Goal: Task Accomplishment & Management: Manage account settings

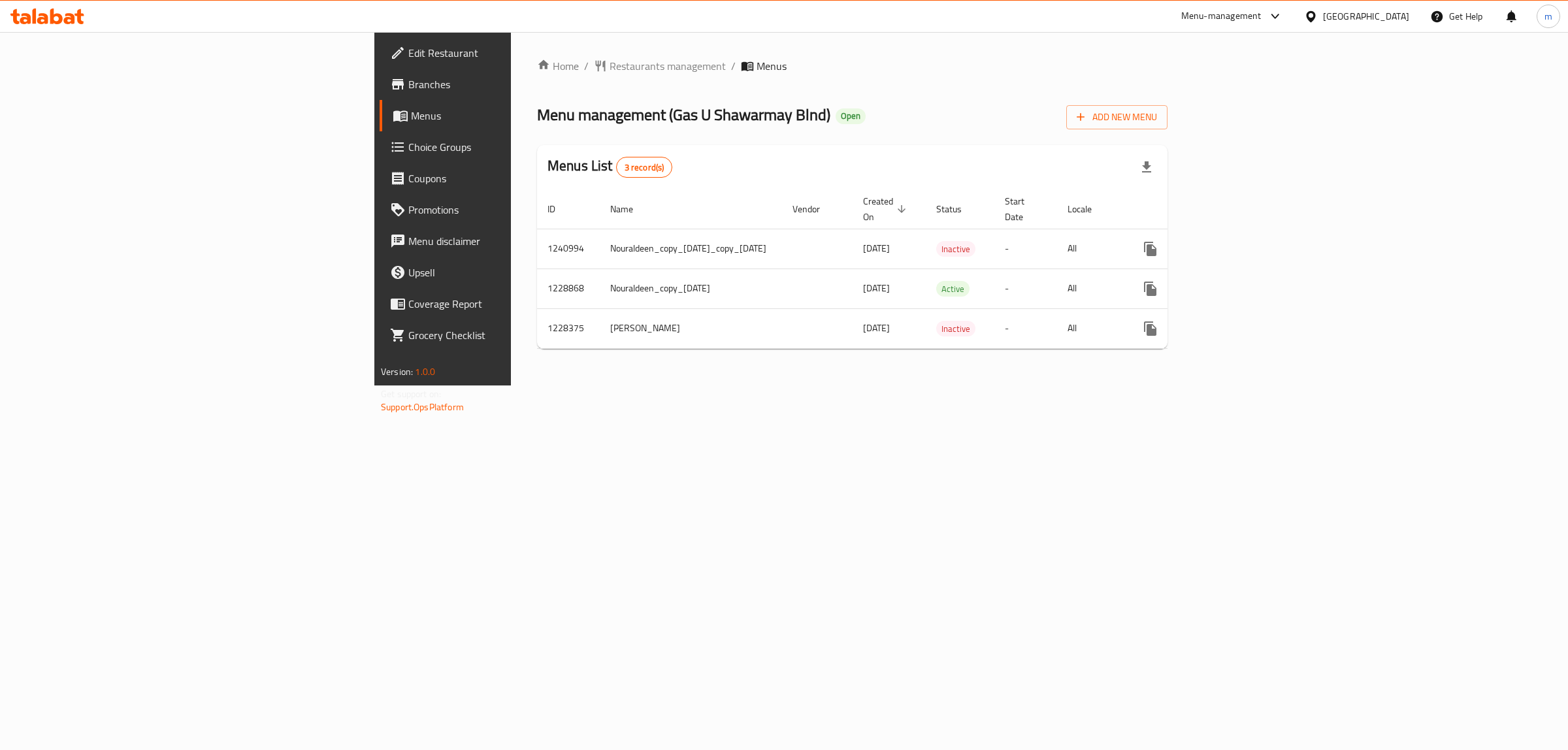
click at [537, 115] on span "Menu management ( Gas U Shawarmay Blnd )" at bounding box center [683, 115] width 293 height 30
drag, startPoint x: 433, startPoint y: 115, endPoint x: 550, endPoint y: 111, distance: 117.1
click at [552, 111] on span "Menu management ( Gas U Shawarmay Blnd )" at bounding box center [683, 115] width 293 height 30
copy span "Gas U Shawarmay Blnd"
click at [1156, 281] on icon "more" at bounding box center [1150, 288] width 12 height 14
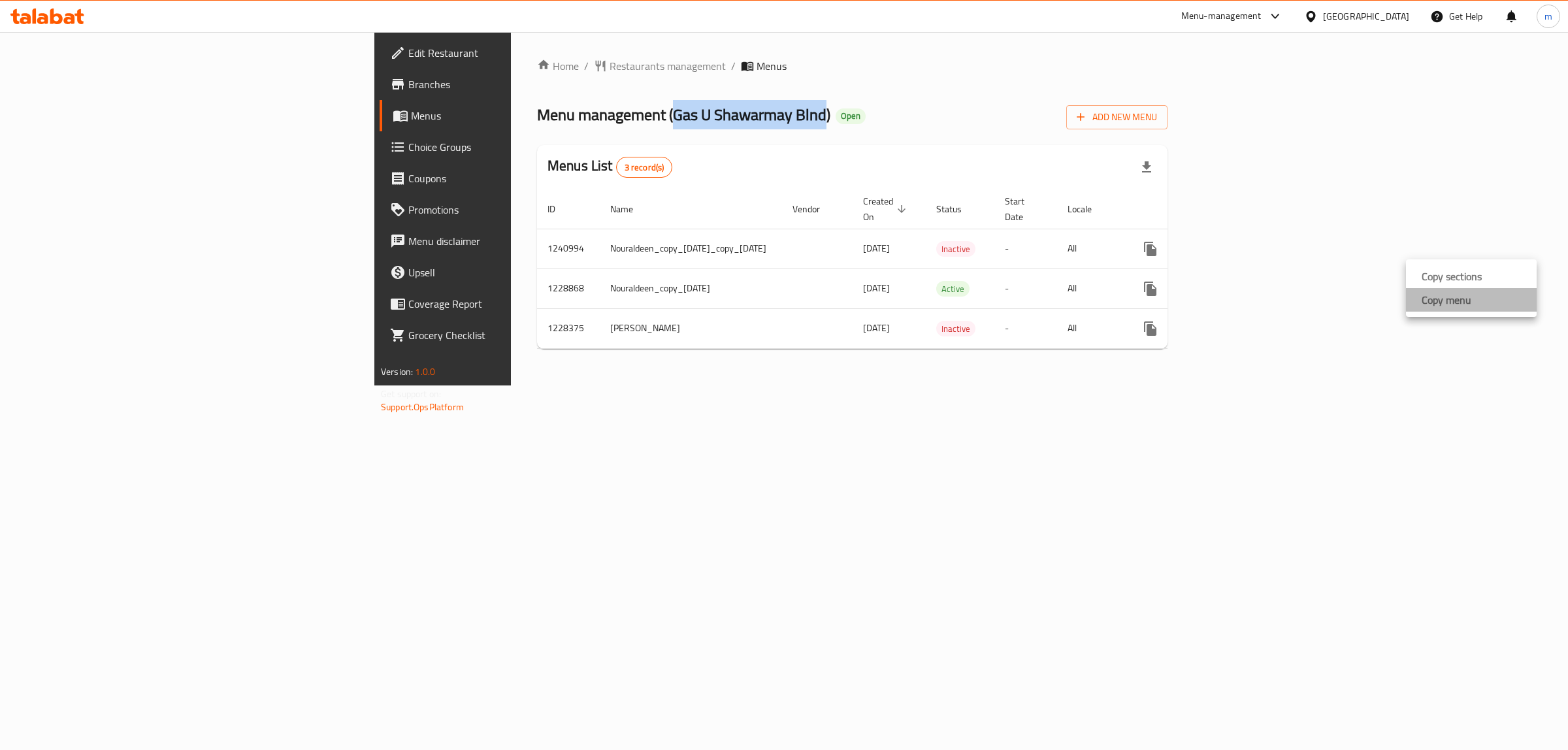
click at [1489, 295] on li "Copy menu" at bounding box center [1471, 300] width 130 height 23
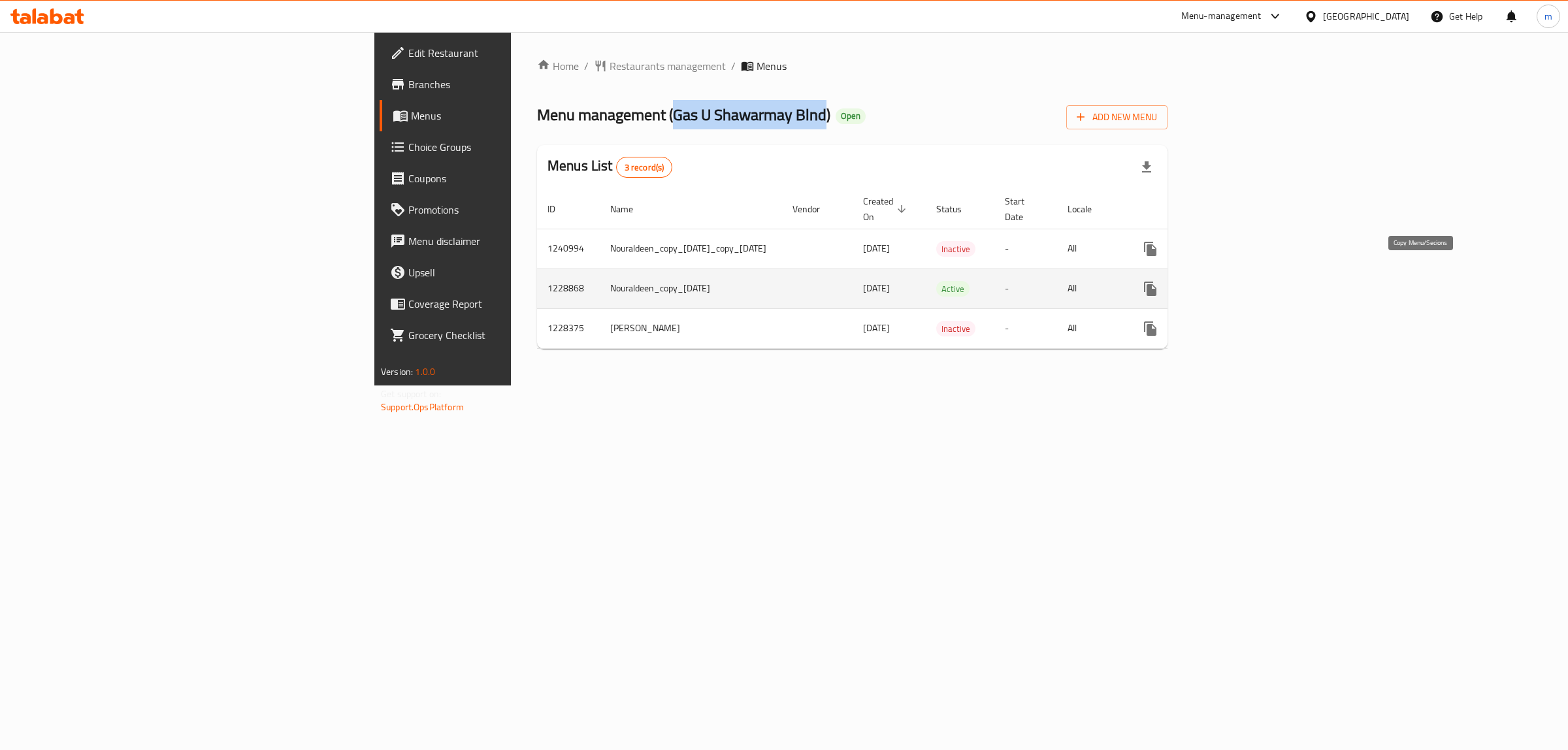
click at [1156, 281] on icon "more" at bounding box center [1150, 288] width 12 height 14
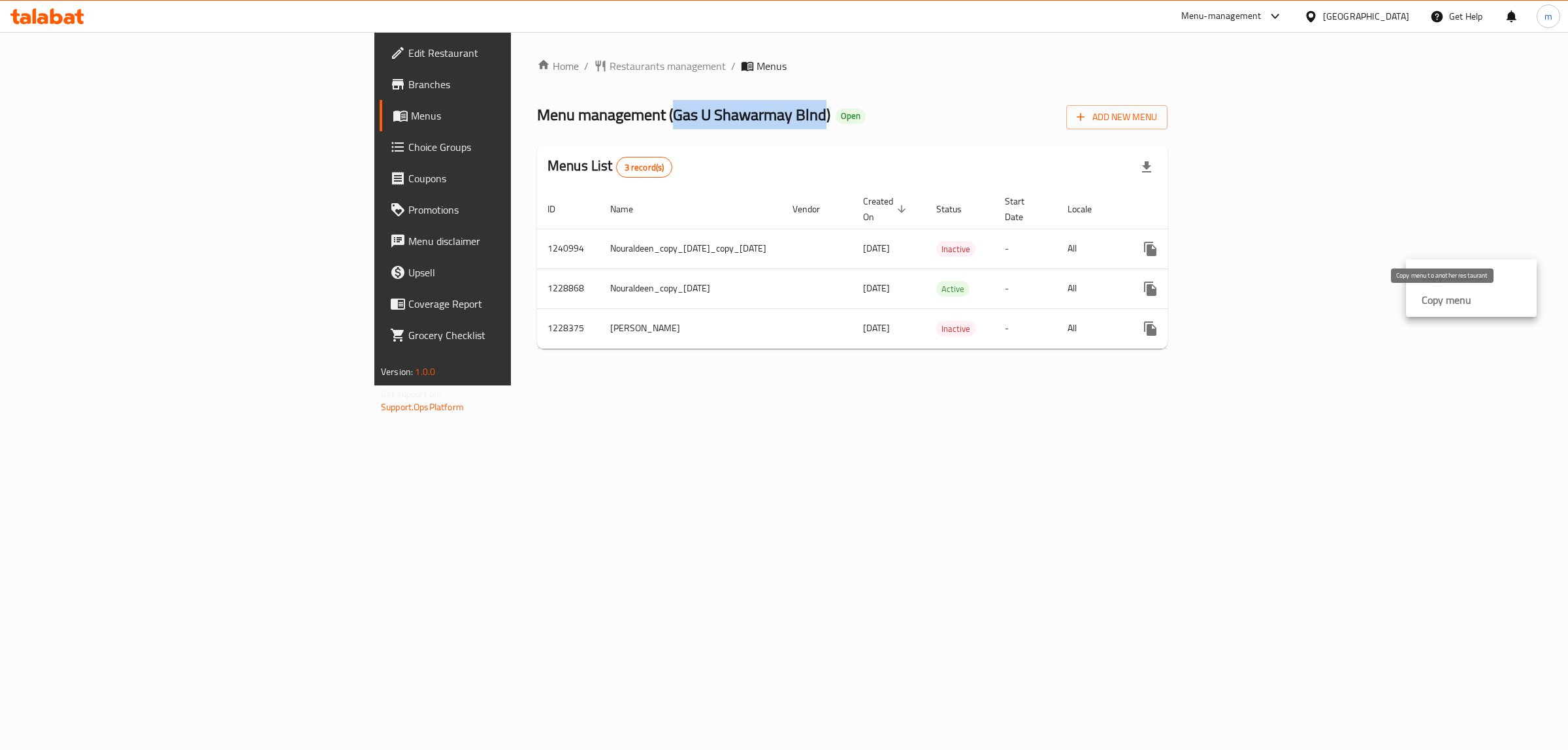
click at [1434, 305] on strong "Copy menu" at bounding box center [1446, 299] width 49 height 16
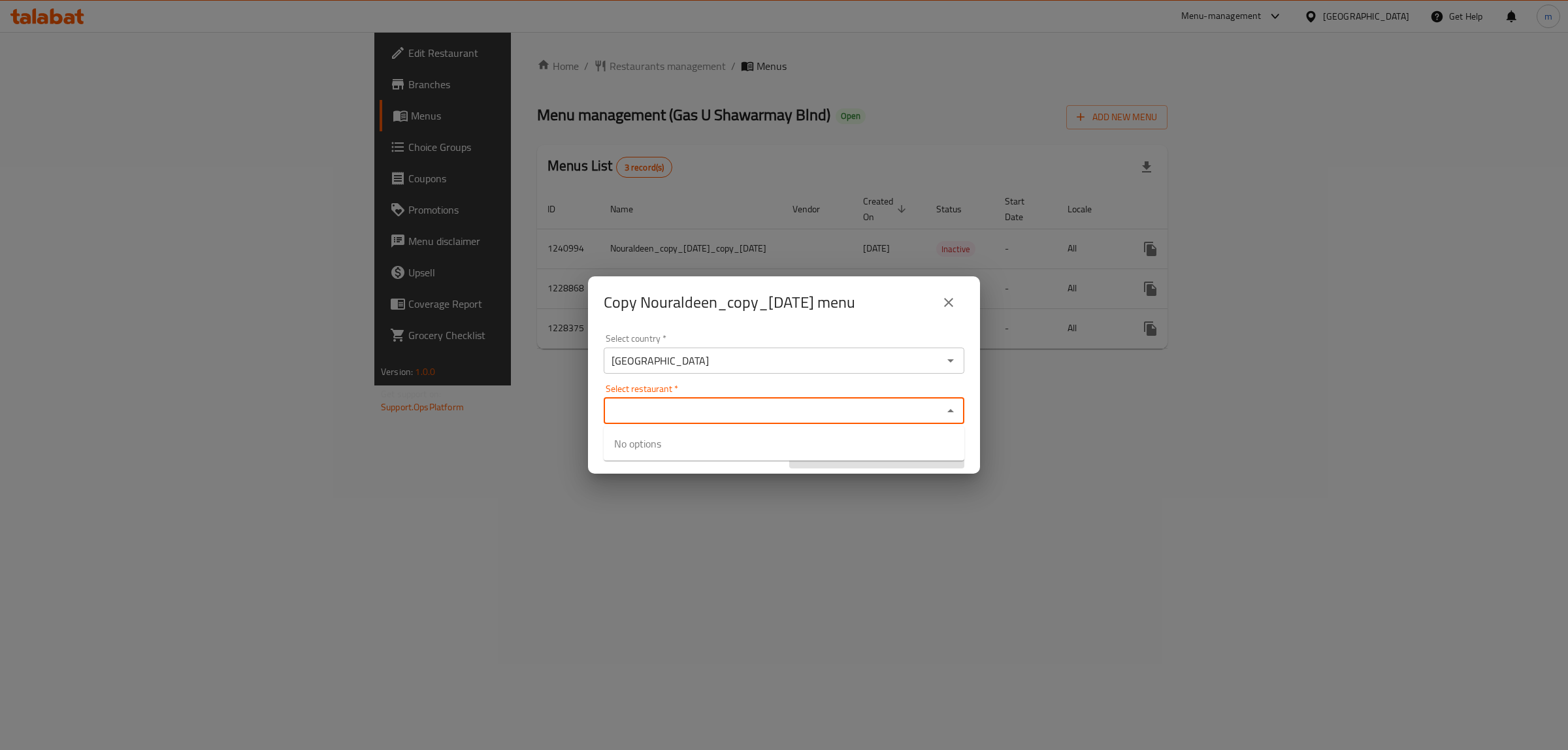
click at [686, 406] on input "Select restaurant   *" at bounding box center [773, 410] width 331 height 19
paste input "Gas U Shawarmay Blnd"
type input "Gas U Shawarmay Blnd"
click at [672, 452] on li "Gas U Shawarmay Blnd - ID: 676419" at bounding box center [784, 451] width 360 height 39
checkbox input "true"
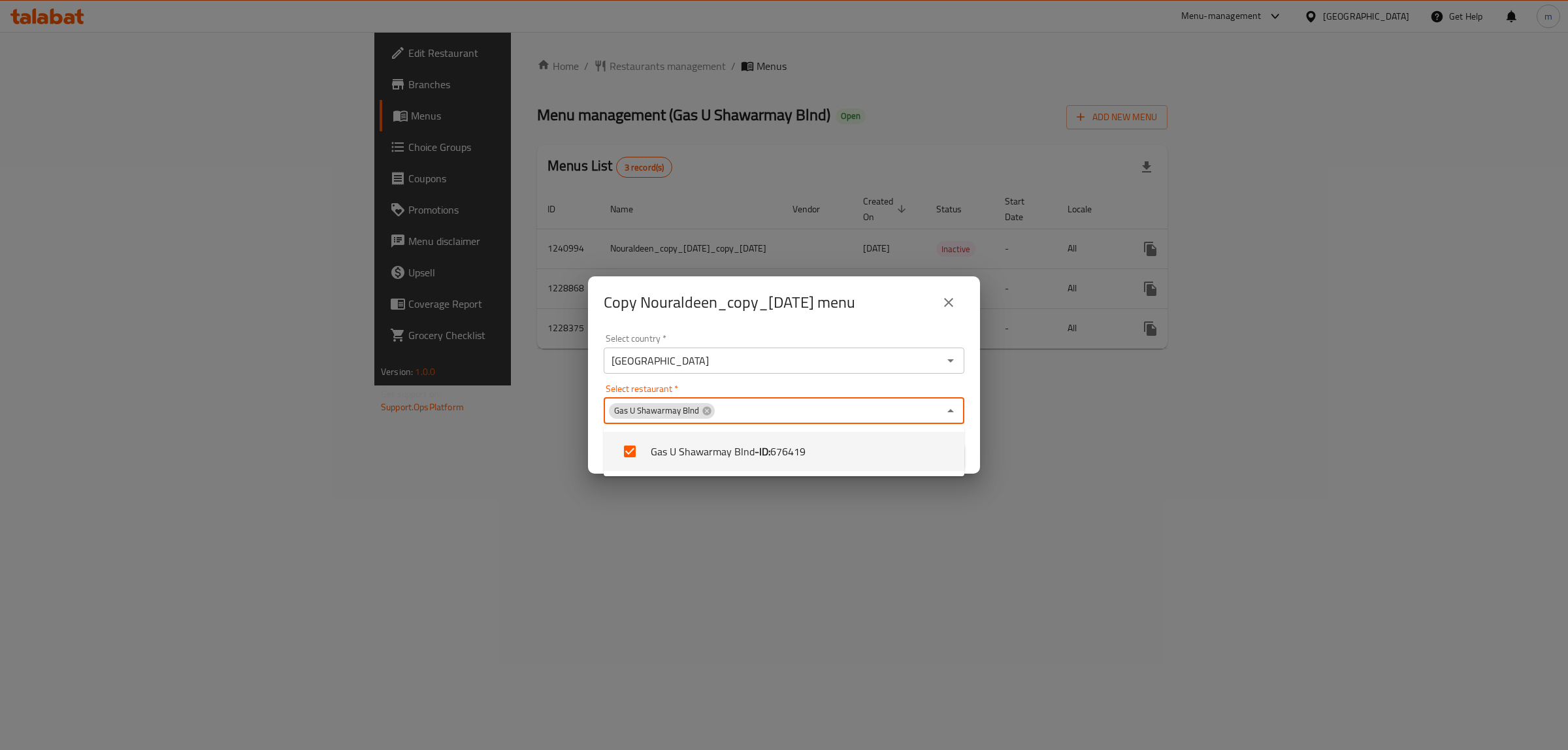
click at [774, 398] on div "Gas U Shawarmay Blnd Select restaurant *" at bounding box center [784, 411] width 360 height 26
click at [950, 409] on icon "Close" at bounding box center [950, 410] width 7 height 3
click at [913, 461] on span "Confirm" at bounding box center [876, 457] width 154 height 16
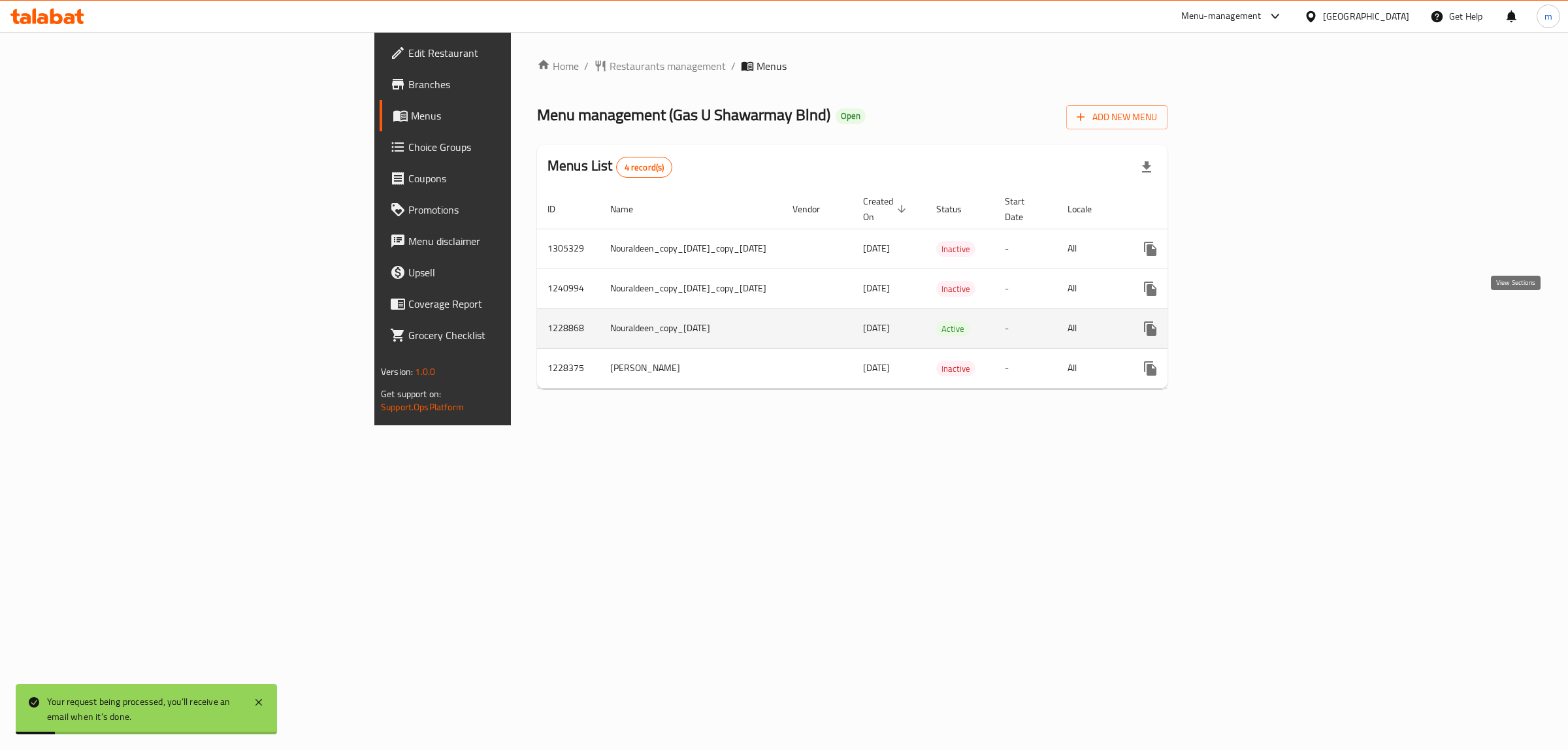
click at [1250, 323] on icon "enhanced table" at bounding box center [1244, 328] width 12 height 12
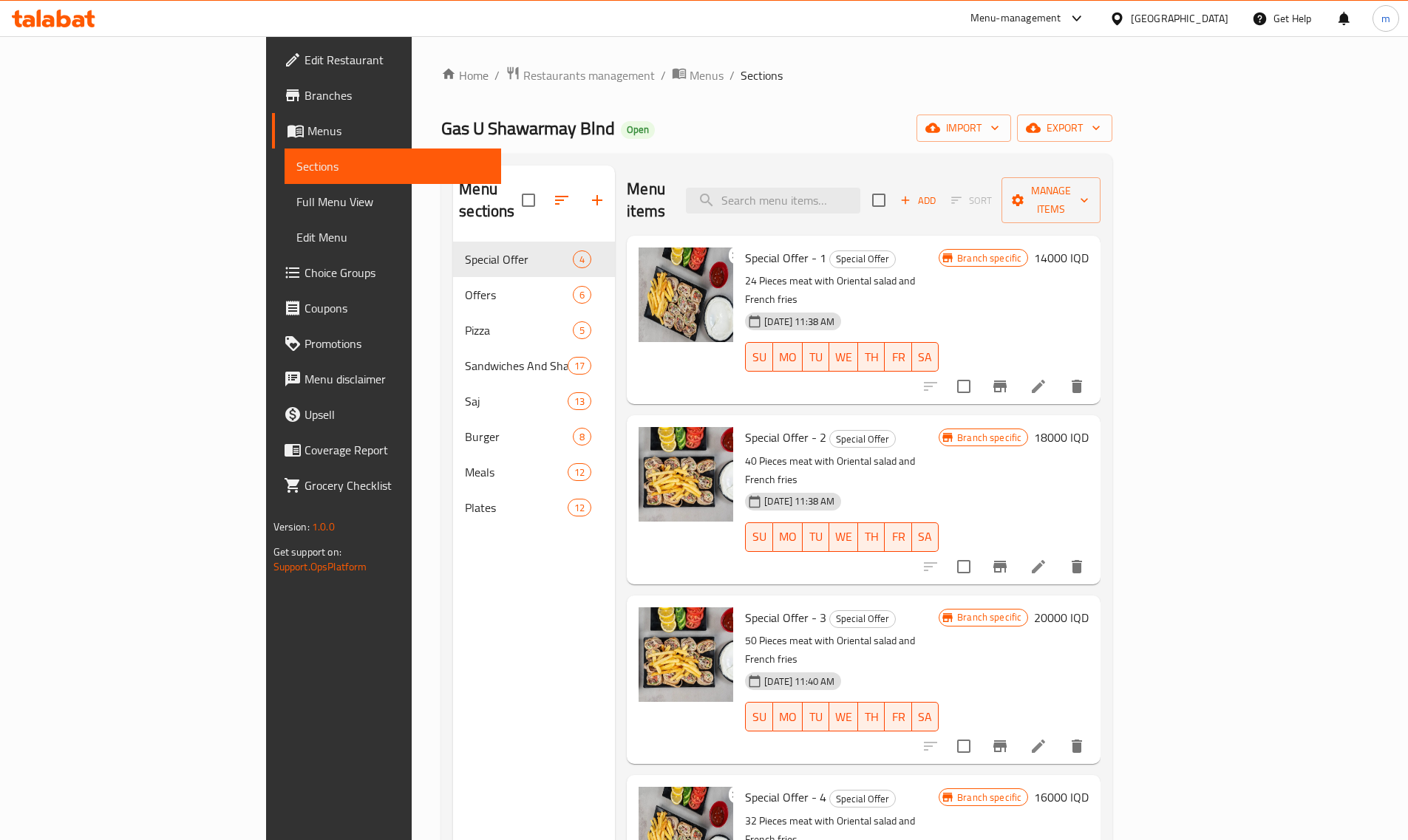
click at [648, 82] on ol "Home / Restaurants management / Menus / Sections" at bounding box center [777, 75] width 671 height 19
click at [769, 103] on div "Home / Restaurants management / Menus / Sections Gas U Shawarmay Blnd Open impo…" at bounding box center [777, 542] width 671 height 952
click at [710, 120] on div "Gas U Shawarmay Blnd Open import export" at bounding box center [777, 128] width 671 height 27
drag, startPoint x: 433, startPoint y: 127, endPoint x: 297, endPoint y: 127, distance: 136.0
click at [441, 127] on h2 "Gas U Shawarmay Blnd Open" at bounding box center [548, 128] width 214 height 23
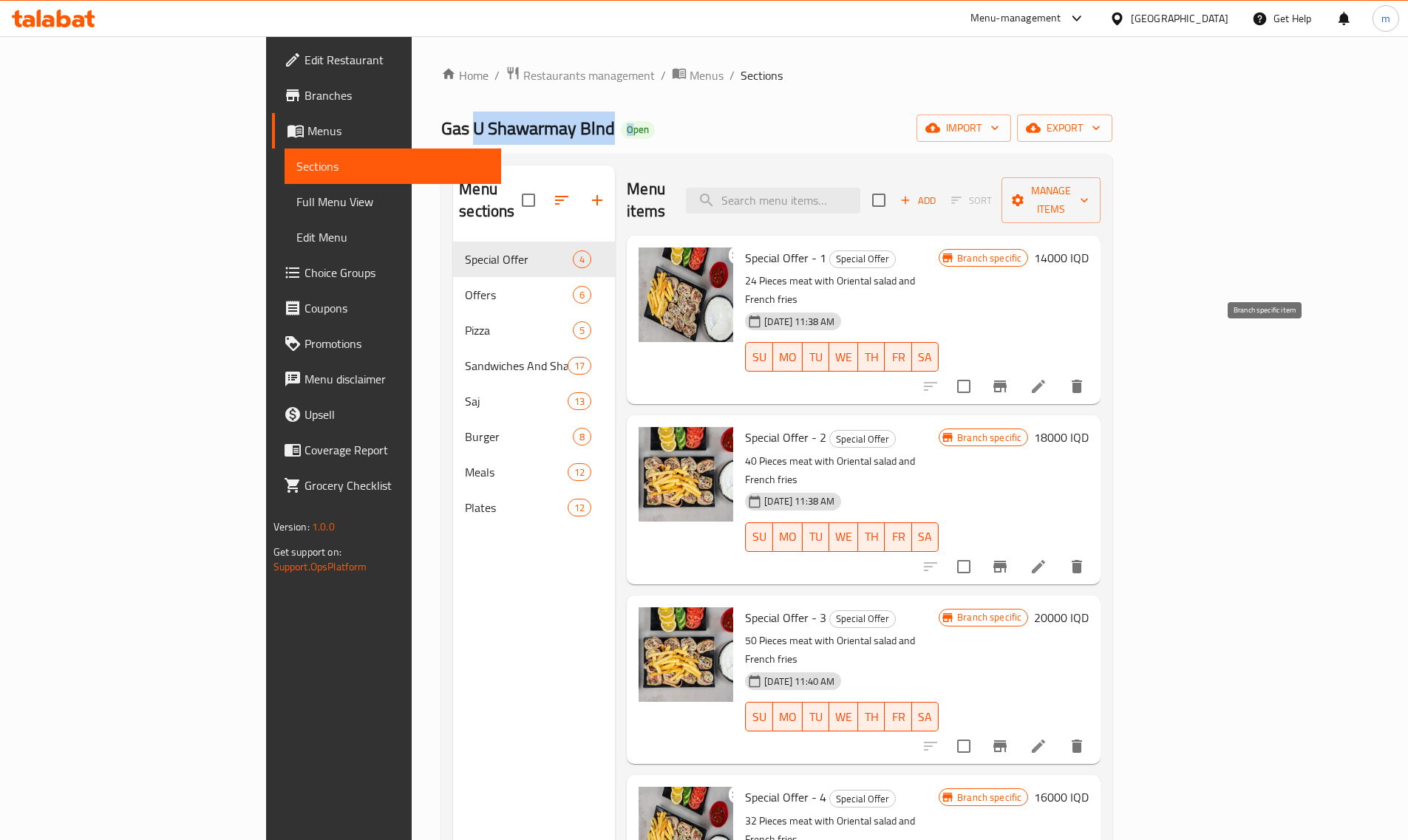
click at [1009, 377] on icon "Branch-specific-item" at bounding box center [1000, 386] width 18 height 18
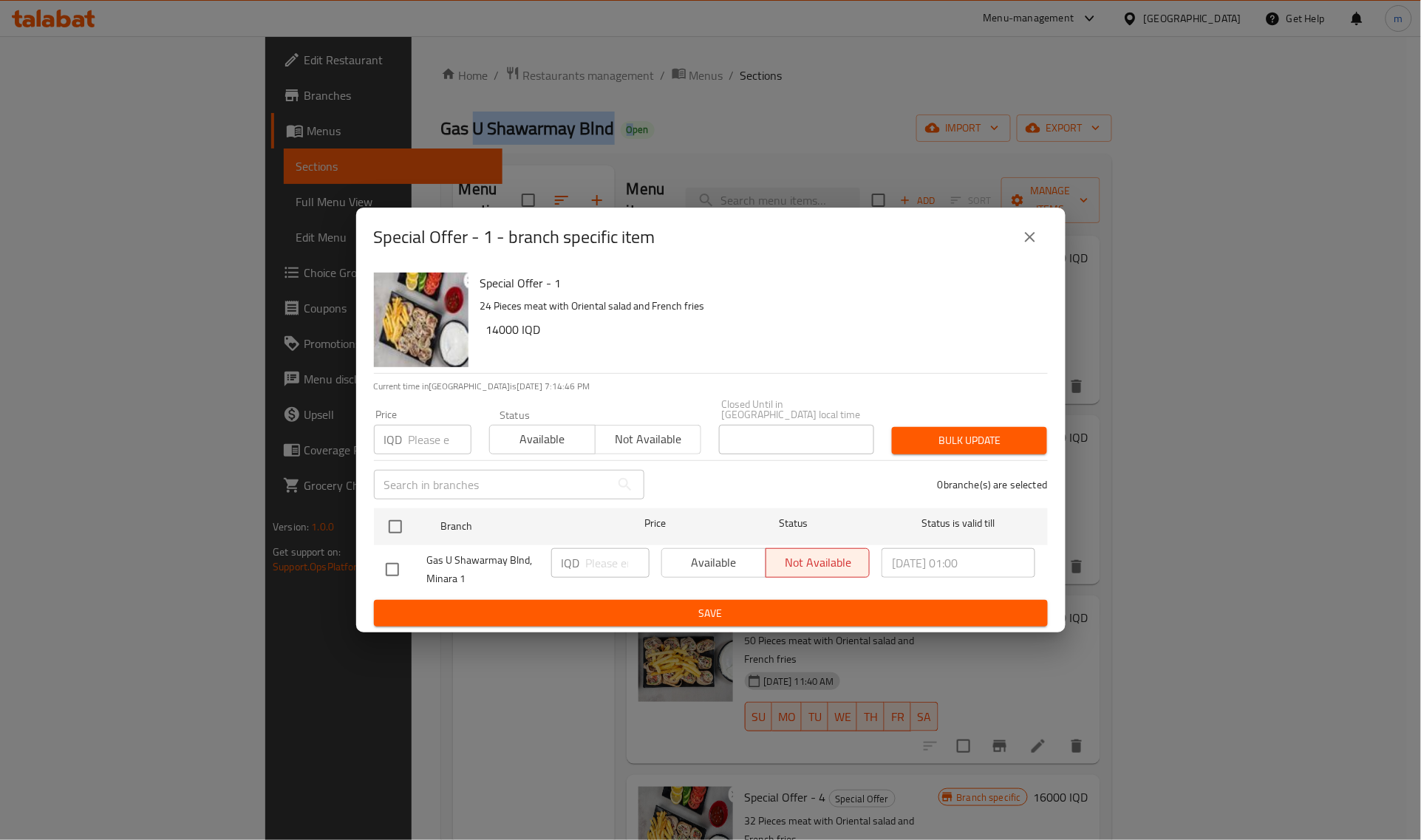
click at [1036, 238] on icon "close" at bounding box center [1030, 237] width 18 height 18
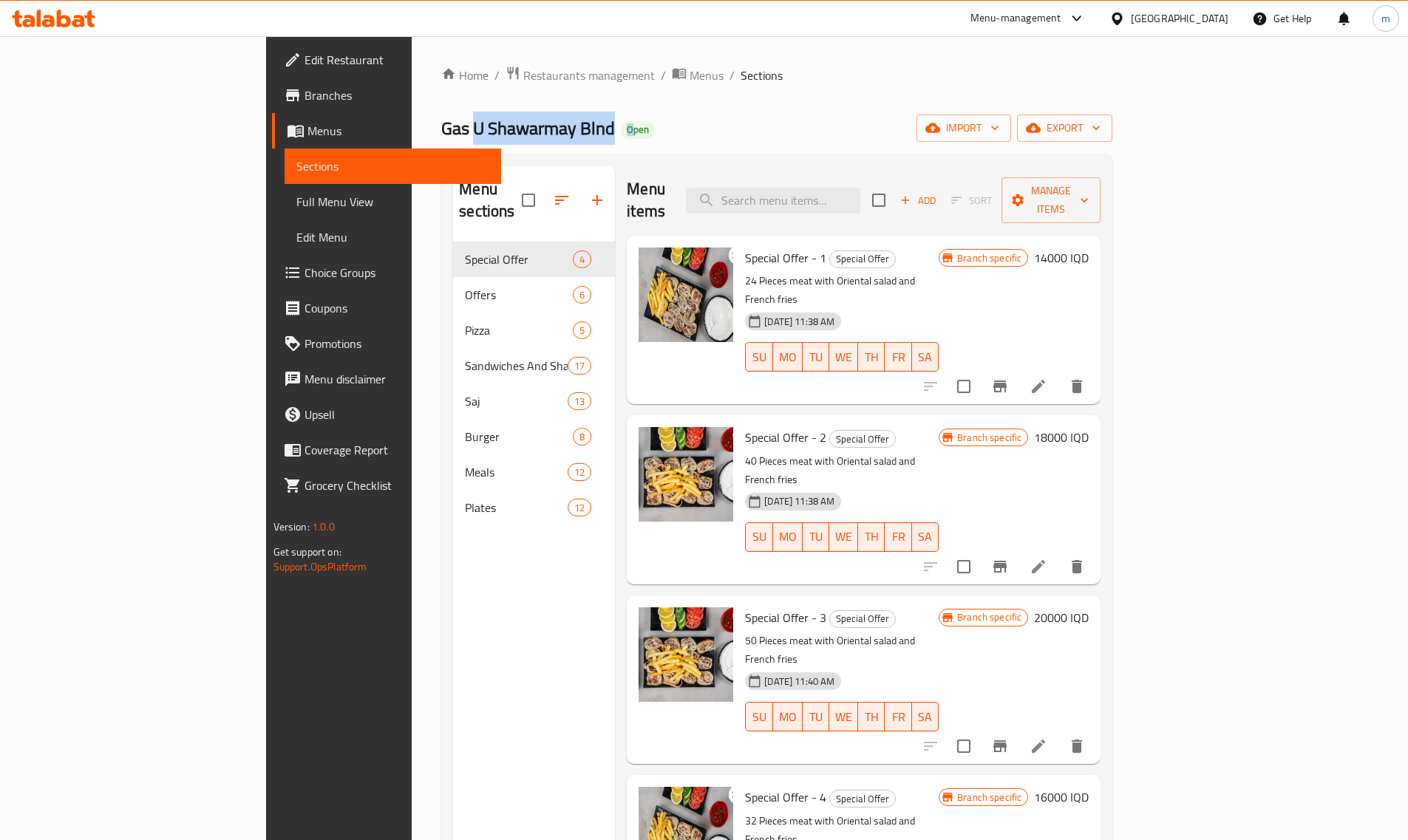
drag, startPoint x: 566, startPoint y: 122, endPoint x: 534, endPoint y: 124, distance: 32.1
click at [567, 122] on div "Gas U Shawarmay Blnd Open import export" at bounding box center [777, 128] width 671 height 27
click at [297, 193] on span "Full Menu View" at bounding box center [393, 201] width 193 height 18
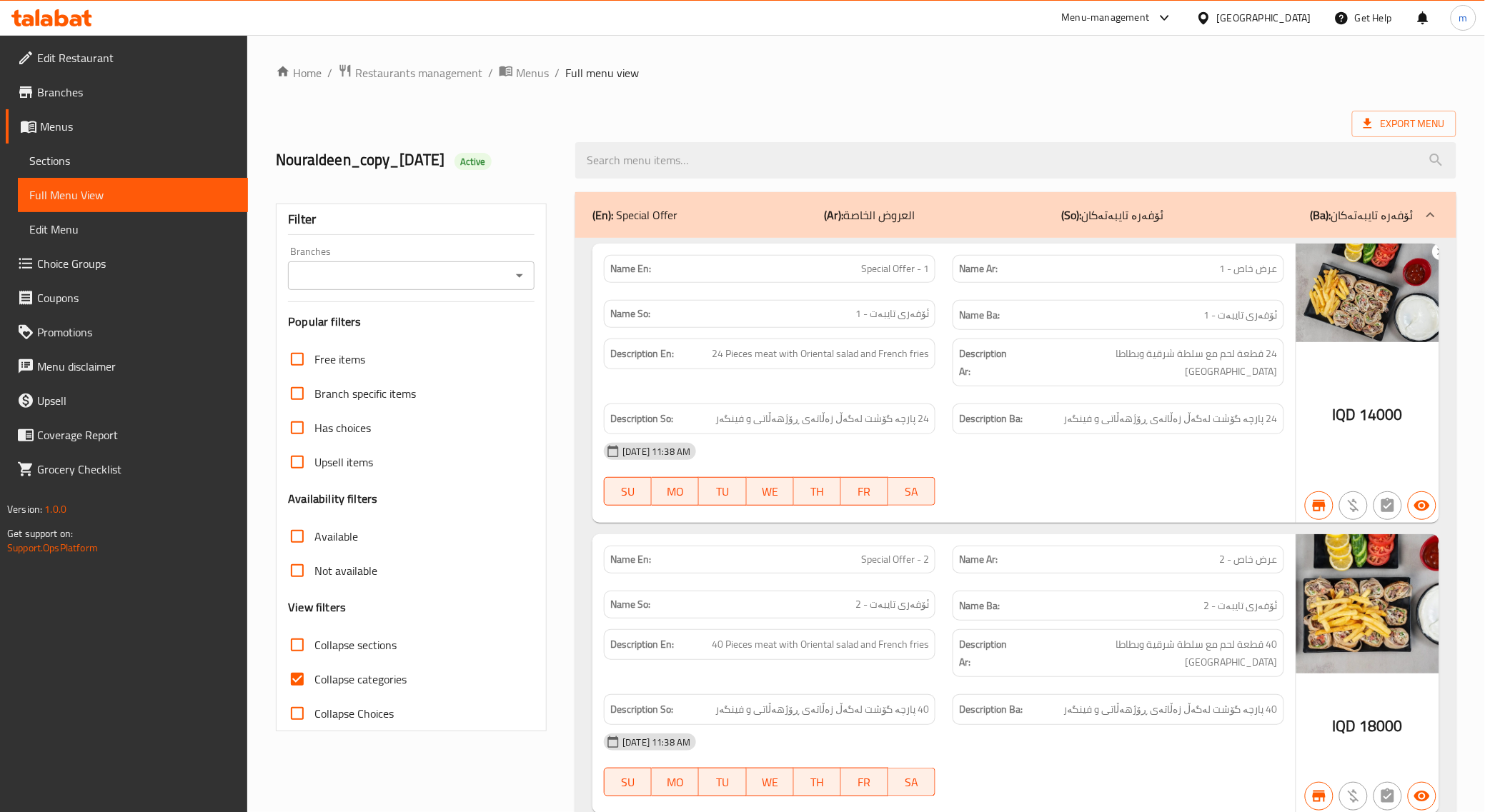
click at [95, 163] on span "Sections" at bounding box center [133, 161] width 207 height 17
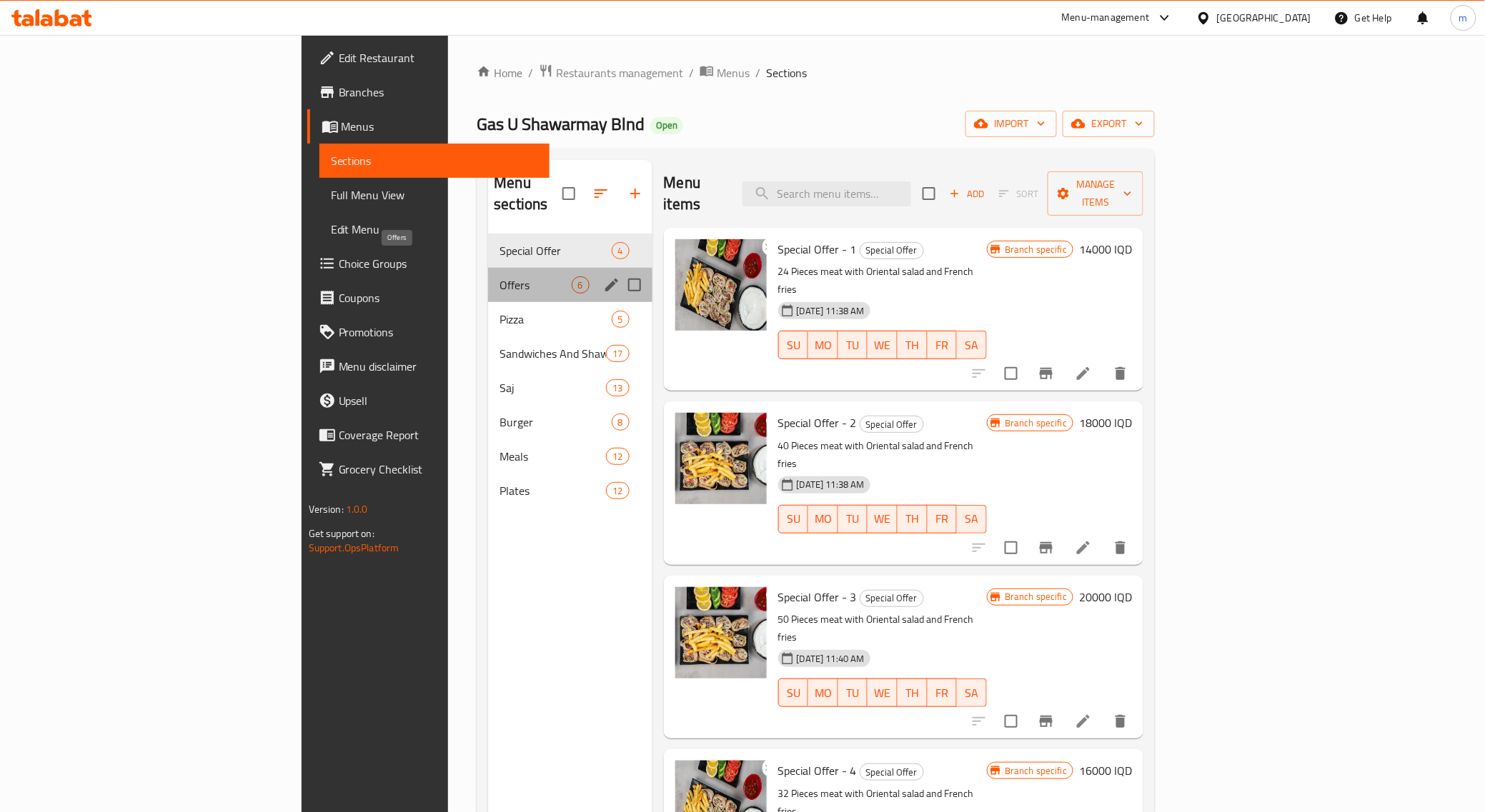
click at [499, 276] on span "Offers" at bounding box center [535, 284] width 71 height 17
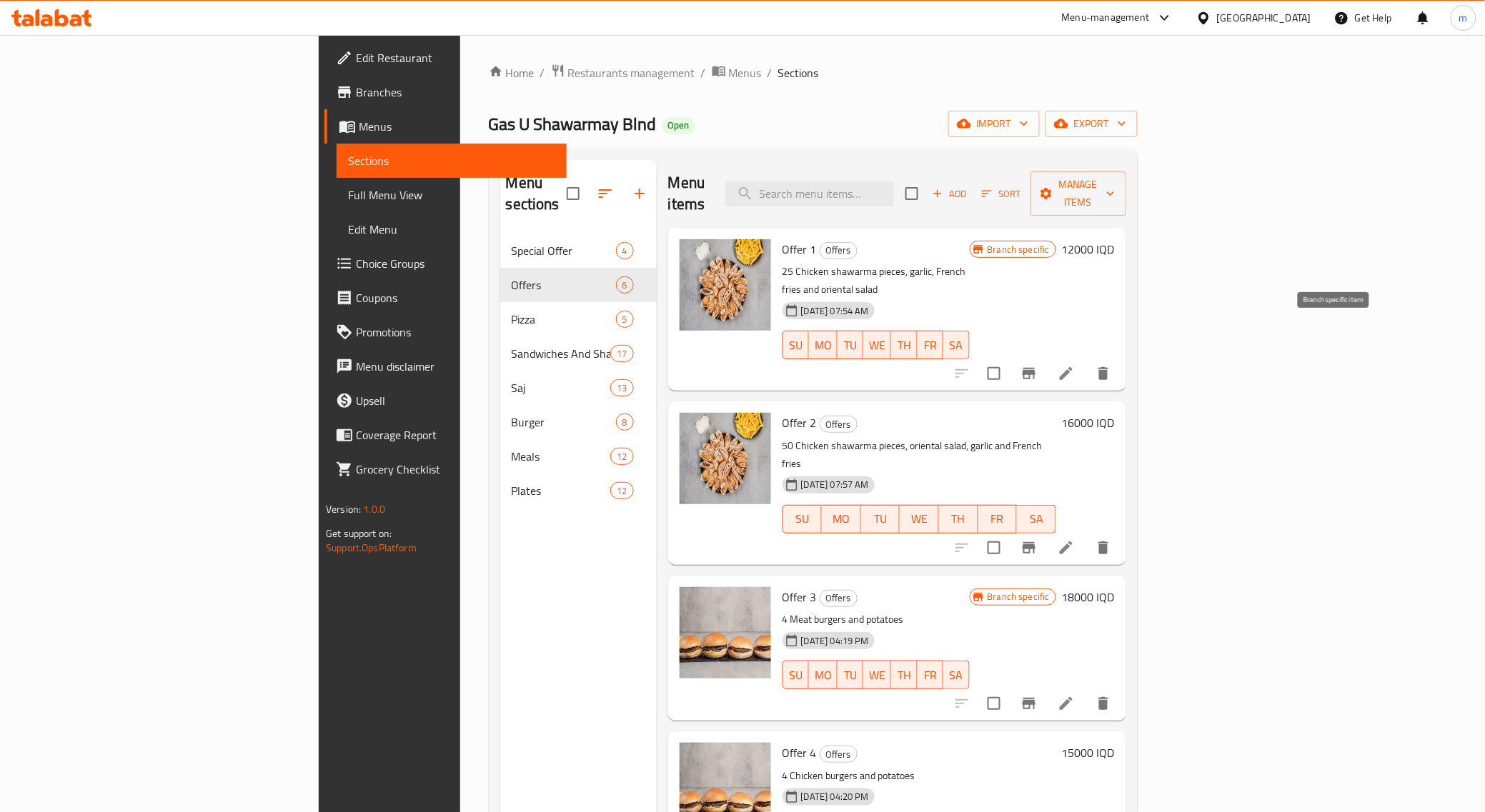
click at [1035, 368] on icon "Branch-specific-item" at bounding box center [1029, 373] width 13 height 11
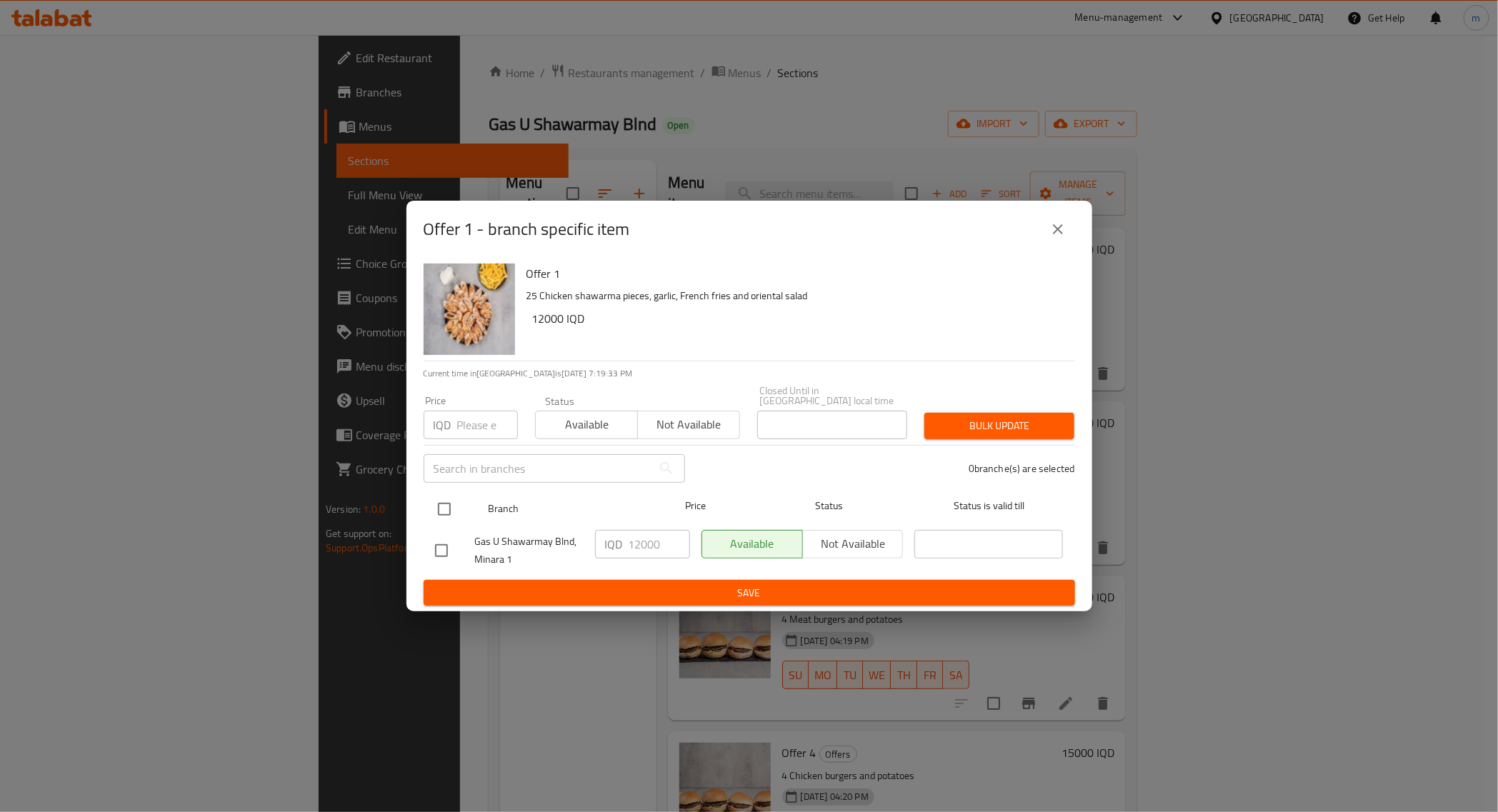
click at [444, 498] on input "checkbox" at bounding box center [444, 510] width 30 height 30
checkbox input "true"
click at [643, 534] on input "12000" at bounding box center [660, 544] width 62 height 29
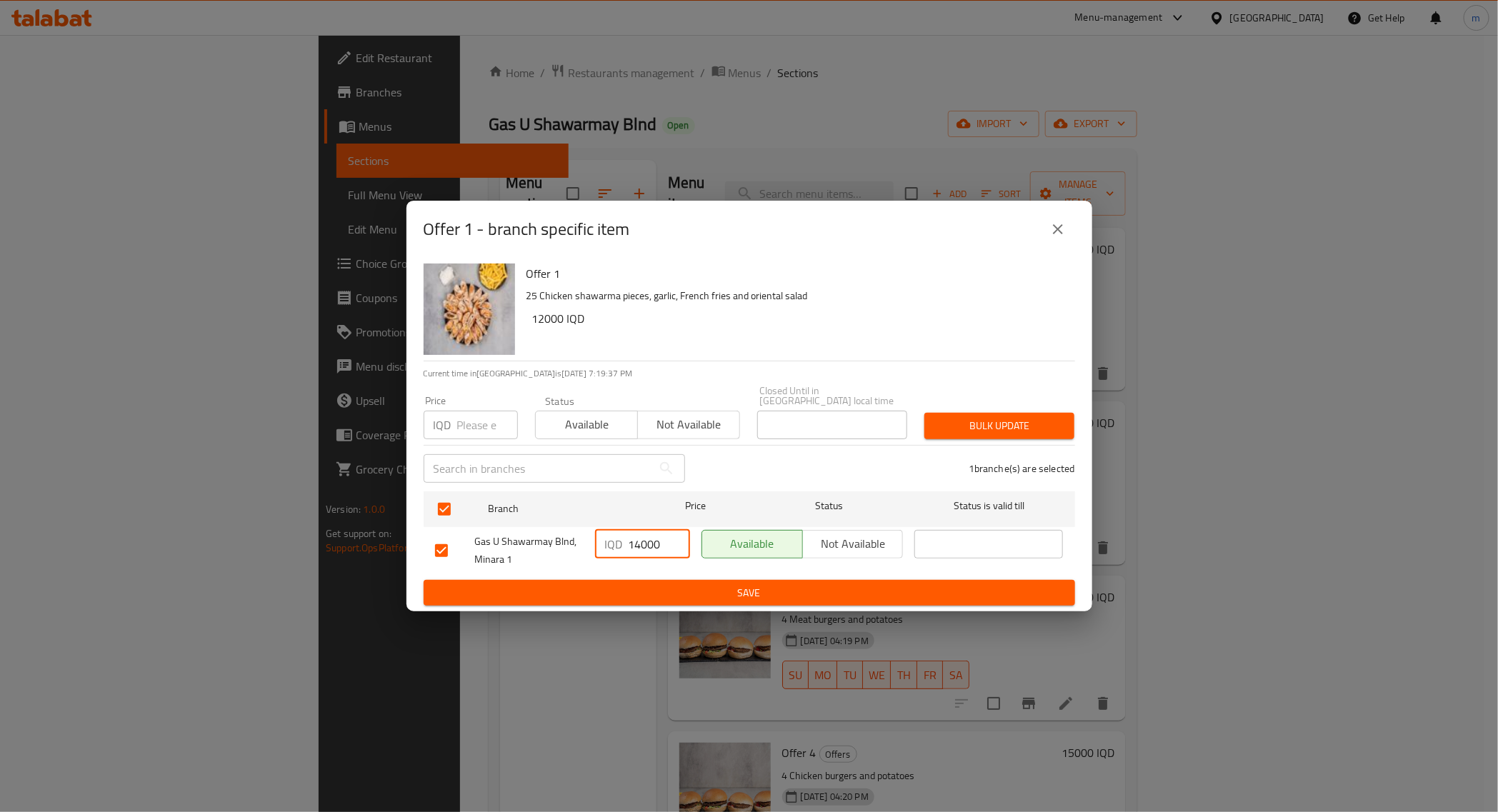
type input "14000"
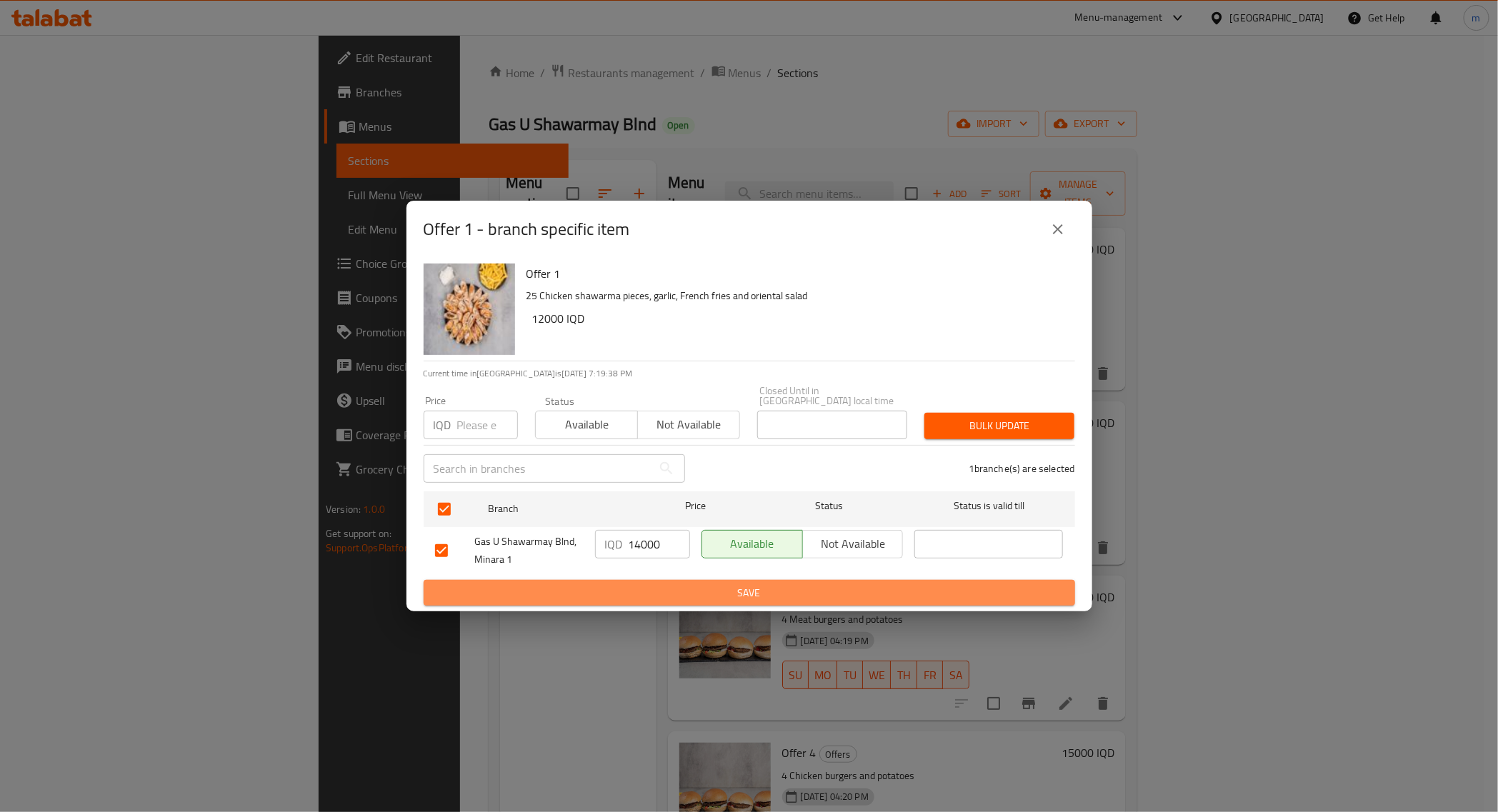
click at [666, 597] on button "Save" at bounding box center [749, 593] width 651 height 26
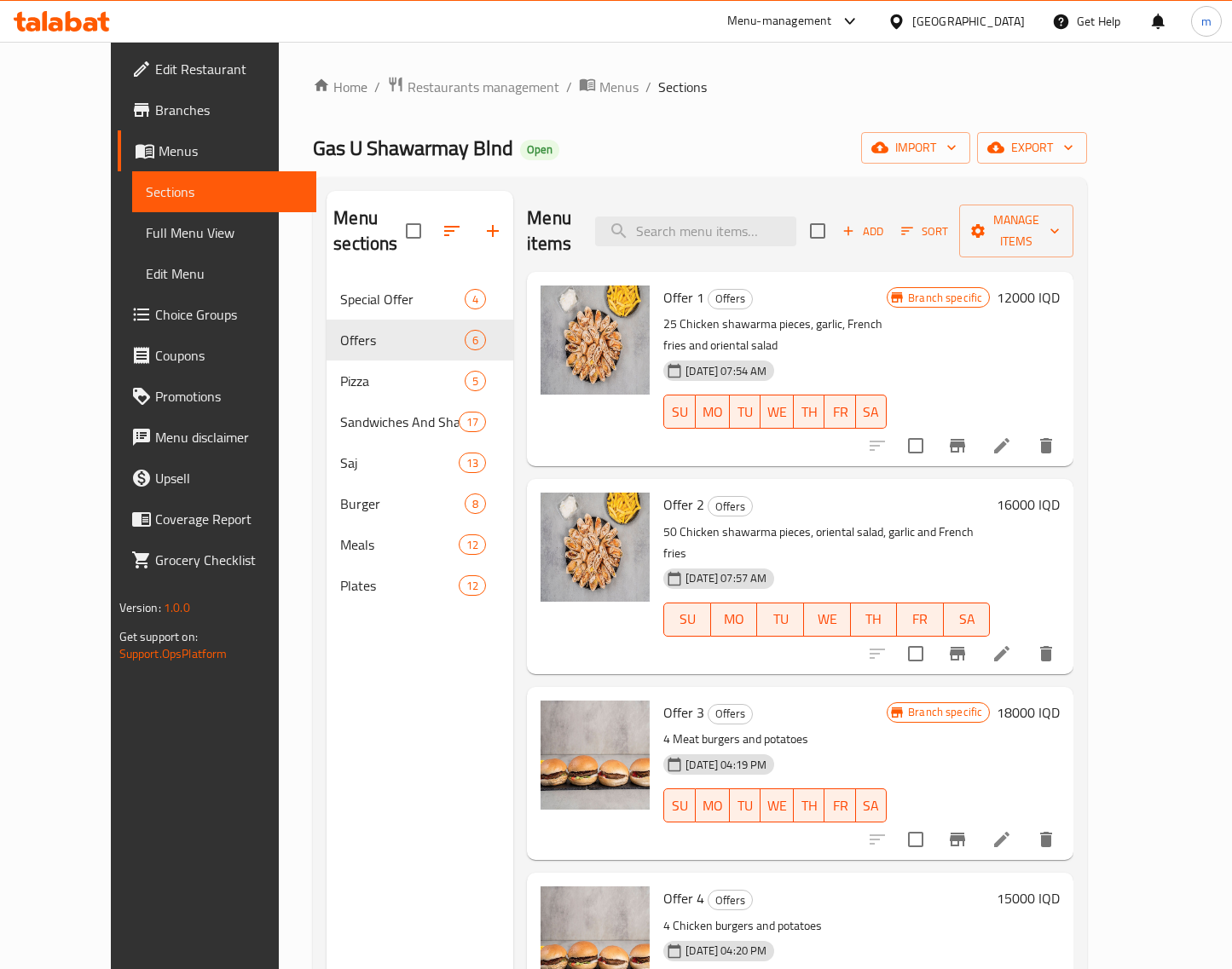
click at [1060, 493] on h6 "16000 IQD" at bounding box center [1029, 504] width 63 height 24
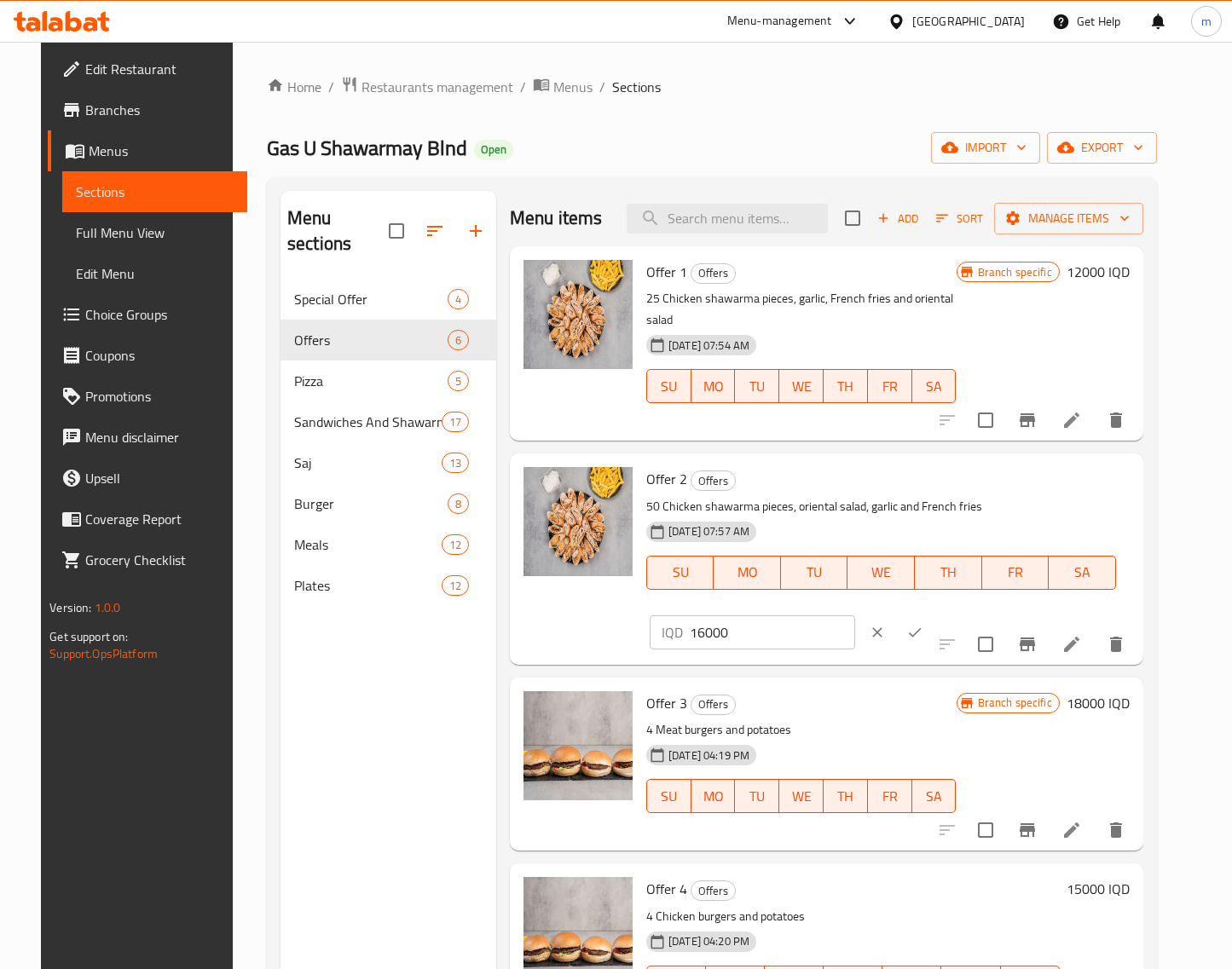
click at [856, 615] on input "16000" at bounding box center [772, 632] width 166 height 34
type input "22000"
click at [924, 624] on icon "ok" at bounding box center [915, 632] width 17 height 17
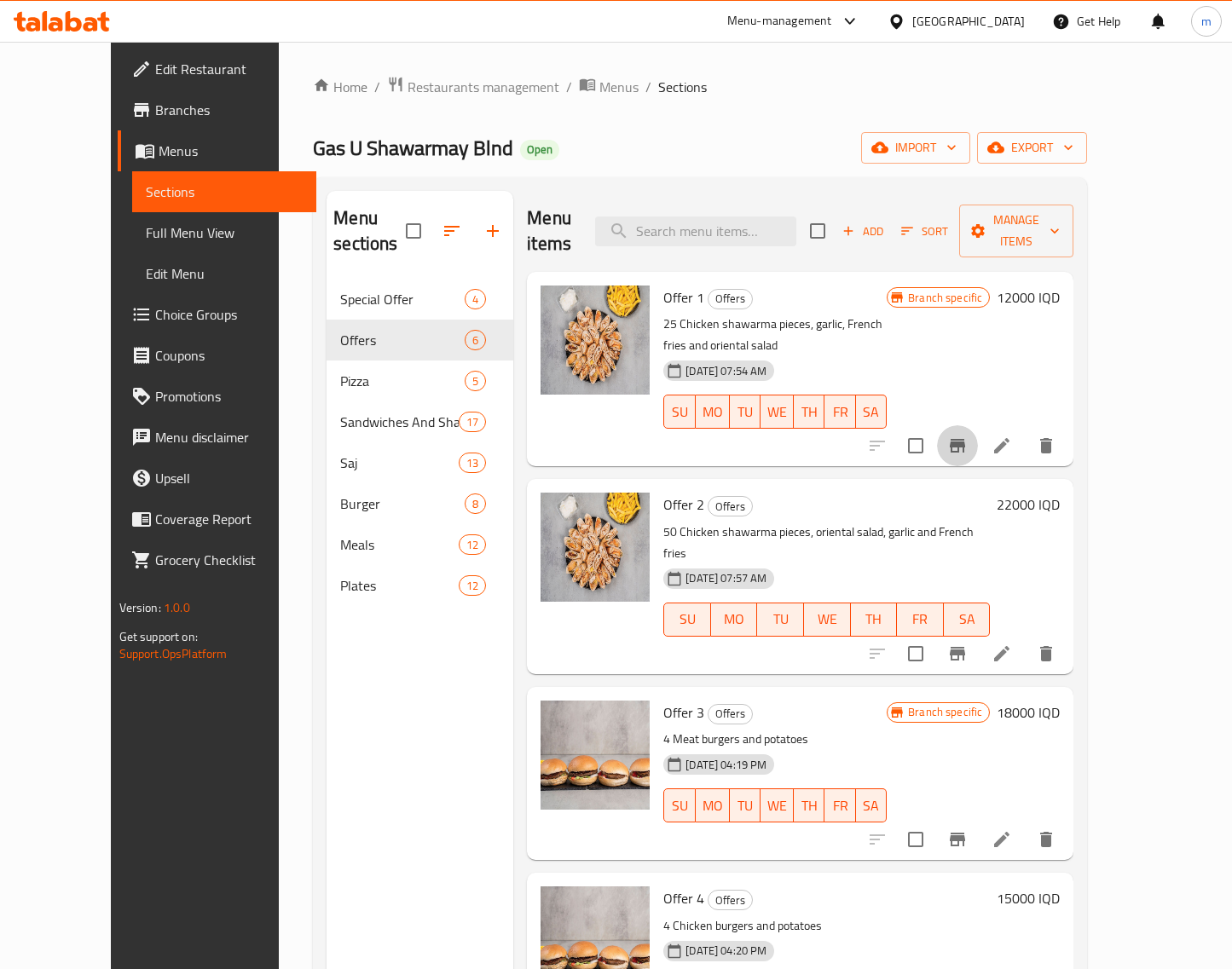
click at [966, 439] on icon "Branch-specific-item" at bounding box center [957, 445] width 15 height 13
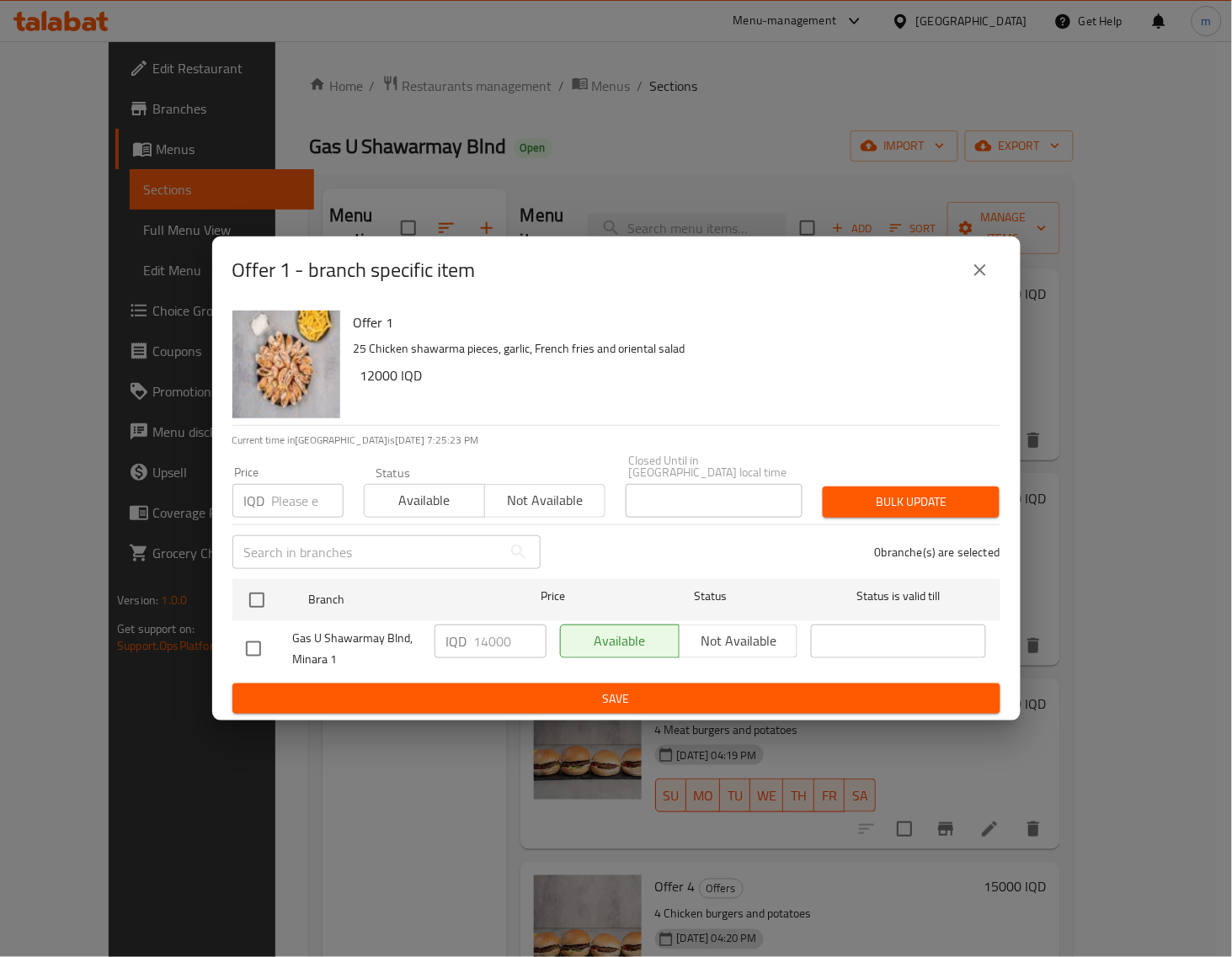
click at [994, 279] on button "close" at bounding box center [980, 271] width 41 height 41
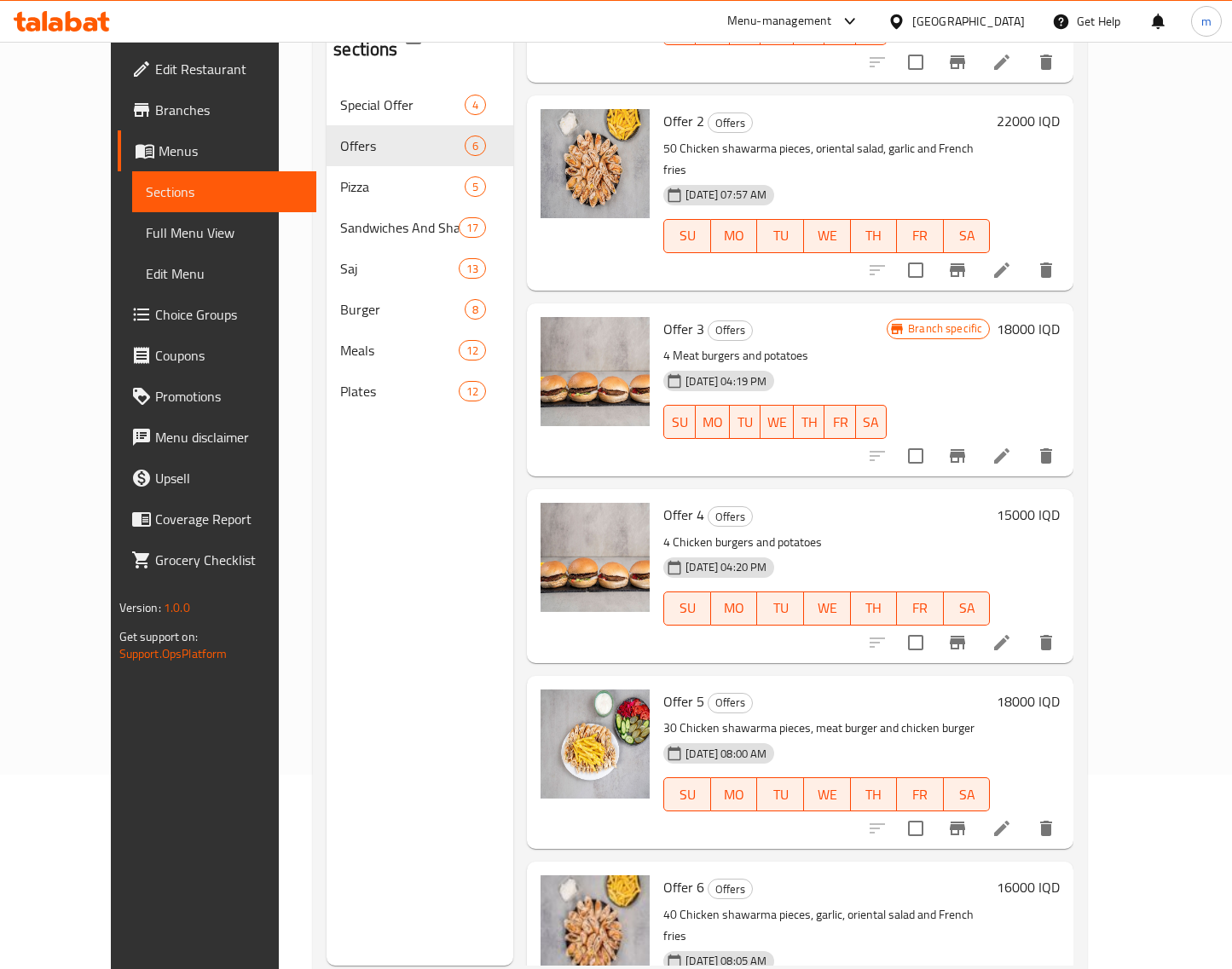
scroll to position [239, 0]
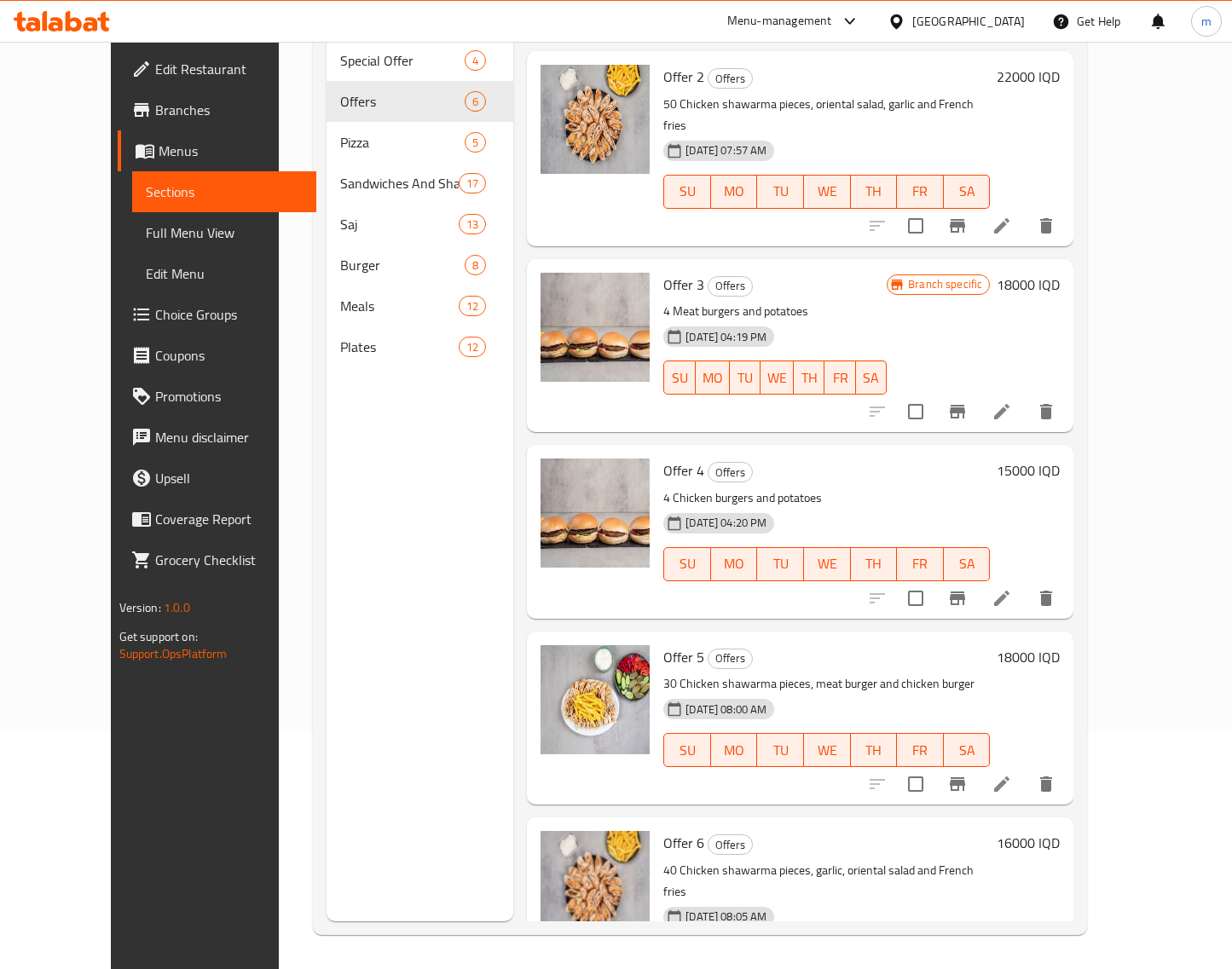
click at [1060, 646] on h6 "18000 IQD" at bounding box center [1029, 657] width 63 height 24
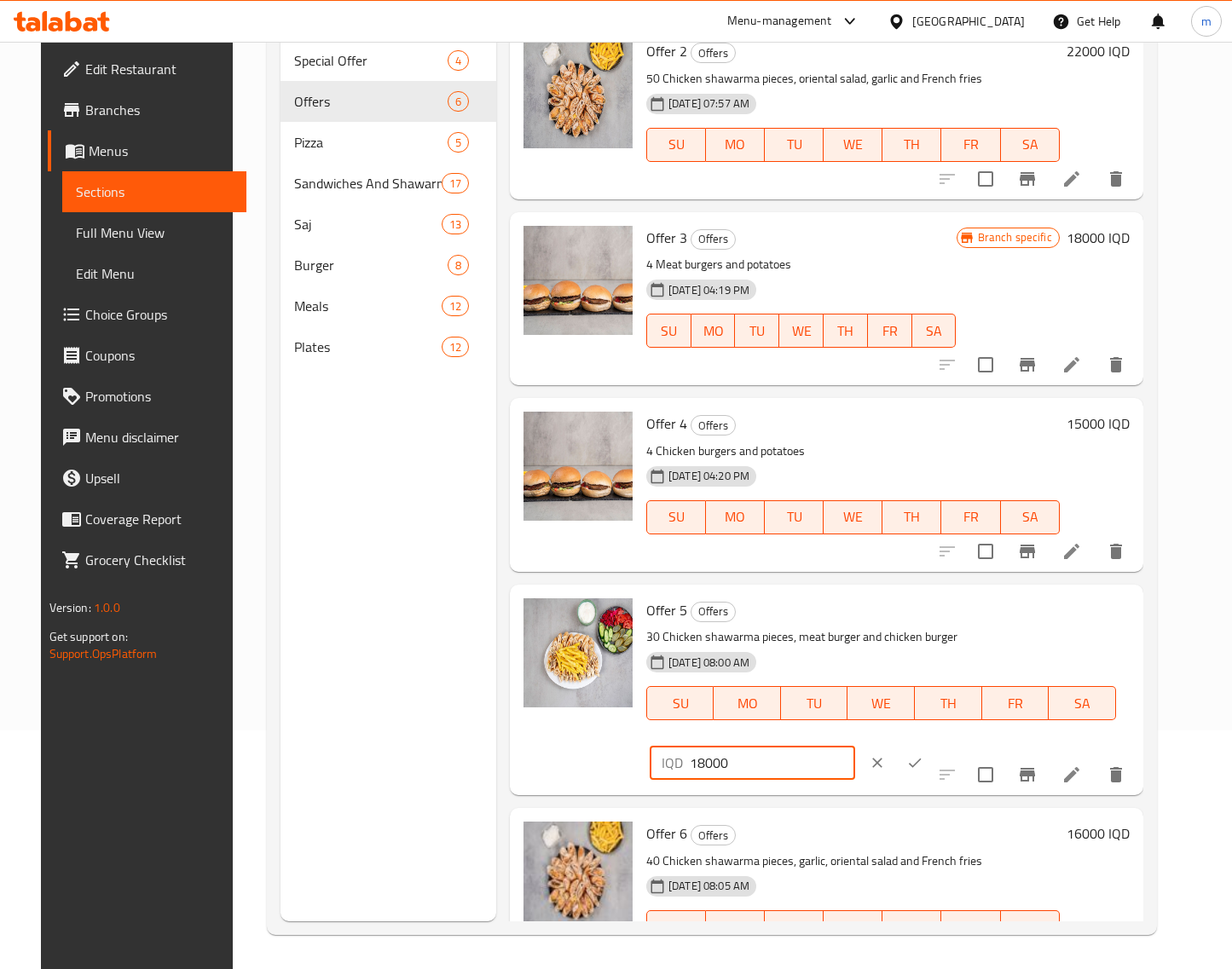
click at [856, 746] on input "18000" at bounding box center [772, 763] width 166 height 34
type input "22000"
click at [924, 754] on icon "ok" at bounding box center [915, 762] width 17 height 17
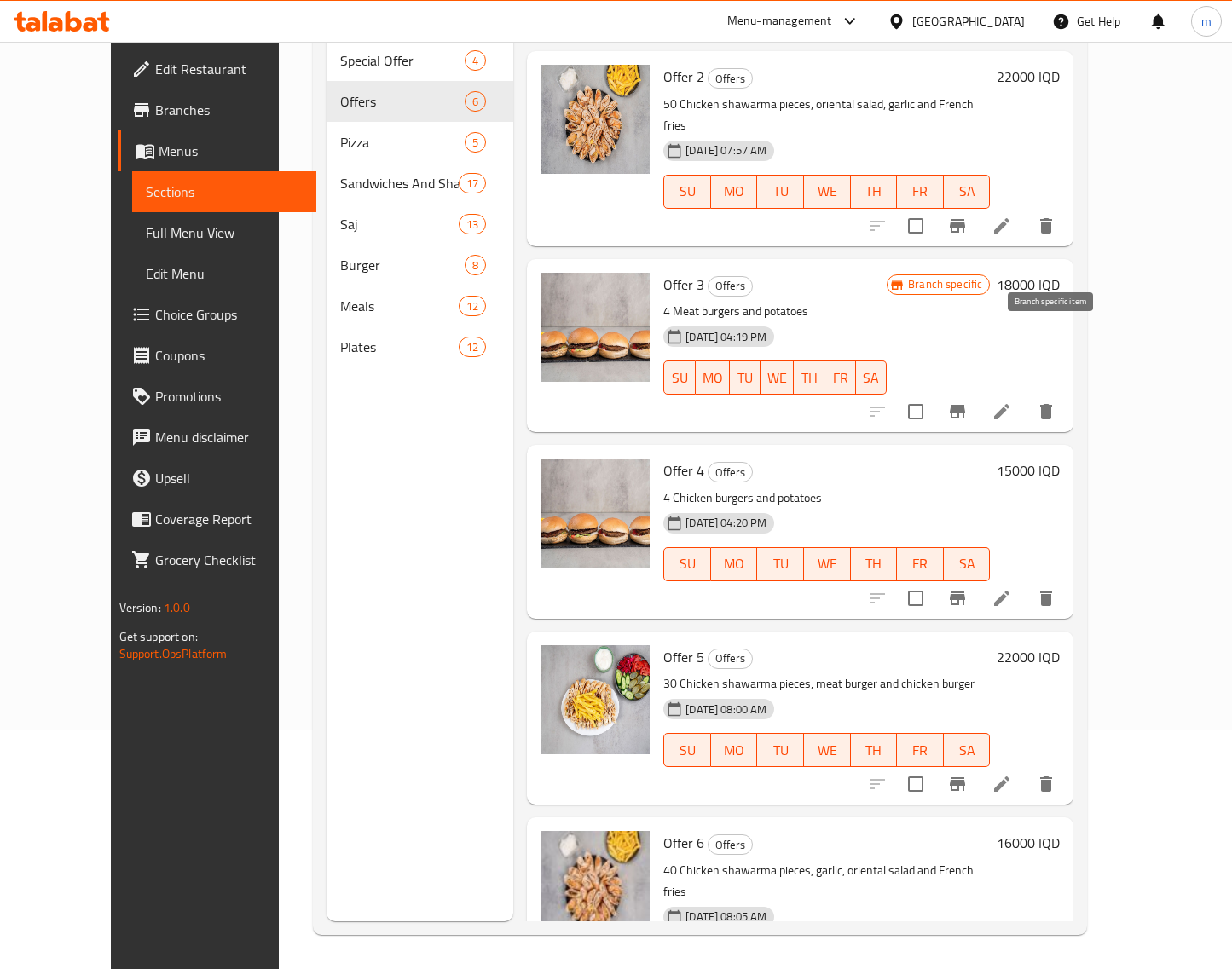
click at [968, 401] on icon "Branch-specific-item" at bounding box center [958, 411] width 21 height 21
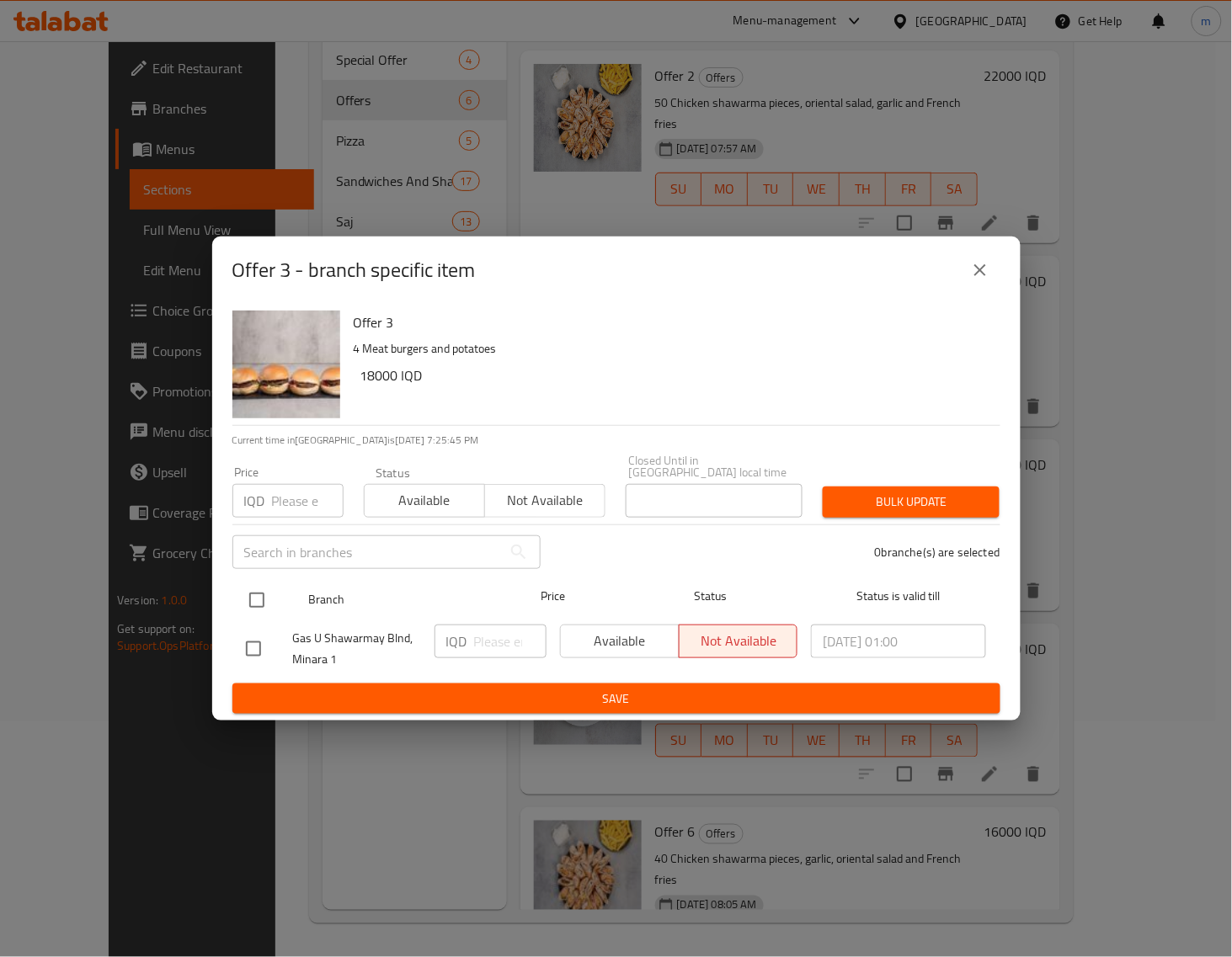
click at [265, 593] on input "checkbox" at bounding box center [256, 601] width 35 height 35
checkbox input "true"
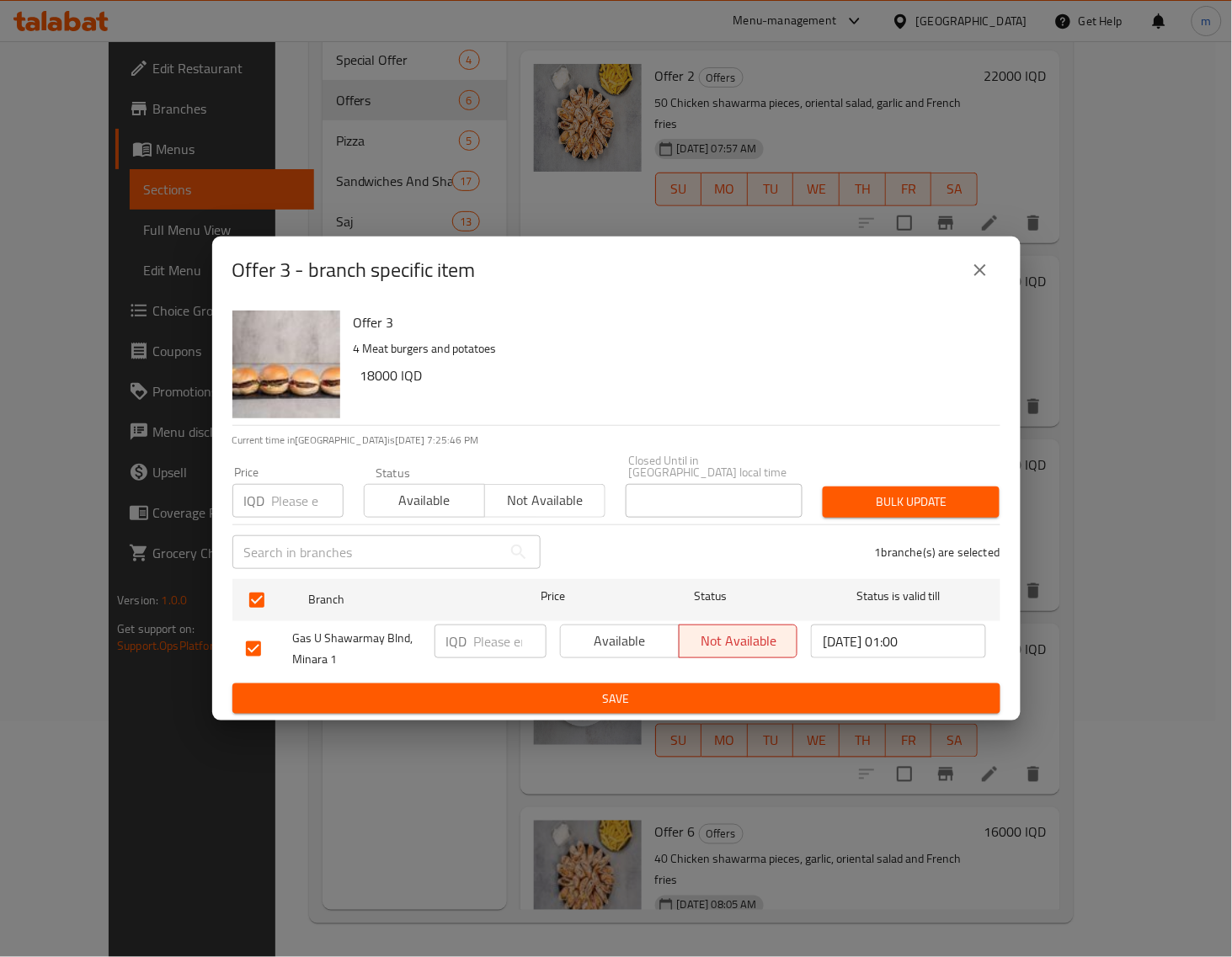
click at [983, 261] on button "close" at bounding box center [980, 271] width 41 height 41
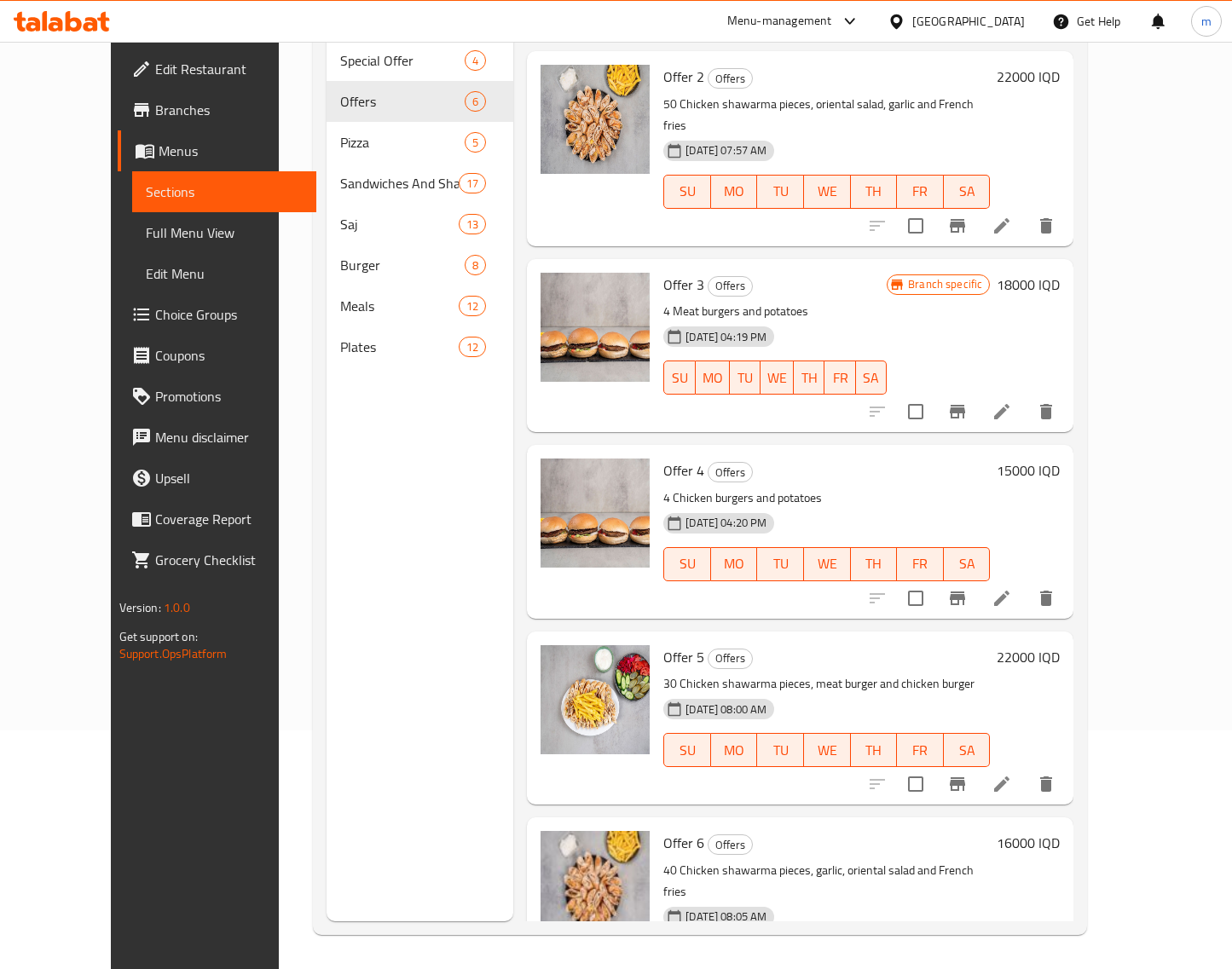
click at [1060, 273] on h6 "18000 IQD" at bounding box center [1029, 285] width 63 height 24
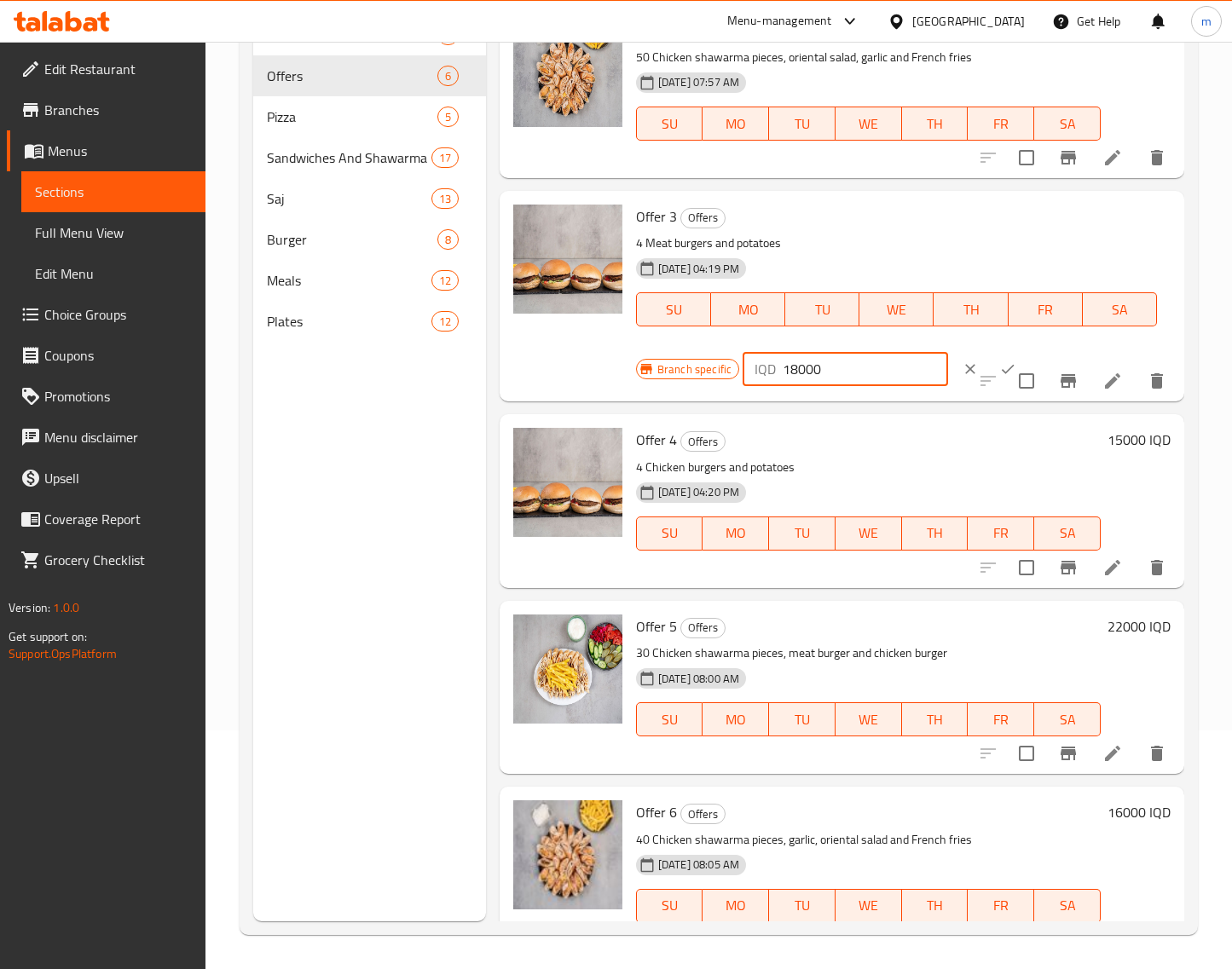
click at [796, 380] on input "18000" at bounding box center [866, 369] width 166 height 34
type input "17000"
click at [1000, 361] on icon "ok" at bounding box center [1008, 369] width 17 height 17
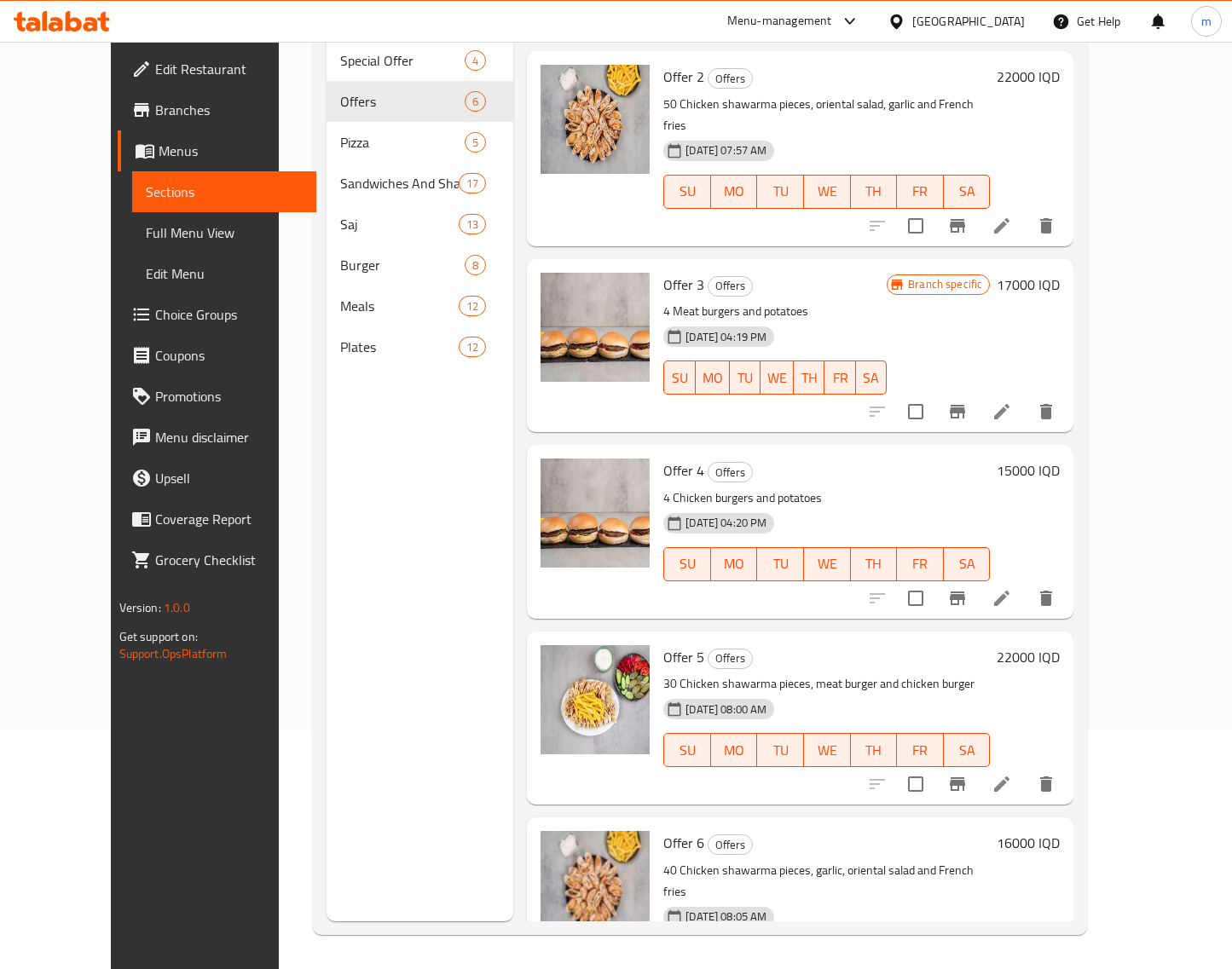
click at [1060, 459] on h6 "15000 IQD" at bounding box center [1029, 470] width 63 height 24
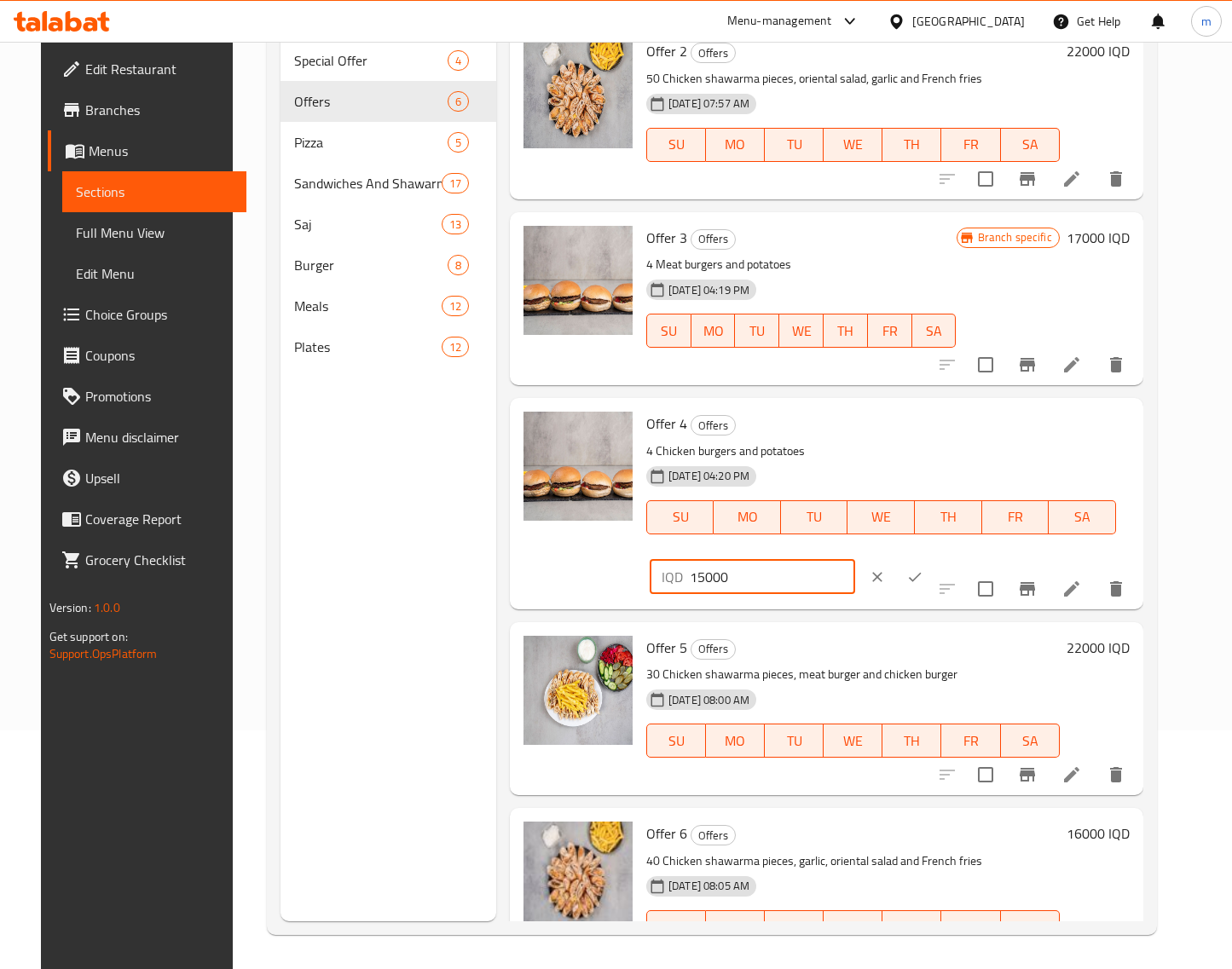
click at [856, 560] on input "15000" at bounding box center [772, 577] width 166 height 34
type input "22000"
click at [924, 569] on icon "ok" at bounding box center [915, 577] width 17 height 17
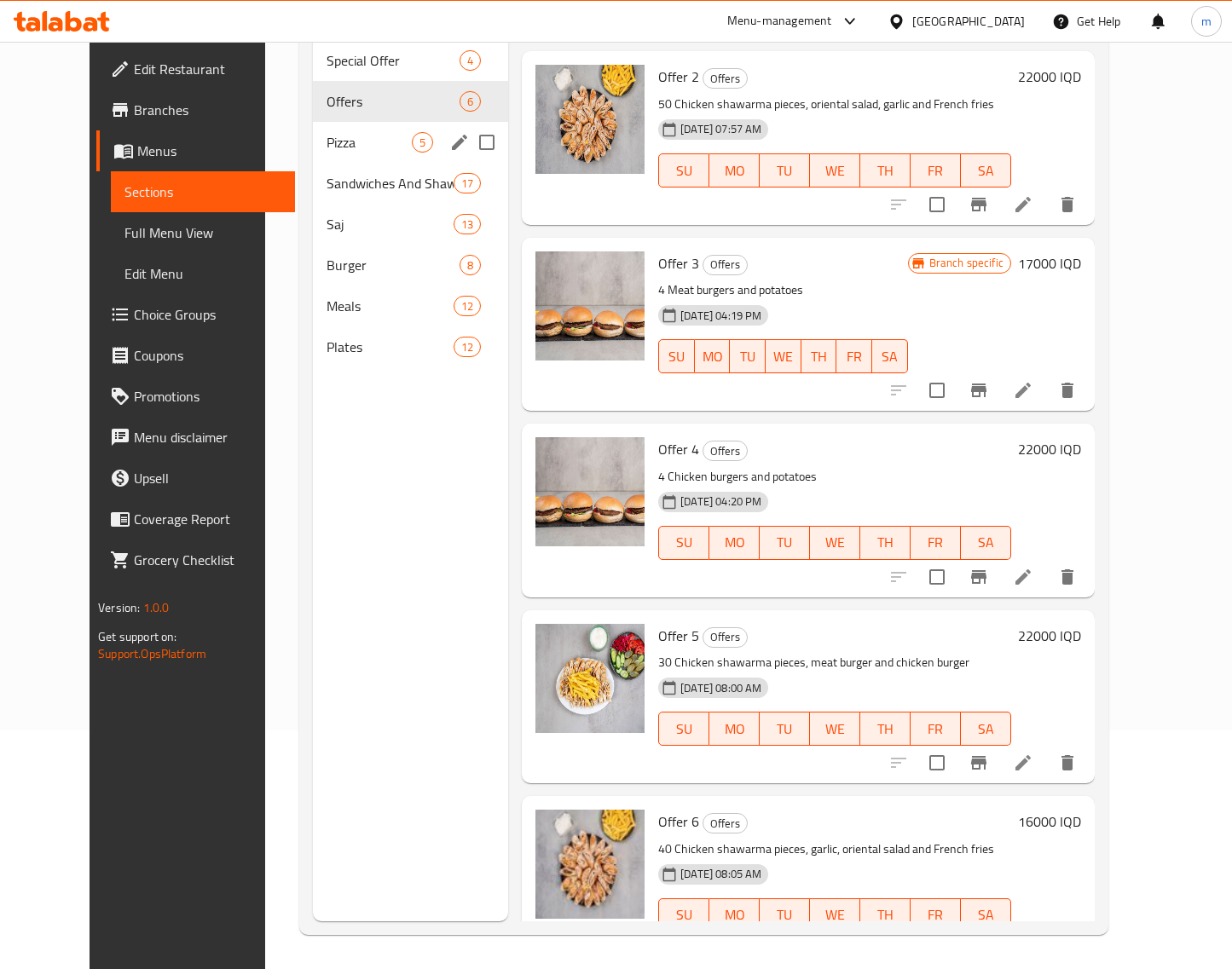
click at [337, 133] on span "Pizza" at bounding box center [369, 142] width 85 height 21
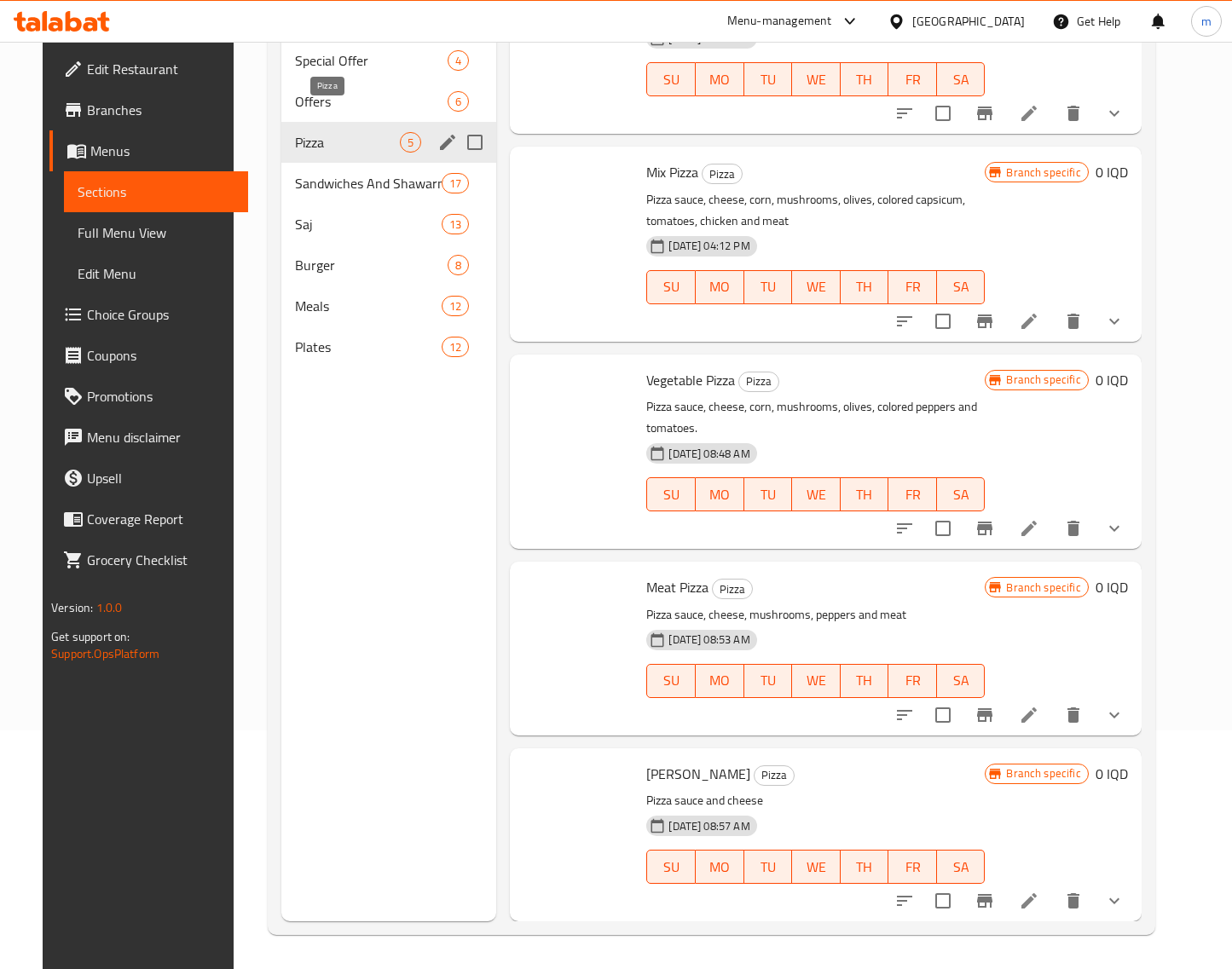
scroll to position [45, 0]
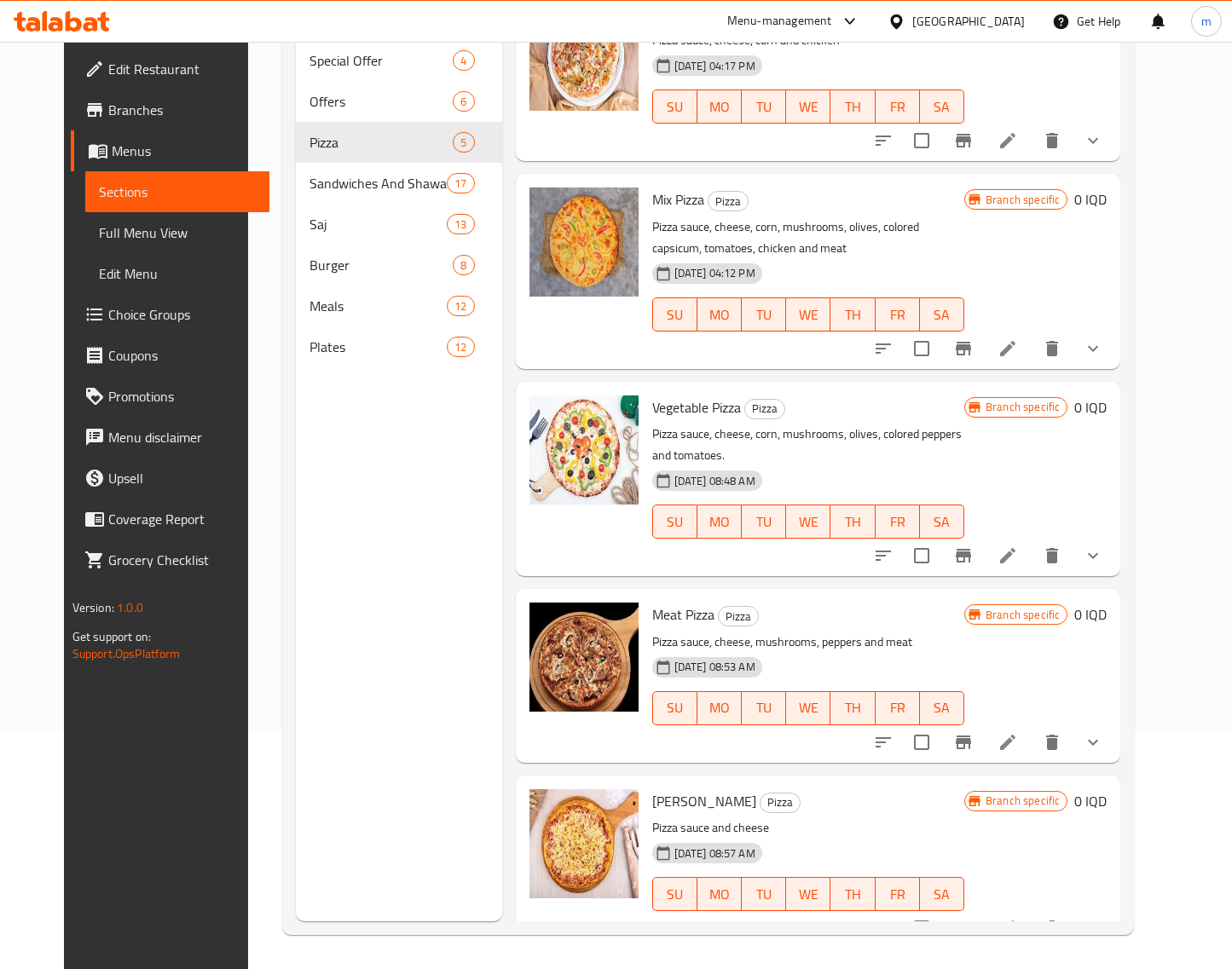
click at [1104, 545] on icon "show more" at bounding box center [1093, 555] width 21 height 21
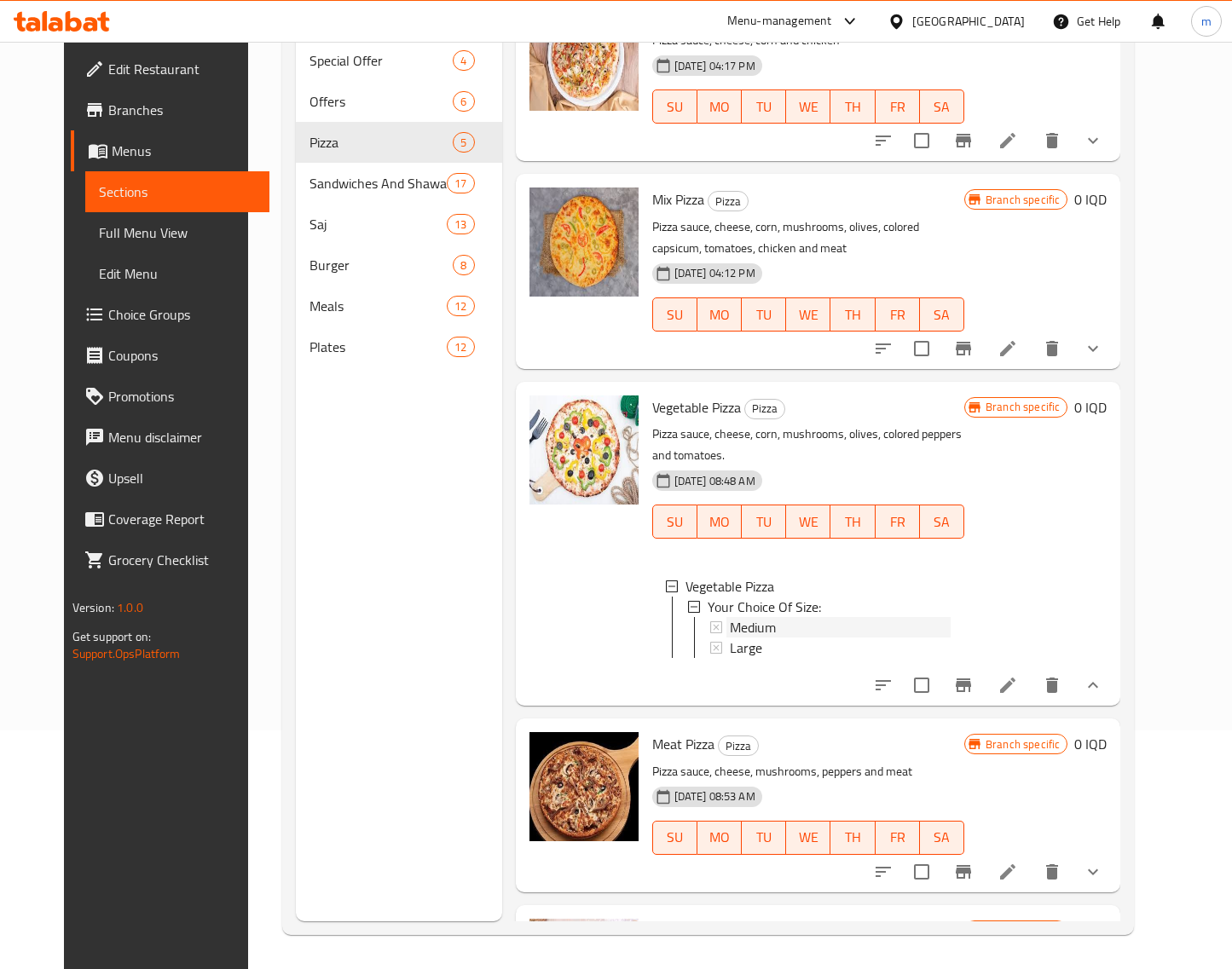
click at [791, 617] on div "Medium" at bounding box center [840, 627] width 221 height 21
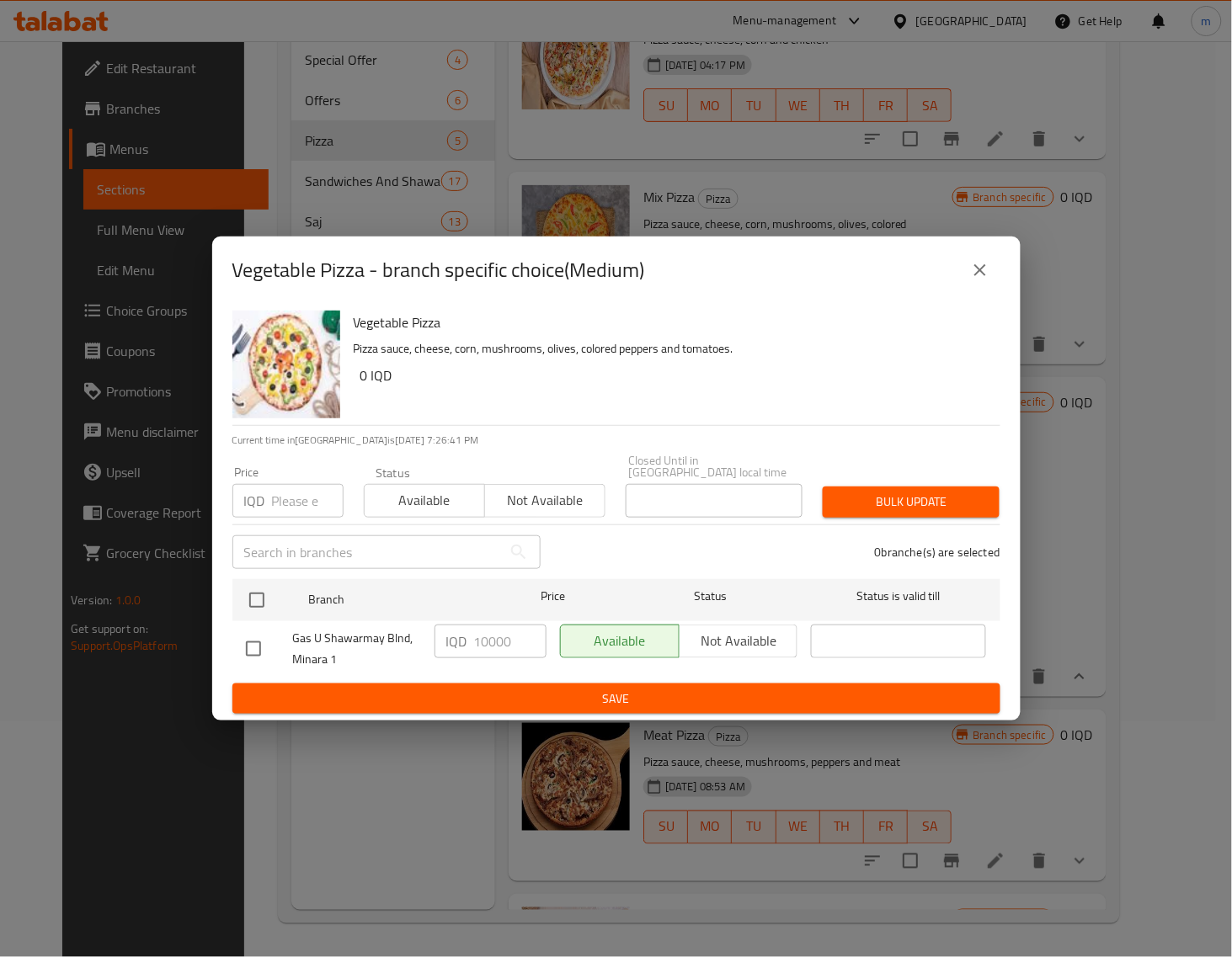
click at [994, 280] on button "close" at bounding box center [980, 271] width 41 height 41
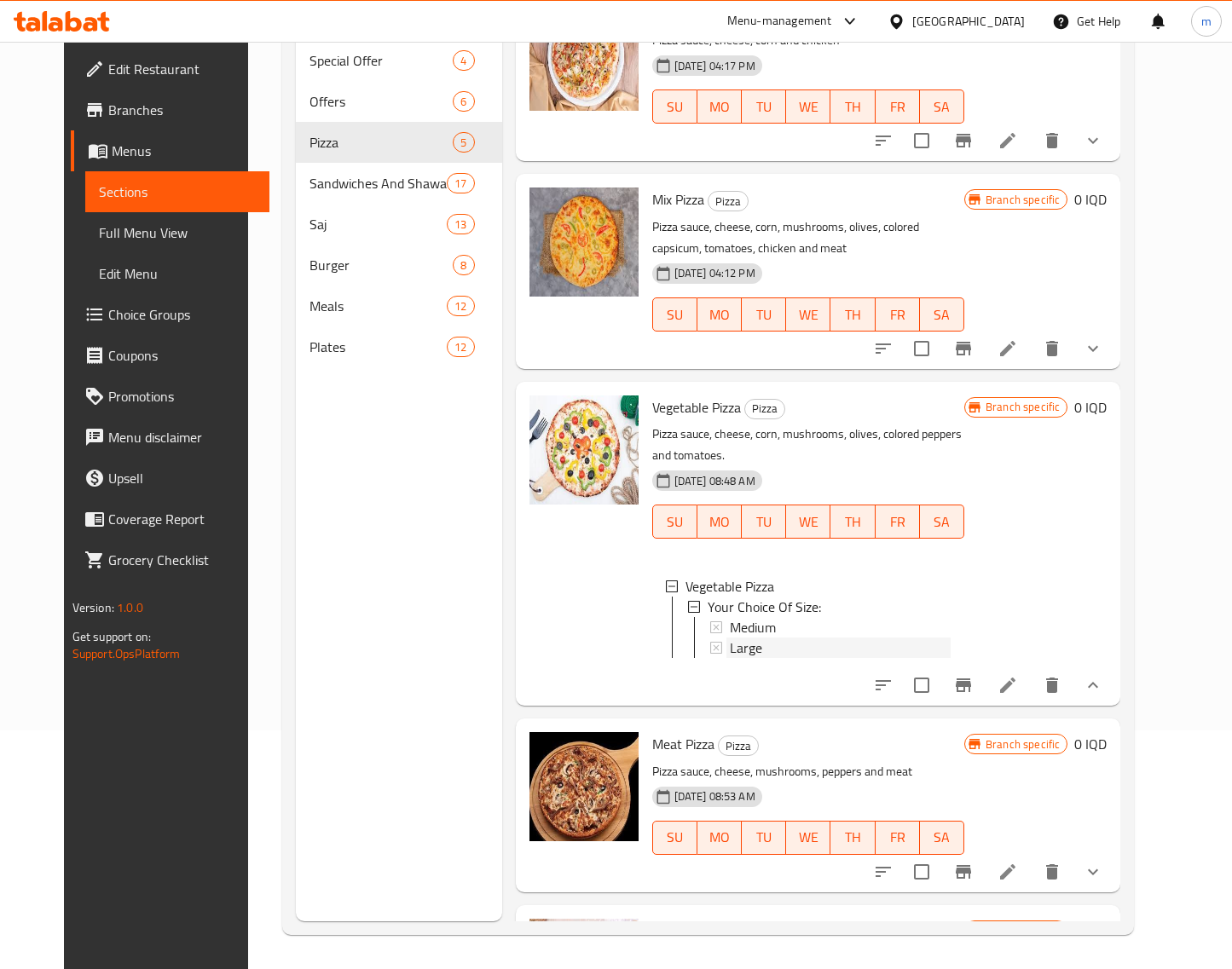
click at [740, 638] on span "Large" at bounding box center [746, 647] width 32 height 21
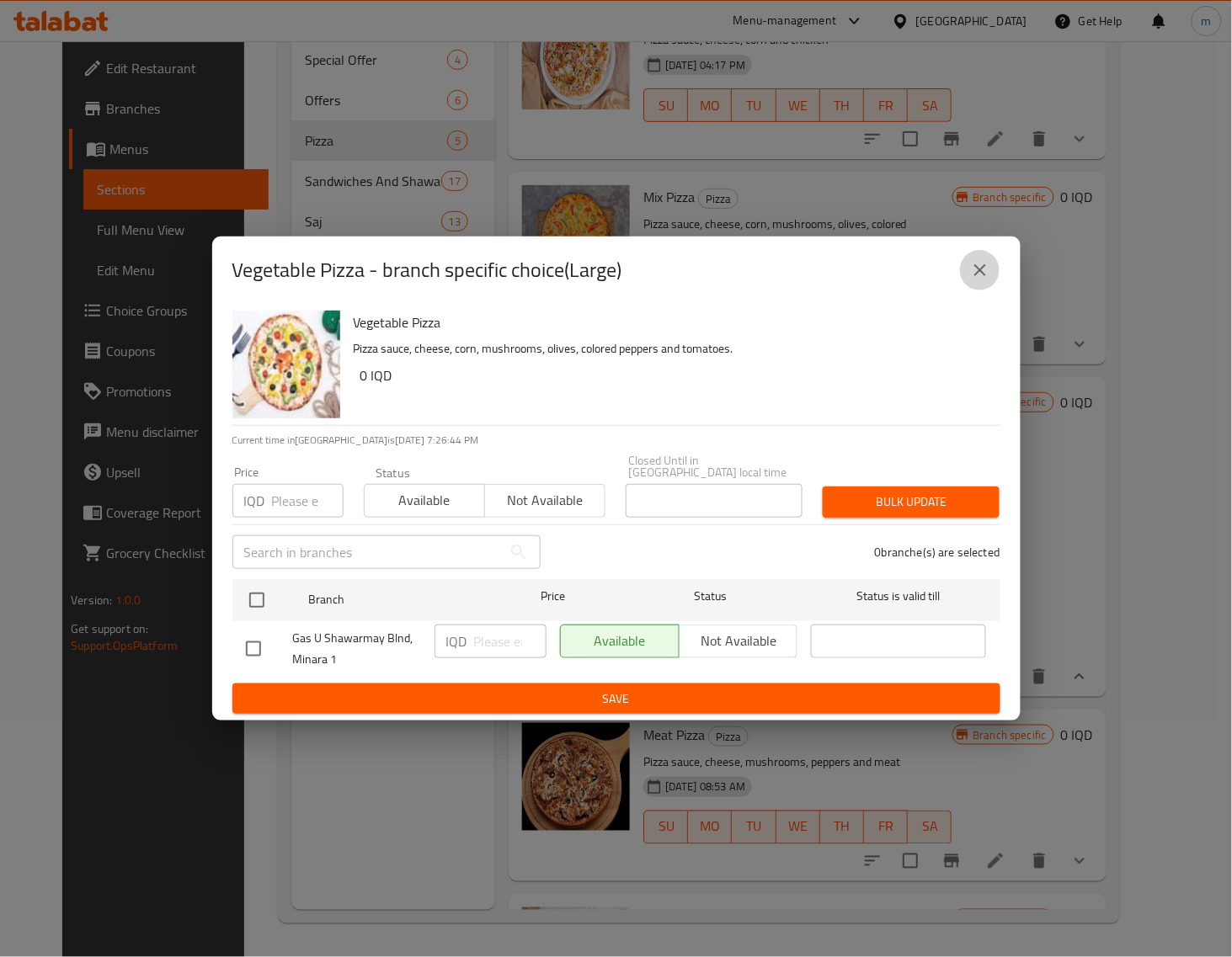
drag, startPoint x: 965, startPoint y: 270, endPoint x: 974, endPoint y: 278, distance: 12.0
click at [968, 270] on button "close" at bounding box center [980, 271] width 41 height 41
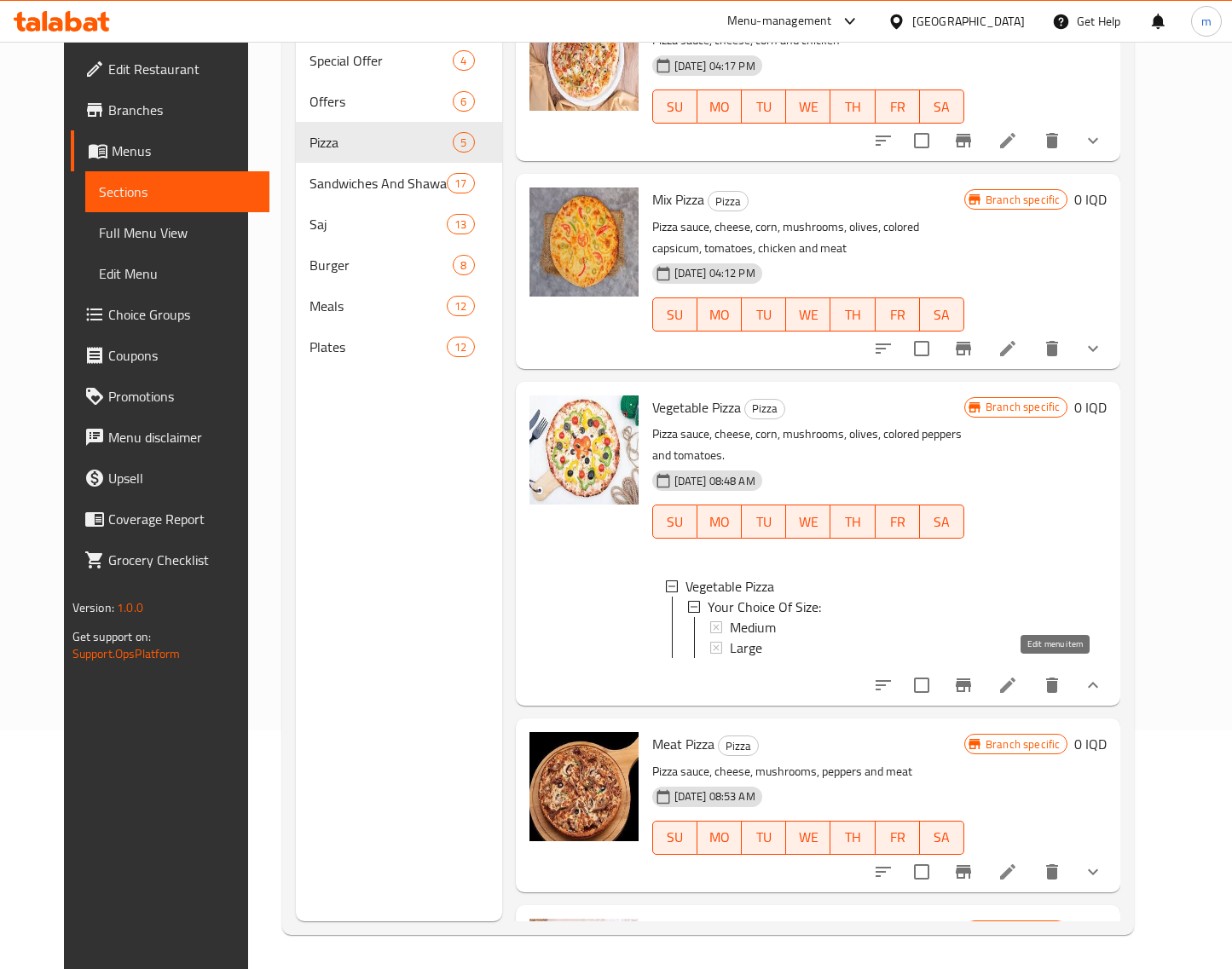
click at [1016, 678] on icon at bounding box center [1008, 685] width 15 height 15
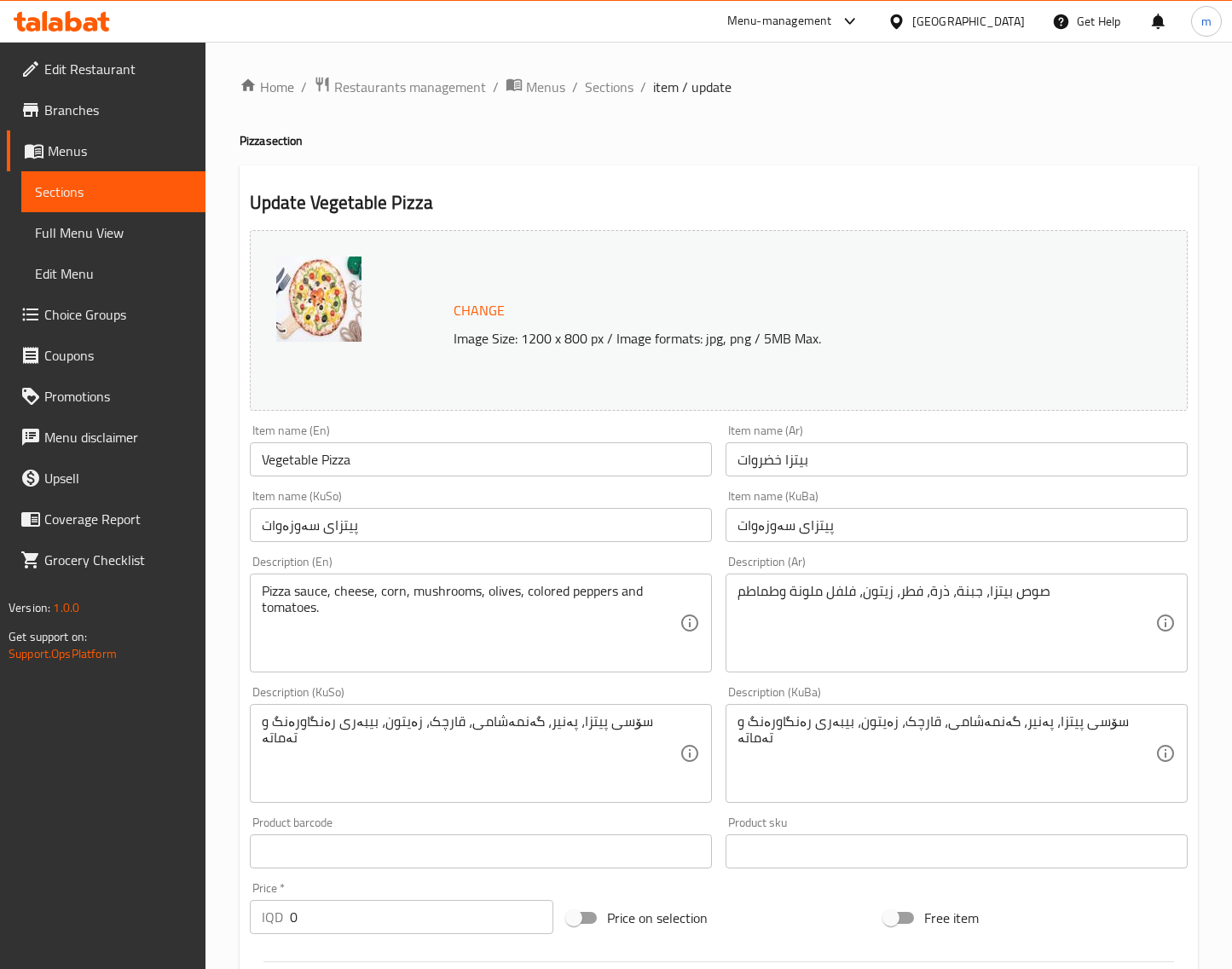
scroll to position [514, 0]
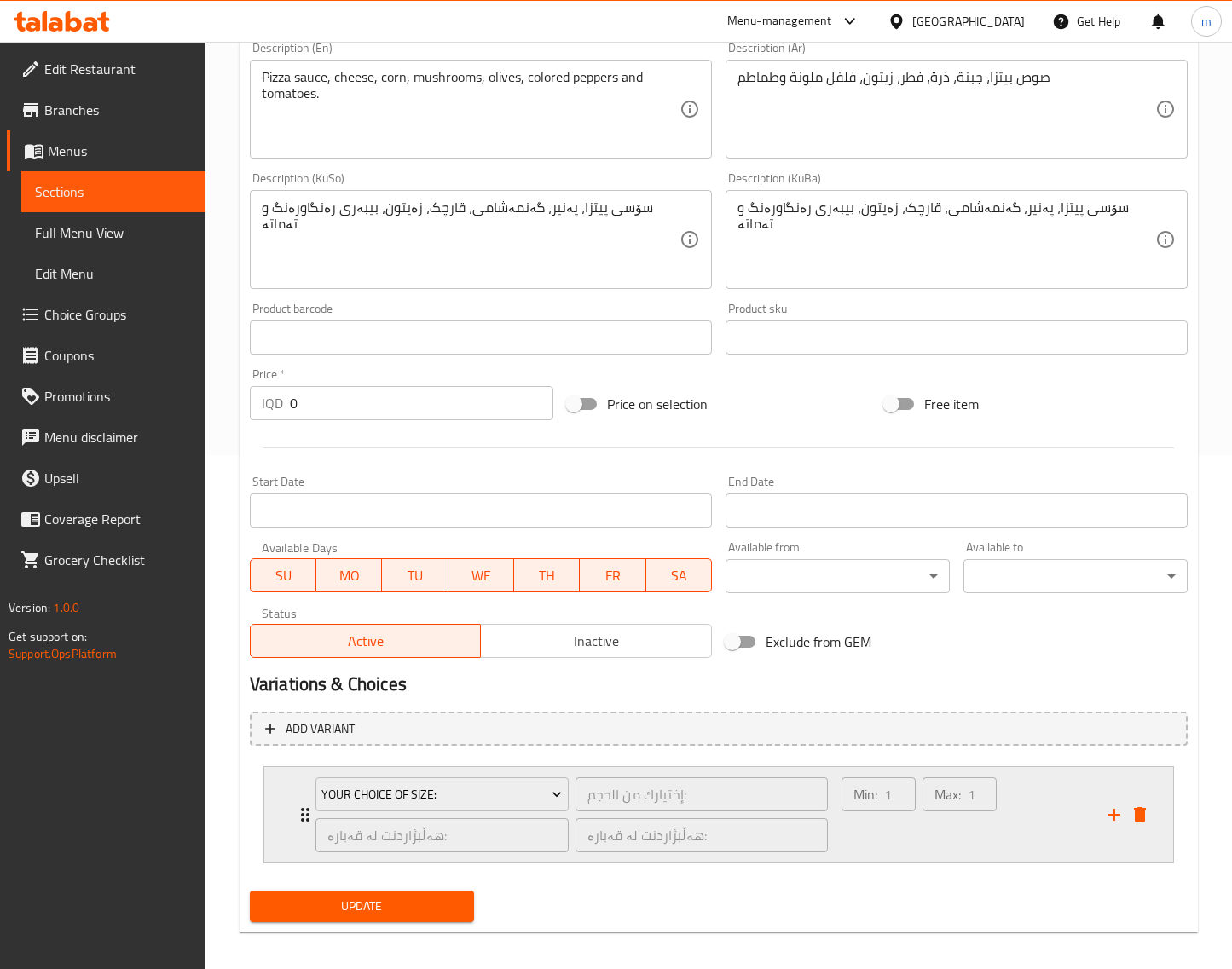
click at [888, 845] on div "Min: 1 ​" at bounding box center [879, 814] width 81 height 81
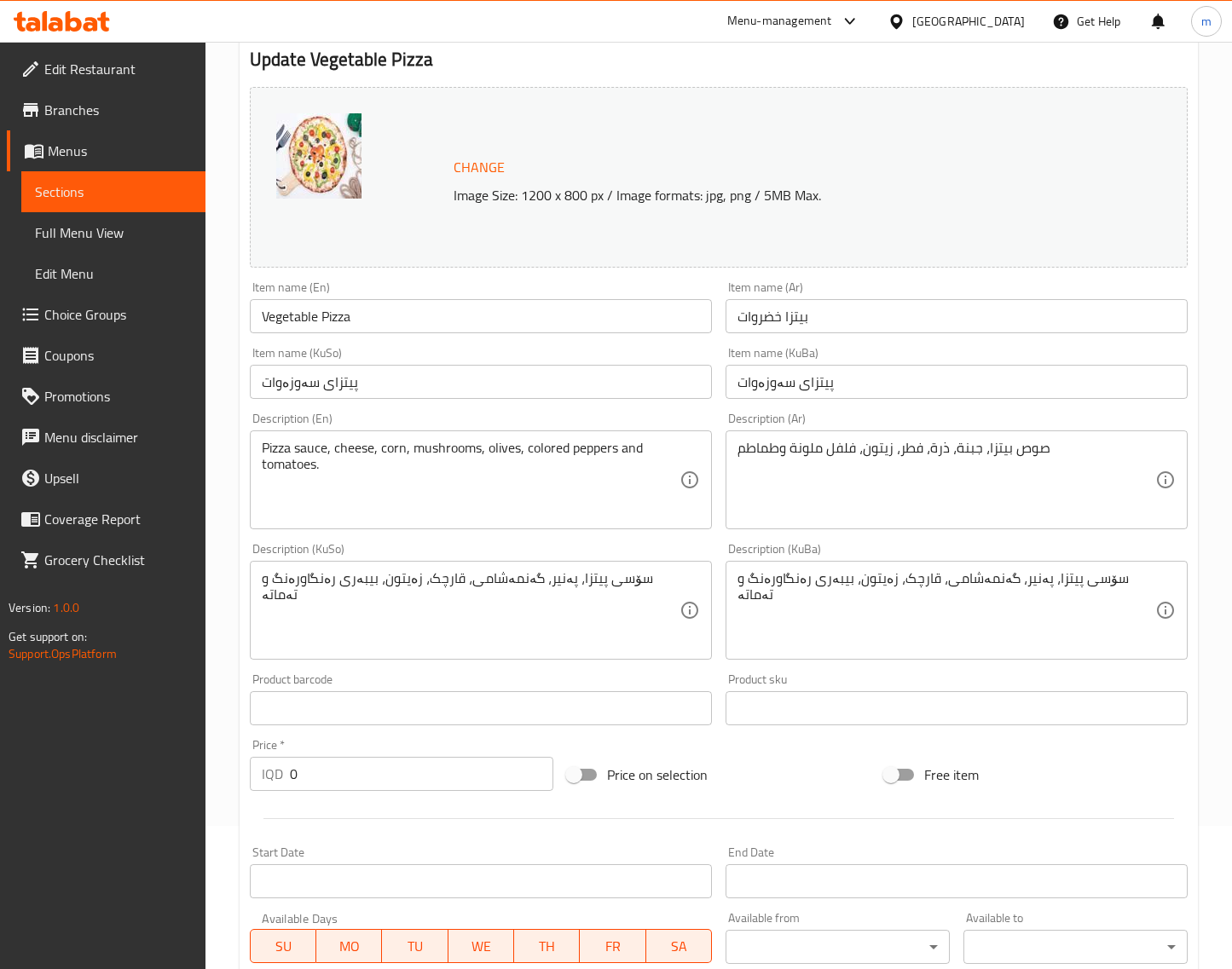
scroll to position [0, 0]
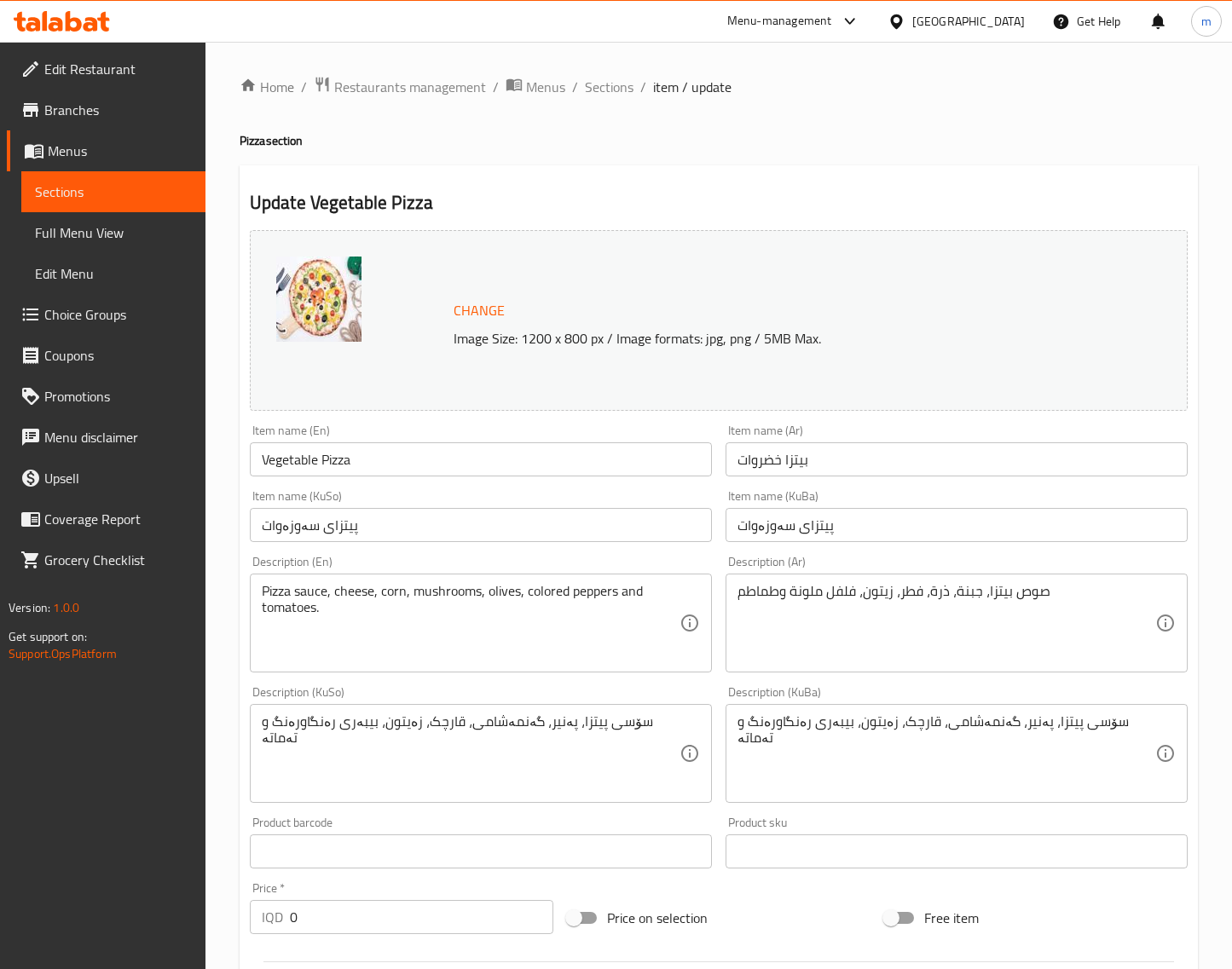
drag, startPoint x: 604, startPoint y: 82, endPoint x: 570, endPoint y: 117, distance: 48.8
click at [604, 82] on span "Sections" at bounding box center [609, 87] width 48 height 21
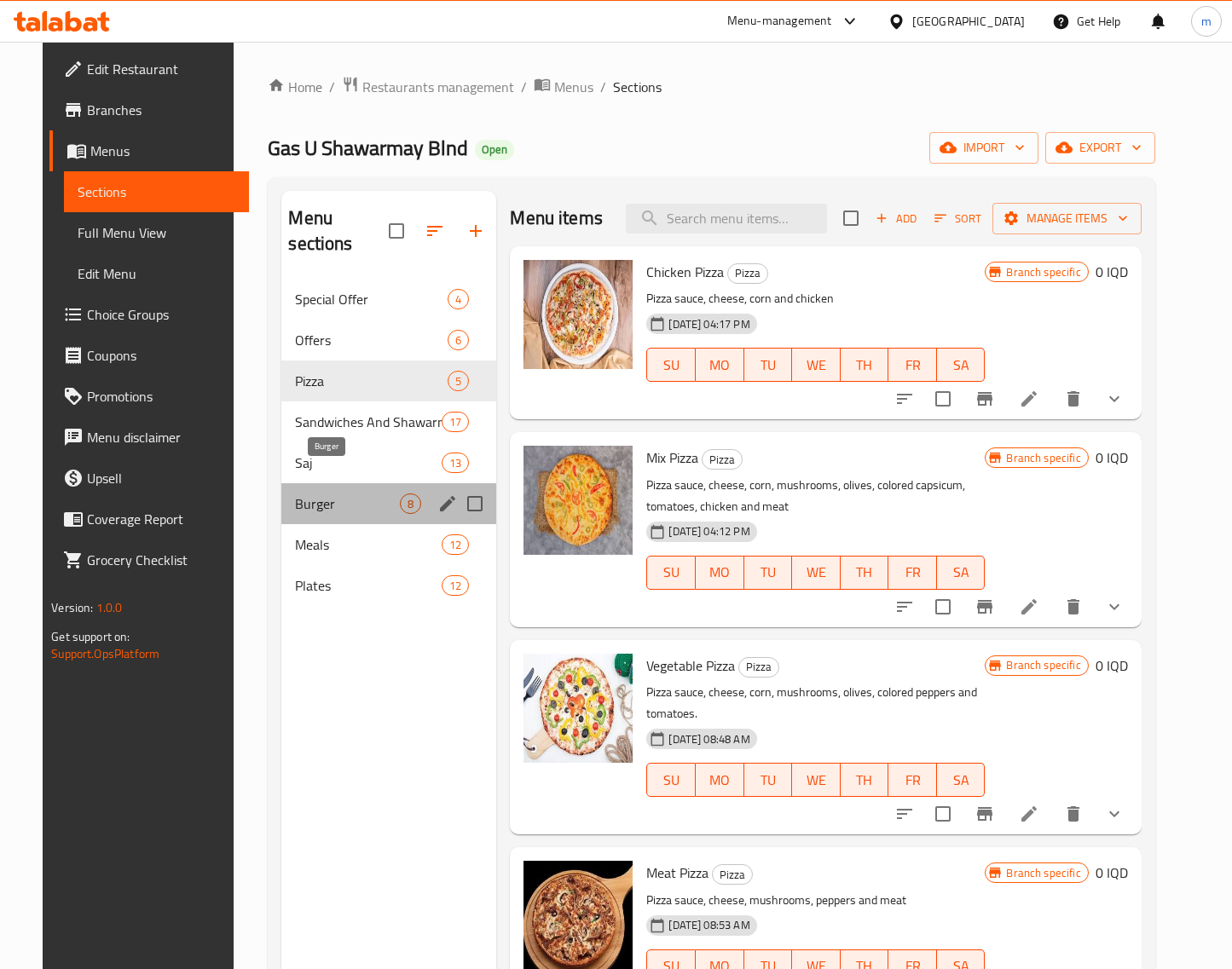
click at [305, 493] on span "Burger" at bounding box center [347, 503] width 105 height 21
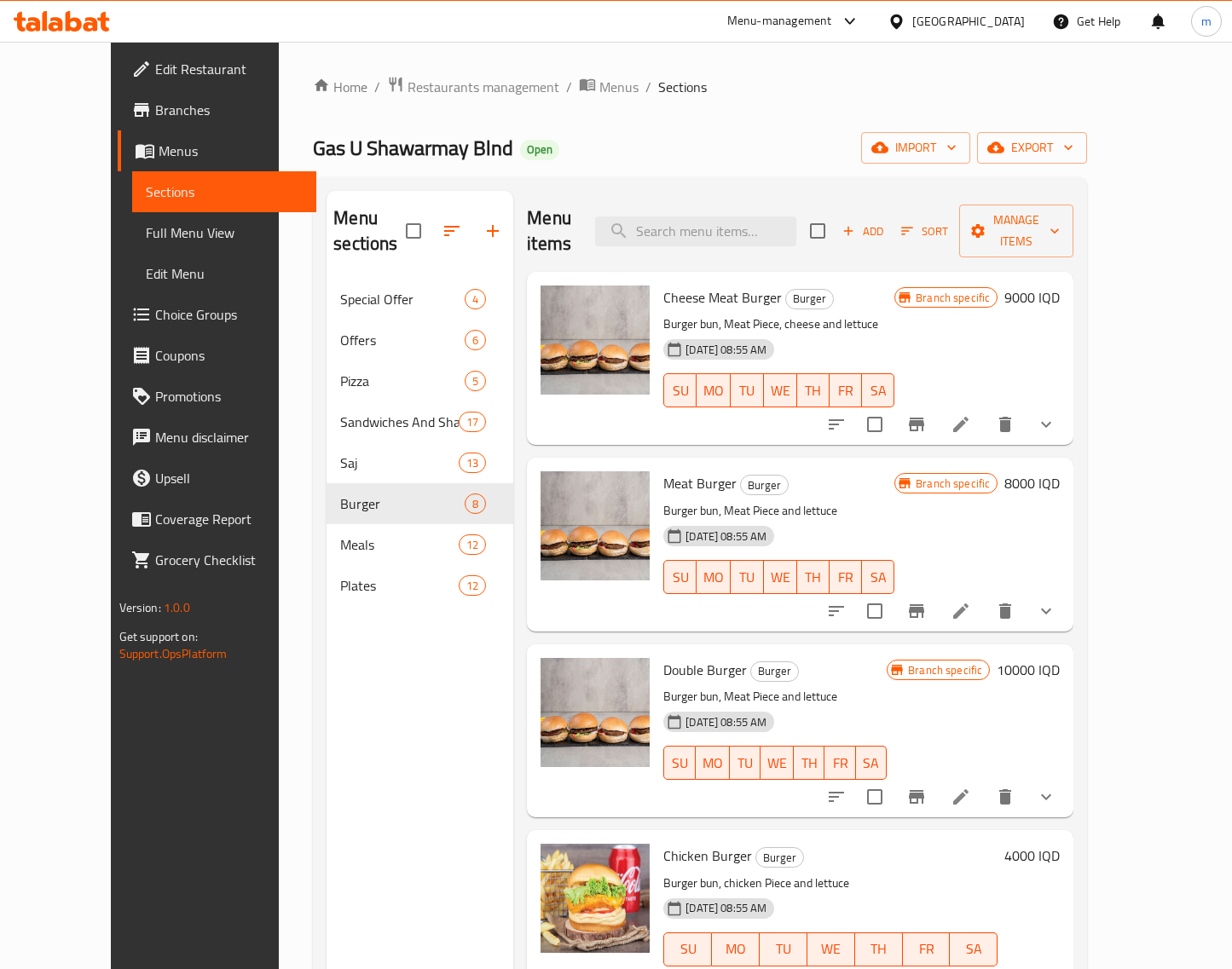
click at [748, 240] on div "Menu items Add Sort Manage items" at bounding box center [800, 231] width 547 height 81
click at [748, 219] on input "search" at bounding box center [695, 231] width 202 height 30
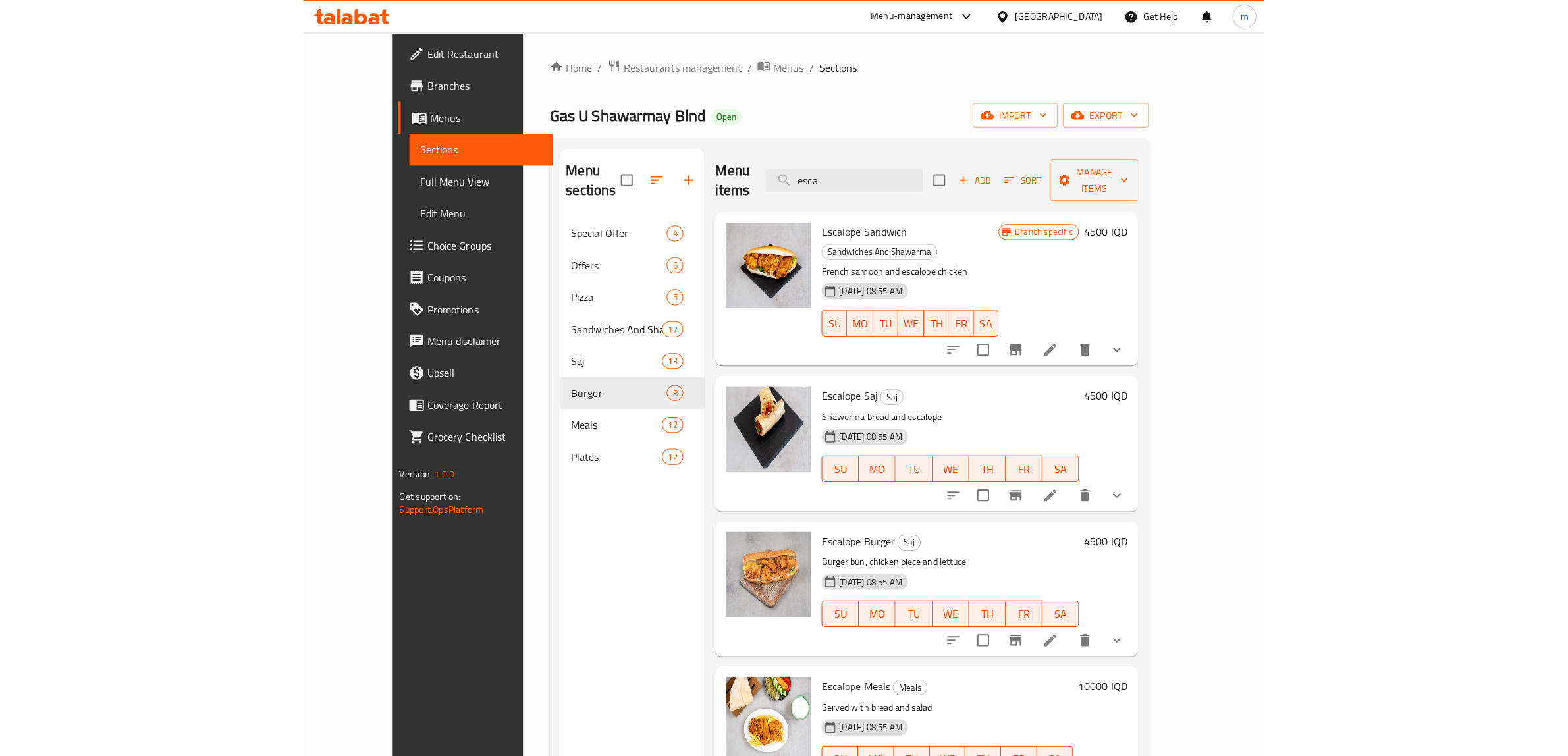
scroll to position [185, 0]
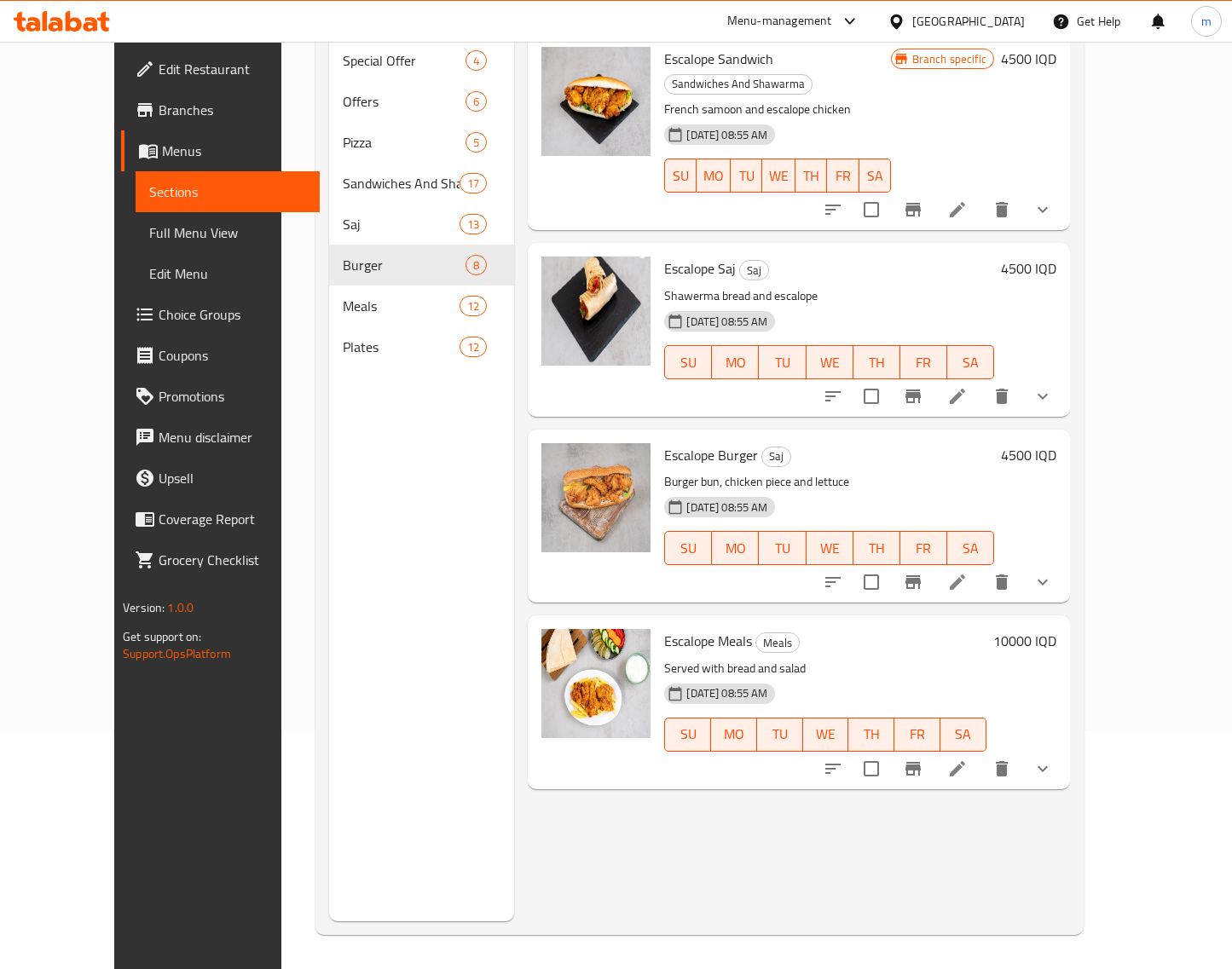
type input "esca"
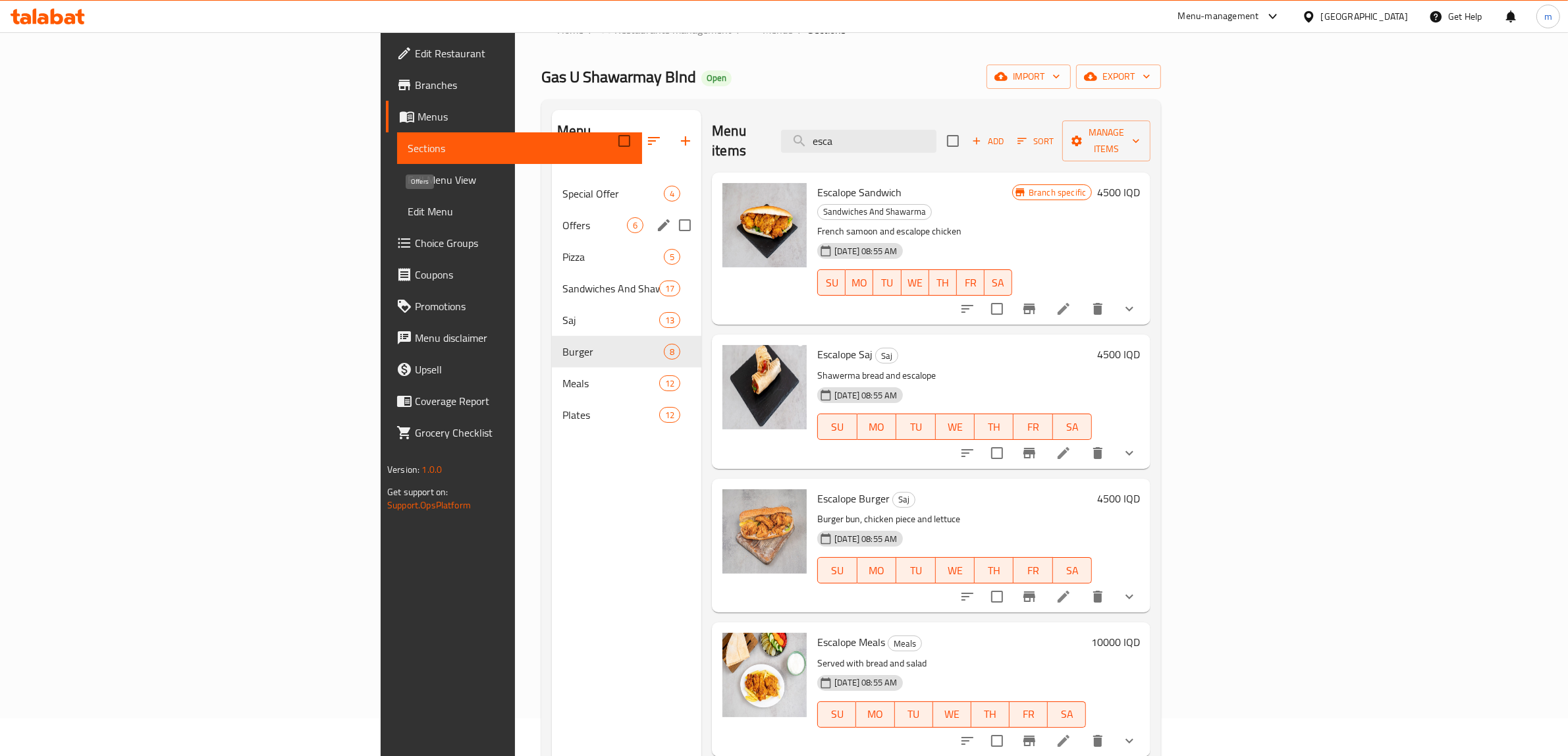
scroll to position [0, 0]
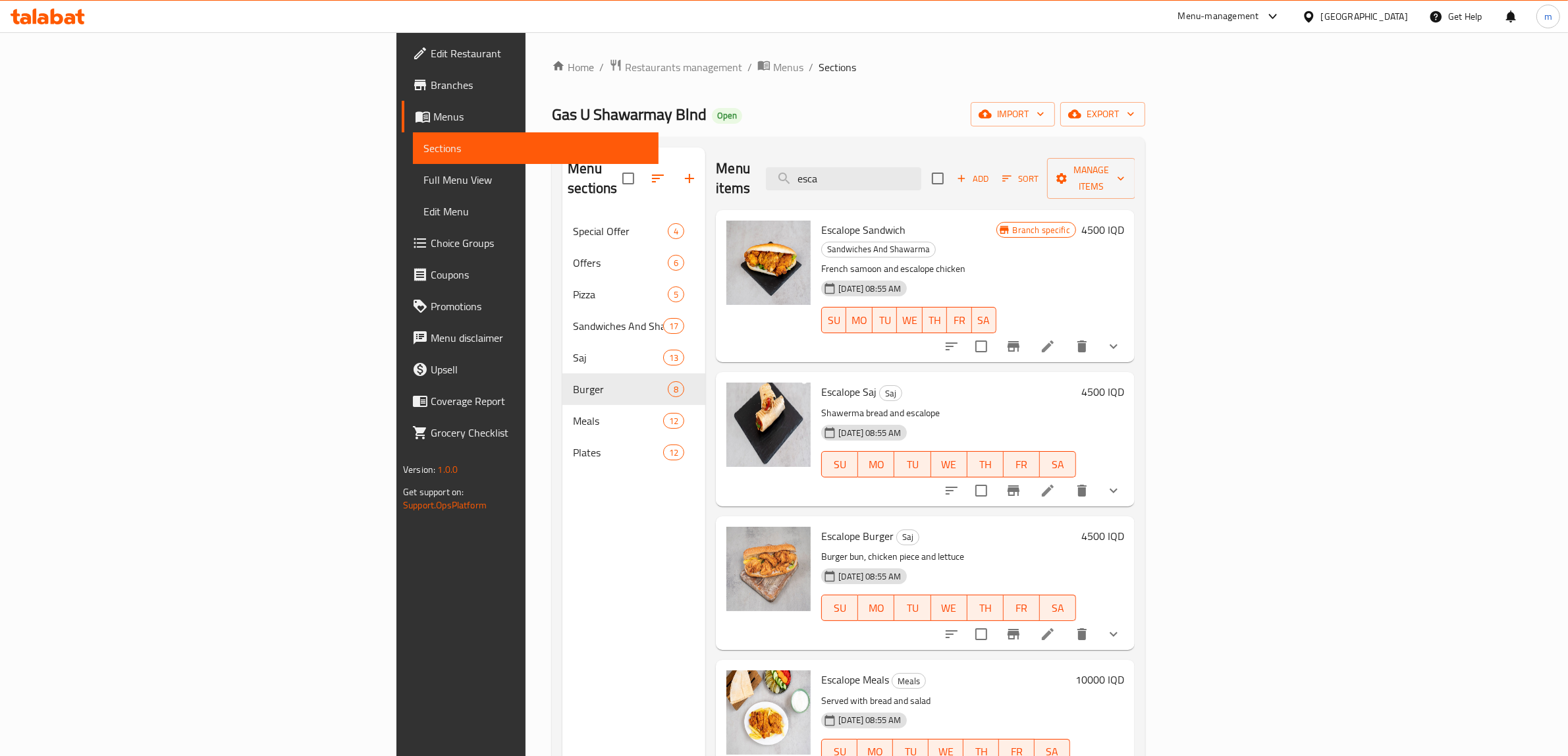
click at [1122, 626] on icon "show more" at bounding box center [1113, 634] width 16 height 16
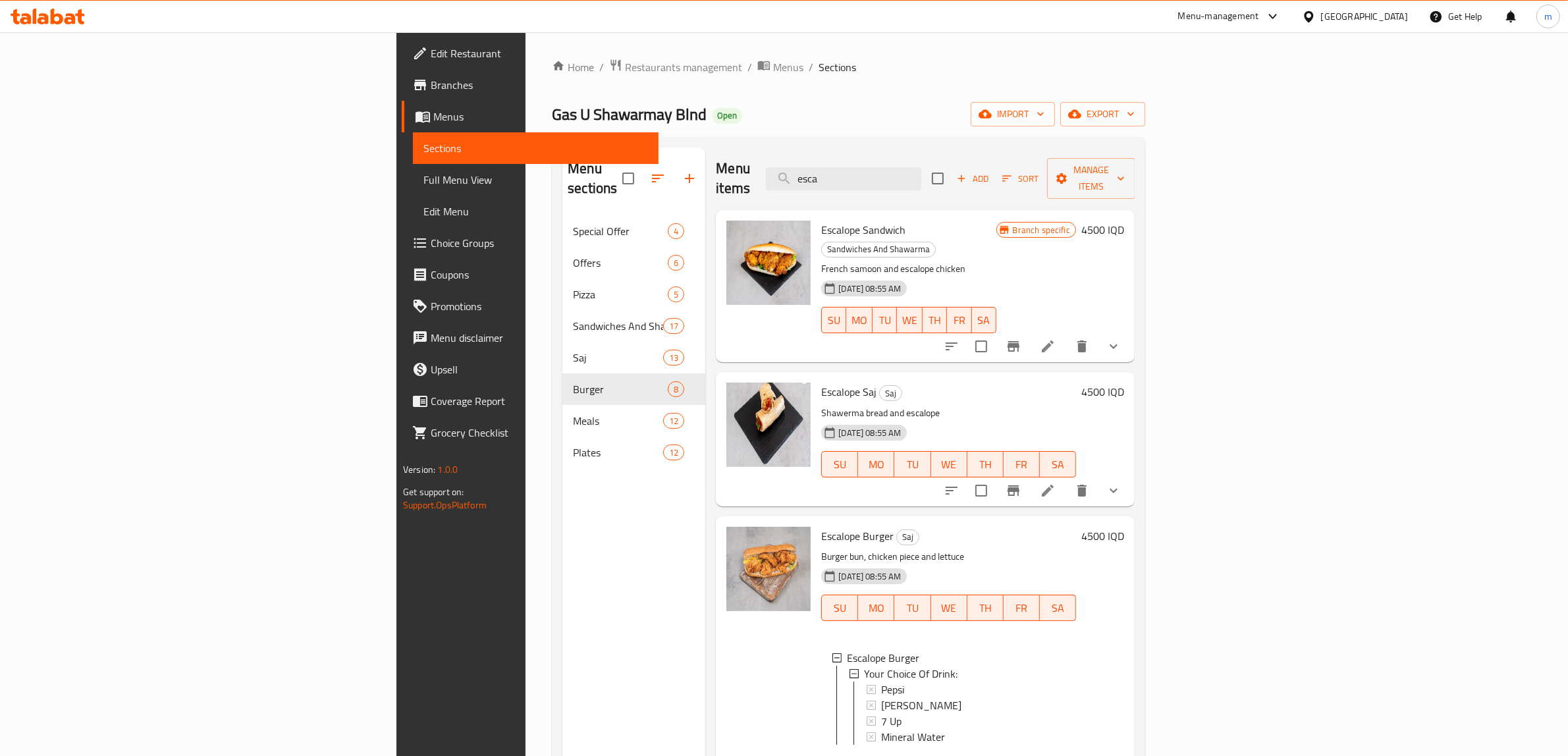
click at [1124, 527] on h6 "4500 IQD" at bounding box center [1103, 536] width 43 height 19
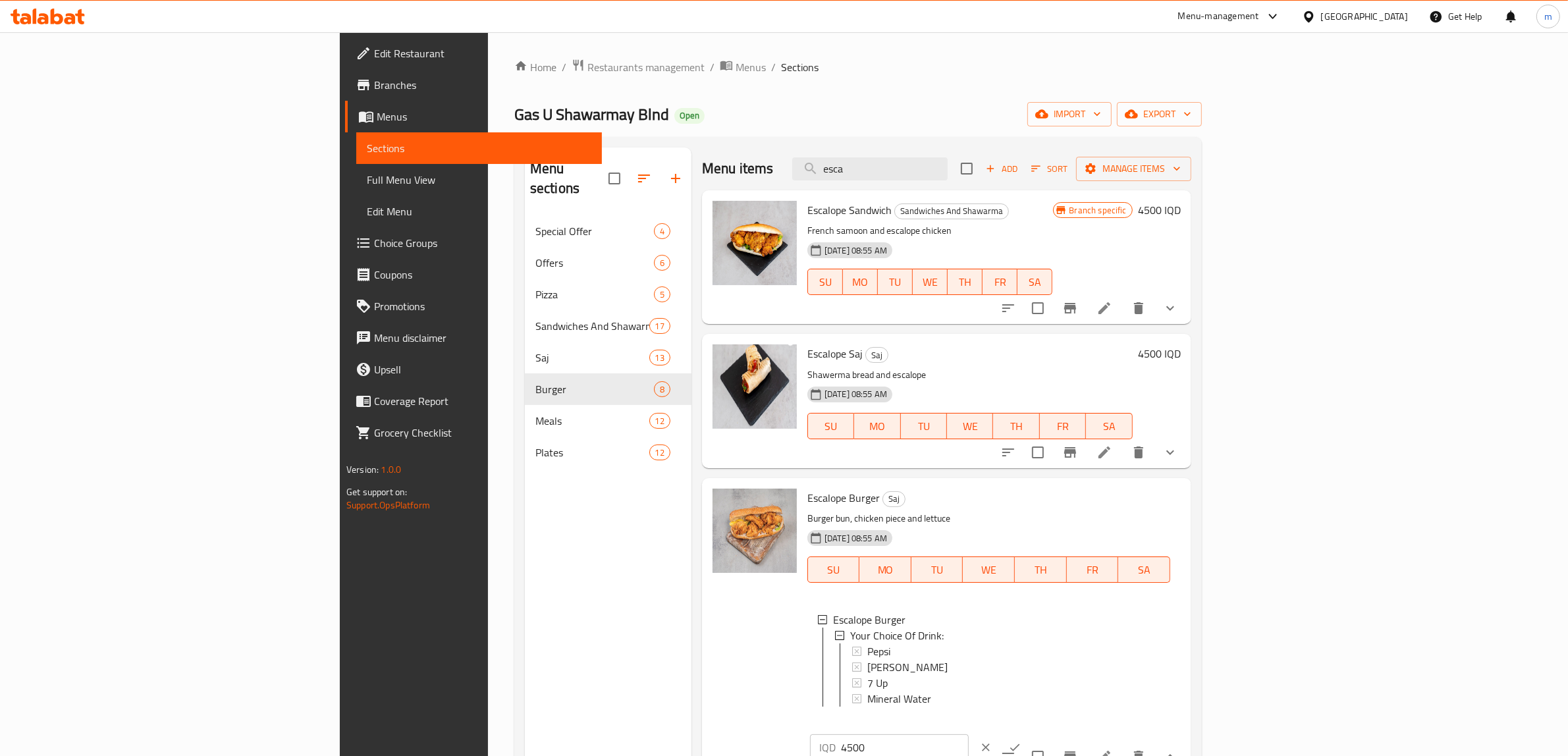
click at [969, 734] on input "4500" at bounding box center [905, 747] width 128 height 26
paste input "60"
type input "6000"
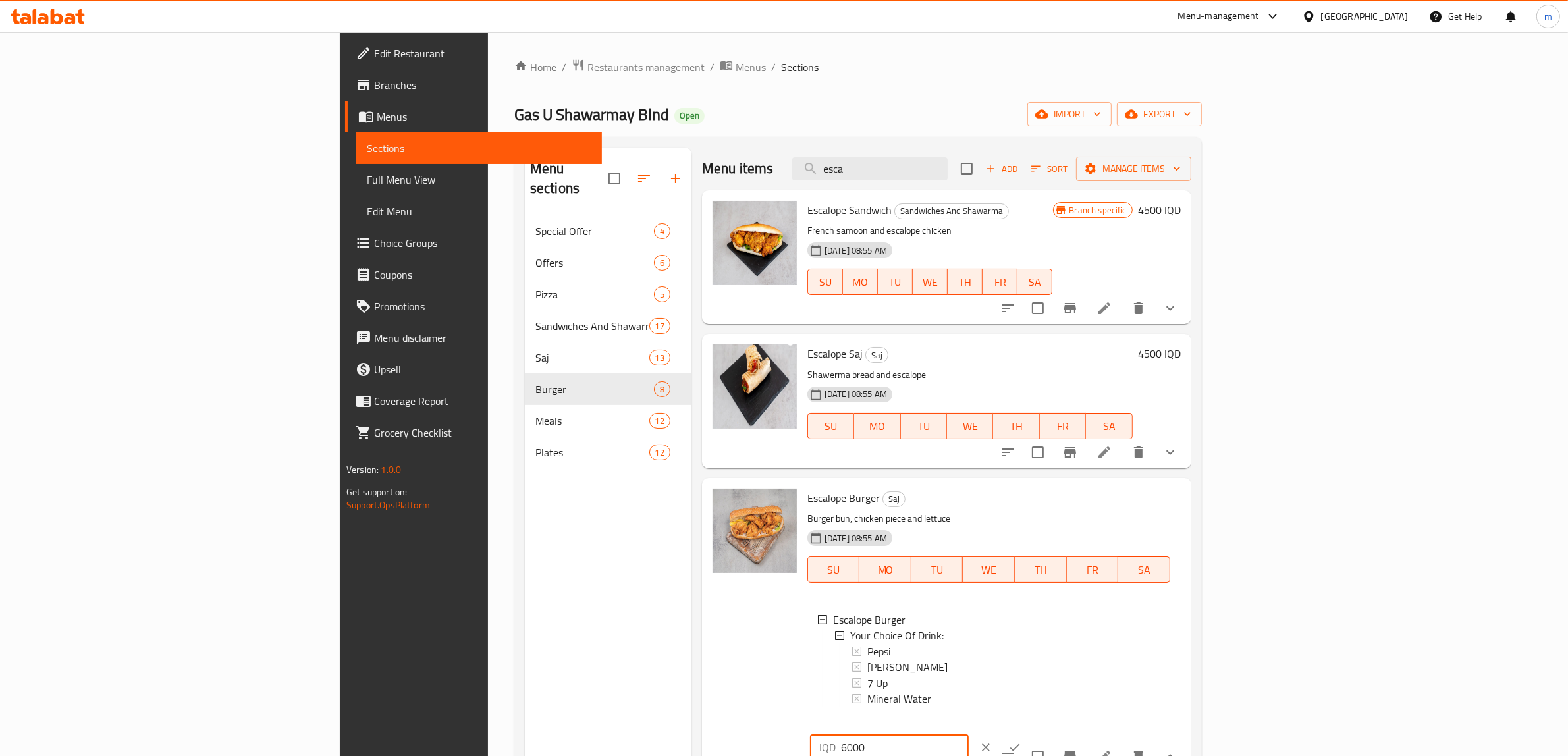
click at [1021, 741] on icon "ok" at bounding box center [1014, 747] width 13 height 13
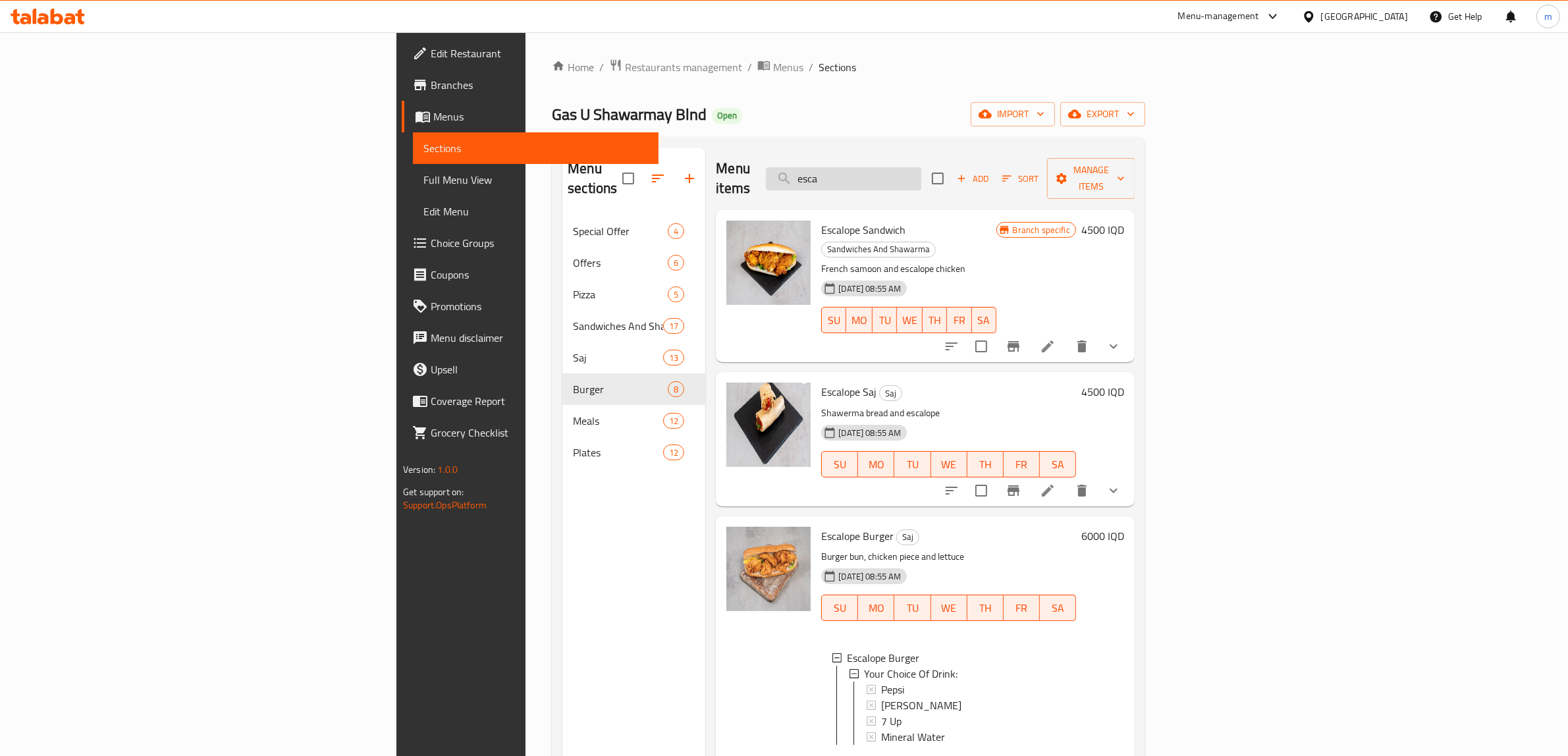
click at [922, 172] on input "esca" at bounding box center [844, 178] width 156 height 23
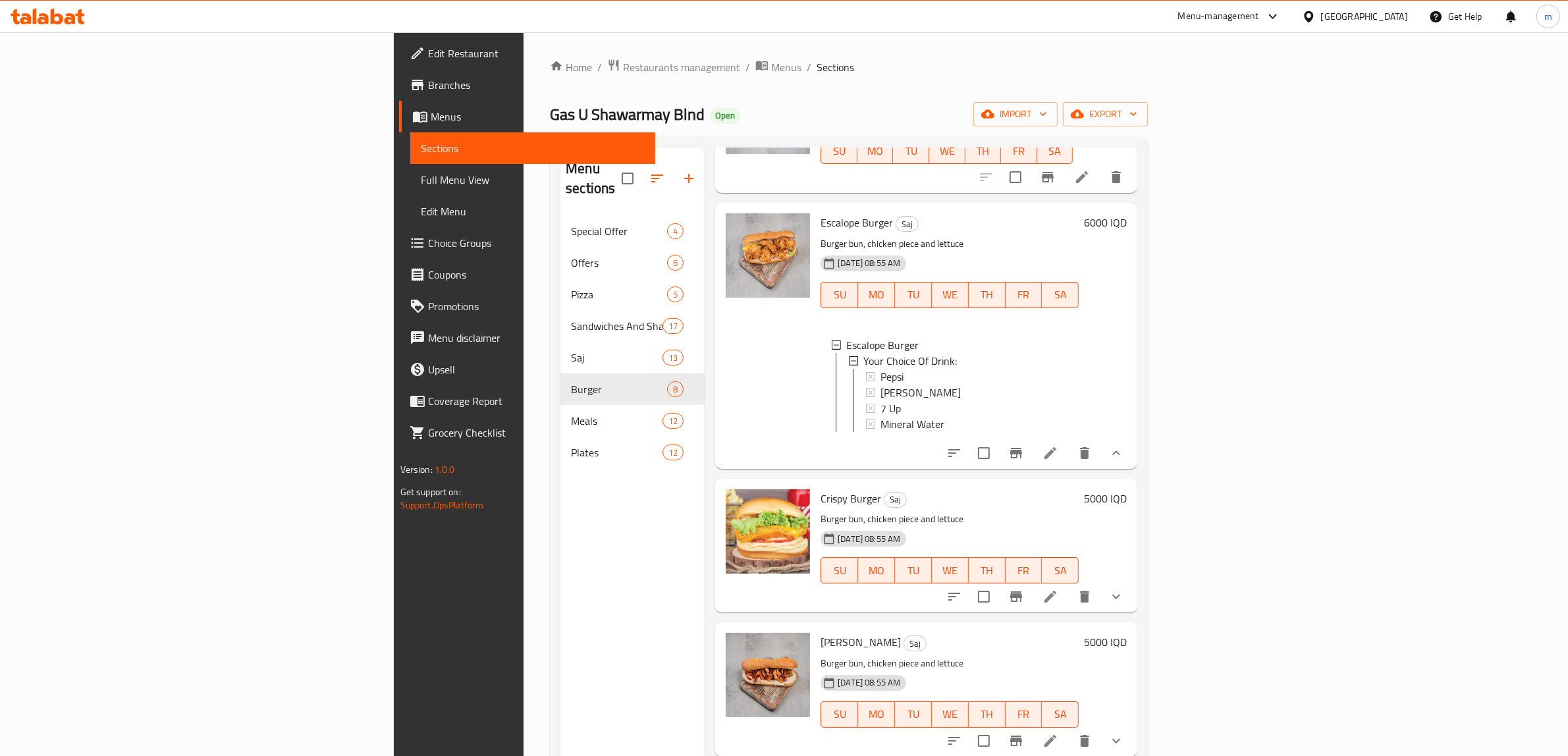
scroll to position [658, 0]
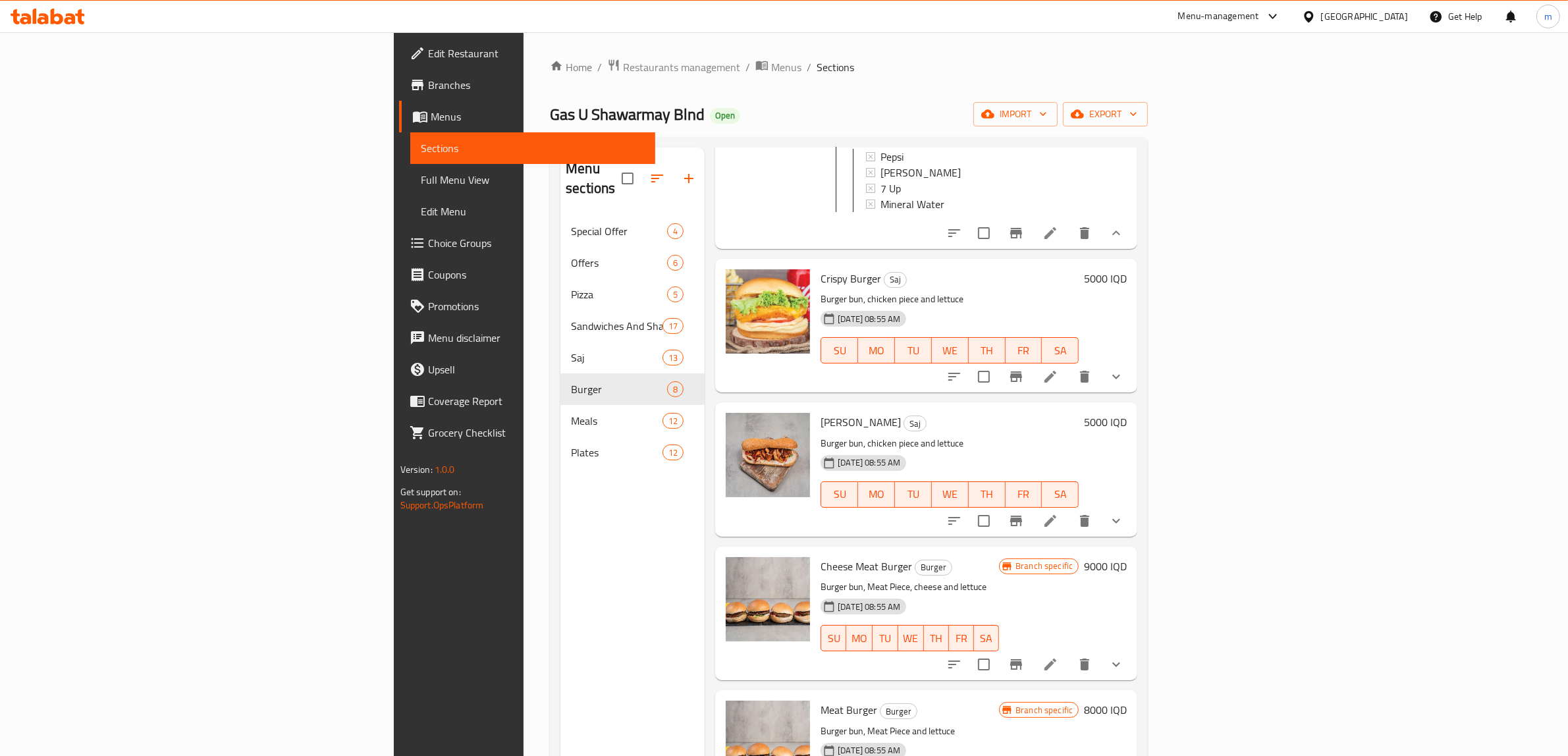
type input "burger"
click at [1127, 269] on h6 "5000 IQD" at bounding box center [1106, 278] width 43 height 19
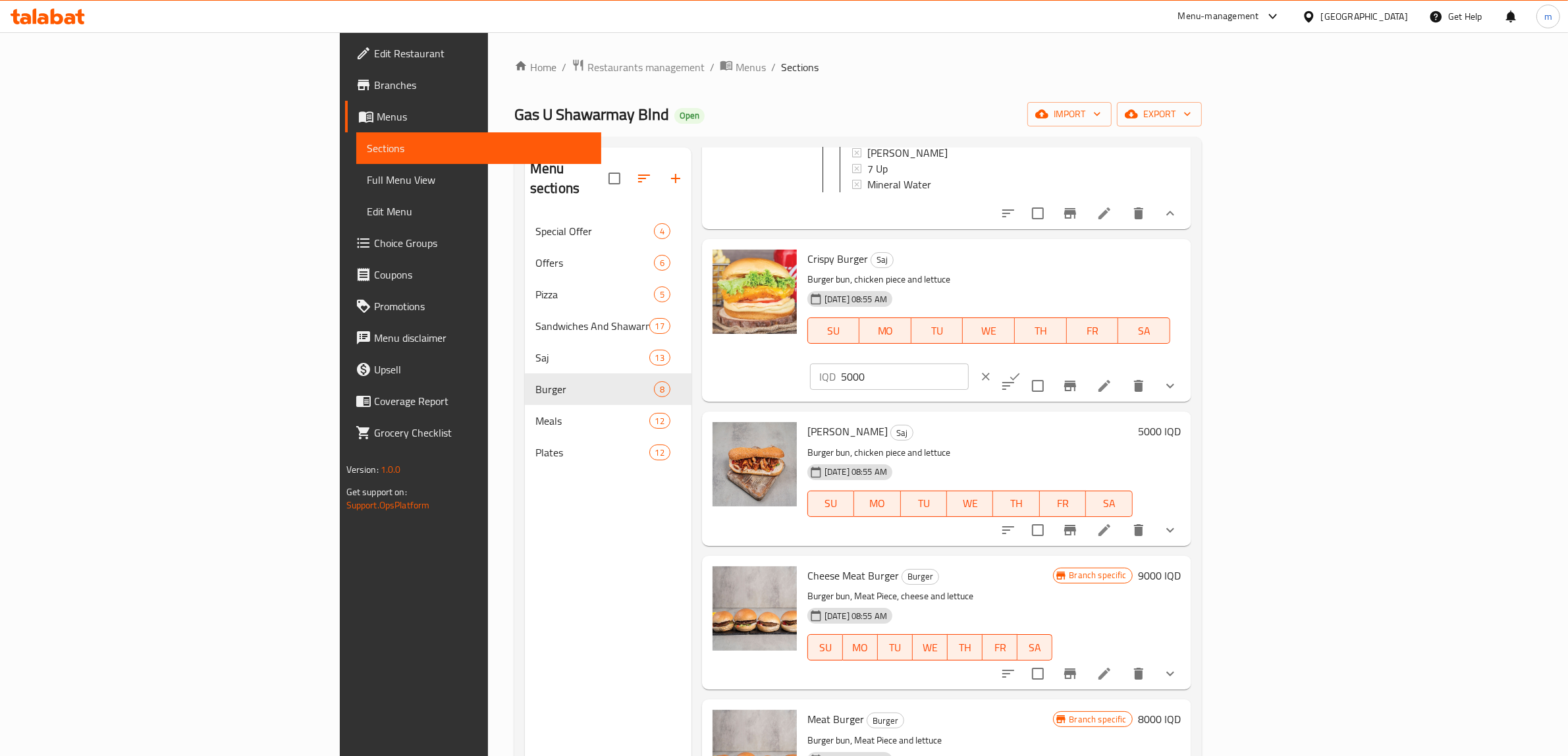
click at [969, 363] on input "5000" at bounding box center [905, 376] width 128 height 26
paste input "6"
type input "6000"
click at [1021, 370] on icon "ok" at bounding box center [1014, 376] width 13 height 13
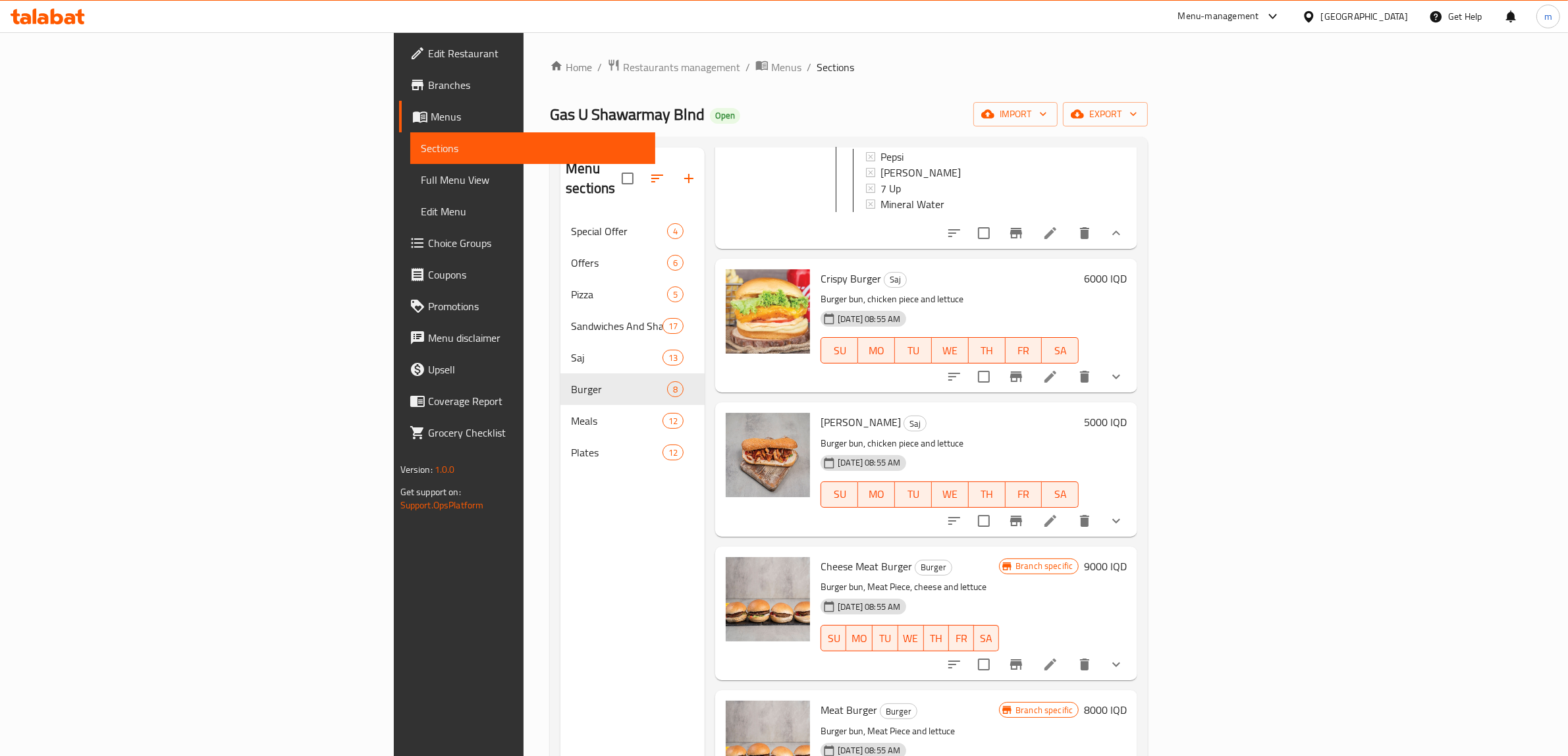
click at [962, 95] on div "Home / Restaurants management / Menus / Sections Gas U Shawarmay Blnd Open impo…" at bounding box center [849, 486] width 598 height 855
click at [772, 69] on span "Menus" at bounding box center [787, 67] width 30 height 16
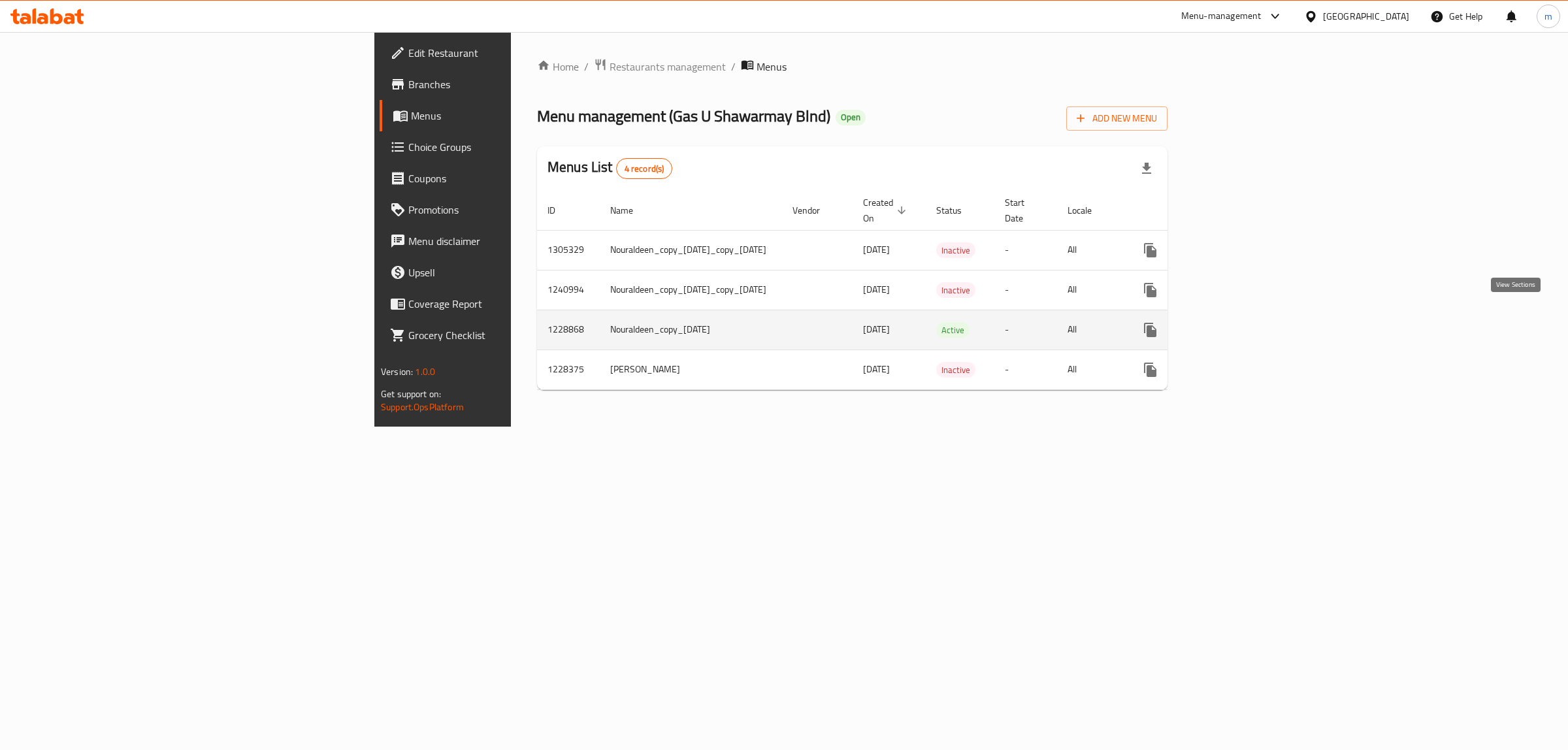
click at [1260, 330] on link "enhanced table" at bounding box center [1244, 330] width 32 height 32
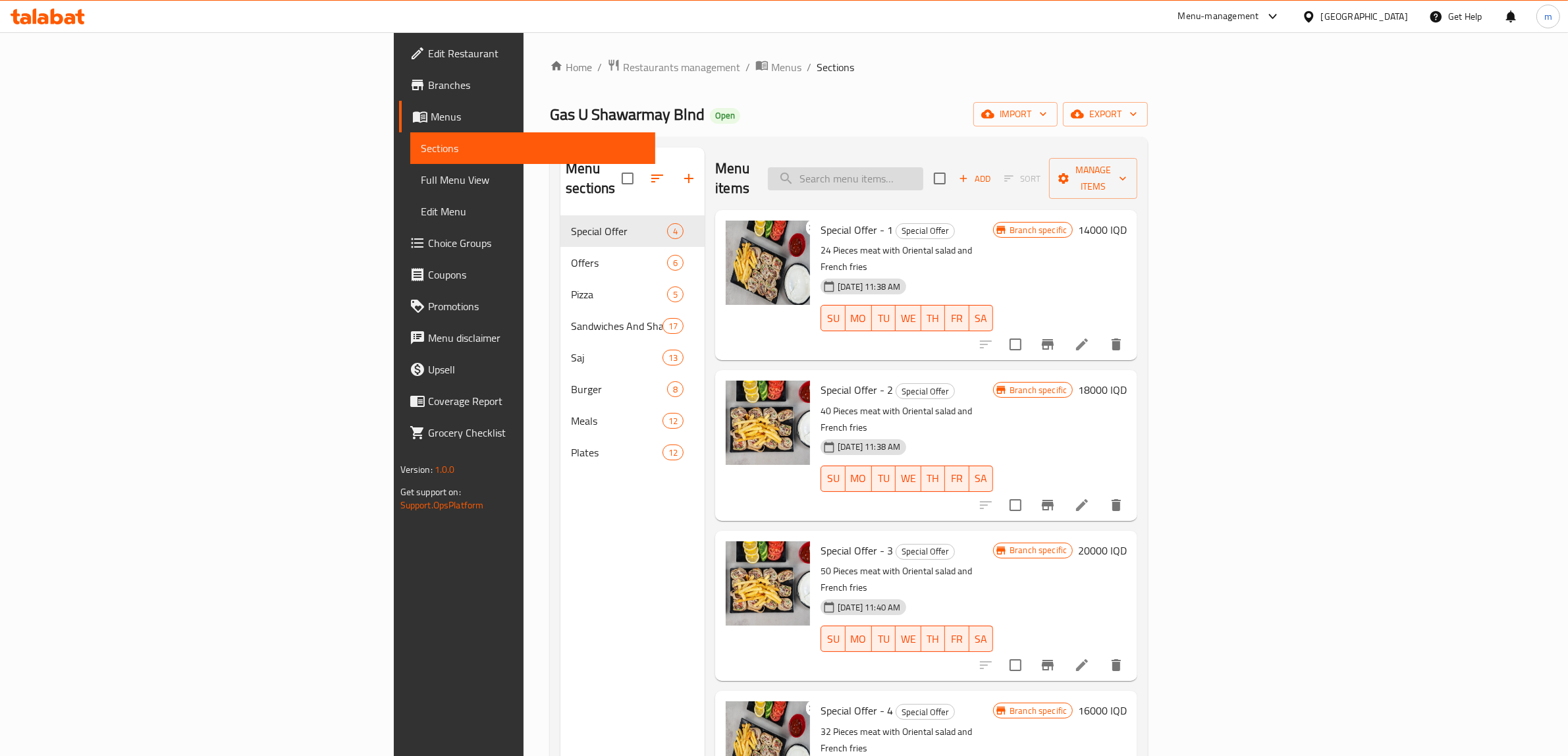
click at [924, 169] on input "search" at bounding box center [846, 178] width 156 height 23
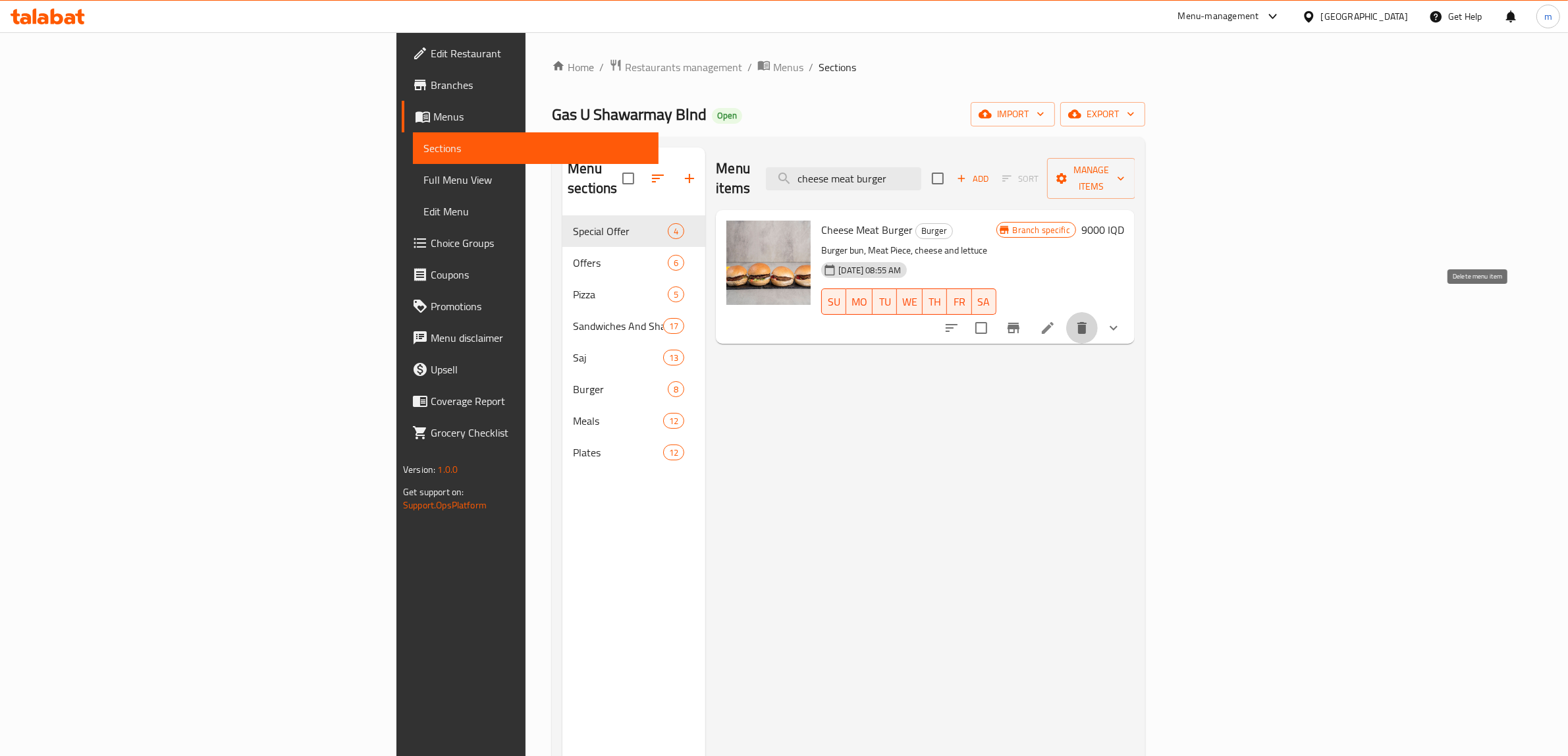
click at [1087, 322] on icon "delete" at bounding box center [1082, 327] width 9 height 12
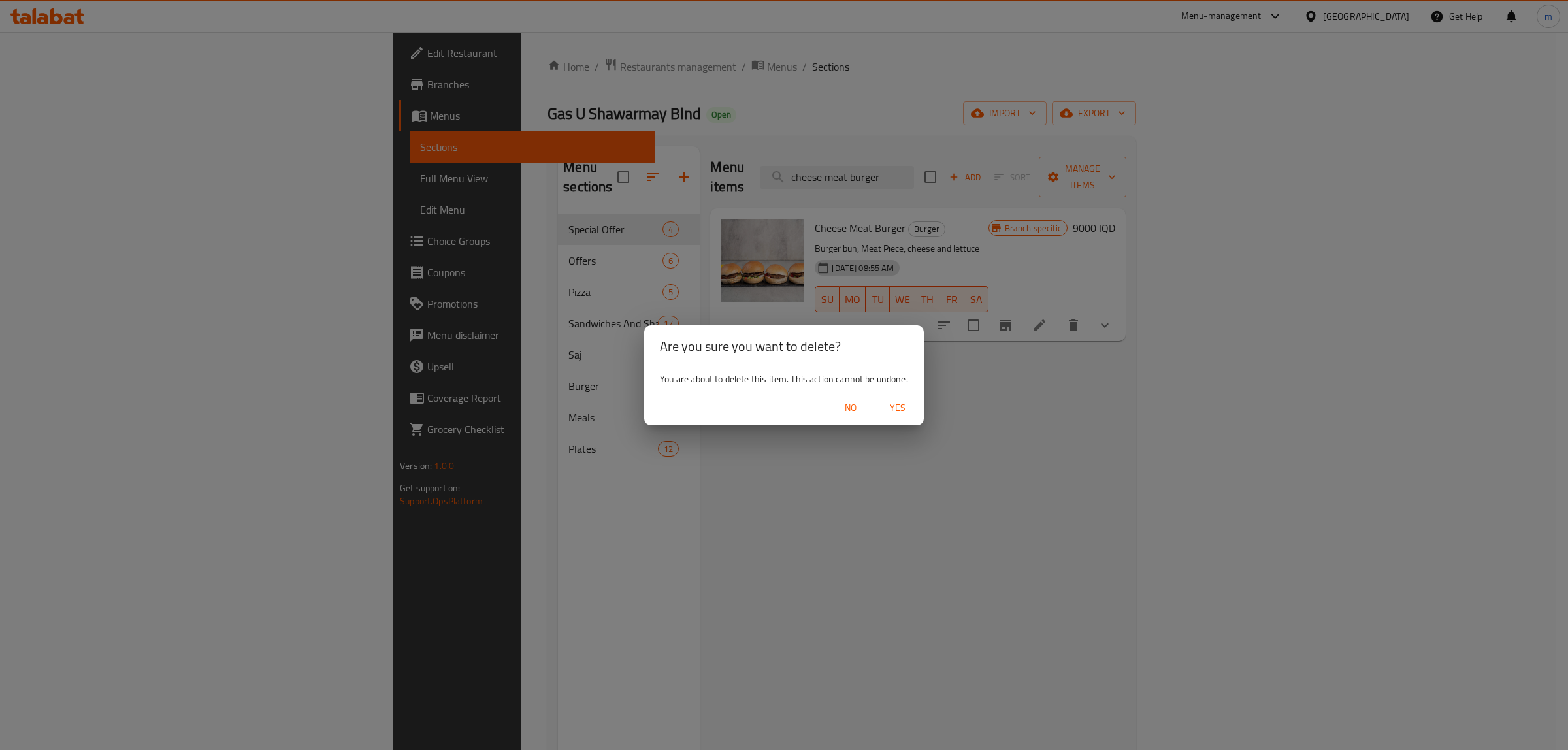
click at [899, 406] on span "Yes" at bounding box center [898, 408] width 32 height 16
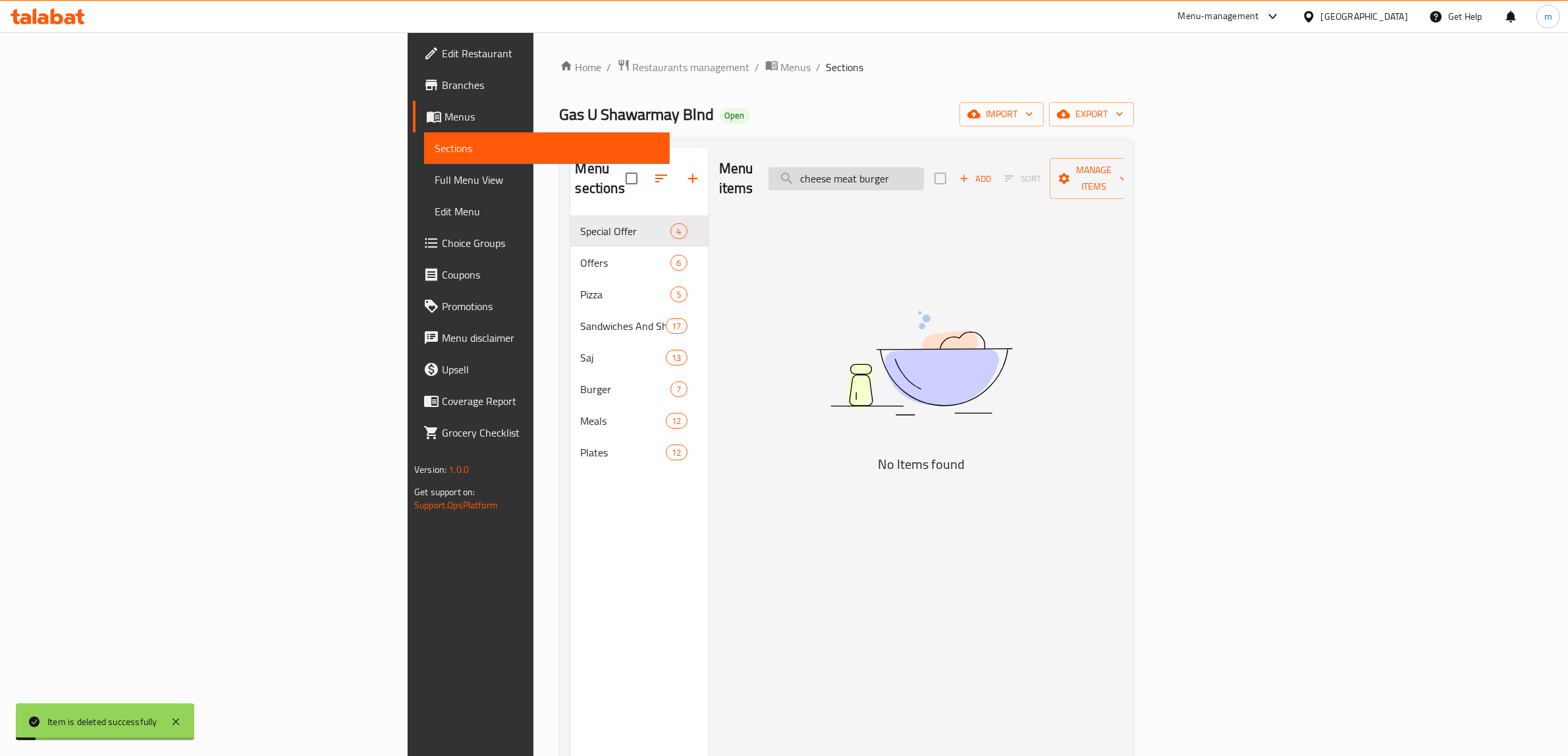
click at [924, 168] on input "cheese meat burger" at bounding box center [846, 178] width 156 height 23
click at [924, 169] on input "cheese meat burger" at bounding box center [846, 178] width 156 height 23
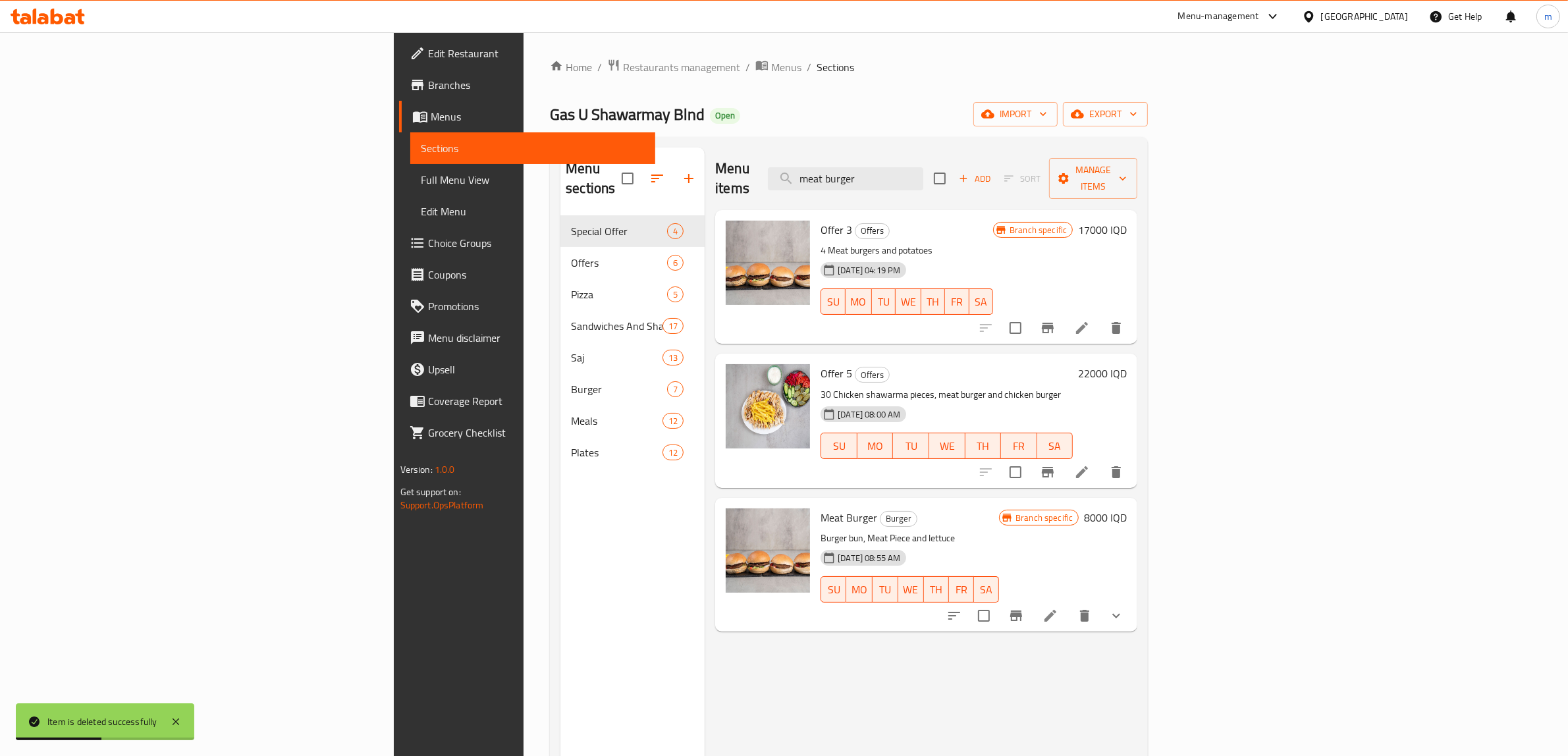
type input "meat burger"
click at [1093, 608] on icon "delete" at bounding box center [1084, 616] width 16 height 16
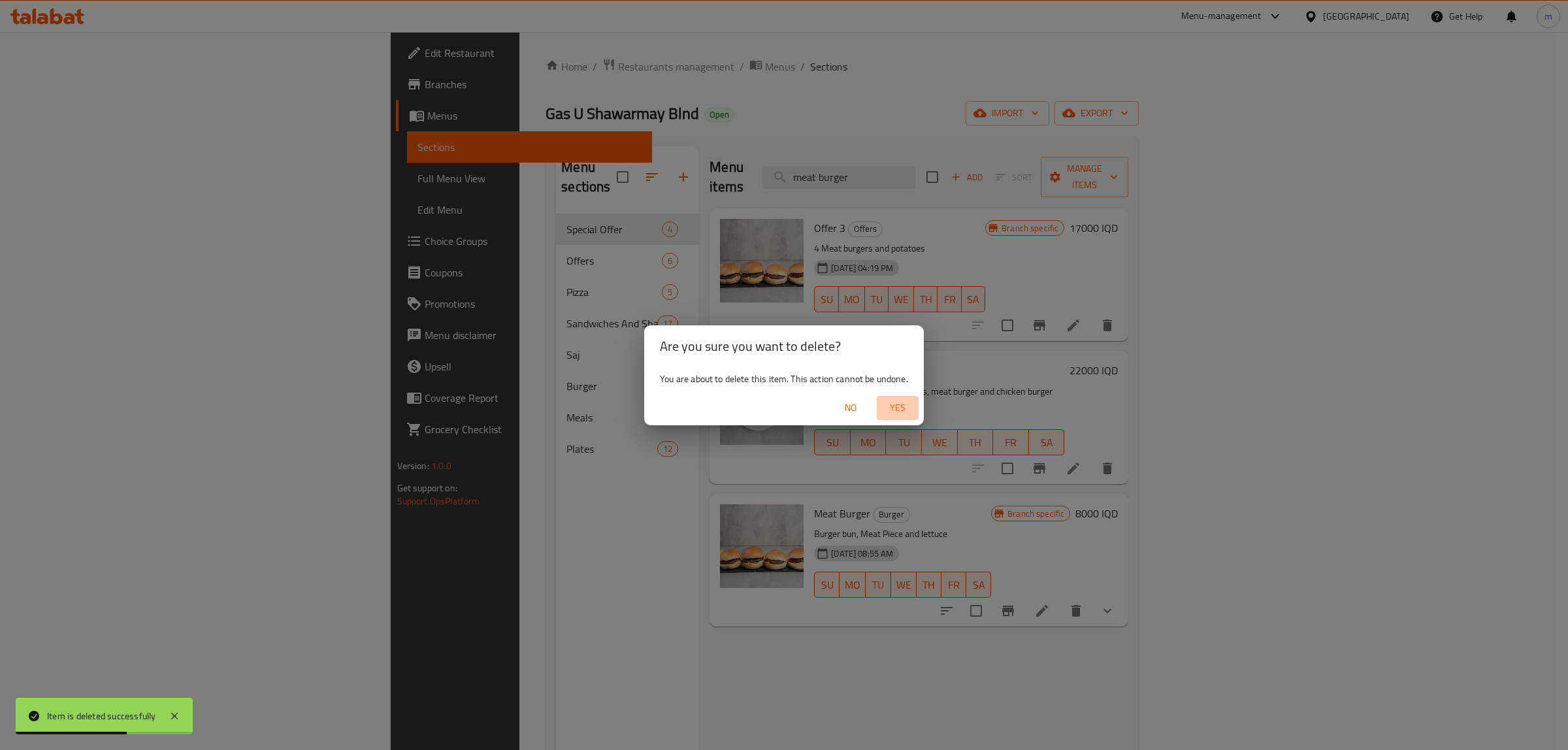
click at [893, 401] on span "Yes" at bounding box center [898, 408] width 32 height 16
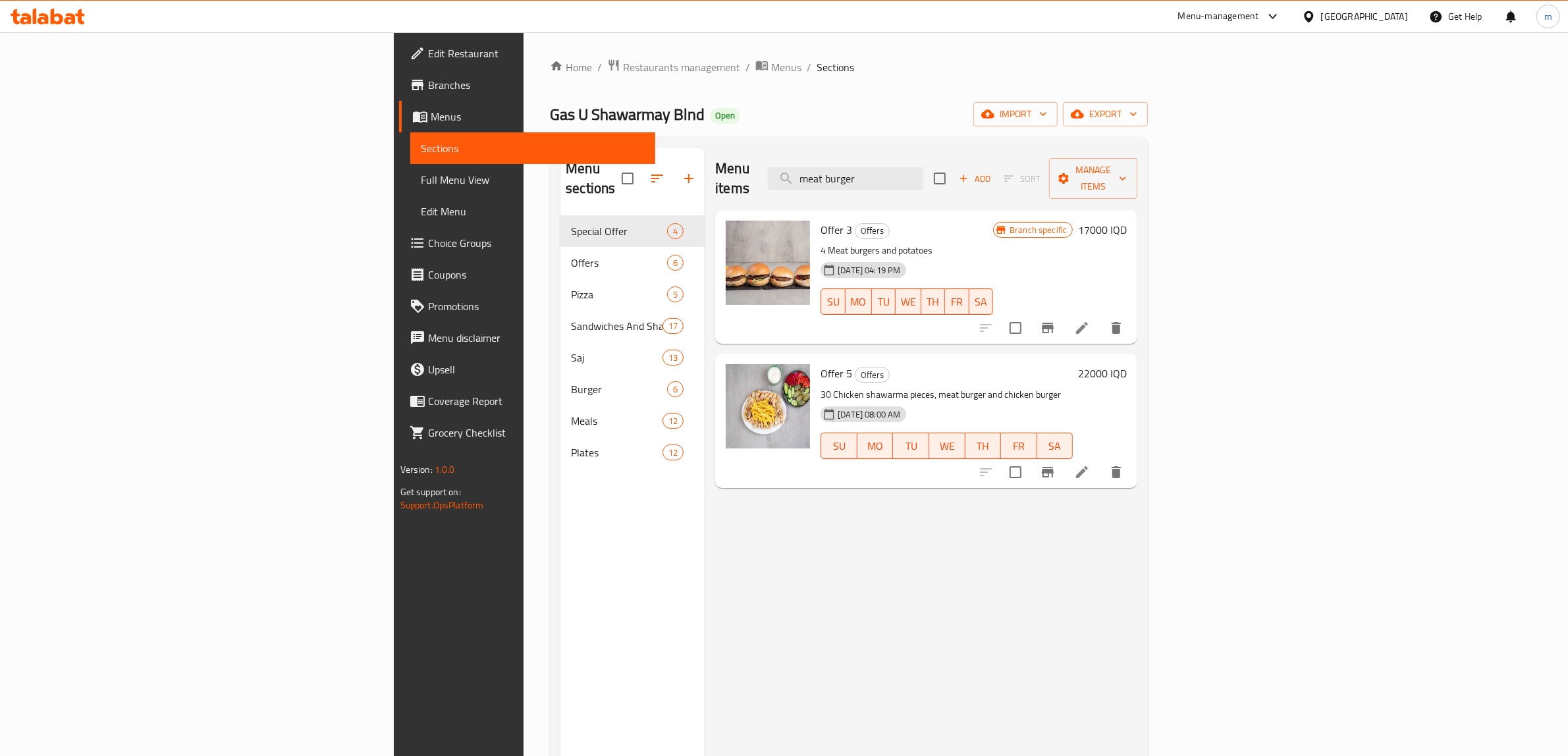
click at [706, 568] on div "Menu items meat burger Add Sort Manage items Offer 3 Offers 4 Meat burgers and …" at bounding box center [921, 525] width 432 height 756
click at [421, 181] on span "Full Menu View" at bounding box center [533, 179] width 225 height 16
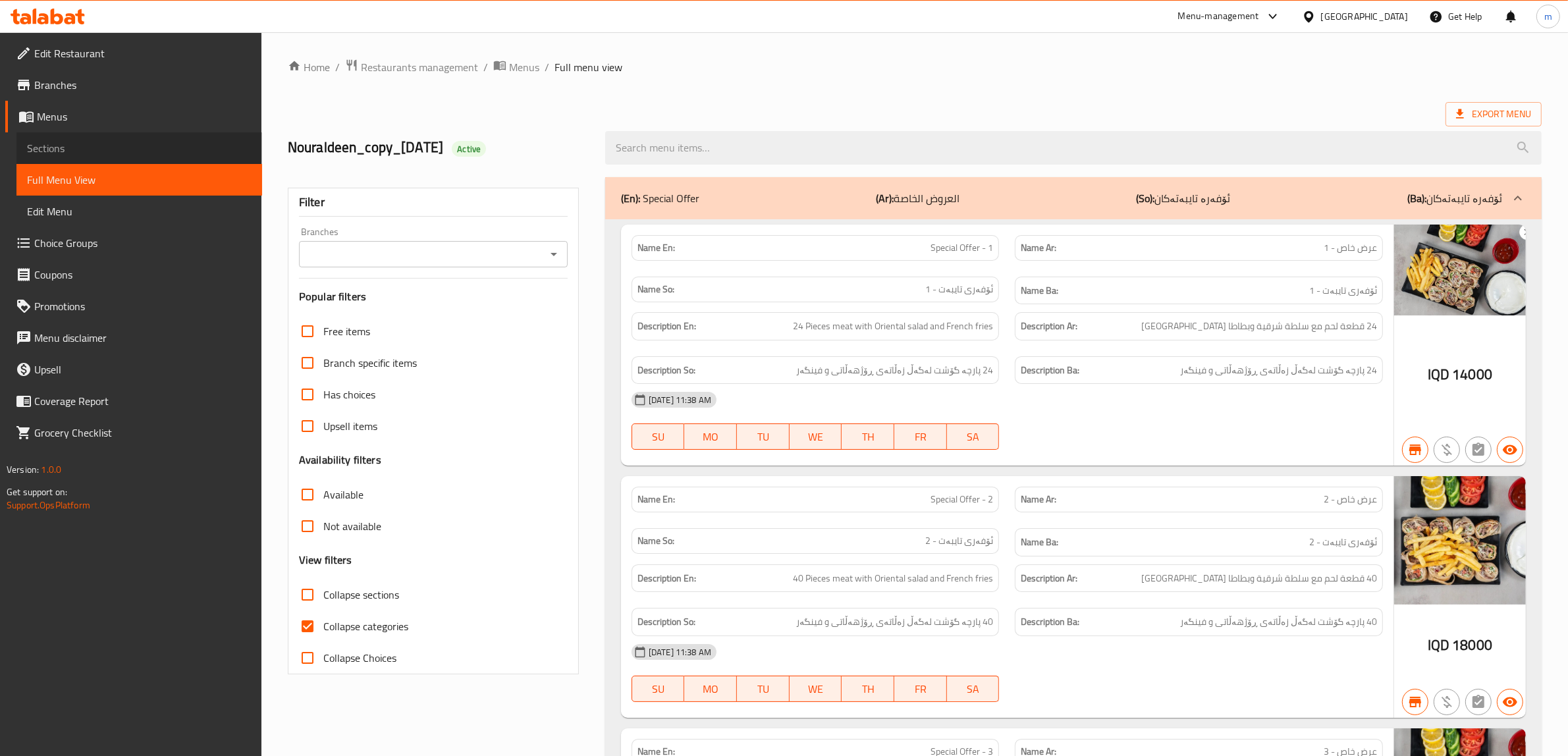
click at [105, 140] on span "Sections" at bounding box center [139, 148] width 225 height 16
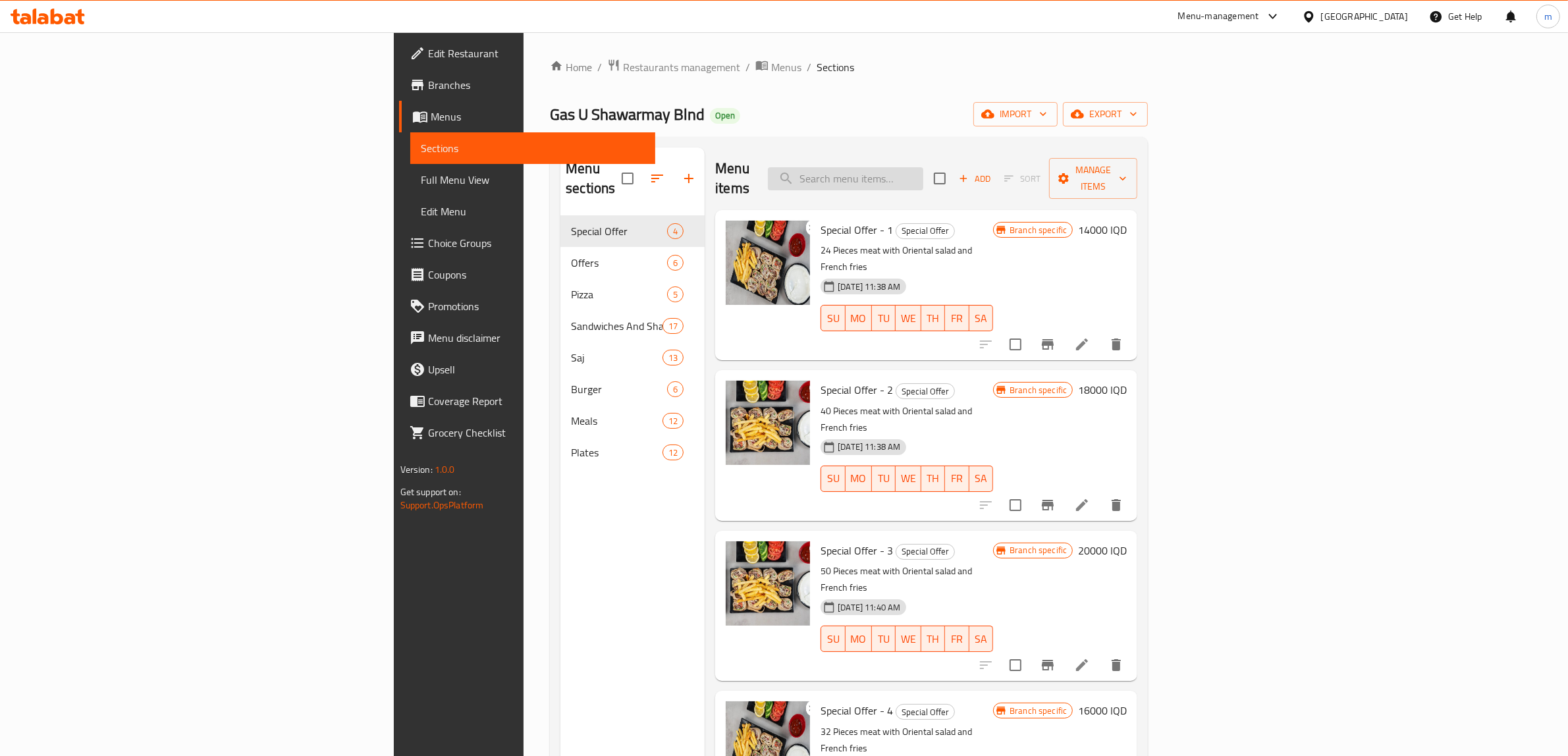
click at [924, 167] on input "search" at bounding box center [846, 178] width 156 height 23
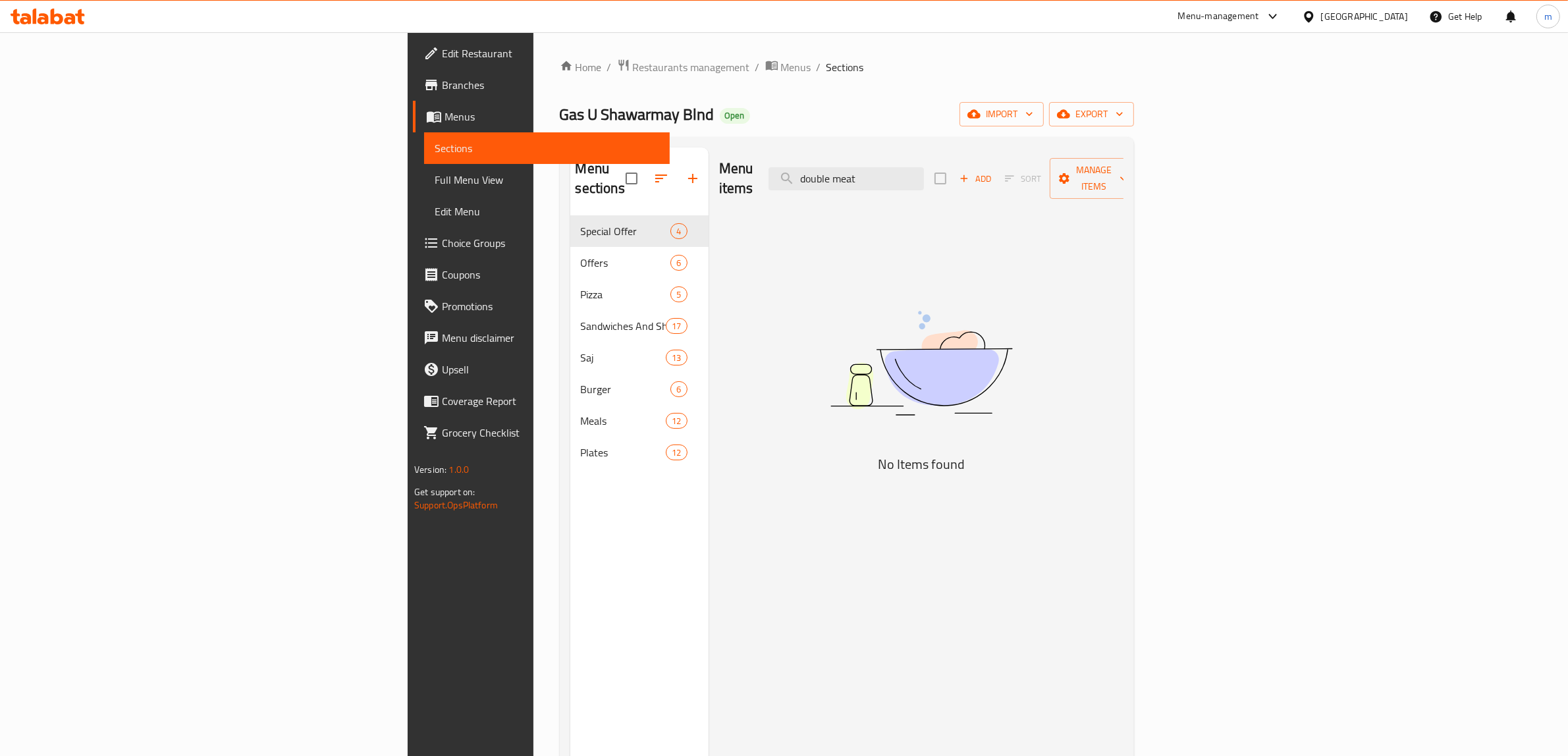
type input "double"
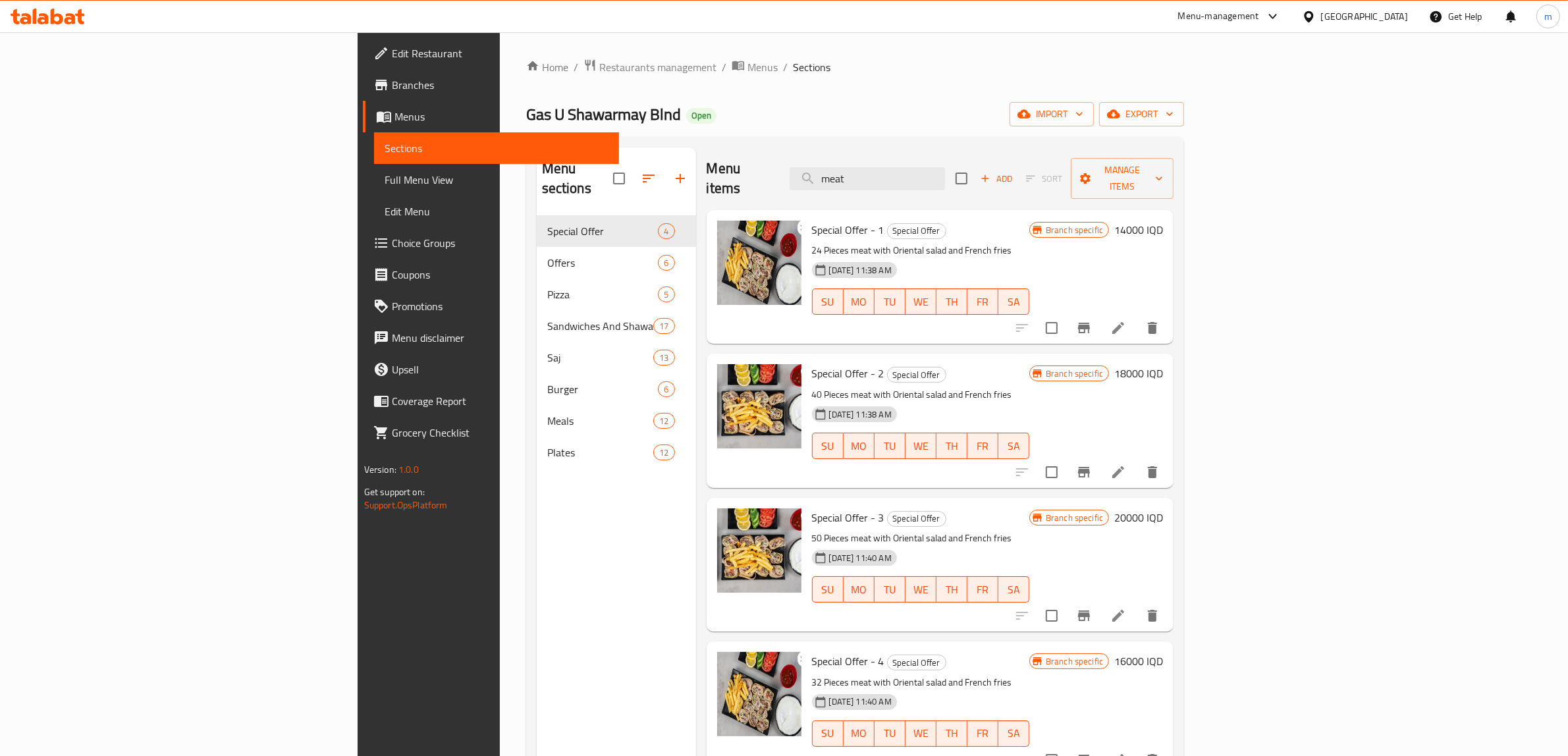
type input "meat"
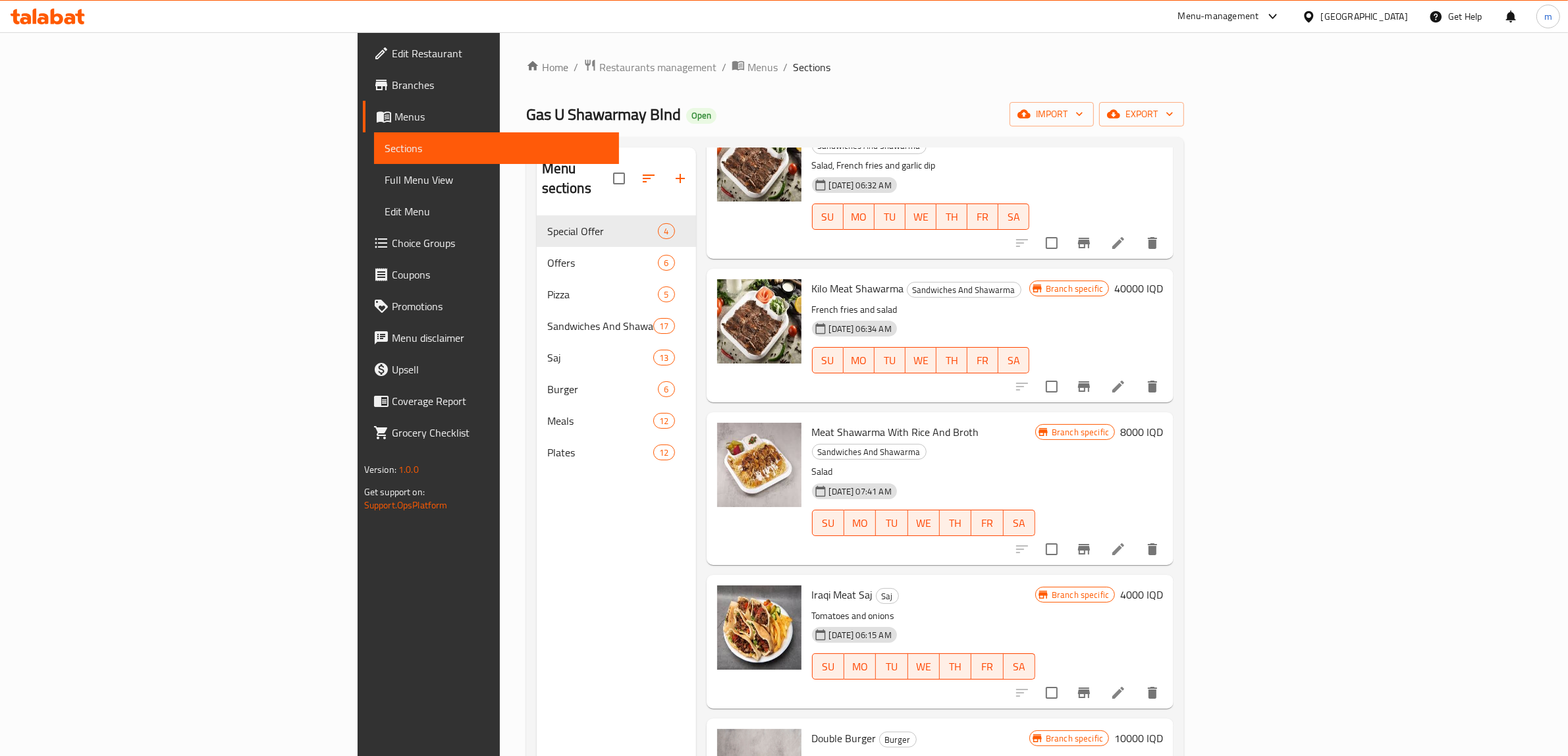
scroll to position [185, 0]
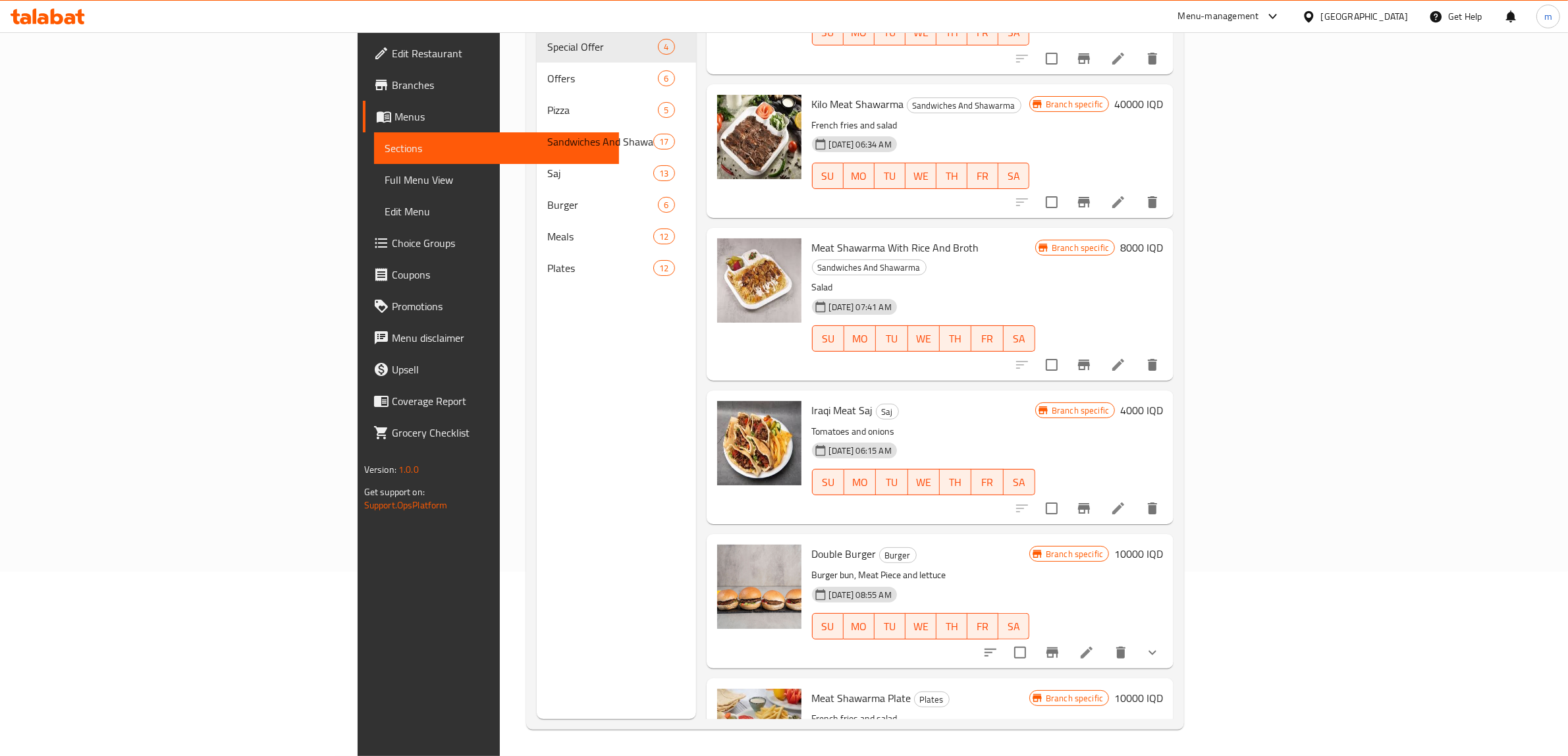
click at [1160, 645] on icon "show more" at bounding box center [1152, 652] width 16 height 16
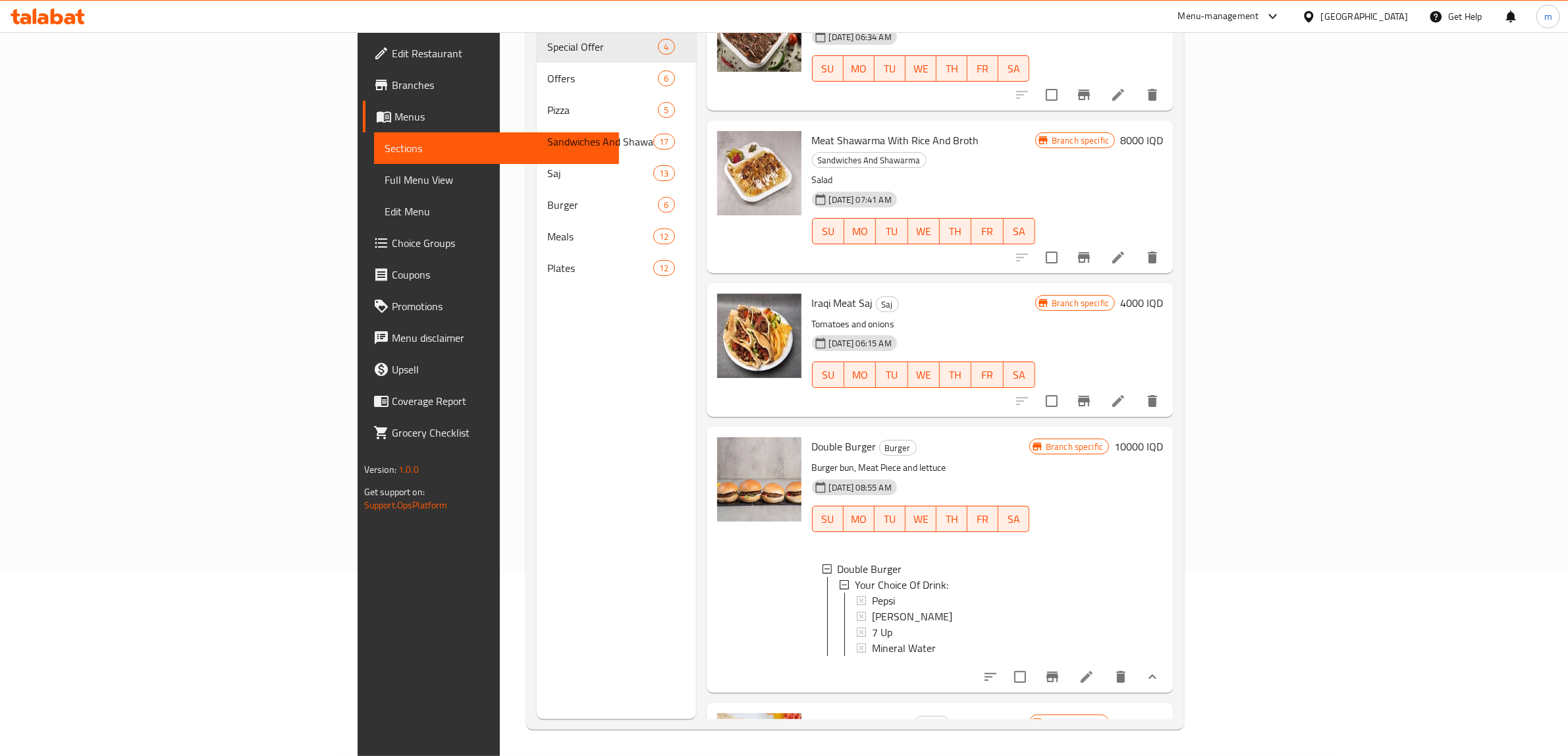
scroll to position [1720, 0]
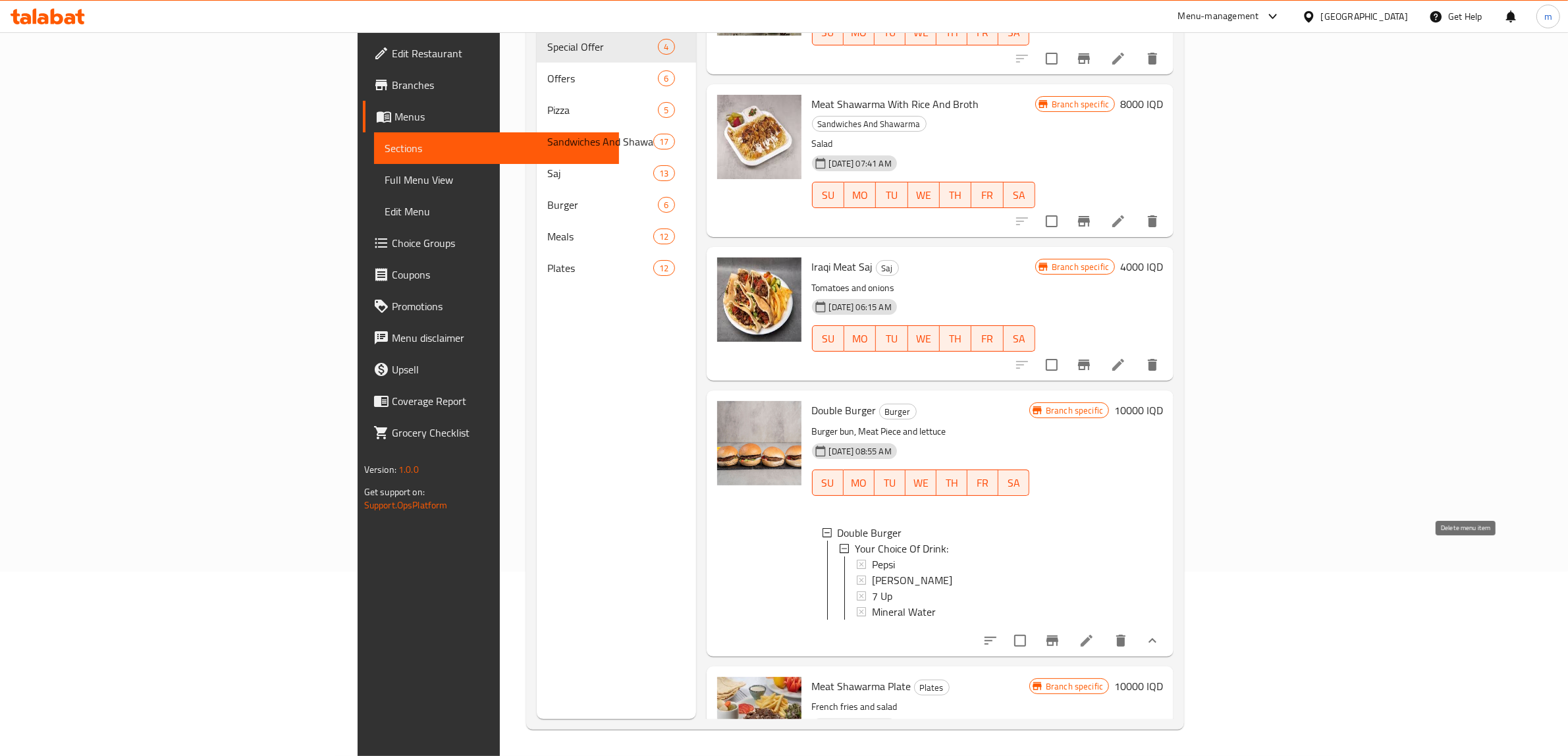
click at [1126, 635] on icon "delete" at bounding box center [1120, 640] width 9 height 12
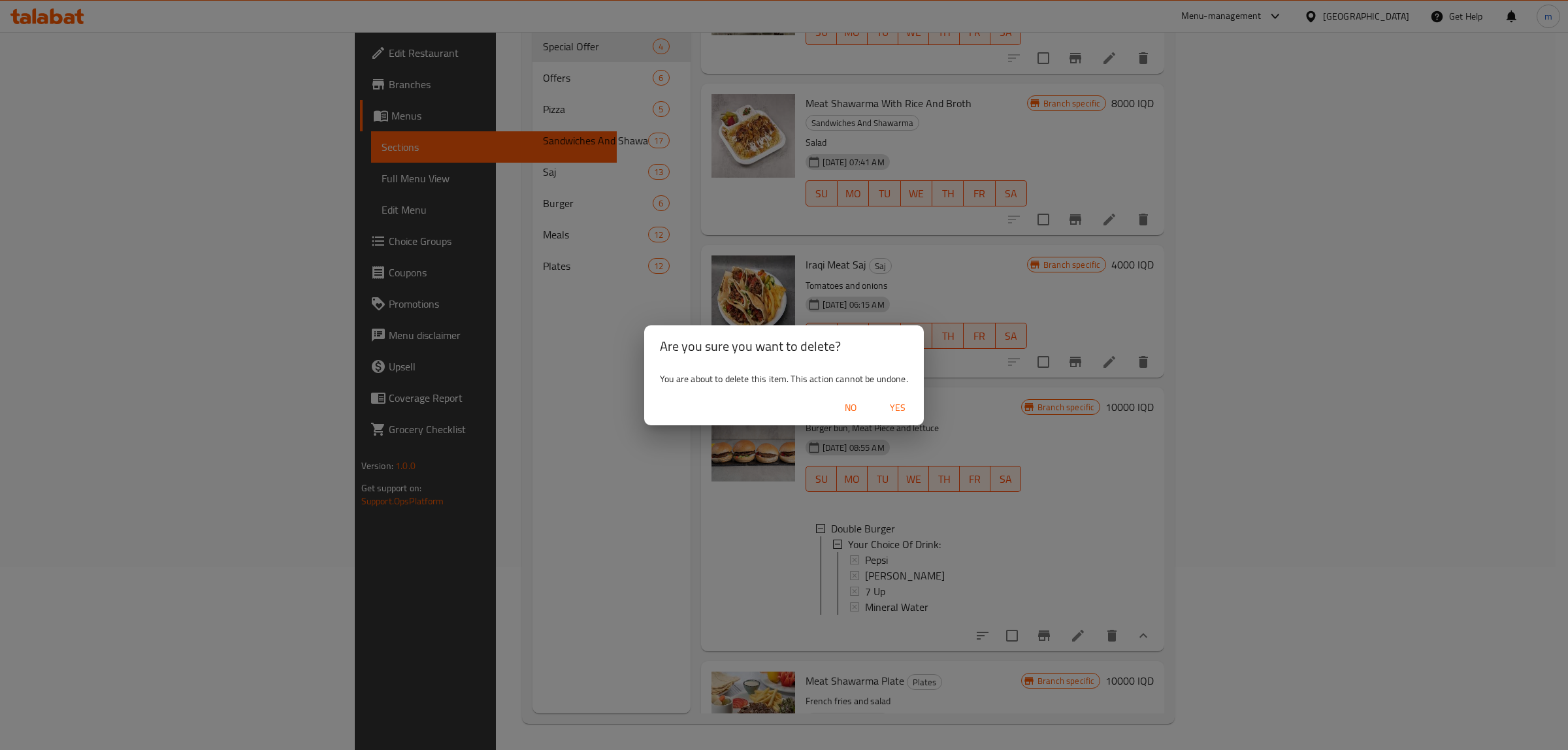
click at [904, 406] on span "Yes" at bounding box center [898, 408] width 32 height 16
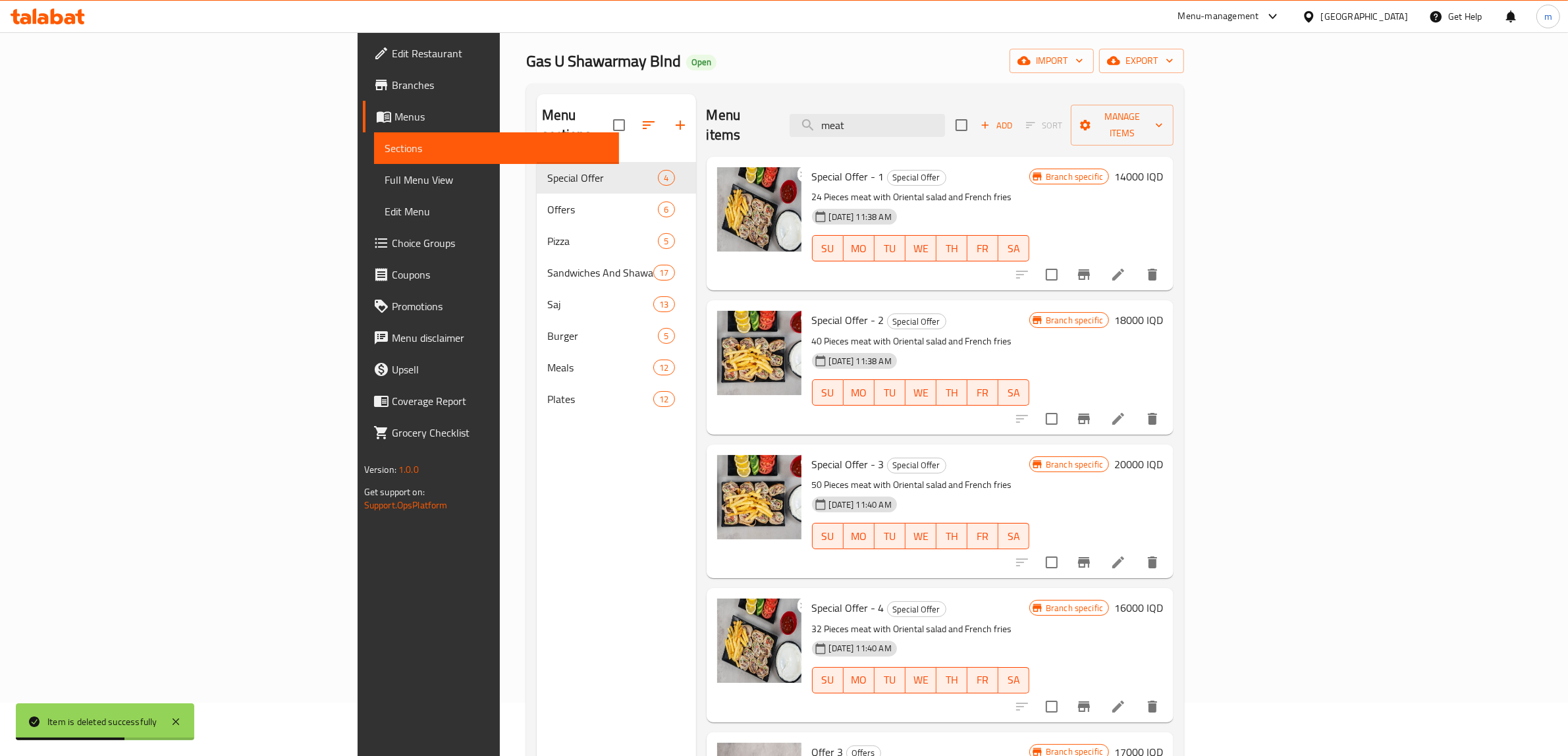
scroll to position [0, 0]
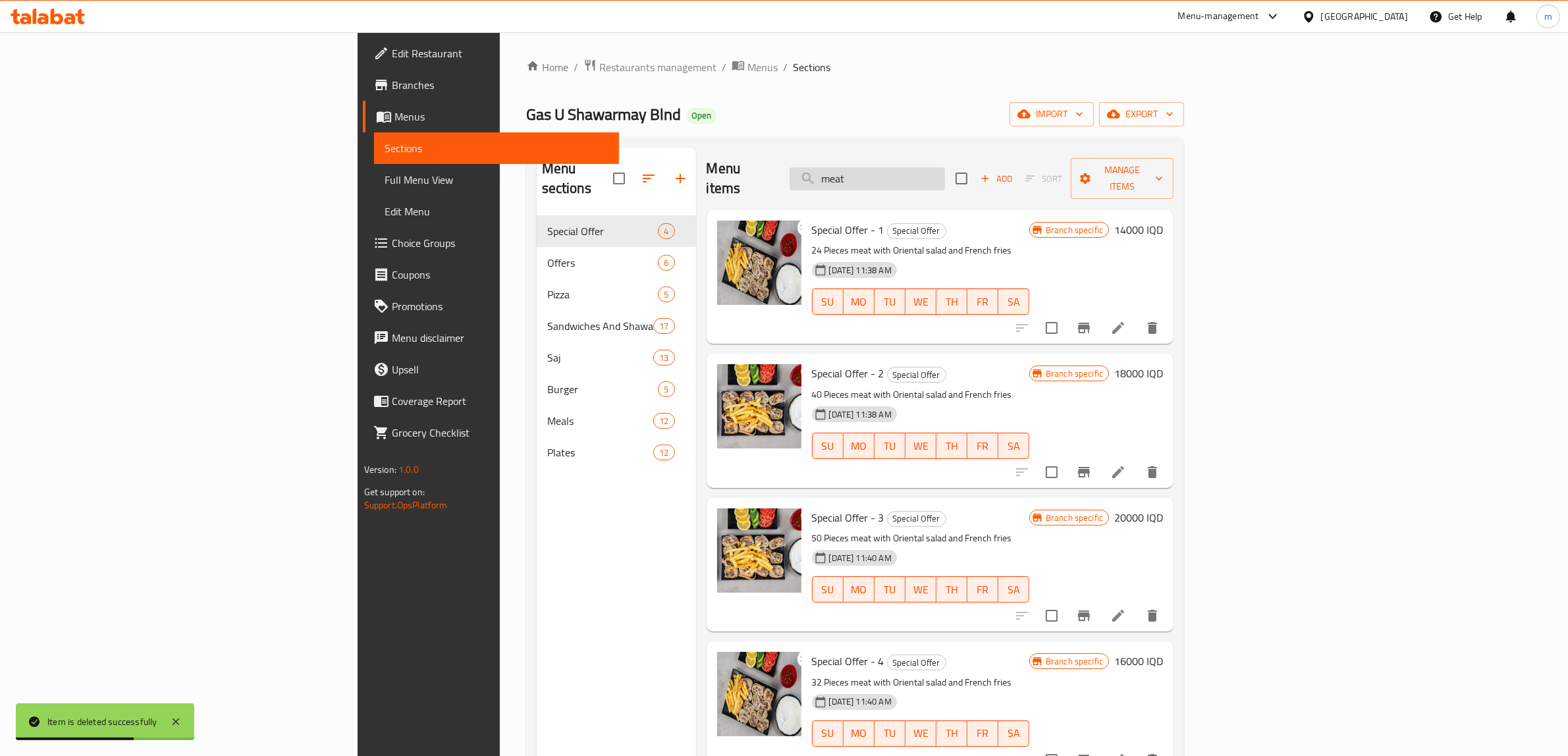
click at [945, 172] on input "meat" at bounding box center [867, 178] width 156 height 23
click at [945, 173] on input "meat" at bounding box center [867, 178] width 156 height 23
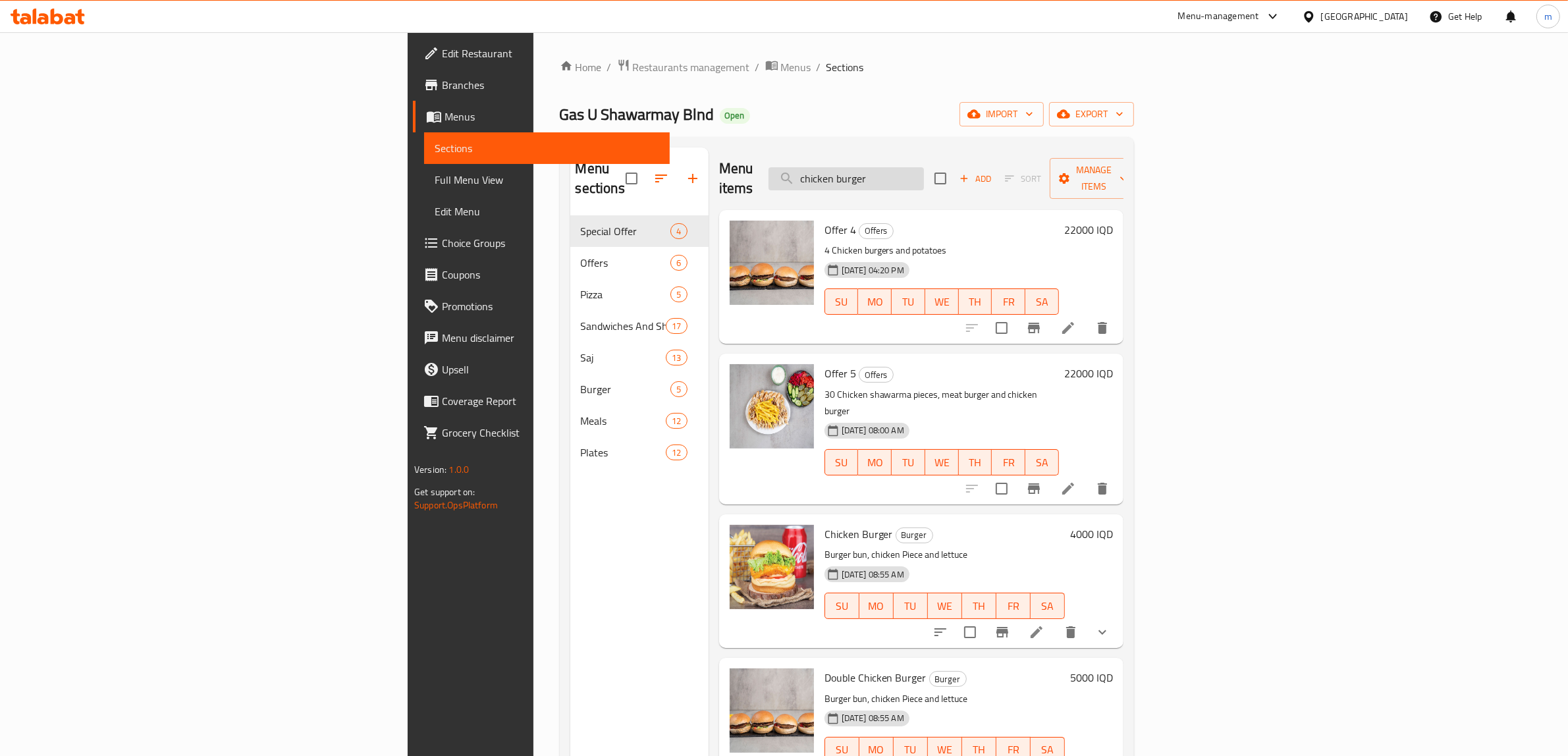
type input "chicken burger"
click at [1111, 624] on icon "show more" at bounding box center [1102, 631] width 16 height 16
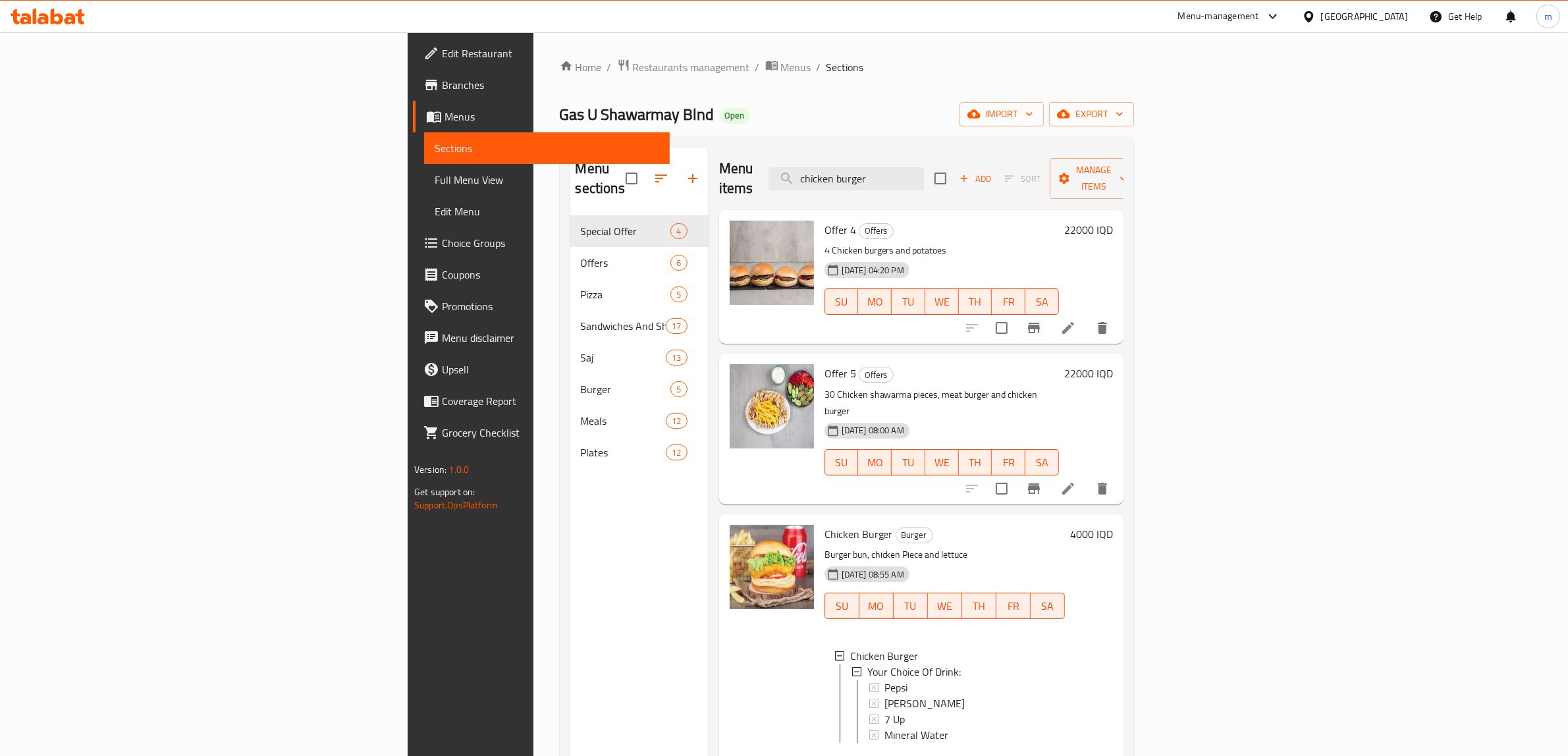
click at [1113, 525] on h6 "4000 IQD" at bounding box center [1092, 534] width 43 height 19
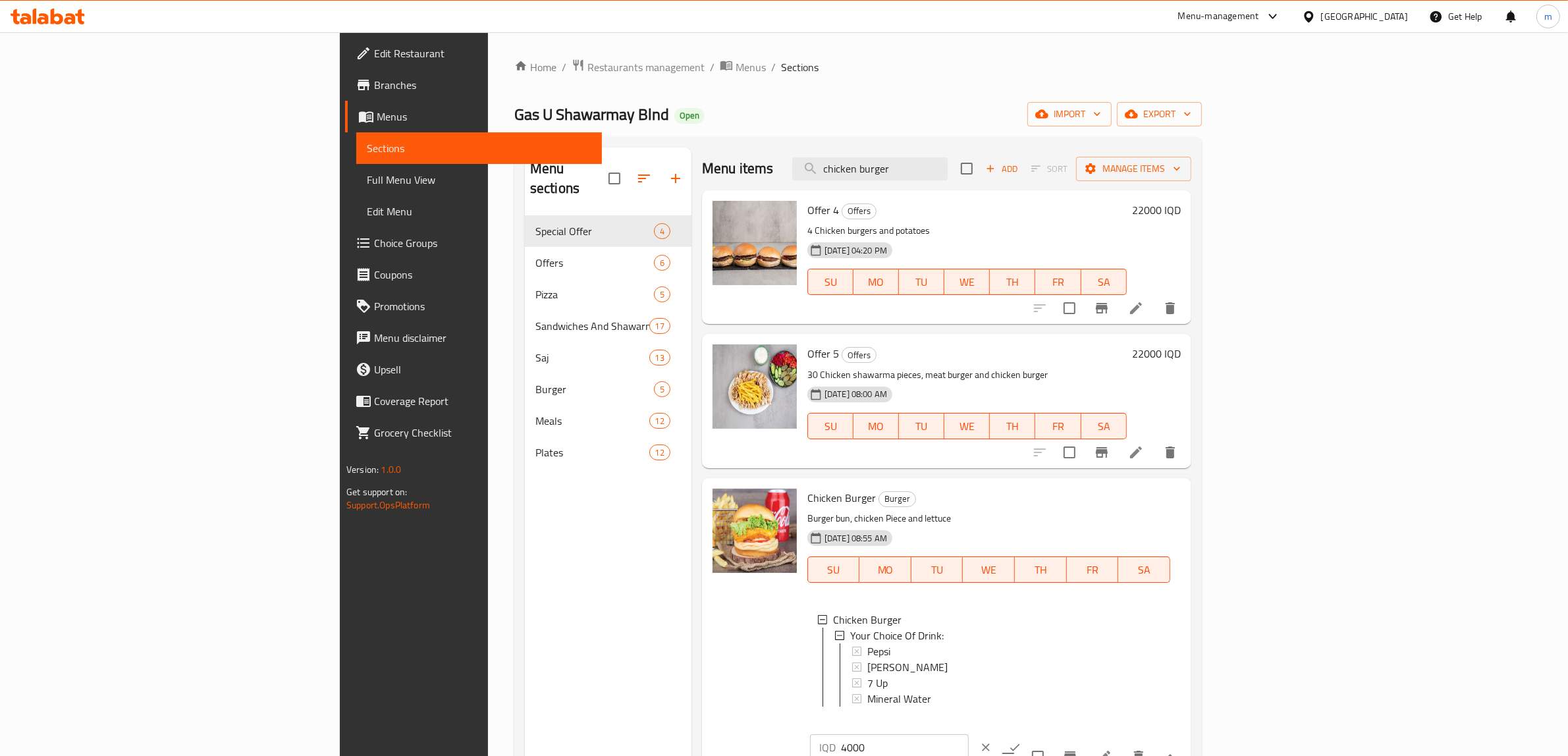
click at [969, 734] on input "4000" at bounding box center [905, 747] width 128 height 26
type input "8000"
click at [1021, 741] on icon "ok" at bounding box center [1014, 747] width 13 height 13
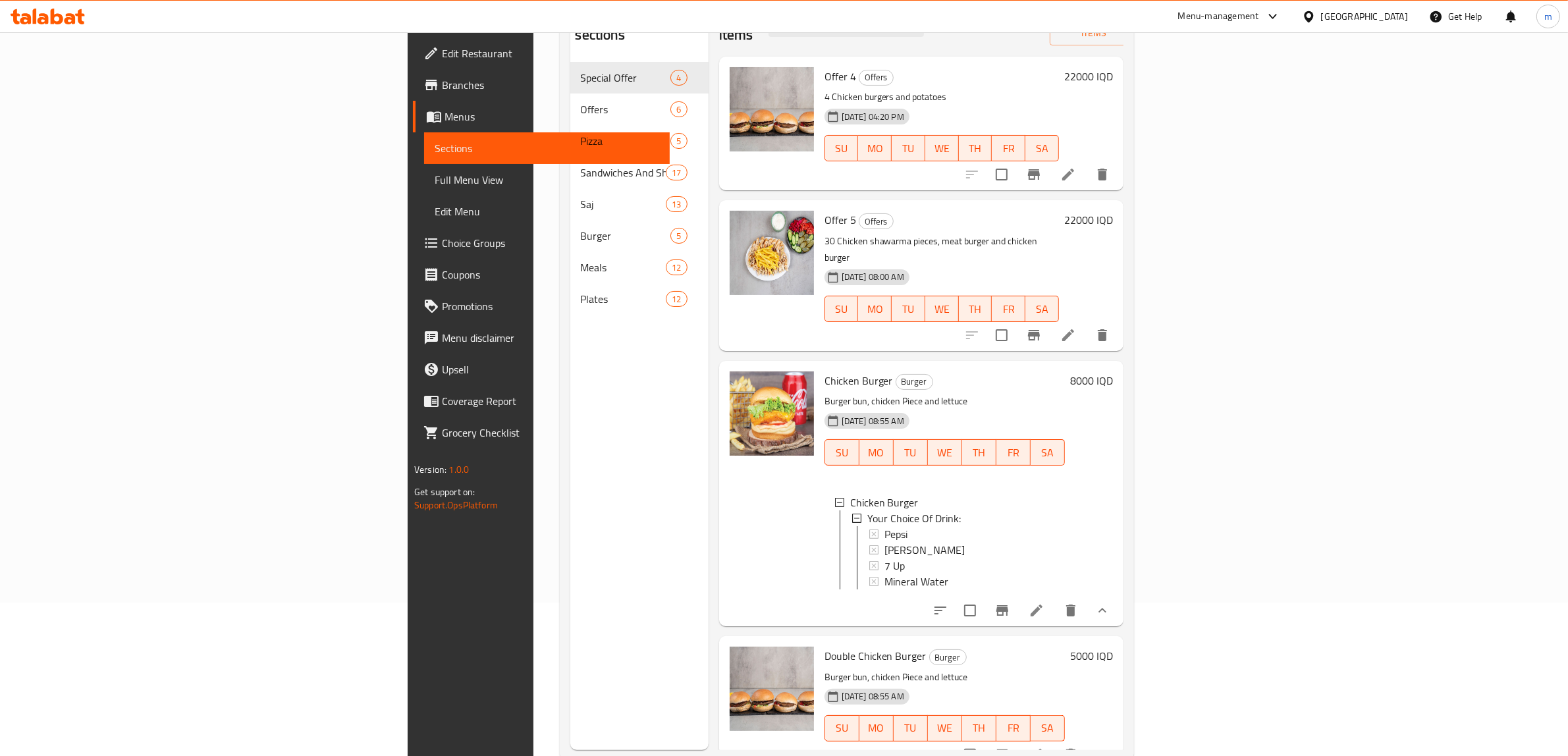
scroll to position [185, 0]
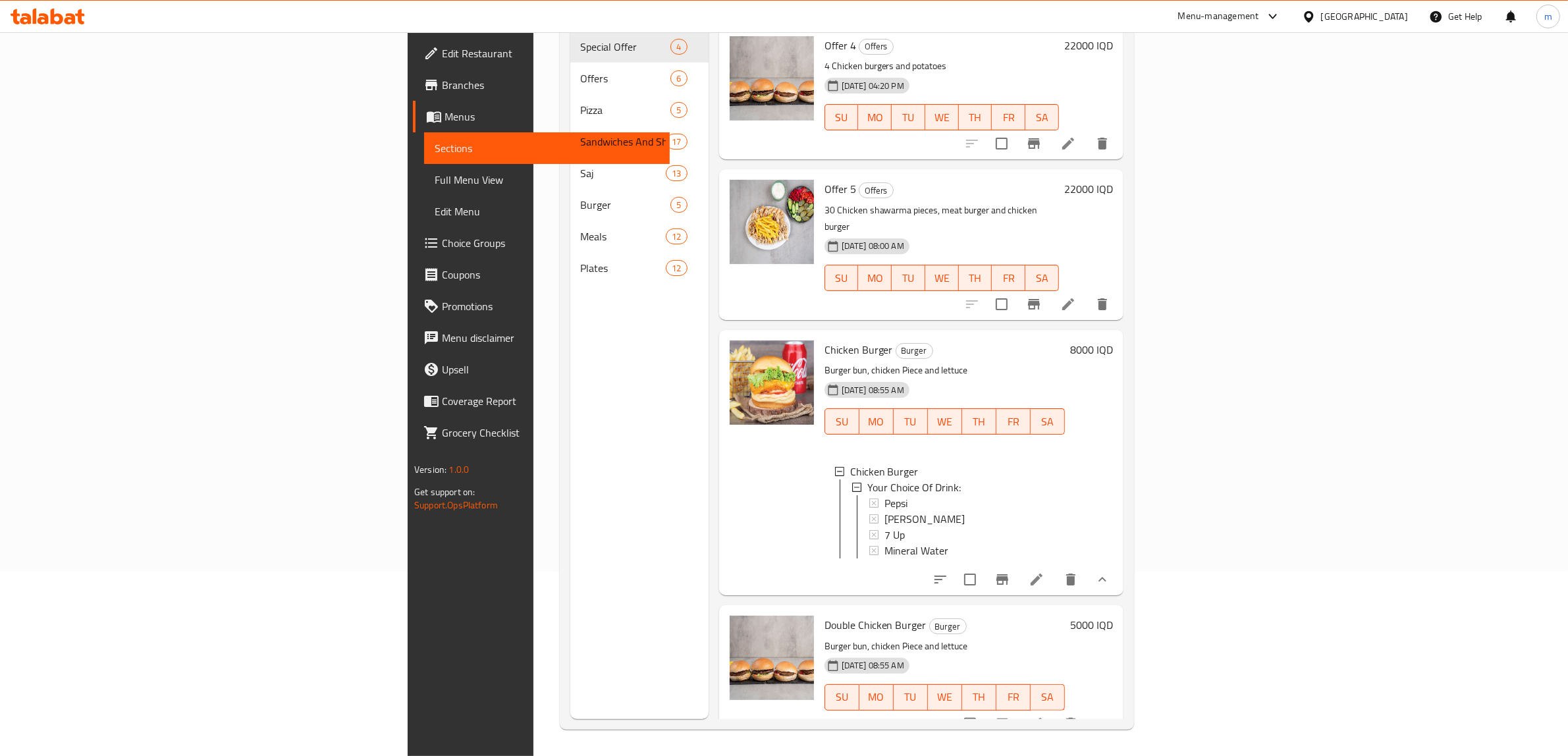
click at [1113, 616] on h6 "5000 IQD" at bounding box center [1092, 625] width 43 height 19
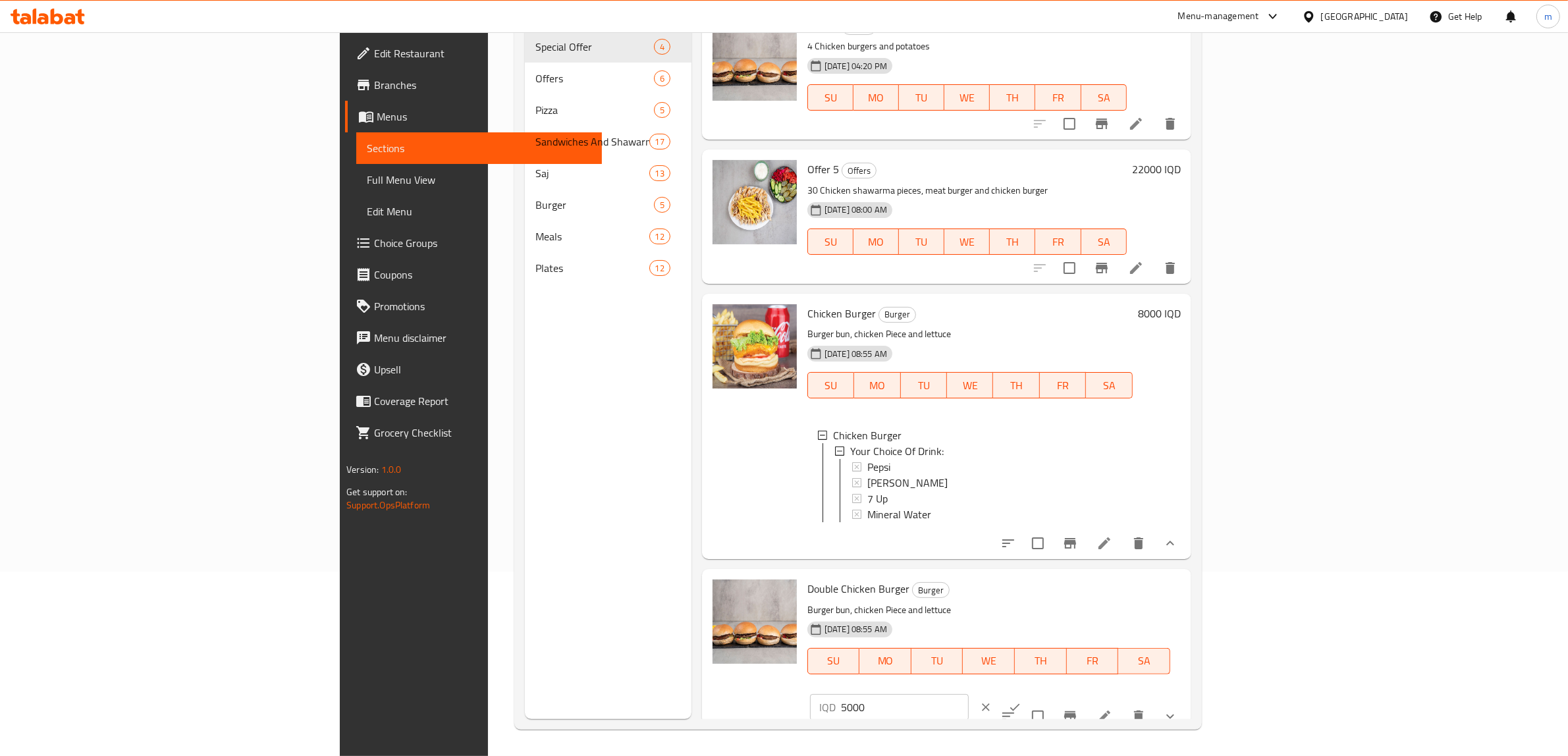
click at [969, 694] on input "5000" at bounding box center [905, 707] width 128 height 26
type input "10000"
click at [1021, 701] on icon "ok" at bounding box center [1014, 707] width 13 height 13
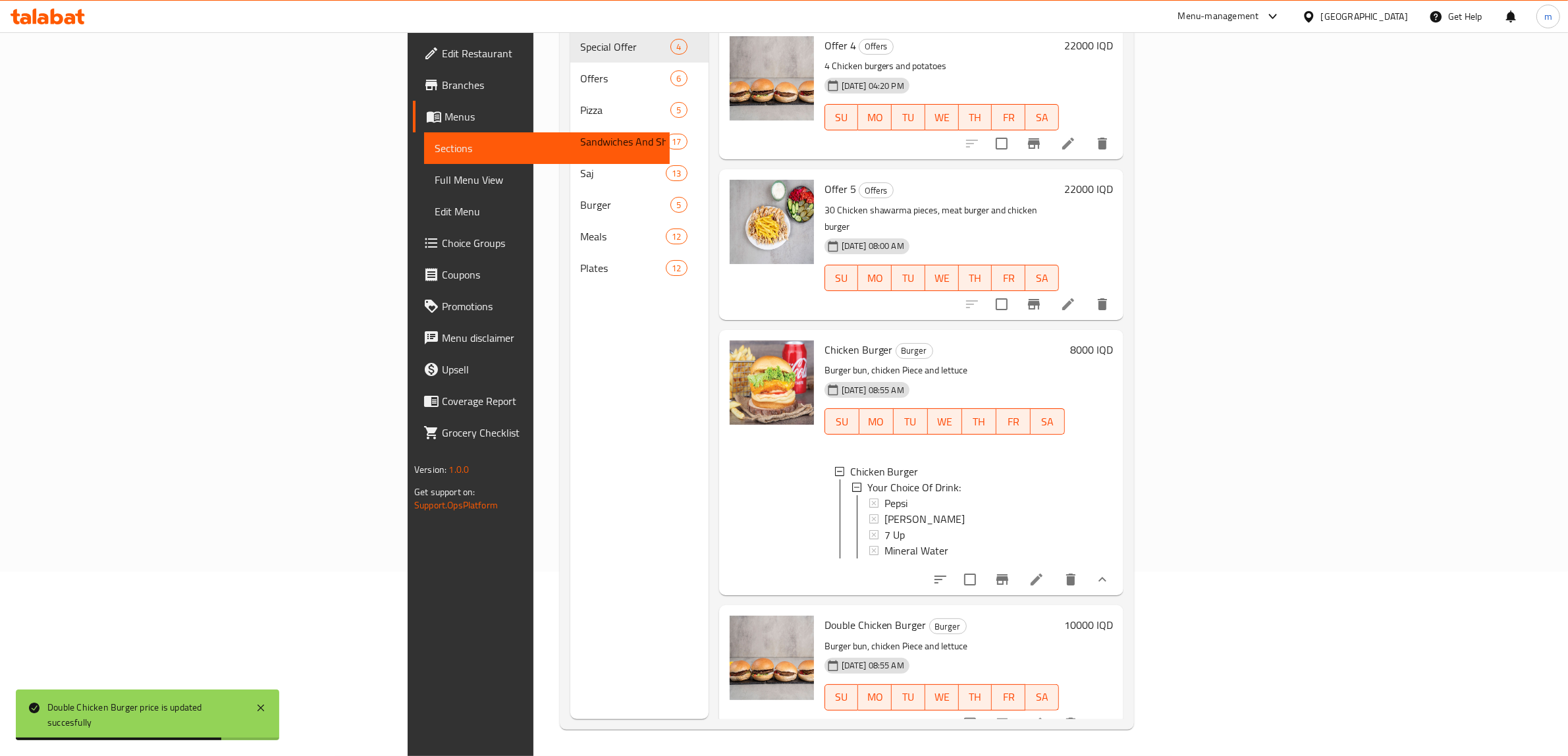
scroll to position [0, 0]
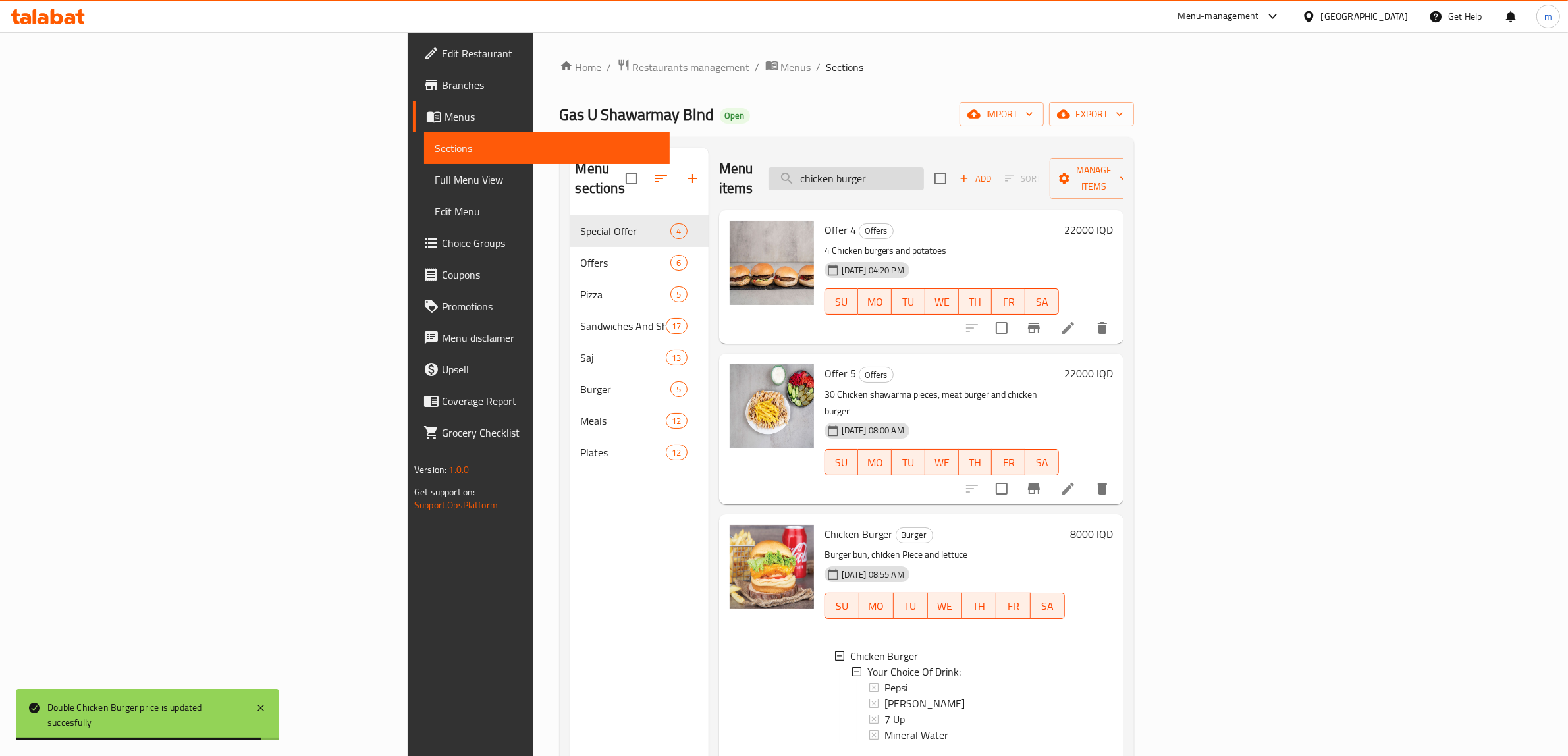
drag, startPoint x: 1013, startPoint y: 150, endPoint x: 1012, endPoint y: 158, distance: 8.1
click at [1013, 151] on div "Menu items chicken burger Add Sort Manage items" at bounding box center [921, 178] width 404 height 62
click at [924, 167] on input "chicken burger" at bounding box center [846, 178] width 156 height 23
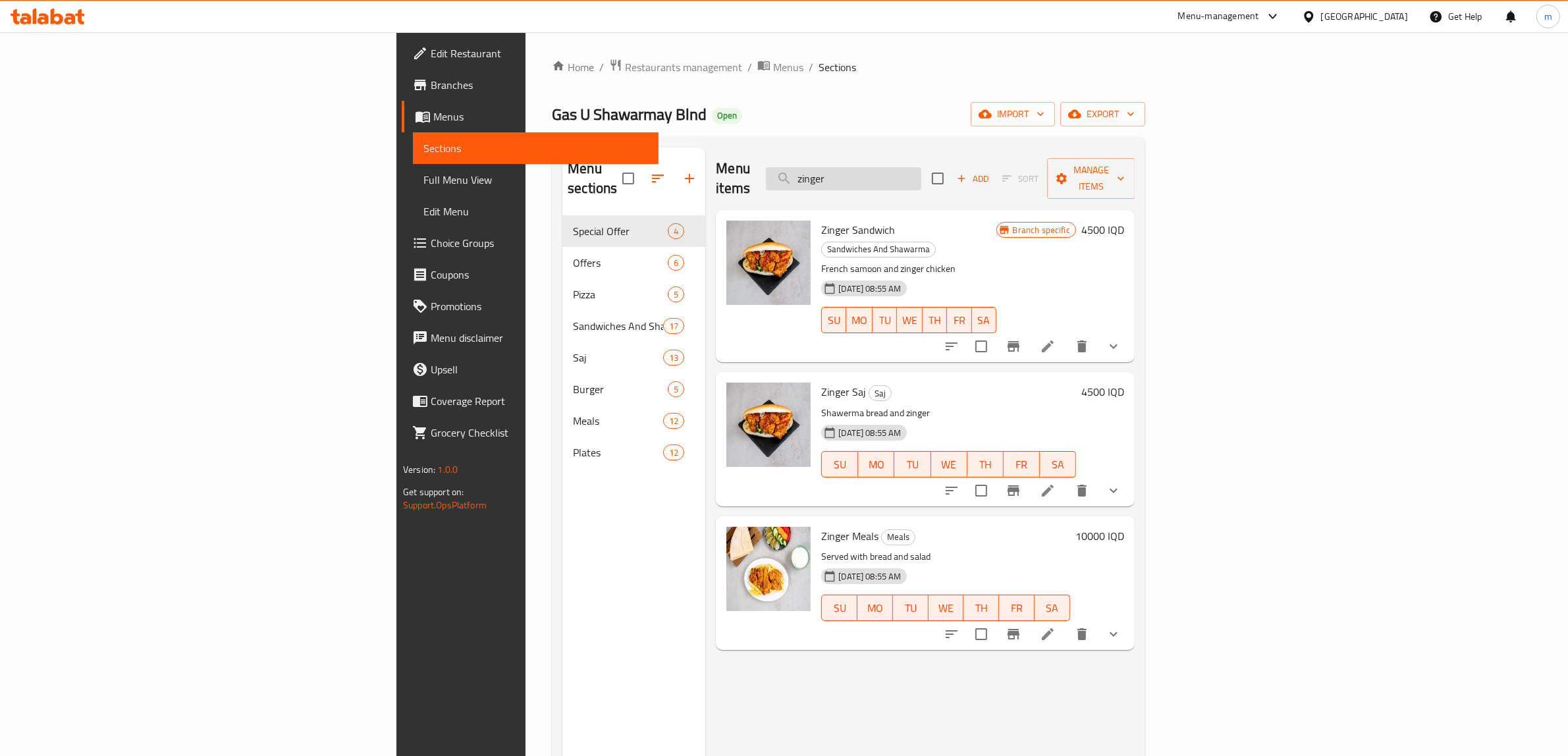
type input "zinger"
click at [1122, 338] on icon "show more" at bounding box center [1113, 346] width 16 height 16
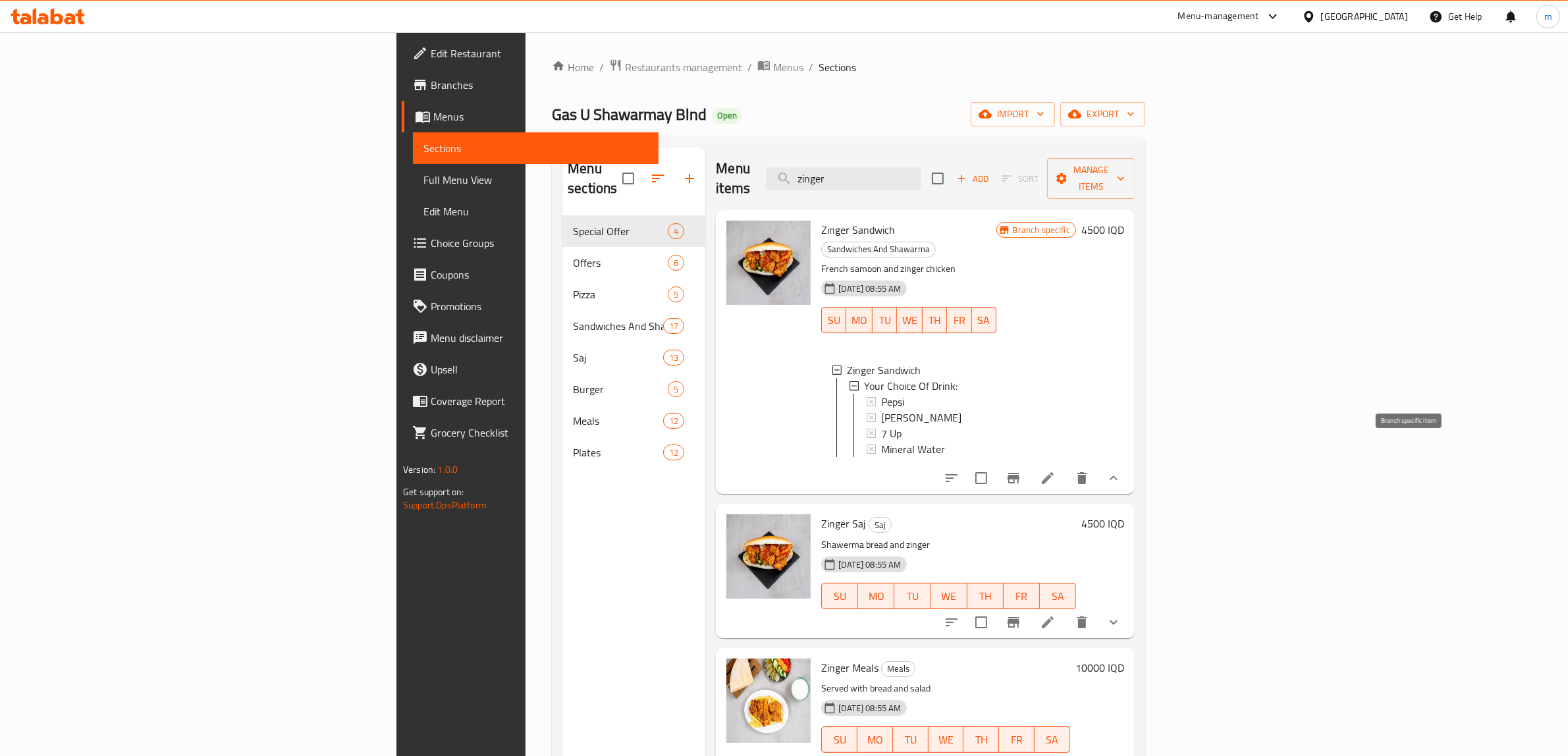
click at [1021, 470] on icon "Branch-specific-item" at bounding box center [1014, 478] width 16 height 16
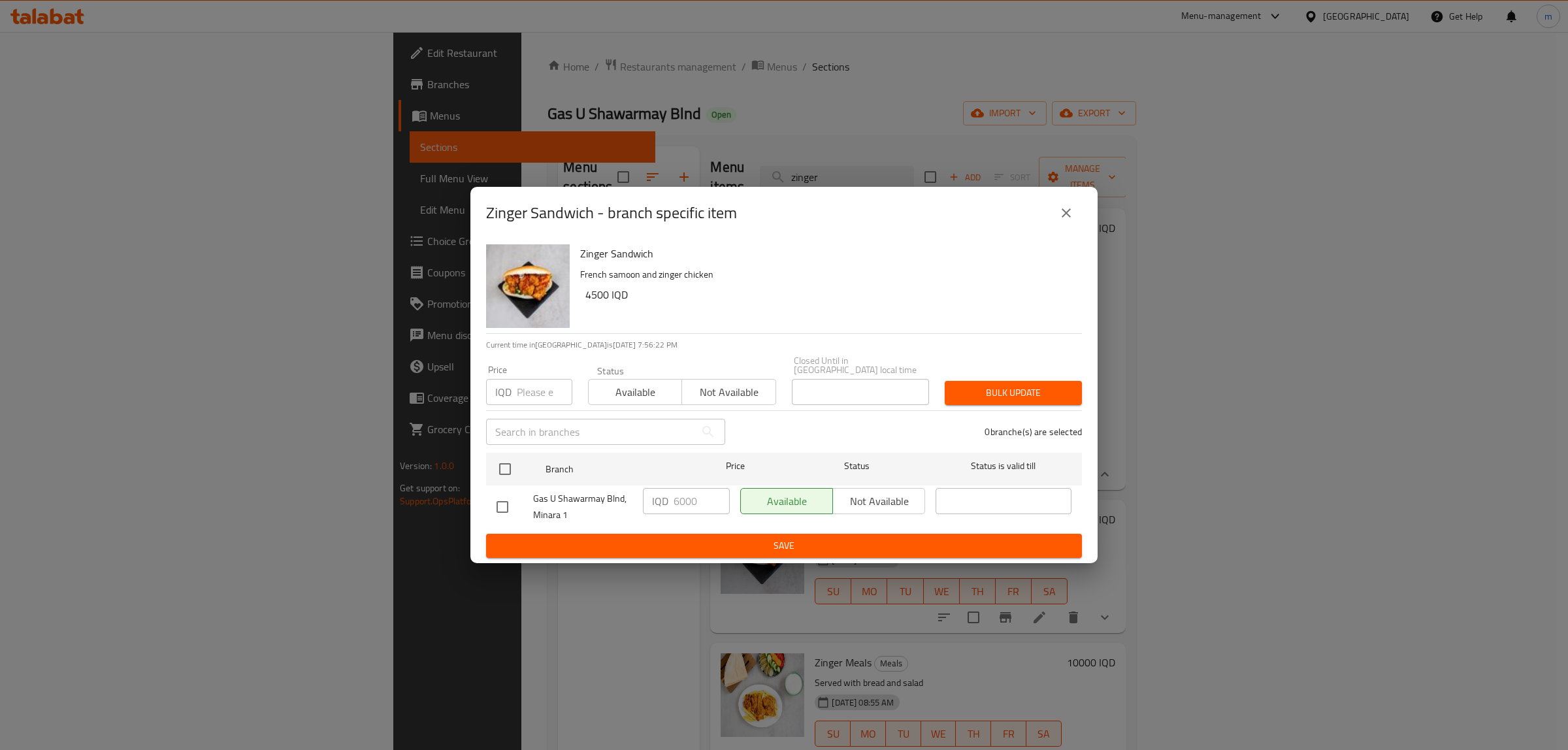
click at [1073, 215] on icon "close" at bounding box center [1066, 213] width 16 height 16
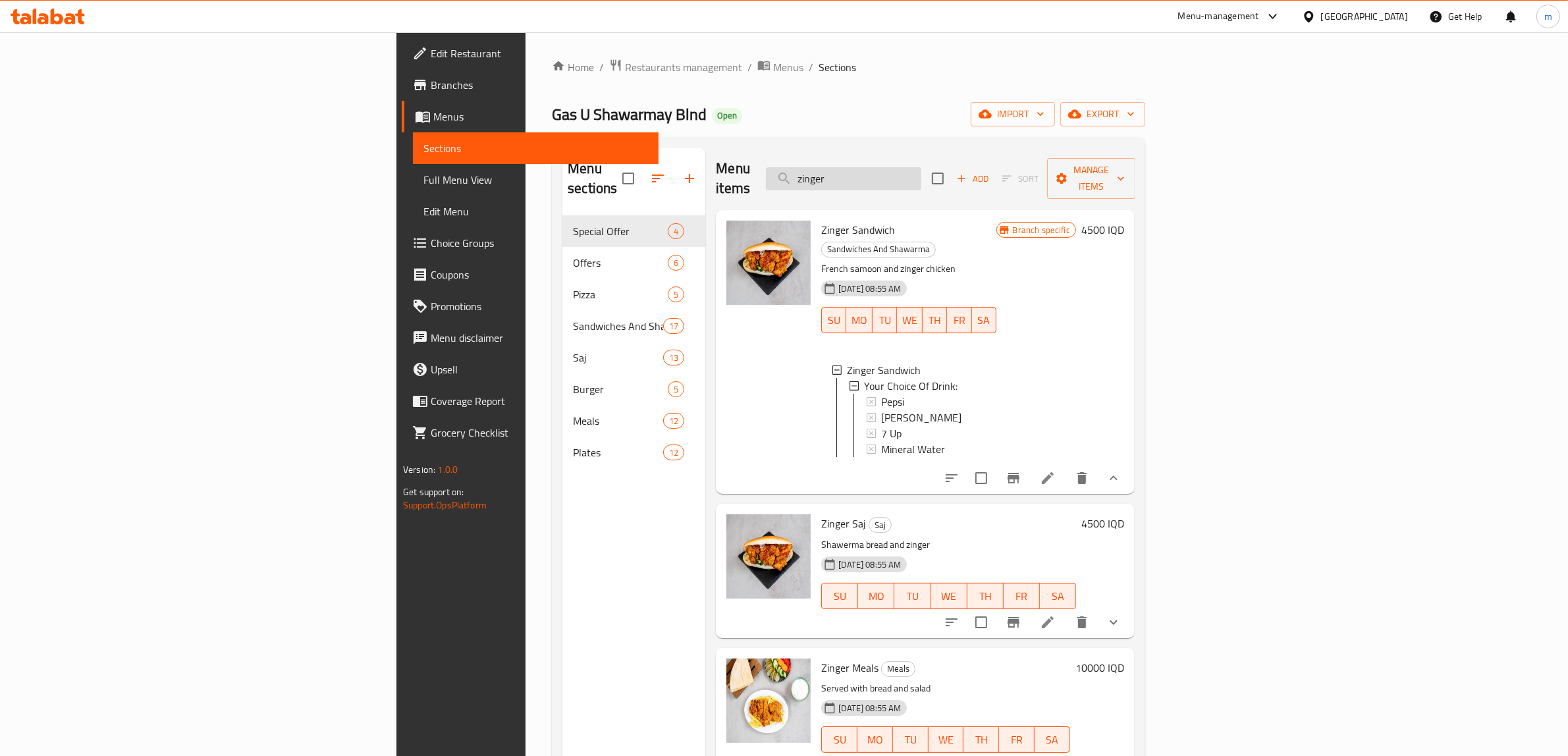
click at [922, 167] on input "zinger" at bounding box center [844, 178] width 156 height 23
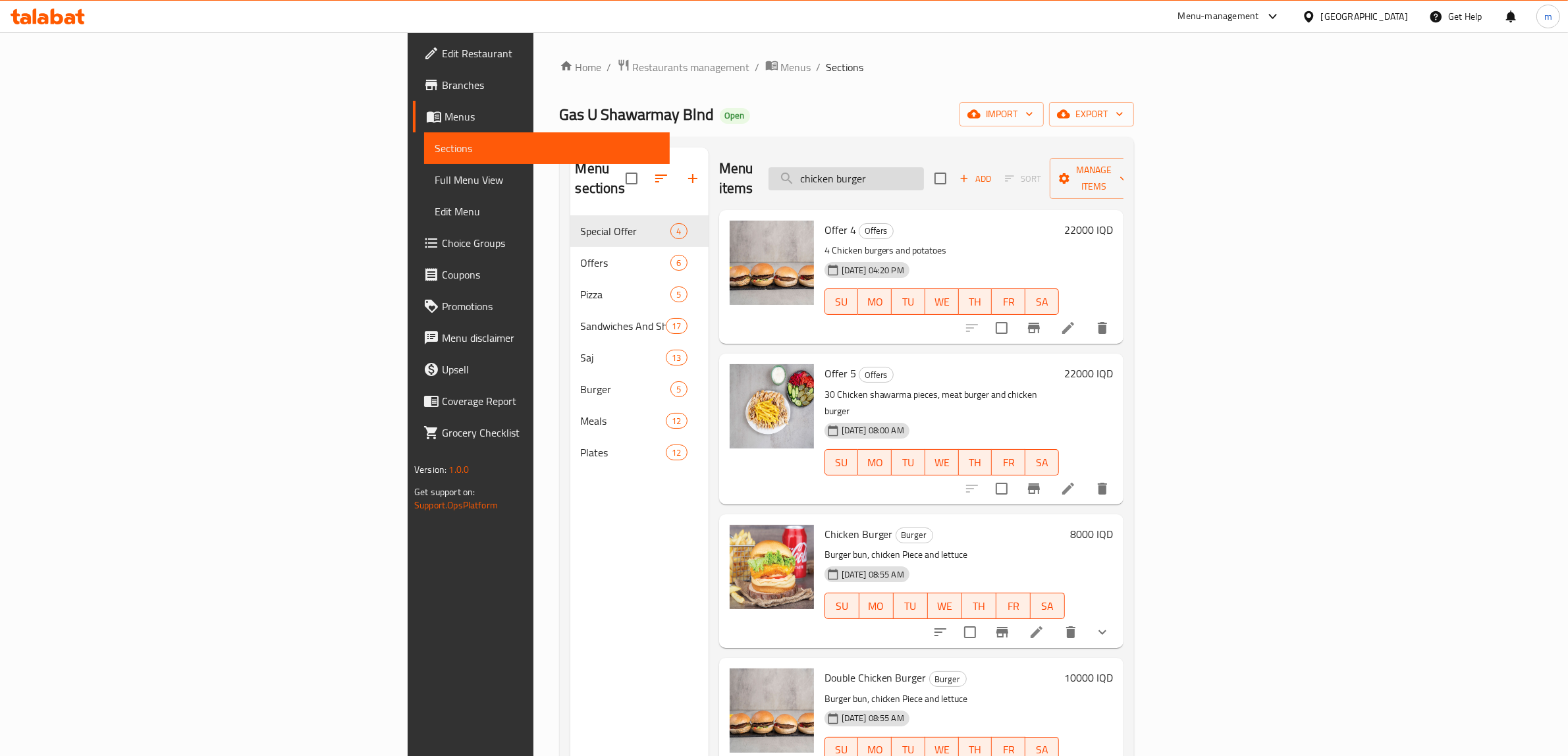
click at [924, 167] on input "chicken burger" at bounding box center [846, 178] width 156 height 23
paste input "سندويتش إسكالوب"
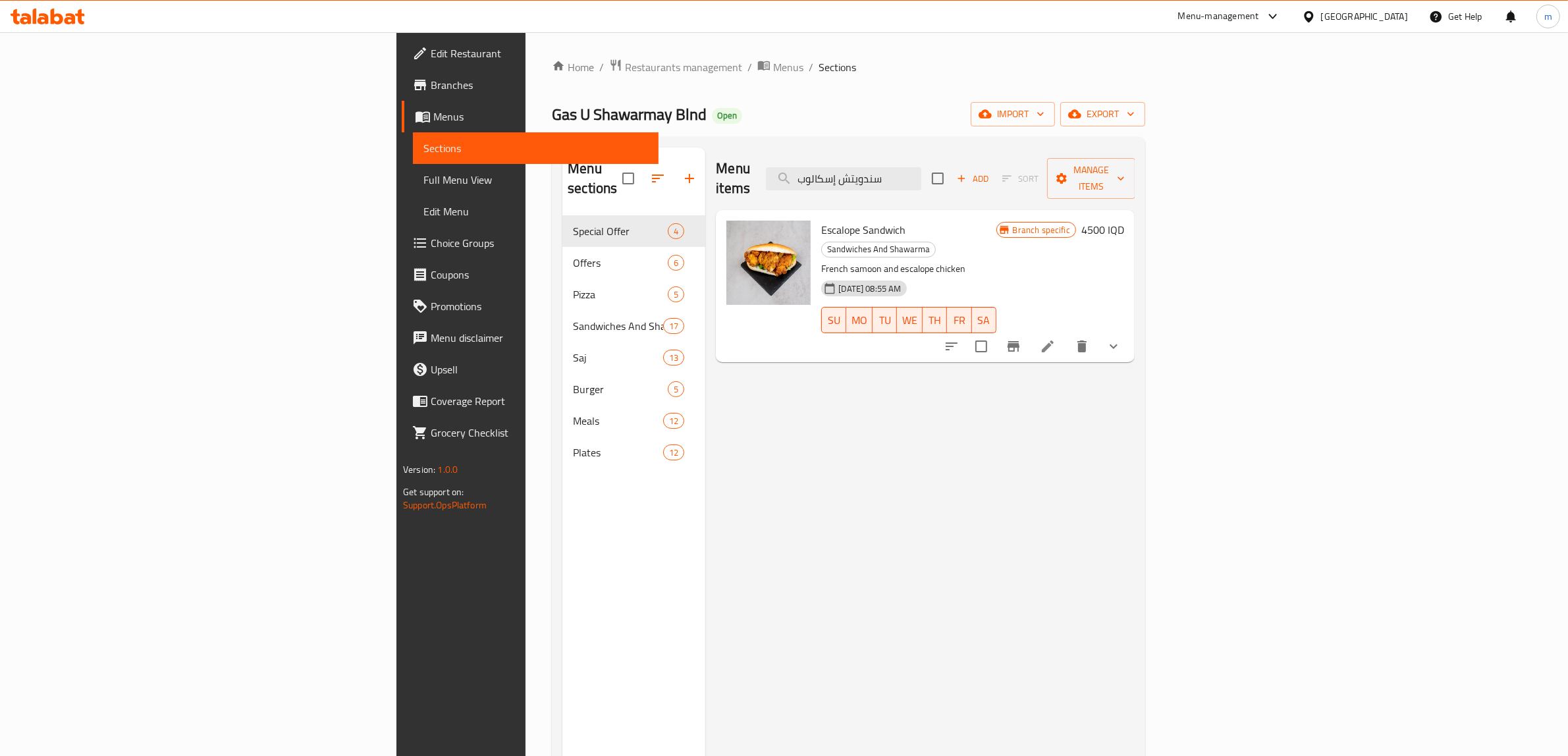
type input "سندويتش إسكالوب"
click at [1020, 341] on icon "Branch-specific-item" at bounding box center [1013, 346] width 12 height 10
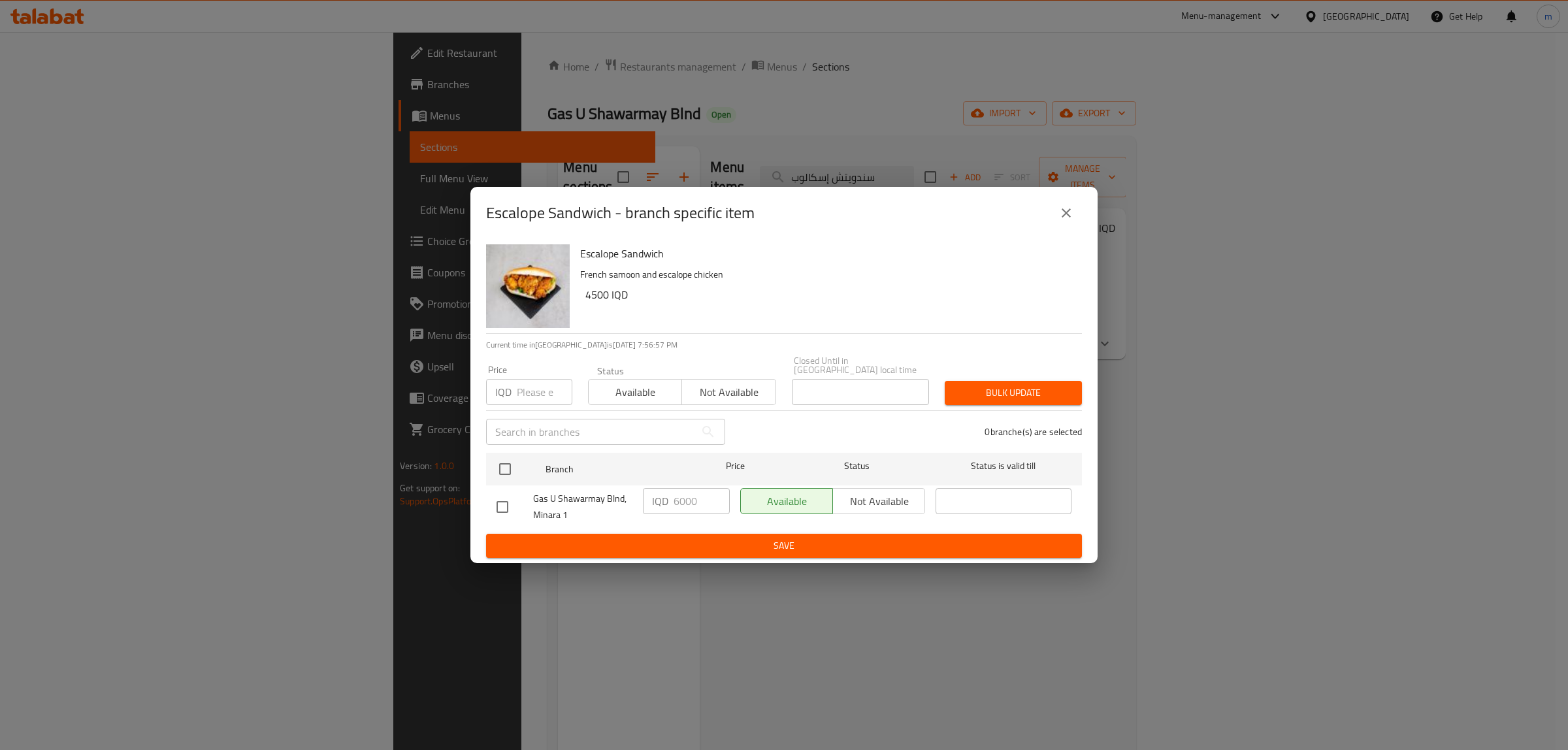
click at [1068, 219] on icon "close" at bounding box center [1066, 213] width 16 height 16
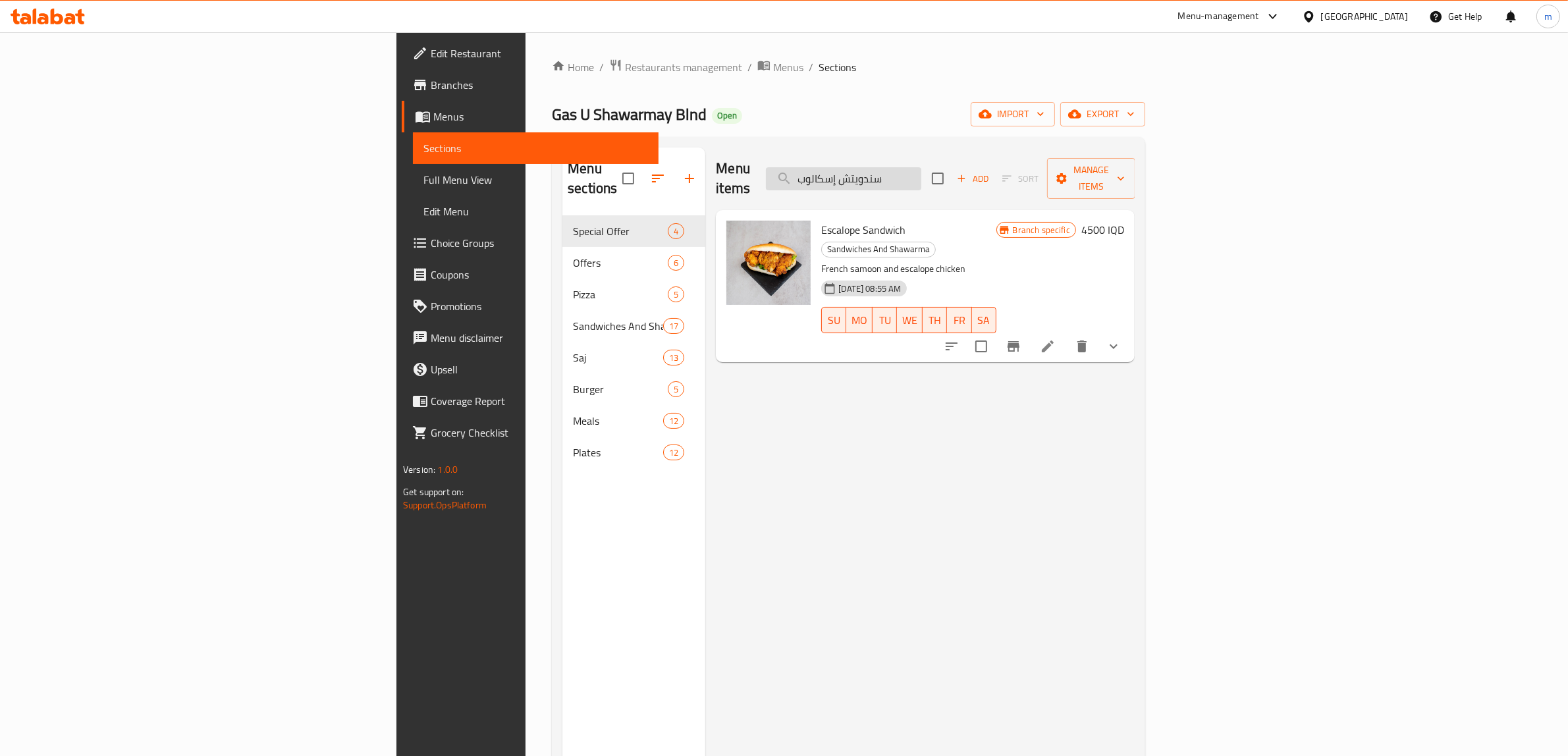
click at [922, 169] on input "سندويتش إسكالوب" at bounding box center [844, 178] width 156 height 23
paste input "يش طاووق"
type input "سندويتش شيش طاووق"
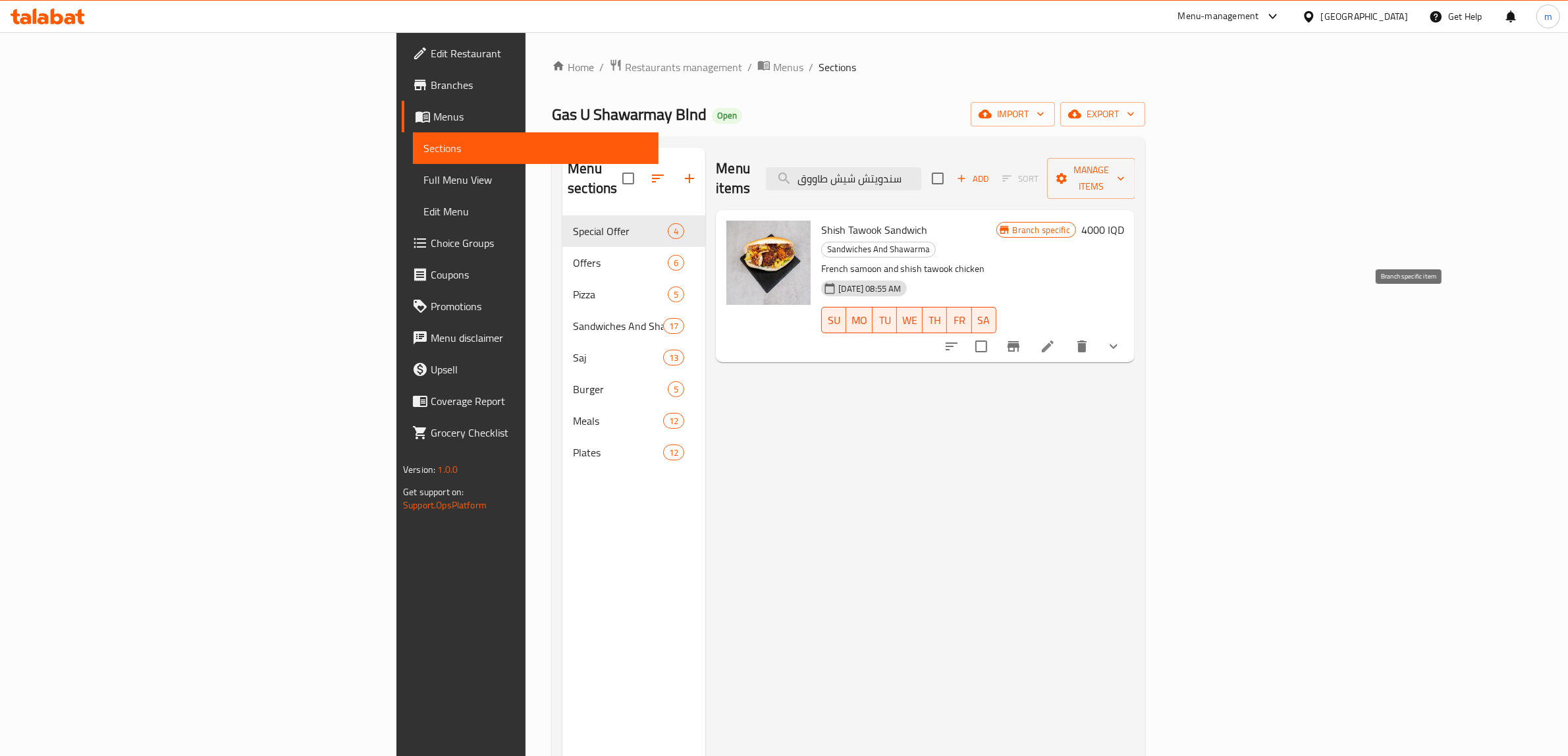
click at [1021, 338] on icon "Branch-specific-item" at bounding box center [1014, 346] width 16 height 16
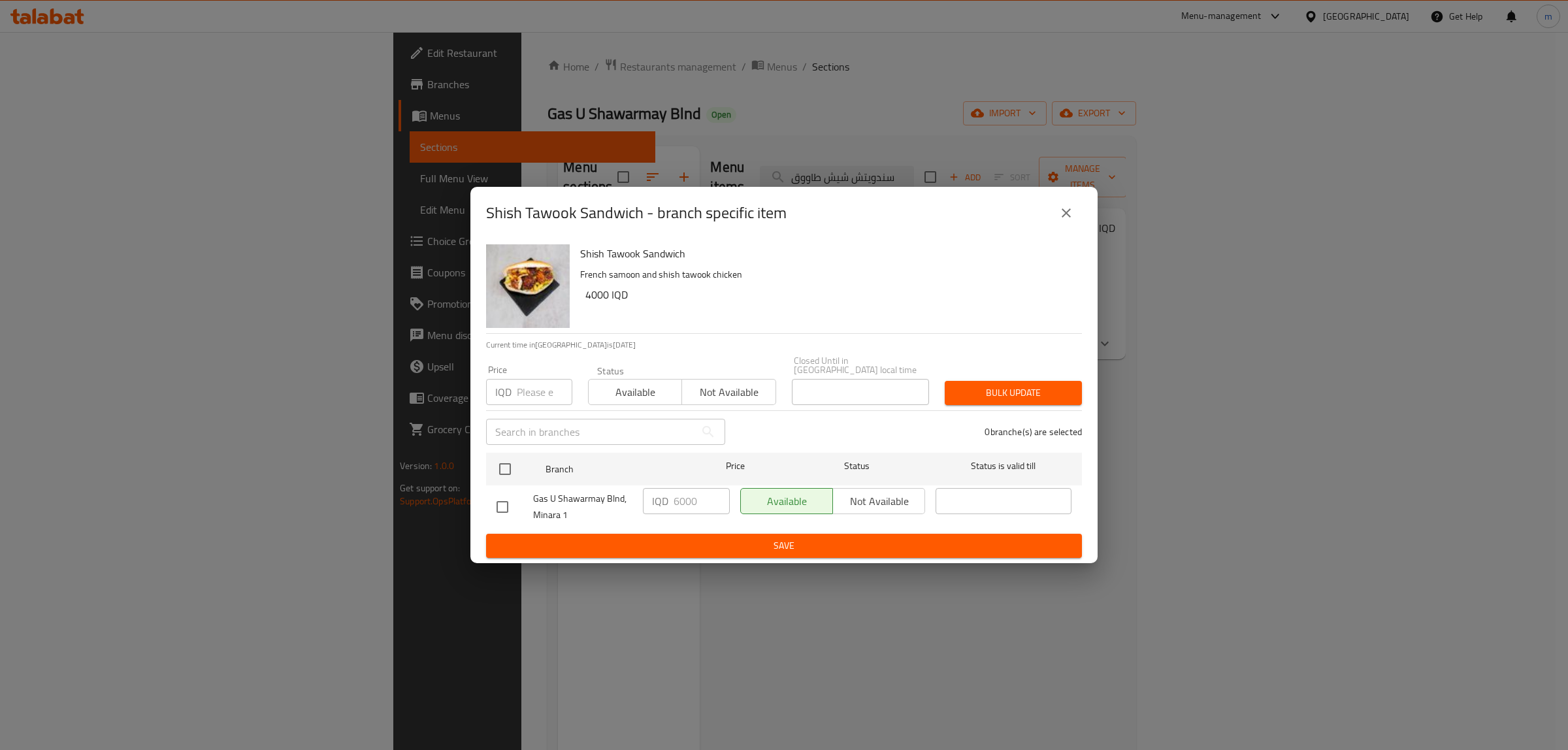
click at [1071, 212] on icon "close" at bounding box center [1066, 213] width 16 height 16
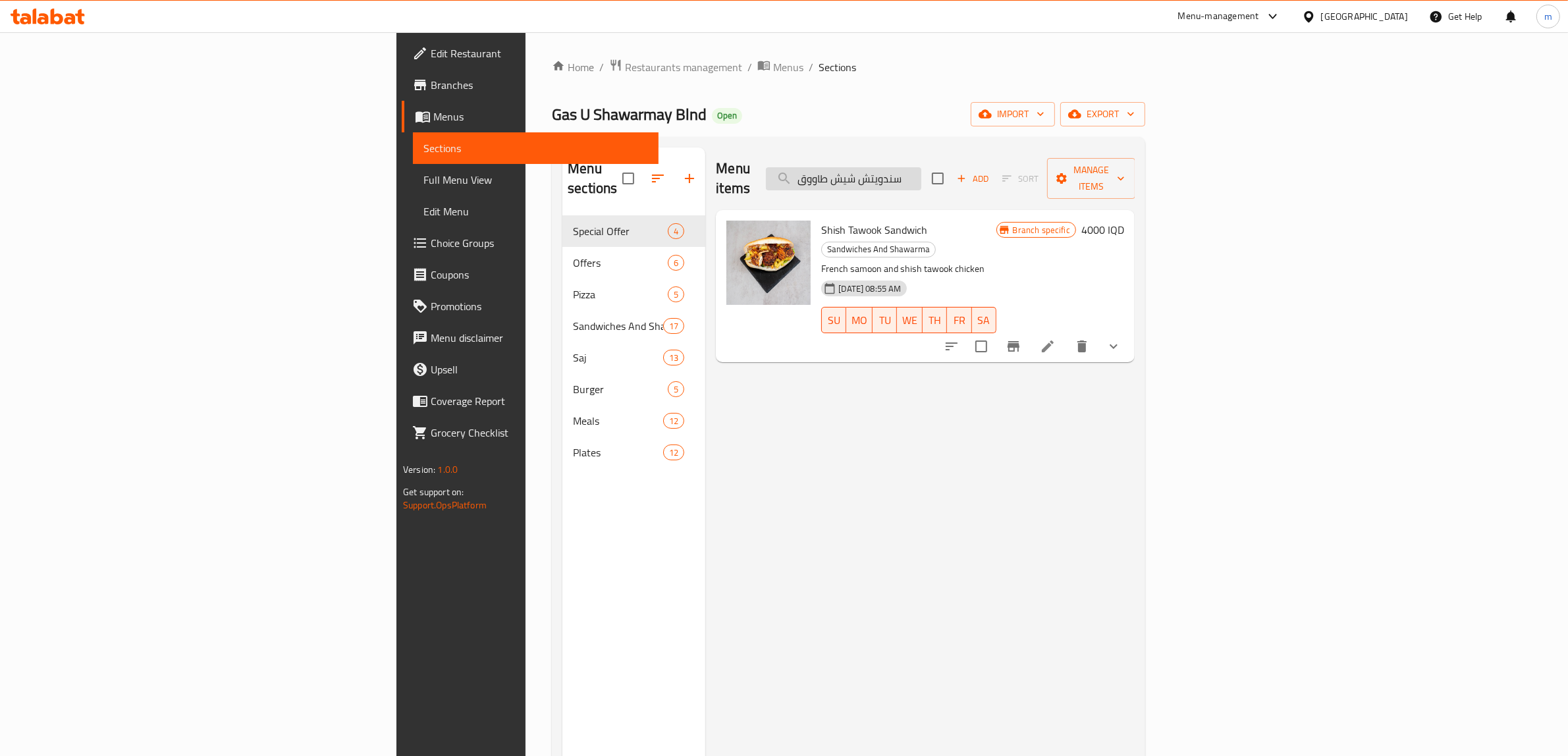
click at [922, 172] on input "سندويتش شيش طاووق" at bounding box center [844, 178] width 156 height 23
paste input "كبدة مع صمون حجري"
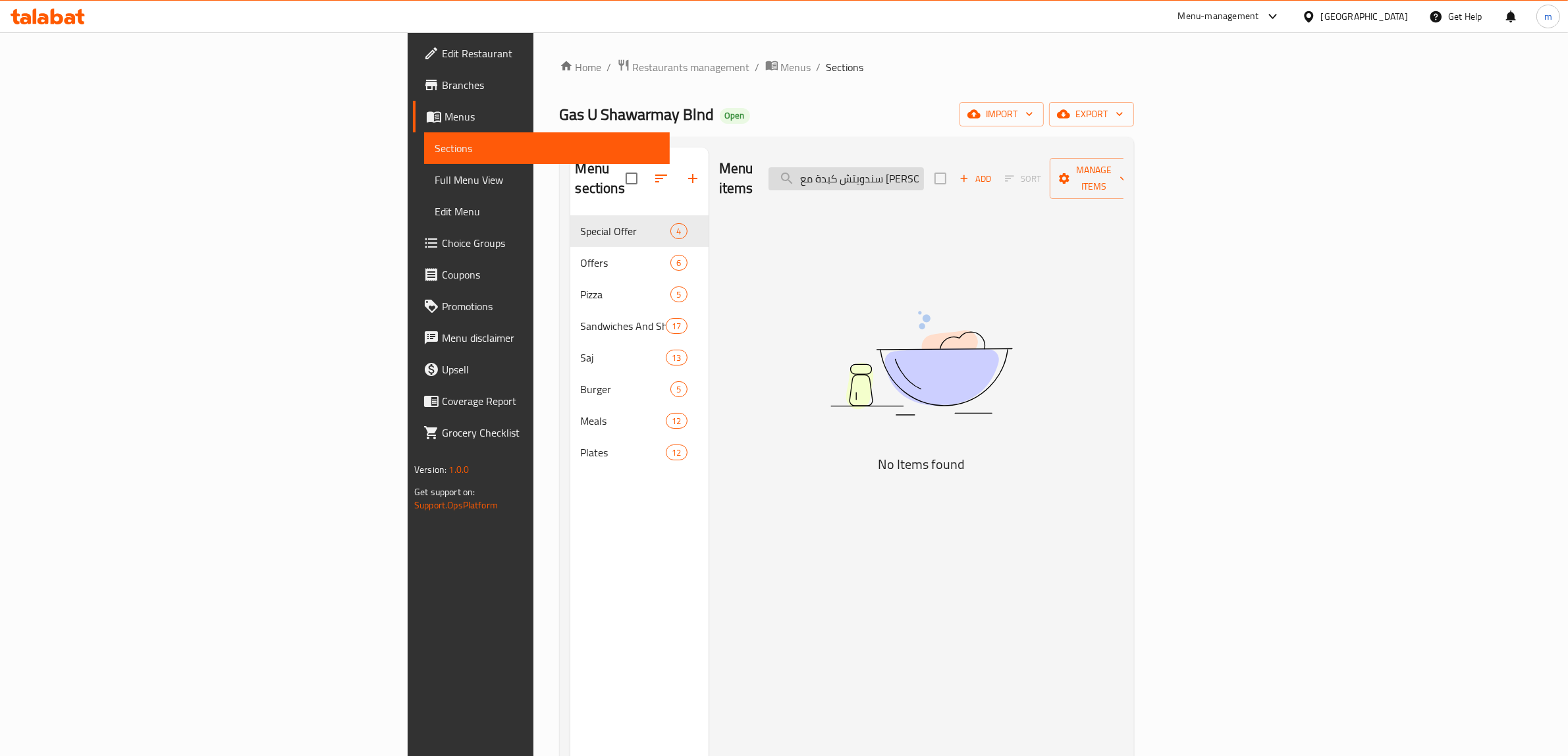
click at [924, 172] on input "سندويتش كبدة مع صمون حجري" at bounding box center [846, 178] width 156 height 23
drag, startPoint x: 969, startPoint y: 172, endPoint x: 1012, endPoint y: 170, distance: 43.0
click at [924, 170] on input "سندويتش كبدة مع صمون حجري" at bounding box center [846, 178] width 156 height 23
click at [924, 168] on input "سندويتش كبدة مع صمون حجري" at bounding box center [846, 178] width 156 height 23
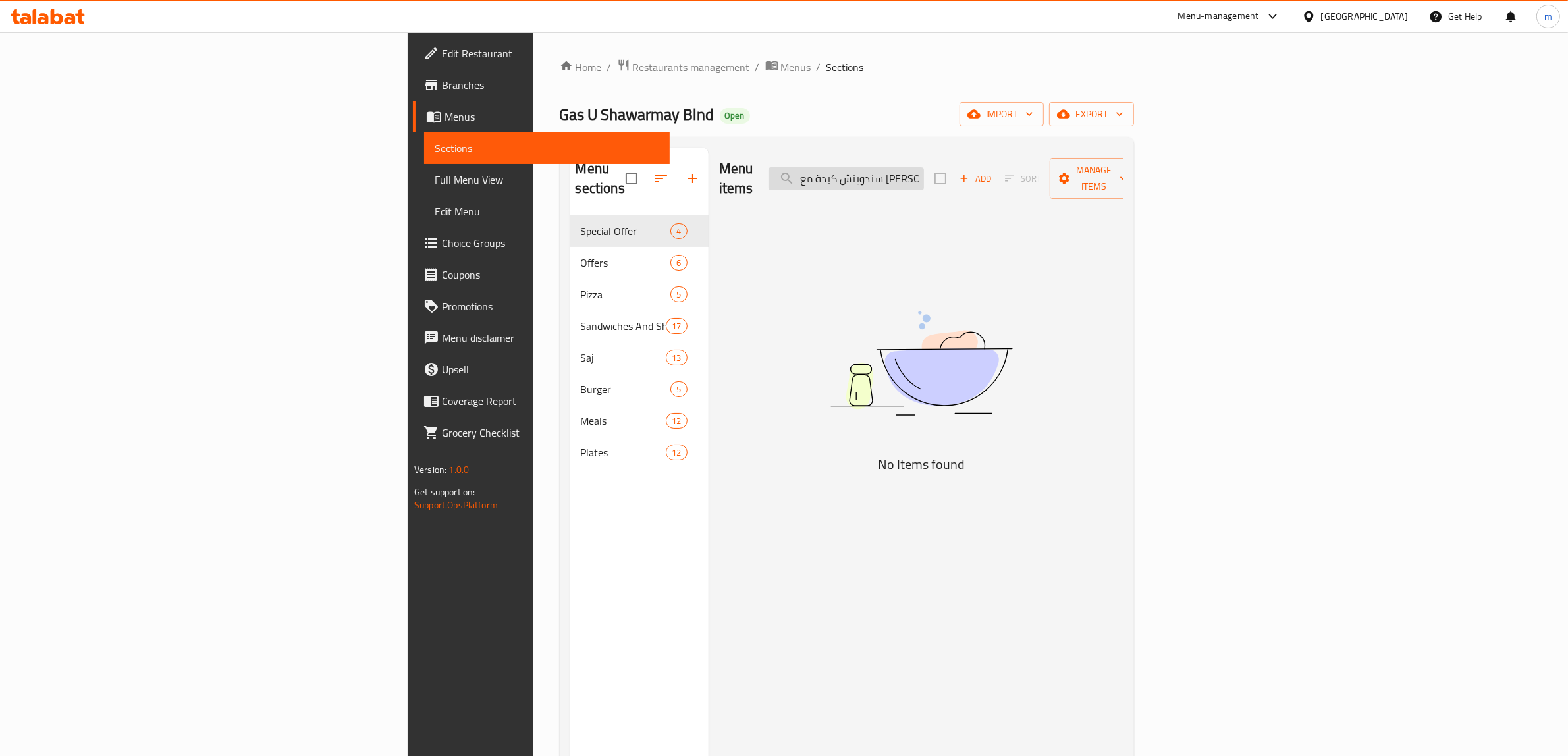
drag, startPoint x: 952, startPoint y: 169, endPoint x: 1023, endPoint y: 165, distance: 71.1
click at [924, 167] on input "سندويتش كبدة مع صمون حجري" at bounding box center [846, 178] width 156 height 23
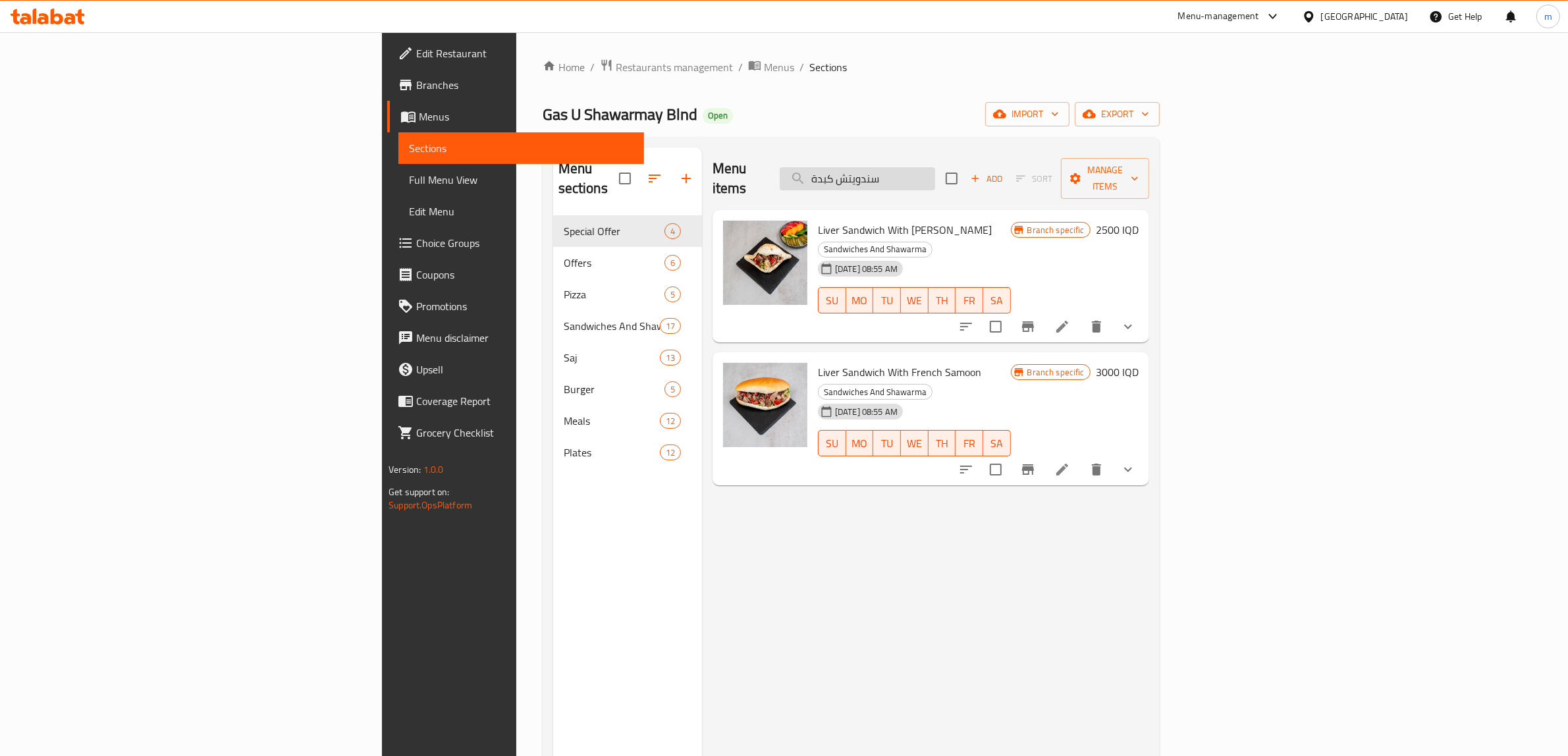
type input "سندويتش كبدة"
click at [1044, 311] on button "Branch-specific-item" at bounding box center [1028, 326] width 32 height 32
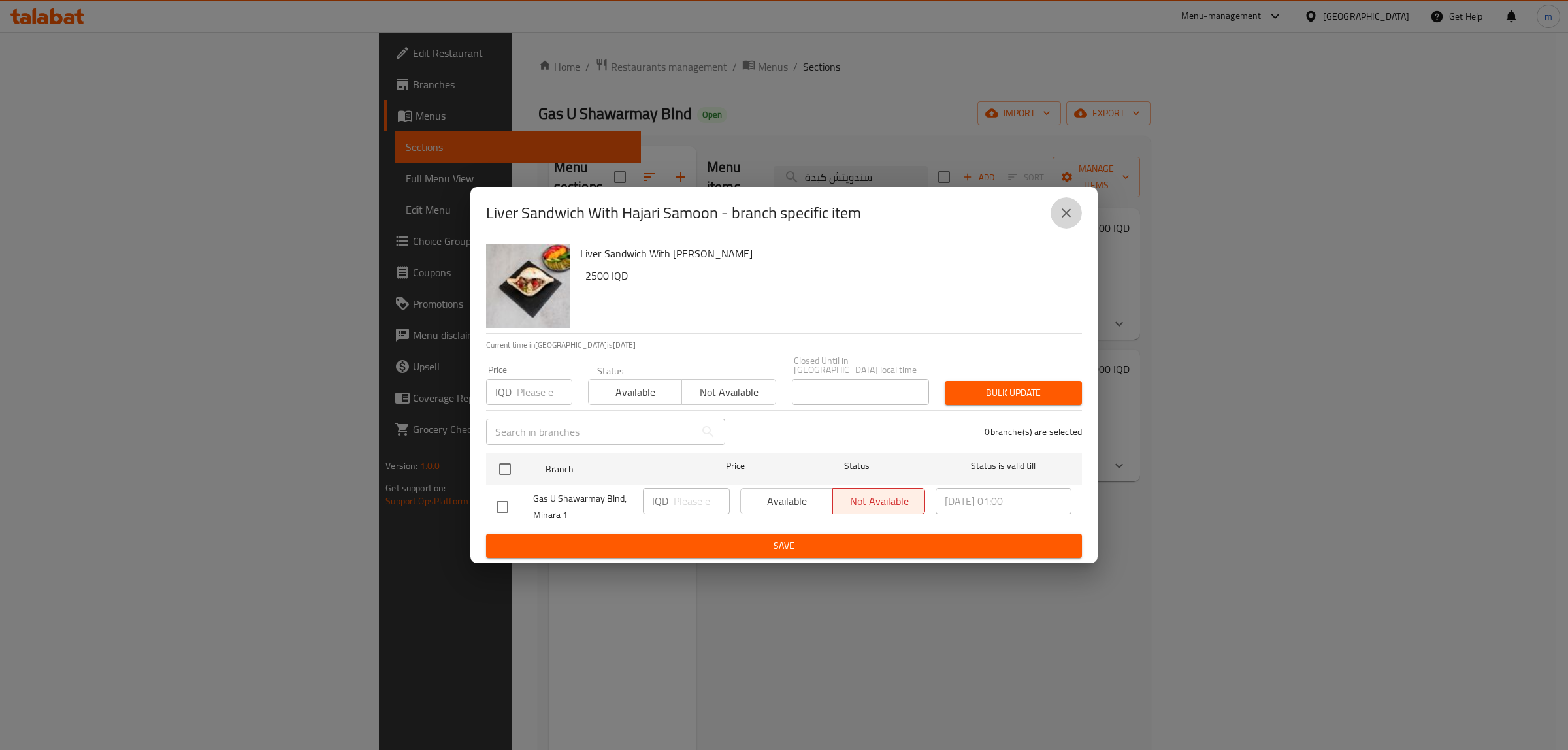
click at [1066, 213] on icon "close" at bounding box center [1066, 213] width 16 height 16
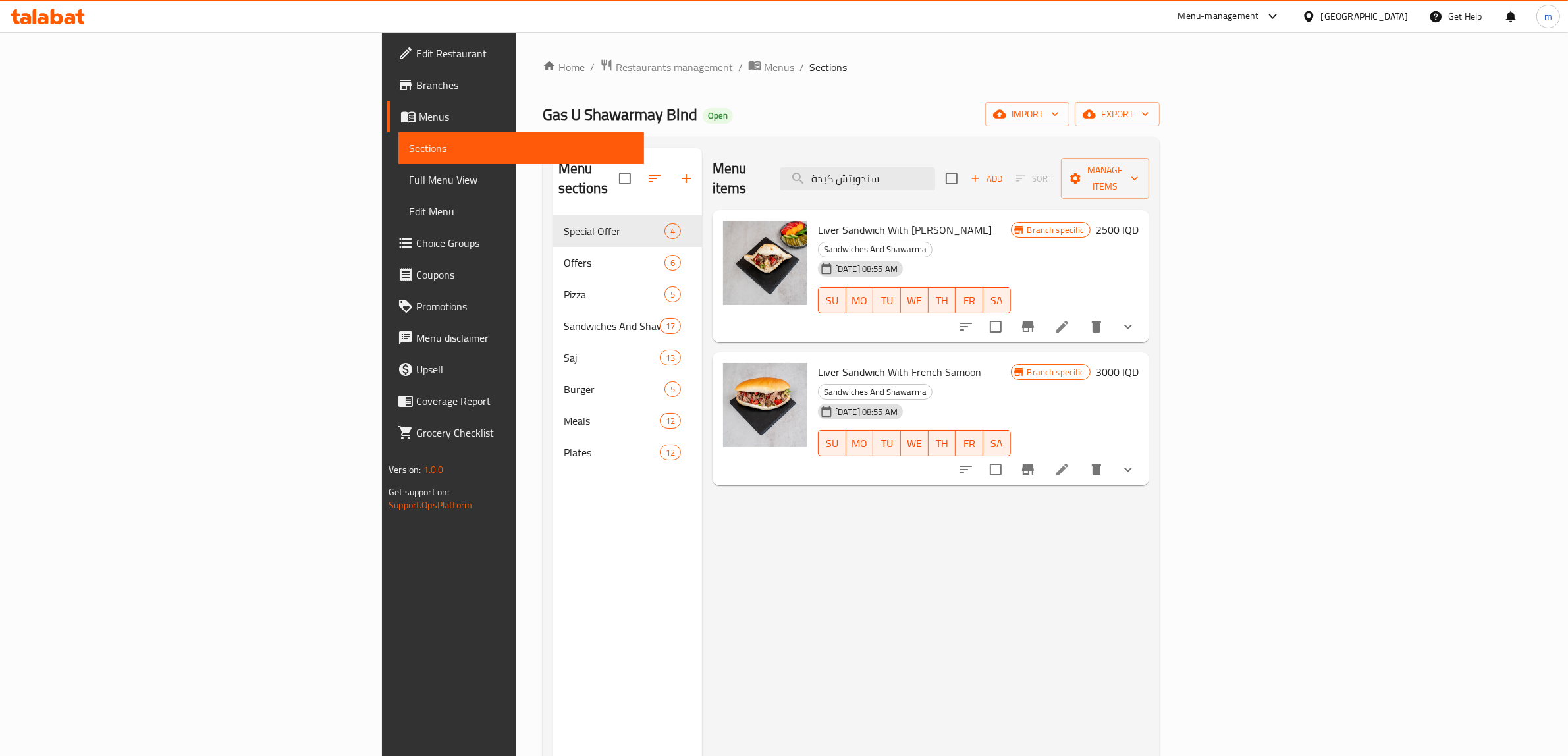
click at [1139, 221] on h6 "2500 IQD" at bounding box center [1118, 230] width 43 height 19
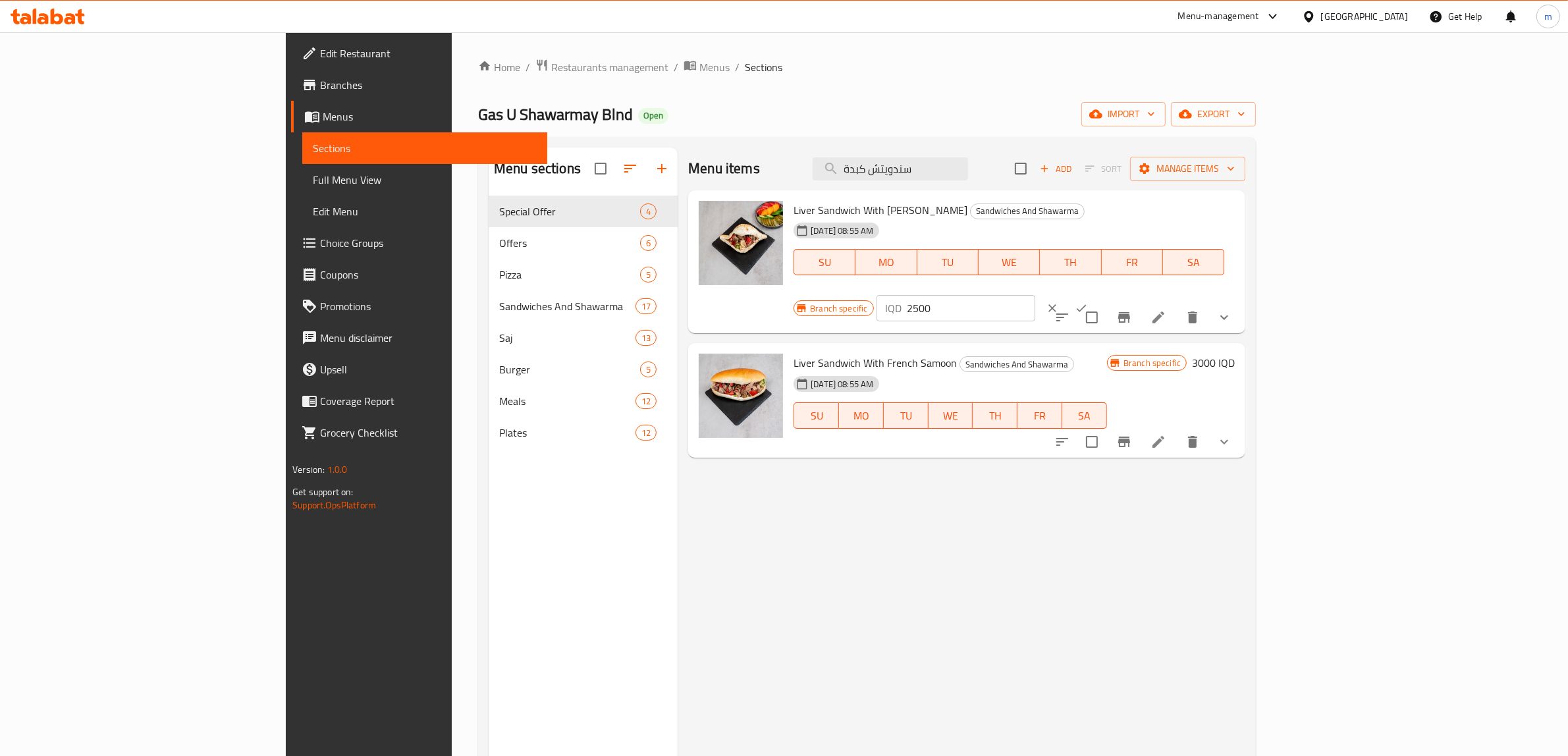
click at [1035, 295] on input "2500" at bounding box center [972, 308] width 128 height 26
paste input "80"
type input "8000"
click at [1096, 294] on button "ok" at bounding box center [1082, 308] width 29 height 29
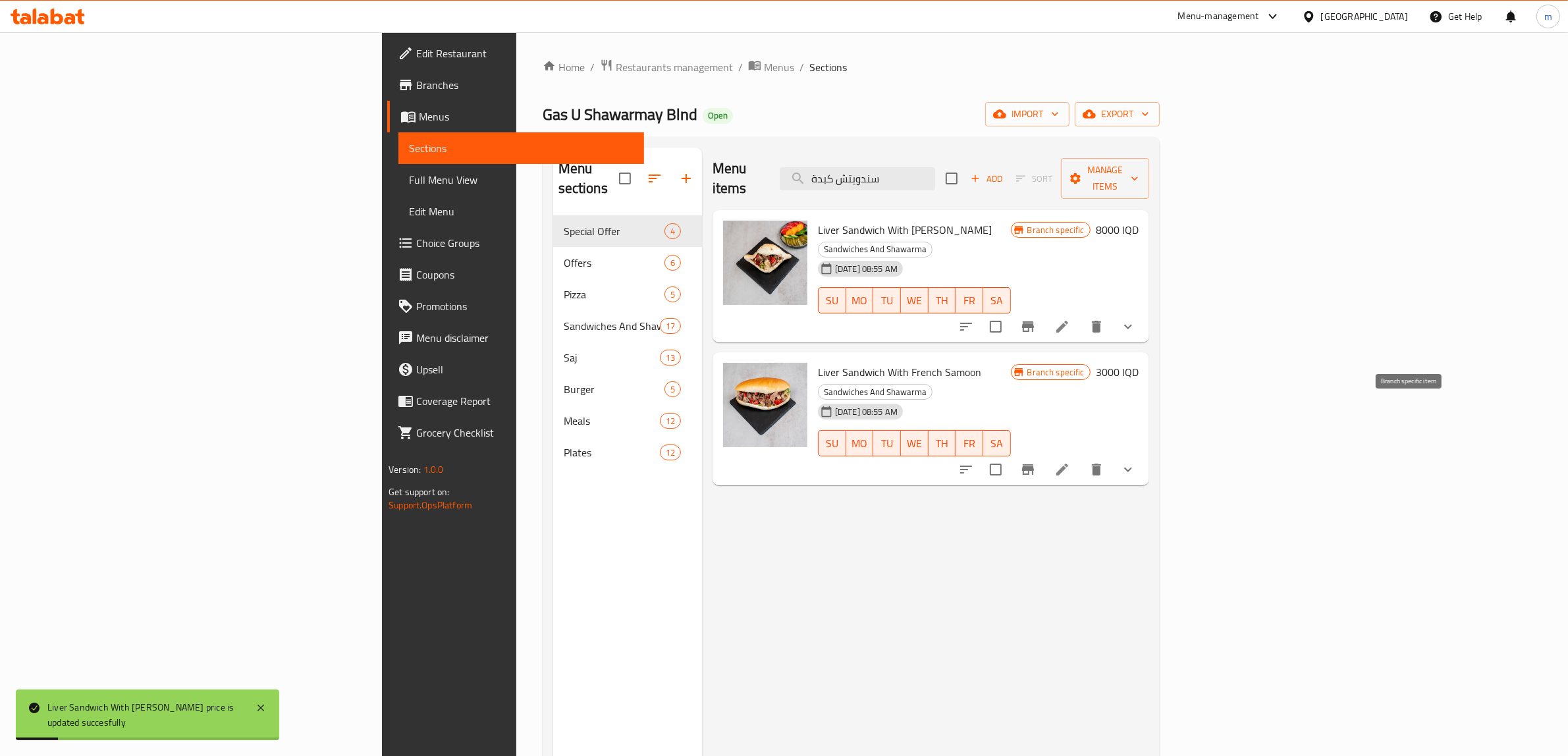
click at [1036, 461] on icon "Branch-specific-item" at bounding box center [1028, 469] width 16 height 16
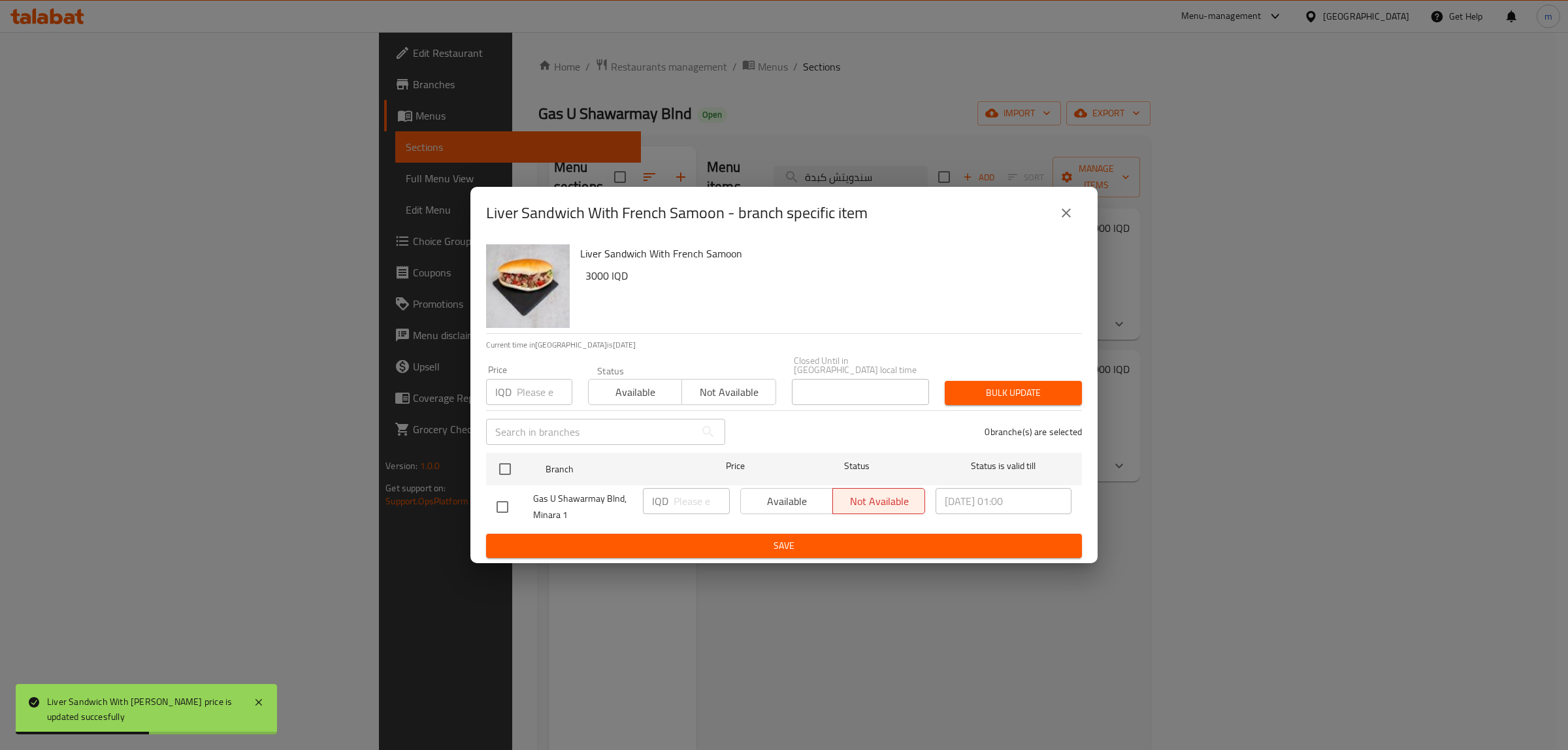
click at [1064, 218] on icon "close" at bounding box center [1066, 213] width 16 height 16
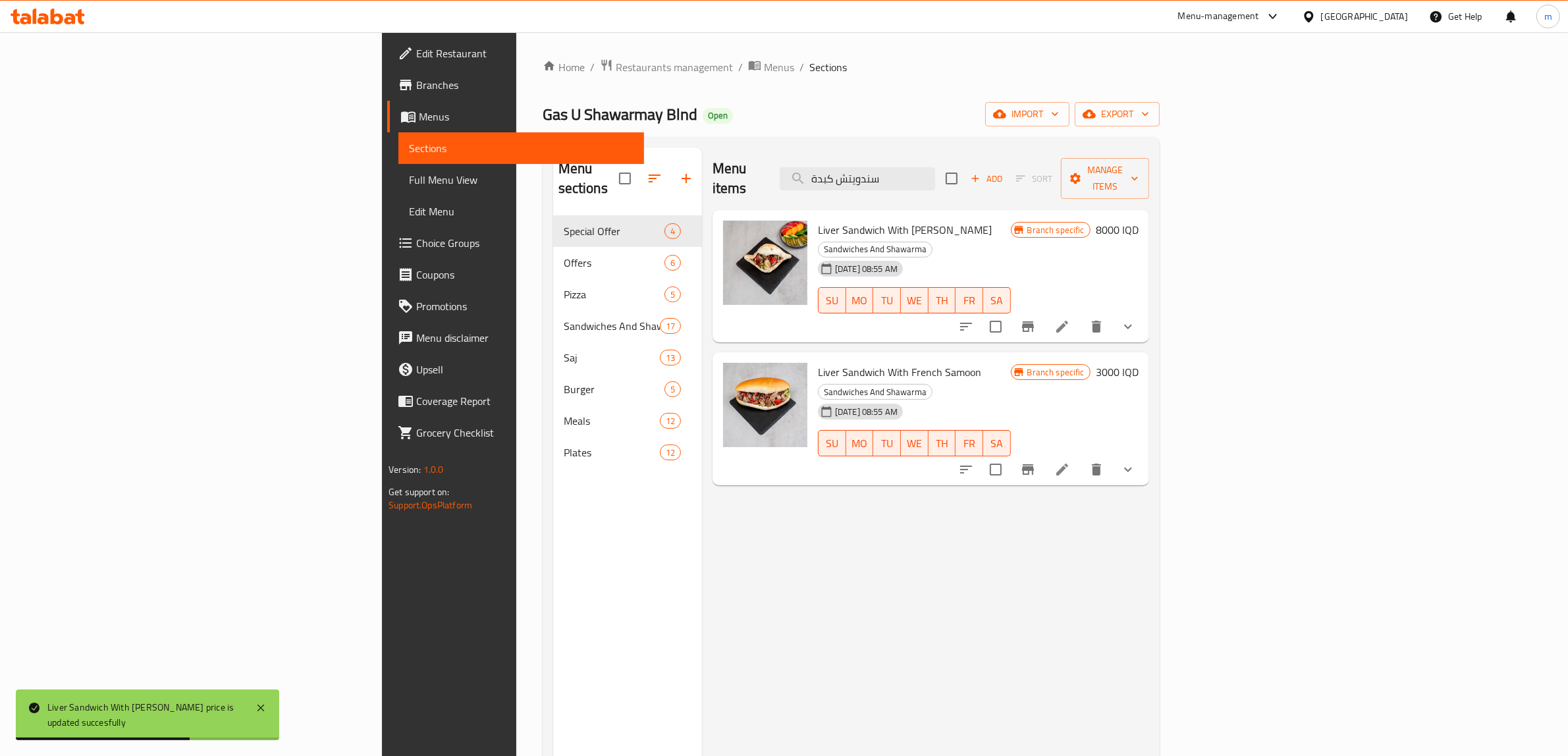
click at [1139, 362] on h6 "3000 IQD" at bounding box center [1118, 371] width 43 height 19
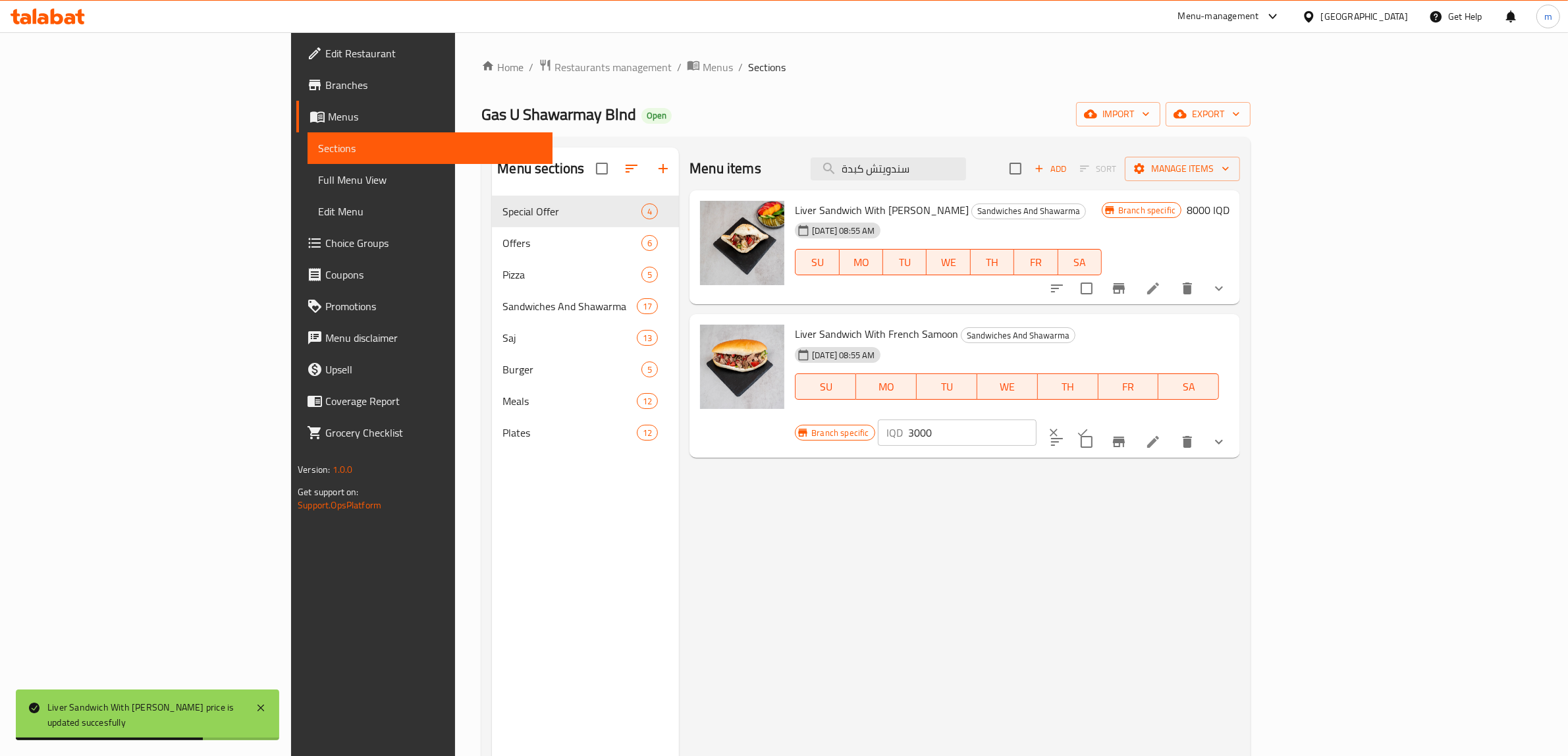
click at [1089, 426] on icon "ok" at bounding box center [1082, 432] width 13 height 13
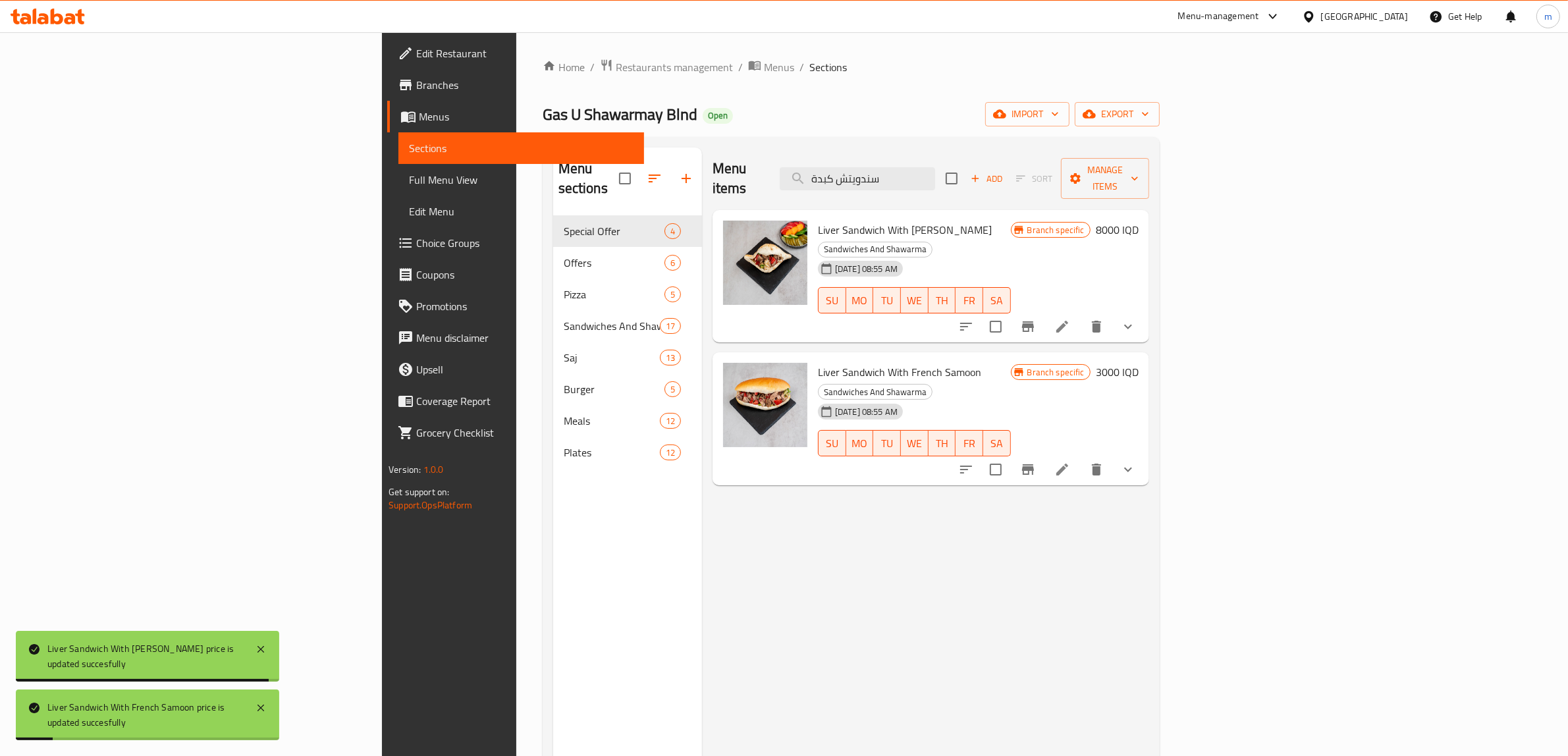
click at [1139, 362] on h6 "3000 IQD" at bounding box center [1118, 371] width 43 height 19
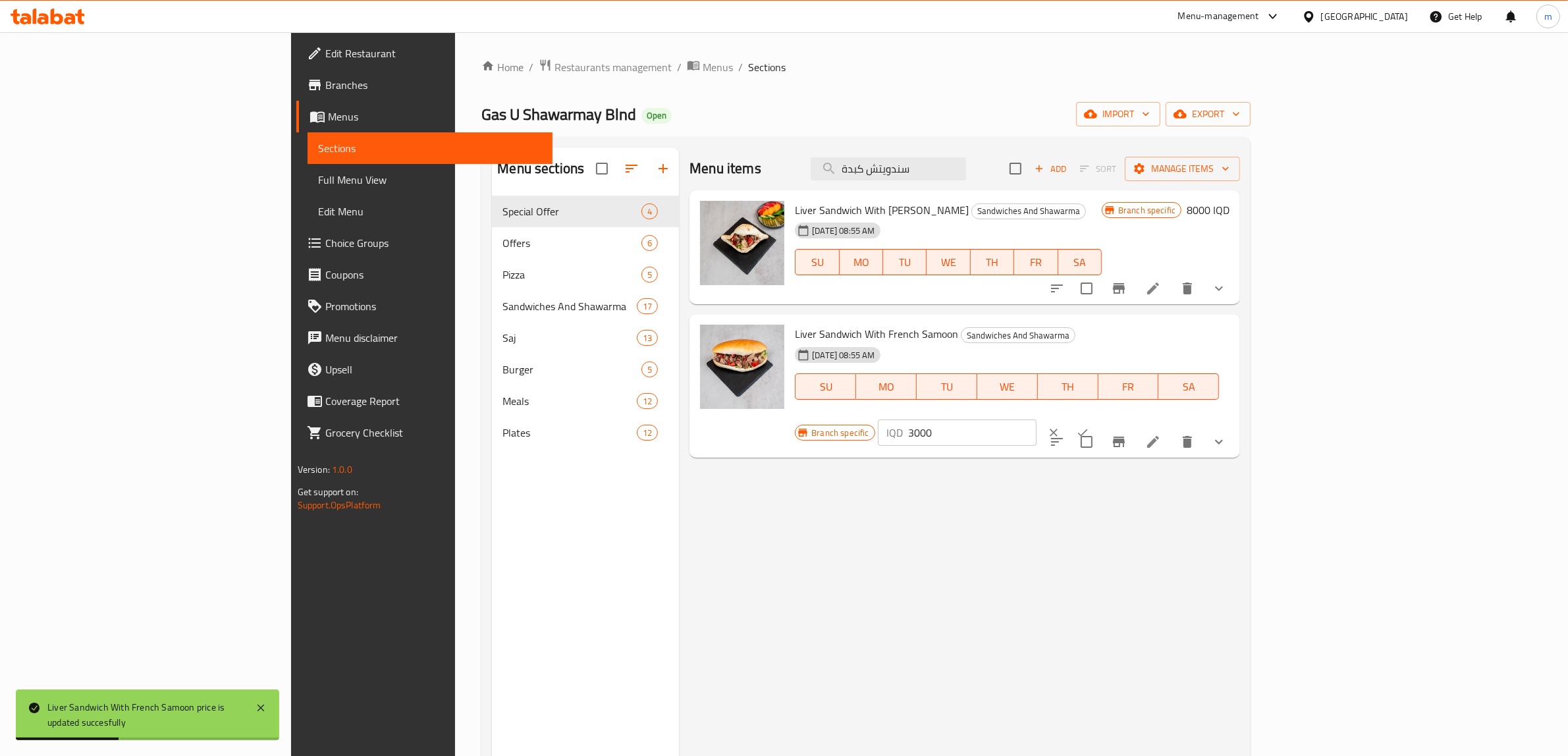
click at [1037, 419] on input "3000" at bounding box center [973, 432] width 128 height 26
paste input "8"
type input "8000"
click at [1089, 426] on icon "ok" at bounding box center [1082, 432] width 13 height 13
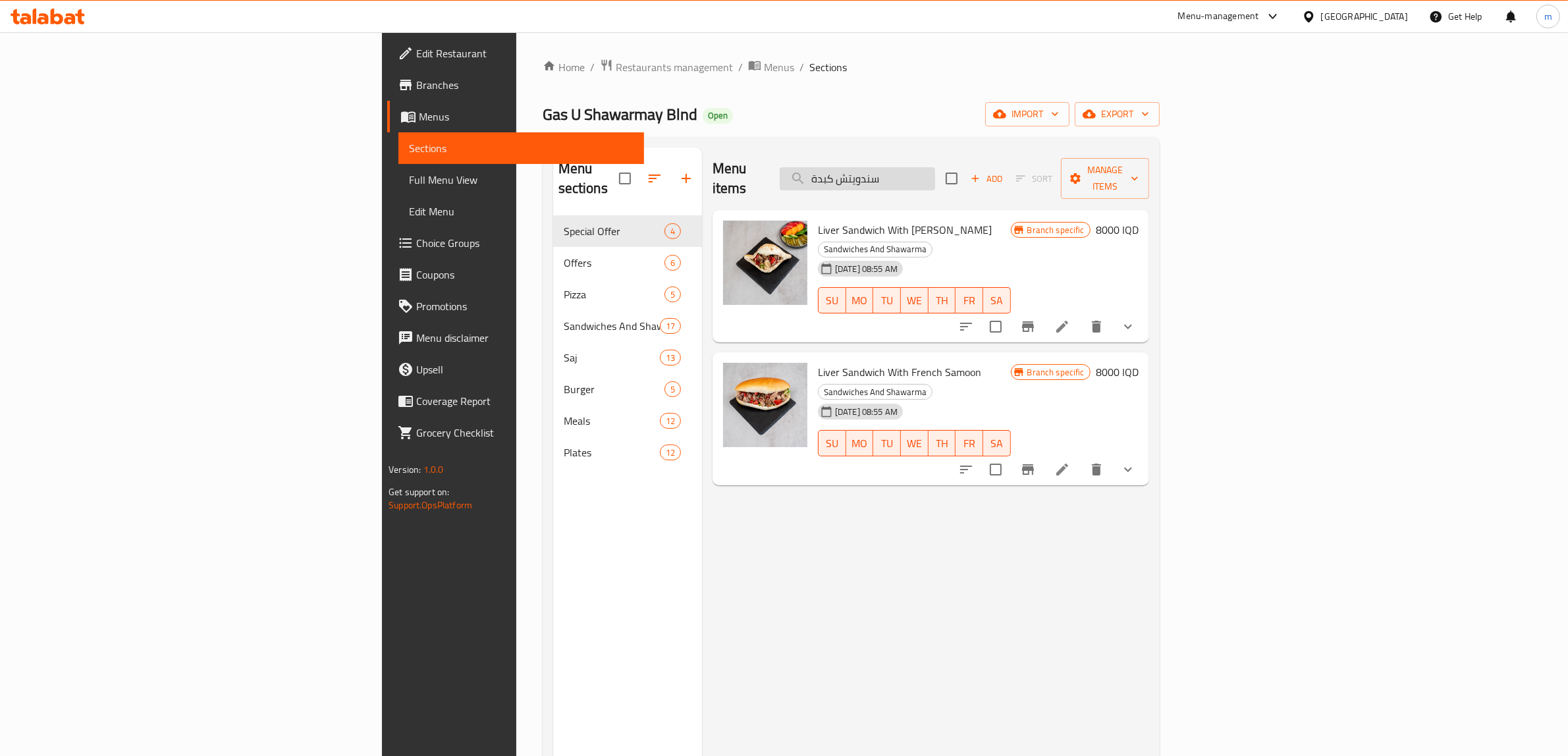
click at [936, 172] on input "سندويتش كبدة" at bounding box center [857, 178] width 156 height 23
paste input "كسيكي حار"
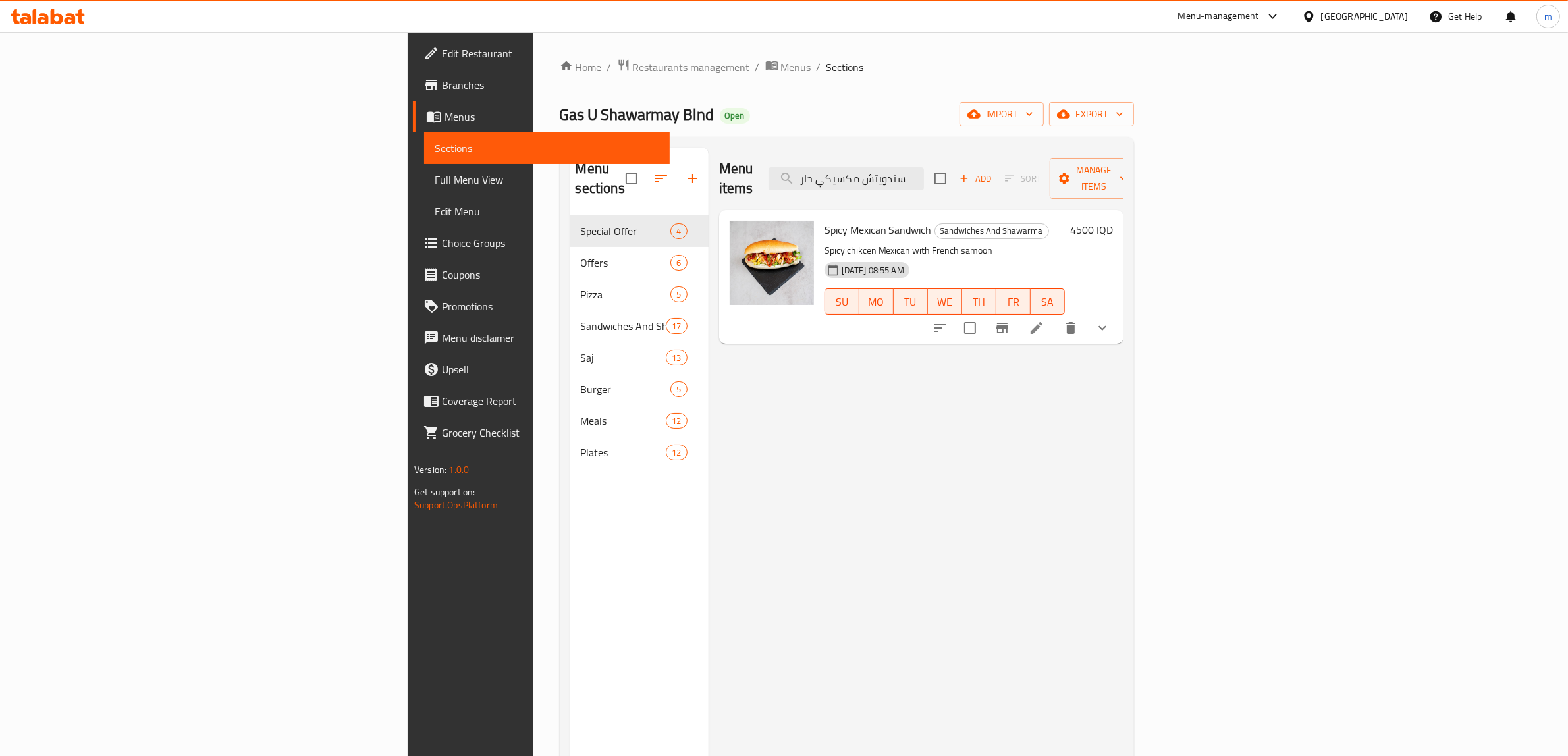
type input "سندويتش مكسيكي حار"
click at [1113, 221] on h6 "4500 IQD" at bounding box center [1092, 230] width 43 height 19
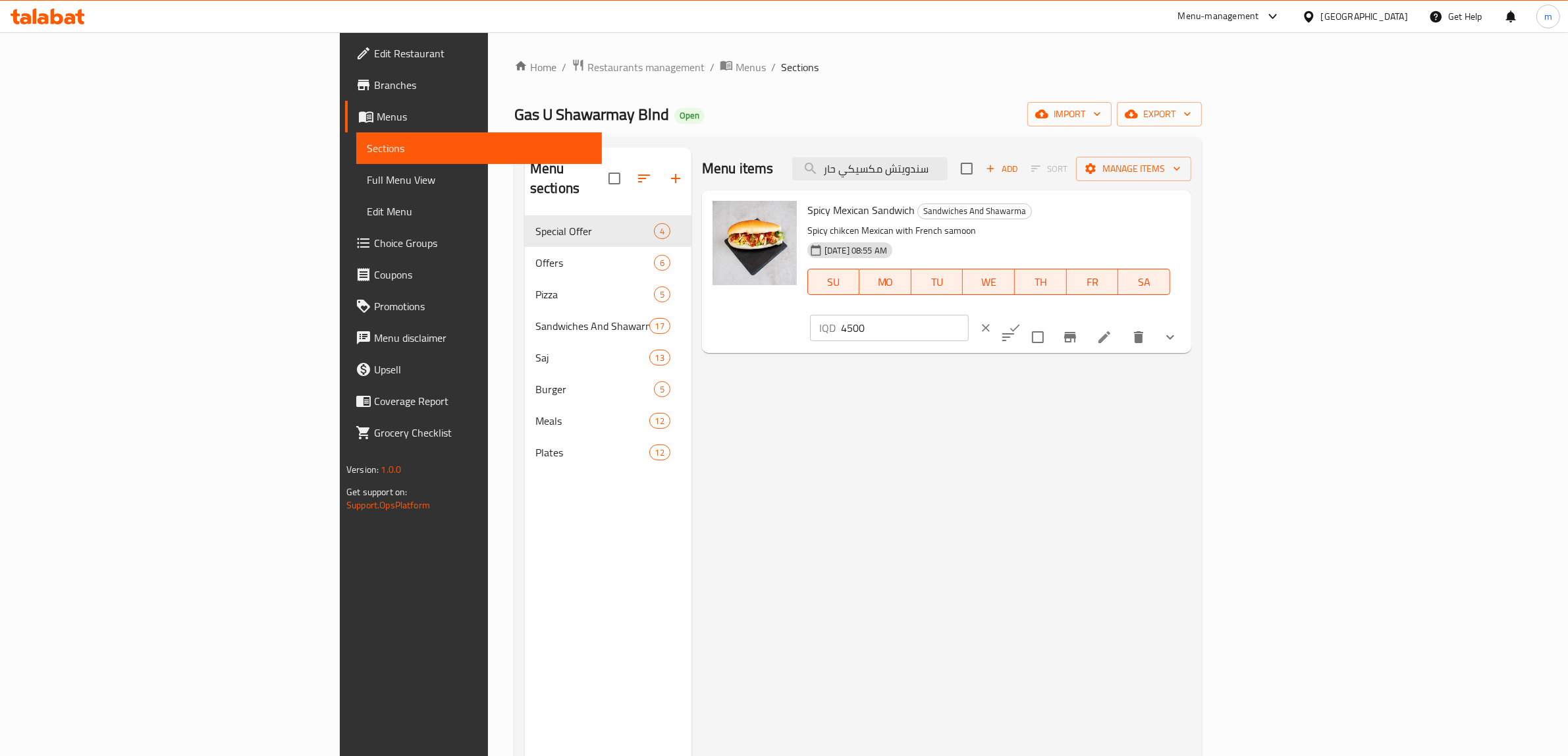
click at [969, 315] on input "4500" at bounding box center [905, 328] width 128 height 26
type input "6000"
click at [1021, 322] on icon "ok" at bounding box center [1014, 328] width 13 height 13
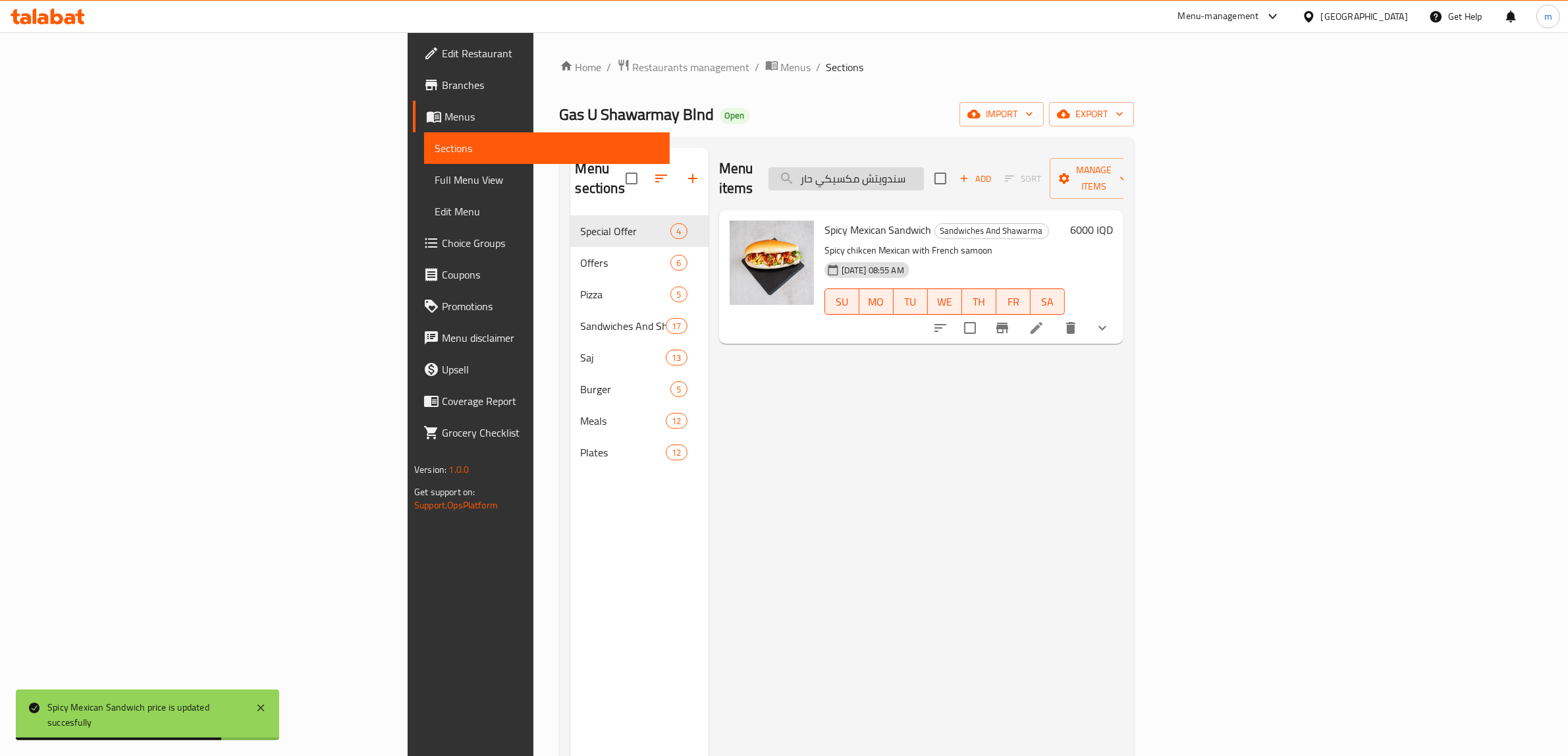
click at [924, 169] on input "سندويتش مكسيكي حار" at bounding box center [846, 178] width 156 height 23
click at [924, 168] on input "سندويتش مكسيكي حار" at bounding box center [846, 178] width 156 height 23
paste input "شاورما دجاج مع خبز"
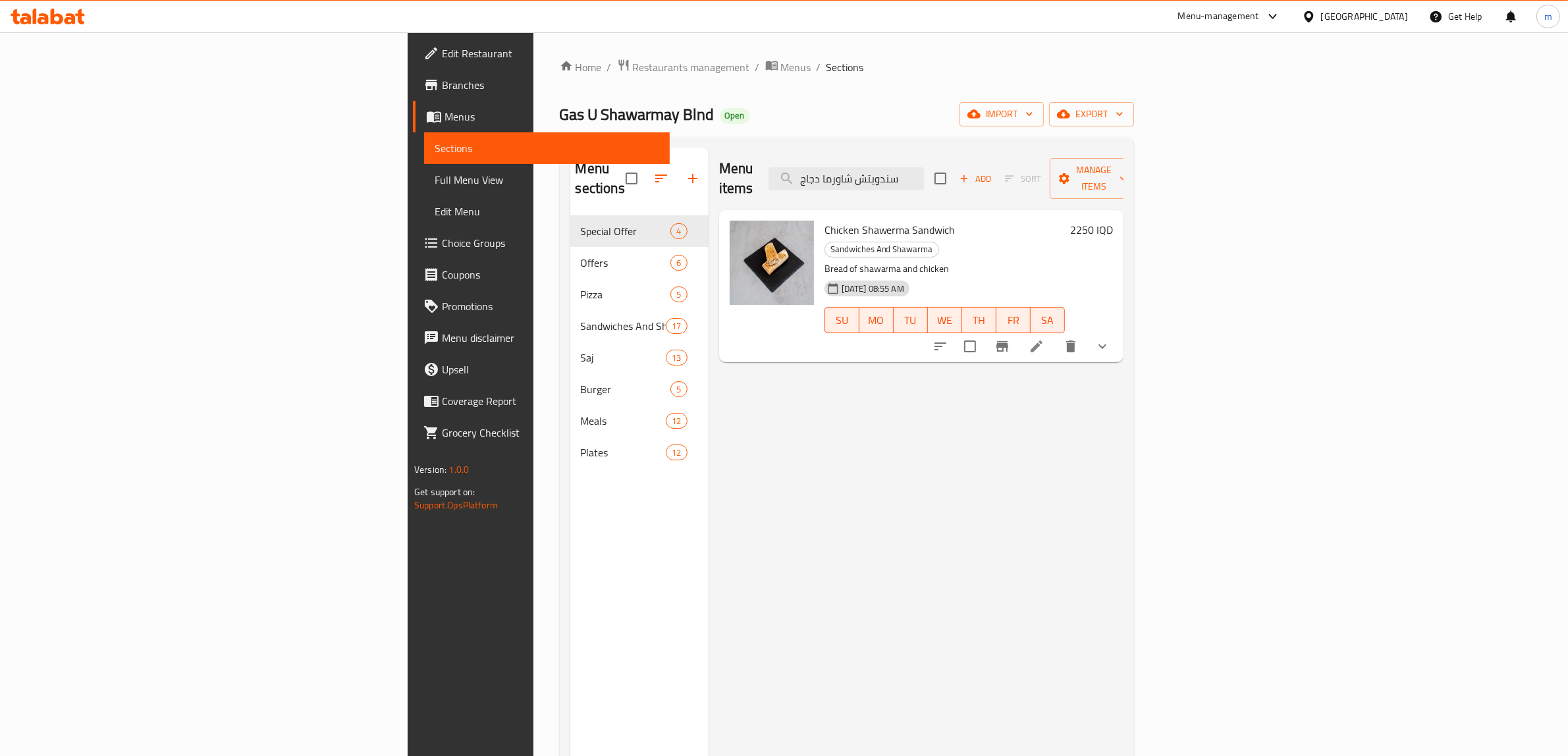
type input "سندويتش شاورما دجاج"
click at [1124, 314] on div "Chicken Shawerma Sandwich Sandwiches And Shawarma Bread of shawarma and chicken…" at bounding box center [921, 286] width 404 height 152
click at [1118, 331] on button "show more" at bounding box center [1103, 347] width 32 height 32
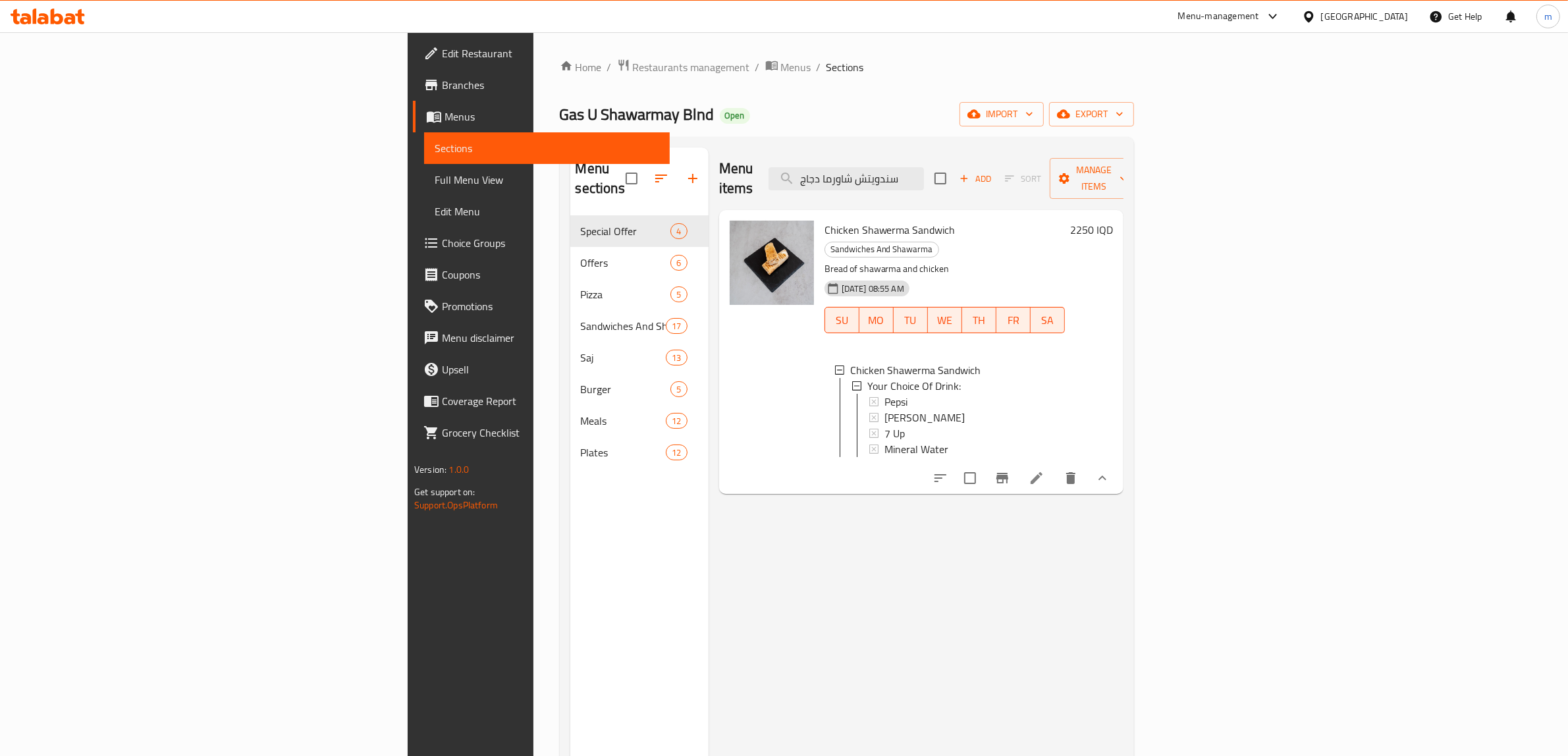
click at [1046, 582] on div "Menu items سندويتش شاورما دجاج Add Sort Manage items Chicken Shawerma Sandwich …" at bounding box center [916, 525] width 415 height 756
click at [1075, 472] on icon "delete" at bounding box center [1070, 478] width 9 height 12
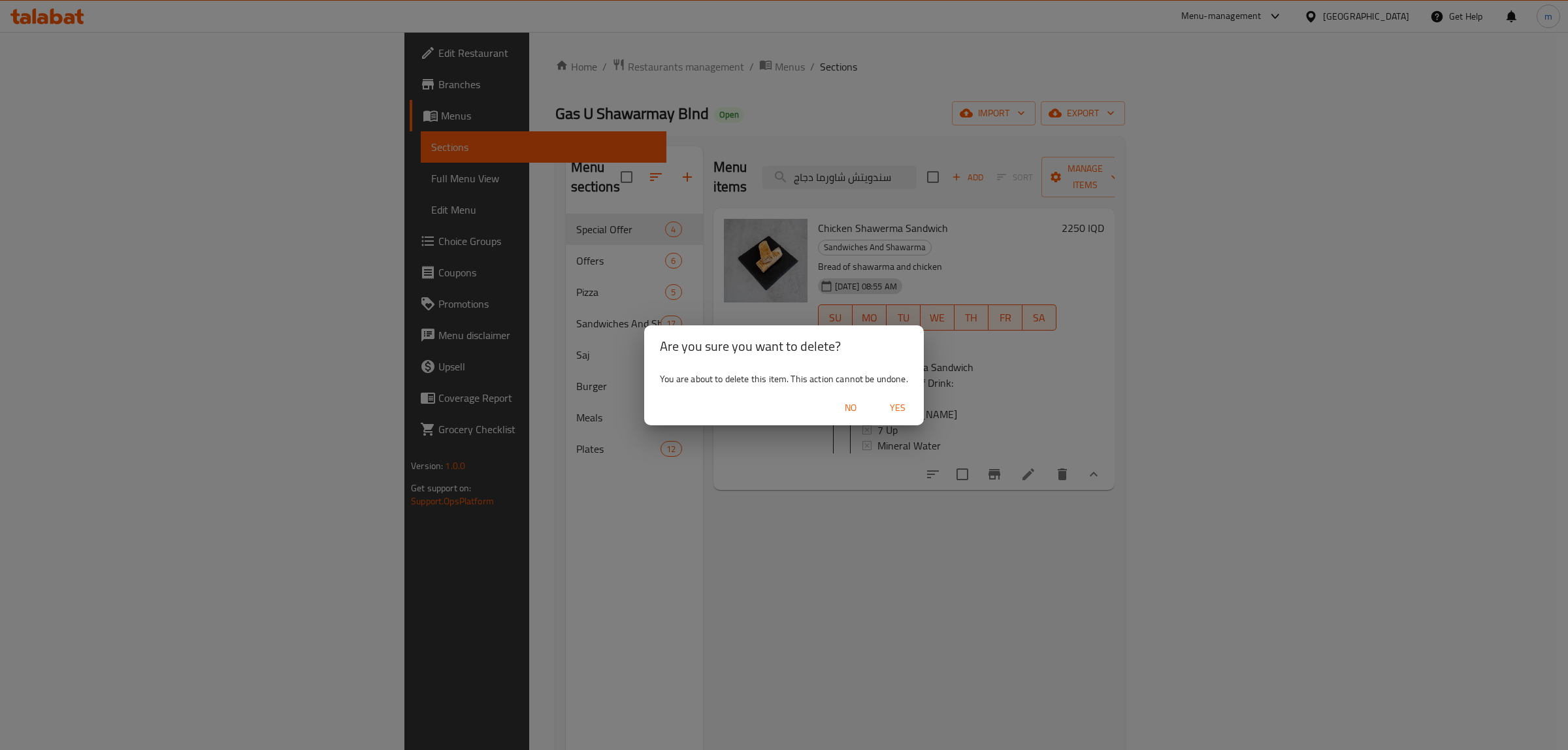
click at [906, 414] on span "Yes" at bounding box center [898, 408] width 32 height 16
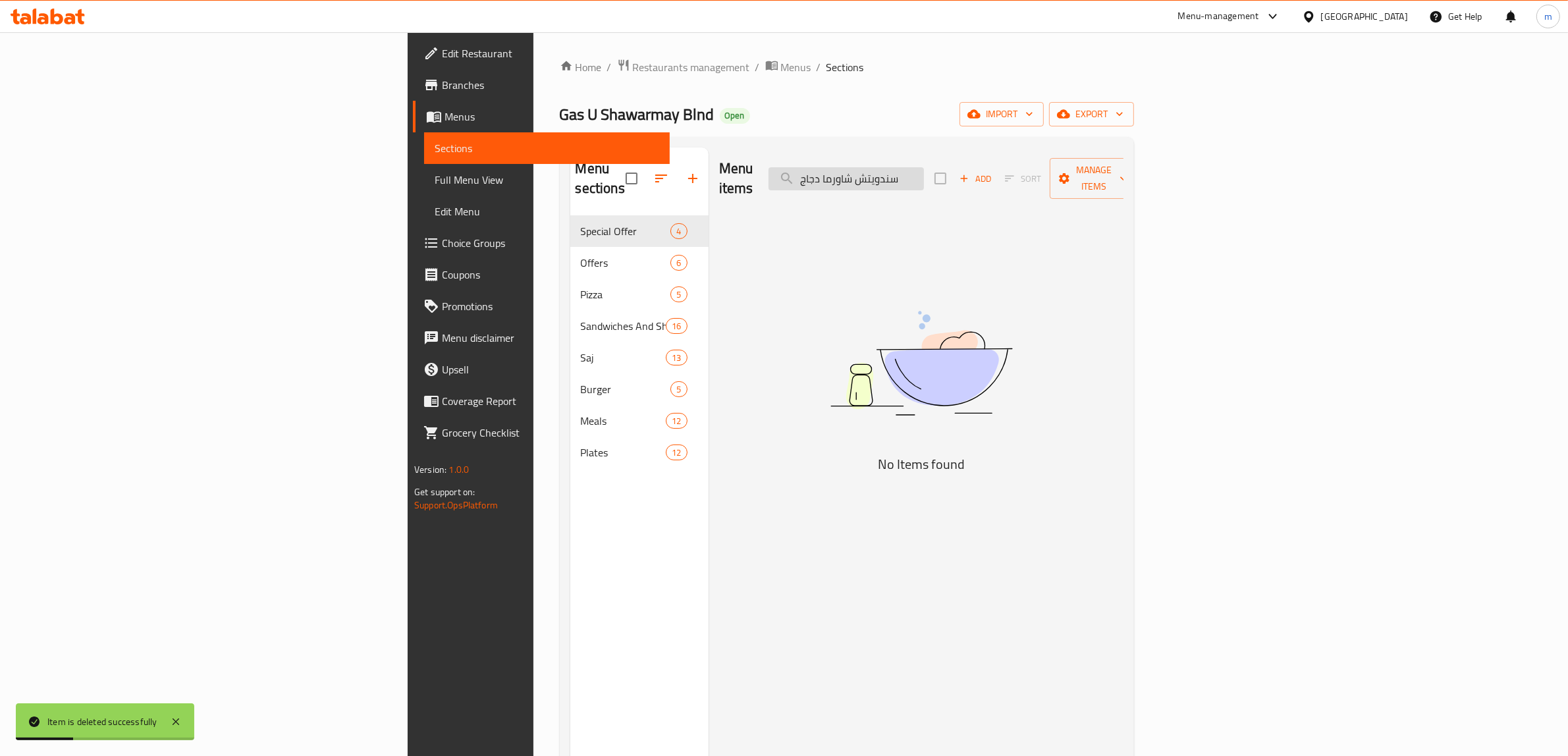
click at [924, 167] on input "سندويتش شاورما دجاج" at bounding box center [846, 178] width 156 height 23
paste input "اورما دجاج بالصمون حجري"
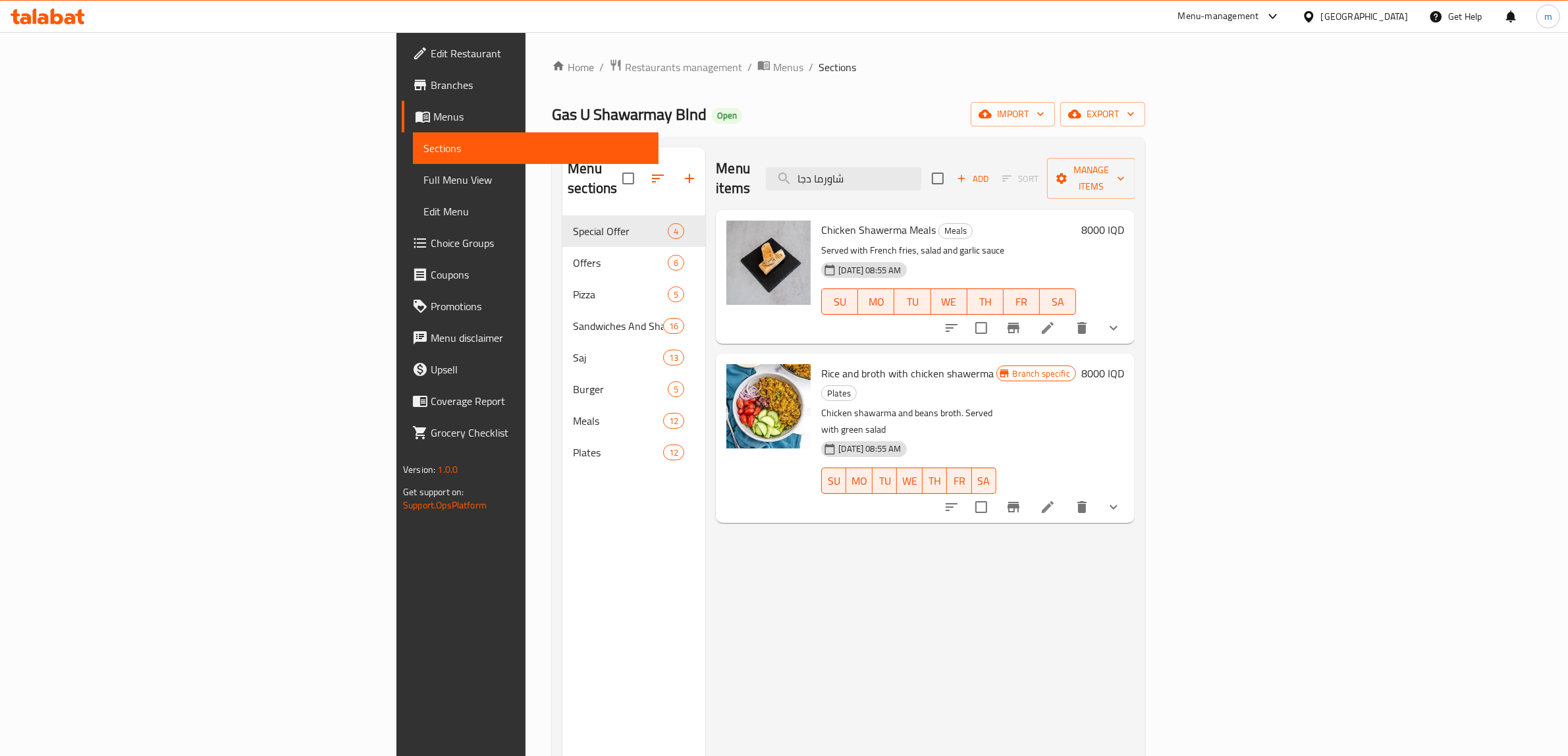
type input "شاورما دجا"
click at [755, 139] on div "Menu sections Special Offer 4 Offers 6 Pizza 5 Sandwiches And Shawarma 16 Saj 1…" at bounding box center [849, 525] width 594 height 777
click at [774, 71] on span "Menus" at bounding box center [789, 67] width 30 height 16
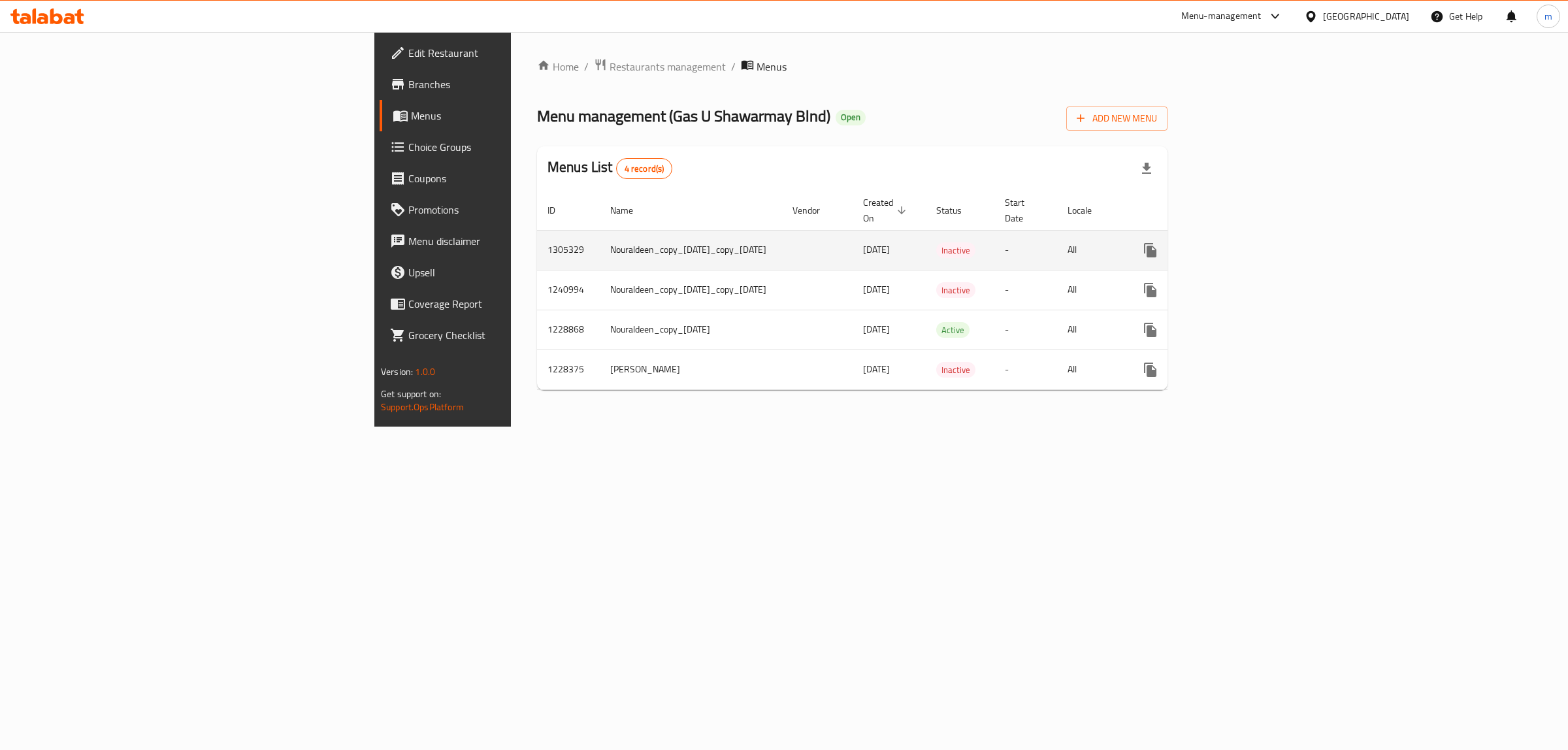
click at [1252, 242] on icon "enhanced table" at bounding box center [1244, 250] width 16 height 16
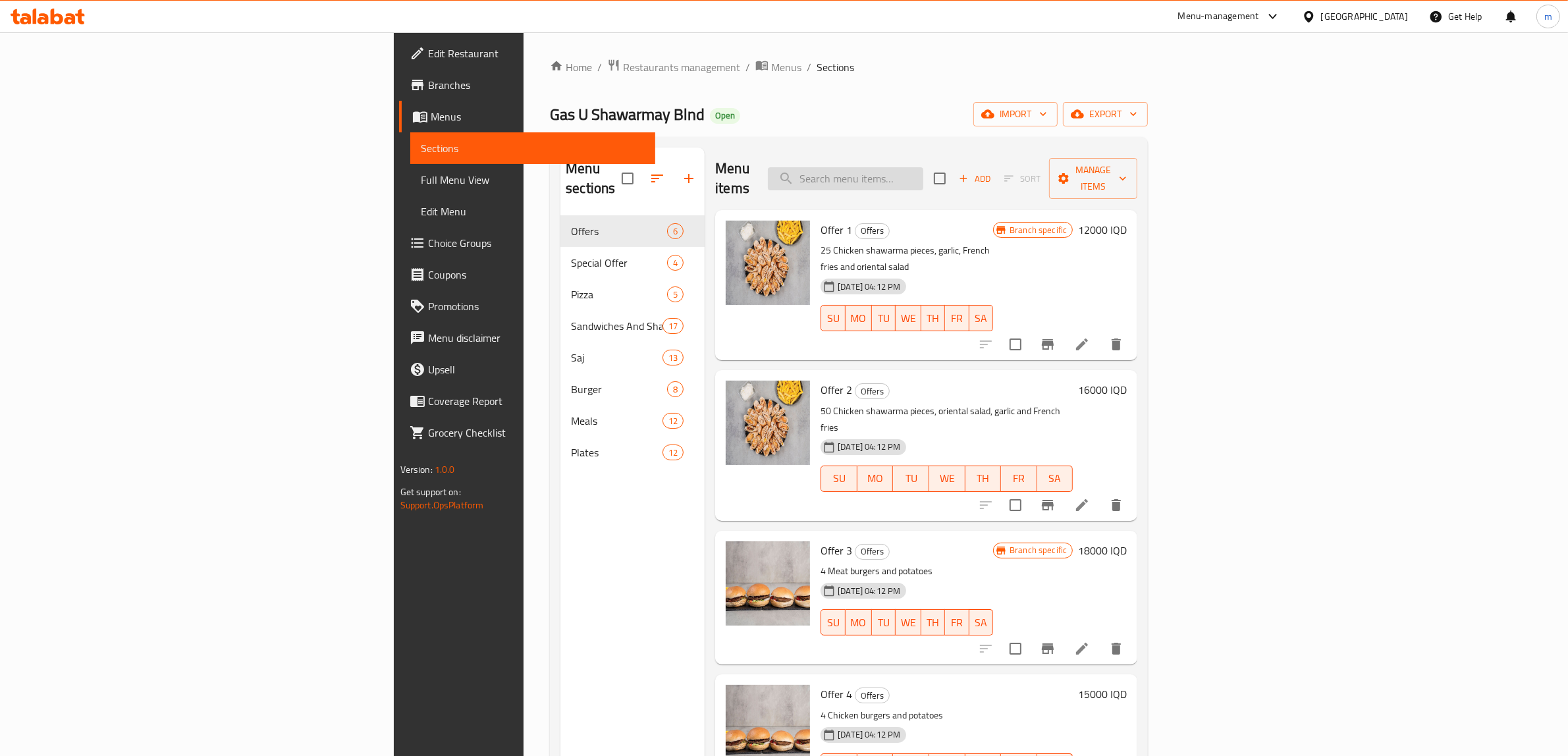
click at [924, 167] on input "search" at bounding box center [846, 178] width 156 height 23
paste input "سندويتش شاورما دجاج مع خبز"
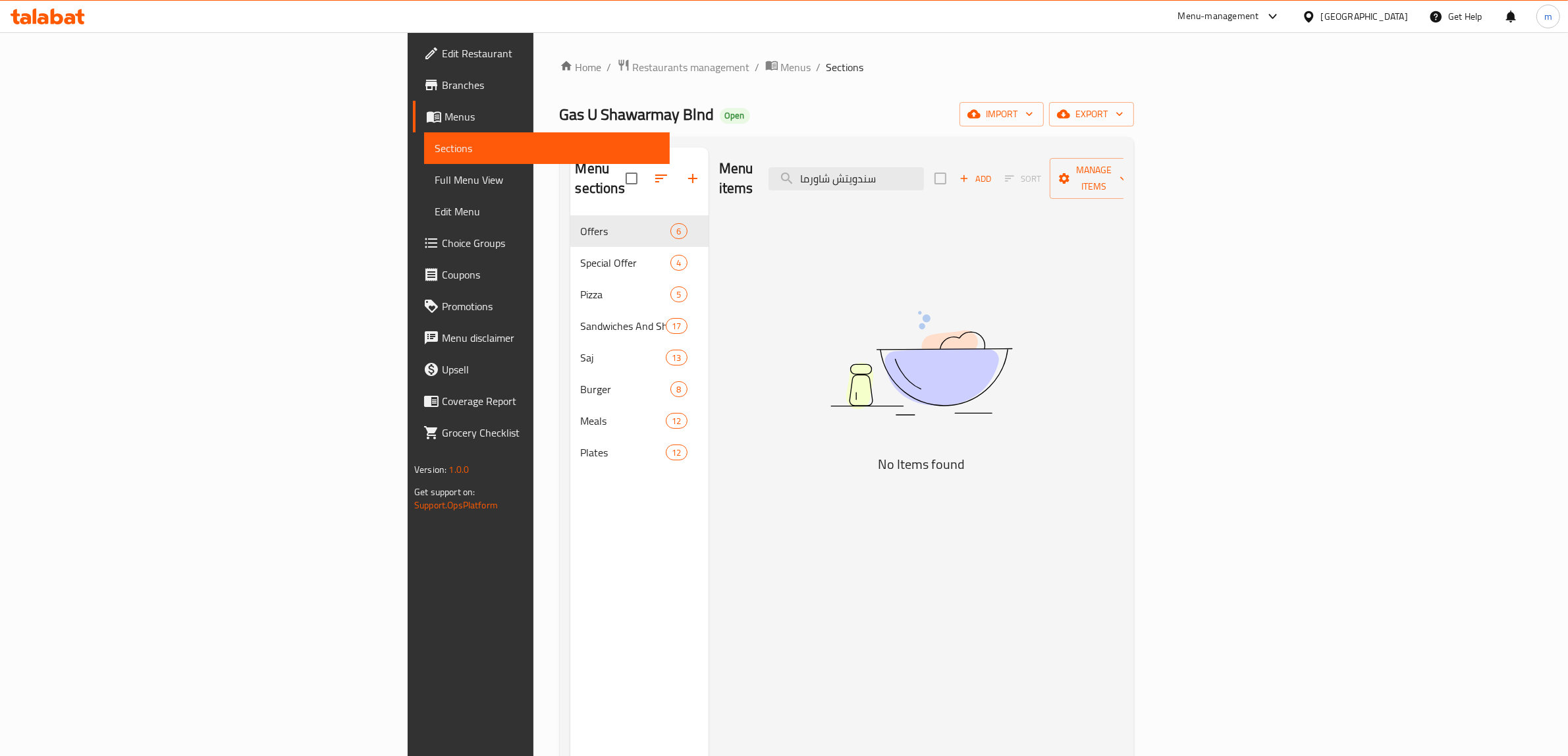
type input "سندويتش شاورما"
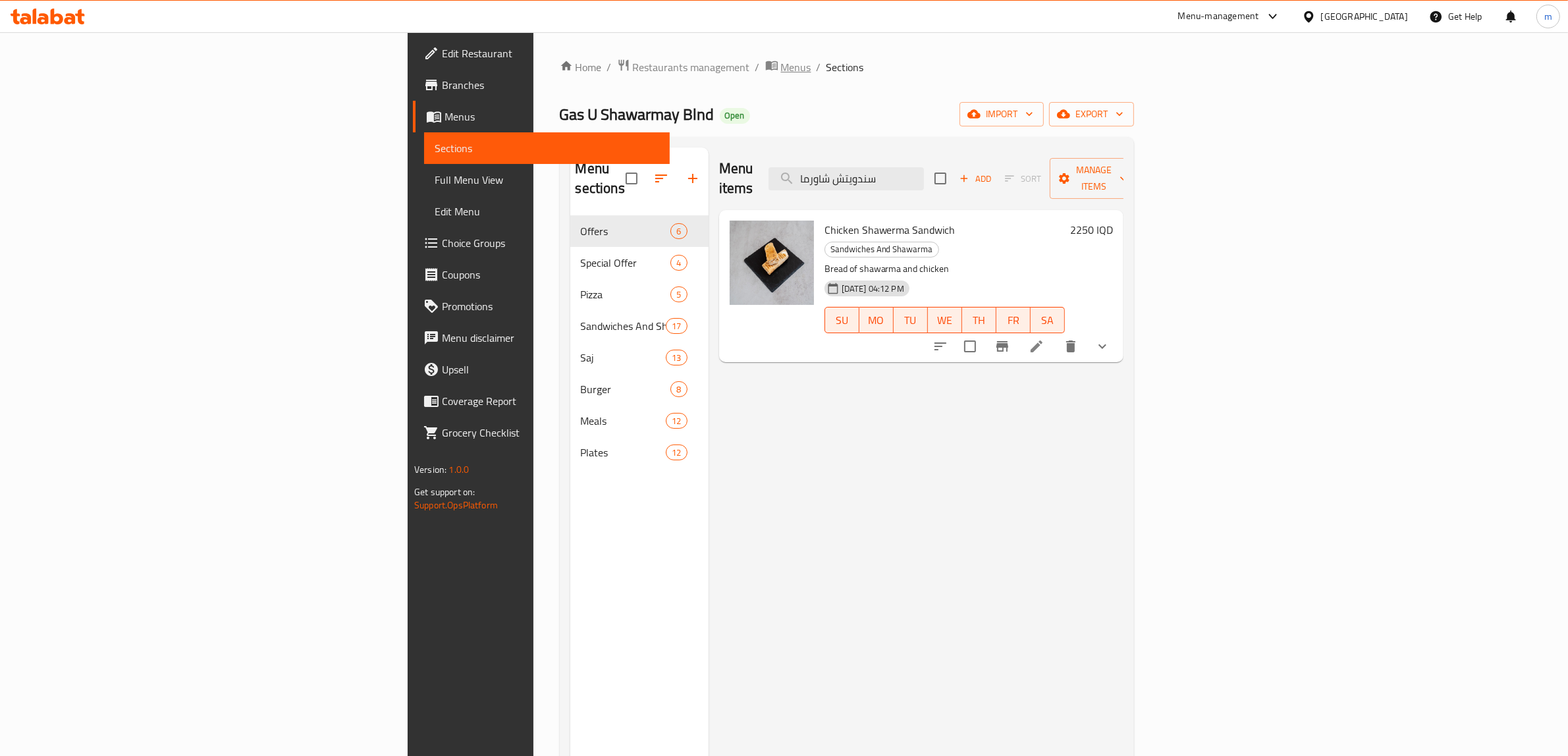
click at [781, 71] on span "Menus" at bounding box center [796, 67] width 30 height 16
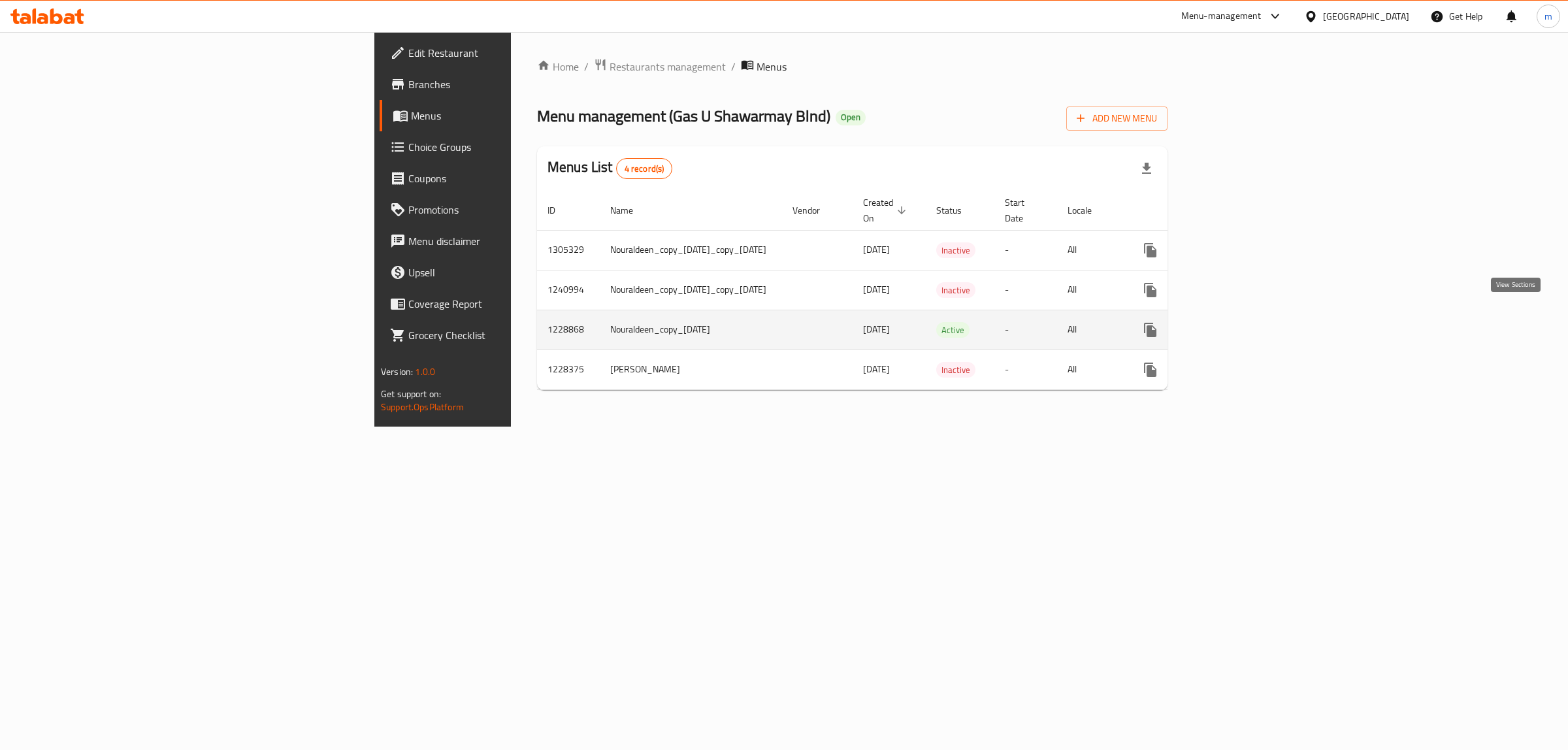
click at [1260, 315] on link "enhanced table" at bounding box center [1244, 330] width 32 height 32
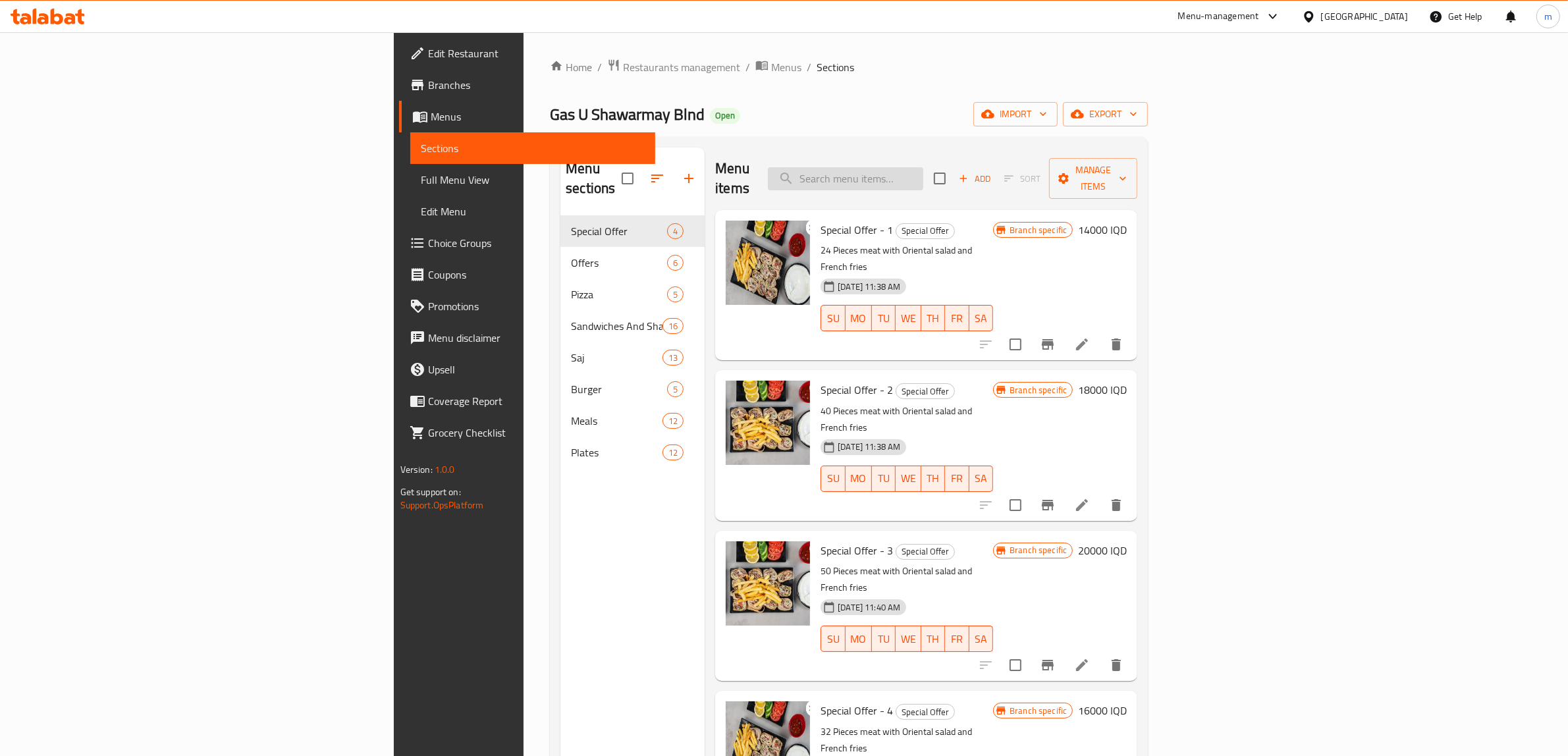
click at [924, 167] on input "search" at bounding box center [846, 178] width 156 height 23
paste input "سندويتش شاورما دجاج مع خبز"
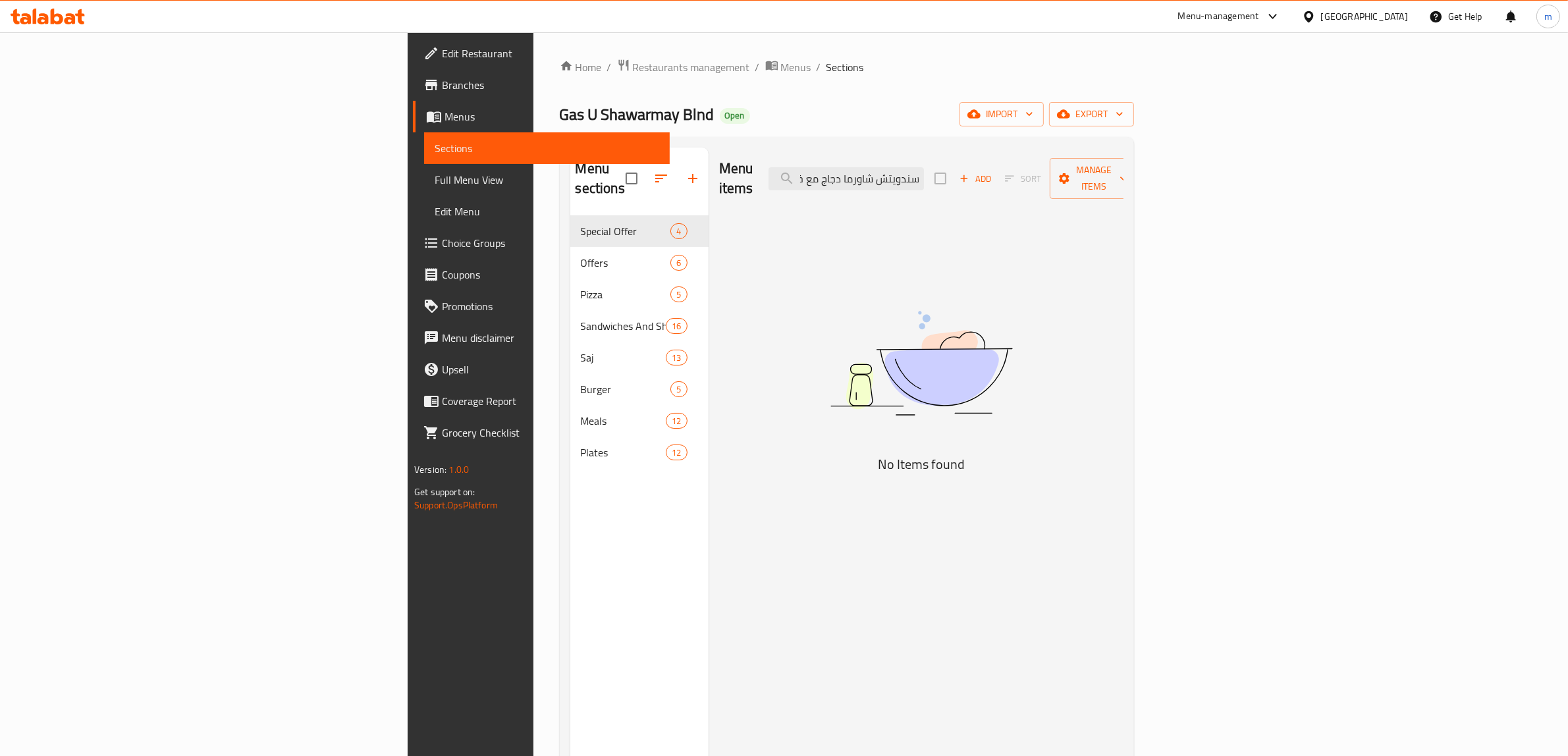
drag, startPoint x: 1022, startPoint y: 166, endPoint x: 1110, endPoint y: 178, distance: 88.8
click at [1110, 178] on div "Menu items سندويتش شاورما دجاج مع خبز Add Sort Manage items" at bounding box center [921, 178] width 404 height 62
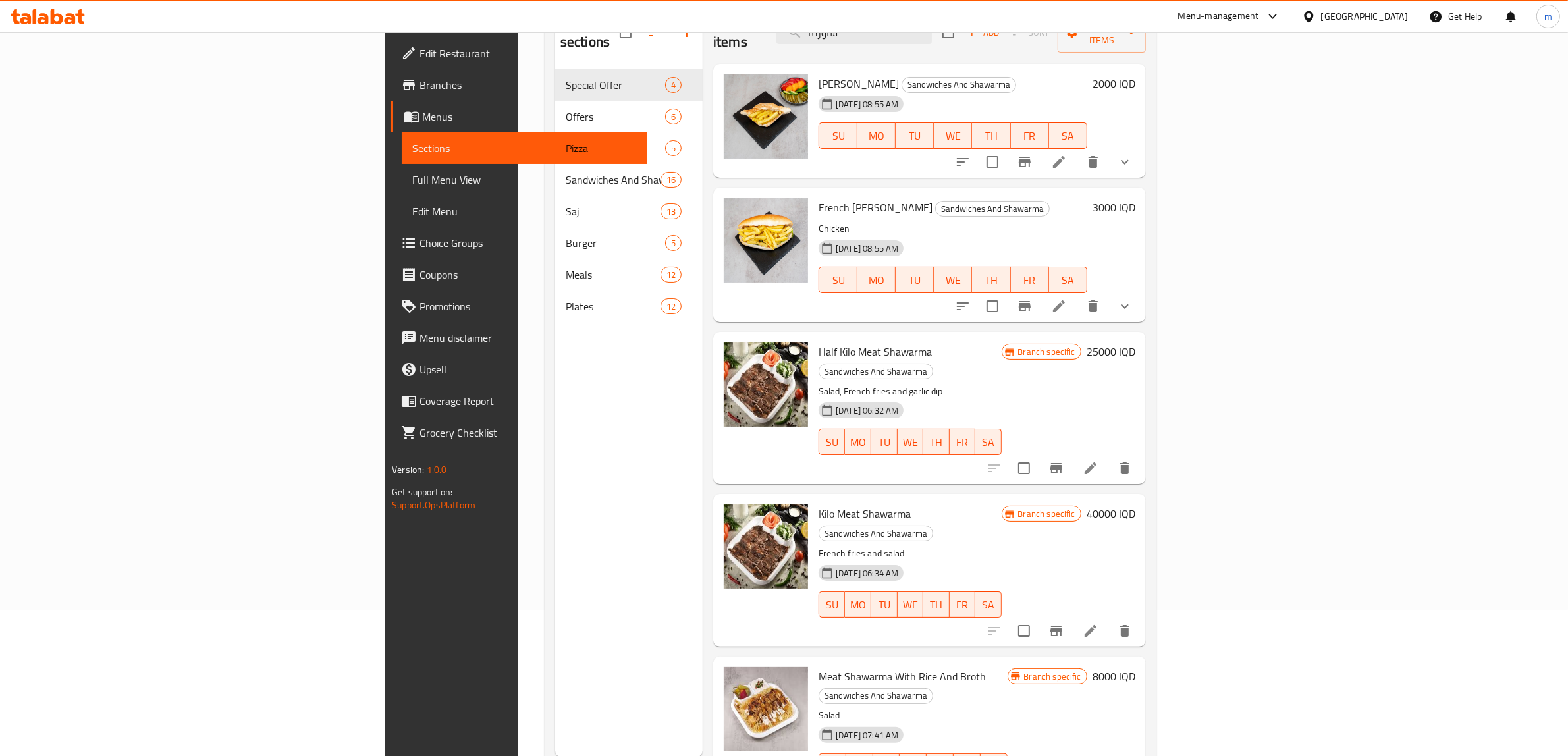
scroll to position [0, 0]
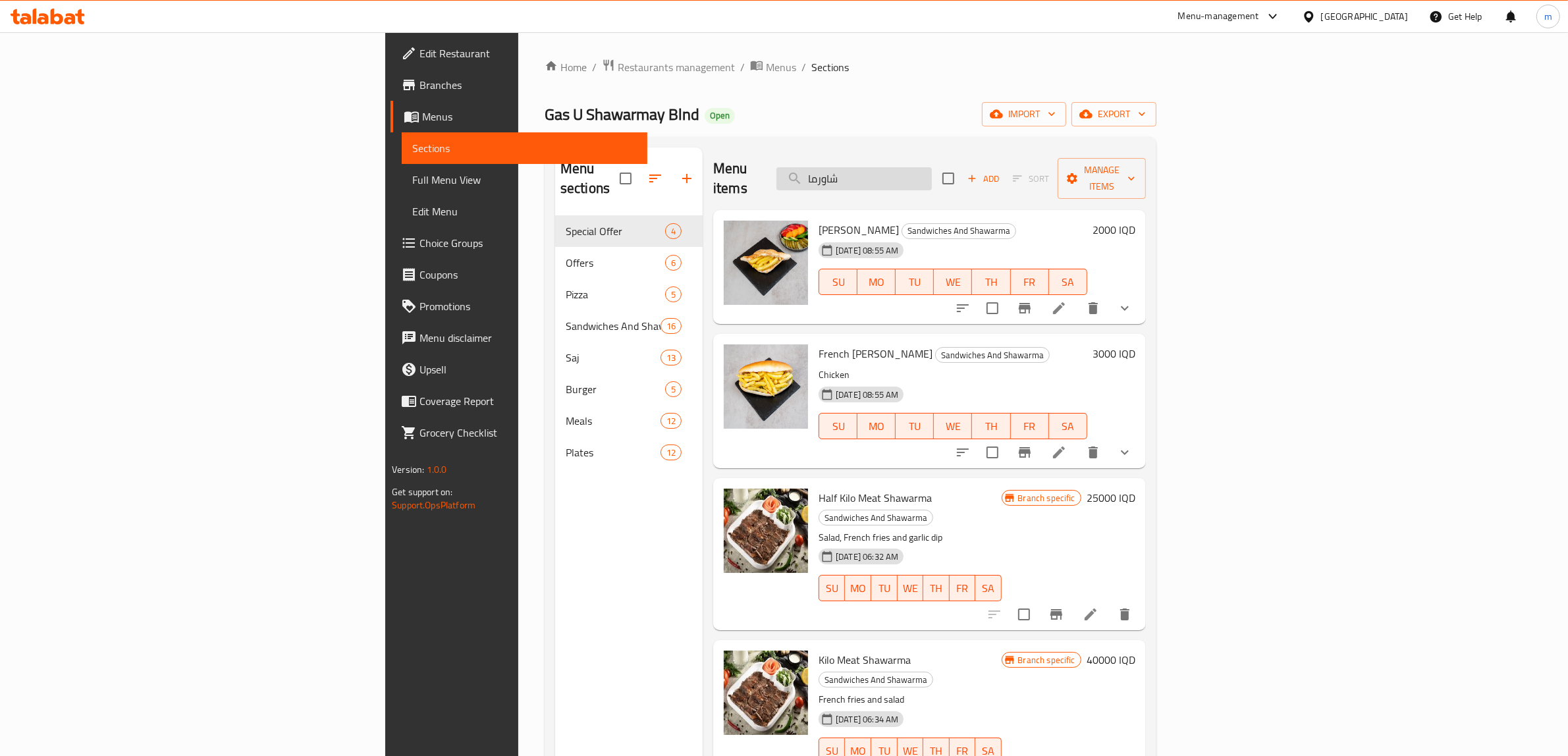
click at [932, 178] on input "شاورما" at bounding box center [854, 178] width 156 height 23
paste input "صمون فرنسي"
type input "شاورما"
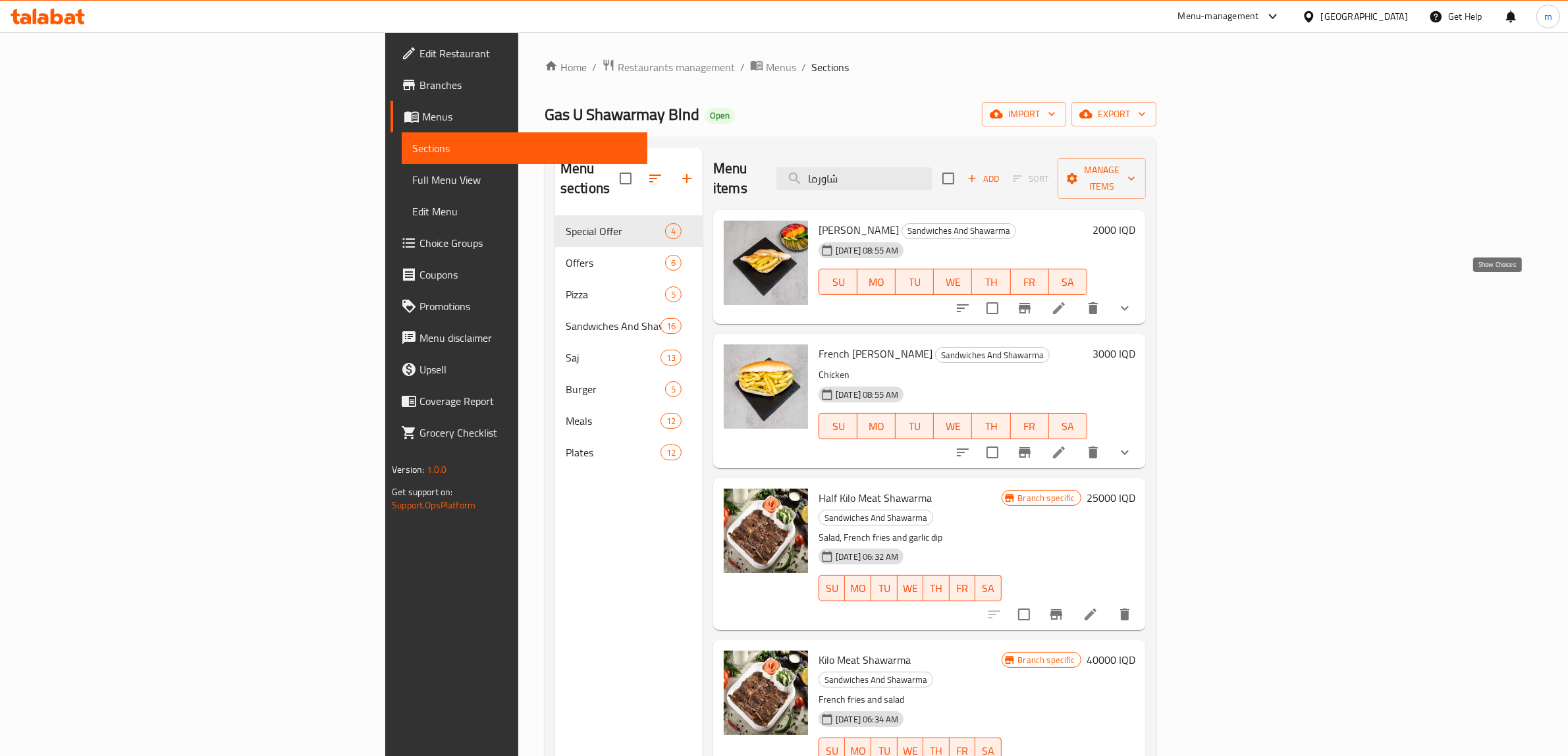
click at [1133, 300] on icon "show more" at bounding box center [1124, 308] width 16 height 16
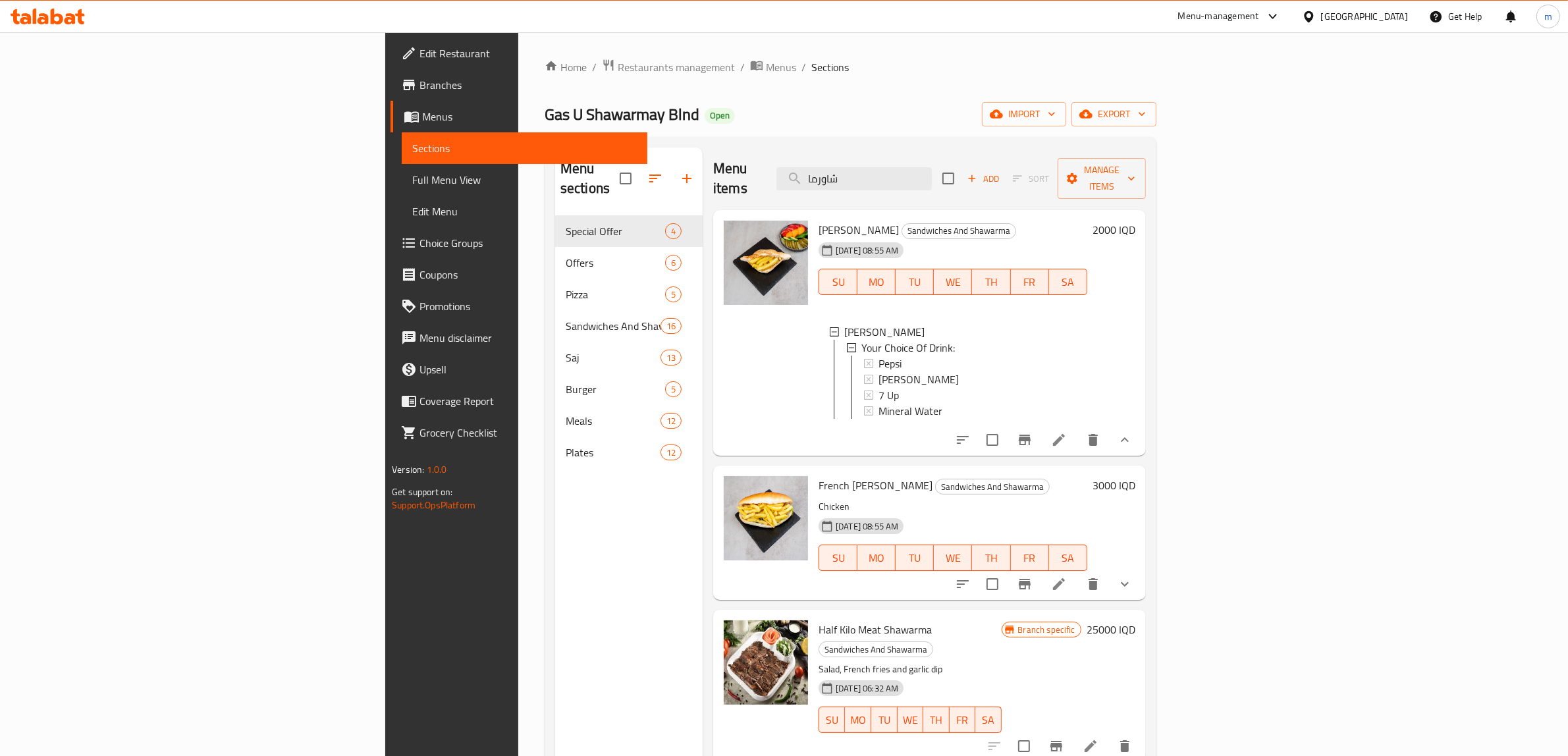
click at [1141, 441] on button "show more" at bounding box center [1125, 440] width 32 height 32
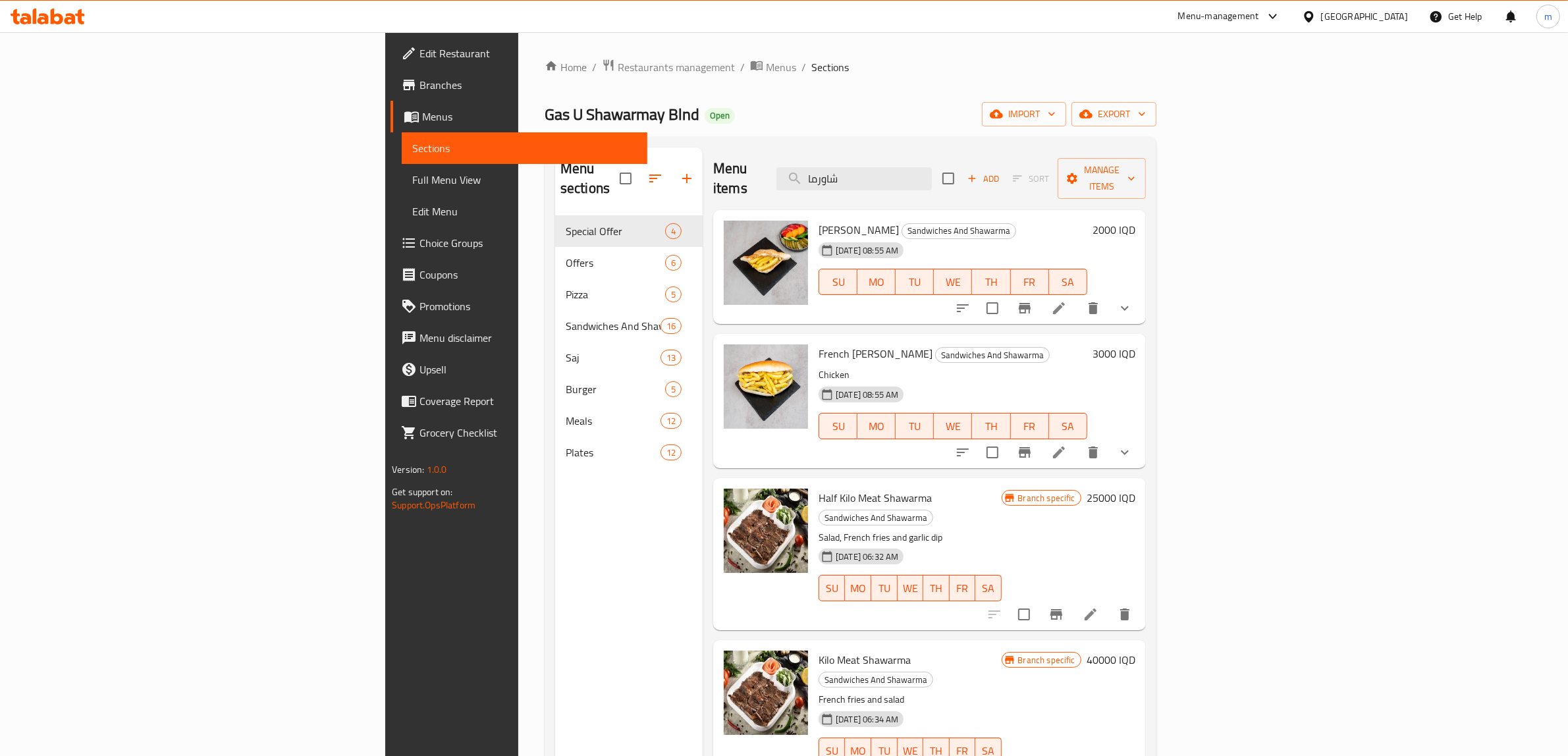
click at [1141, 299] on button "show more" at bounding box center [1125, 308] width 32 height 32
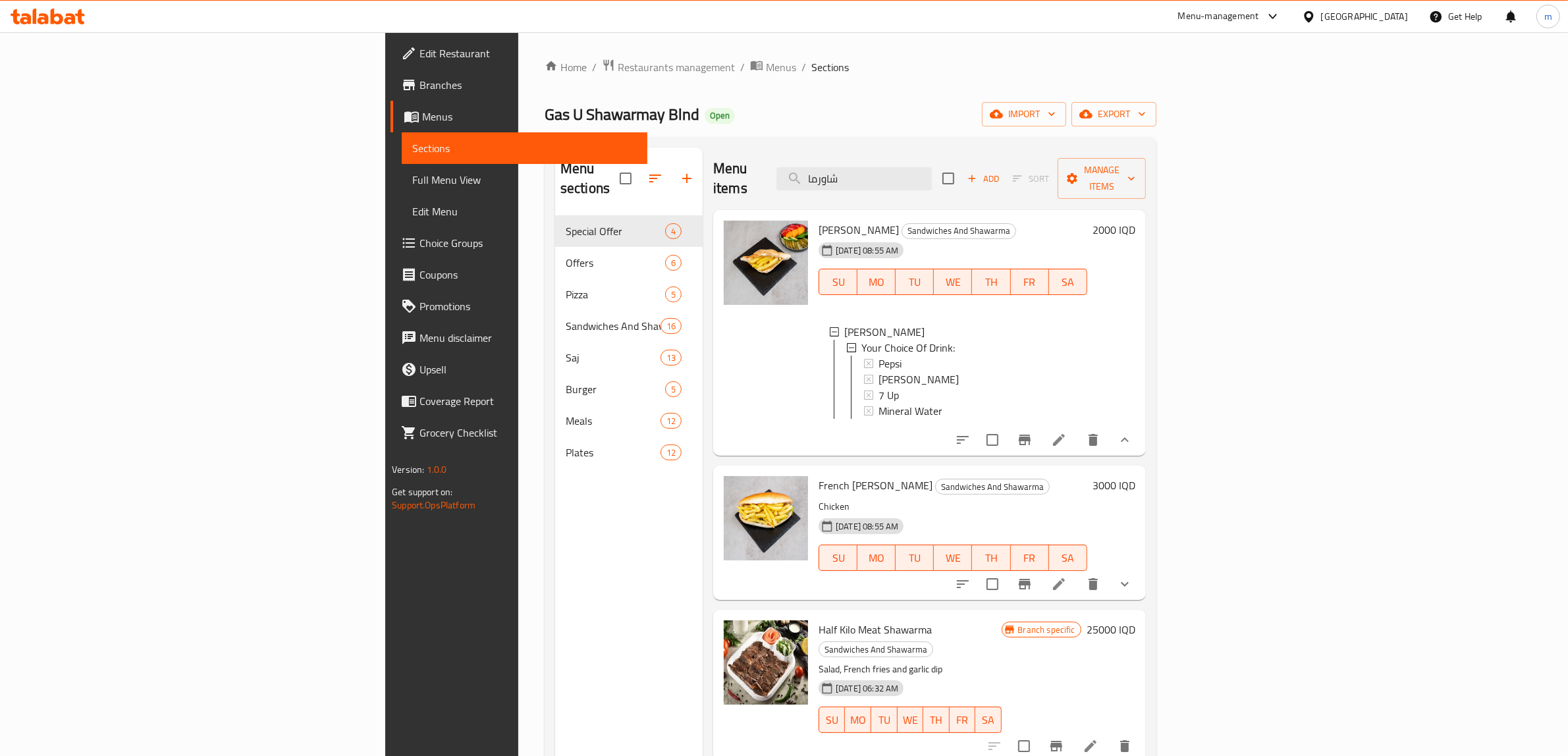
click at [1136, 221] on h6 "2000 IQD" at bounding box center [1114, 230] width 43 height 19
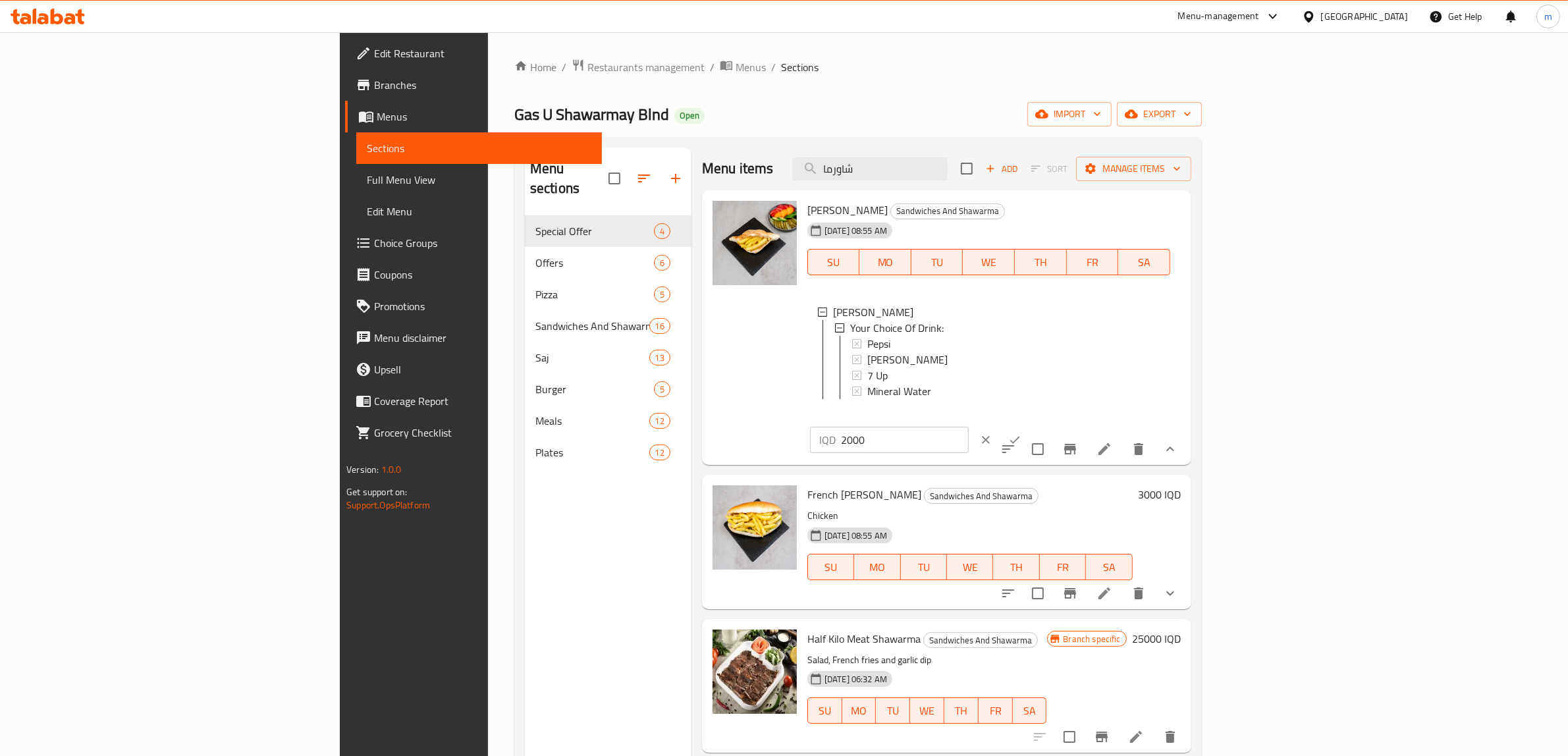
click at [969, 427] on input "2000" at bounding box center [905, 440] width 128 height 26
paste input "35"
type input "3500"
click at [1021, 433] on icon "ok" at bounding box center [1014, 439] width 13 height 13
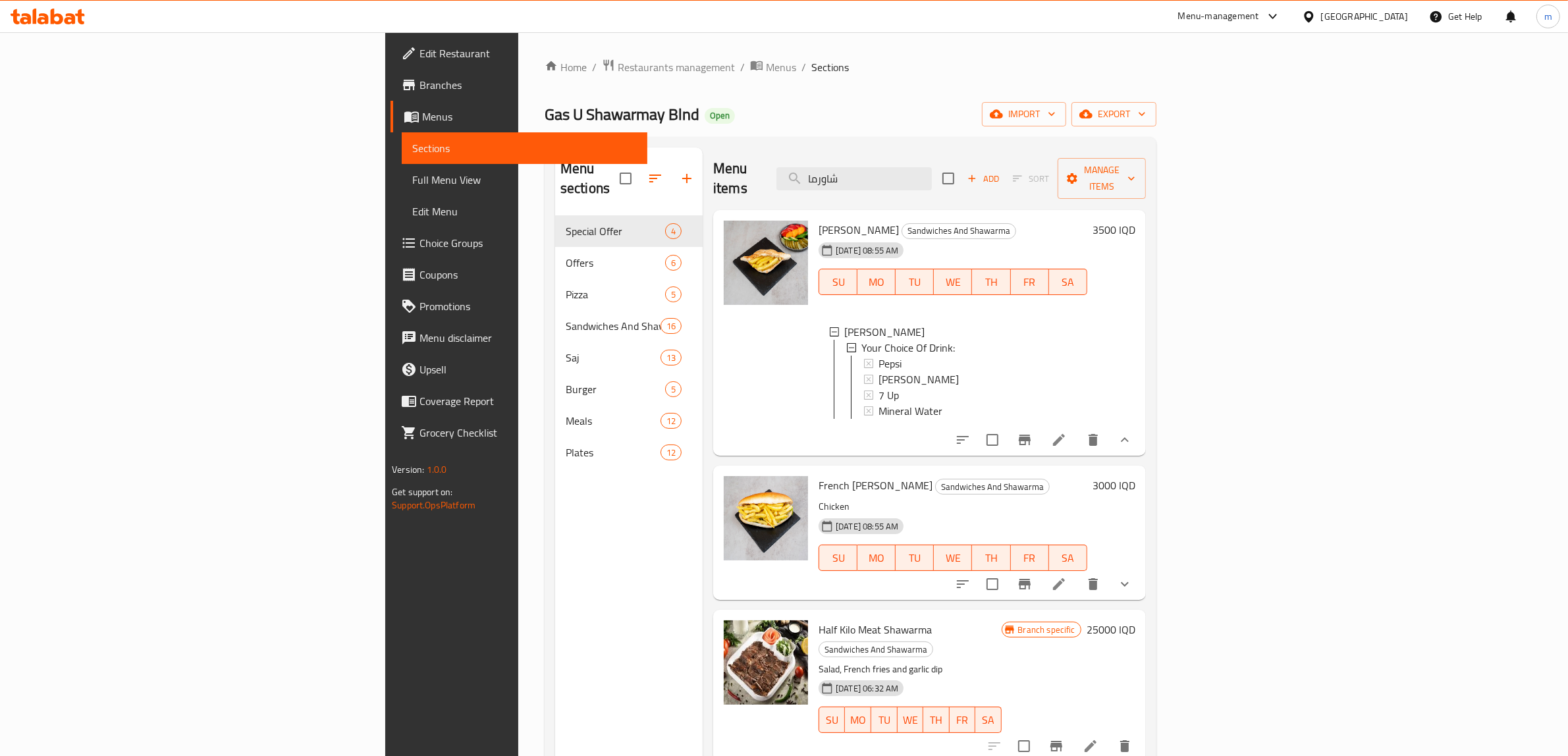
click at [1136, 478] on h6 "3000 IQD" at bounding box center [1114, 485] width 43 height 19
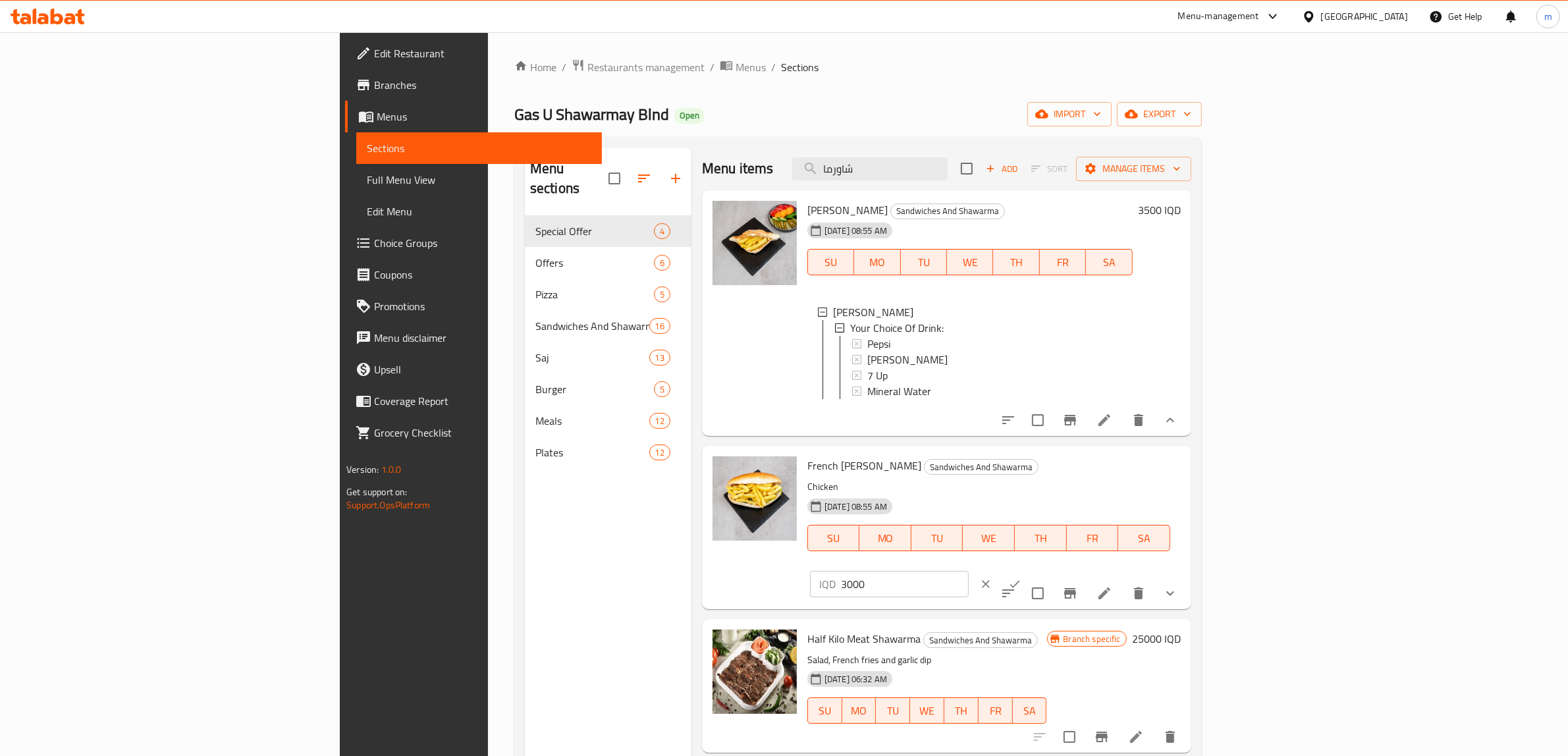
click at [969, 571] on input "3000" at bounding box center [905, 584] width 128 height 26
paste input "5"
type input "3500"
click at [1021, 578] on icon "ok" at bounding box center [1014, 584] width 13 height 13
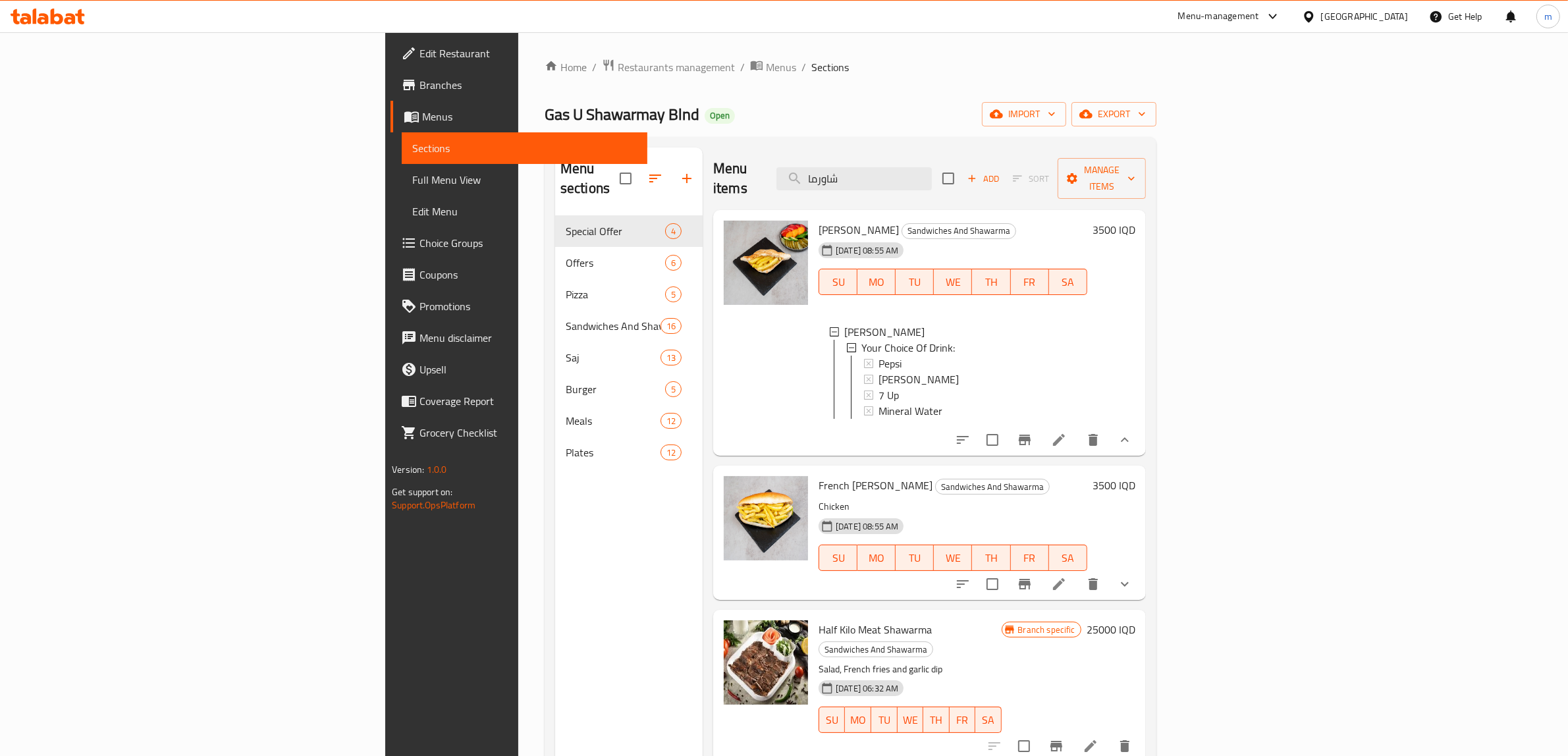
click at [555, 524] on div "Menu sections Special Offer 4 Offers 6 Pizza 5 Sandwiches And Shawarma 16 Saj 1…" at bounding box center [628, 525] width 147 height 756
click at [932, 174] on input "شاورما" at bounding box center [854, 178] width 156 height 23
paste input "اندويتش فاهيتا"
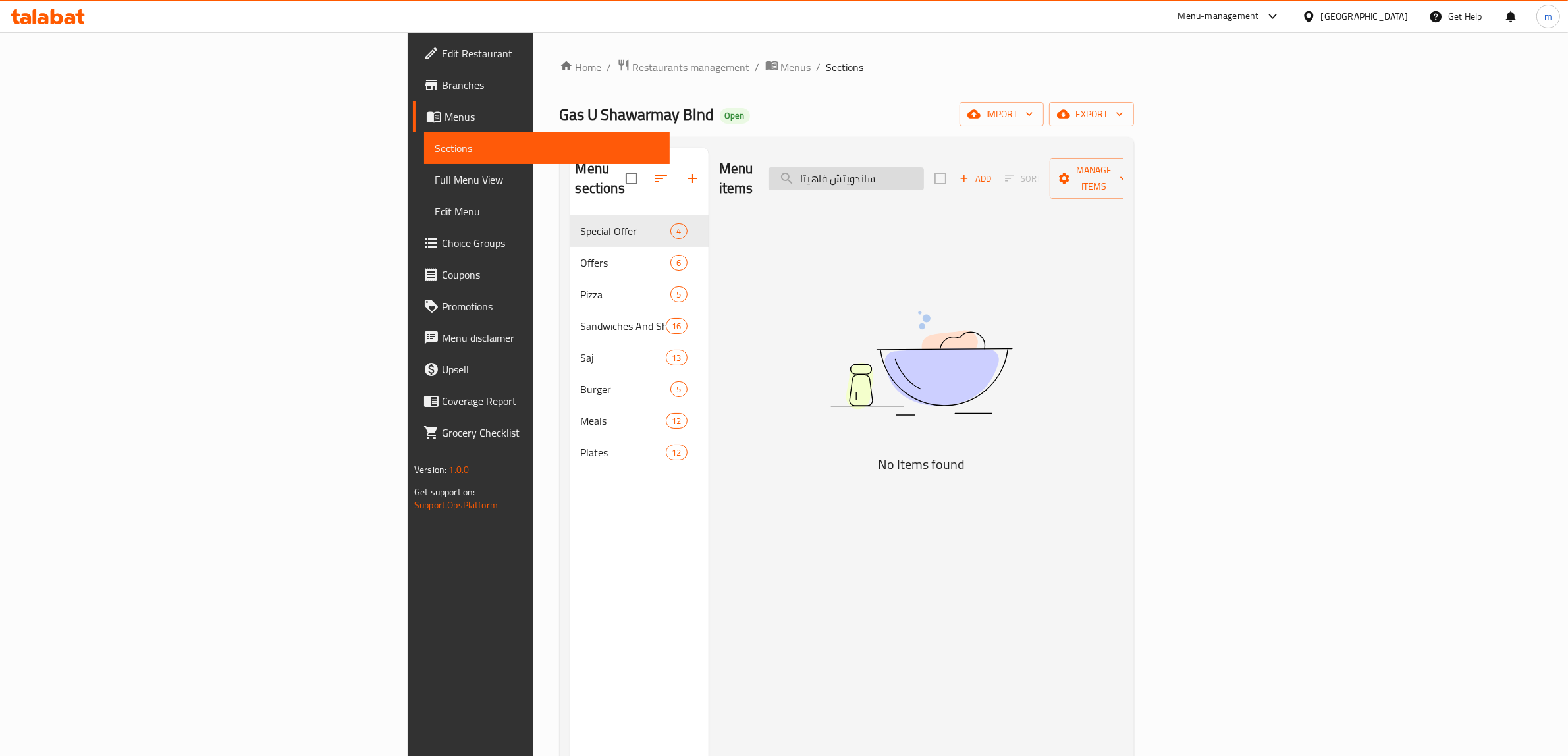
click at [924, 167] on input "ساندويتش فاهيتا" at bounding box center [846, 178] width 156 height 23
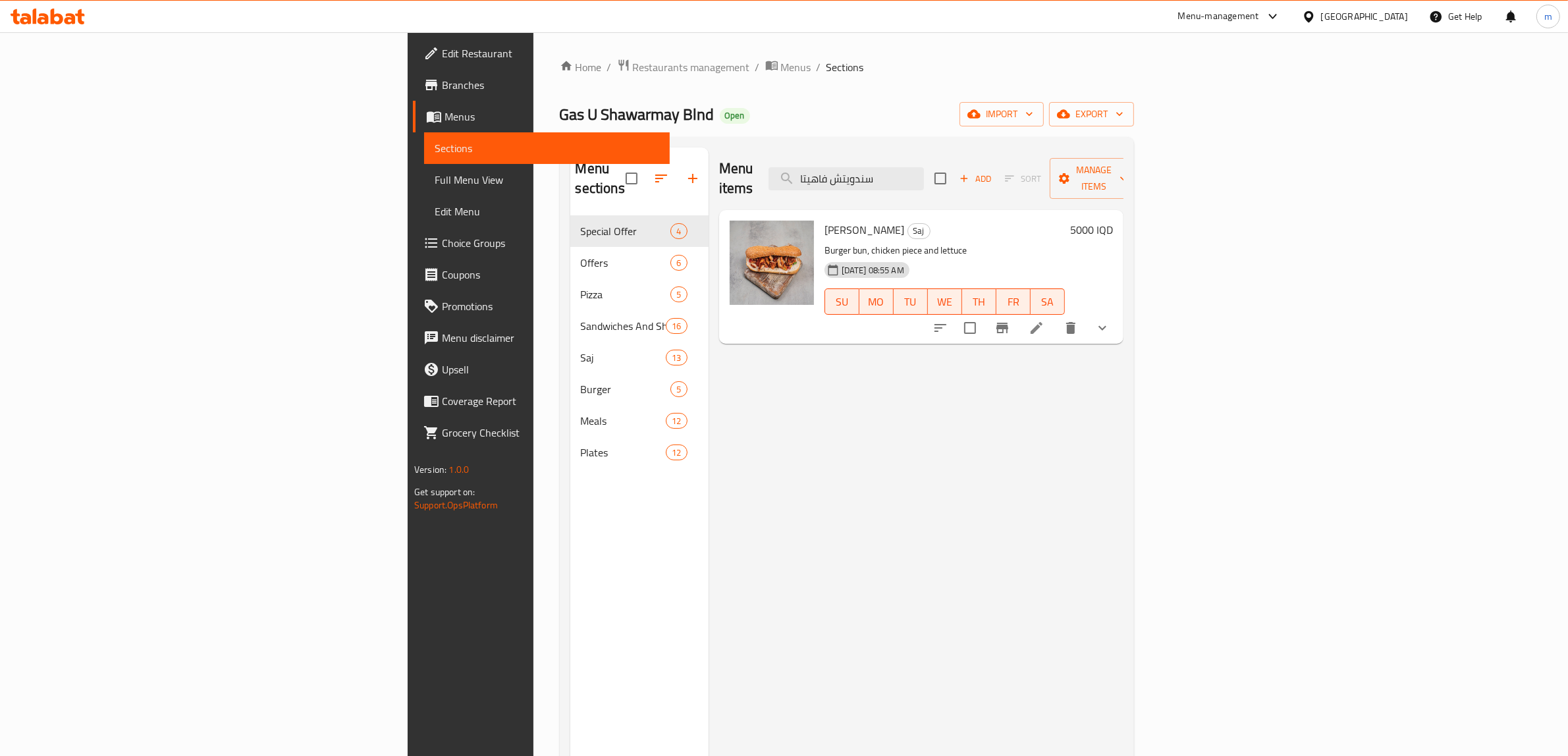
type input "سندويتش فاهيتا"
click at [1113, 221] on h6 "5000 IQD" at bounding box center [1092, 230] width 43 height 19
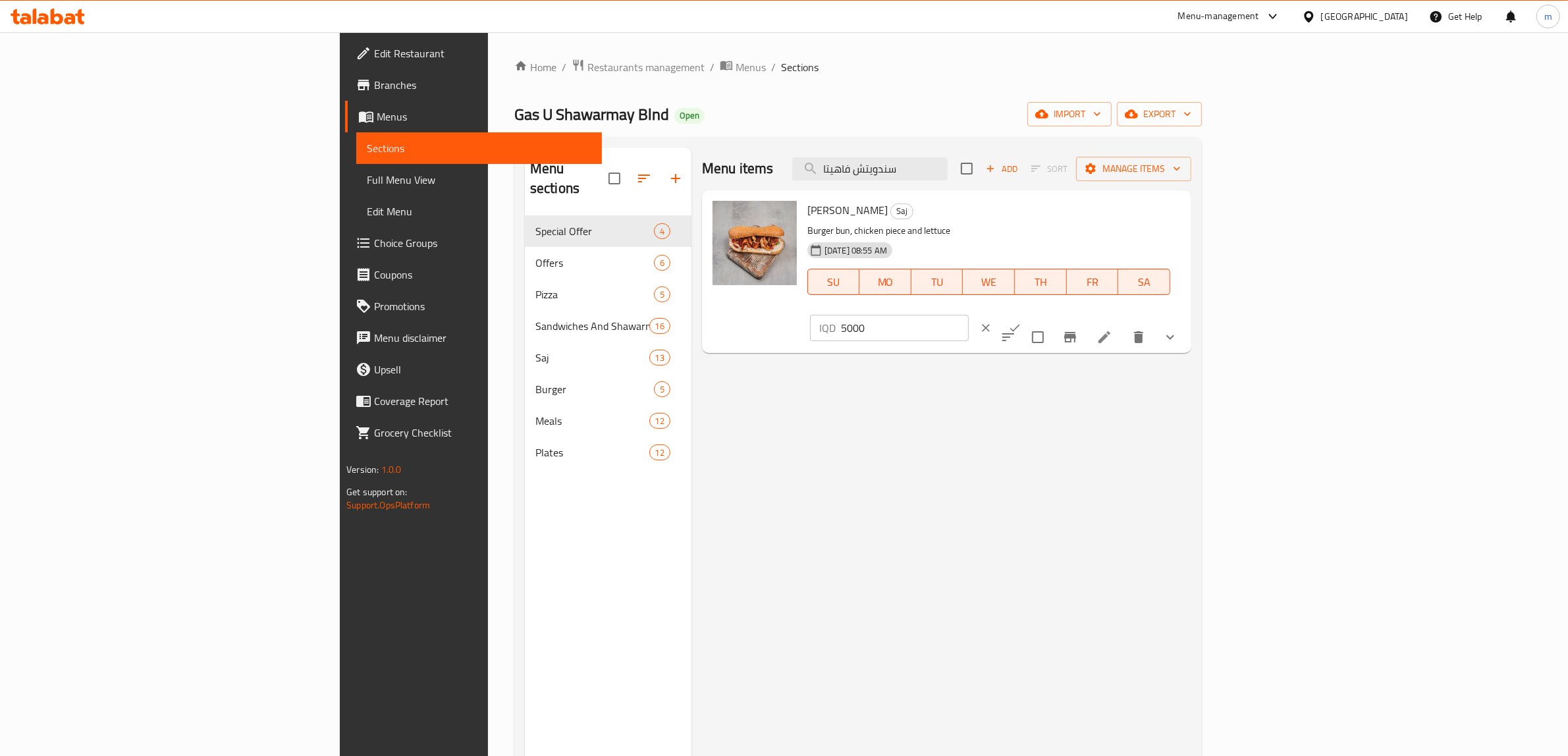
click at [969, 315] on input "5000" at bounding box center [905, 328] width 128 height 26
paste input "6"
type input "6000"
click at [1021, 322] on icon "ok" at bounding box center [1014, 328] width 13 height 13
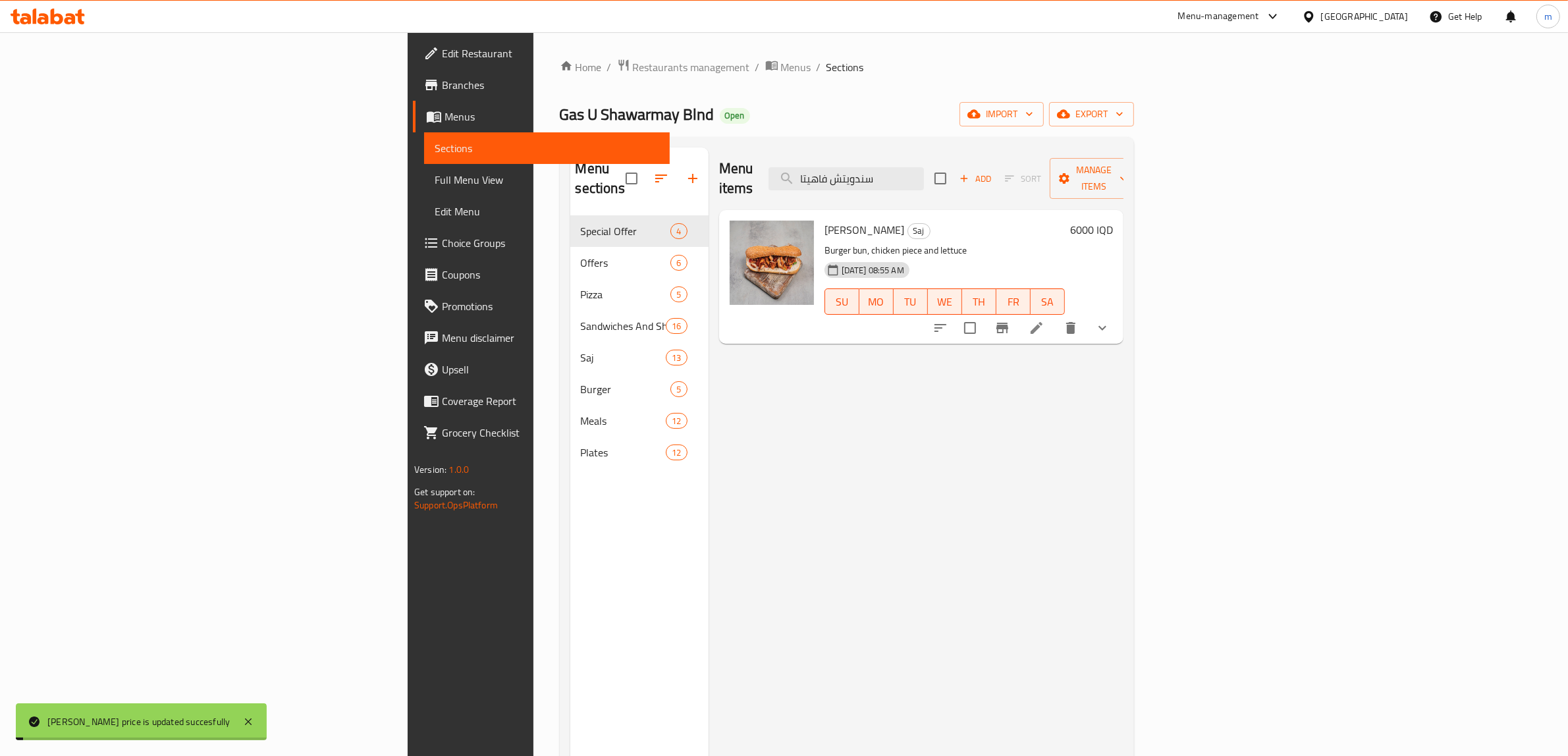
click at [1118, 312] on button "show more" at bounding box center [1103, 328] width 32 height 32
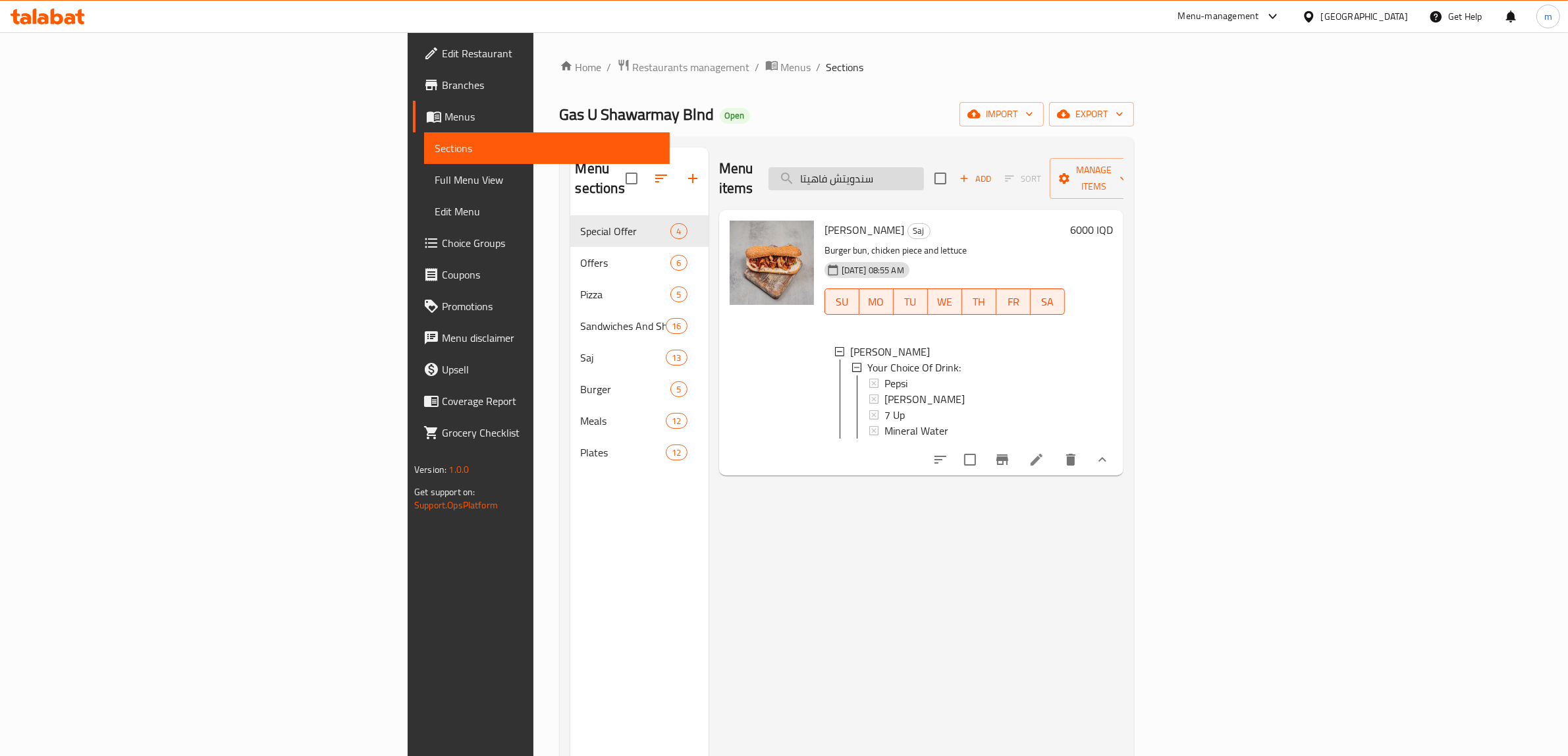
click at [924, 172] on input "سندويتش فاهيتا" at bounding box center [846, 178] width 156 height 23
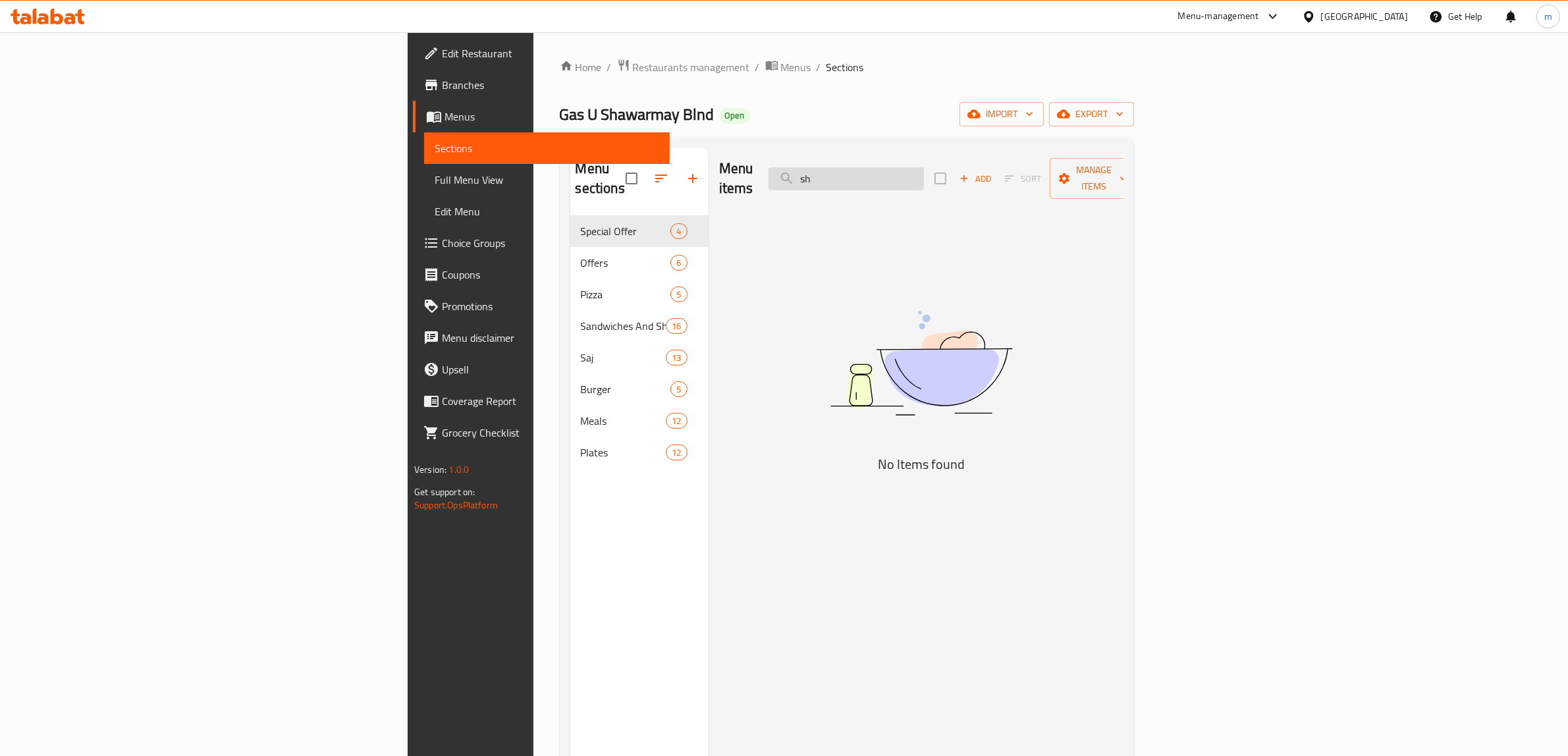
type input "s"
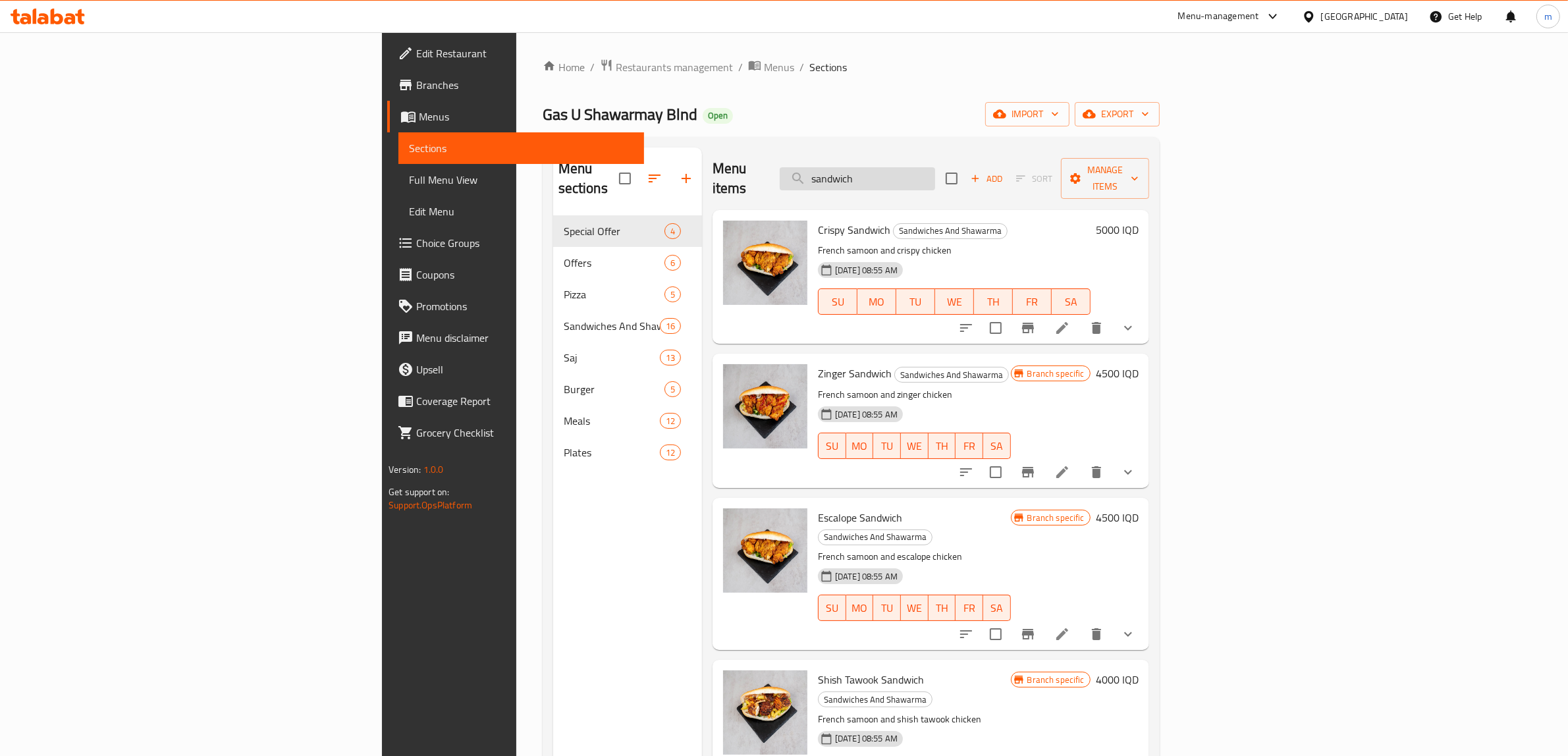
click at [936, 167] on input "sandwich" at bounding box center [857, 178] width 156 height 23
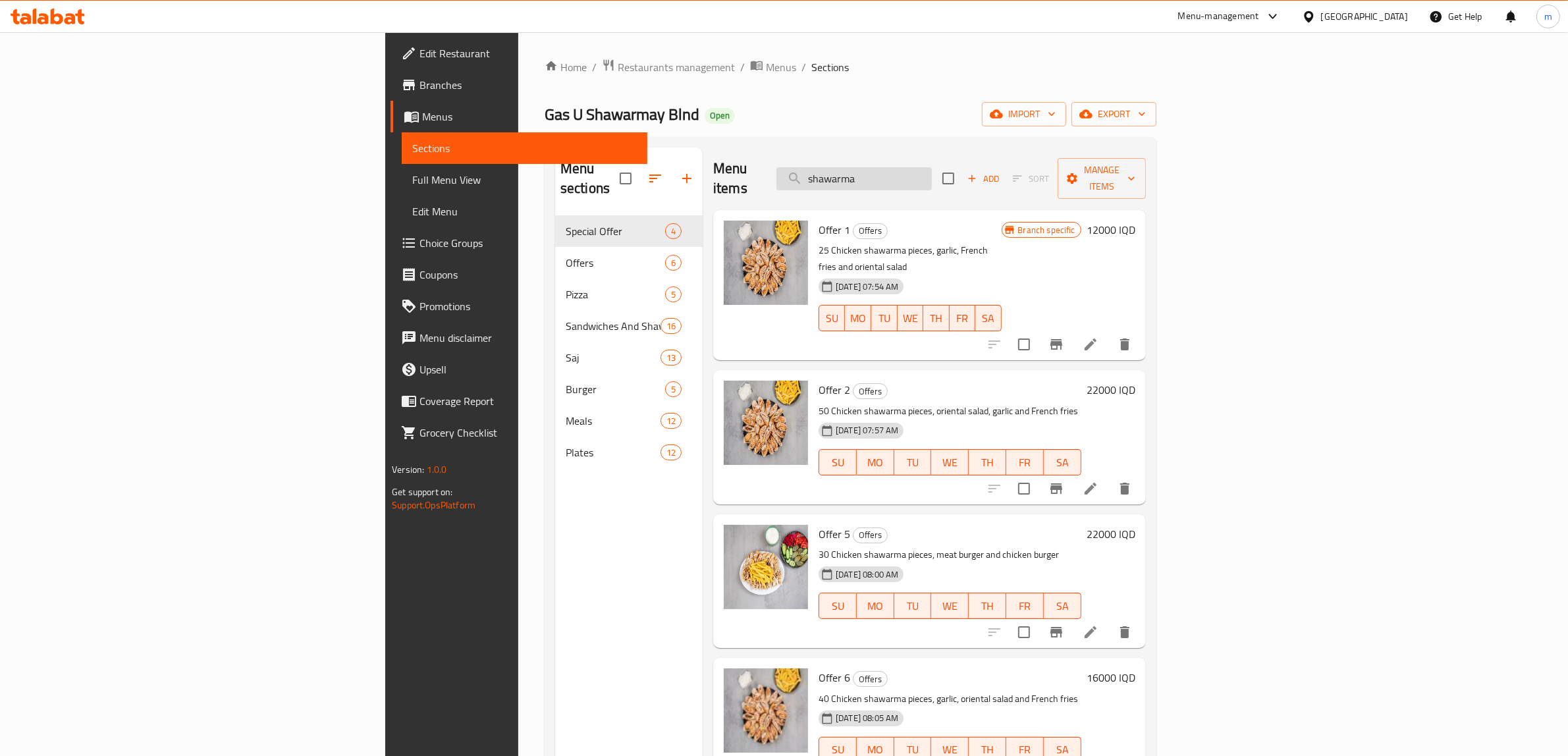
click at [932, 167] on input "shawarma" at bounding box center [854, 178] width 156 height 23
paste input "سندويتش بطاطا مقلية مع صمون حجري"
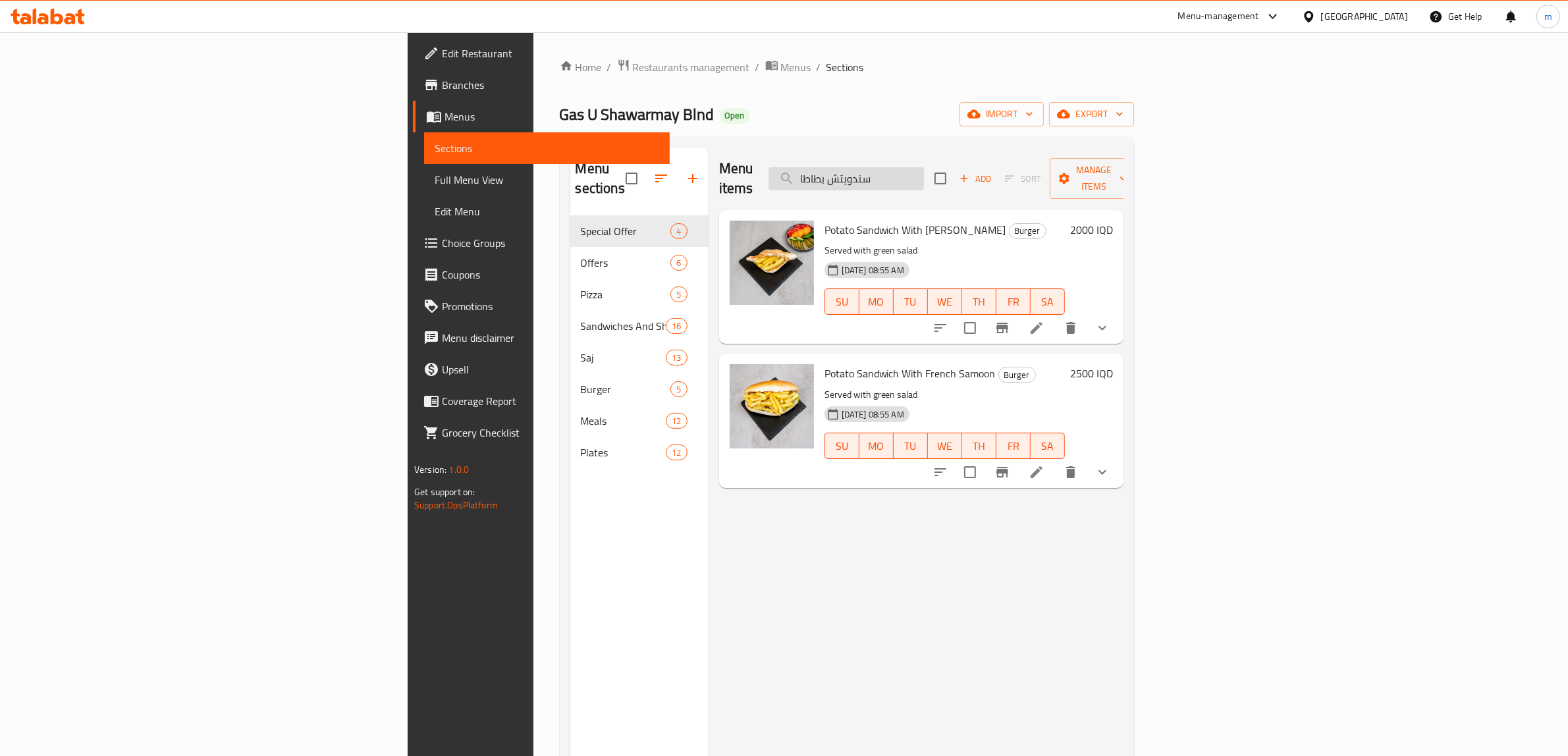
type input "سندويتش بطاطا"
click at [1113, 221] on h6 "2000 IQD" at bounding box center [1092, 230] width 43 height 19
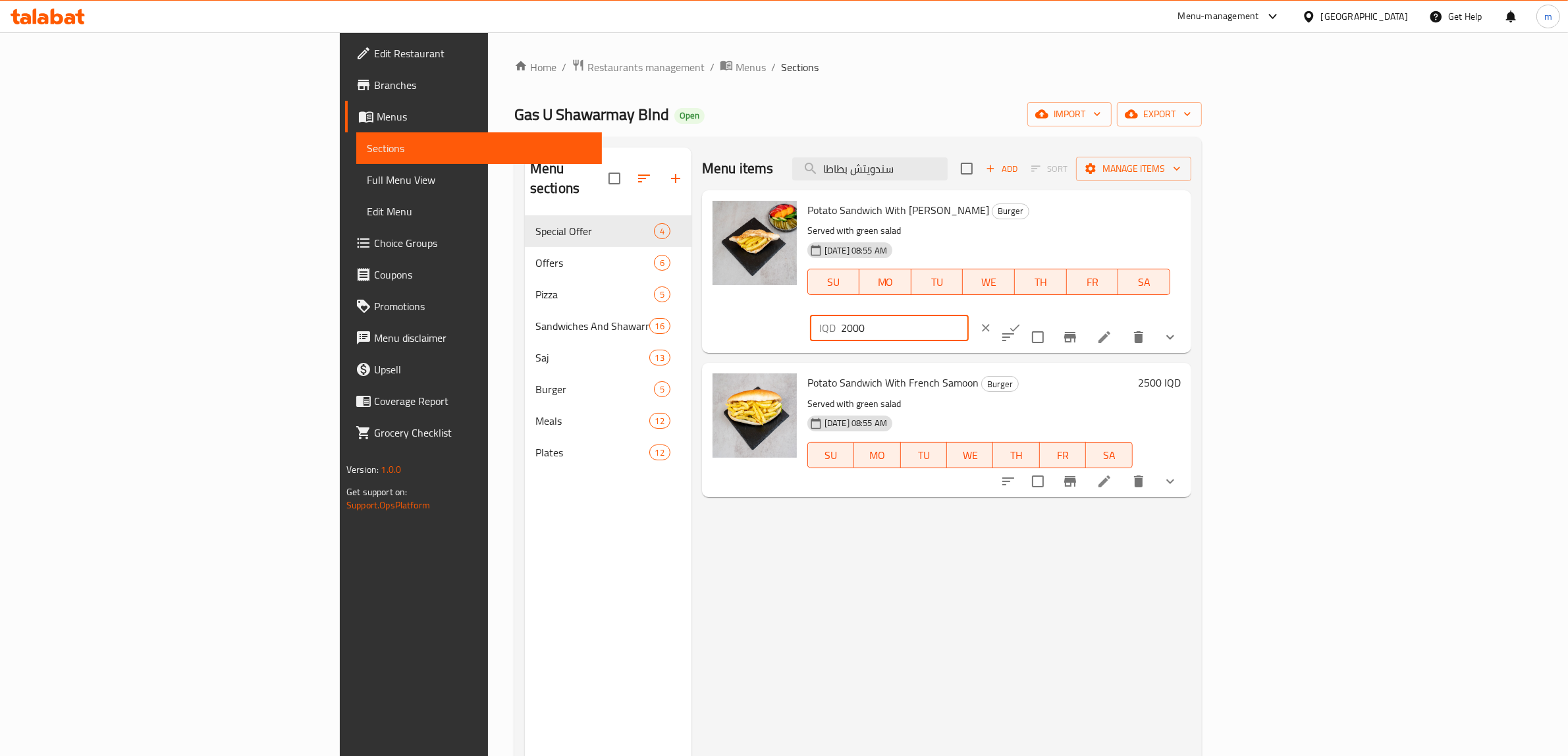
click at [969, 315] on input "2000" at bounding box center [905, 328] width 128 height 26
paste input "3"
type input "3000"
click at [1030, 313] on button "ok" at bounding box center [1015, 328] width 29 height 29
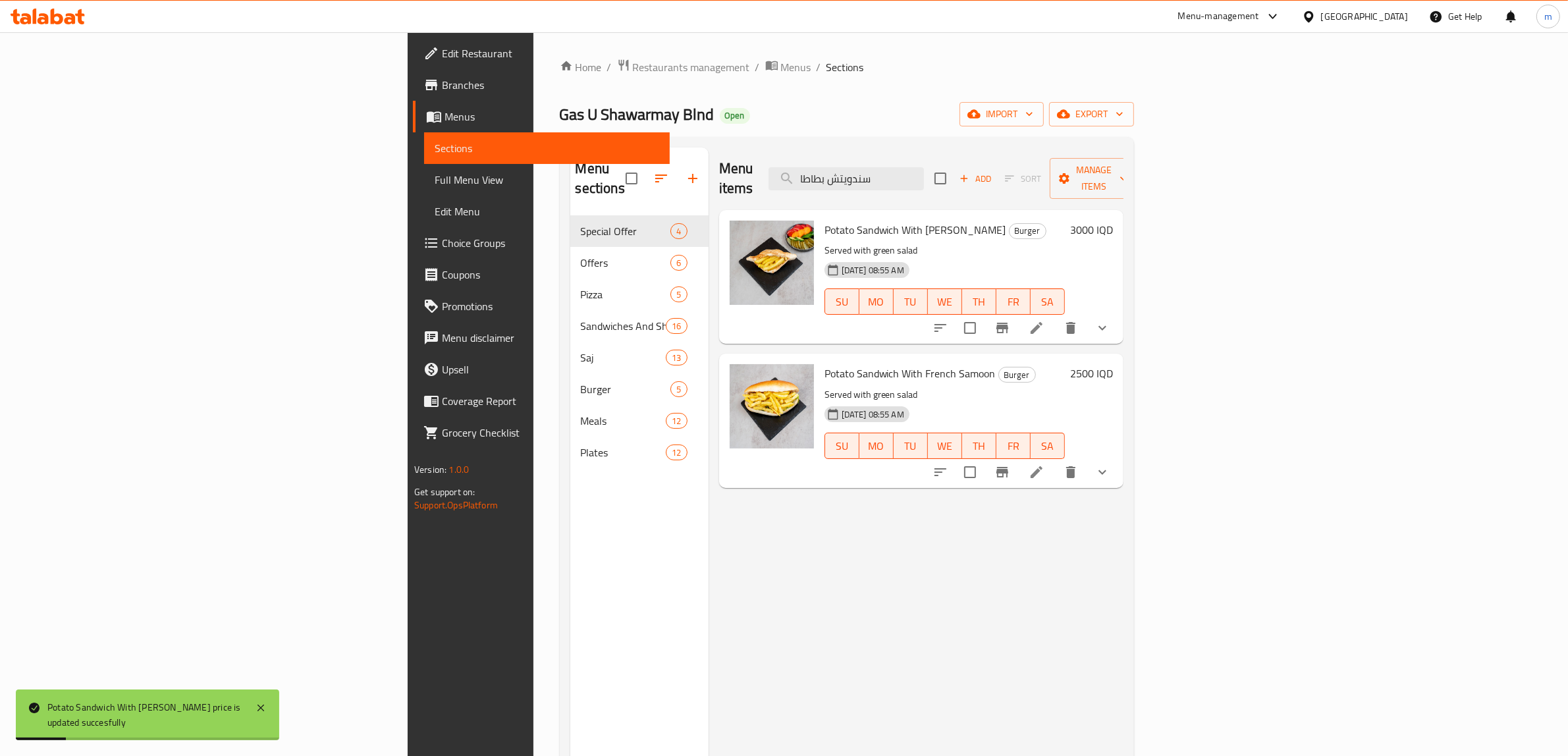
click at [1113, 364] on h6 "2500 IQD" at bounding box center [1092, 373] width 43 height 19
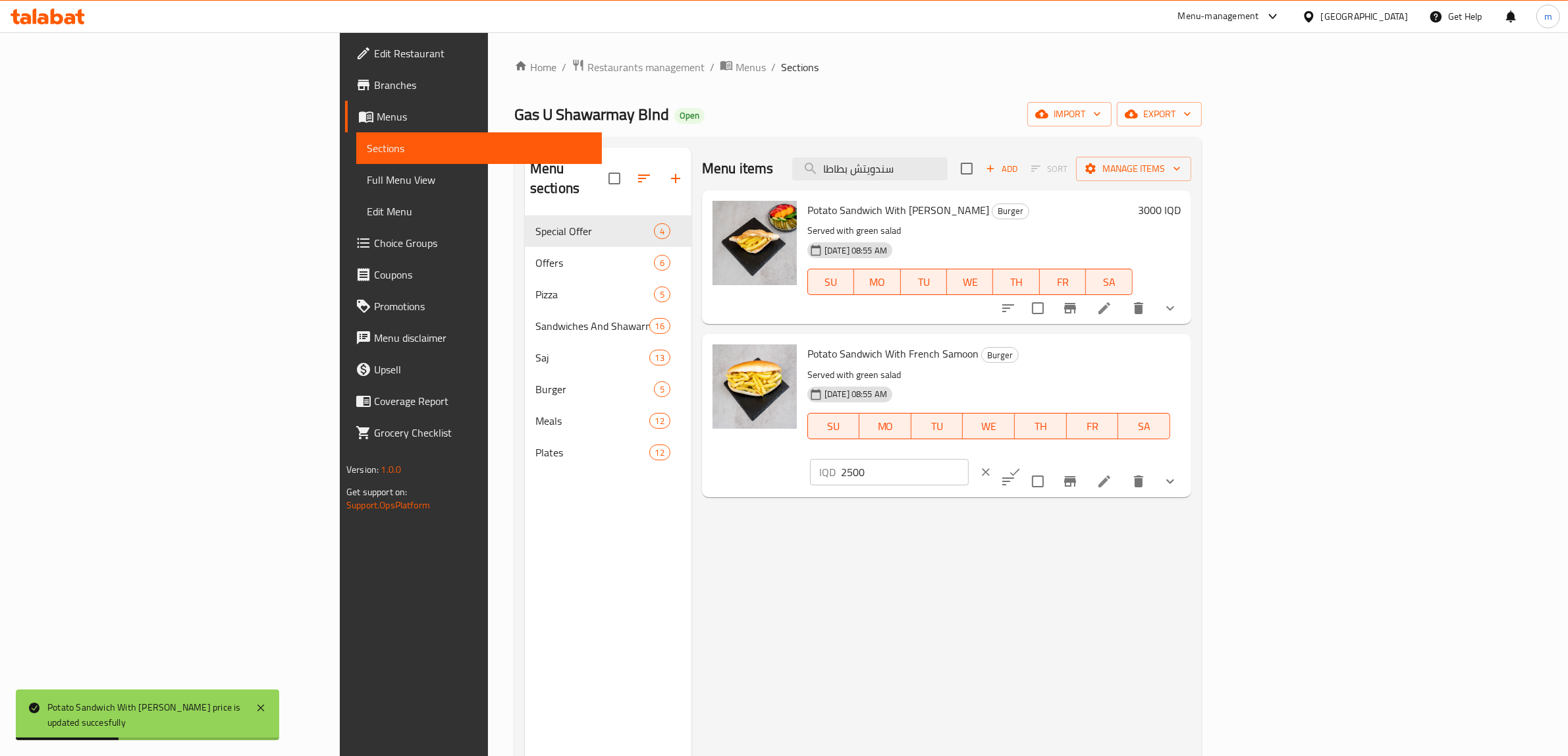
click at [969, 459] on input "2500" at bounding box center [905, 472] width 128 height 26
paste input "30"
type input "3000"
click at [1021, 465] on icon "ok" at bounding box center [1014, 472] width 13 height 13
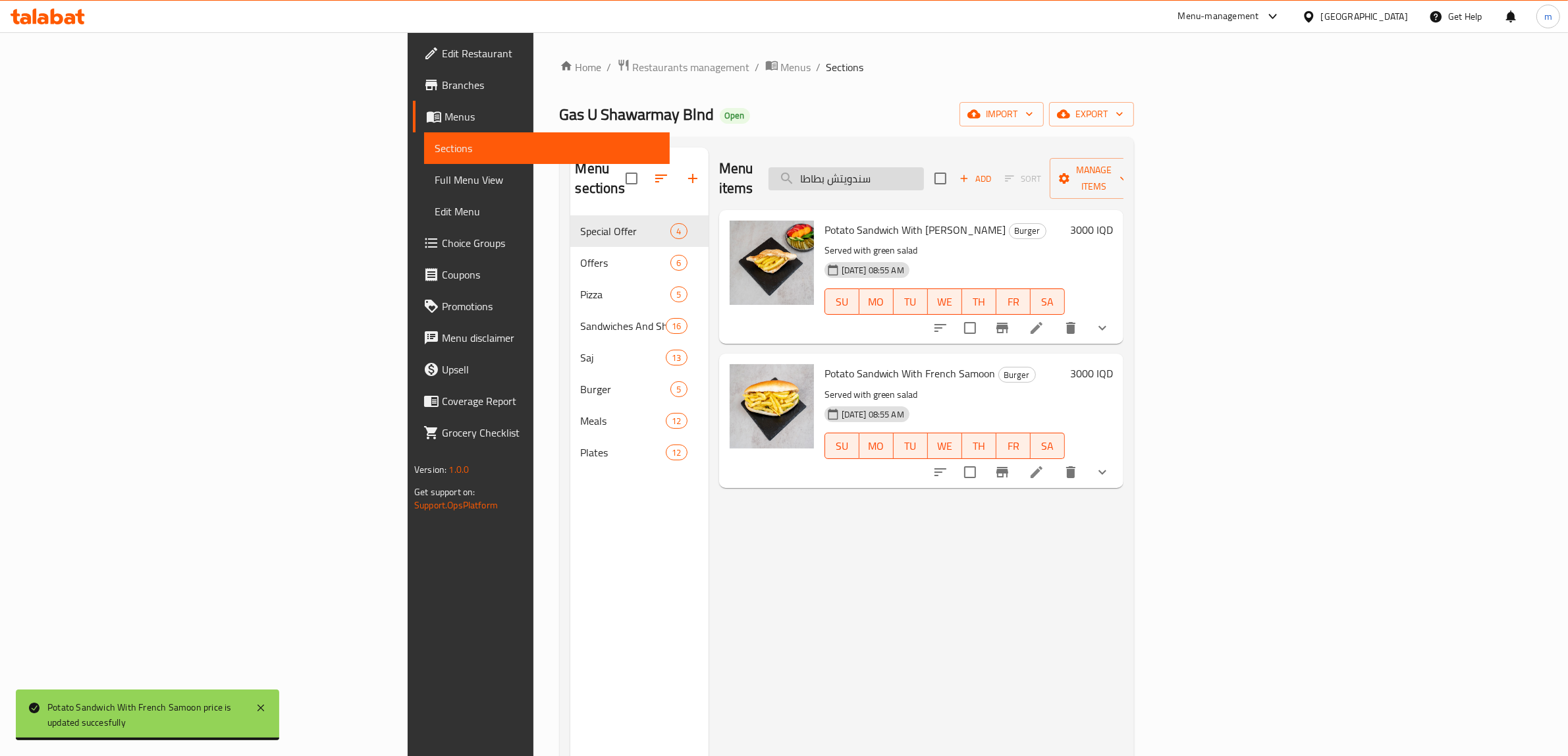
click at [924, 169] on input "سندويتش بطاطا" at bounding box center [846, 178] width 156 height 23
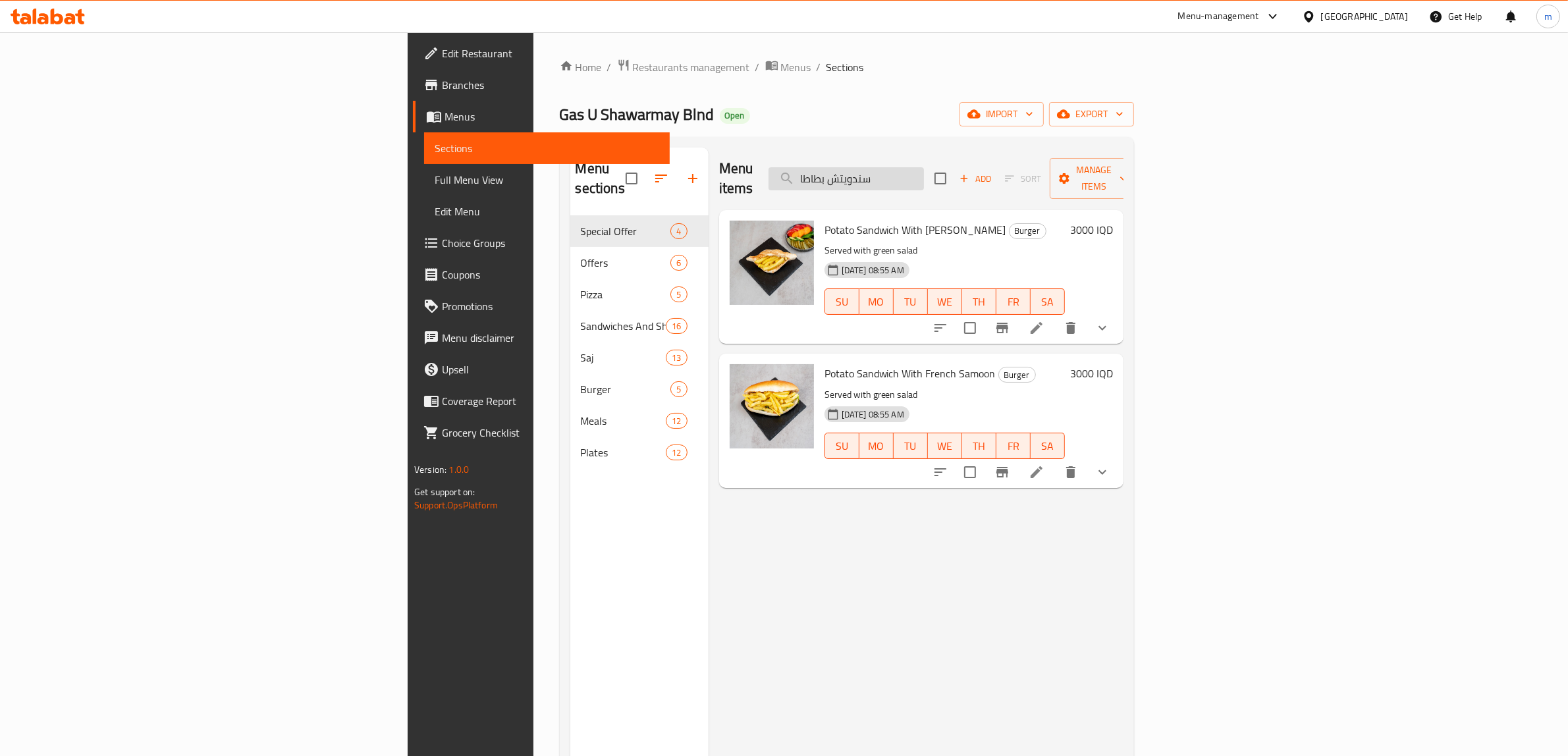
click at [924, 169] on input "سندويتش بطاطا" at bounding box center [846, 178] width 156 height 23
paste input "فلافل صمون حجري"
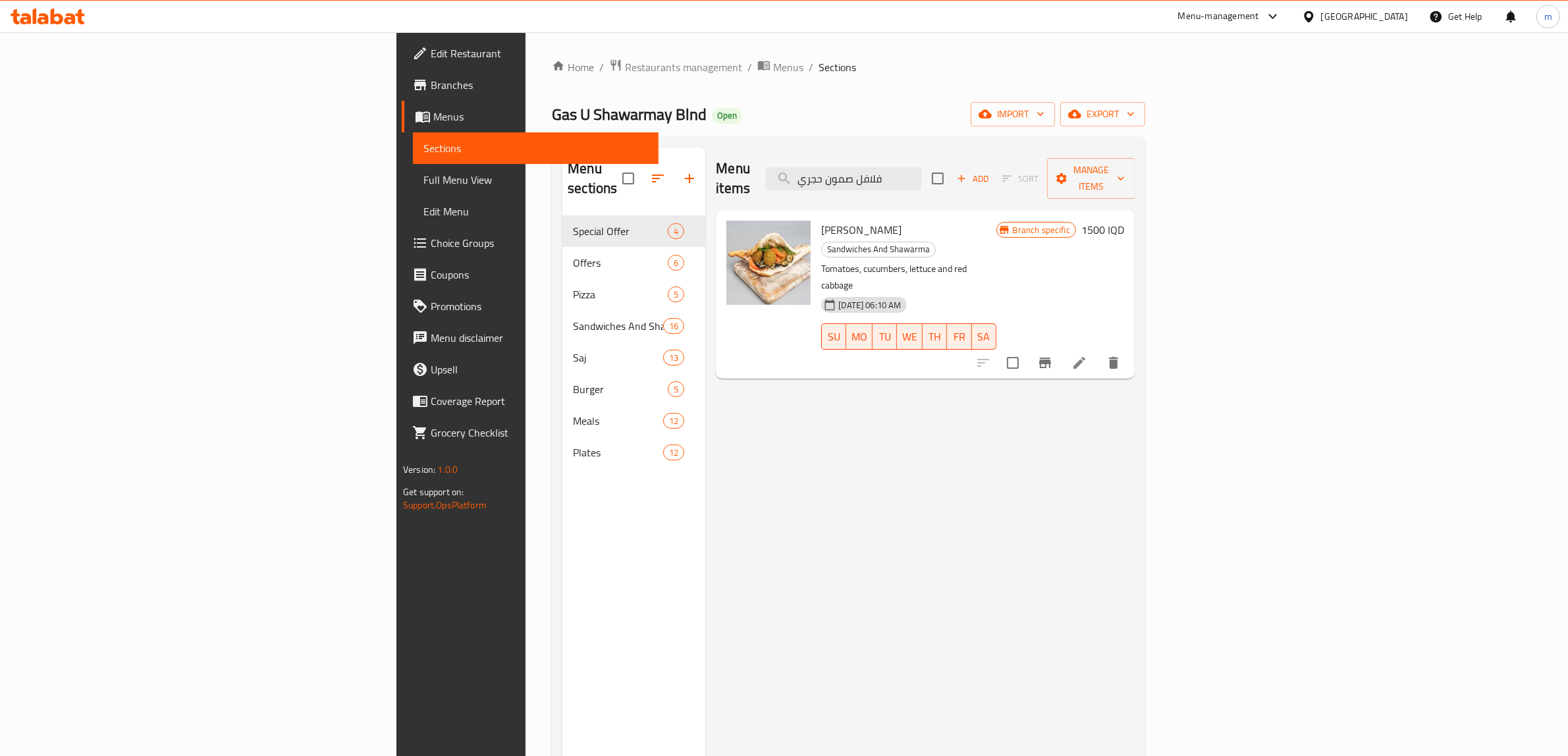
type input "فلافل صمون حجري"
click at [1124, 221] on h6 "1500 IQD" at bounding box center [1103, 230] width 43 height 19
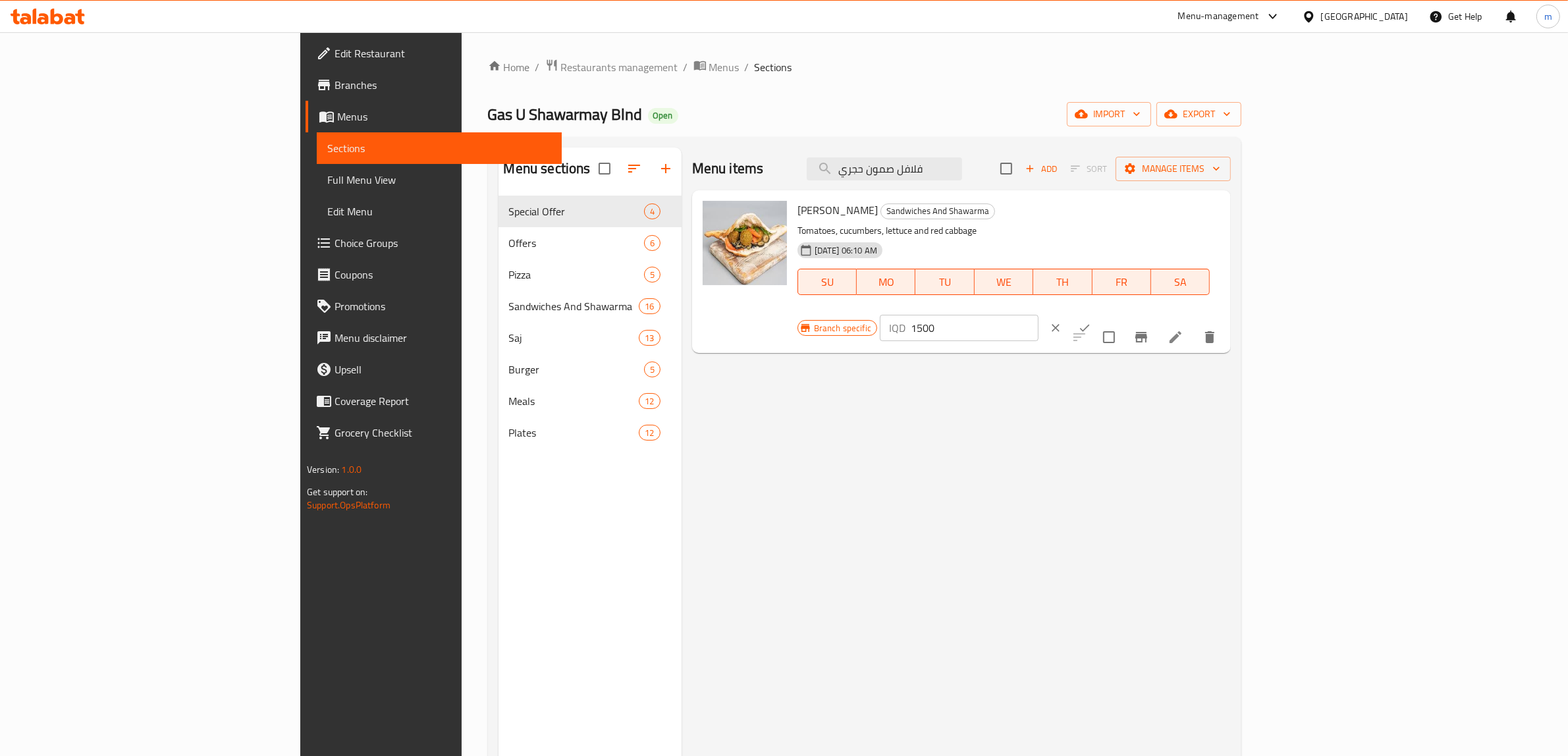
click at [1039, 315] on input "1500" at bounding box center [974, 328] width 128 height 26
paste input "20"
type input "2000"
click at [1091, 322] on icon "ok" at bounding box center [1084, 328] width 13 height 13
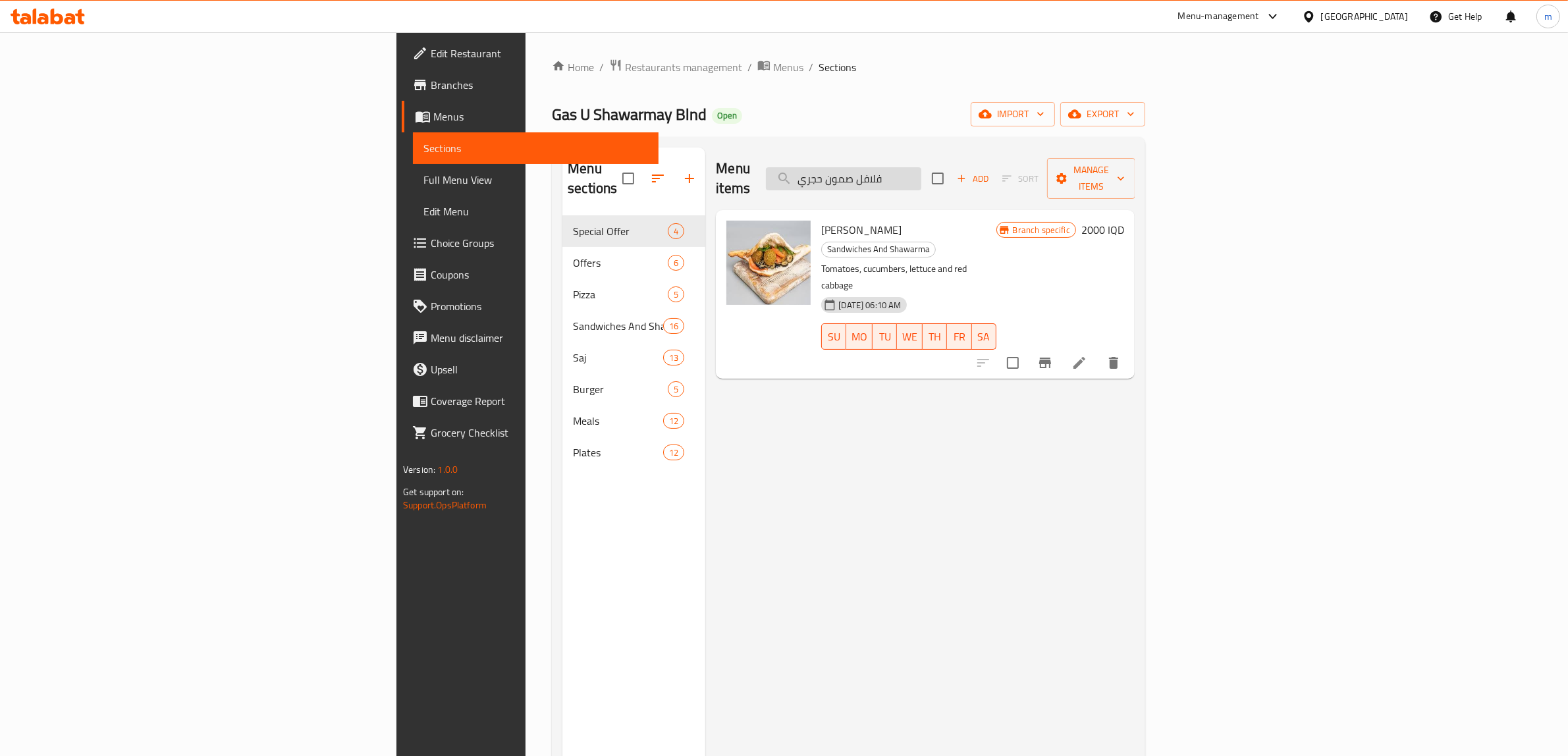
click at [922, 167] on input "فلافل صمون حجري" at bounding box center [844, 178] width 156 height 23
paste input "الصمون فرنس"
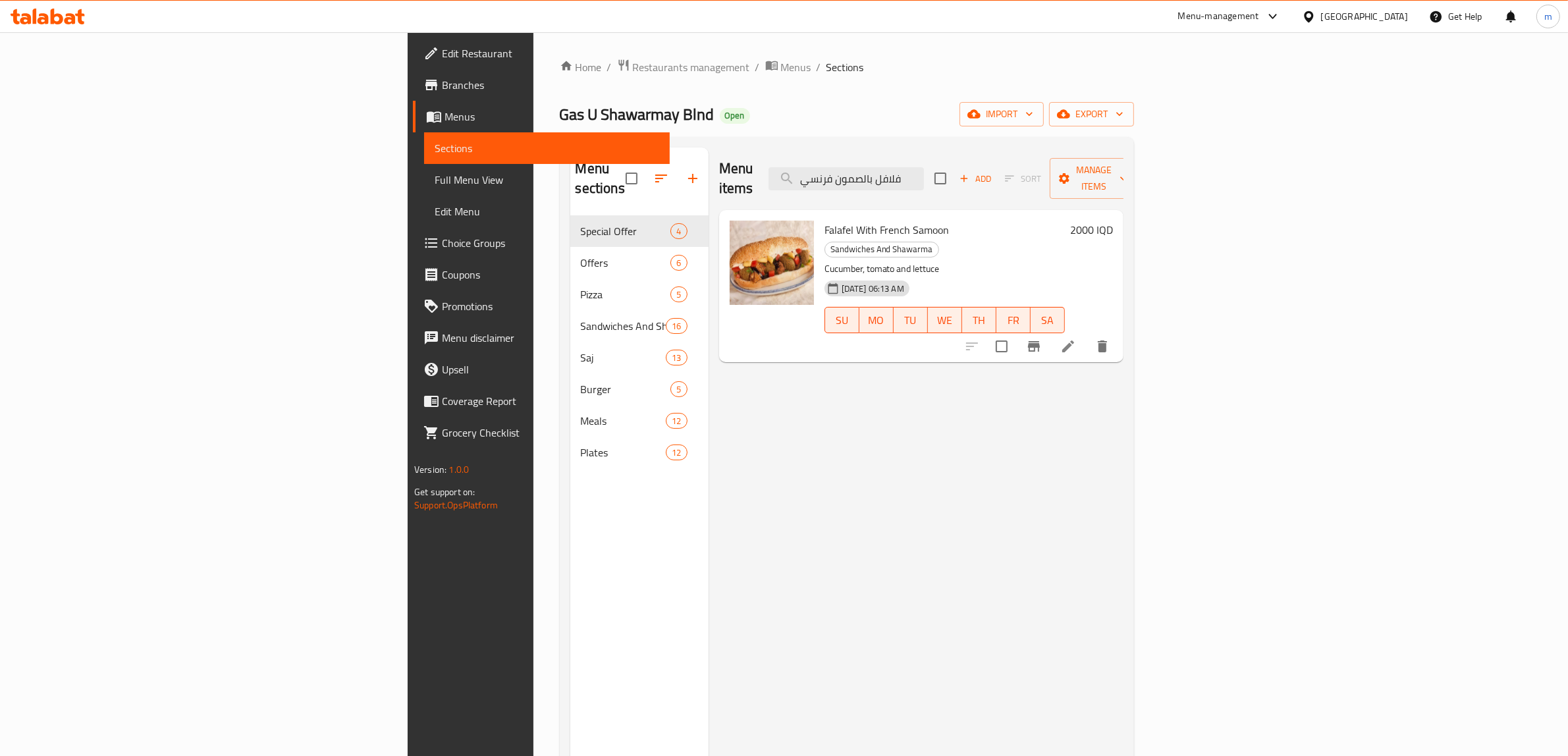
type input "فلافل بالصمون فرنسي"
click at [1113, 221] on h6 "2000 IQD" at bounding box center [1092, 230] width 43 height 19
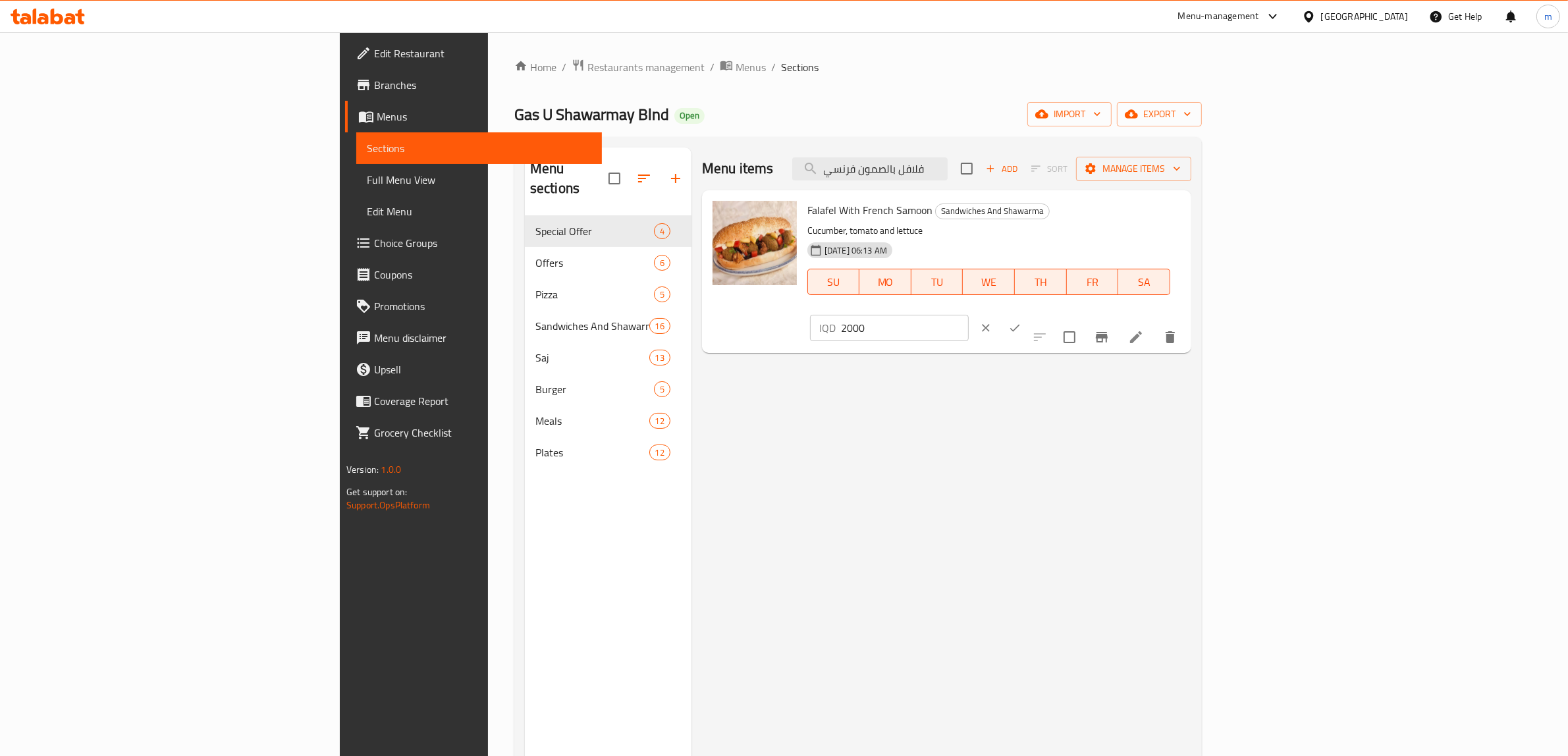
click at [969, 315] on input "2000" at bounding box center [905, 328] width 128 height 26
paste input "3"
type input "3000"
click at [1021, 322] on icon "ok" at bounding box center [1014, 328] width 13 height 13
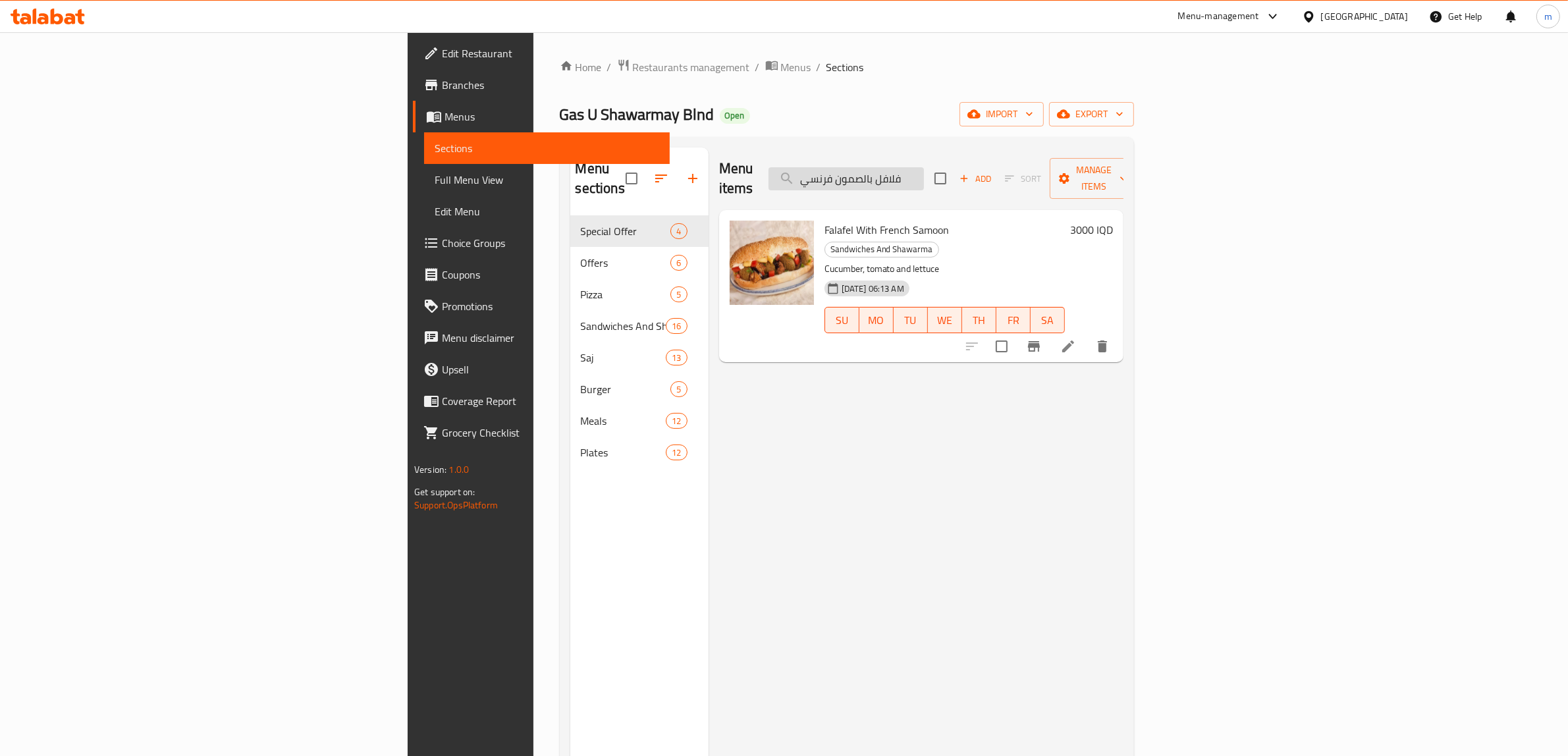
click at [924, 167] on input "فلافل بالصمون فرنسي" at bounding box center [846, 178] width 156 height 23
paste input "مون حجر"
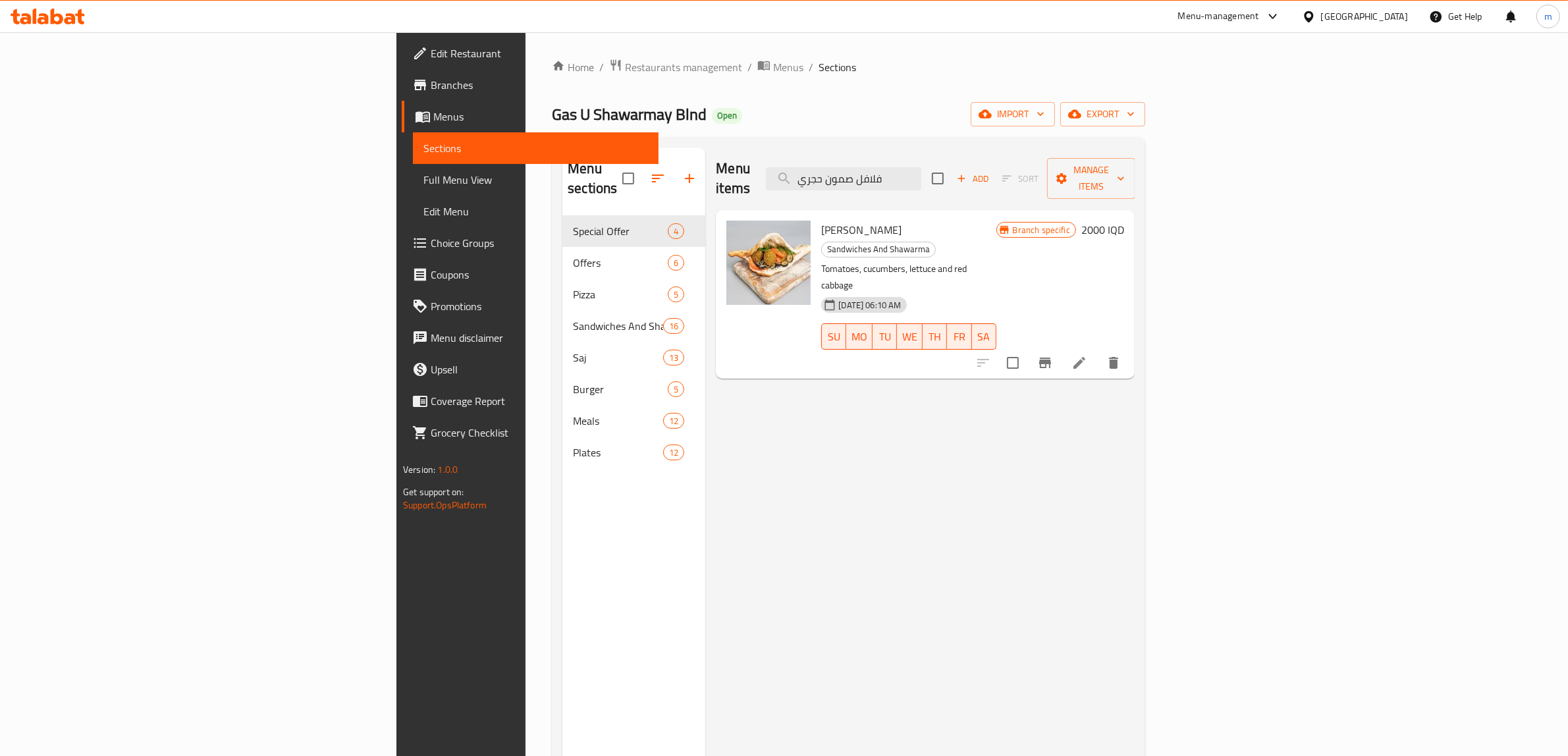
type input "فلافل صمون حجري"
click at [1053, 355] on icon "Branch-specific-item" at bounding box center [1045, 362] width 16 height 16
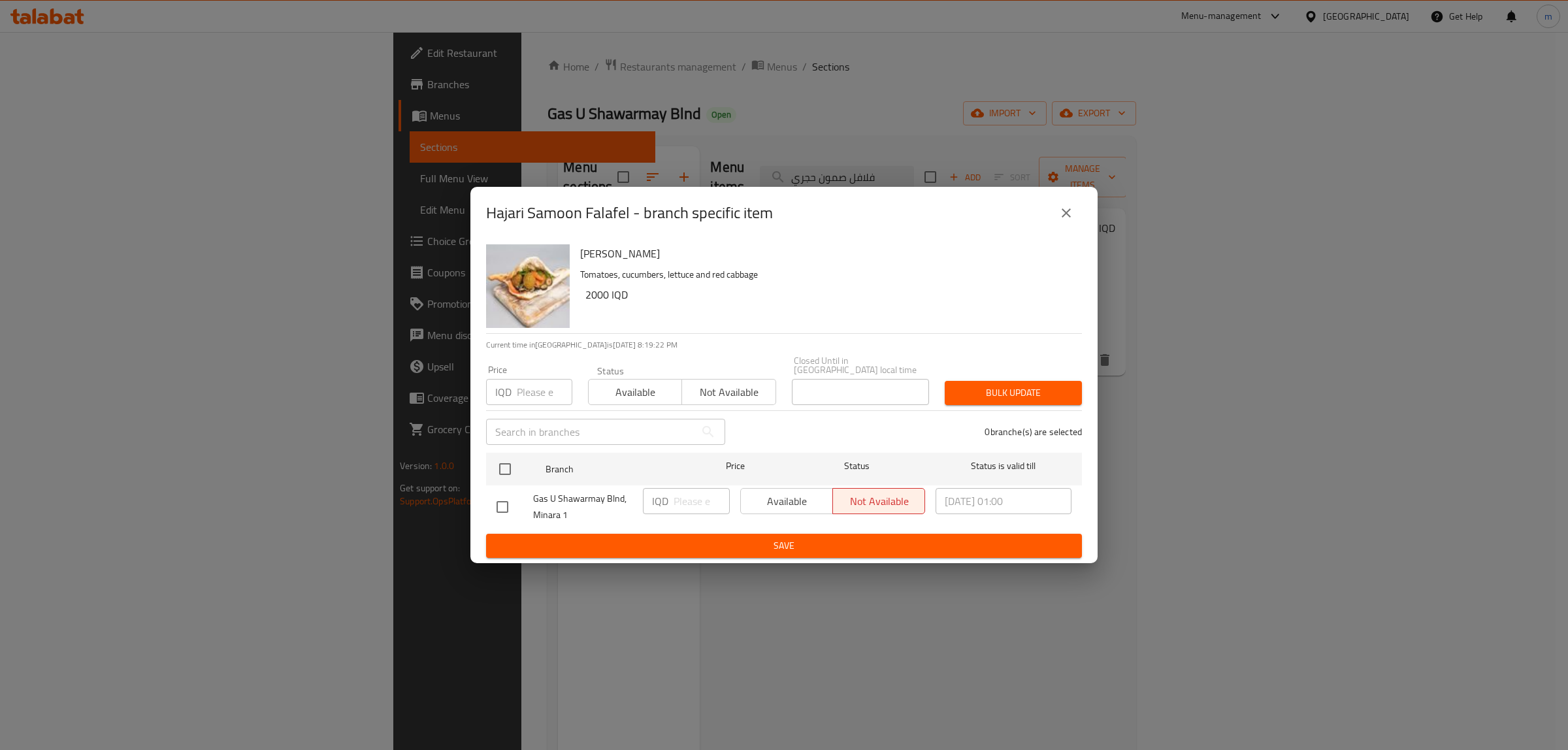
click at [1068, 215] on icon "close" at bounding box center [1066, 213] width 9 height 9
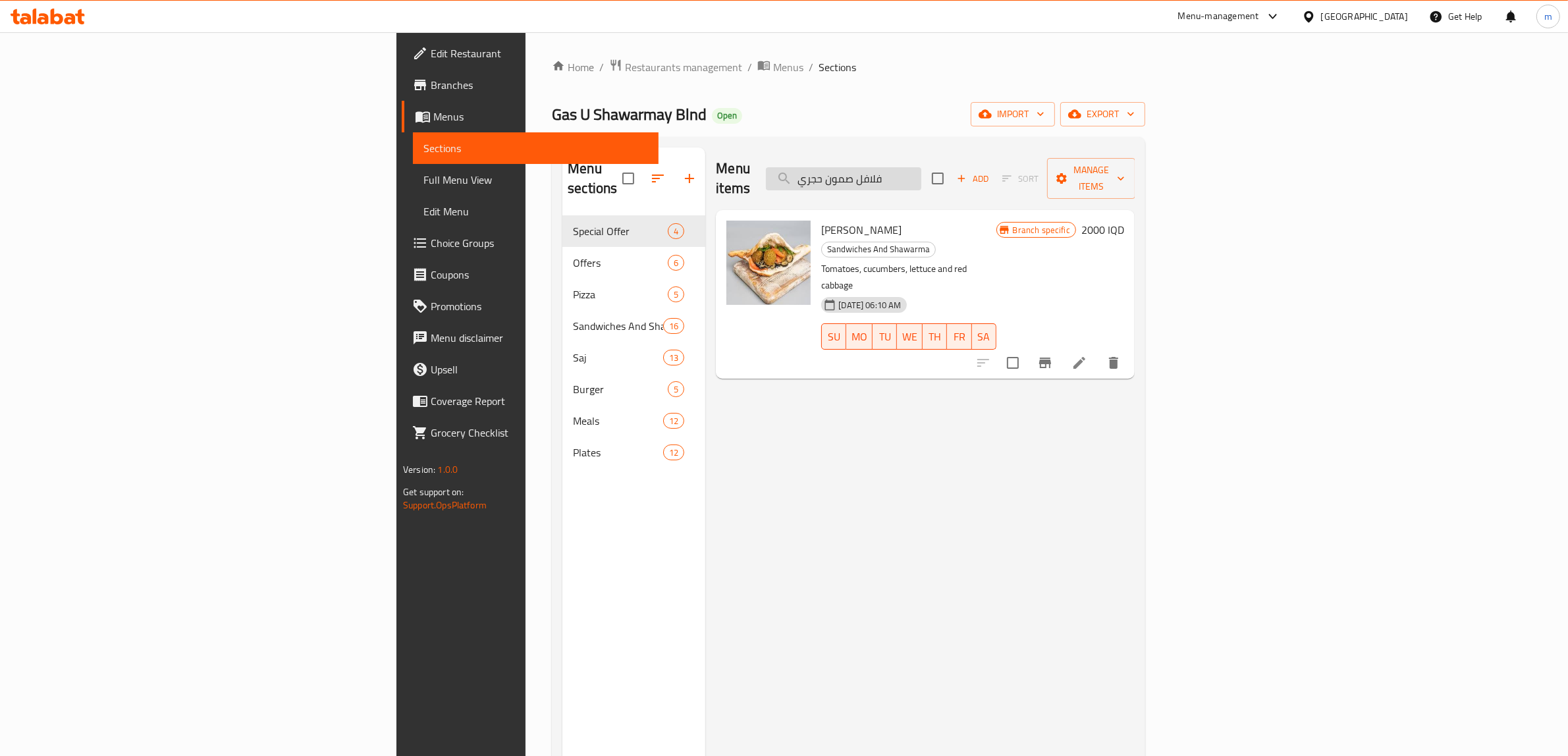
click at [922, 171] on input "فلافل صمون حجري" at bounding box center [844, 178] width 156 height 23
paste input "ص لحم عراق"
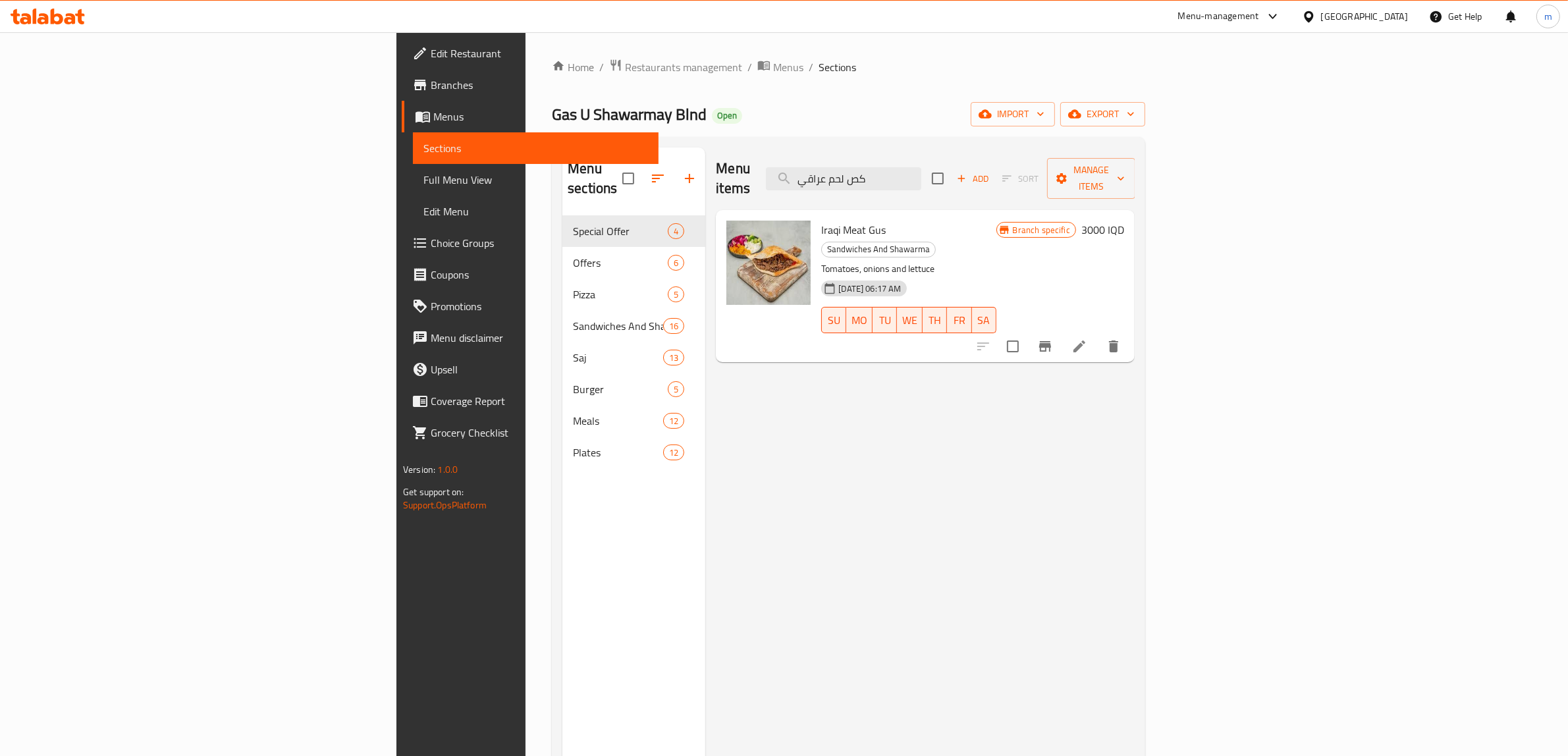
type input "كص لحم عراقي"
click at [1129, 331] on button "delete" at bounding box center [1114, 347] width 32 height 32
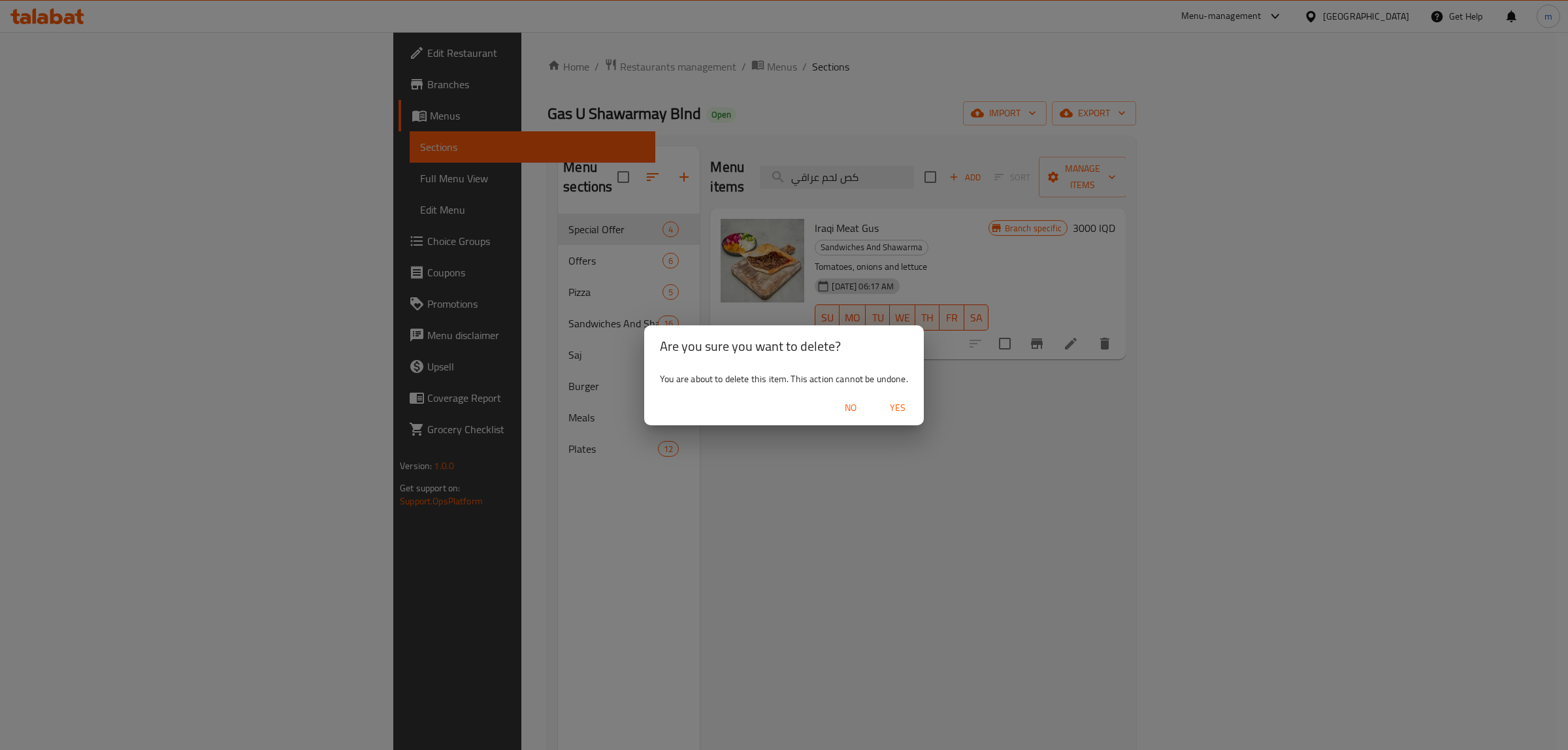
click at [899, 406] on span "Yes" at bounding box center [898, 408] width 32 height 16
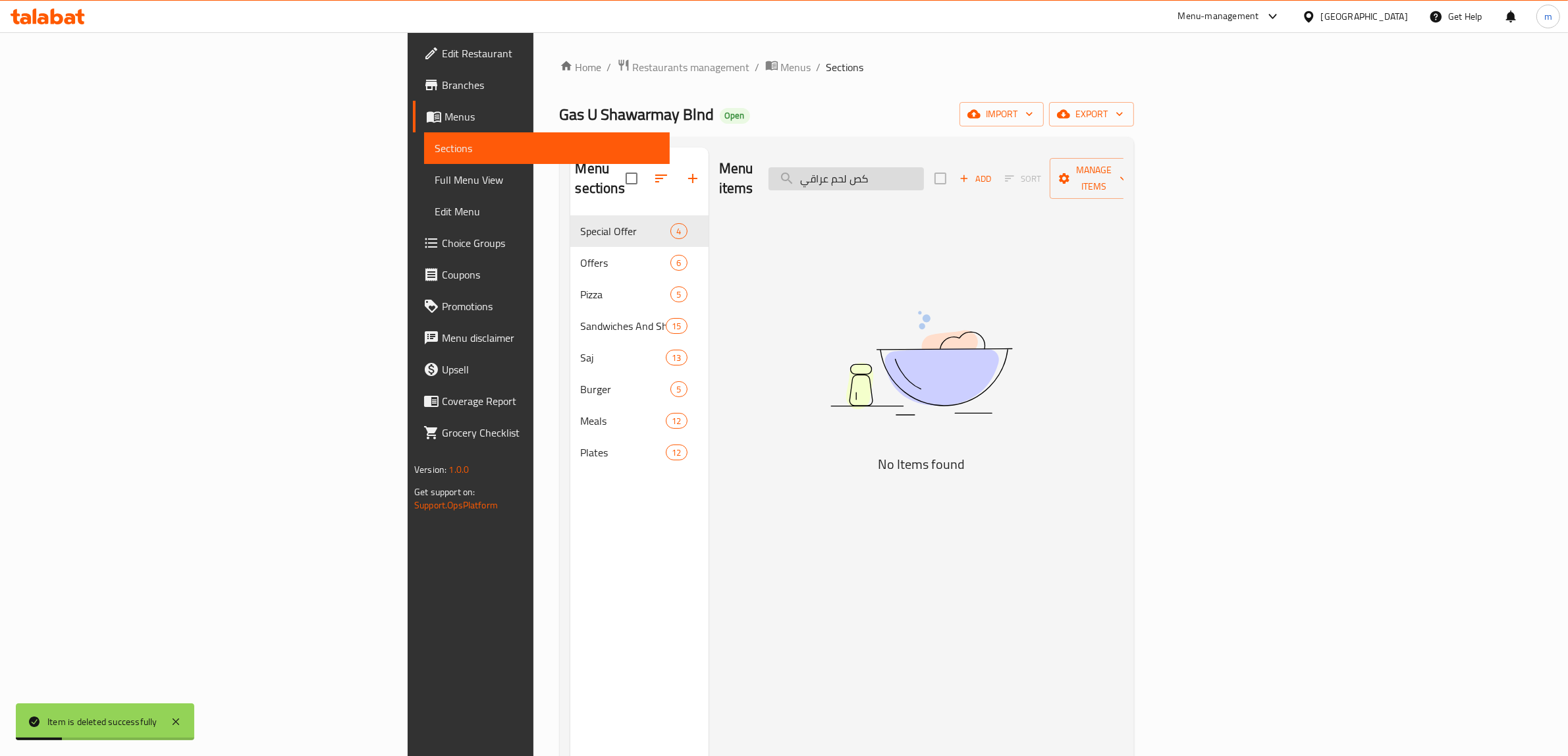
click at [924, 167] on input "كص لحم عراقي" at bounding box center [846, 178] width 156 height 23
paste input "سندويتش لحم بالصمون فرنس"
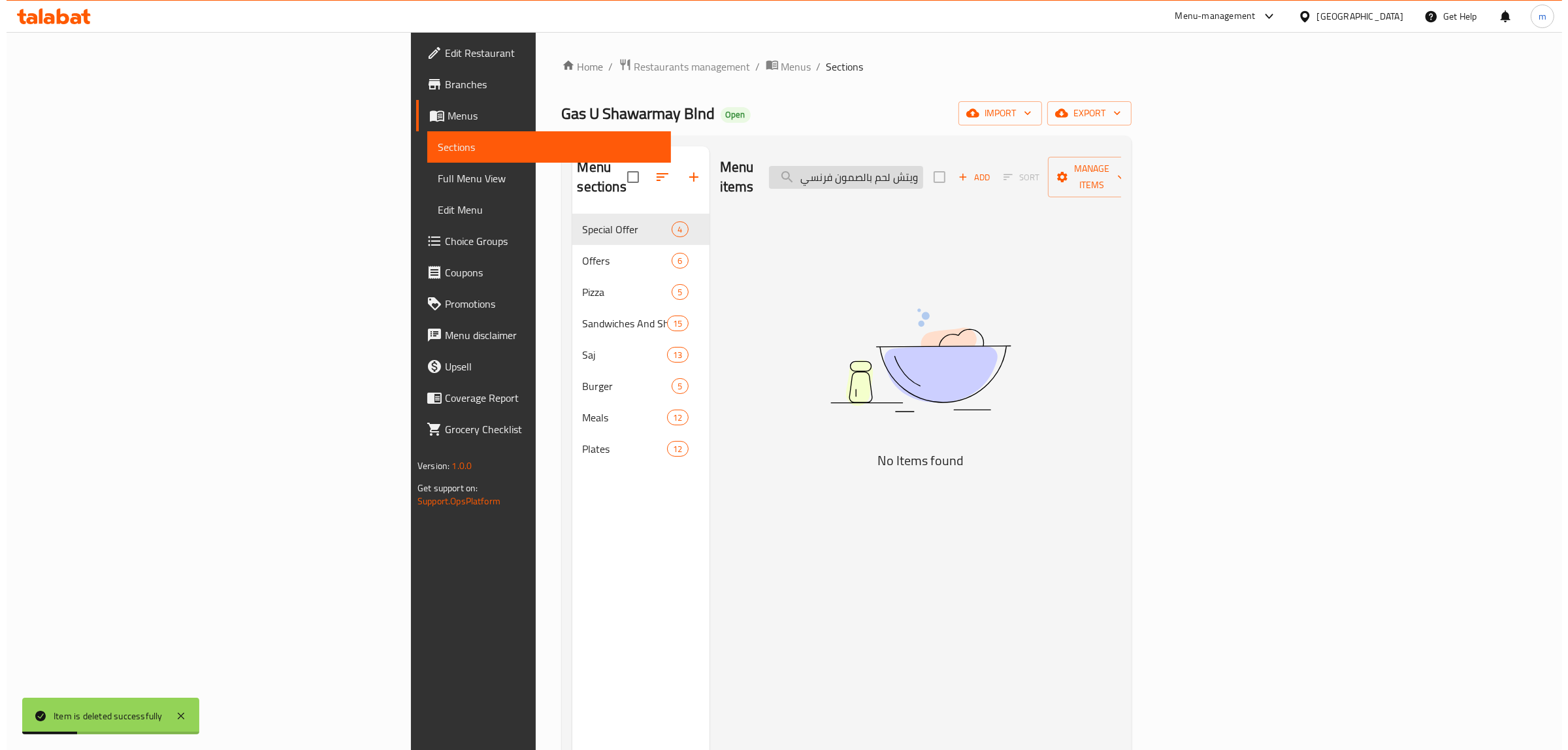
scroll to position [0, 18]
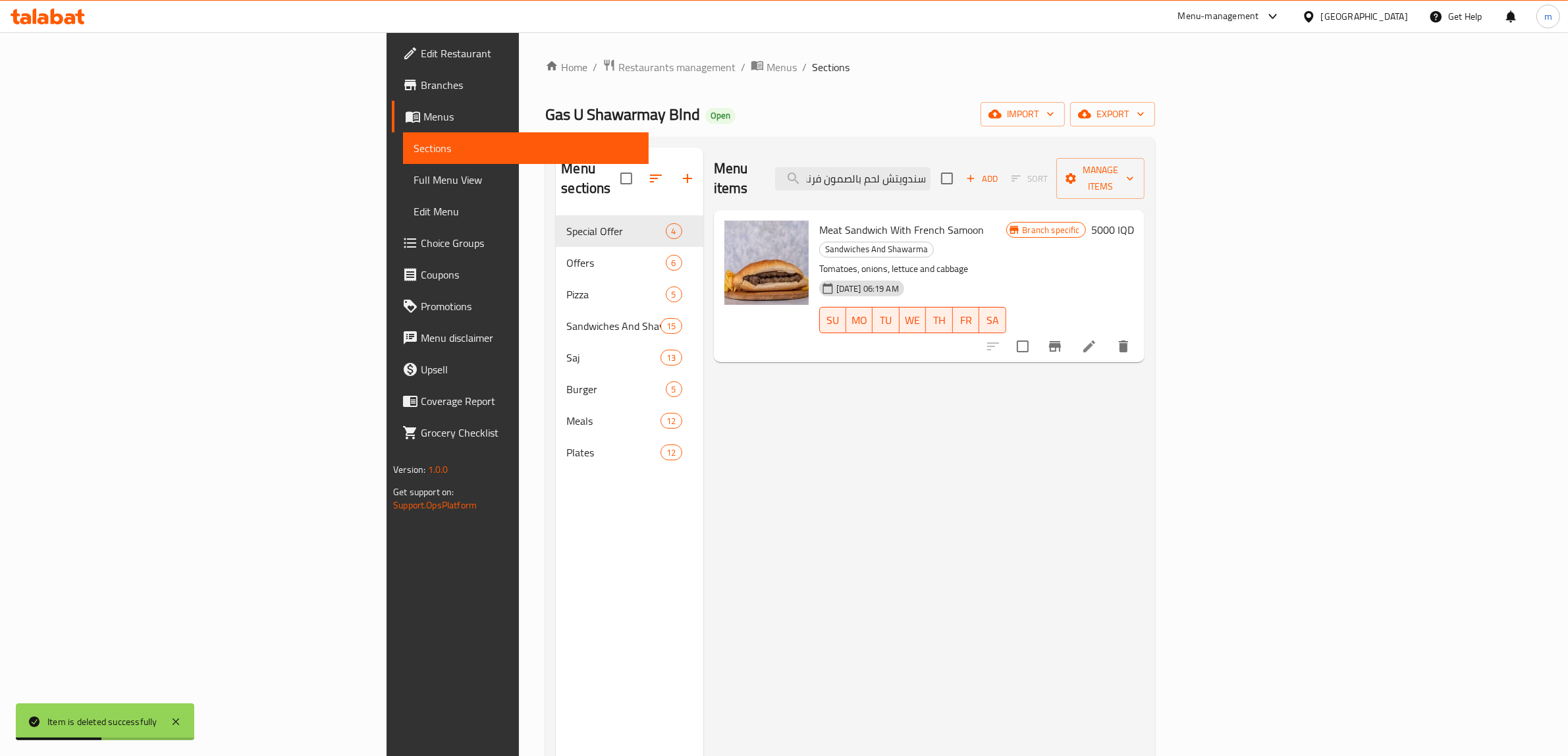
type input "سندويتش لحم بالصمون فرنسي"
click at [1140, 331] on button "delete" at bounding box center [1124, 347] width 32 height 32
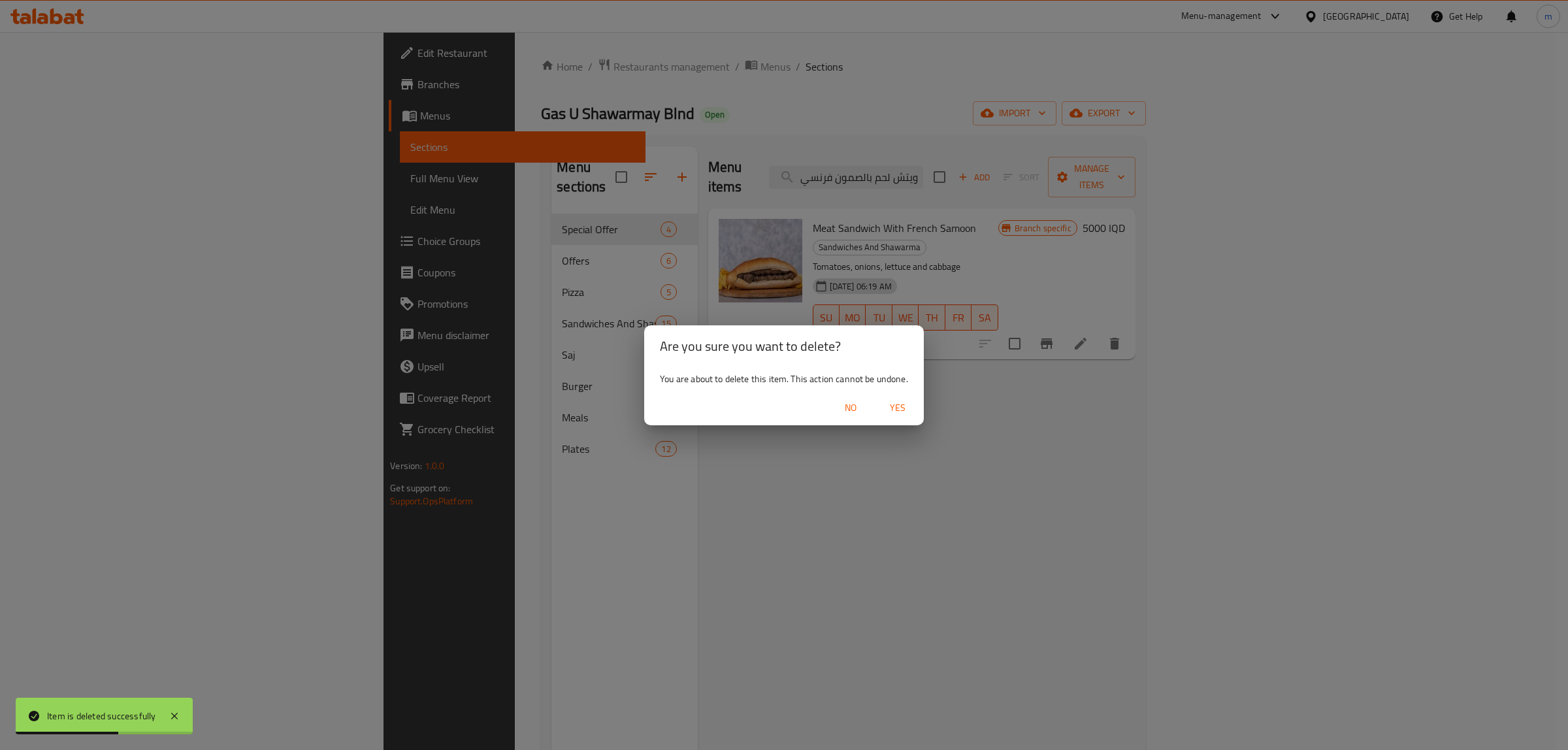
click at [902, 412] on span "Yes" at bounding box center [898, 408] width 32 height 16
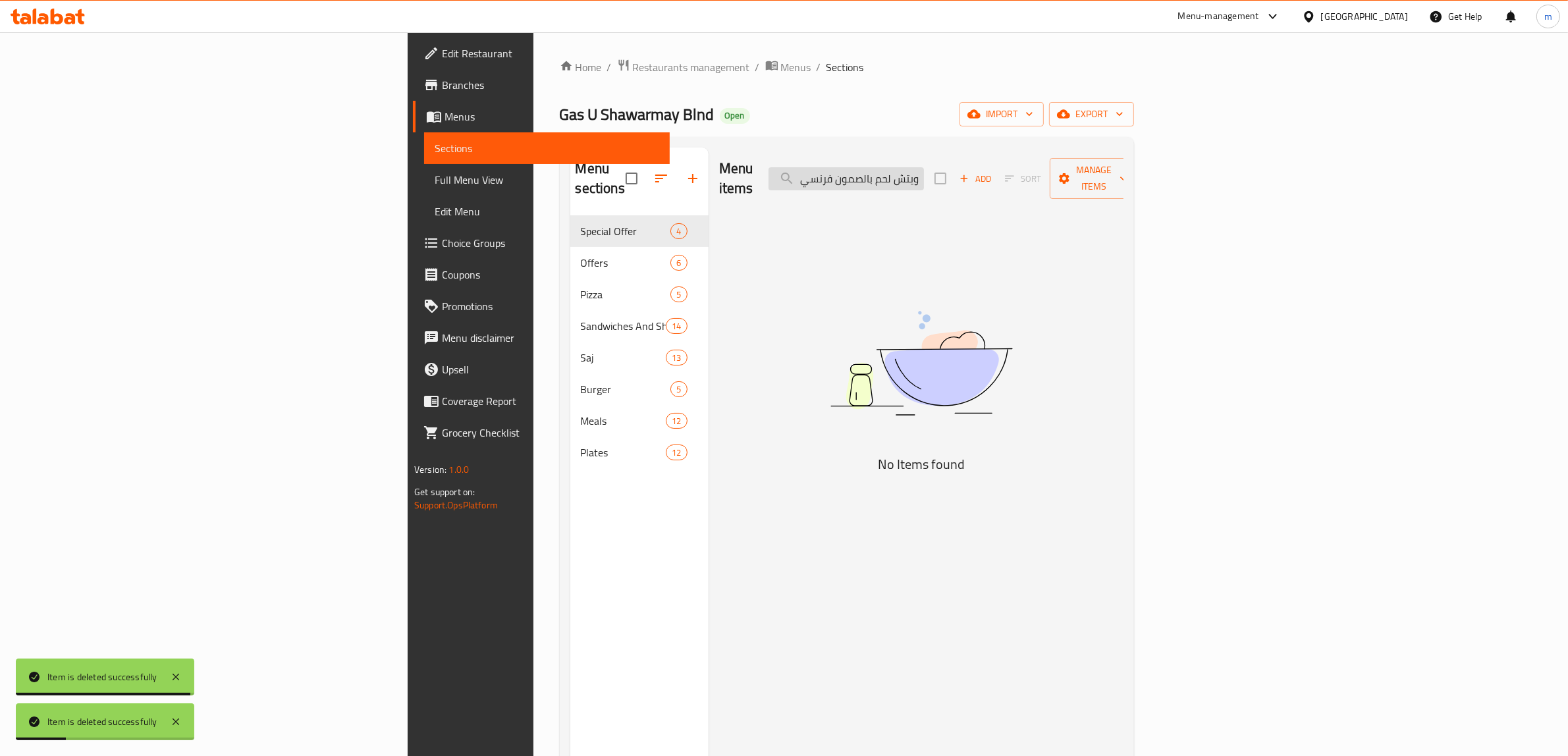
click at [924, 178] on input "سندويتش لحم بالصمون فرنسي" at bounding box center [846, 178] width 156 height 23
paste input "نص كيلو شاورما لحم"
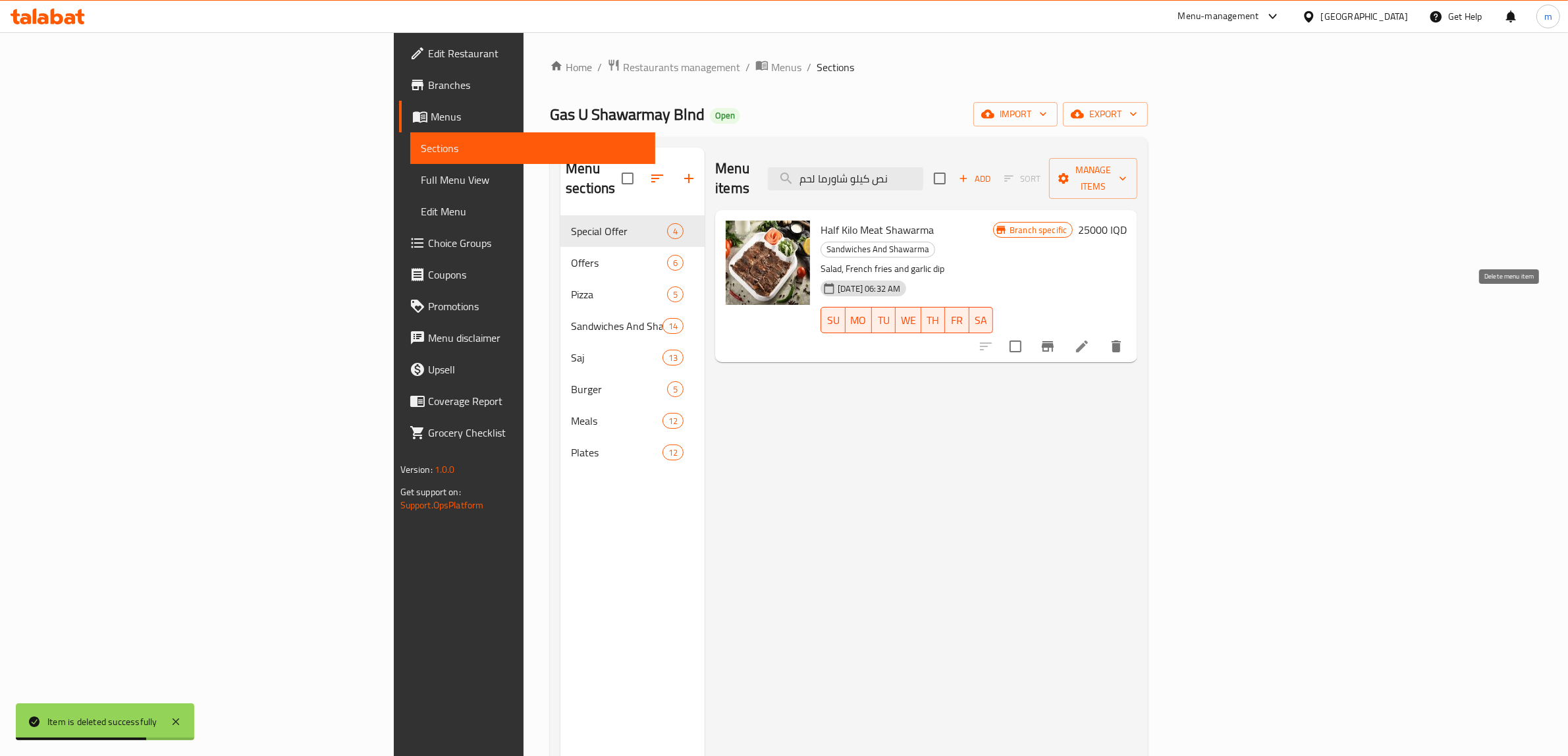
type input "نص كيلو شاورما لحم"
click at [1121, 340] on icon "delete" at bounding box center [1116, 346] width 9 height 12
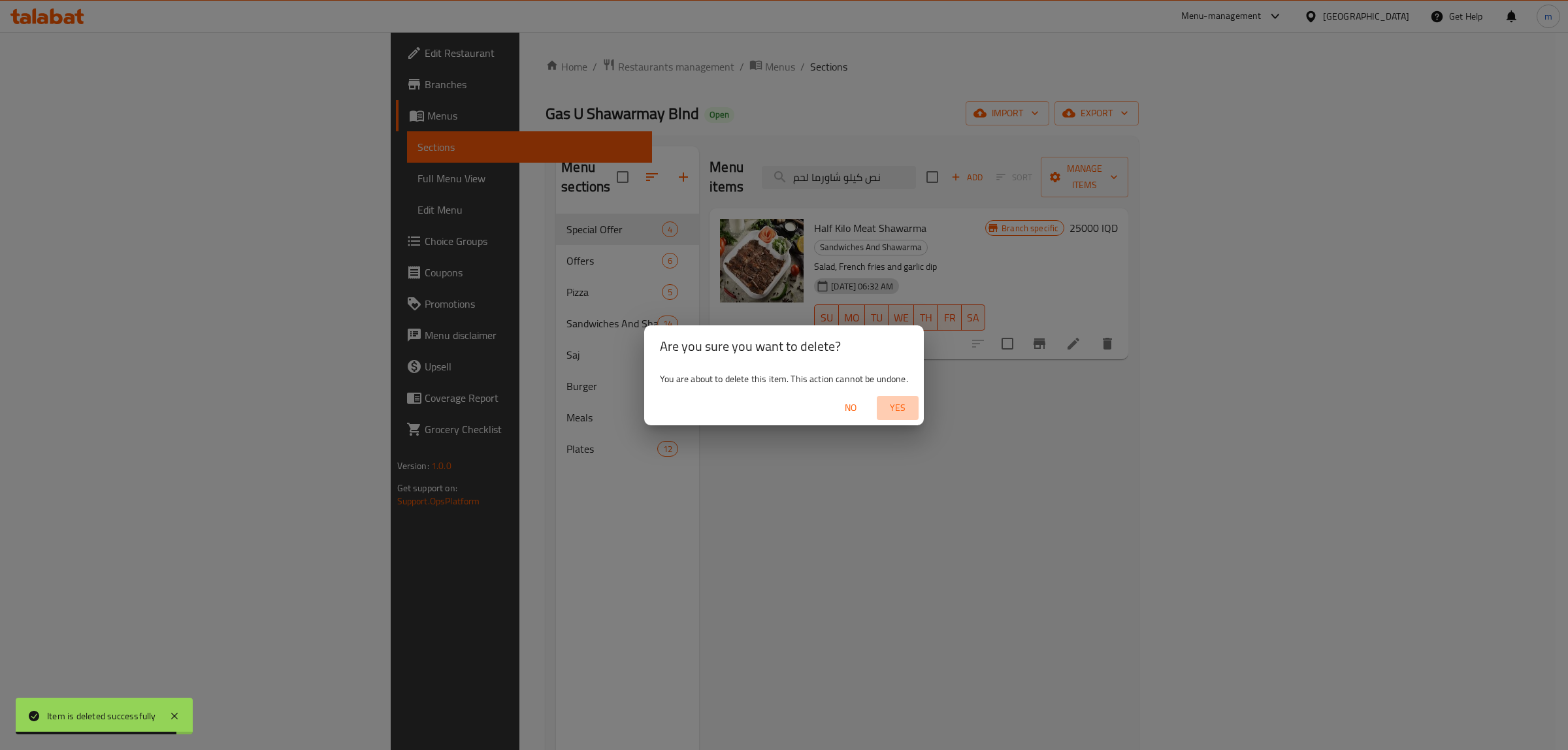
click at [893, 406] on span "Yes" at bounding box center [898, 408] width 32 height 16
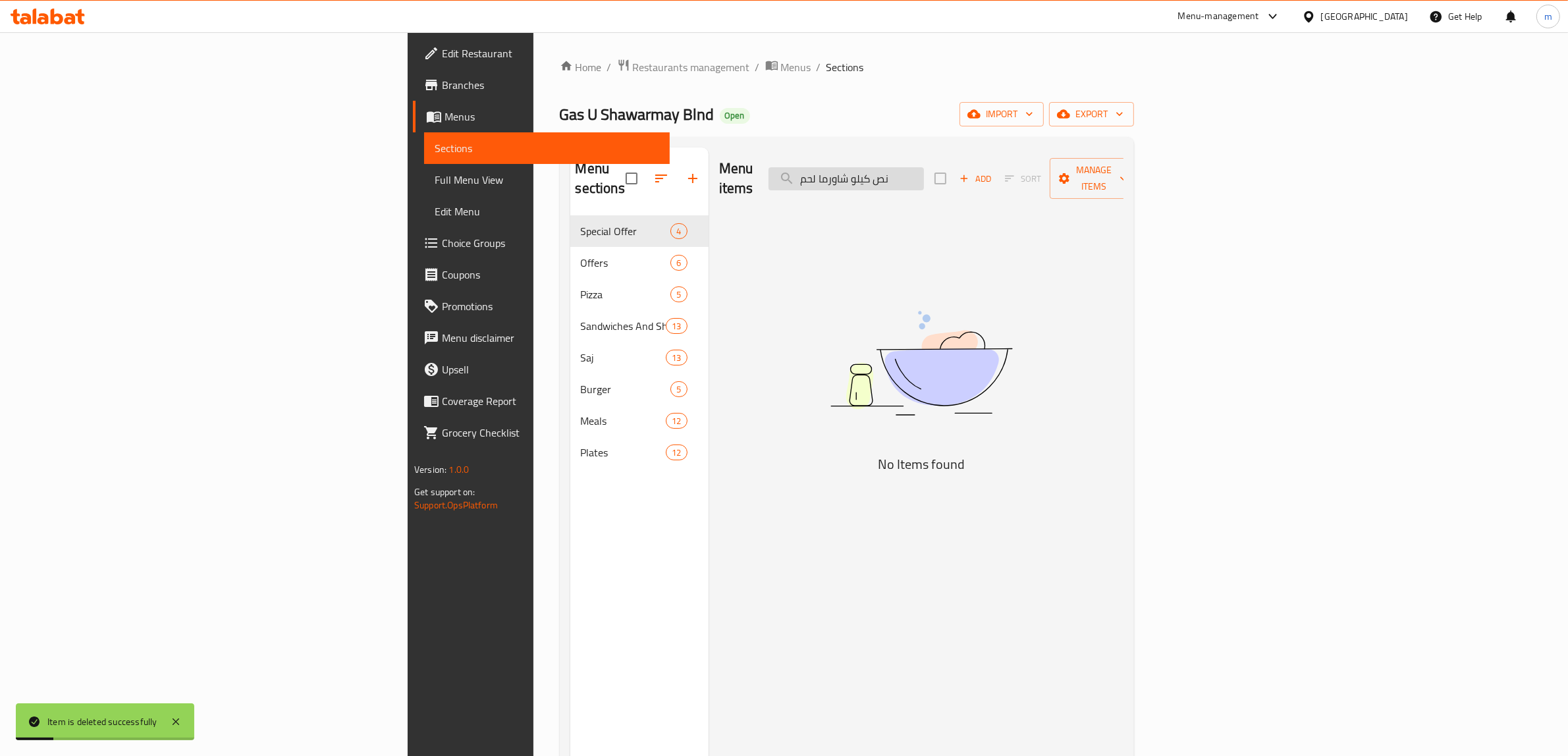
click at [924, 176] on input "نص كيلو شاورما لحم" at bounding box center [846, 178] width 156 height 23
paste input "search"
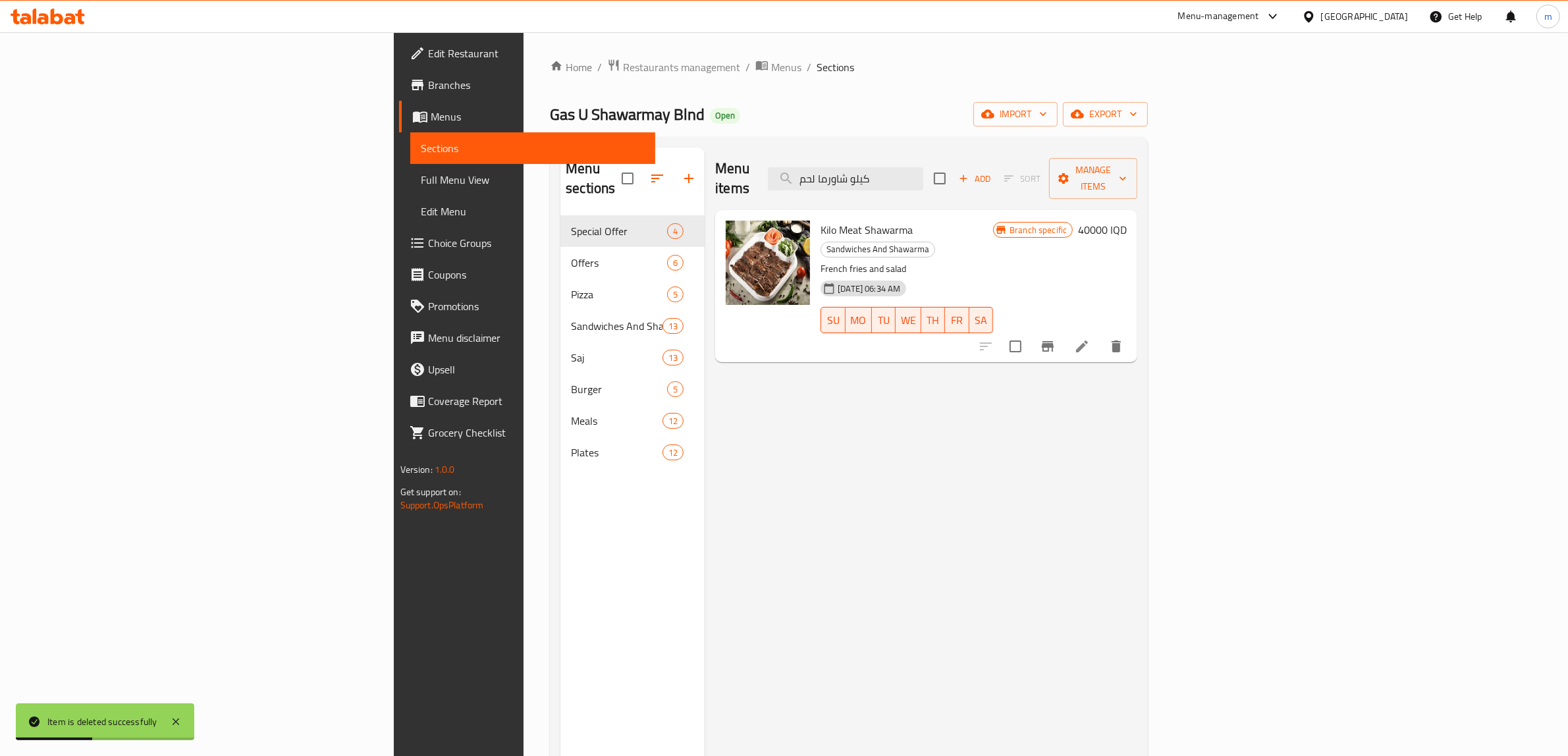
type input "كيلو شاورما لحم"
click at [1132, 331] on button "delete" at bounding box center [1117, 347] width 32 height 32
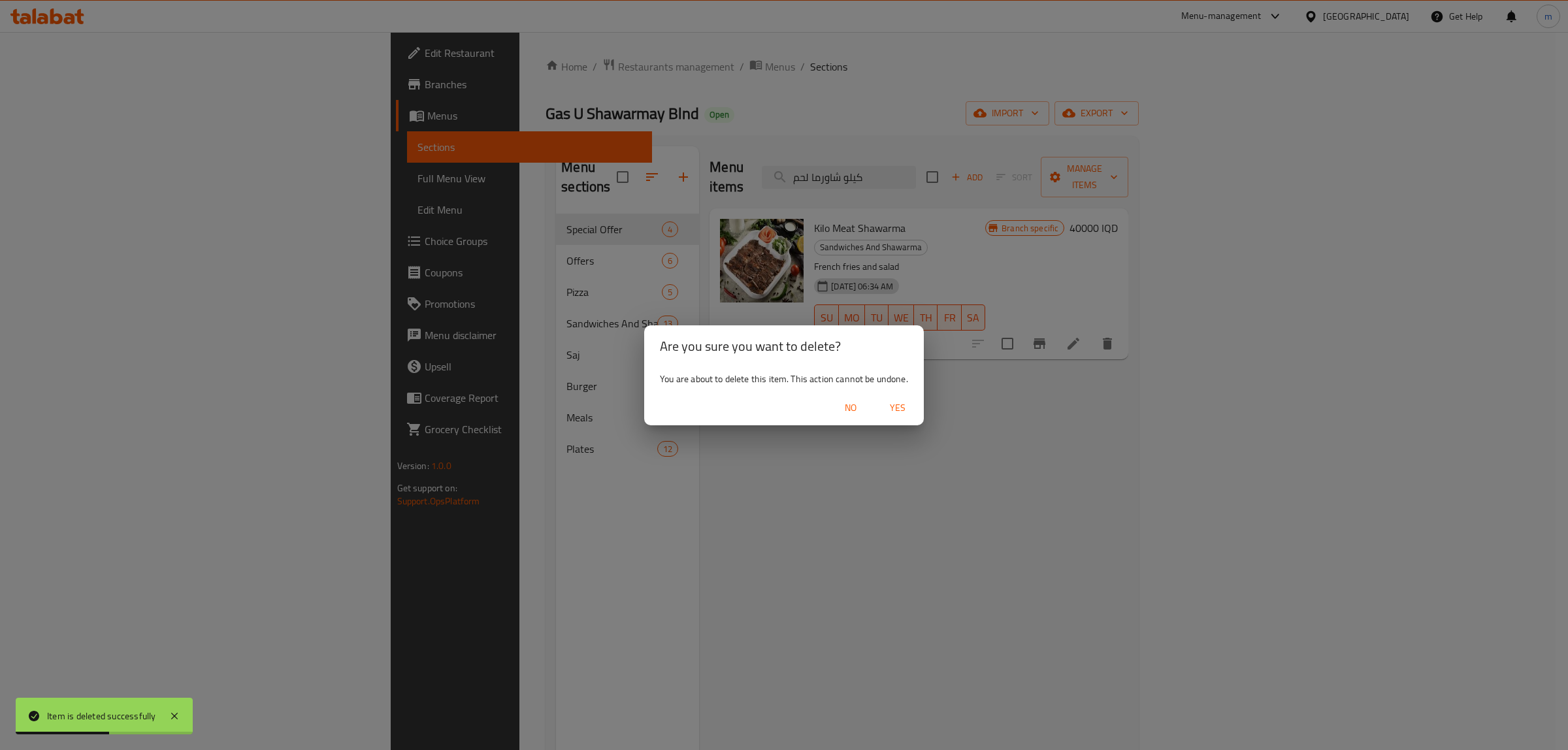
click at [899, 409] on span "Yes" at bounding box center [898, 408] width 32 height 16
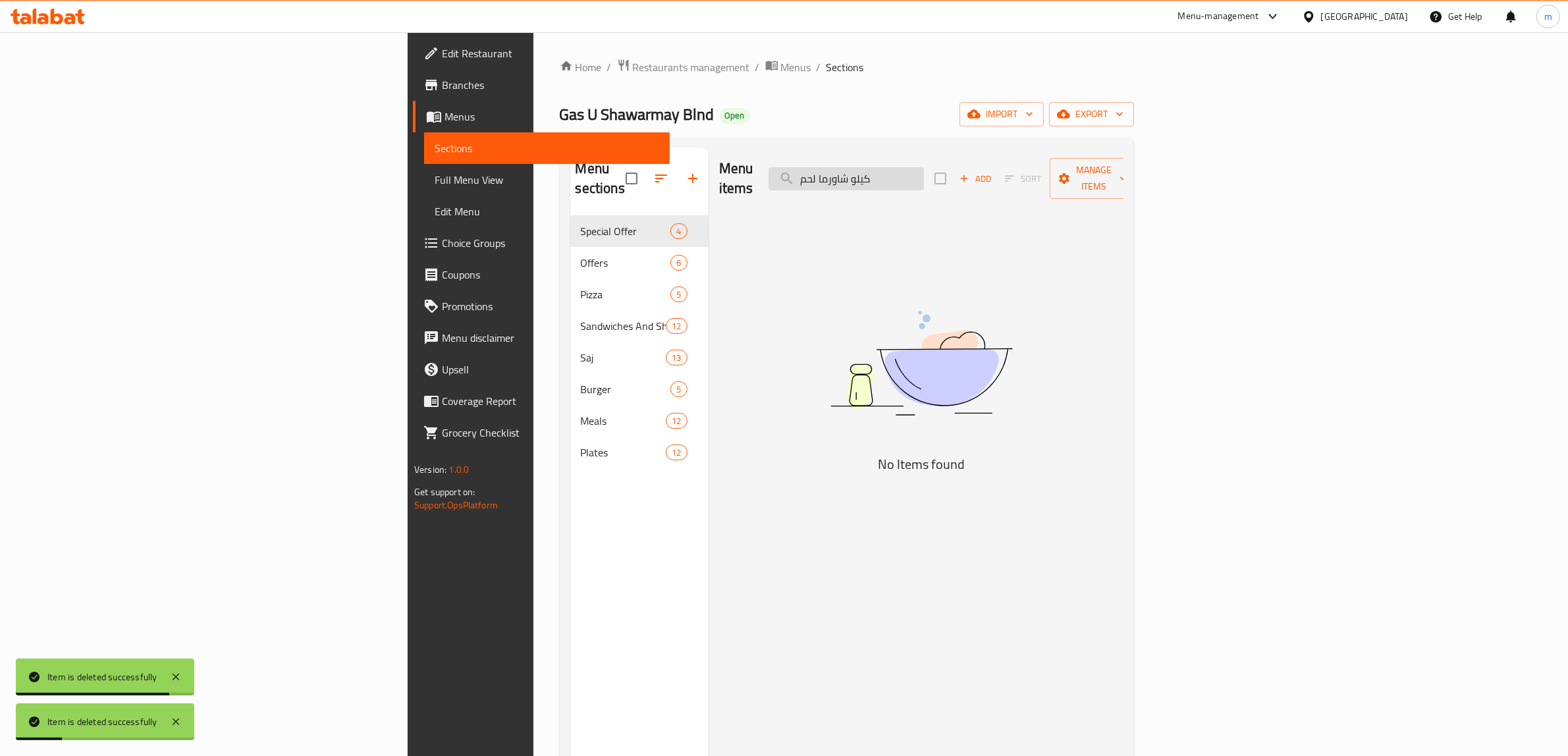
click at [924, 172] on input "كيلو شاورما لحم" at bounding box center [846, 178] width 156 height 23
paste input "شاورما لحم مع تمن و مرق"
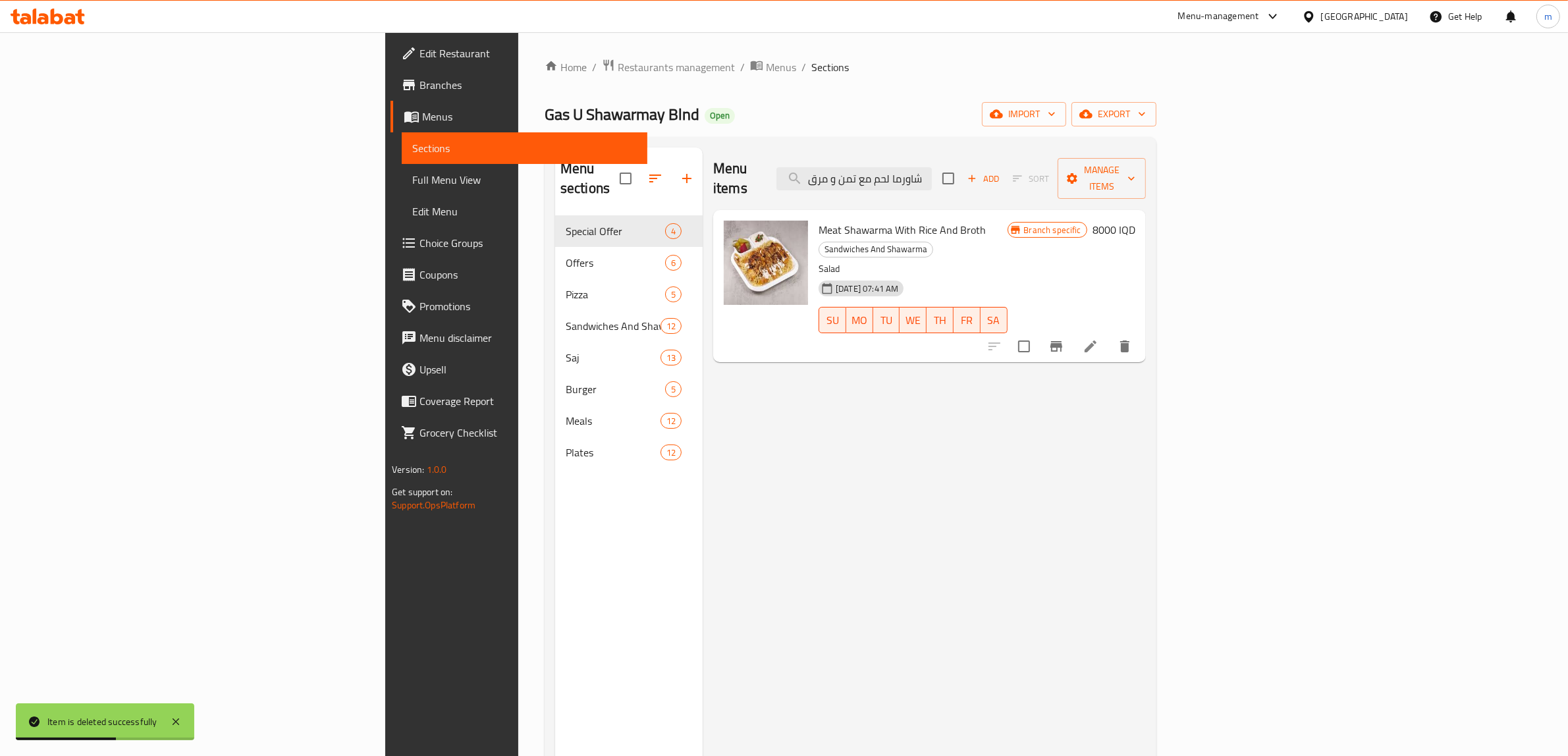
type input "شاورما لحم مع تمن و مرق"
click at [1141, 331] on button "delete" at bounding box center [1125, 347] width 32 height 32
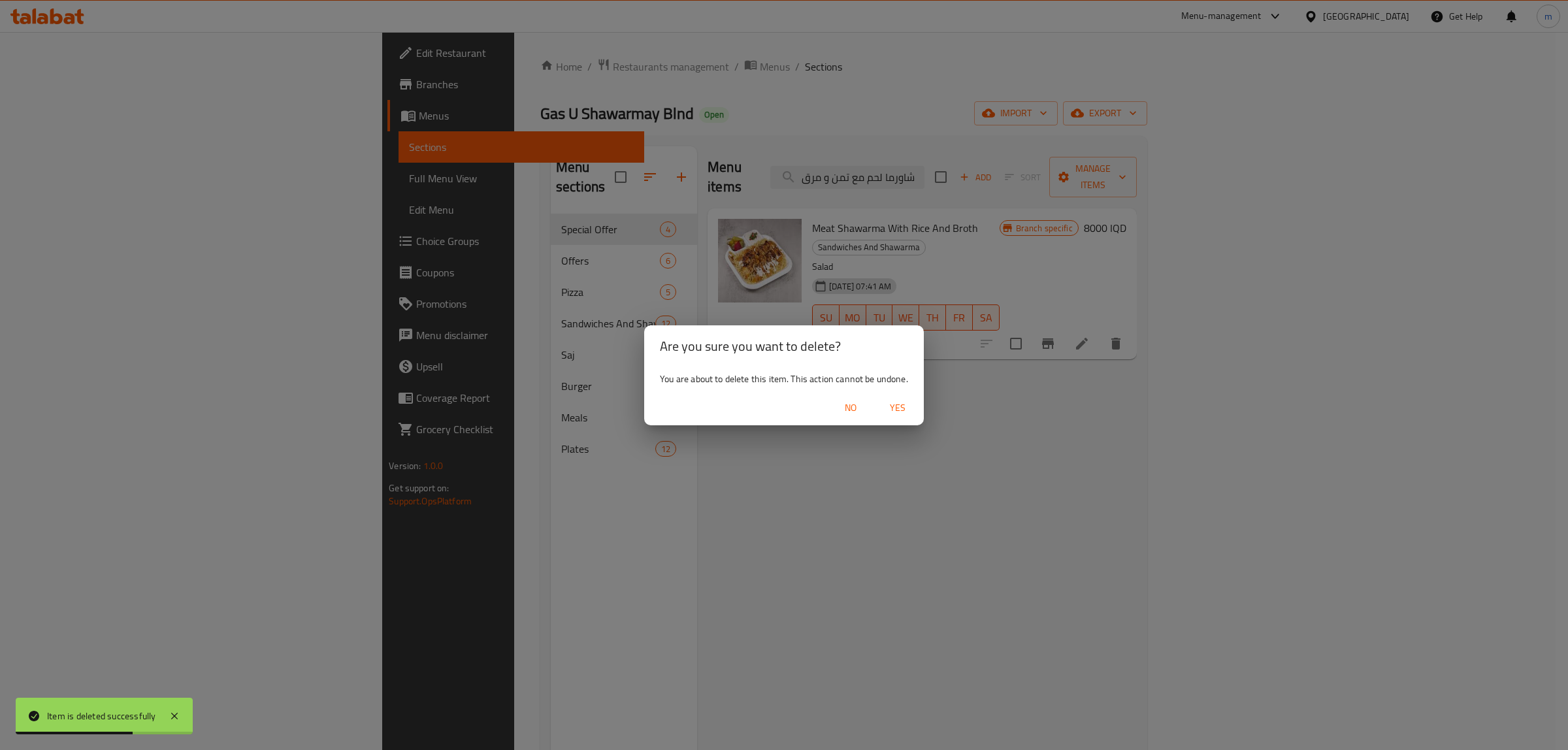
click at [896, 400] on span "Yes" at bounding box center [898, 408] width 32 height 16
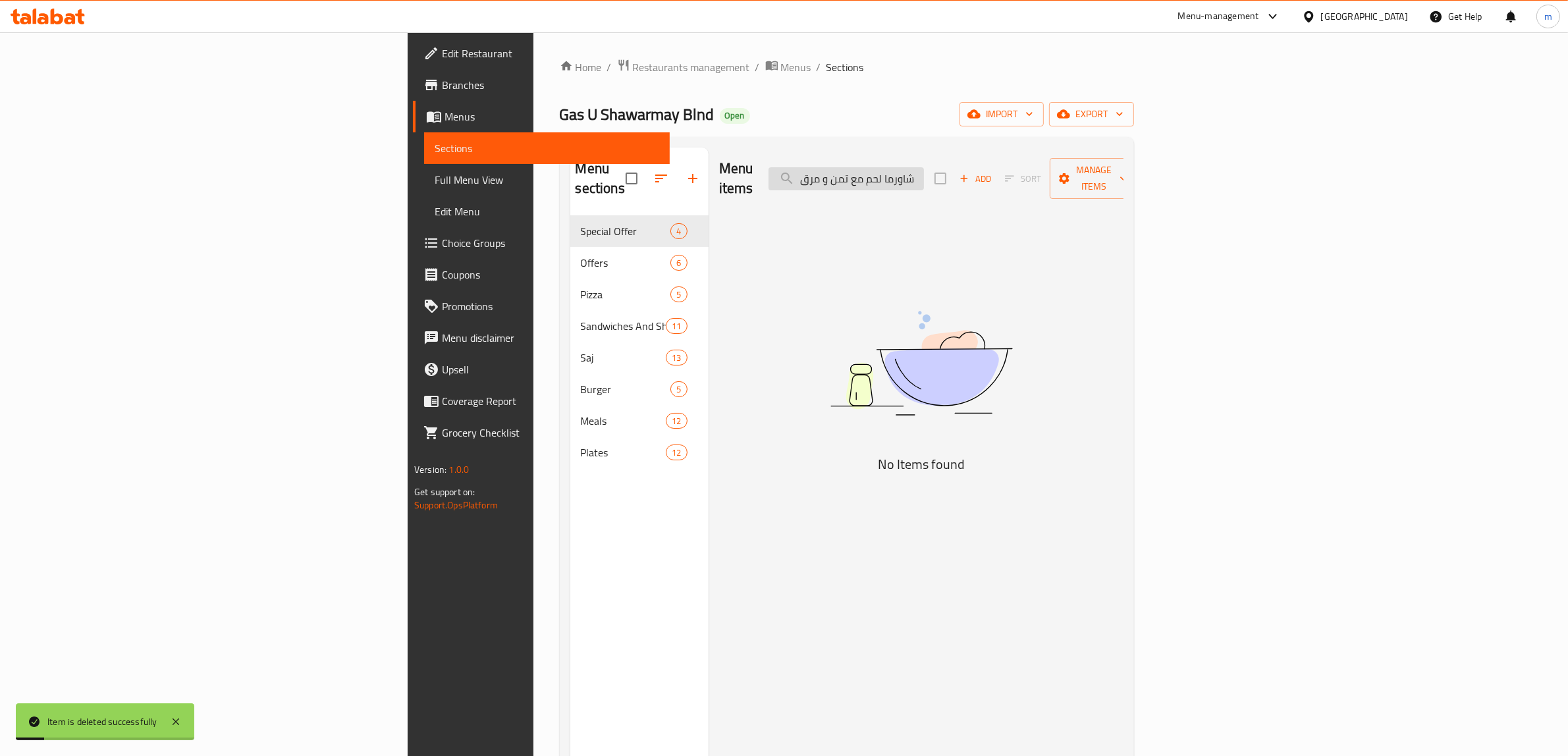
click at [924, 168] on input "شاورما لحم مع تمن و مرق" at bounding box center [846, 178] width 156 height 23
paste input "يزو"
click at [924, 167] on input "ريزو" at bounding box center [846, 178] width 156 height 23
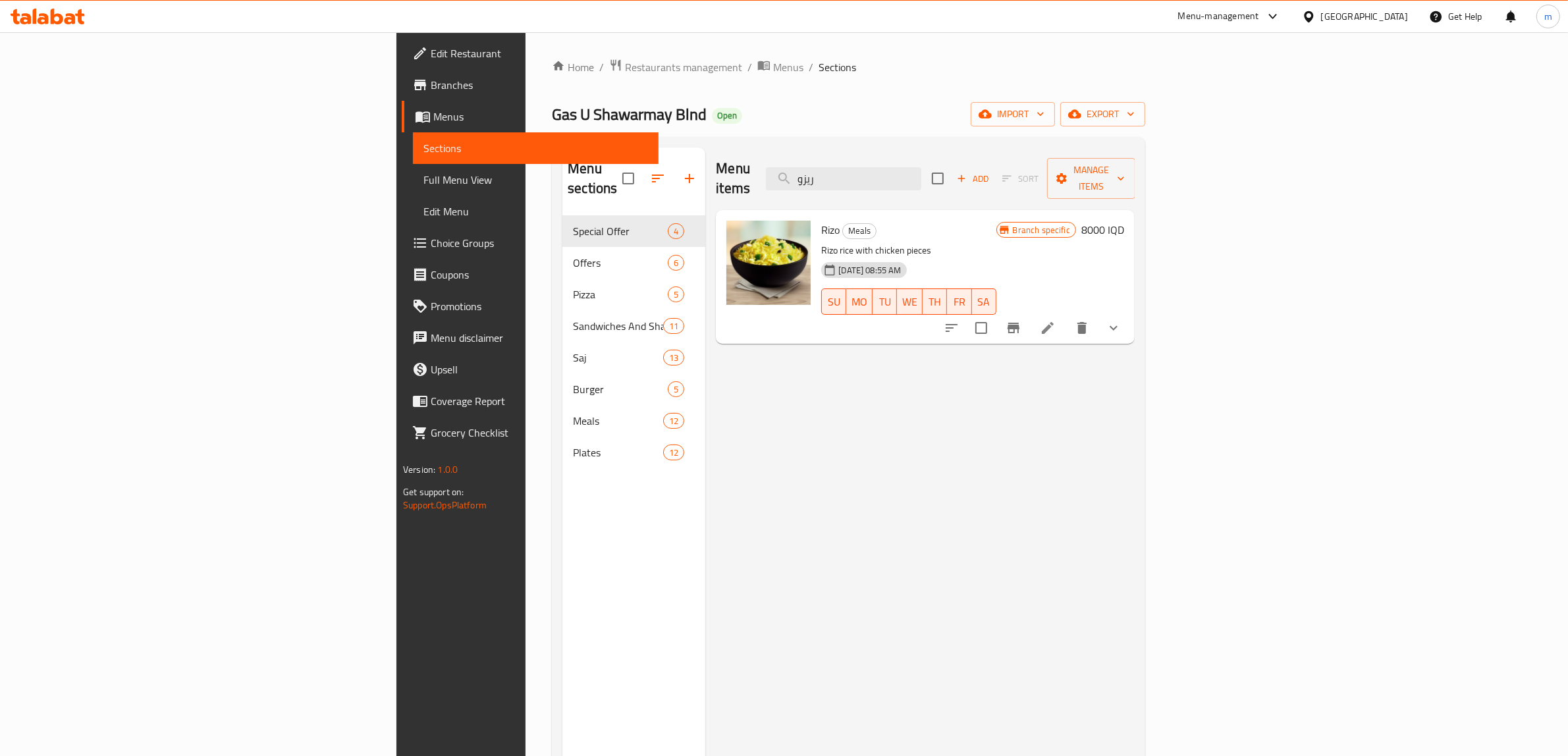
type input "ريزو"
click at [1122, 320] on icon "show more" at bounding box center [1113, 328] width 16 height 16
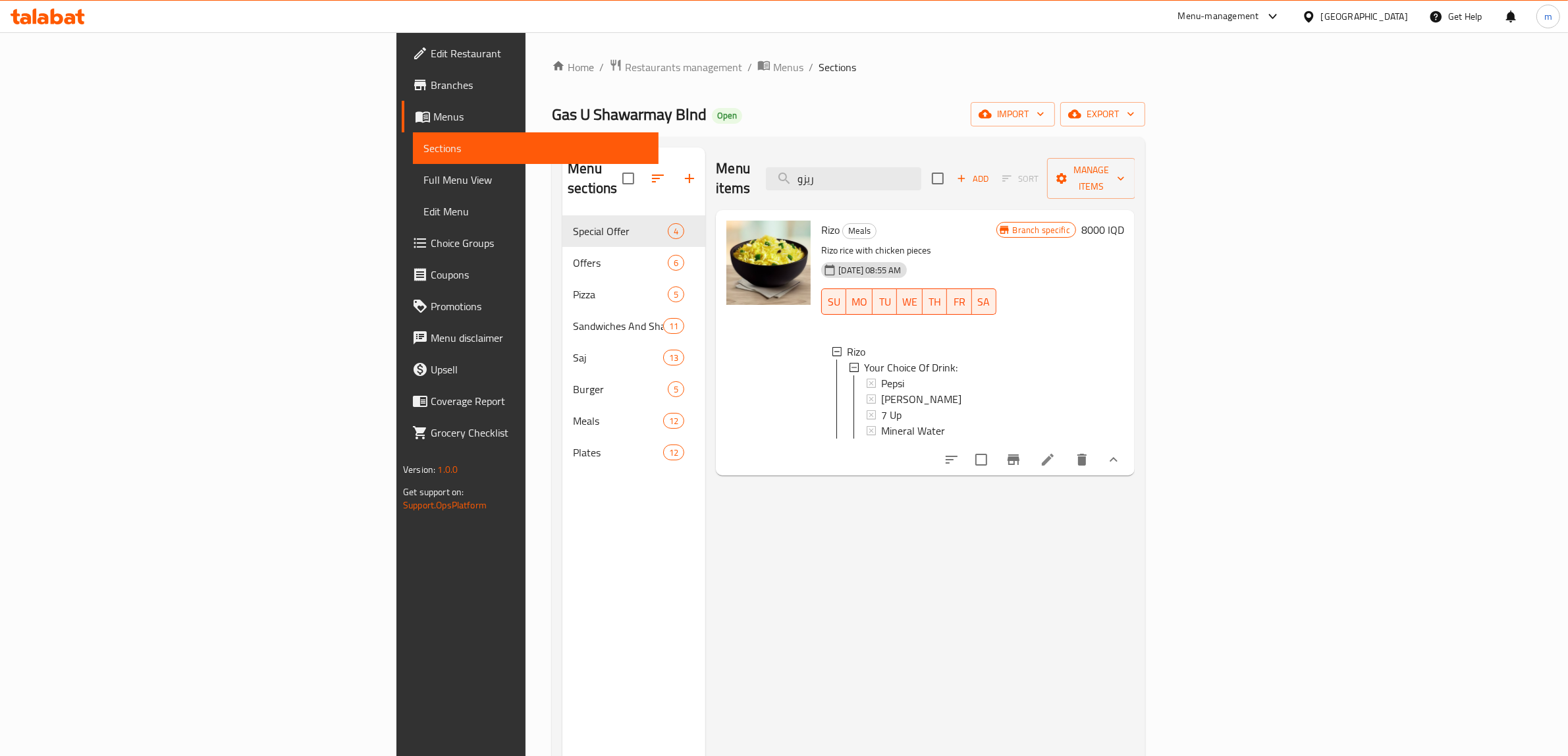
click at [1020, 455] on icon "Branch-specific-item" at bounding box center [1013, 459] width 12 height 10
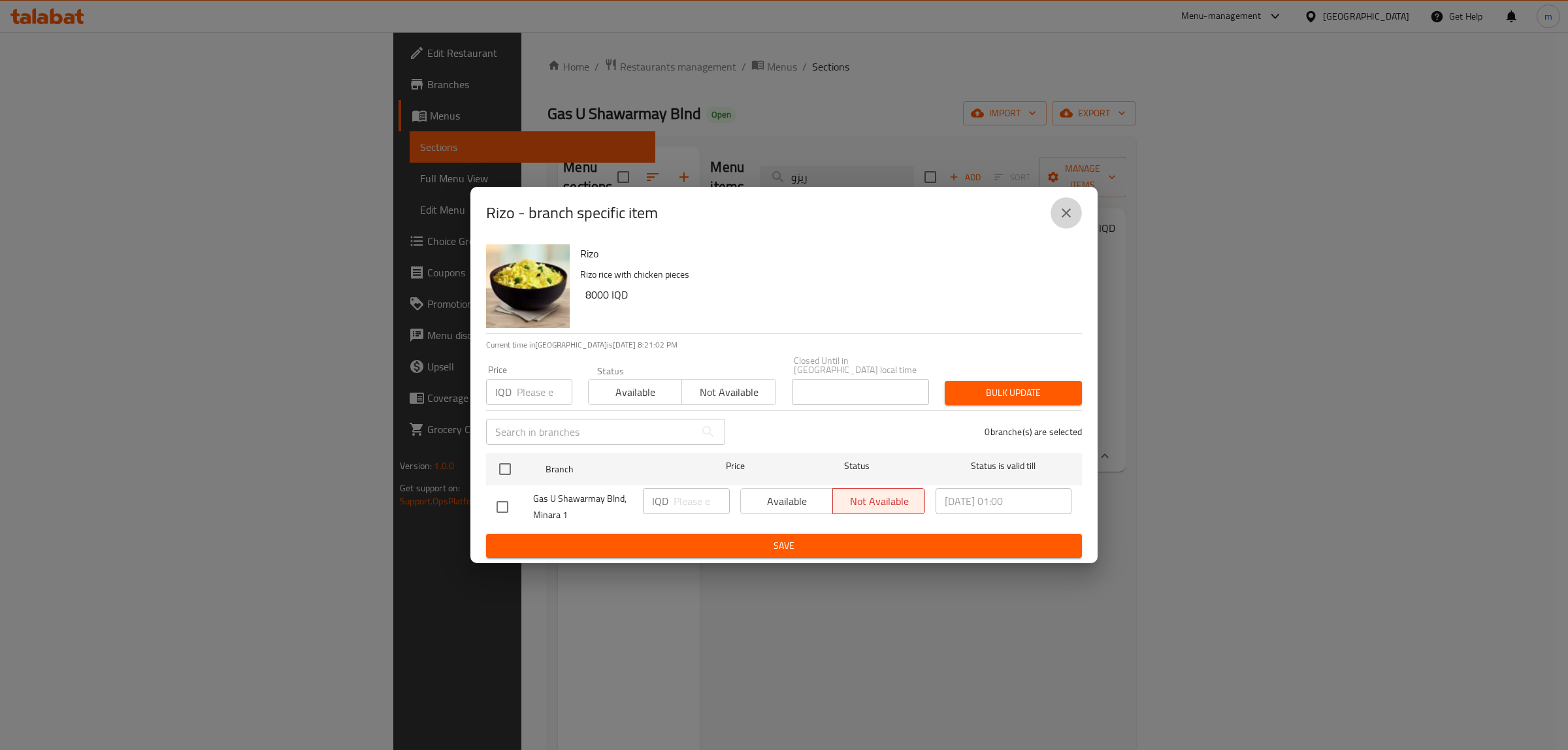
click at [1075, 211] on button "close" at bounding box center [1066, 213] width 32 height 32
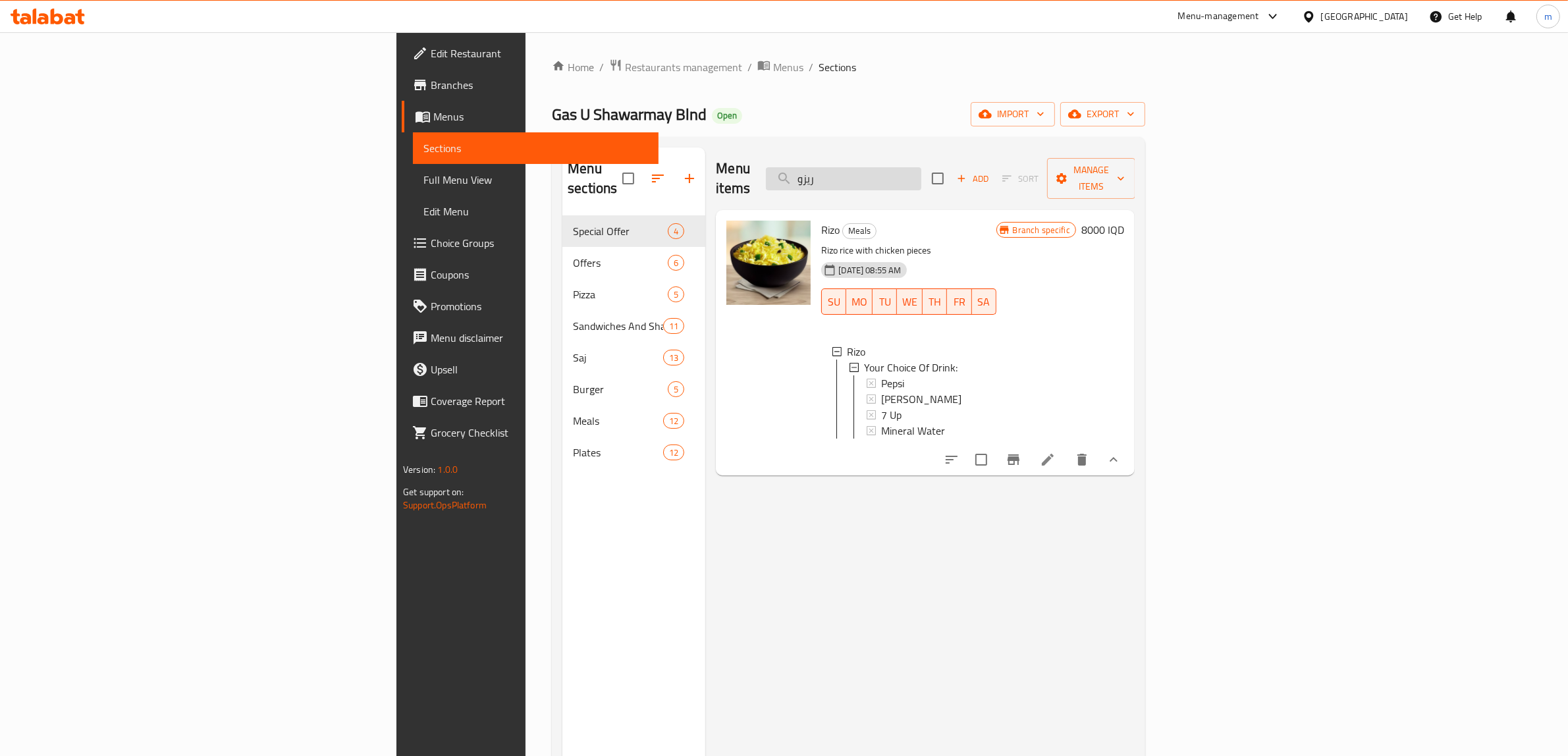
click at [922, 169] on input "ريزو" at bounding box center [844, 178] width 156 height 23
paste input "اج بطاطا مقلية"
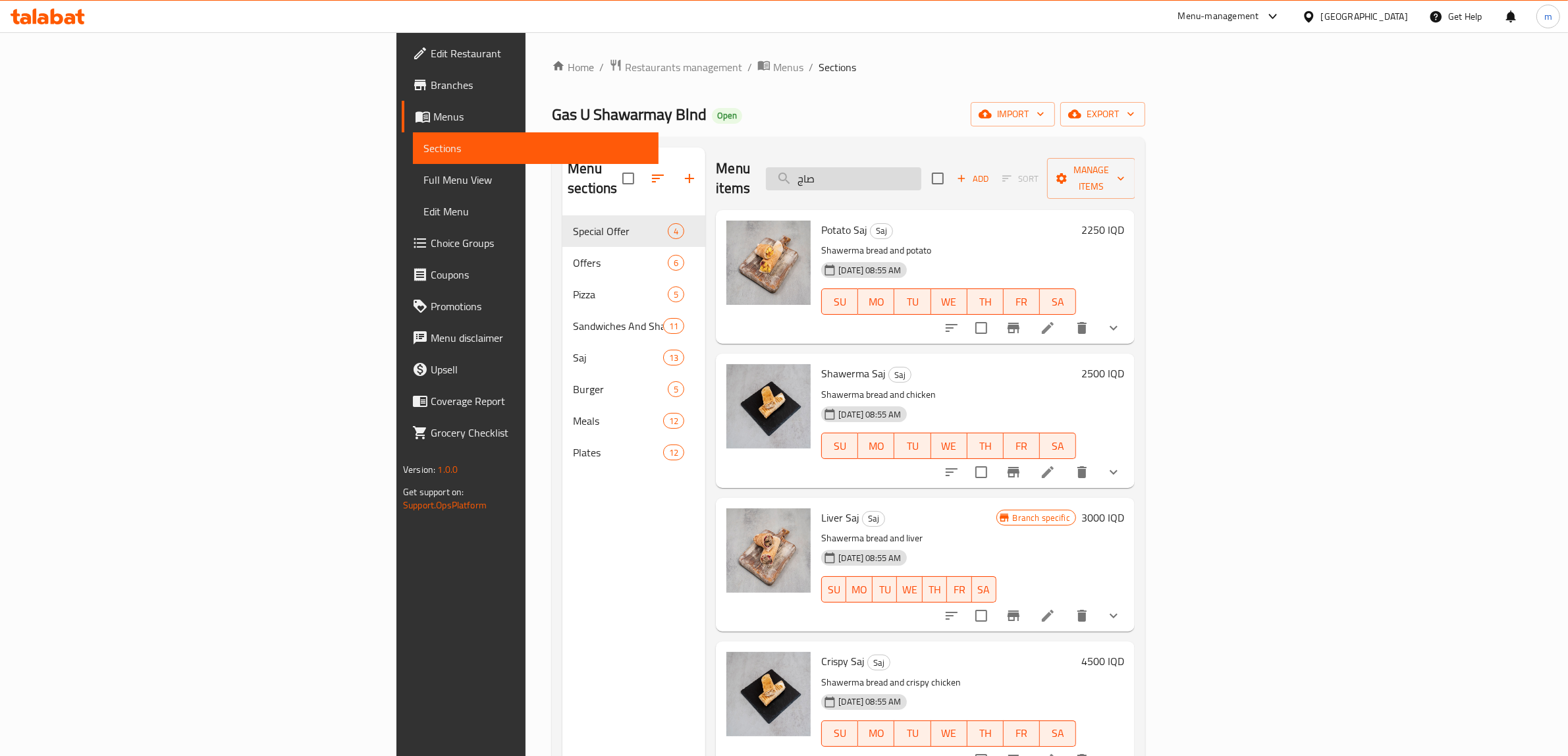
click at [922, 172] on input "صاج" at bounding box center [844, 178] width 156 height 23
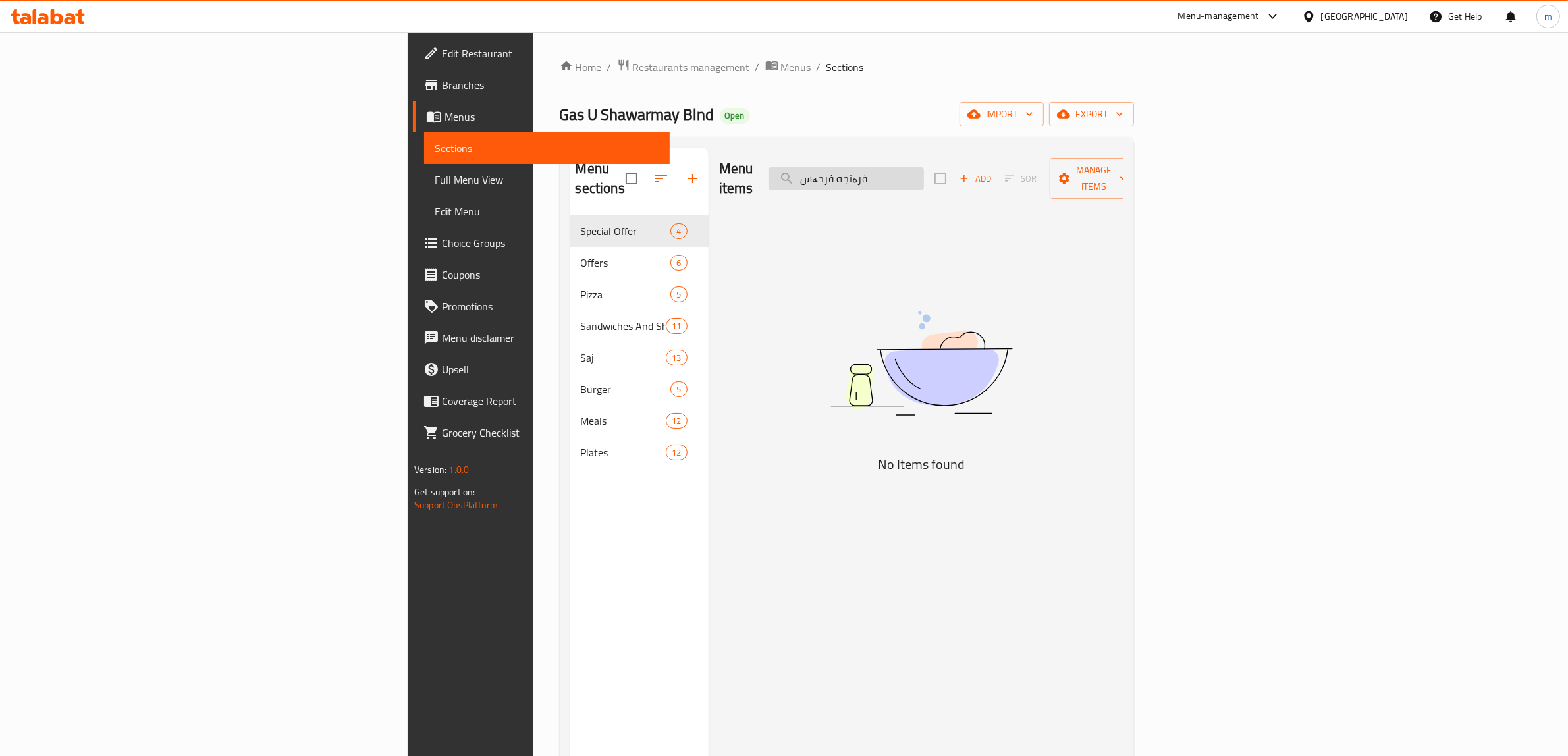
type input "فرەنجه"
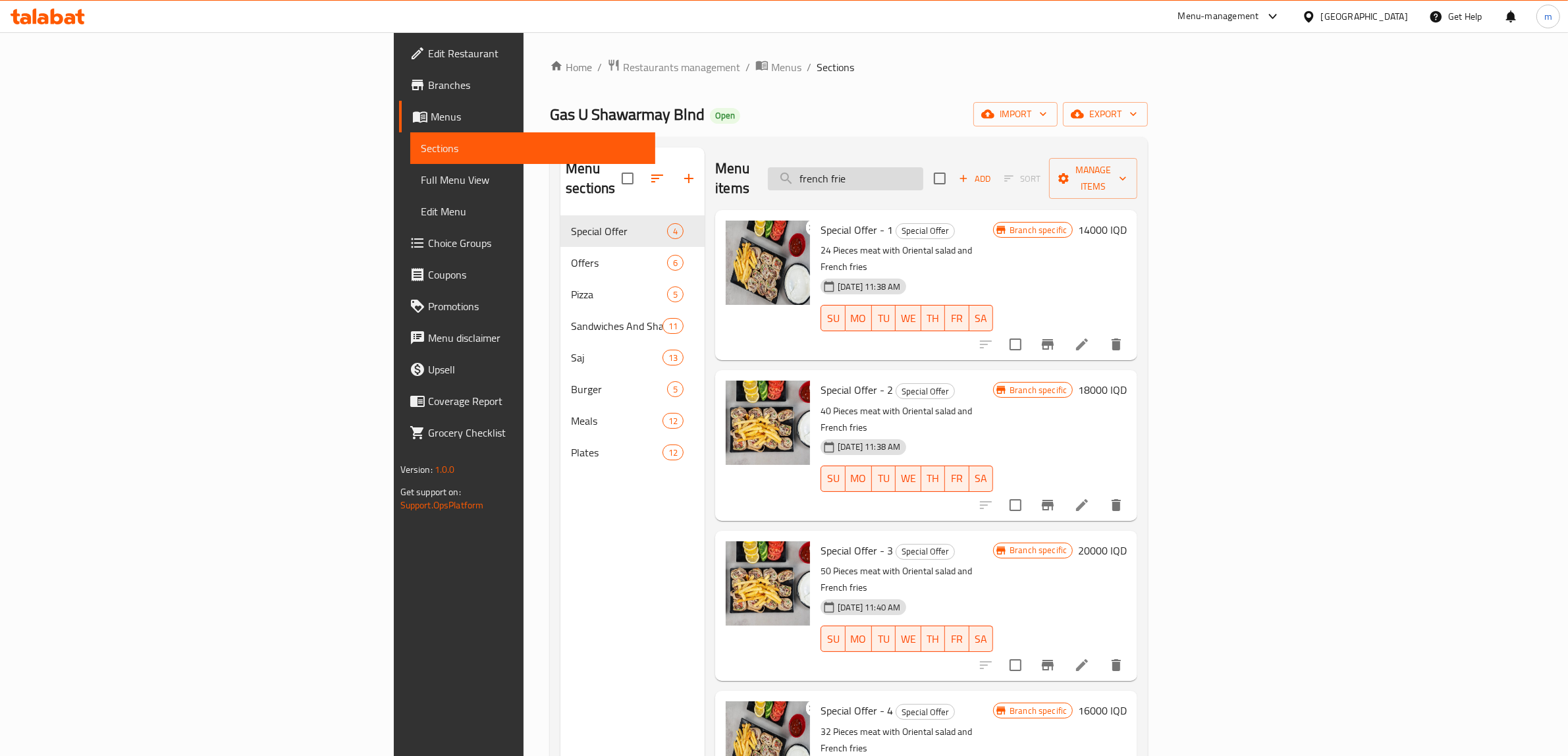
click at [924, 169] on input "french frie" at bounding box center [846, 178] width 156 height 23
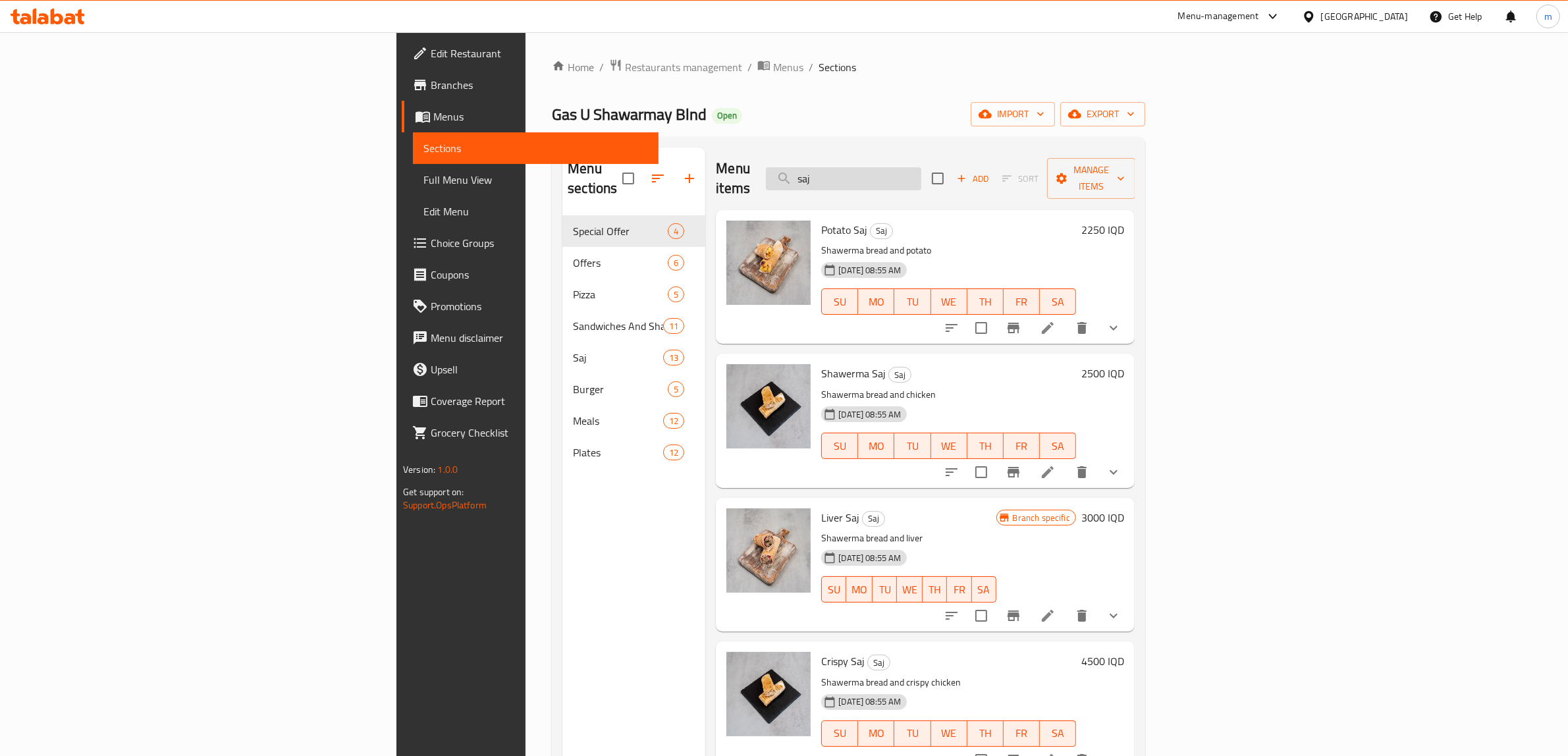
click at [922, 167] on input "saj" at bounding box center [844, 178] width 156 height 23
paste input "3000"
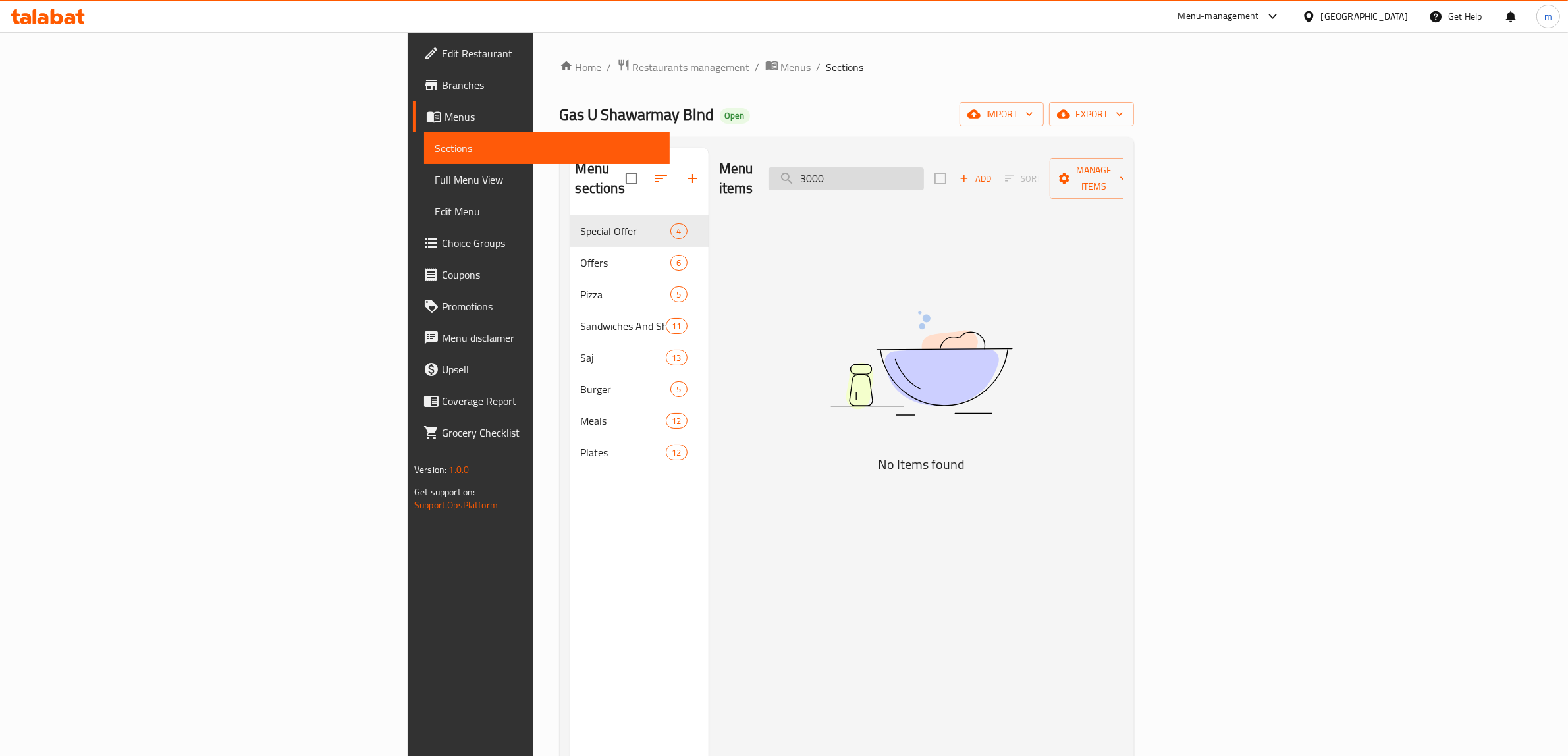
click at [924, 167] on input "3000" at bounding box center [846, 178] width 156 height 23
type input "saj"
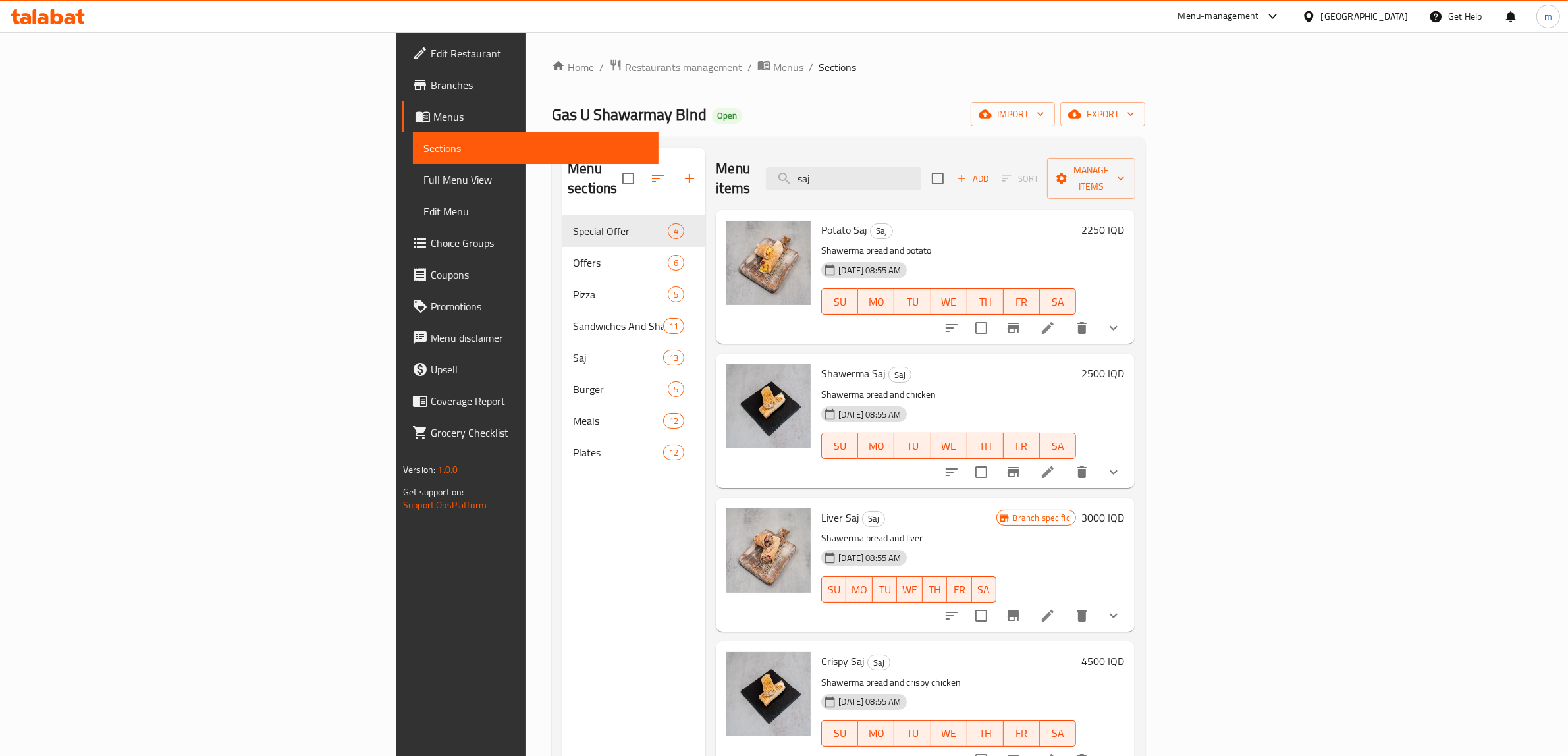
click at [1124, 221] on h6 "2250 IQD" at bounding box center [1103, 230] width 43 height 19
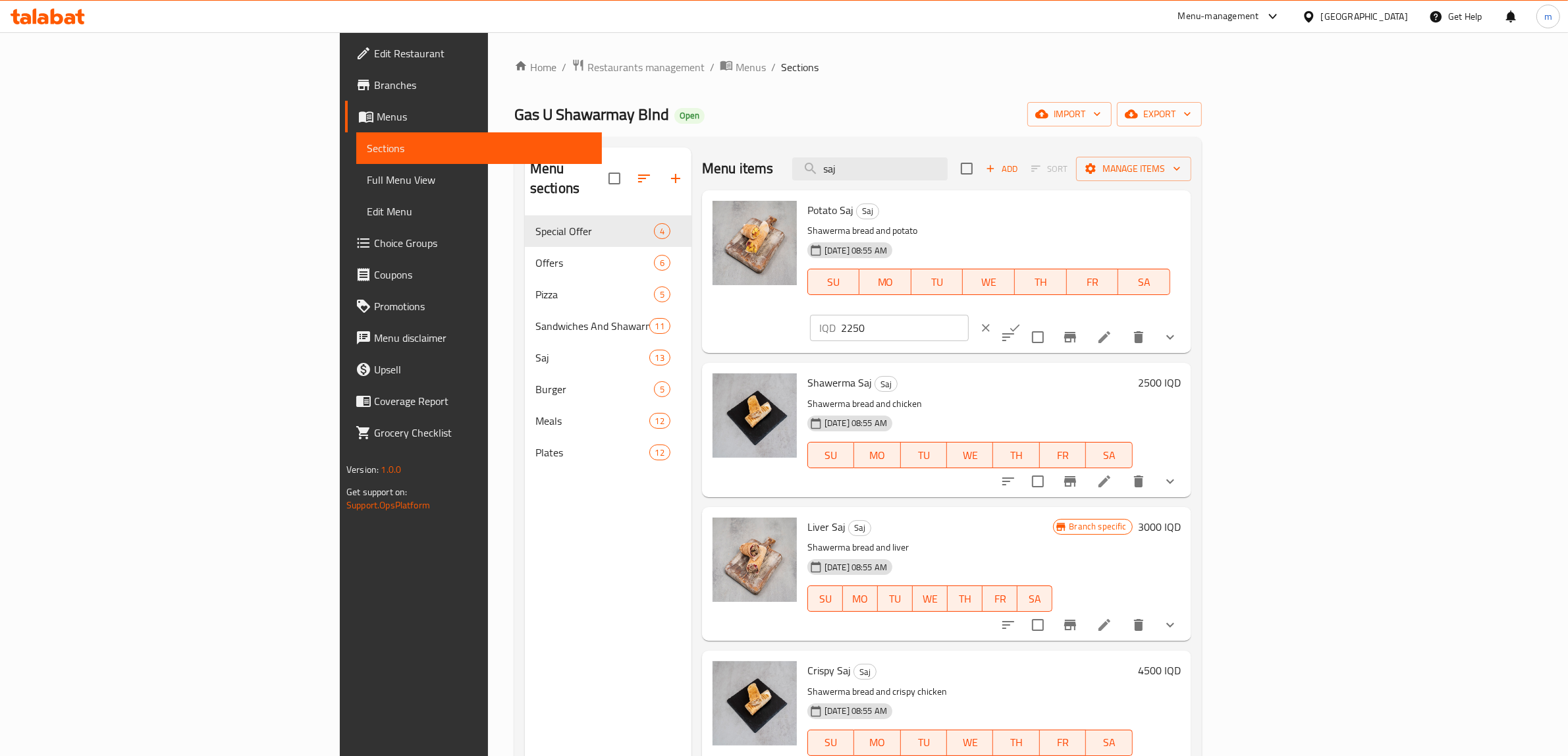
click at [969, 315] on input "2250" at bounding box center [905, 328] width 128 height 26
paste input "300"
type input "3000"
click at [1186, 198] on div "Potato Saj Saj Shawerma bread and potato 07-04-2024 08:55 AM SU MO TU WE TH FR …" at bounding box center [994, 272] width 384 height 152
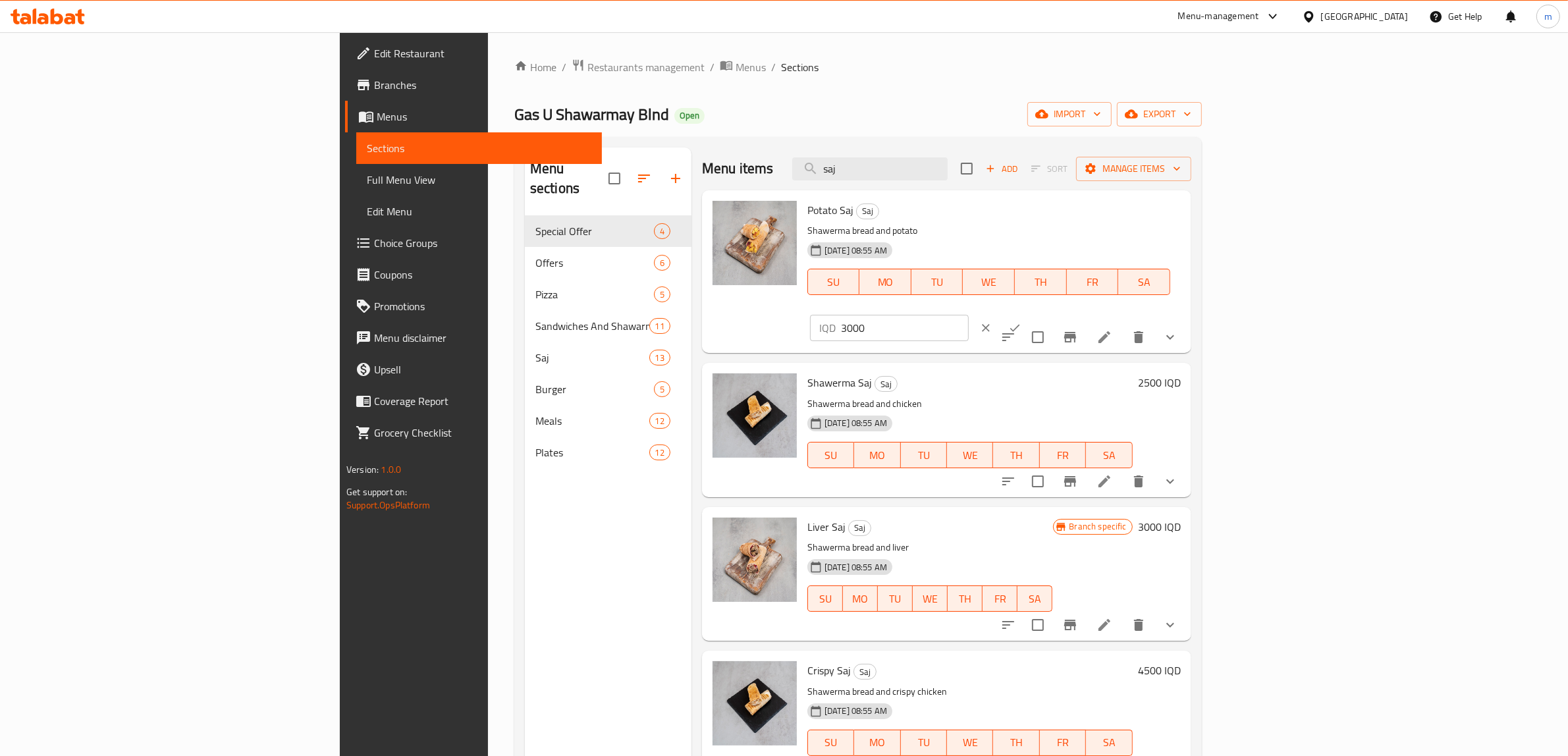
click at [1030, 313] on button "ok" at bounding box center [1015, 328] width 29 height 29
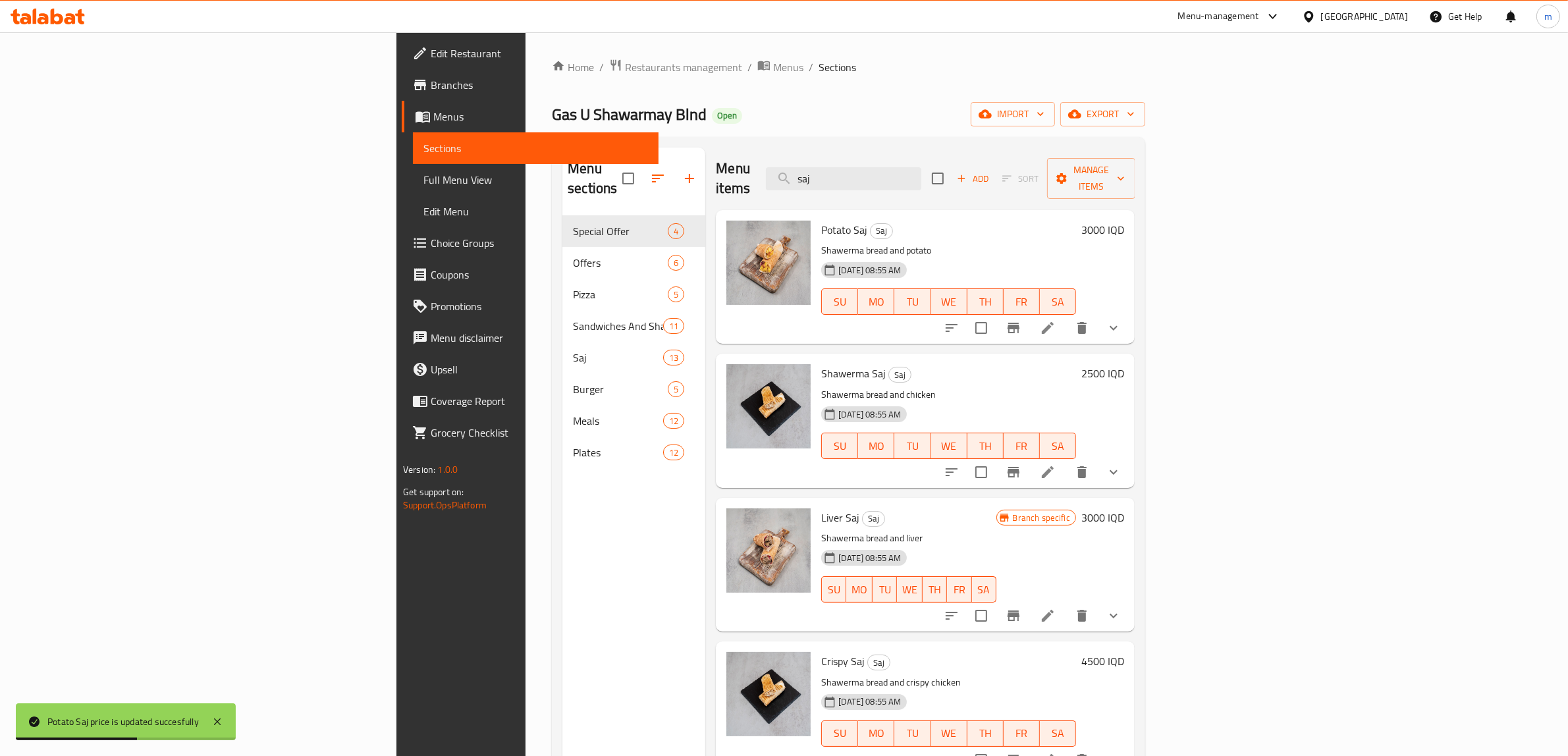
click at [1122, 320] on icon "show more" at bounding box center [1113, 328] width 16 height 16
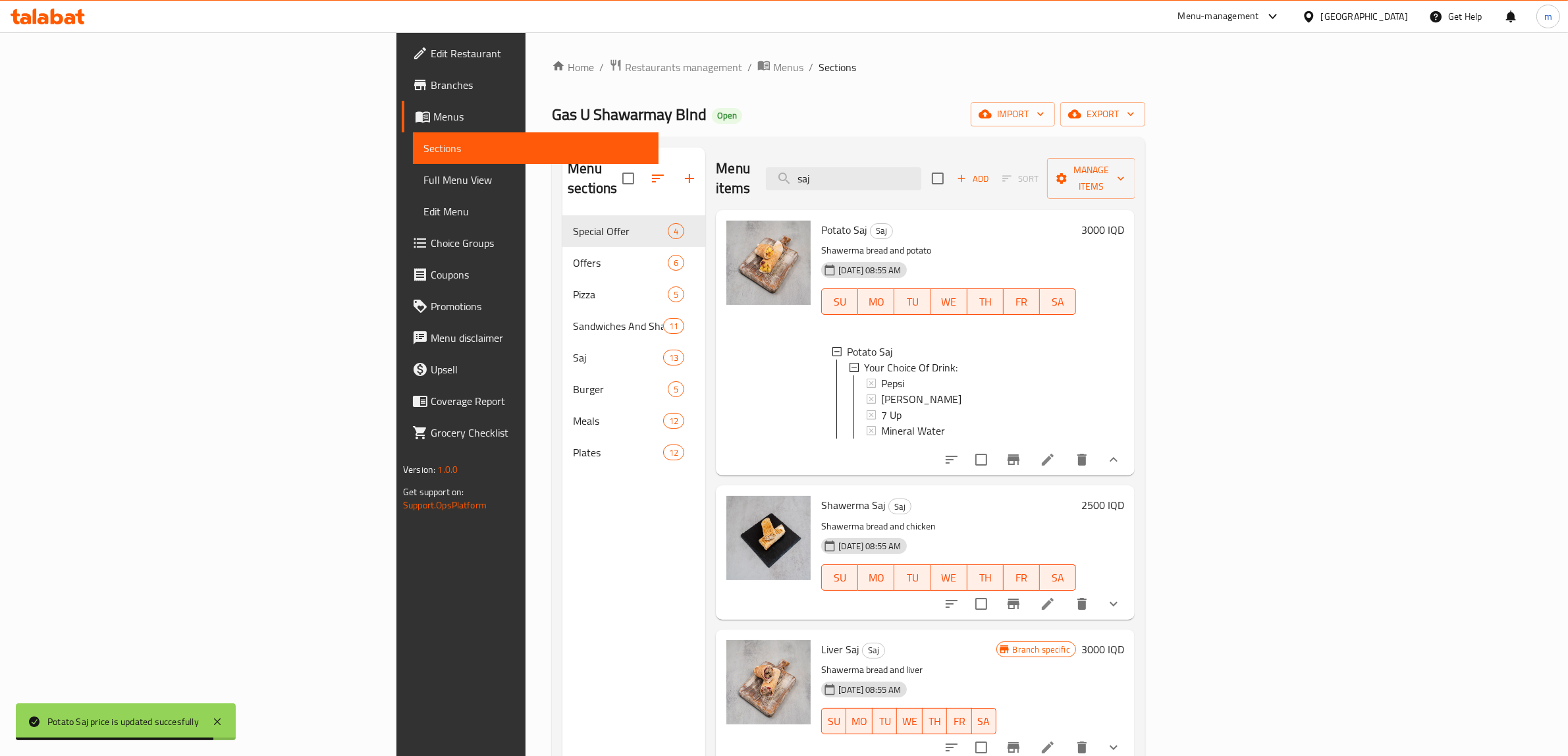
click at [1129, 444] on button "show more" at bounding box center [1114, 460] width 32 height 32
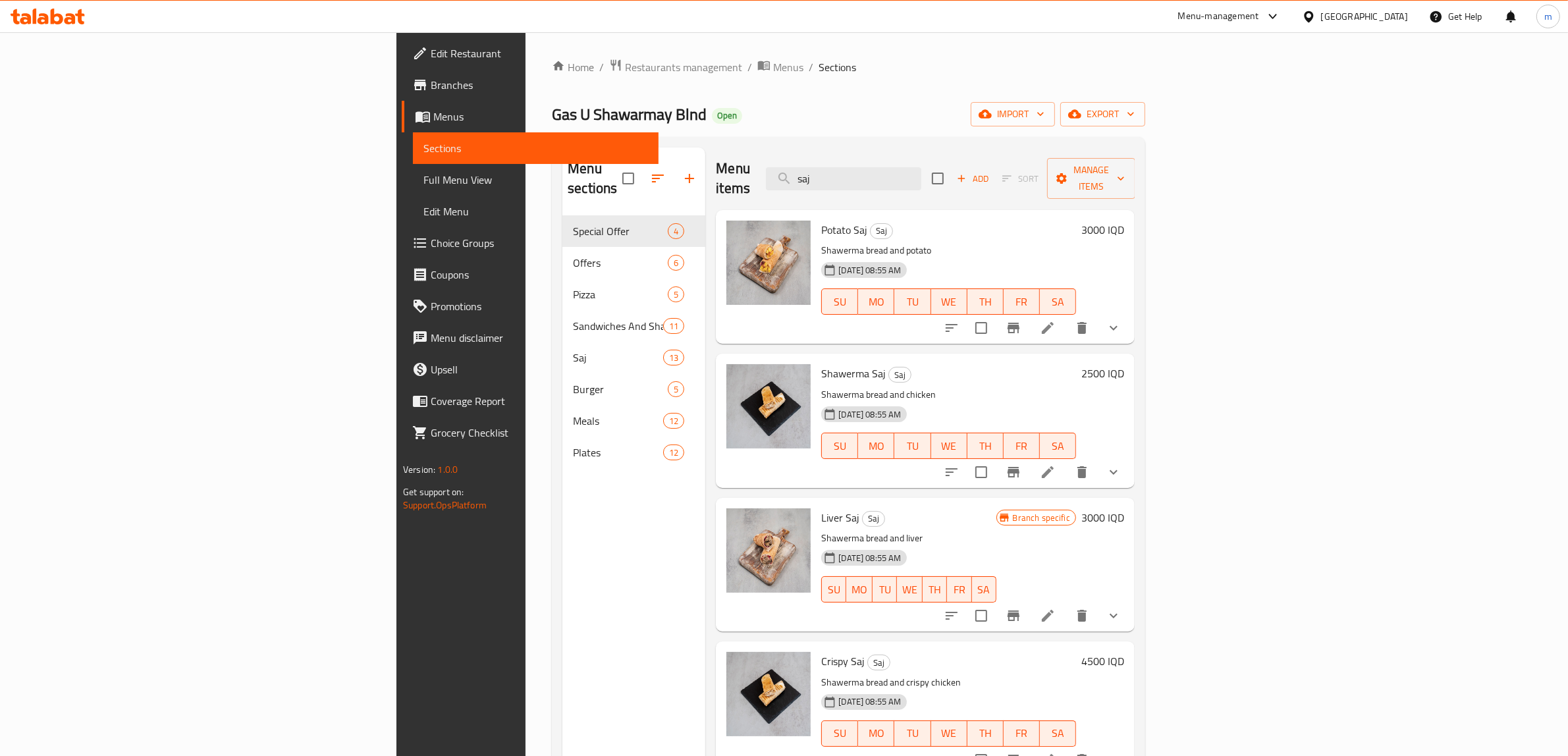
click at [1124, 364] on h6 "2500 IQD" at bounding box center [1103, 373] width 43 height 19
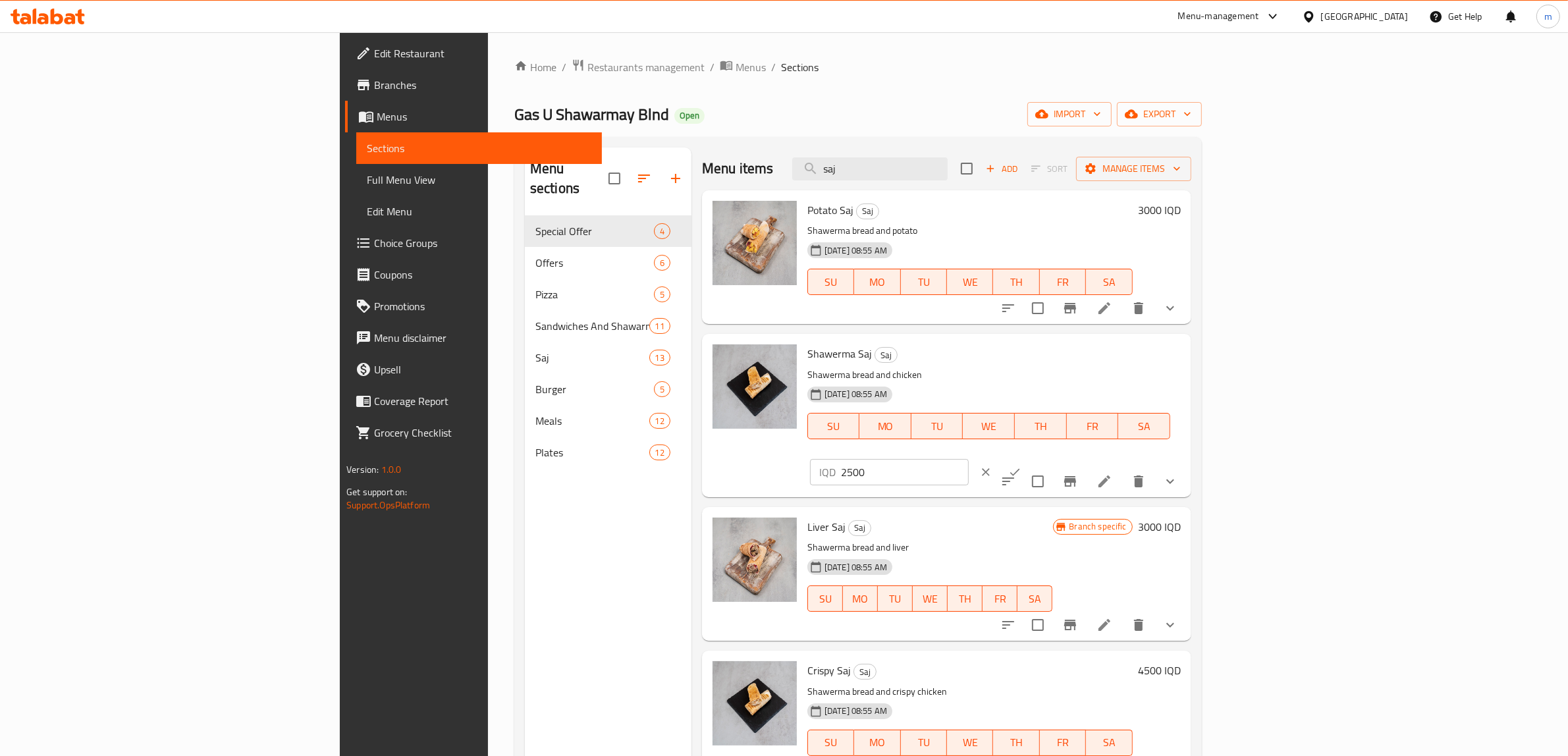
click at [969, 459] on input "2500" at bounding box center [905, 472] width 128 height 26
paste input "40"
type input "4000"
click at [1021, 465] on icon "ok" at bounding box center [1014, 472] width 13 height 13
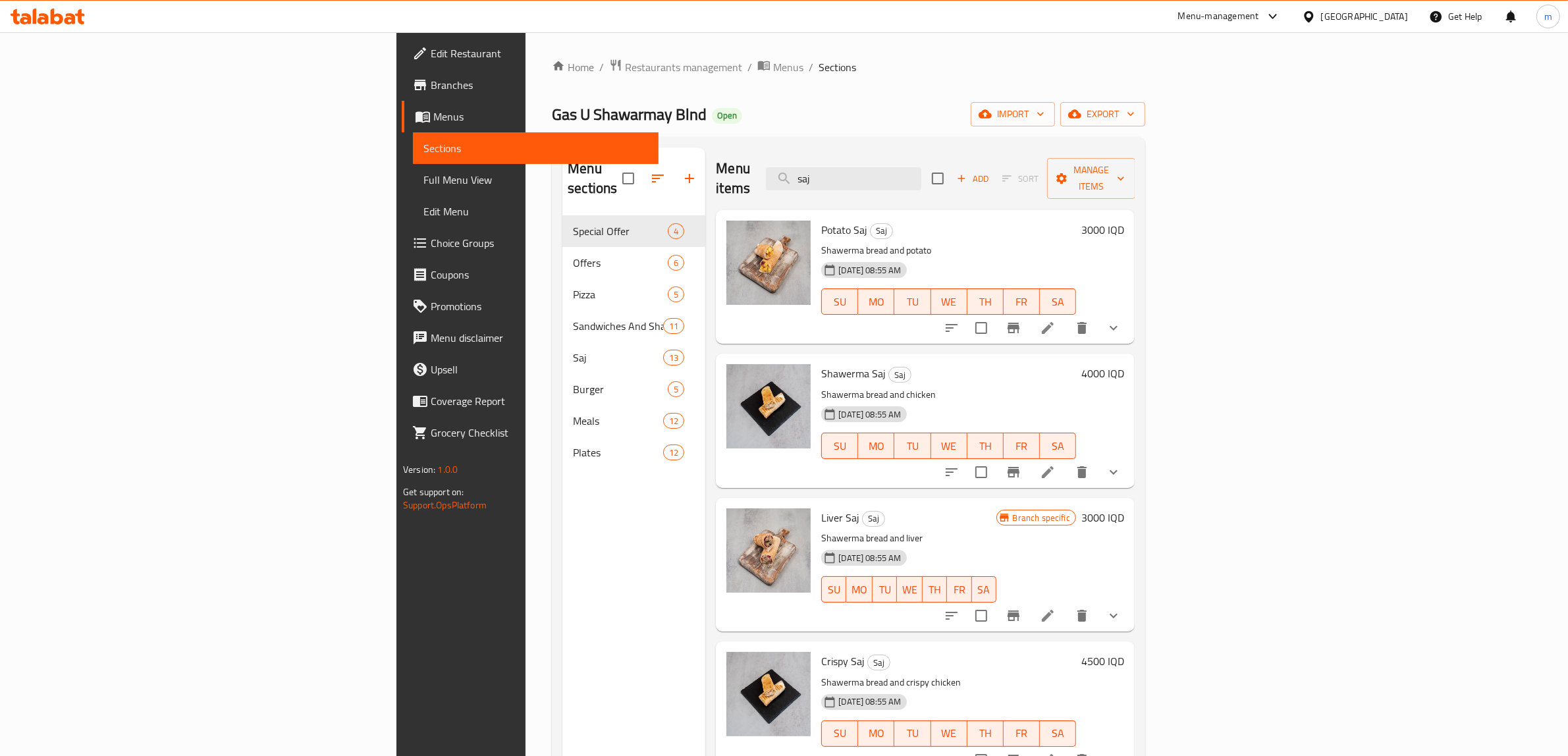
click at [1124, 508] on h6 "3000 IQD" at bounding box center [1103, 517] width 43 height 19
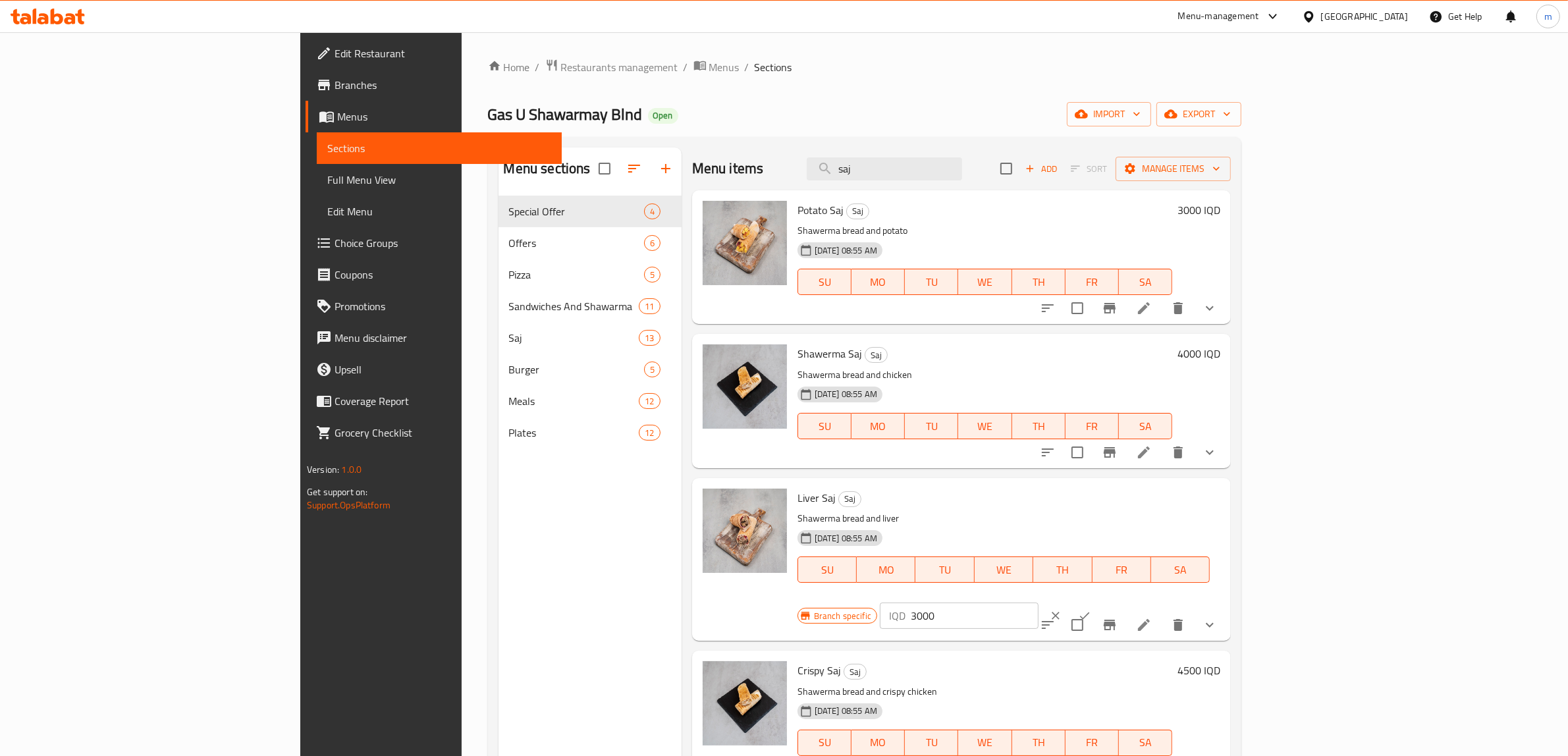
click at [1039, 602] on input "3000" at bounding box center [974, 616] width 128 height 26
paste input "8"
type input "8000"
click at [1100, 601] on button "ok" at bounding box center [1085, 616] width 29 height 29
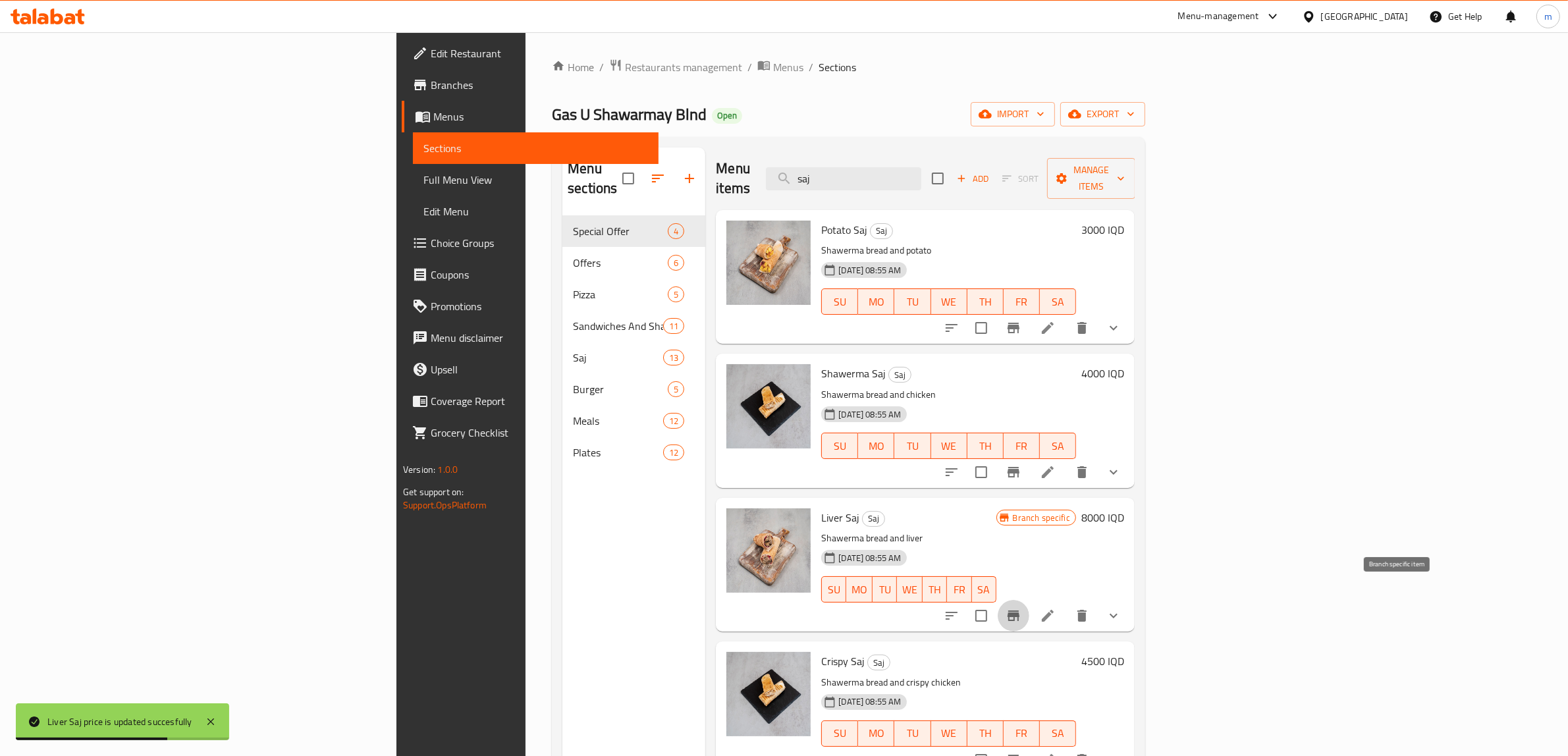
click at [1020, 610] on icon "Branch-specific-item" at bounding box center [1013, 615] width 12 height 10
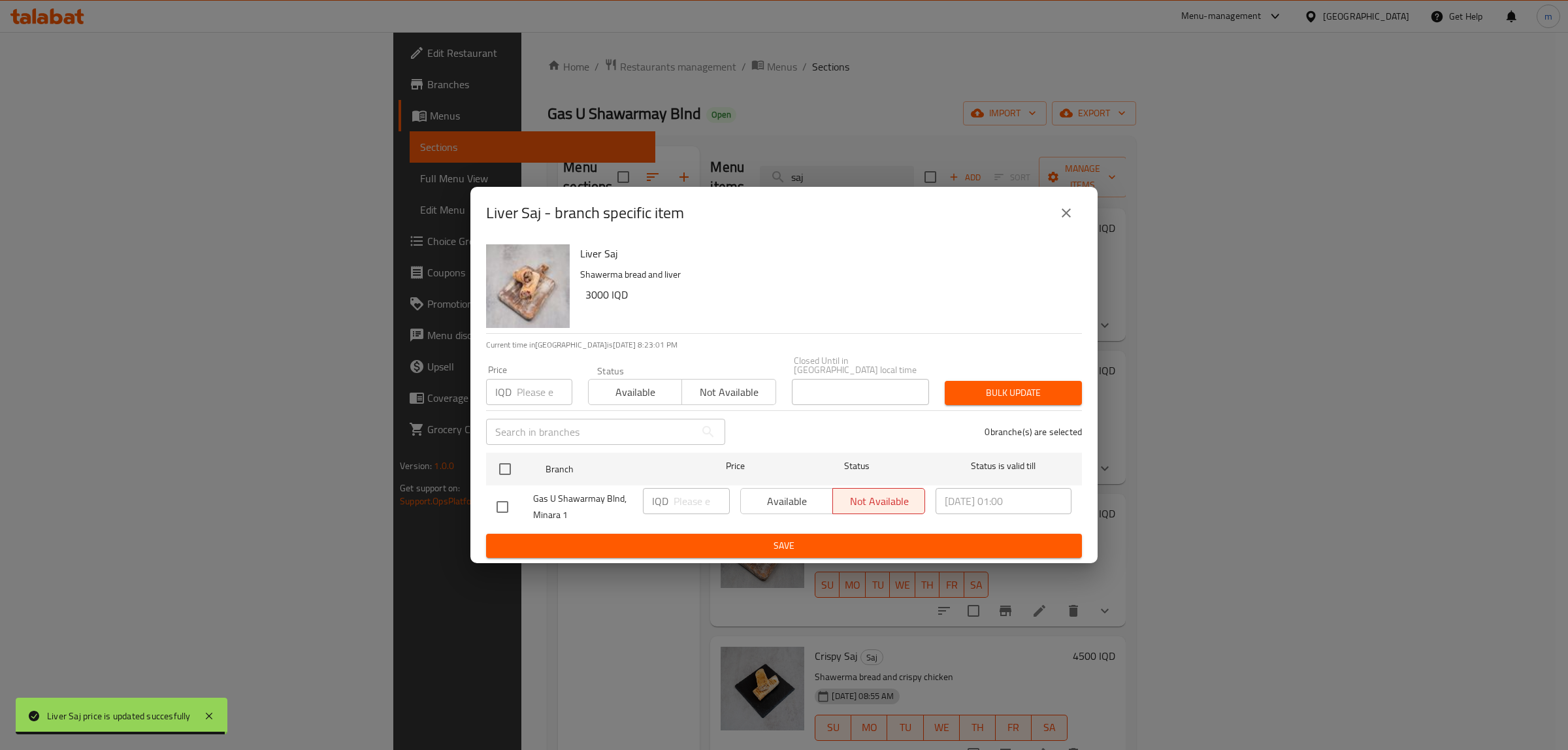
click at [1066, 221] on icon "close" at bounding box center [1066, 213] width 16 height 16
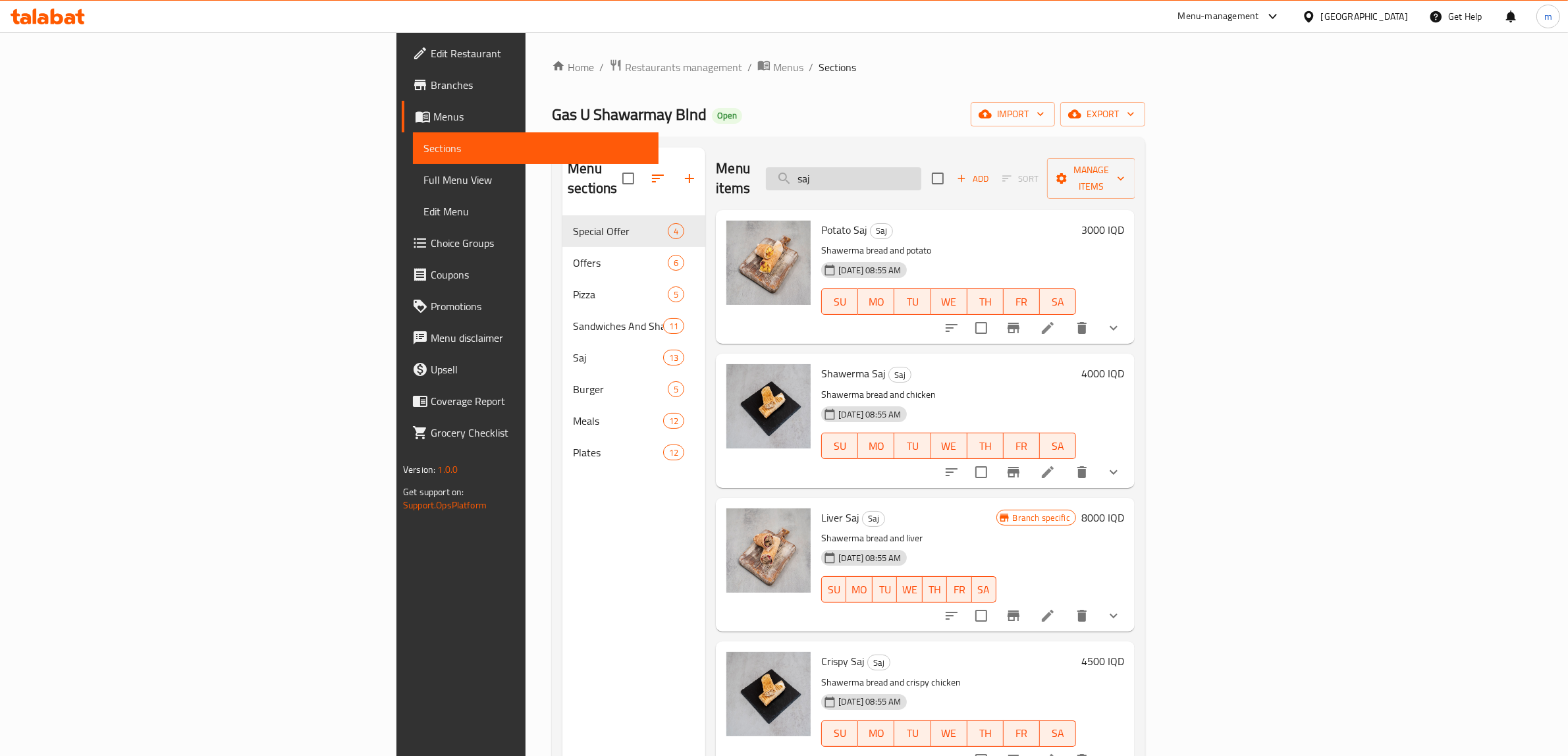
click at [922, 167] on input "saj" at bounding box center [844, 178] width 156 height 23
paste input "6000"
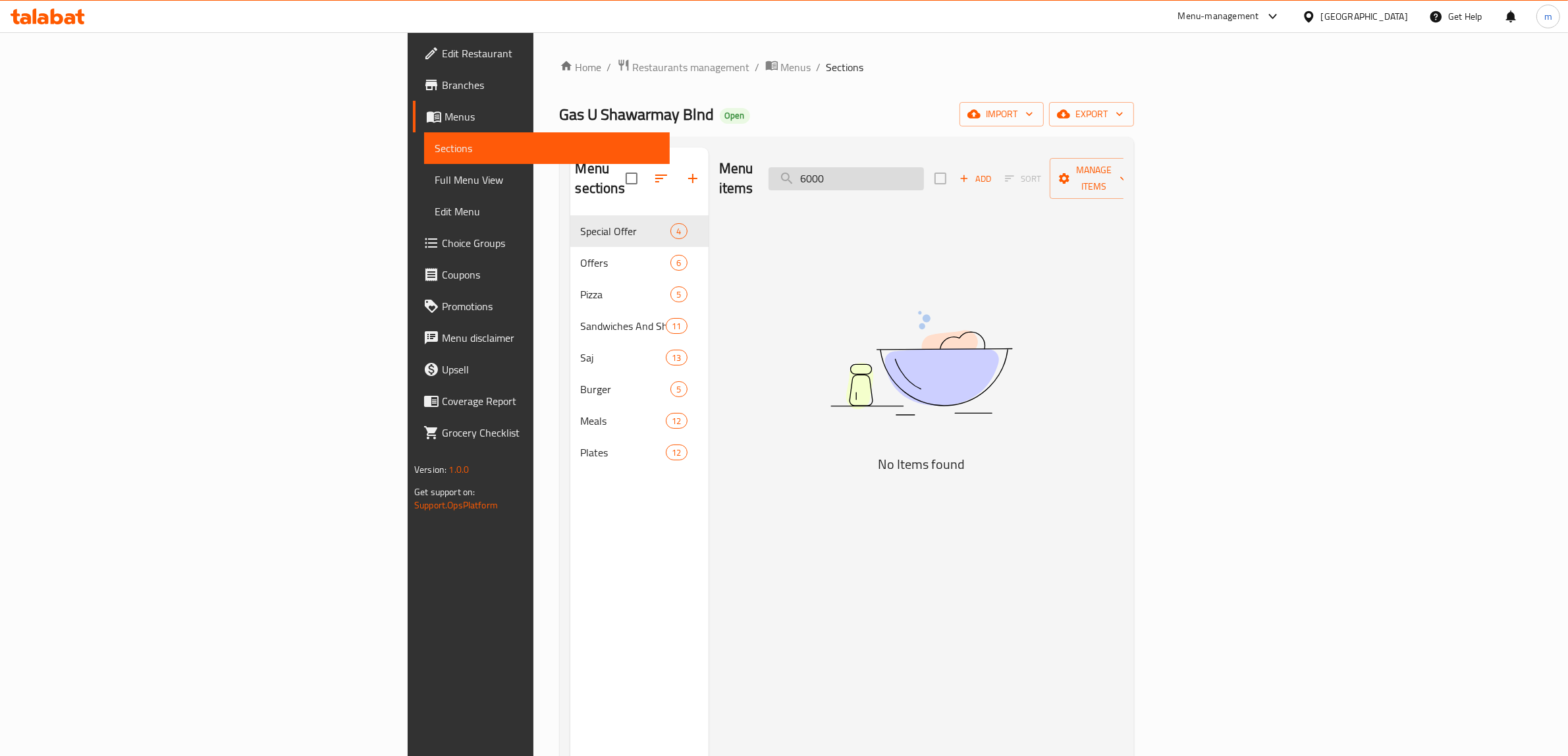
click at [924, 178] on input "6000" at bounding box center [846, 178] width 156 height 23
type input "saj"
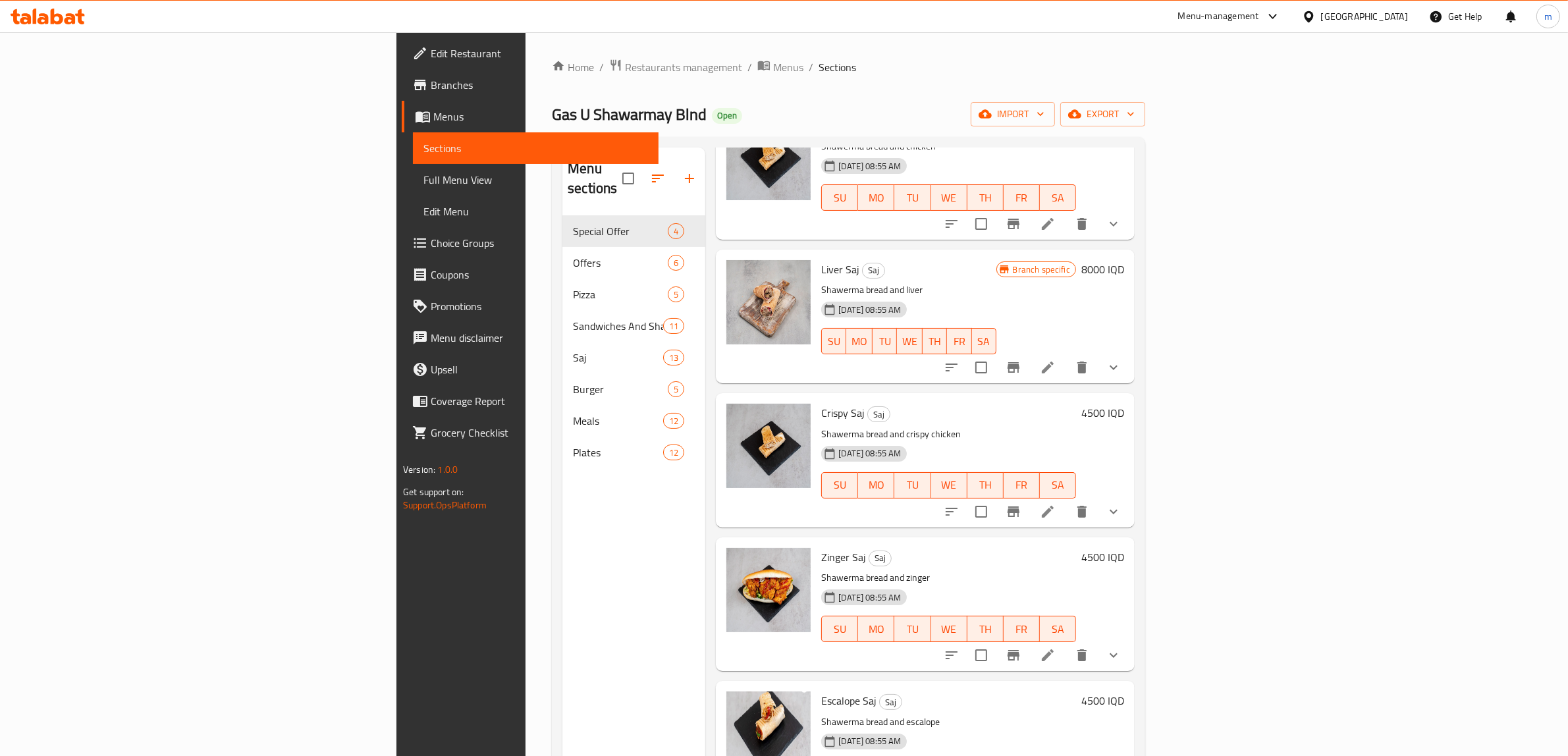
scroll to position [219, 0]
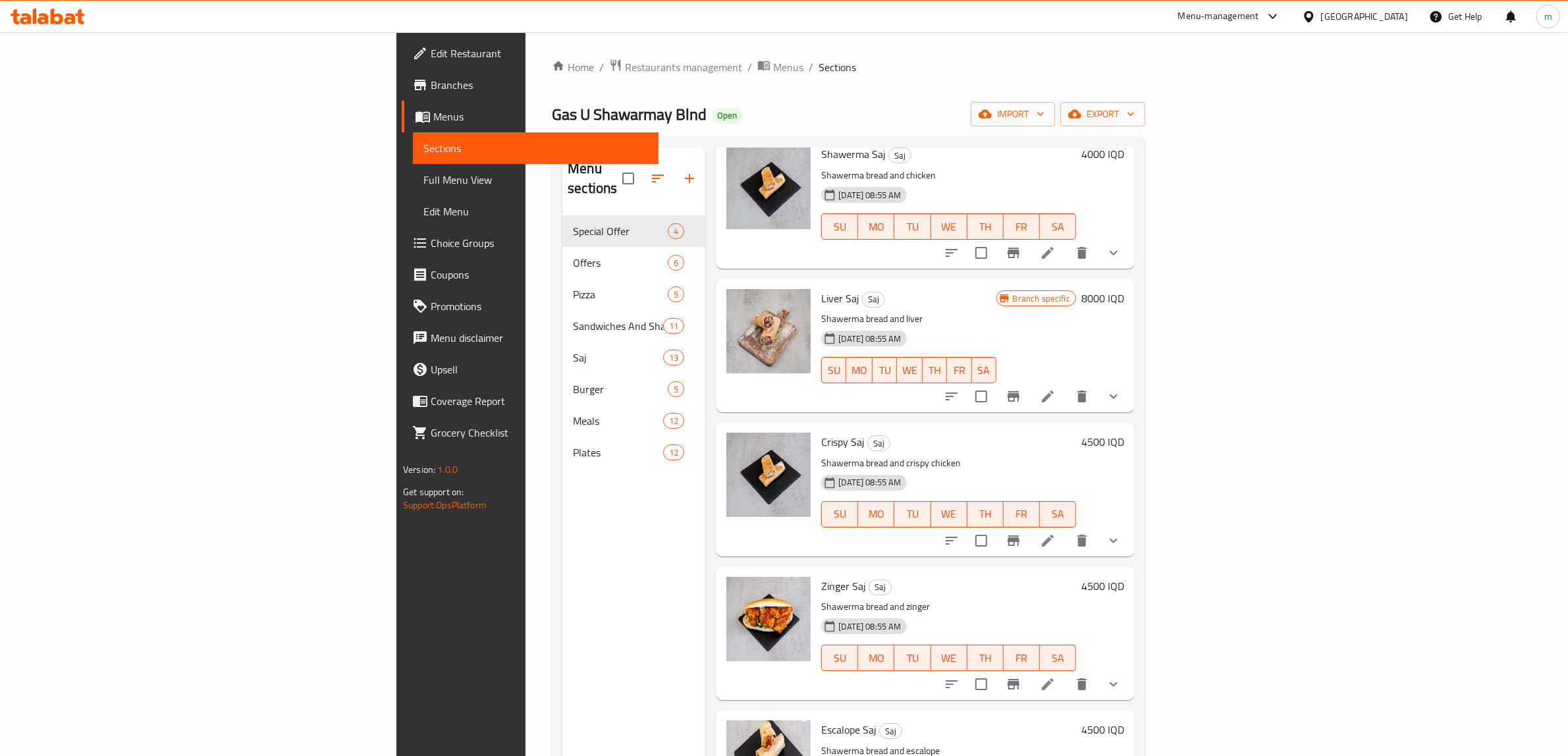
click at [1124, 432] on h6 "4500 IQD" at bounding box center [1103, 441] width 43 height 19
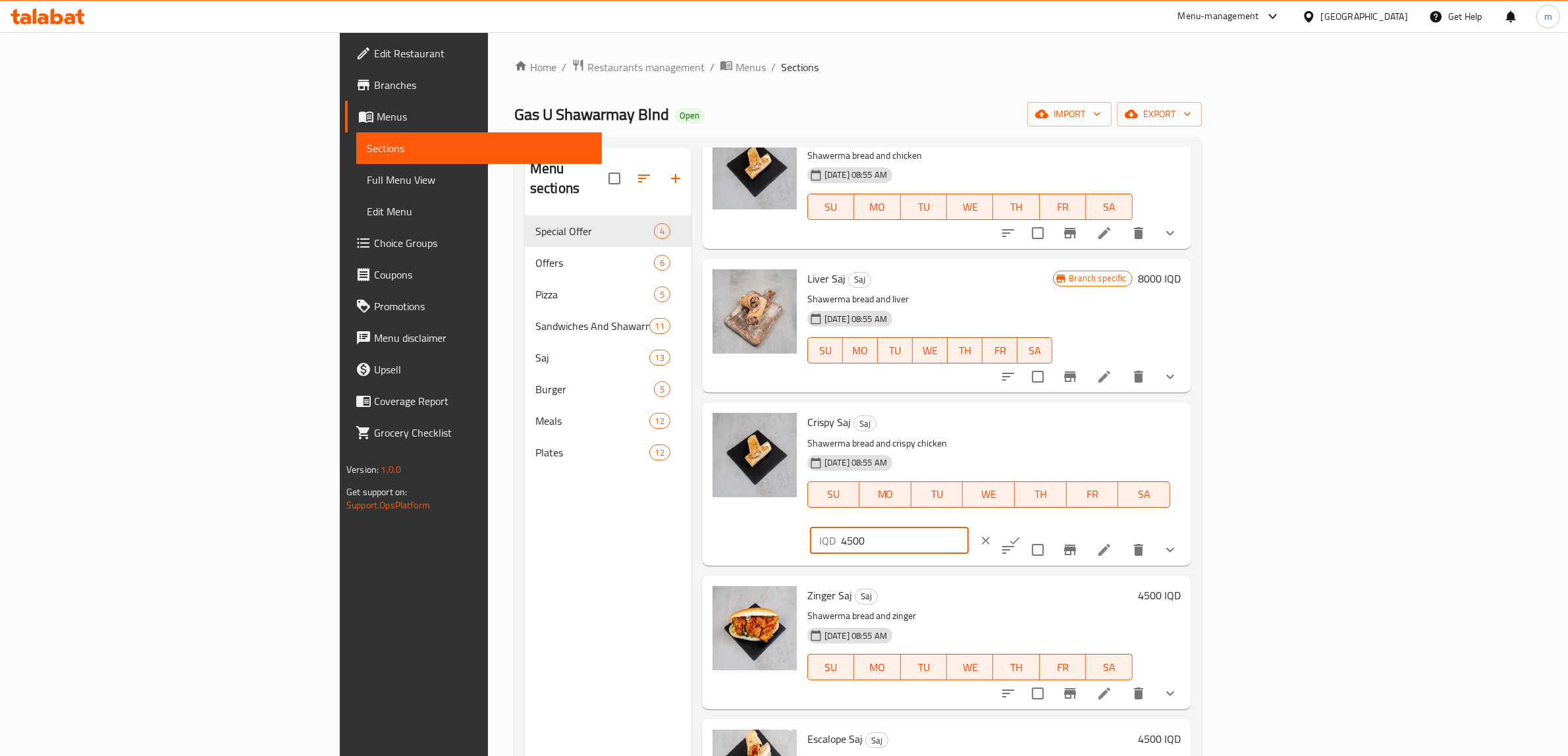
click at [969, 527] on input "4500" at bounding box center [905, 540] width 128 height 26
paste input "60"
type input "6000"
click at [1021, 534] on icon "ok" at bounding box center [1014, 540] width 13 height 13
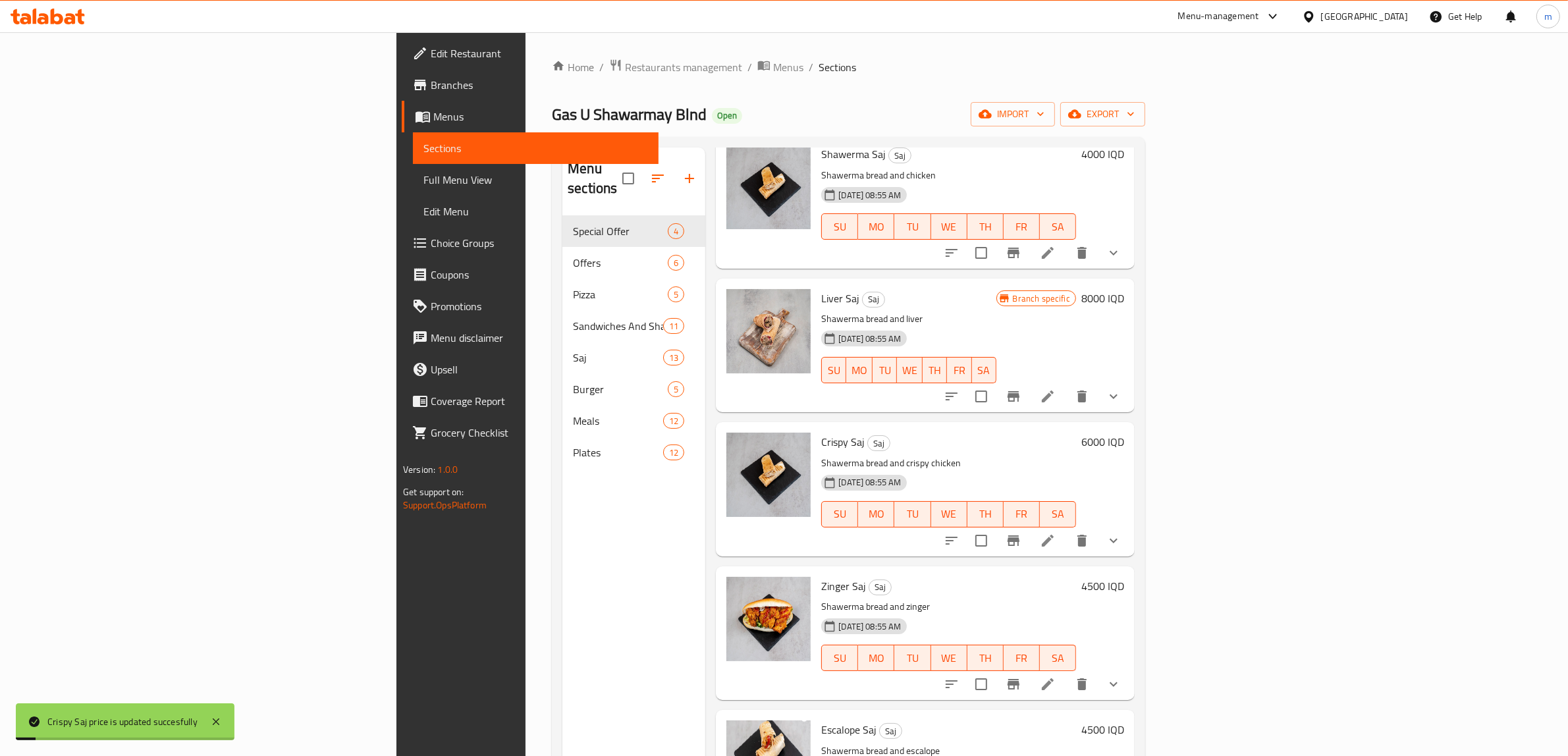
click at [1122, 533] on icon "show more" at bounding box center [1113, 540] width 16 height 16
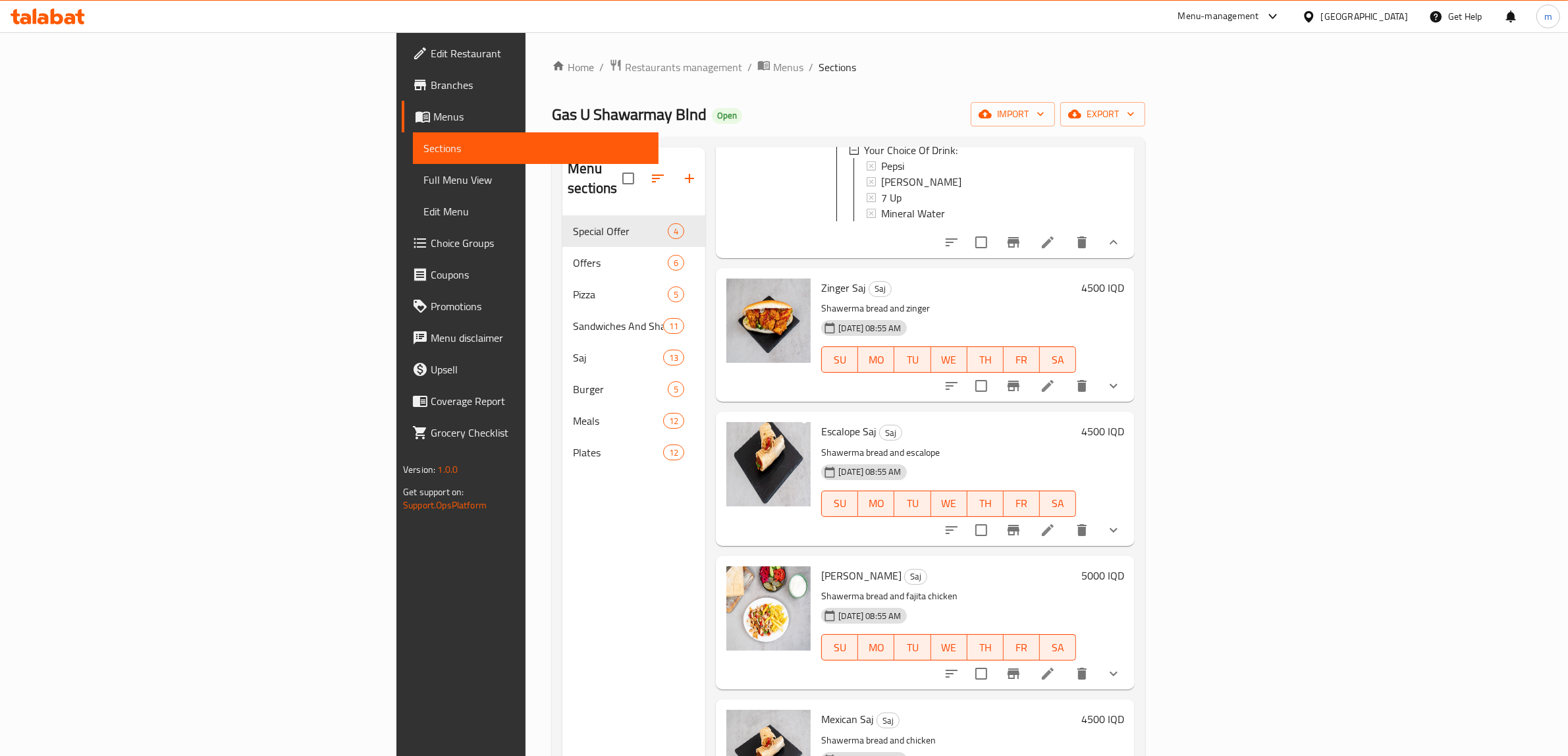
scroll to position [658, 0]
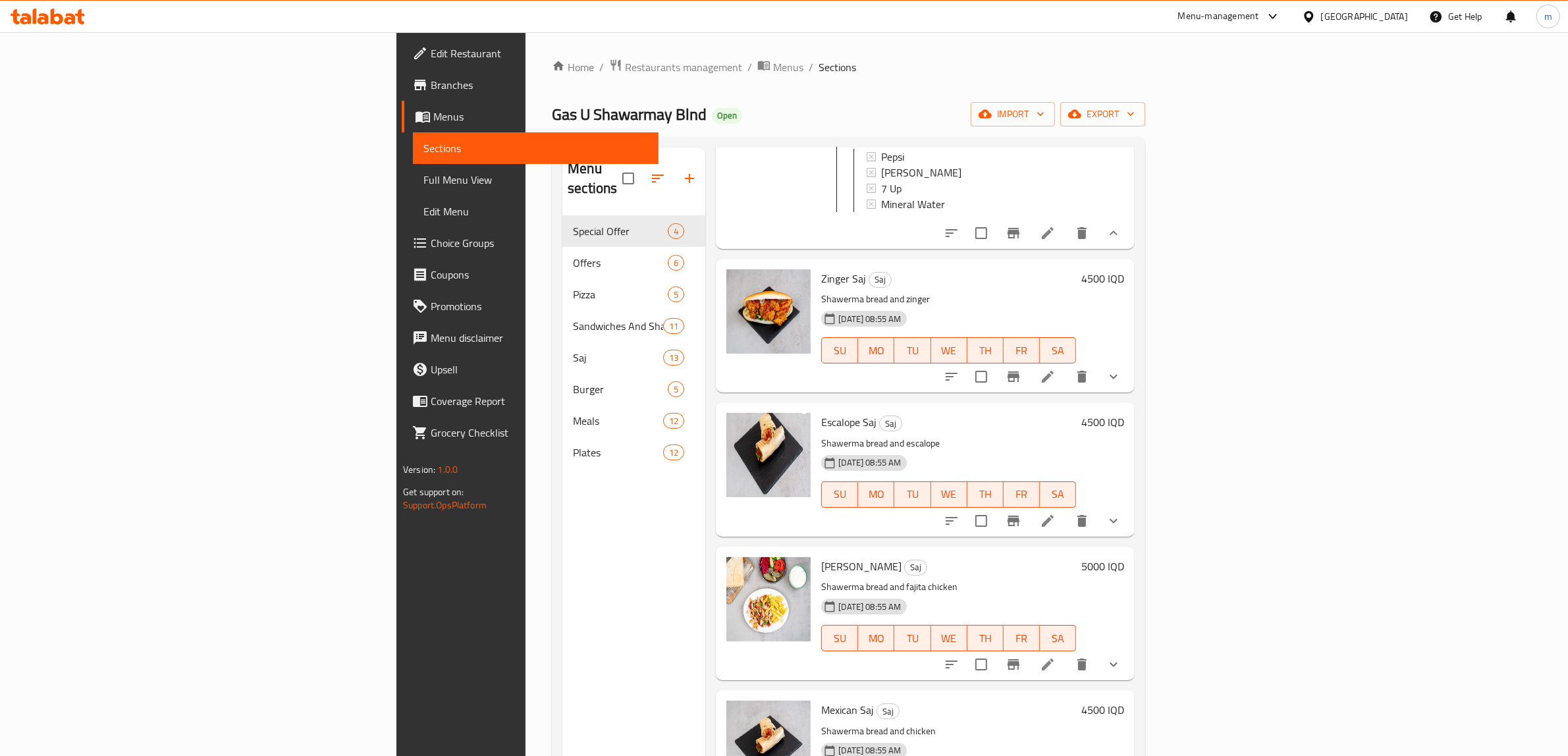
click at [1124, 269] on h6 "4500 IQD" at bounding box center [1103, 278] width 43 height 19
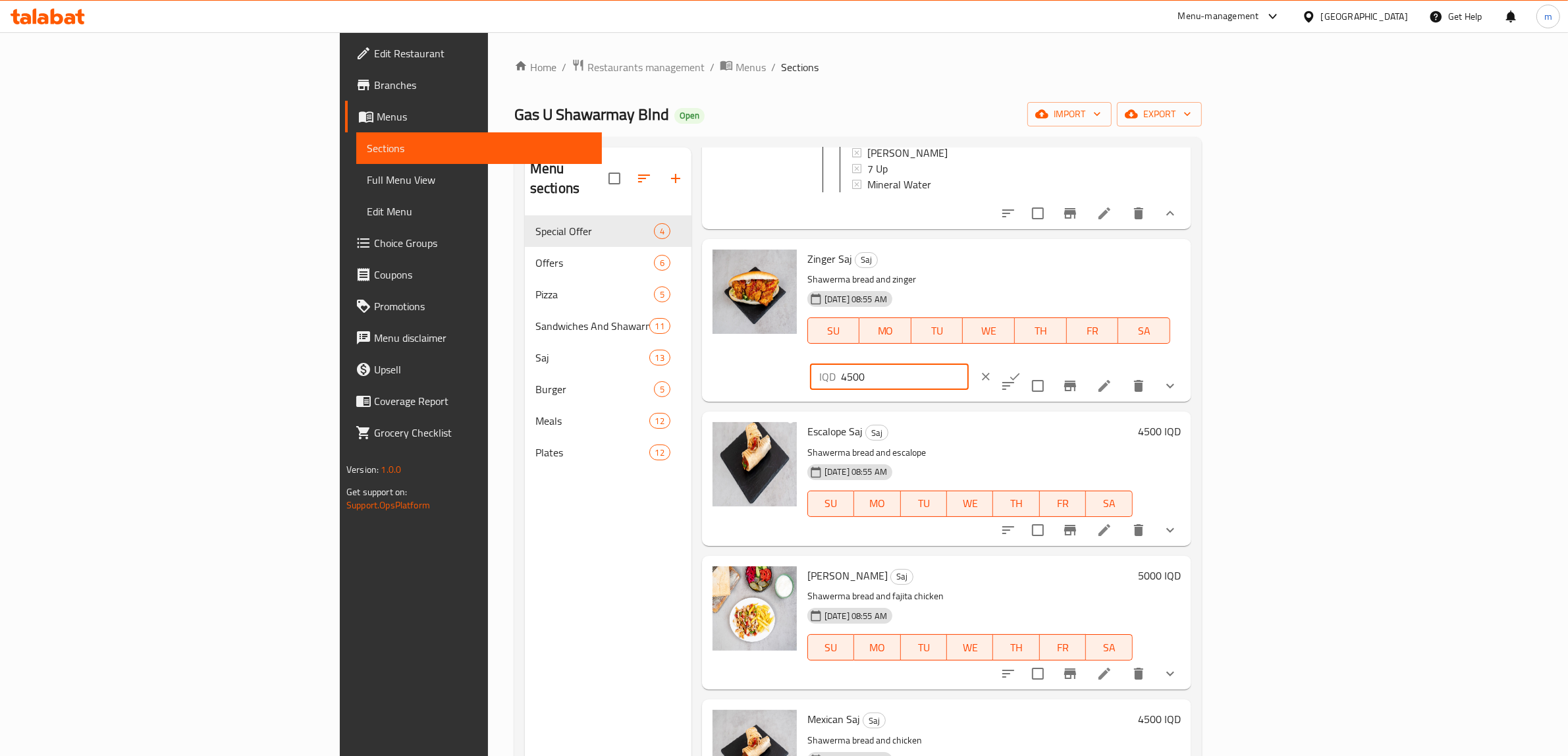
click at [969, 363] on input "4500" at bounding box center [905, 376] width 128 height 26
paste input "60"
type input "6000"
click at [1030, 362] on button "ok" at bounding box center [1015, 377] width 29 height 29
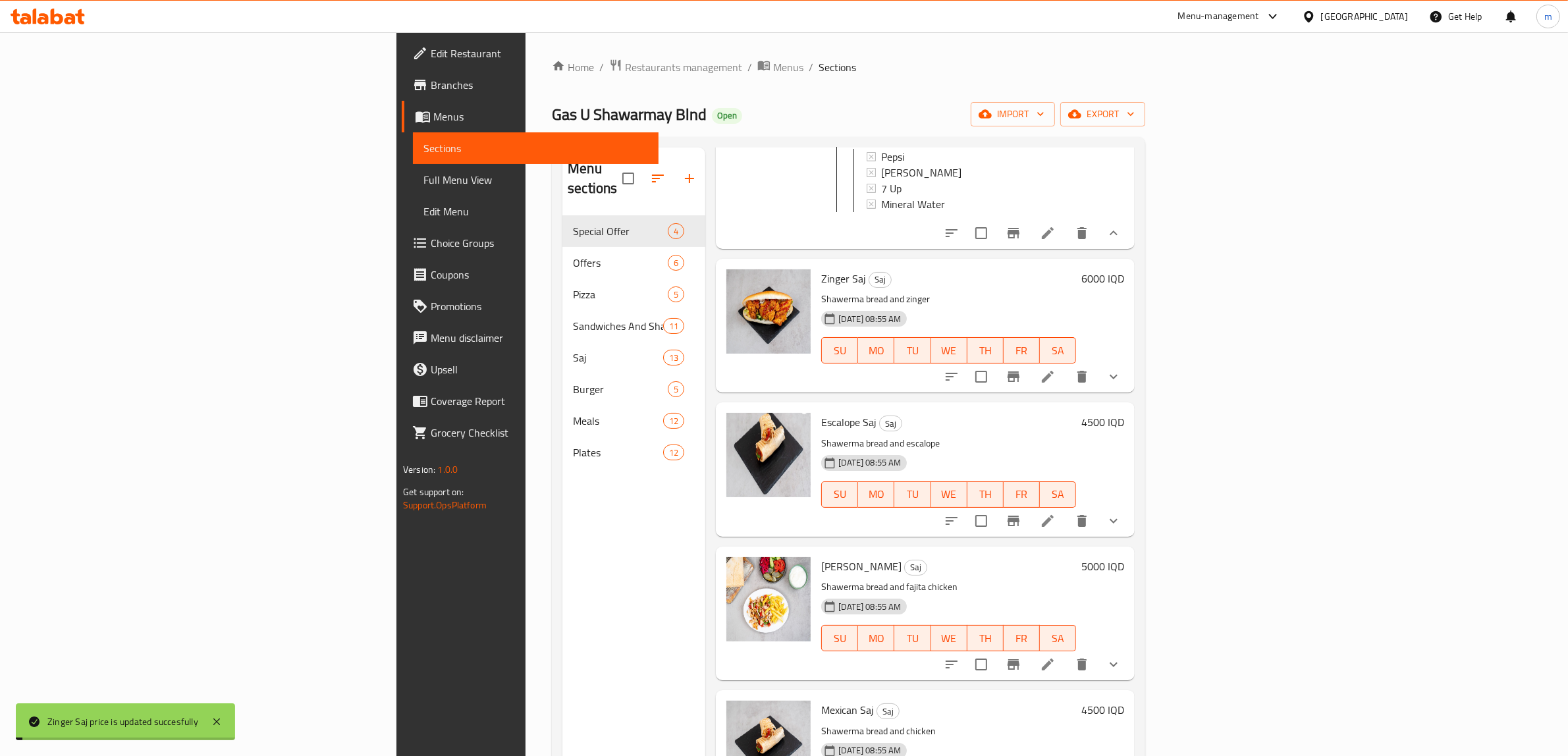
click at [1122, 369] on icon "show more" at bounding box center [1113, 376] width 16 height 16
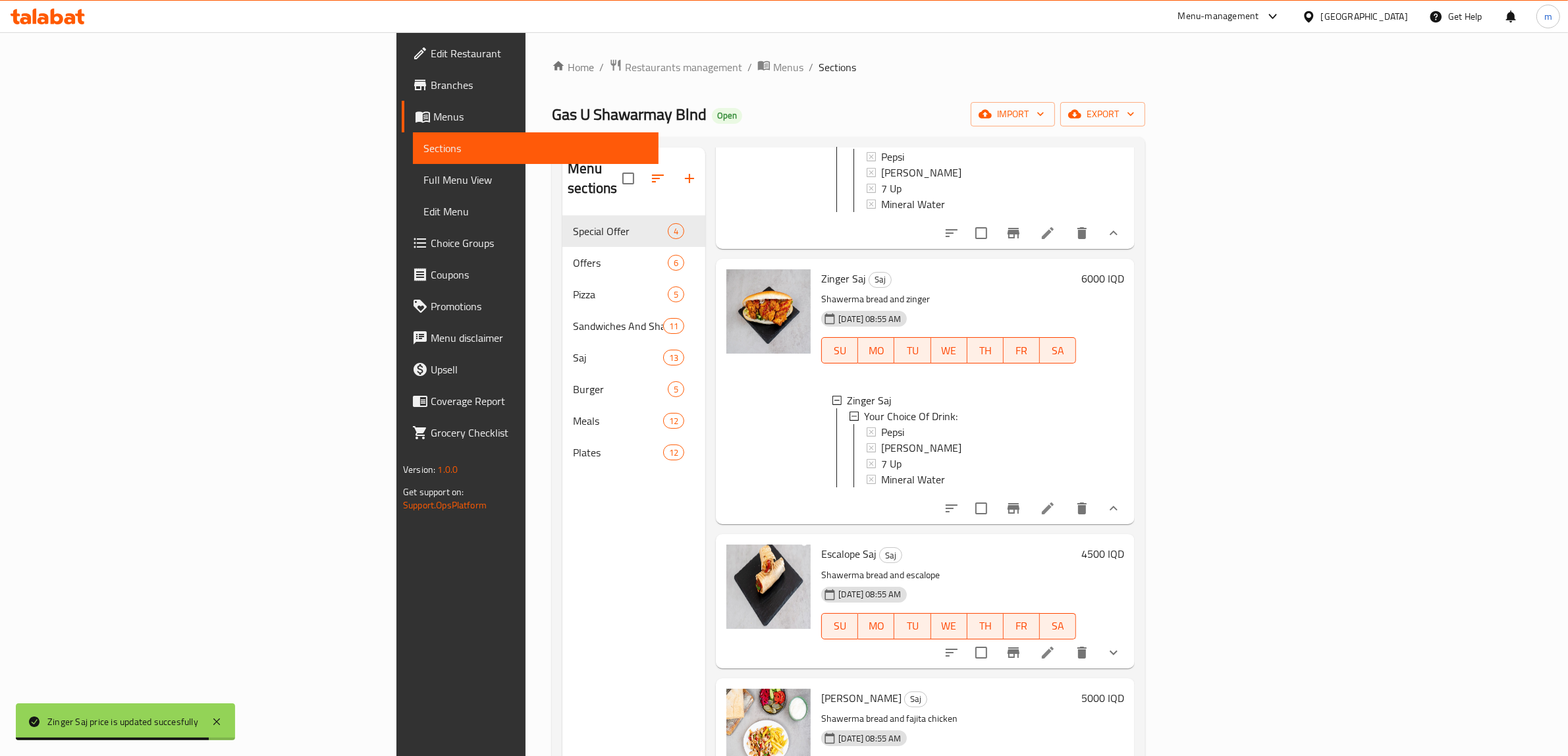
scroll to position [878, 0]
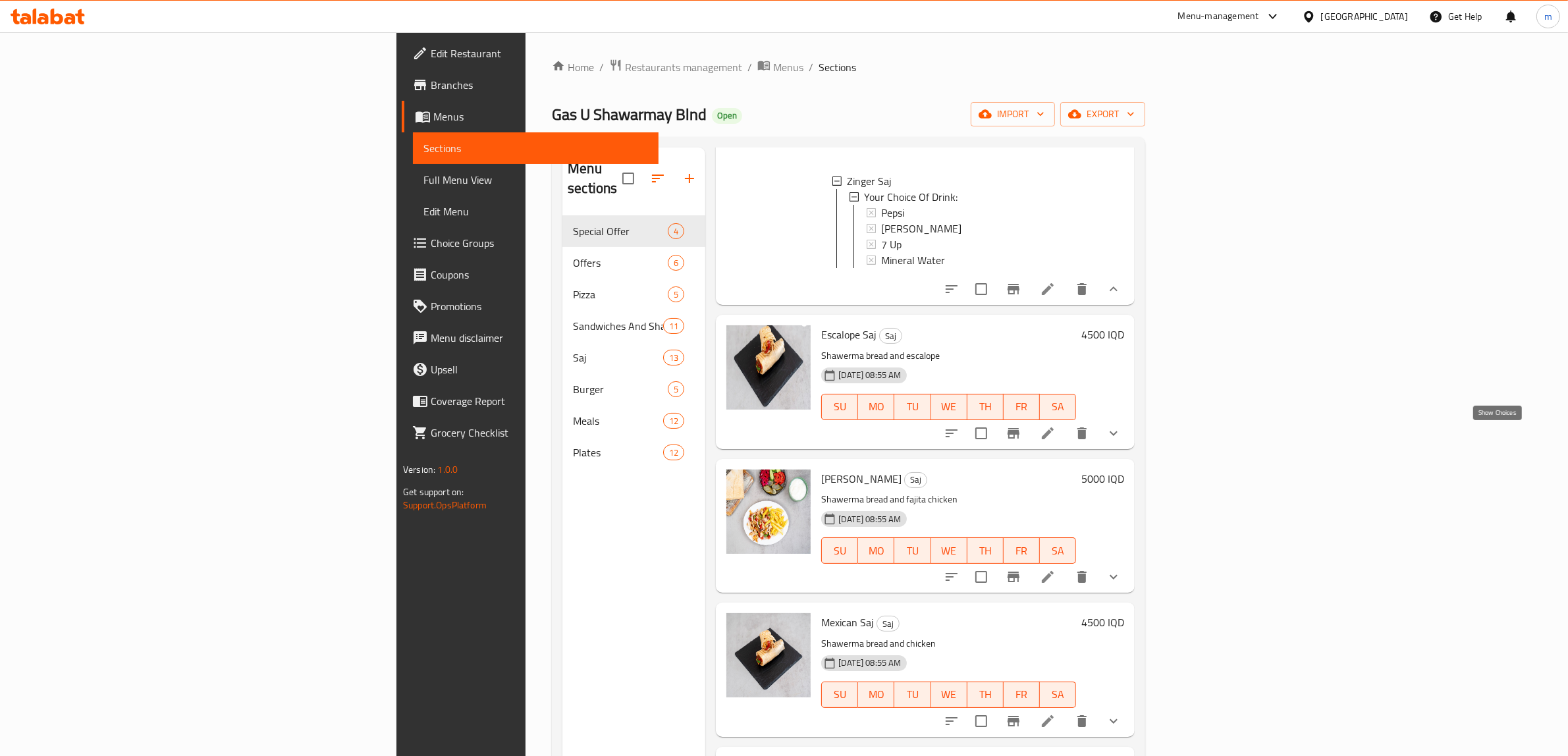
drag, startPoint x: 1490, startPoint y: 438, endPoint x: 1479, endPoint y: 441, distance: 11.4
click at [1122, 438] on icon "show more" at bounding box center [1113, 433] width 16 height 16
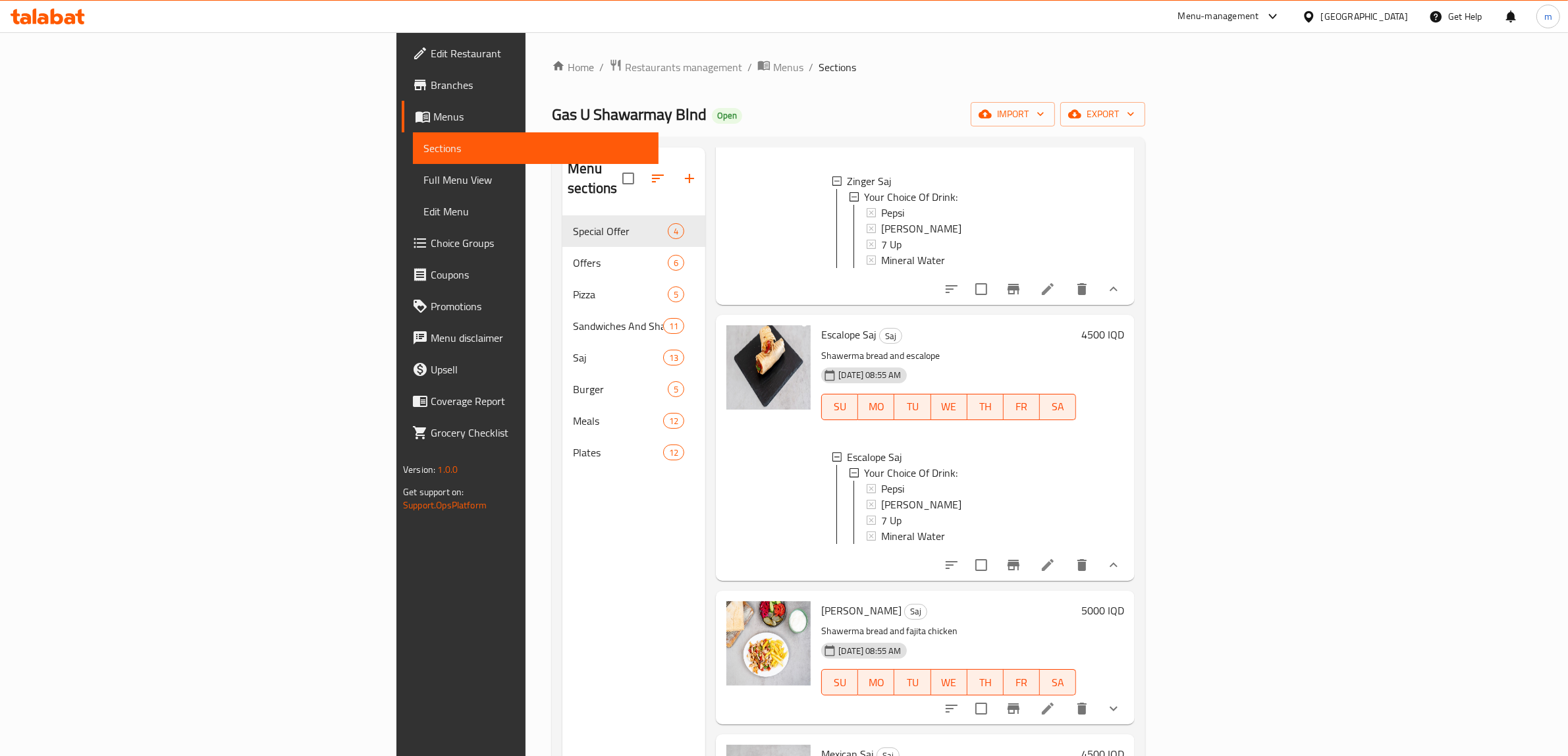
click at [1124, 339] on h6 "4500 IQD" at bounding box center [1103, 334] width 43 height 19
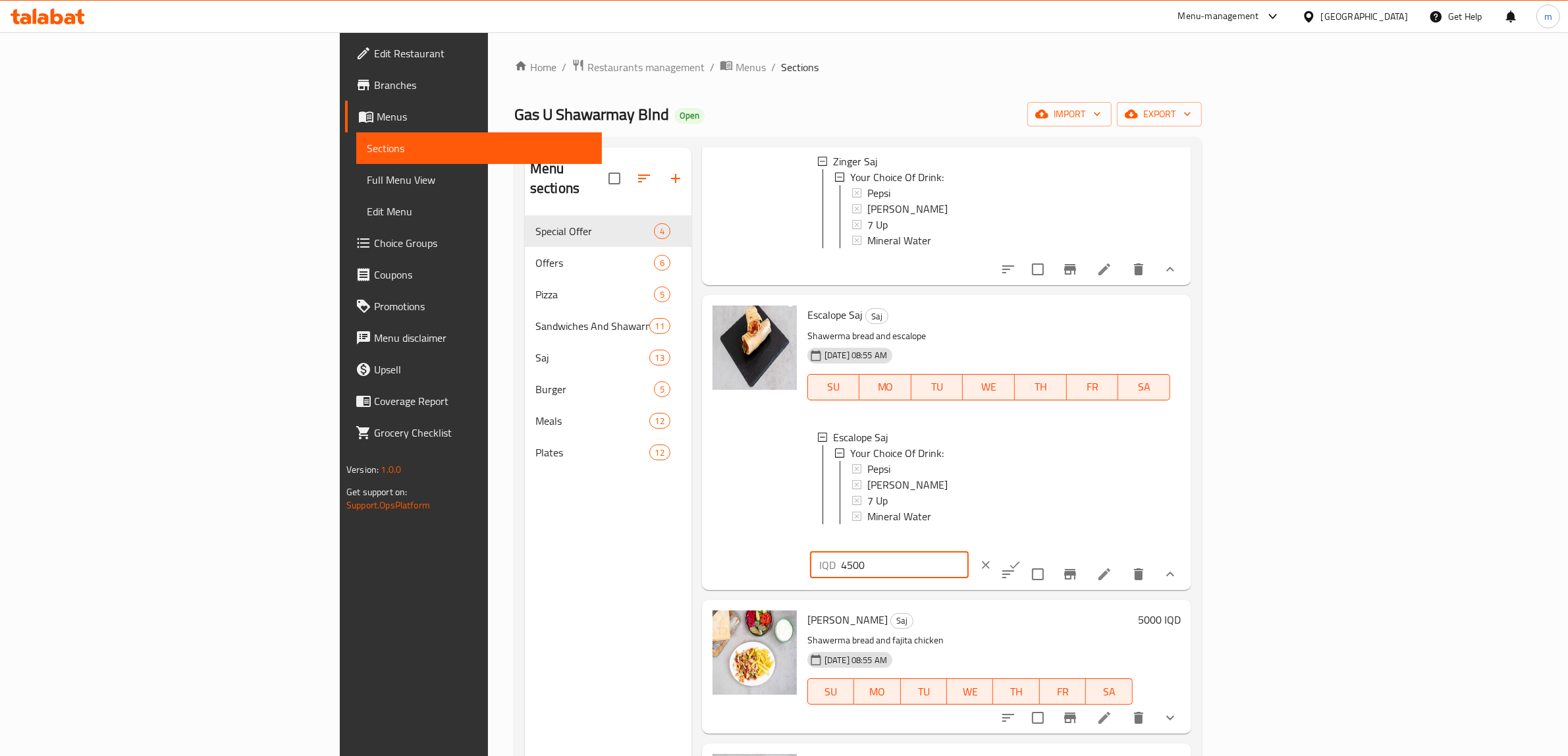
click at [969, 552] on input "4500" at bounding box center [905, 565] width 128 height 26
paste input "60"
type input "6000"
click at [1021, 558] on icon "ok" at bounding box center [1014, 564] width 13 height 13
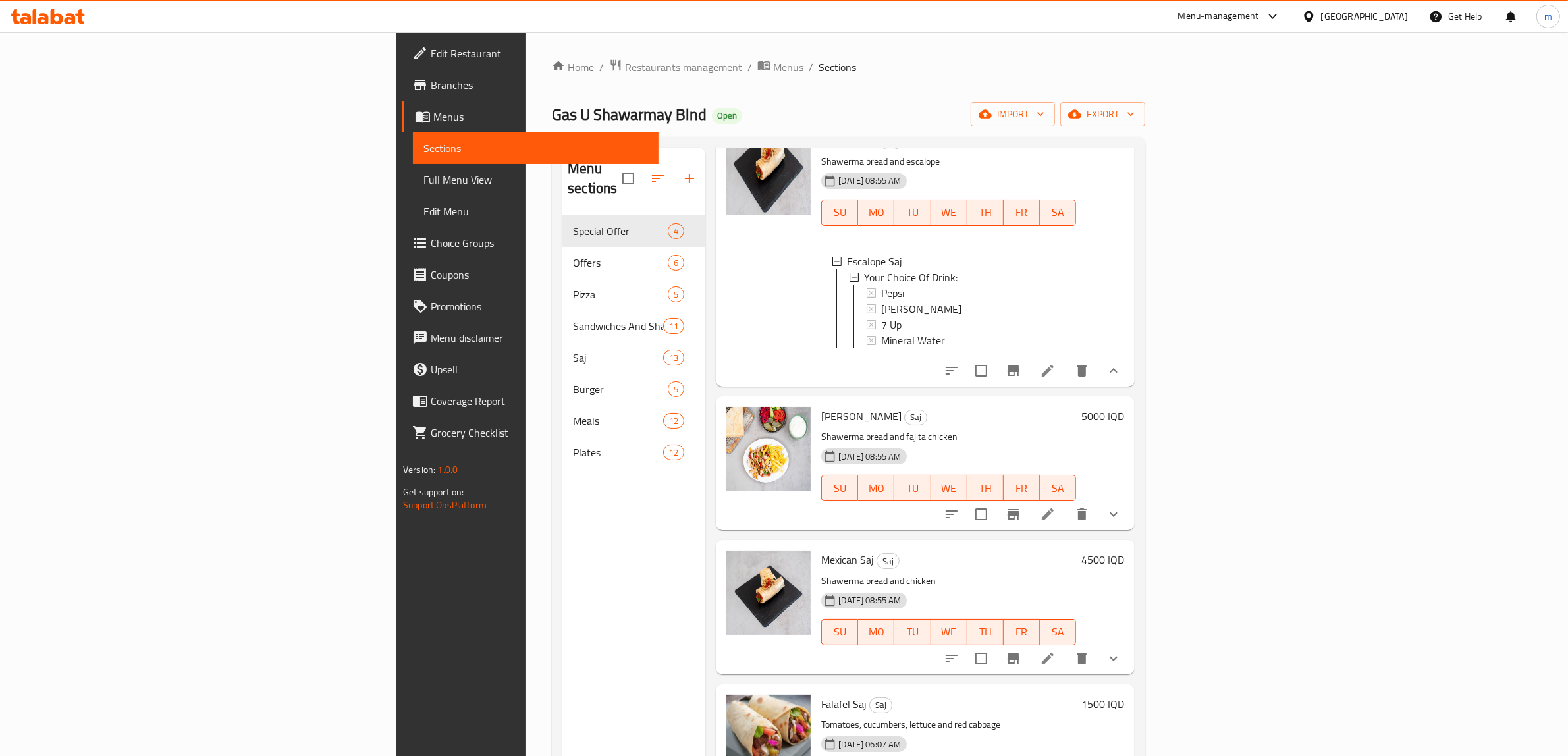
scroll to position [1097, 0]
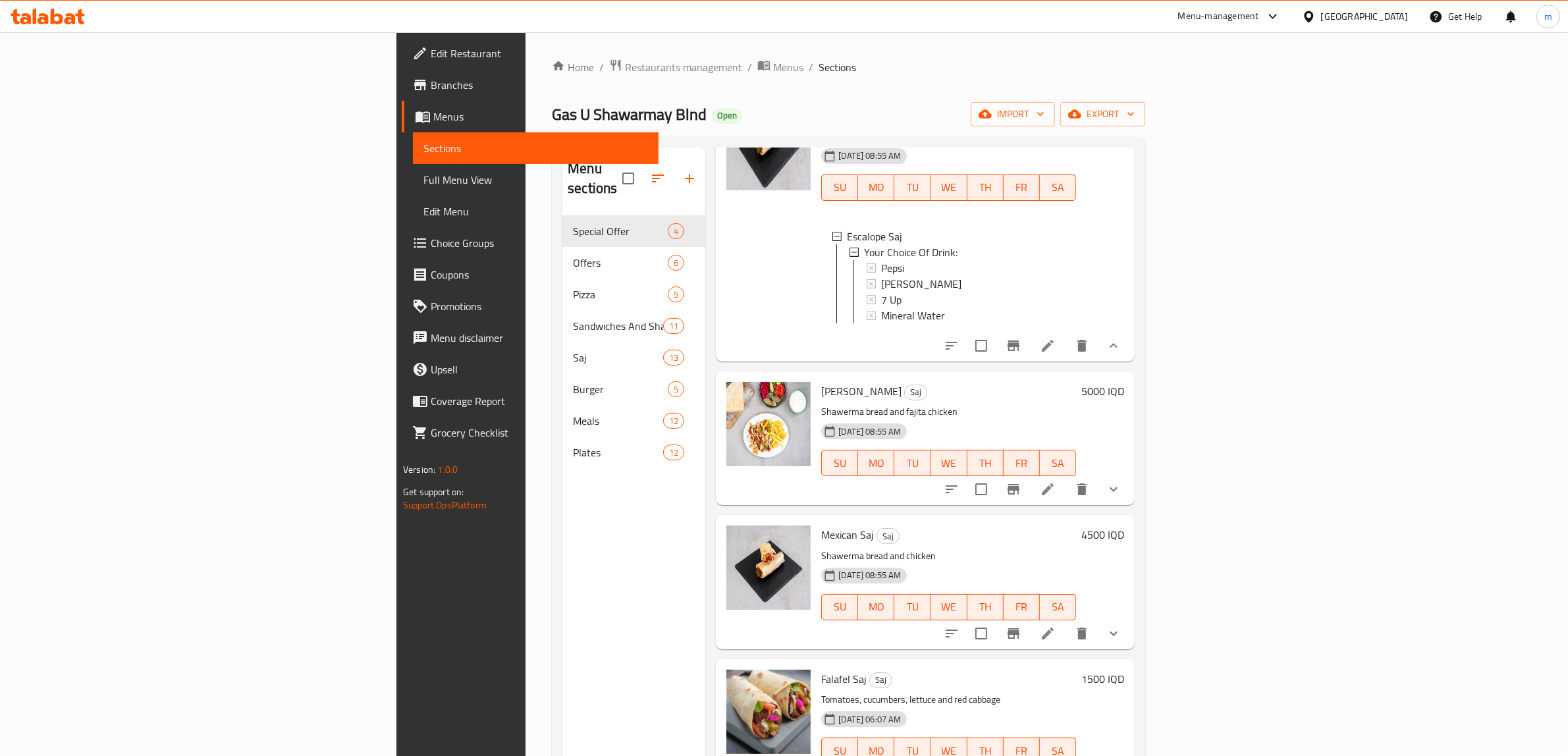
click at [1124, 400] on h6 "5000 IQD" at bounding box center [1103, 391] width 43 height 19
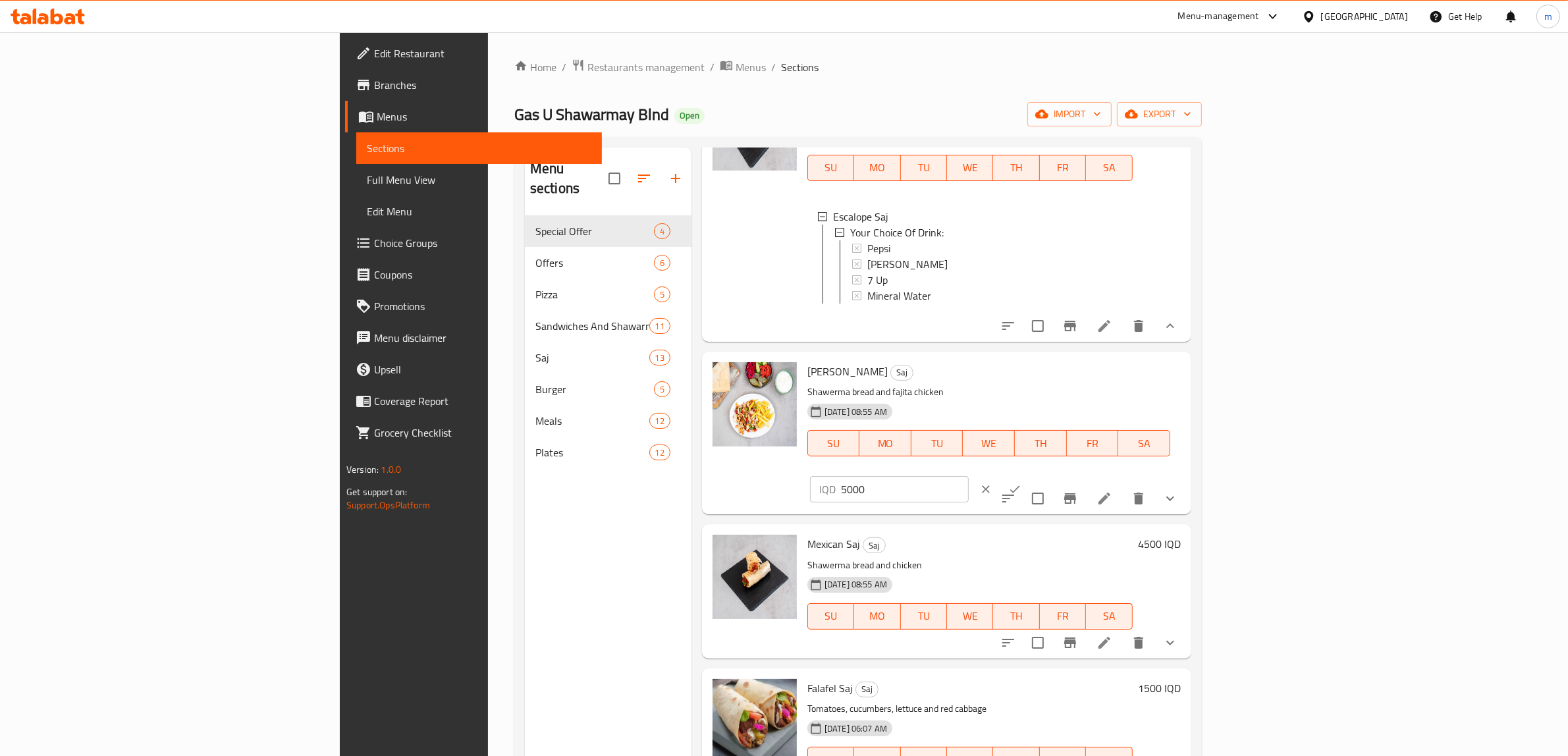
click at [969, 476] on input "5000" at bounding box center [905, 489] width 128 height 26
paste input "6"
type input "6000"
click at [1021, 483] on icon "ok" at bounding box center [1014, 489] width 13 height 13
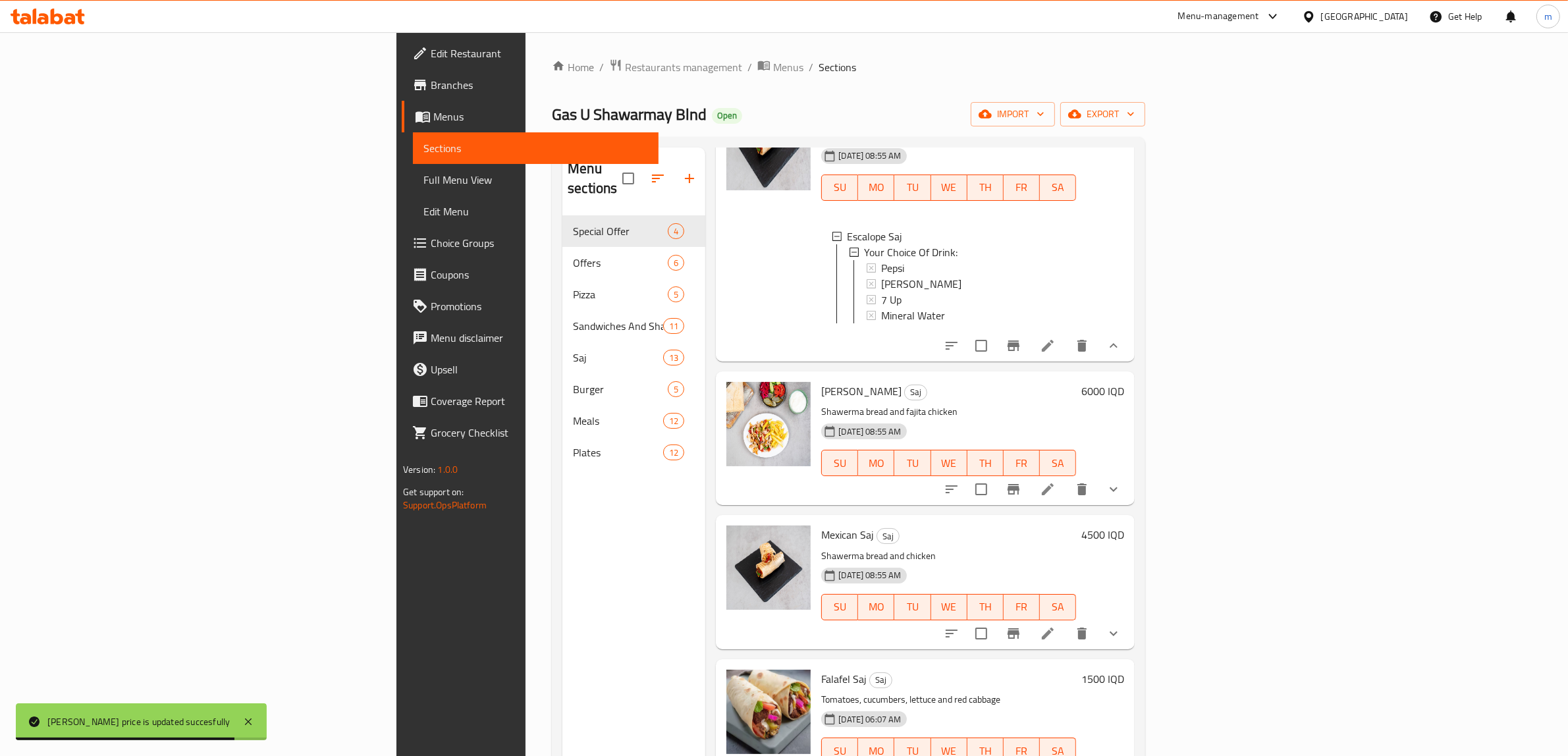
click at [1124, 544] on h6 "4500 IQD" at bounding box center [1103, 535] width 43 height 19
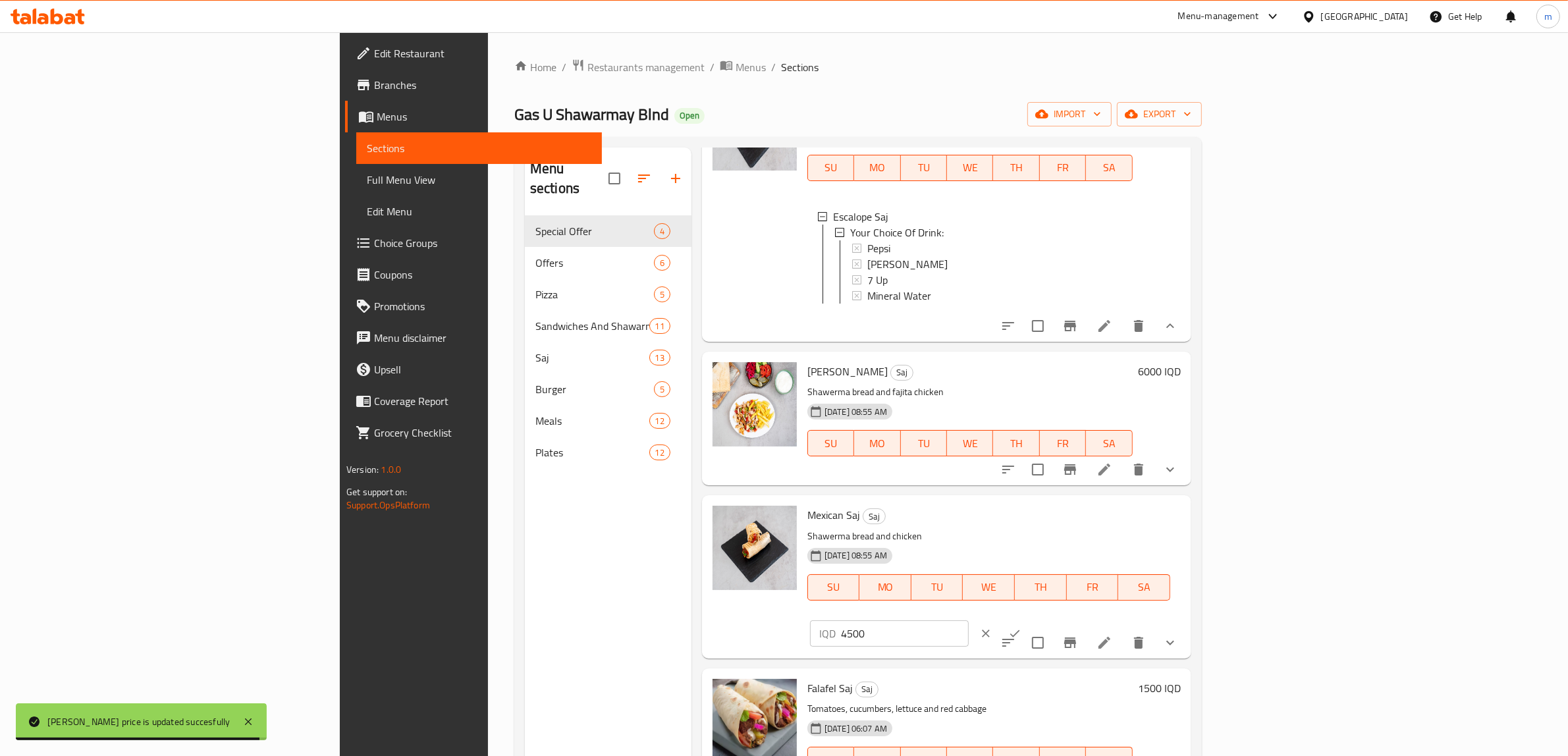
click at [969, 620] on input "4500" at bounding box center [905, 634] width 128 height 26
paste input "60"
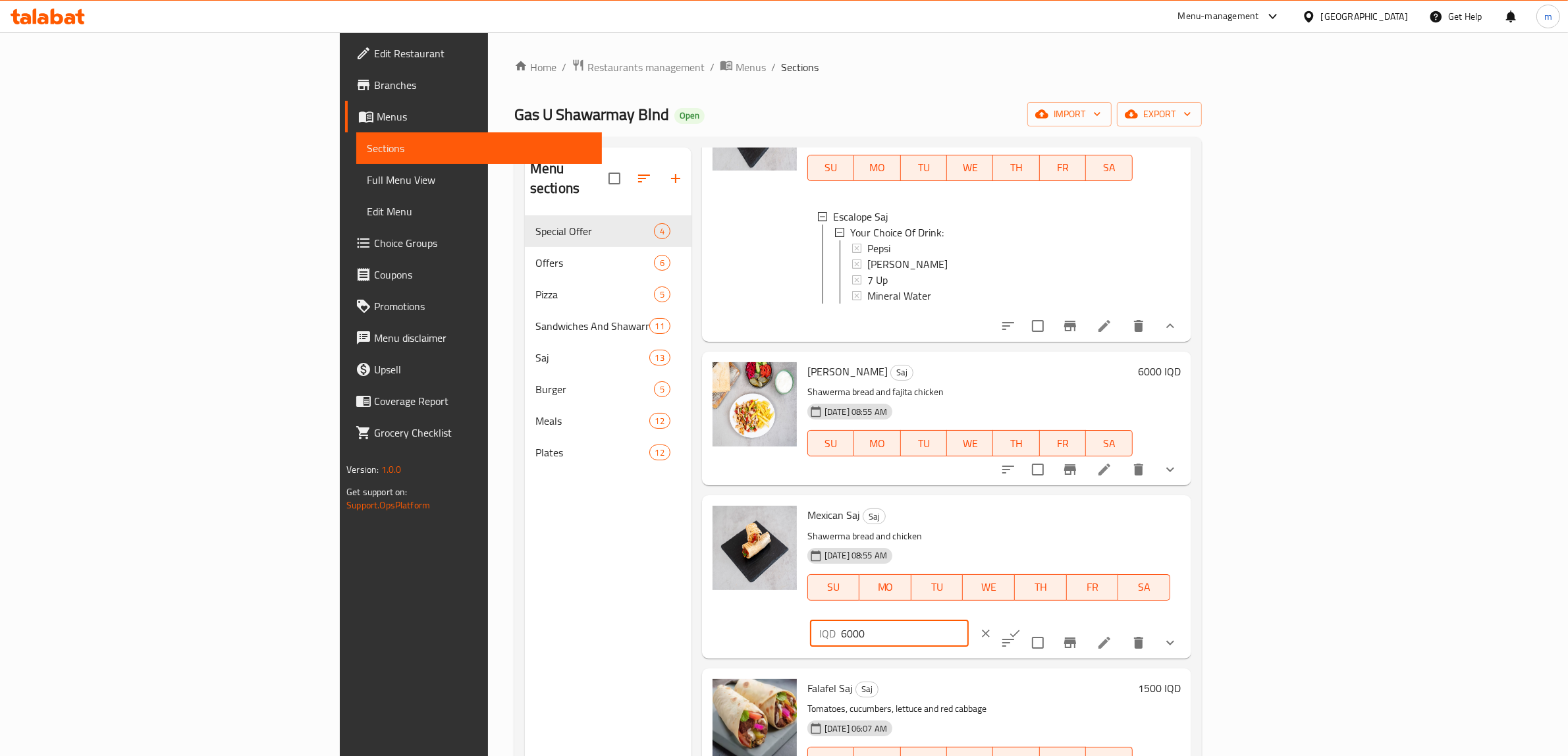
type input "6000"
click at [1030, 619] on button "ok" at bounding box center [1015, 634] width 29 height 29
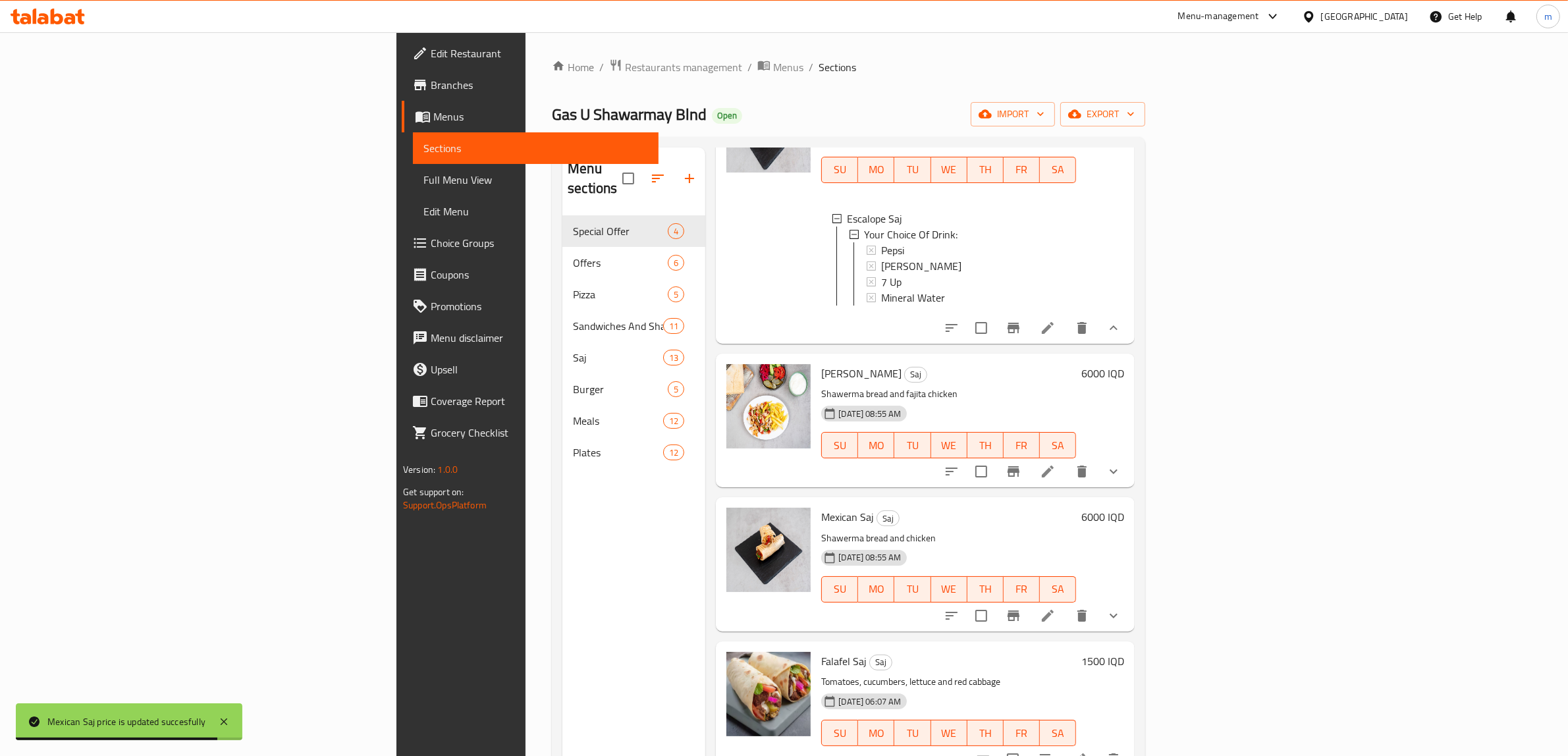
scroll to position [1145, 0]
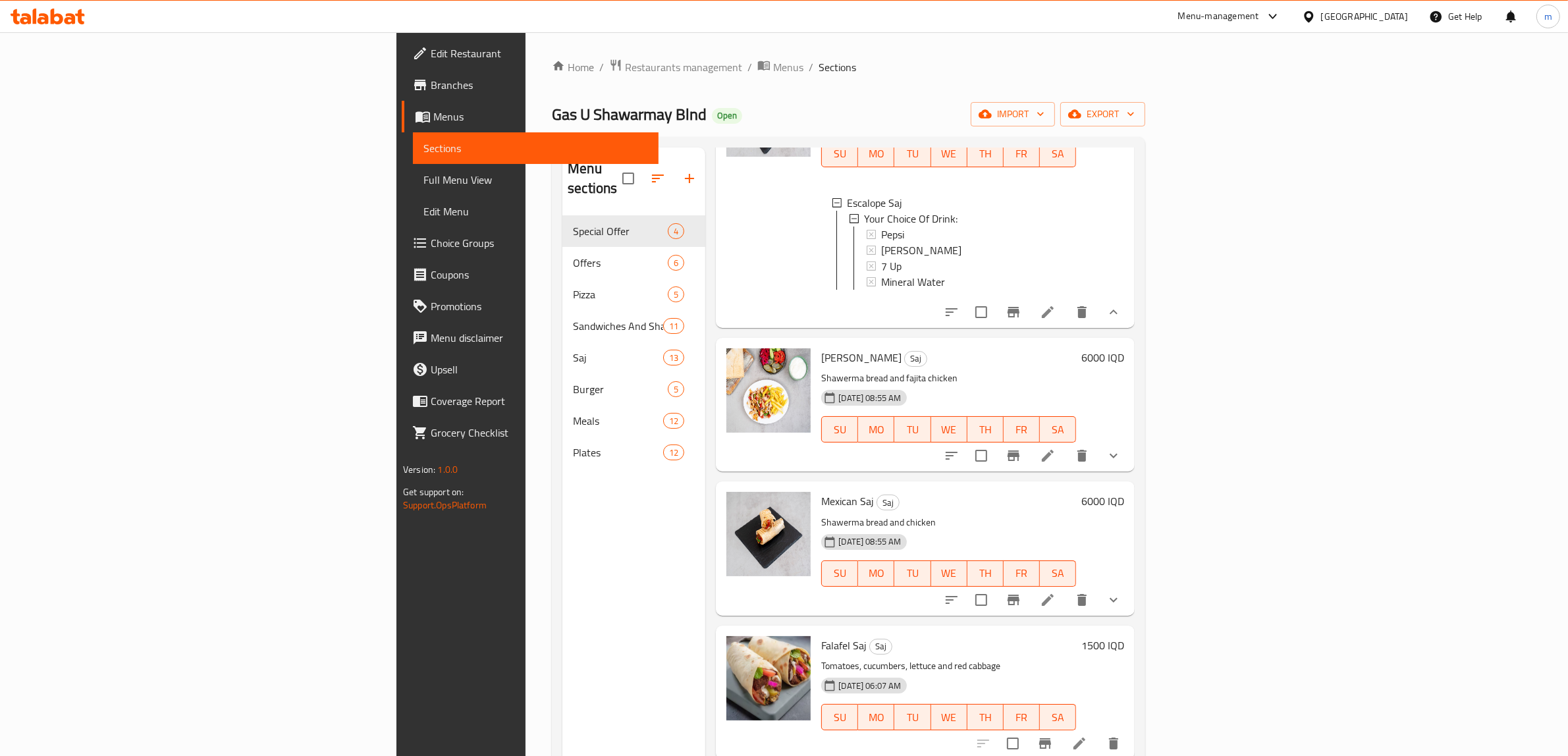
click at [1124, 645] on h6 "1500 IQD" at bounding box center [1103, 645] width 43 height 19
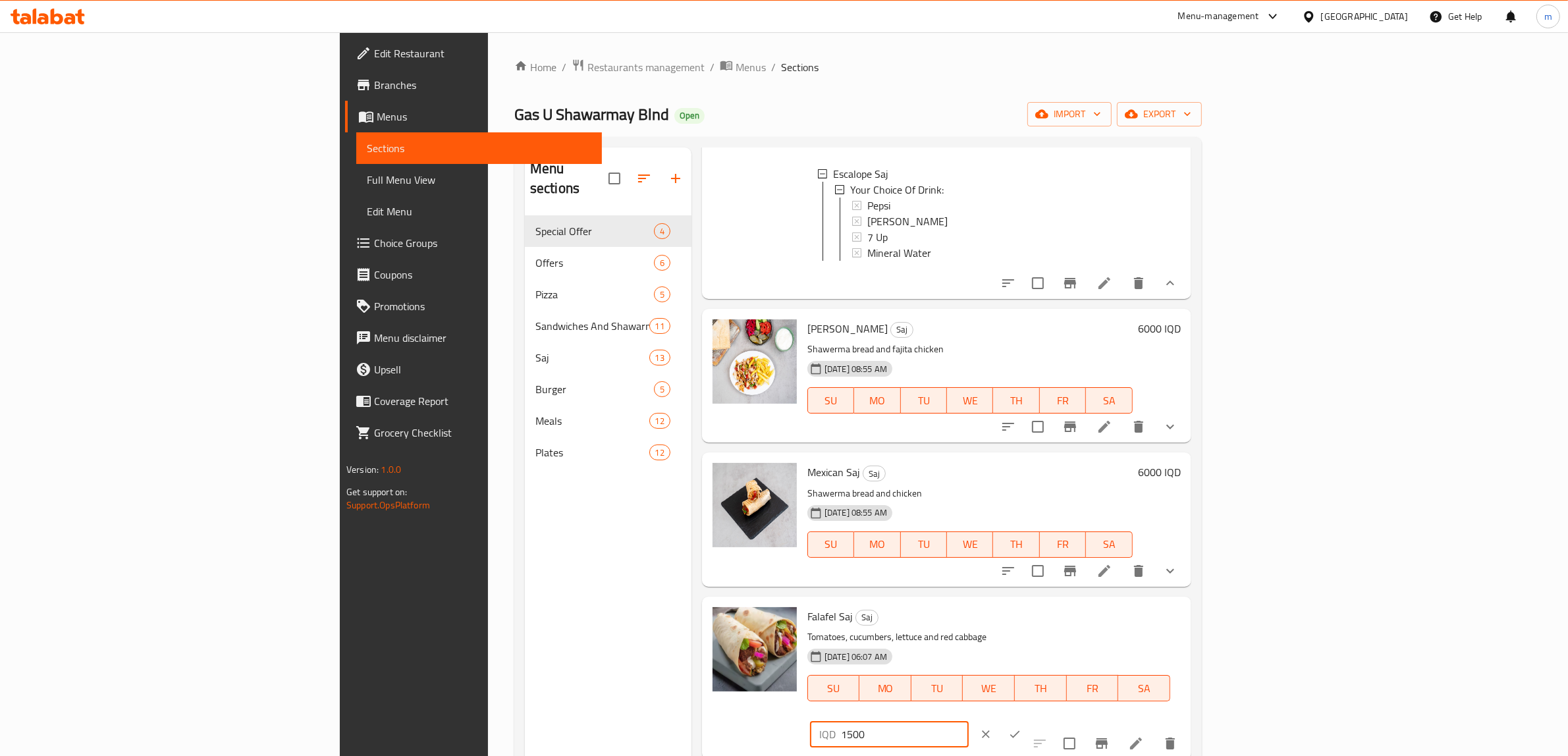
click at [969, 721] on input "1500" at bounding box center [905, 734] width 128 height 26
paste input "30"
type input "3000"
click at [1021, 728] on icon "ok" at bounding box center [1014, 734] width 13 height 13
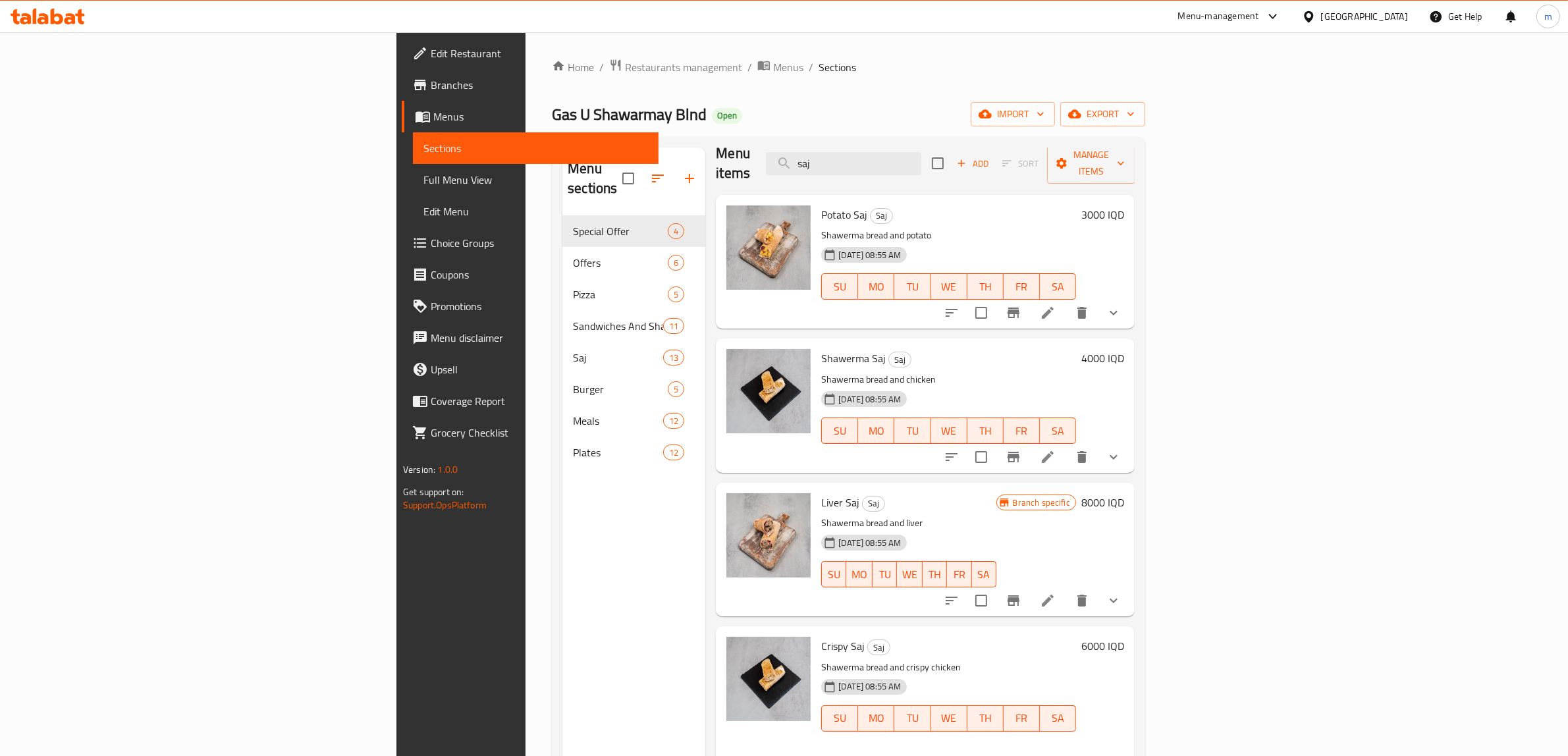
scroll to position [0, 0]
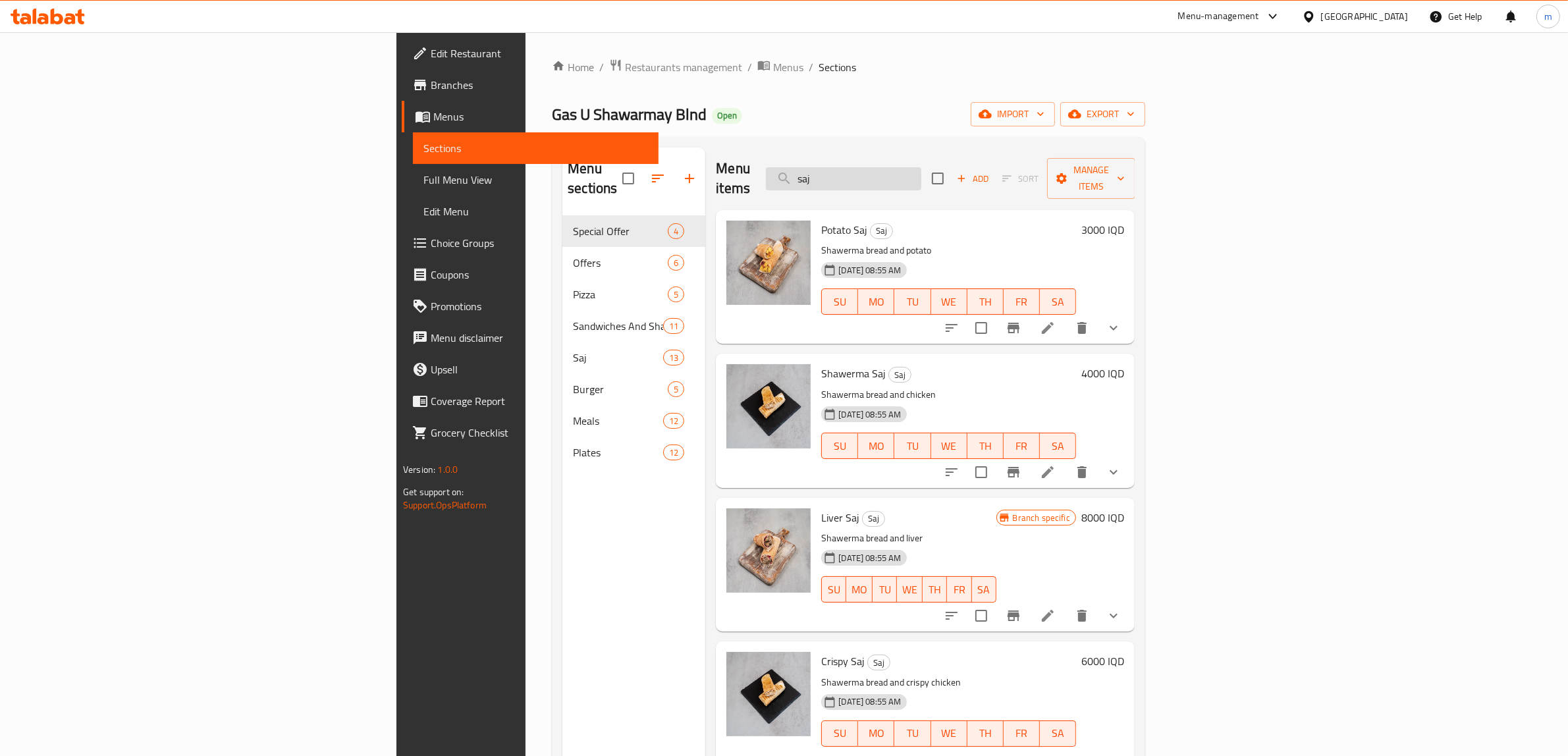
click at [922, 167] on input "saj" at bounding box center [844, 178] width 156 height 23
paste input "صاج لحم عراقي"
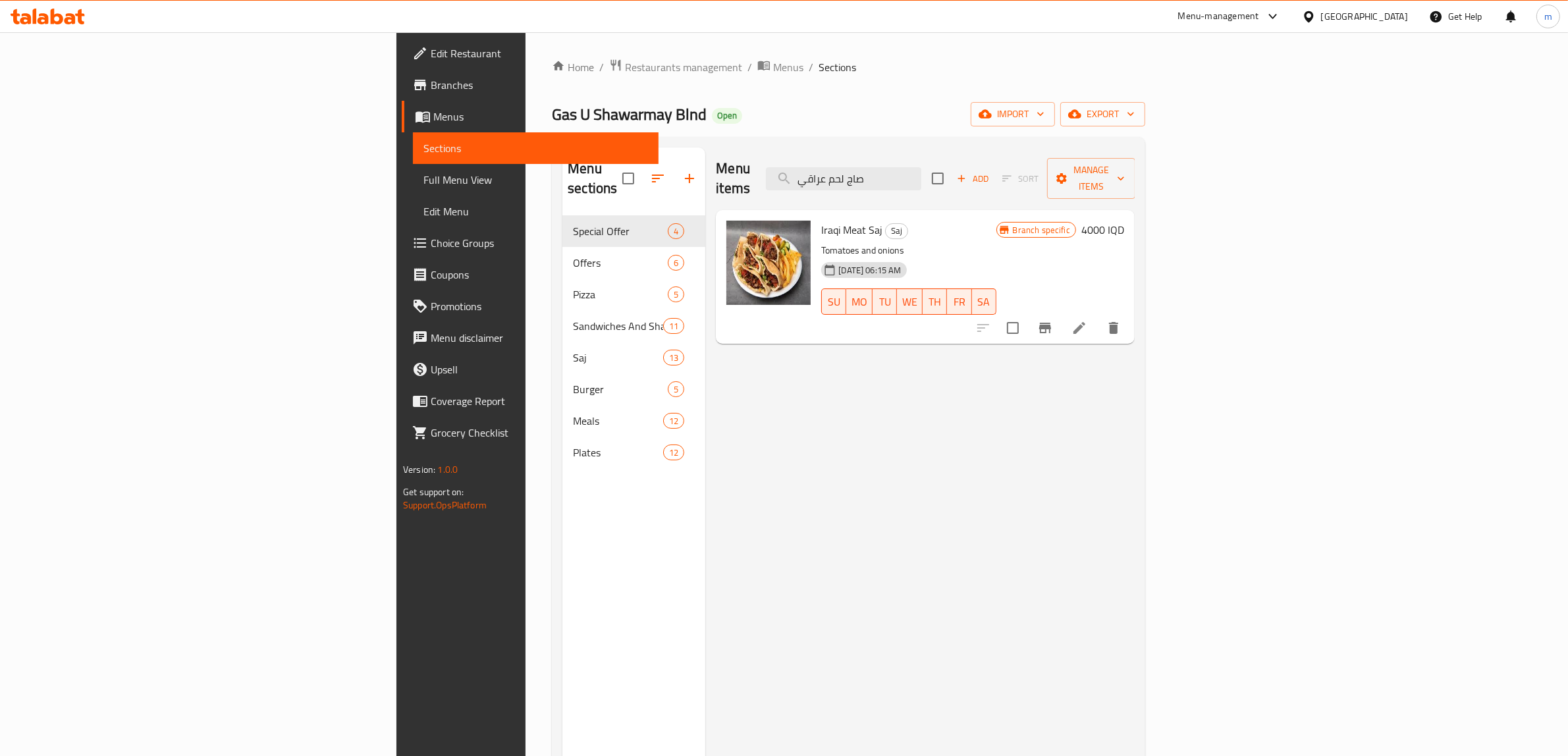
type input "صاج لحم عراقي"
click at [1118, 322] on icon "delete" at bounding box center [1113, 327] width 9 height 12
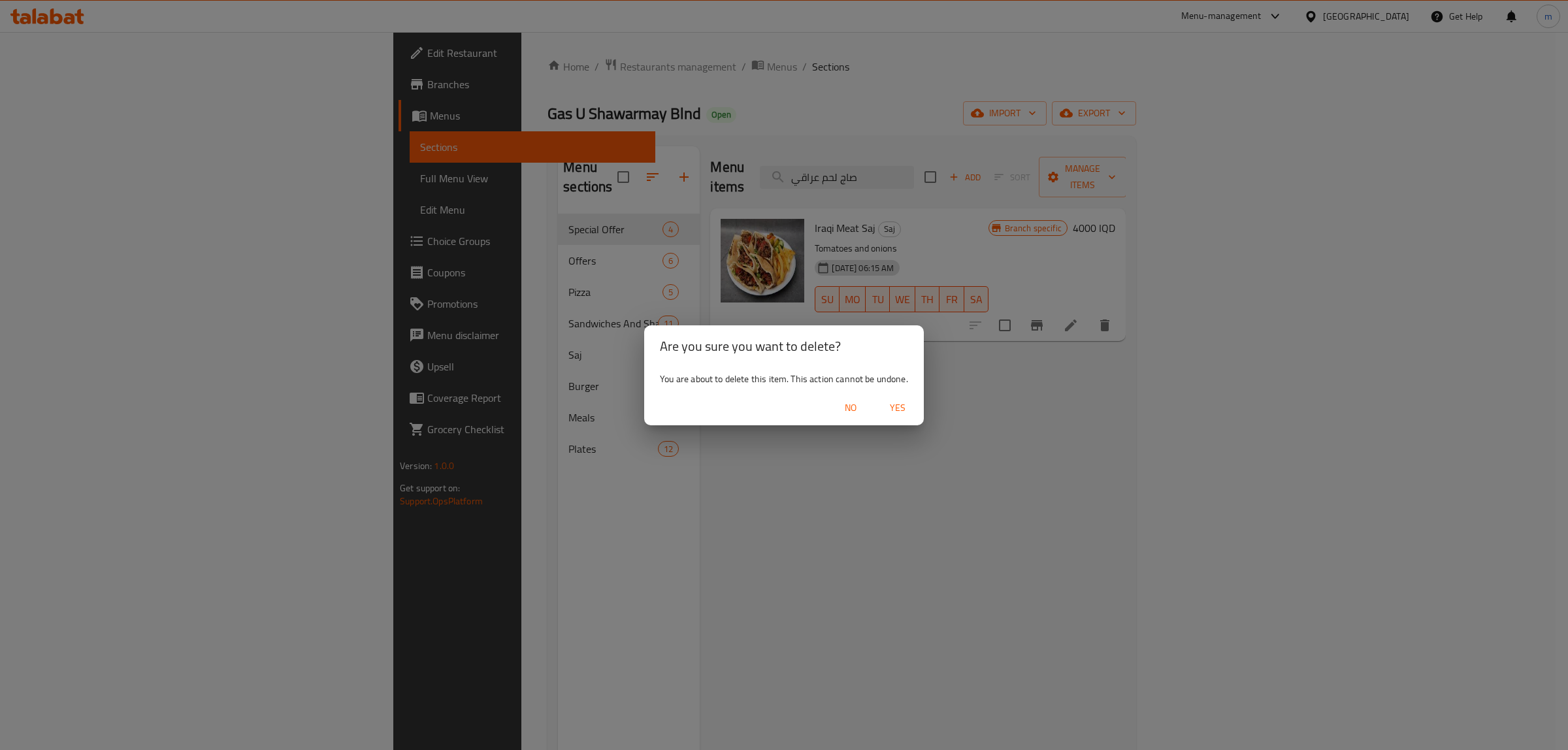
click at [892, 410] on span "Yes" at bounding box center [898, 408] width 32 height 16
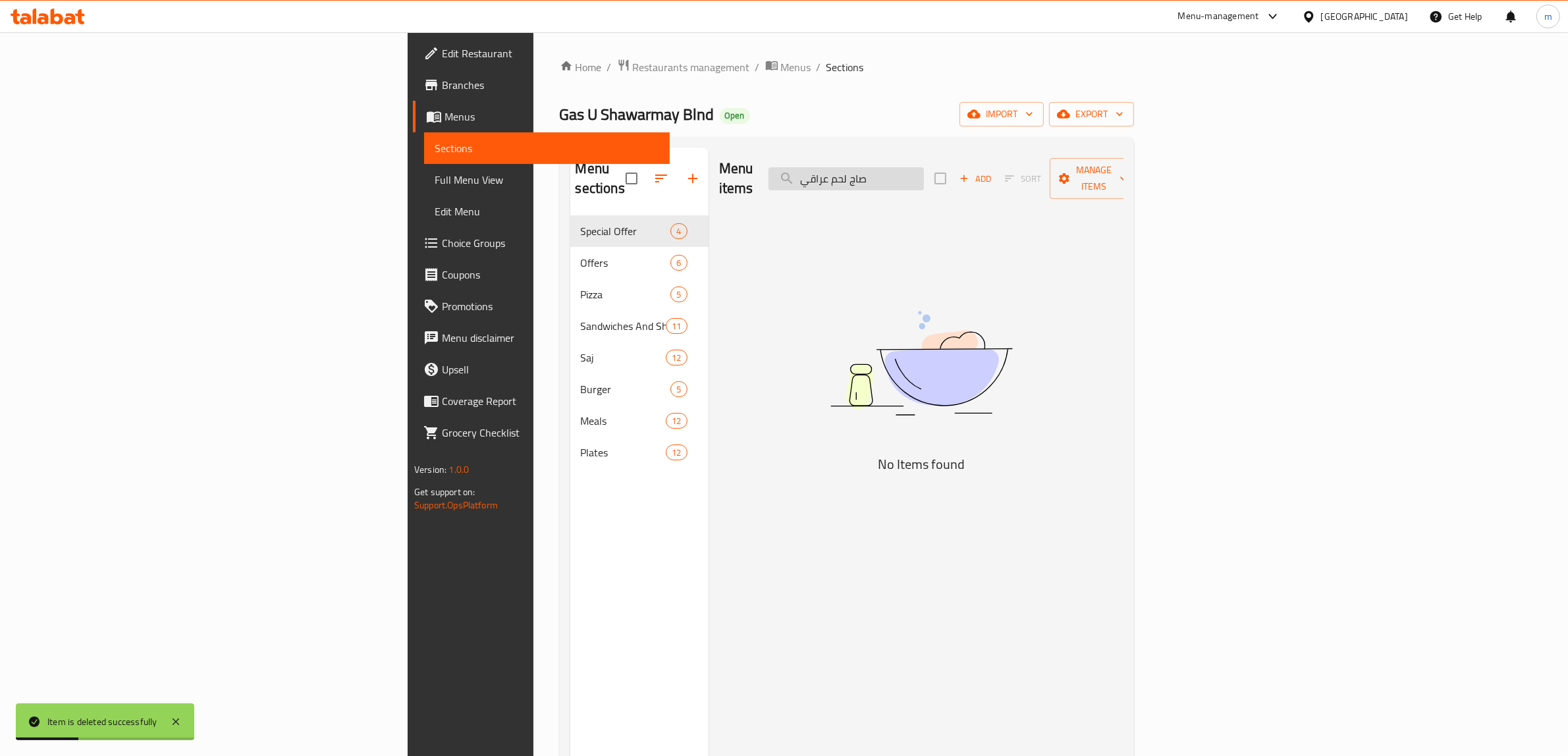
click at [924, 167] on input "صاج لحم عراقي" at bounding box center [846, 178] width 156 height 23
paste input "لطة جاجيك"
click at [924, 176] on input "سلطة جاجيك" at bounding box center [846, 178] width 156 height 23
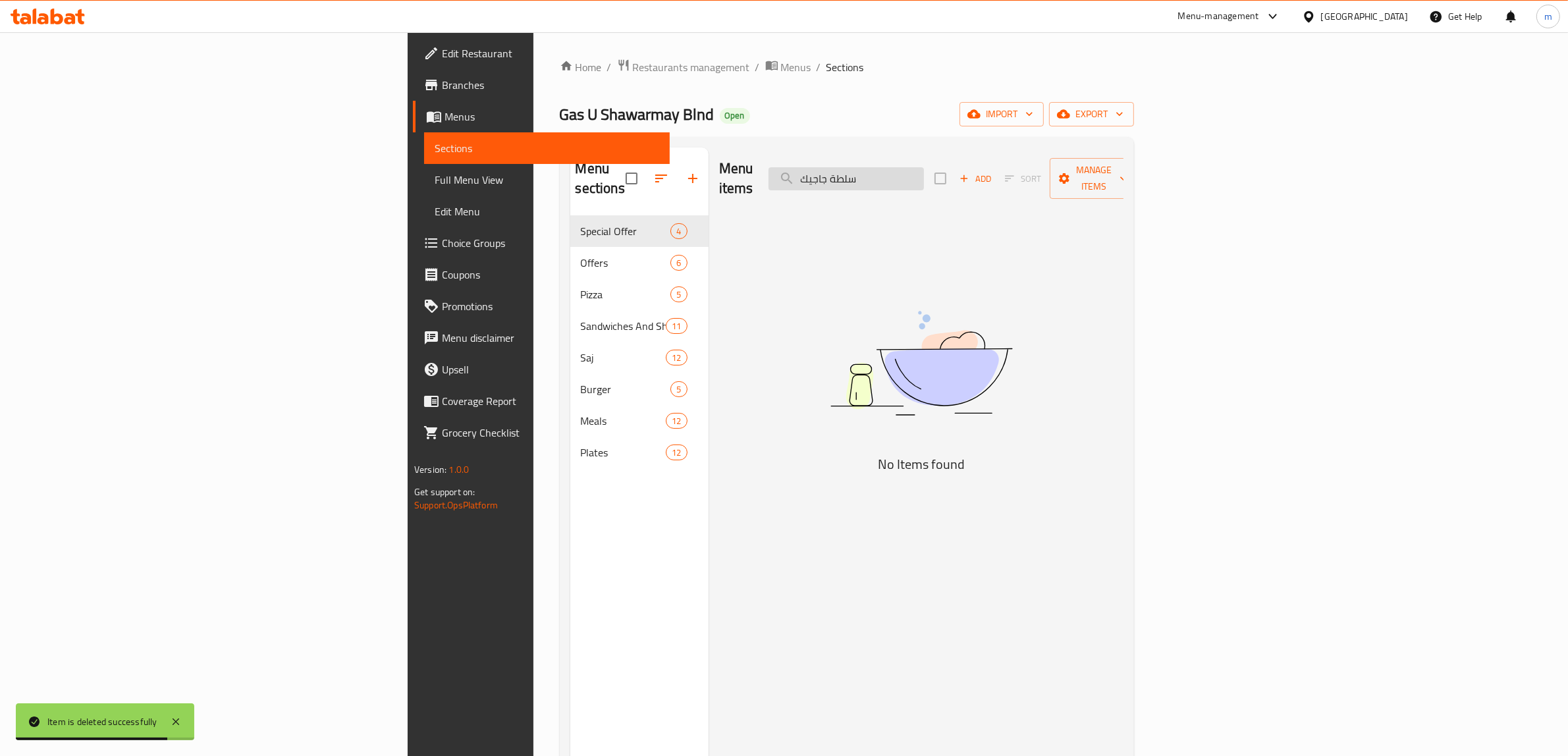
click at [924, 176] on input "سلطة جاجيك" at bounding box center [846, 178] width 156 height 23
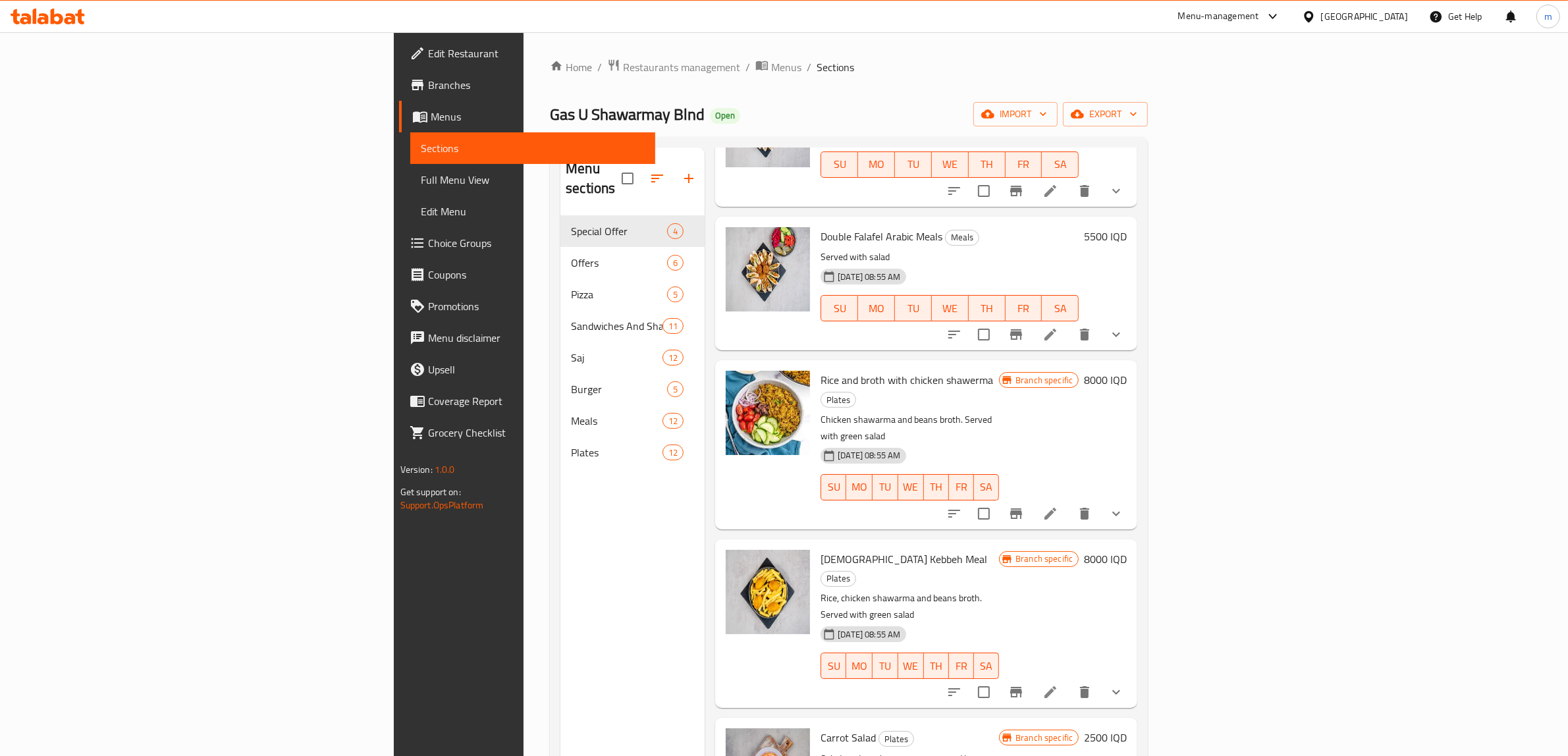
scroll to position [3072, 0]
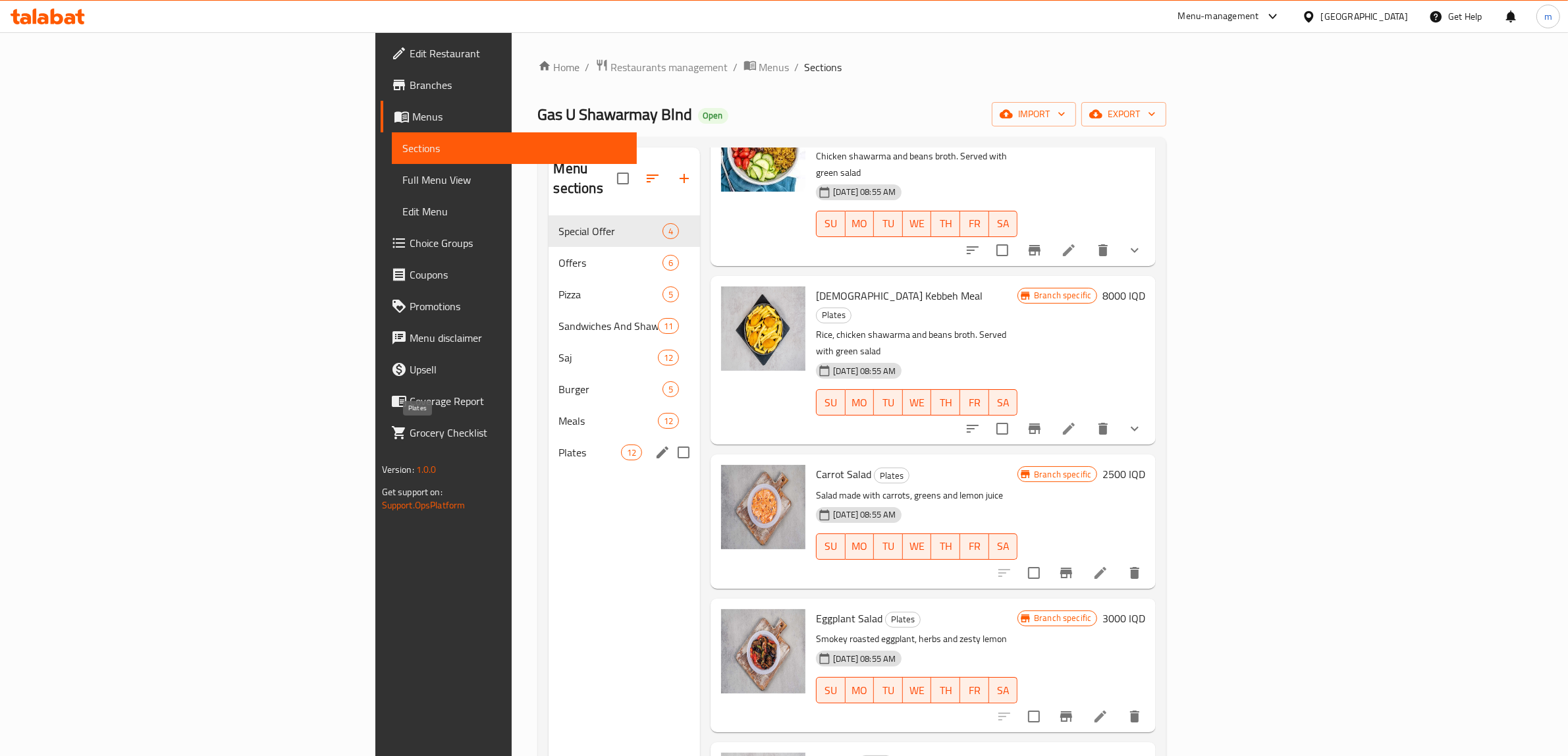
type input "salad"
click at [559, 445] on span "Plates" at bounding box center [590, 452] width 62 height 16
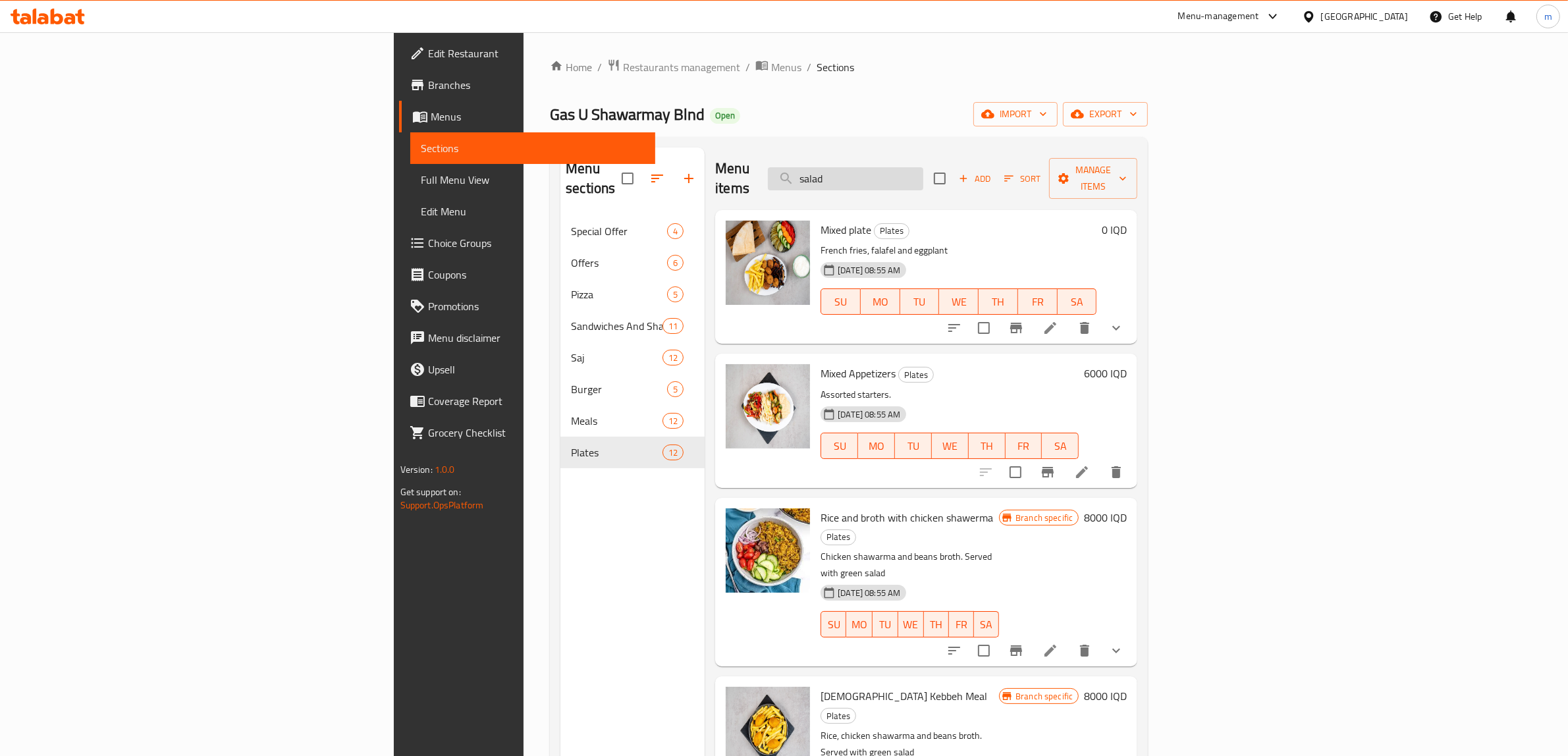
click at [924, 168] on input "salad" at bounding box center [846, 178] width 156 height 23
click at [924, 171] on input "search" at bounding box center [846, 178] width 156 height 23
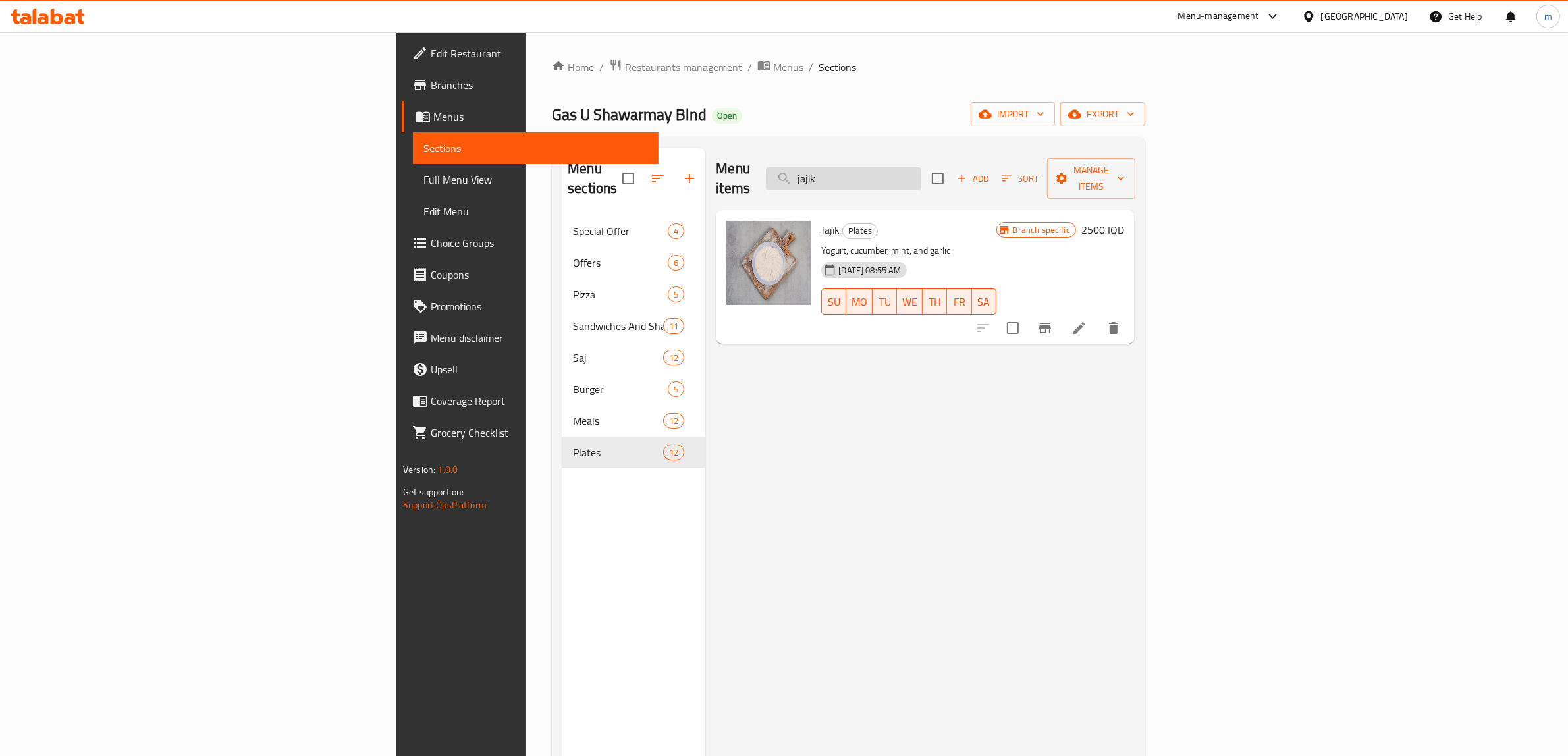
type input "jajik"
click at [1124, 221] on h6 "2500 IQD" at bounding box center [1103, 230] width 43 height 19
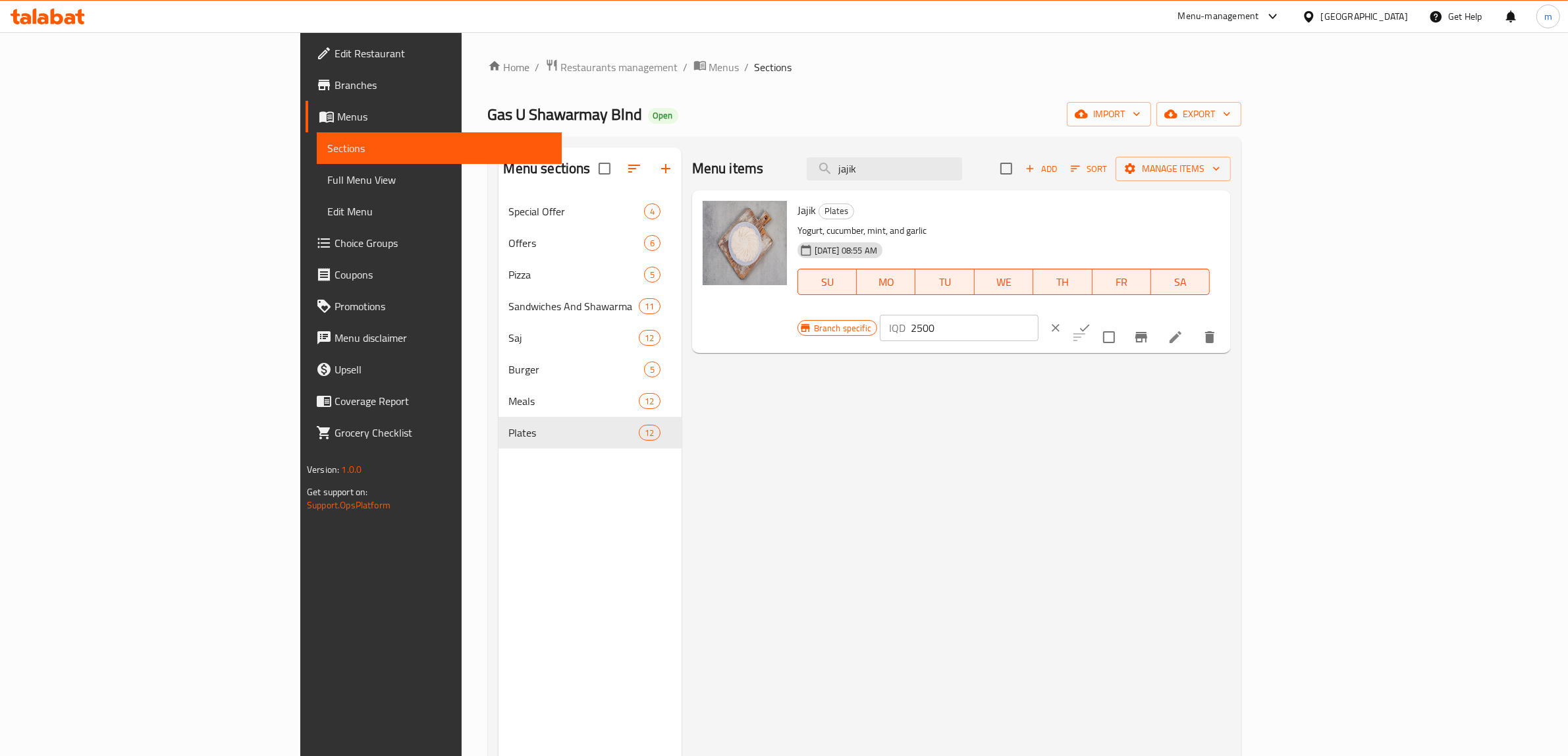
click at [1039, 315] on input "2500" at bounding box center [974, 328] width 128 height 26
paste input "3500"
click at [1039, 315] on input "25350000" at bounding box center [974, 328] width 128 height 26
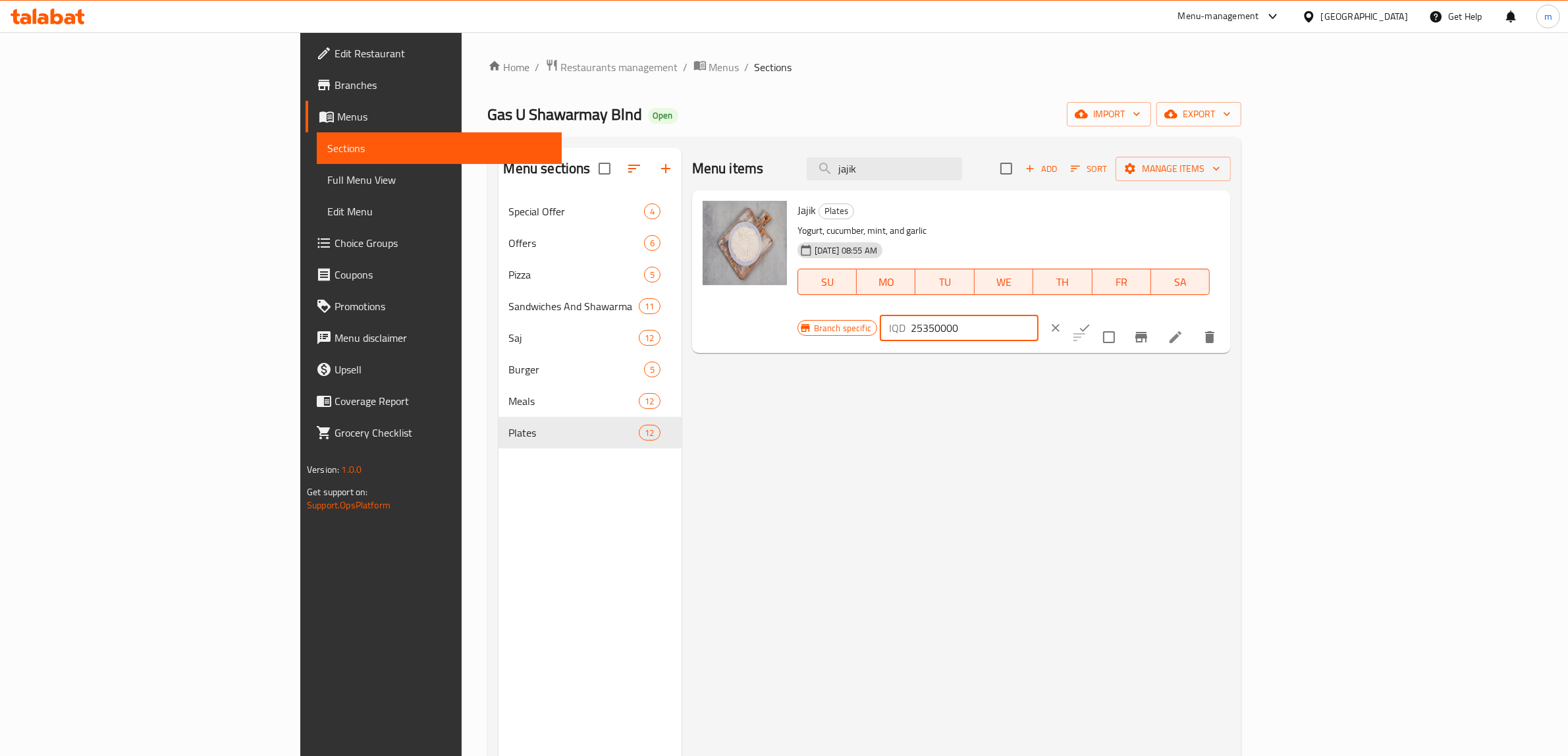
click at [1039, 315] on input "25350000" at bounding box center [974, 328] width 128 height 26
paste input "35"
type input "3500"
click at [1091, 322] on icon "ok" at bounding box center [1084, 328] width 13 height 13
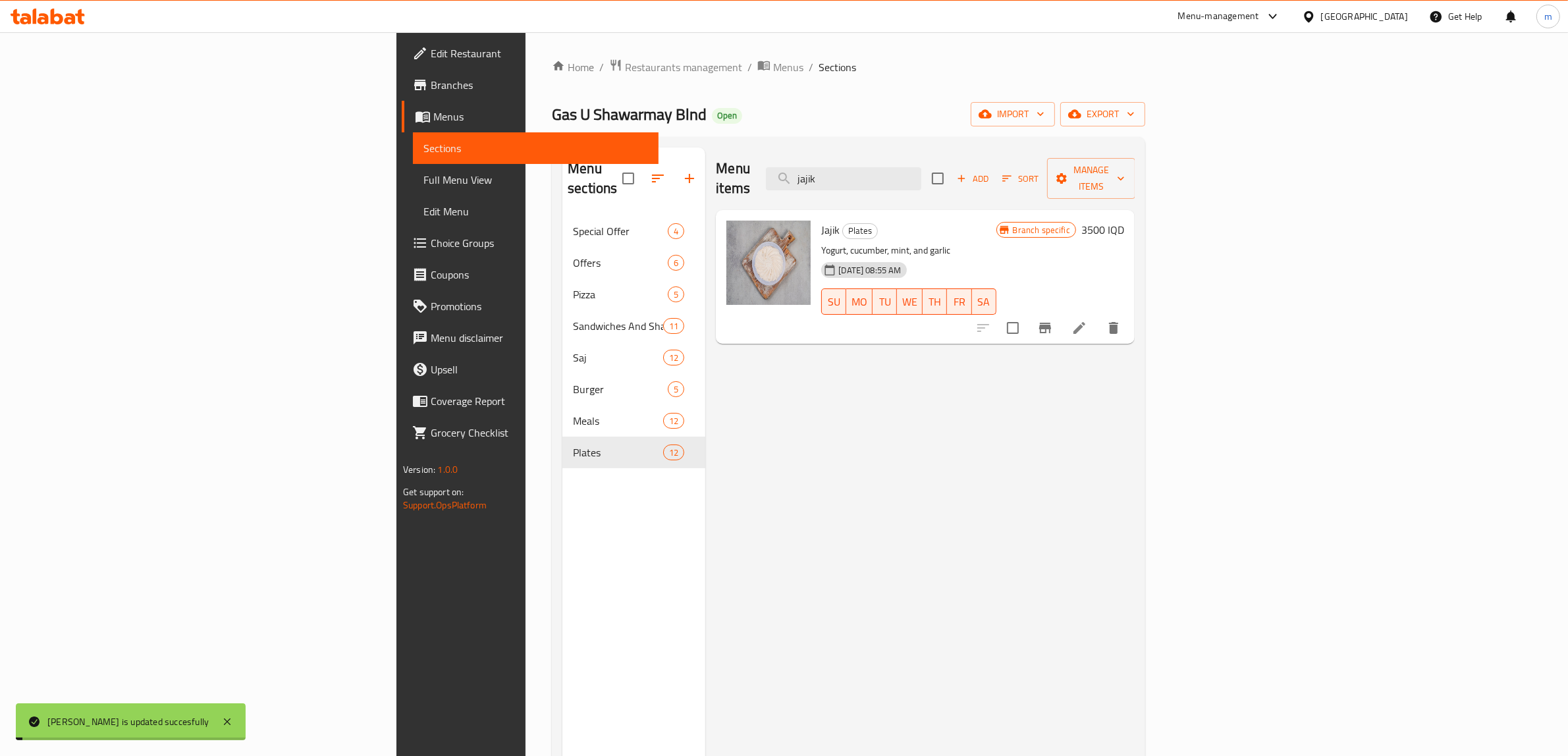
click at [1051, 322] on icon "Branch-specific-item" at bounding box center [1045, 327] width 12 height 10
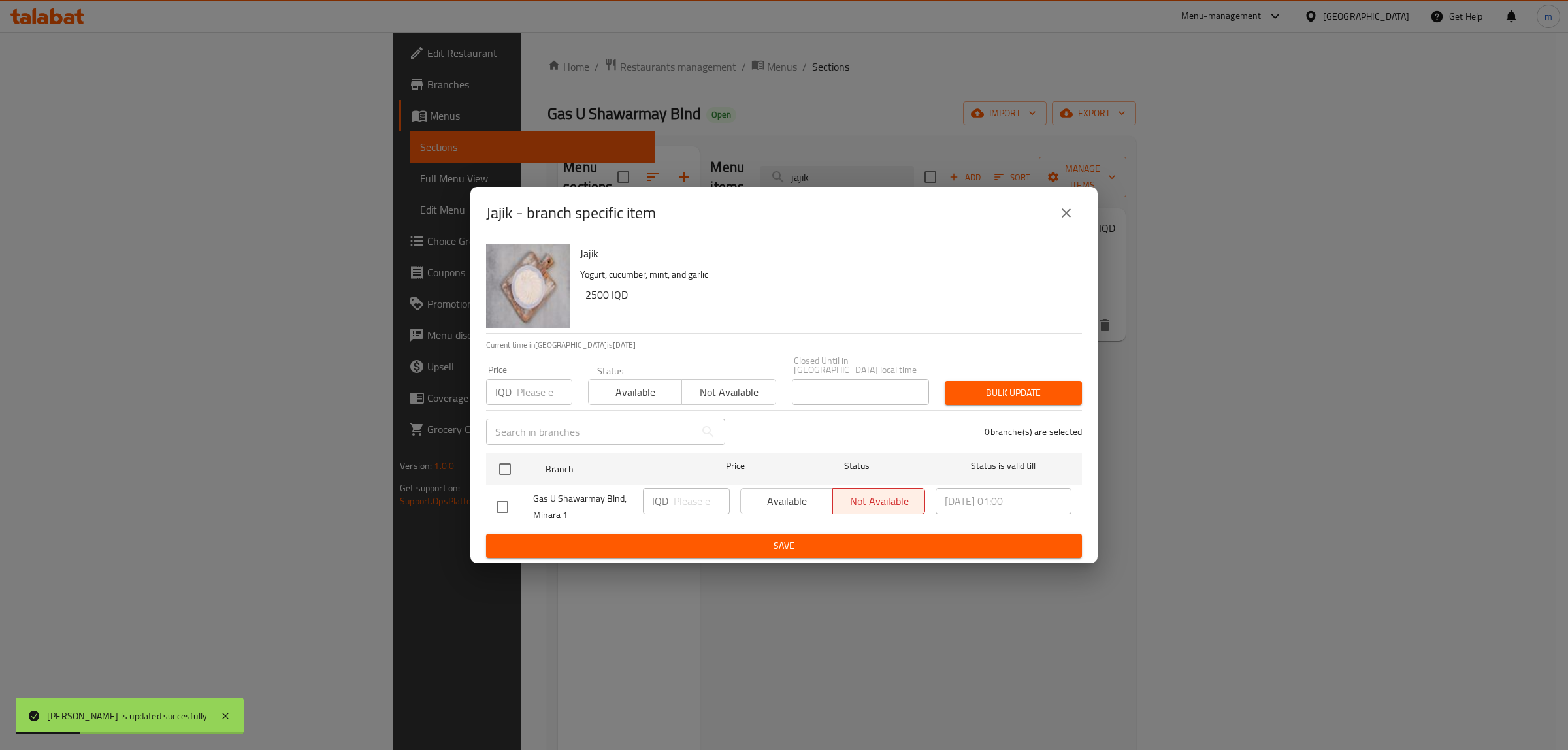
click at [1070, 202] on button "close" at bounding box center [1066, 213] width 32 height 32
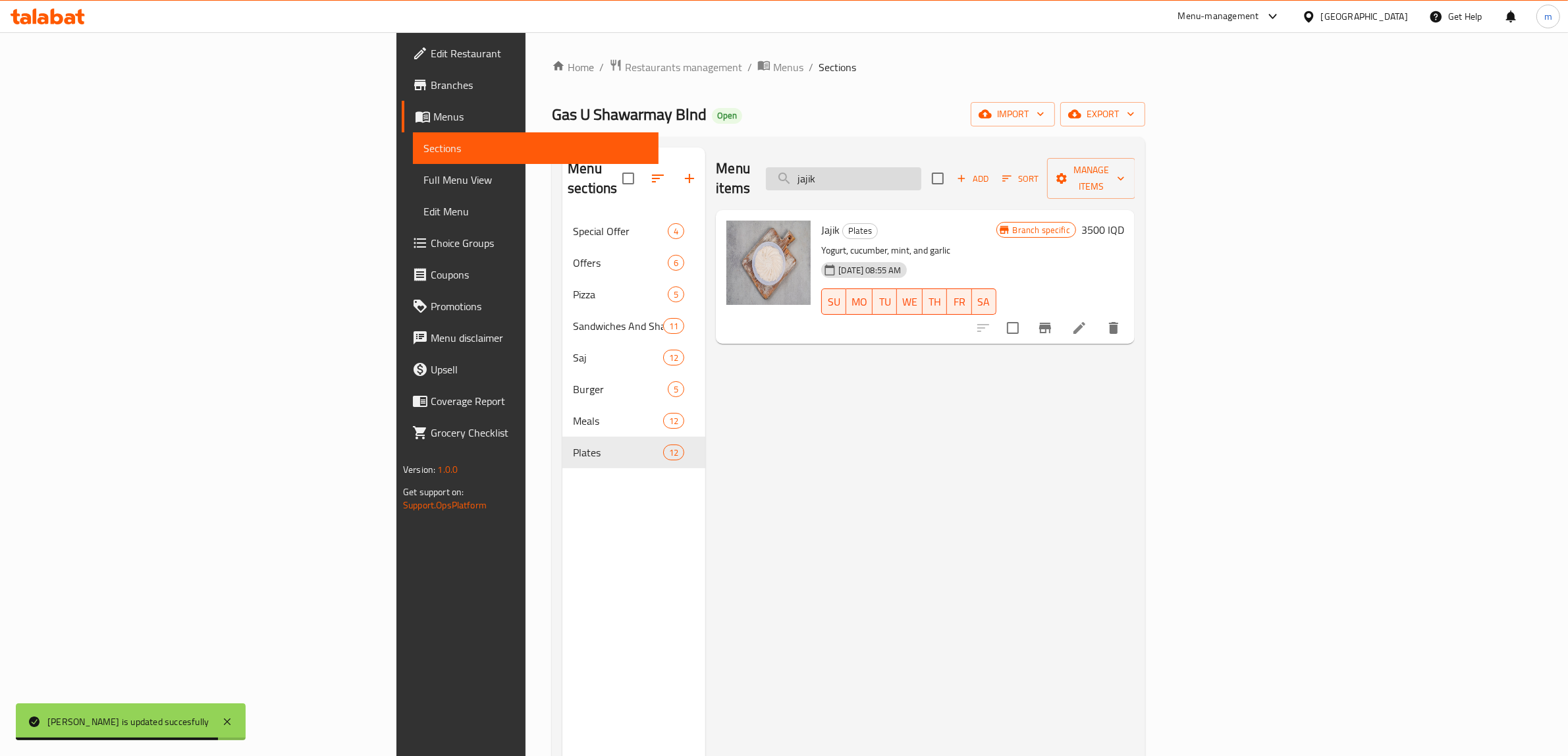
click at [922, 167] on input "jajik" at bounding box center [844, 178] width 156 height 23
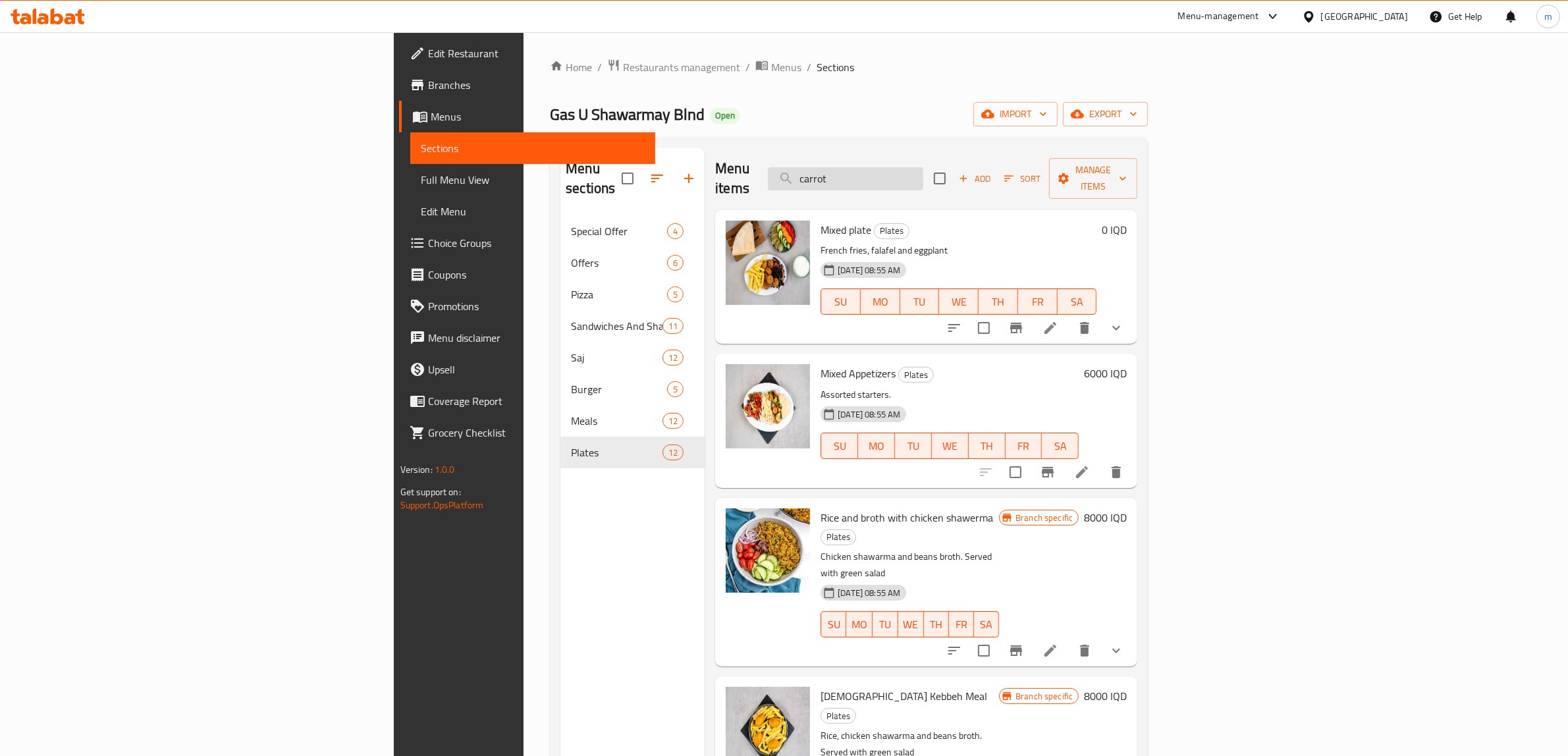
click at [924, 171] on input "carrot" at bounding box center [846, 178] width 156 height 23
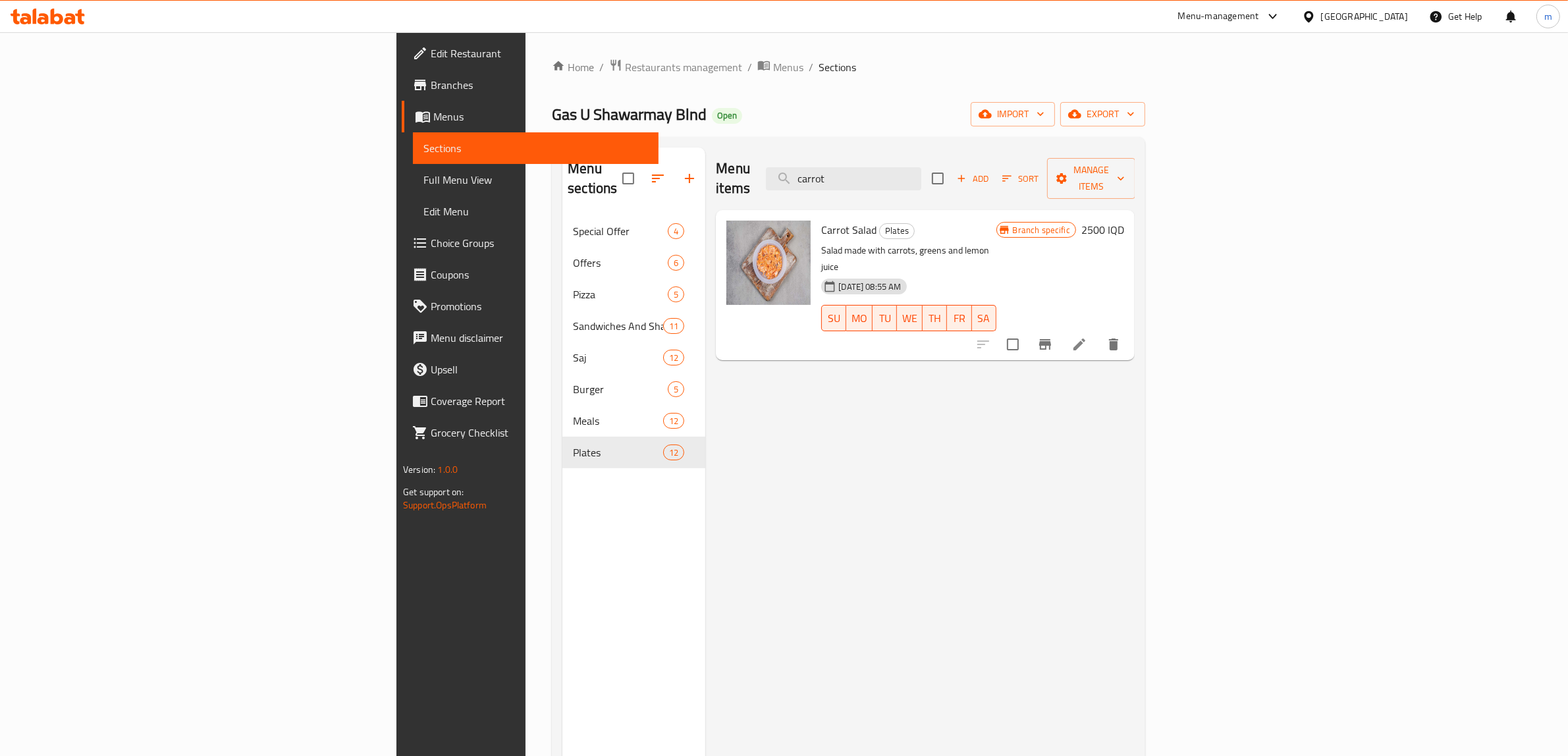
type input "carrot"
click at [1124, 221] on h6 "2500 IQD" at bounding box center [1103, 230] width 43 height 19
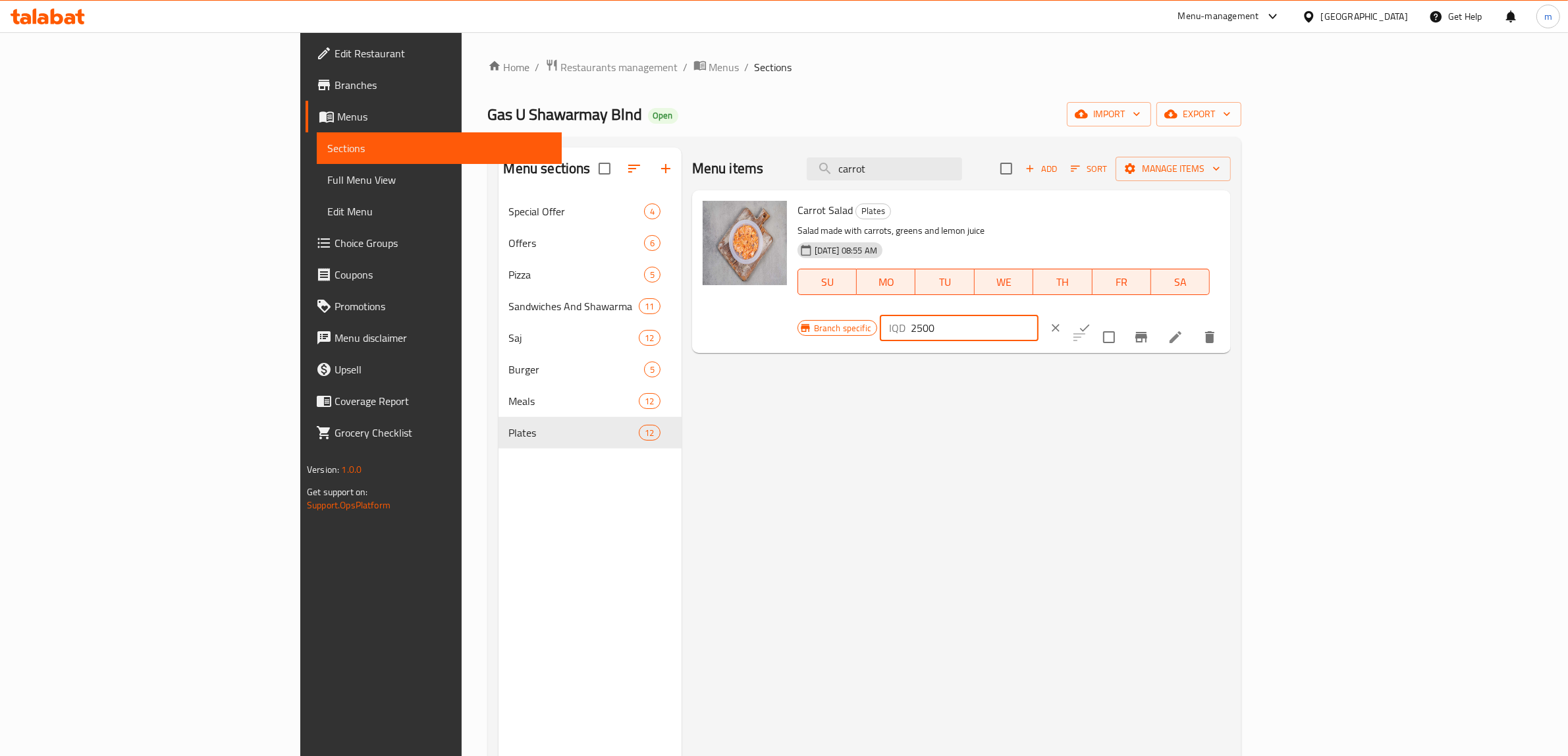
click at [1039, 315] on input "2500" at bounding box center [974, 328] width 128 height 26
paste input "3"
type input "3500"
click at [1091, 322] on icon "ok" at bounding box center [1084, 328] width 13 height 13
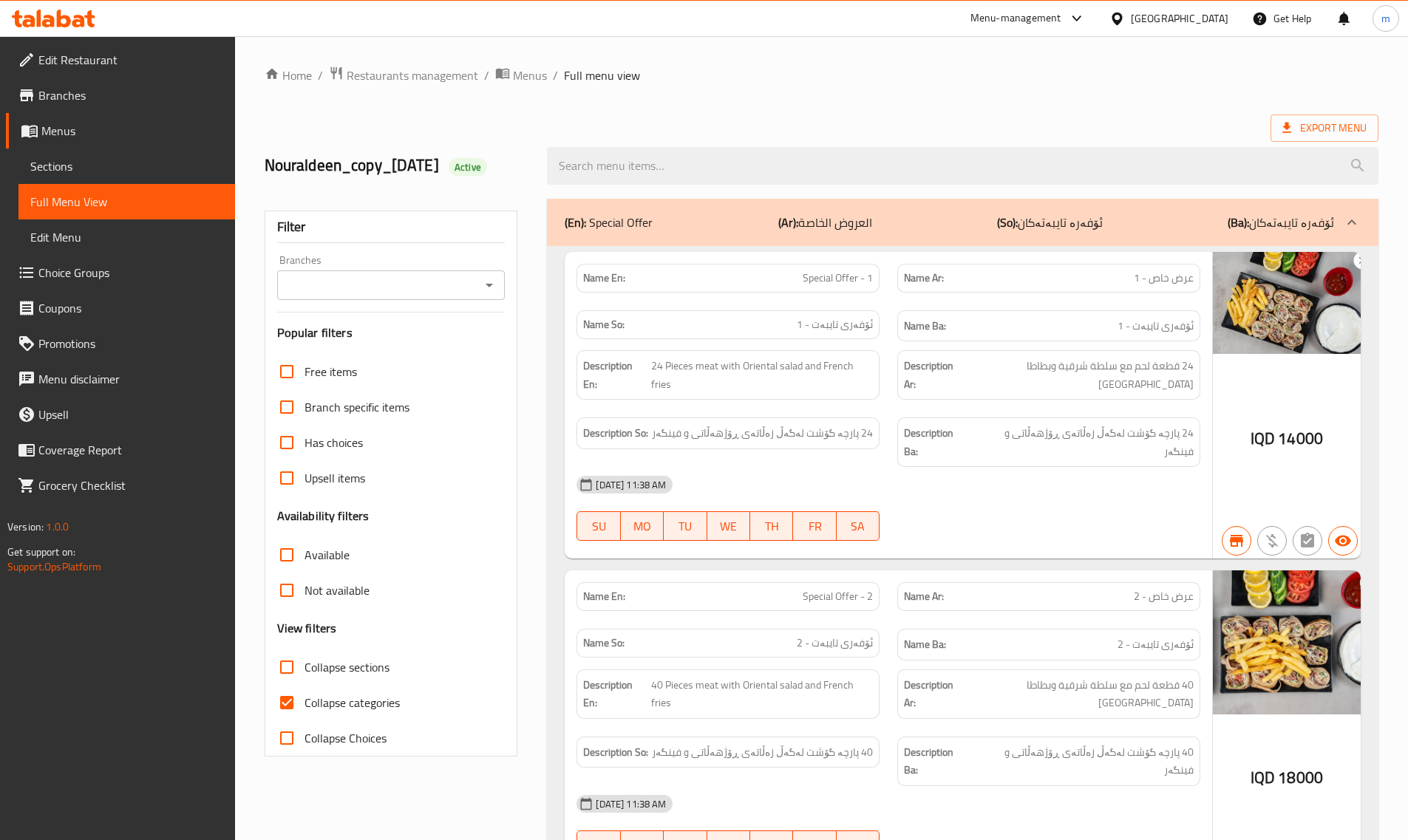
click at [492, 286] on icon "Open" at bounding box center [489, 285] width 18 height 18
click at [382, 349] on span "Gas U Shawarmay Blnd, Minara 1" at bounding box center [373, 349] width 168 height 18
type input "Gas U Shawarmay Blnd, Minara 1"
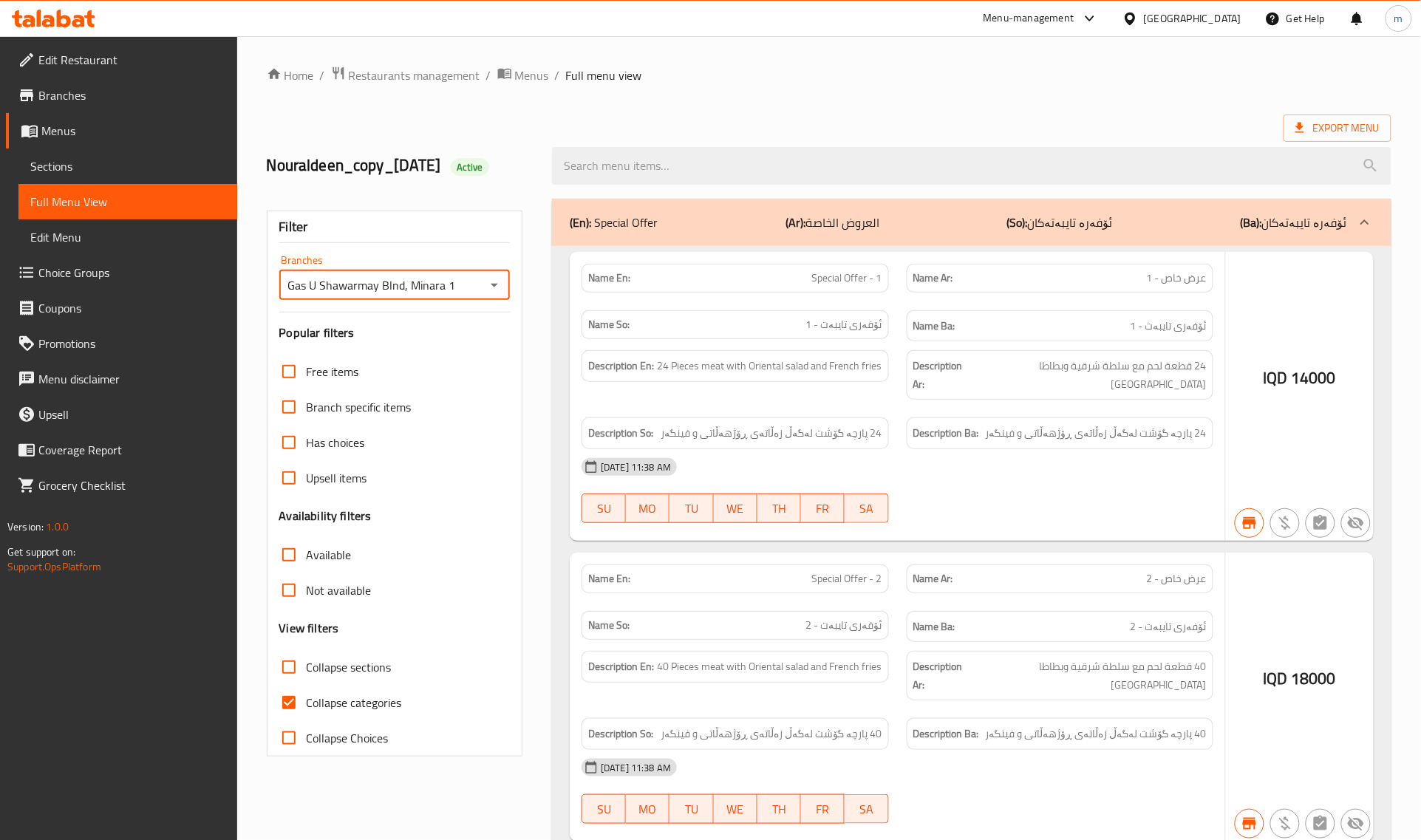
click at [288, 707] on input "Collapse categories" at bounding box center [289, 703] width 36 height 36
checkbox input "false"
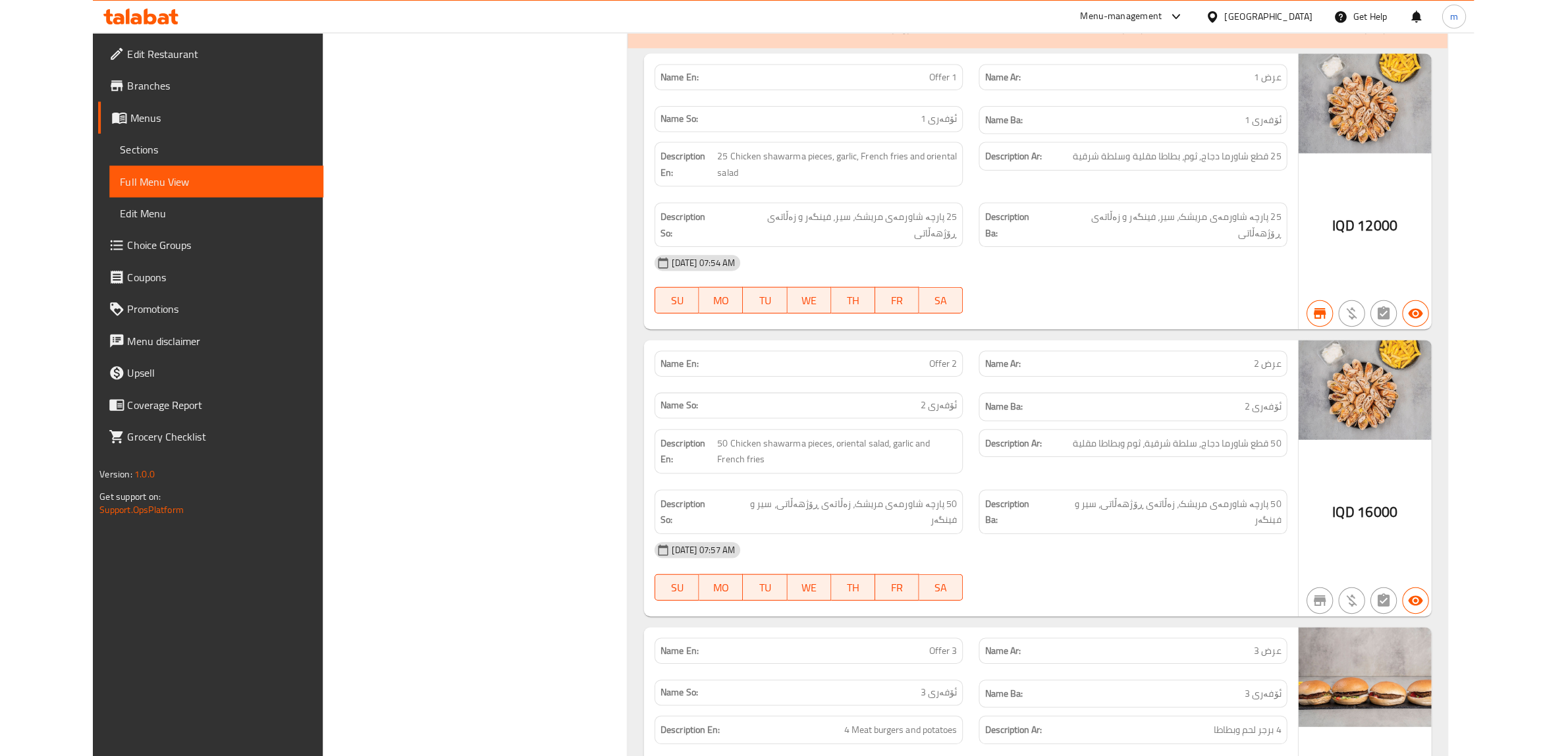
scroll to position [1097, 0]
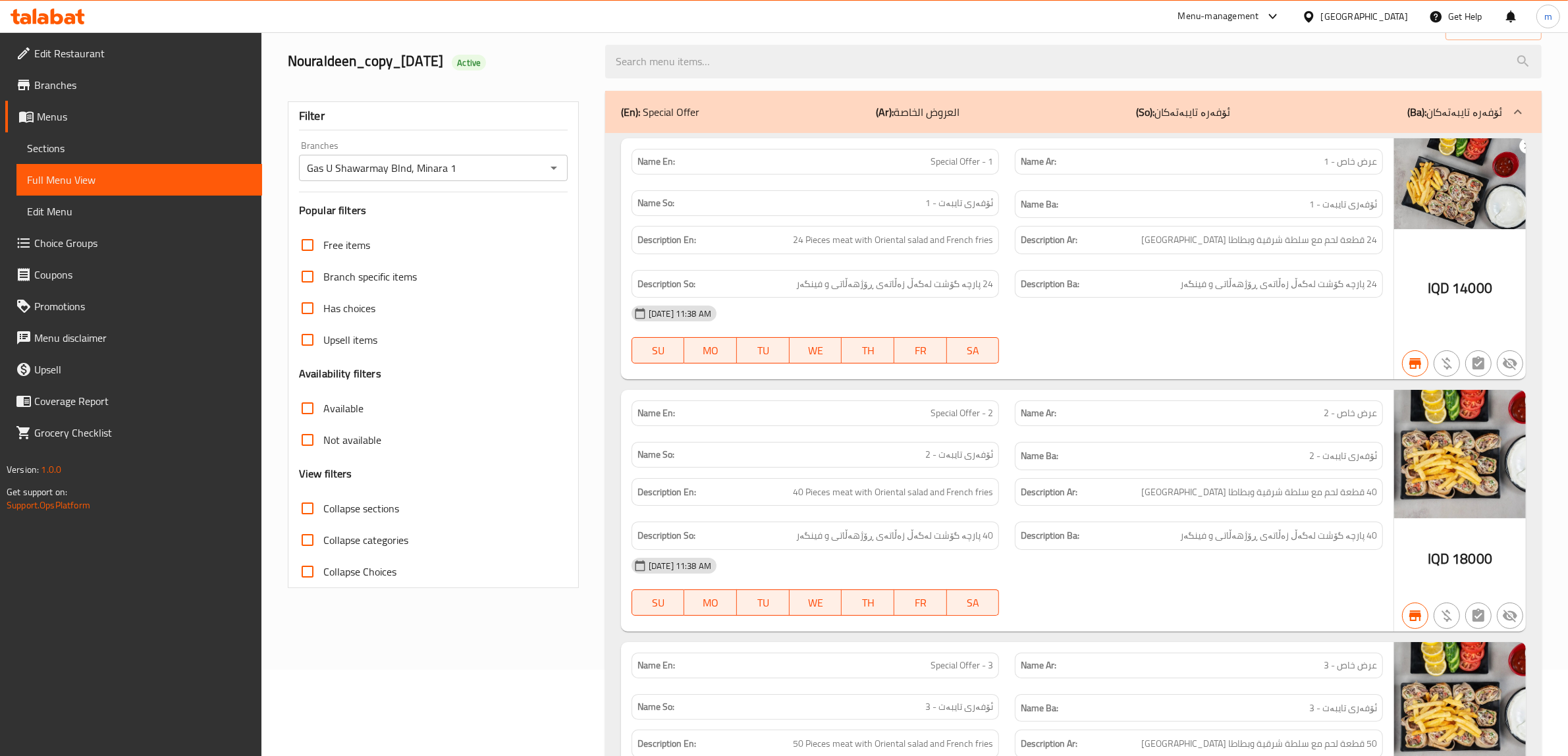
scroll to position [0, 0]
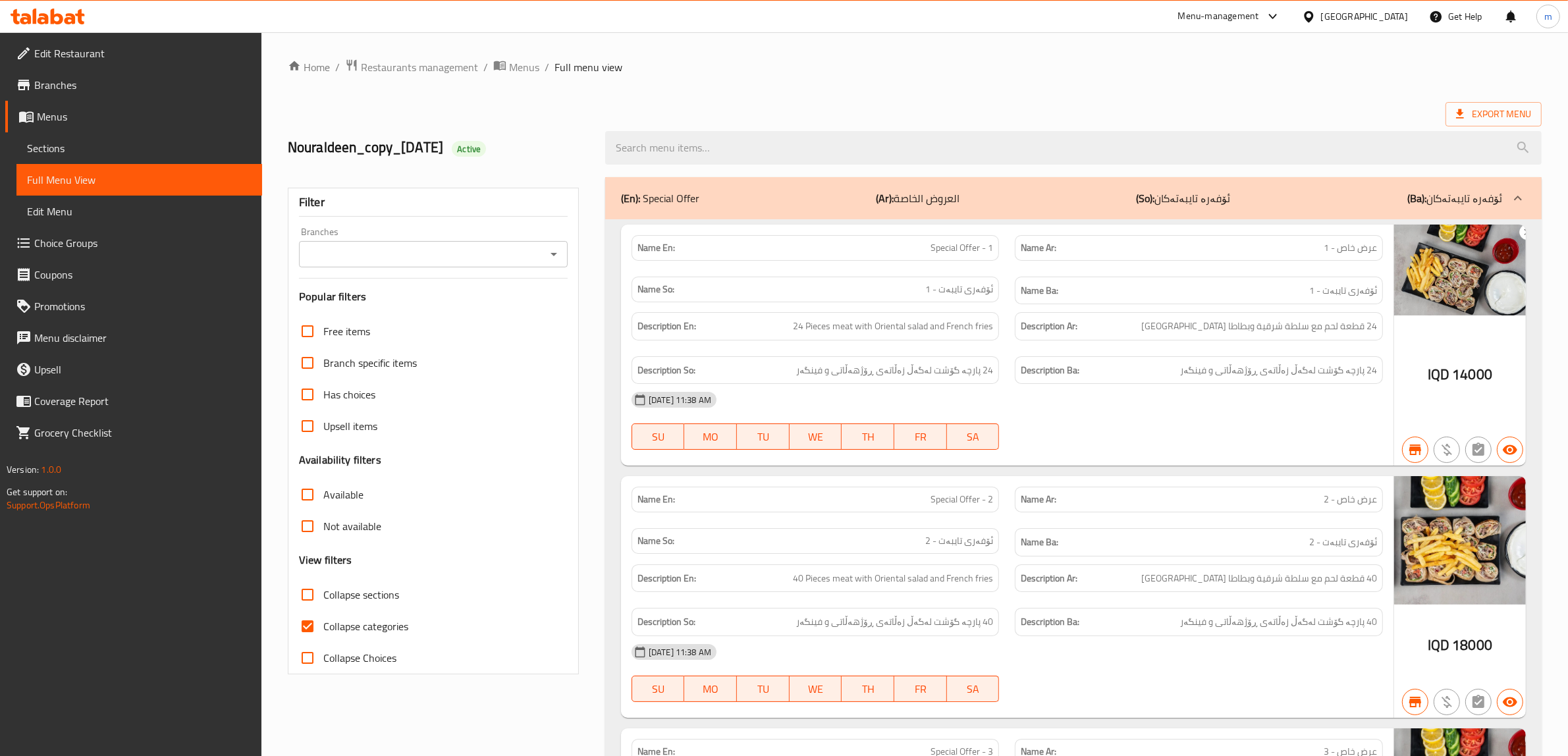
click at [318, 626] on input "Collapse categories" at bounding box center [308, 626] width 32 height 32
checkbox input "false"
click at [554, 249] on icon "Open" at bounding box center [554, 254] width 16 height 16
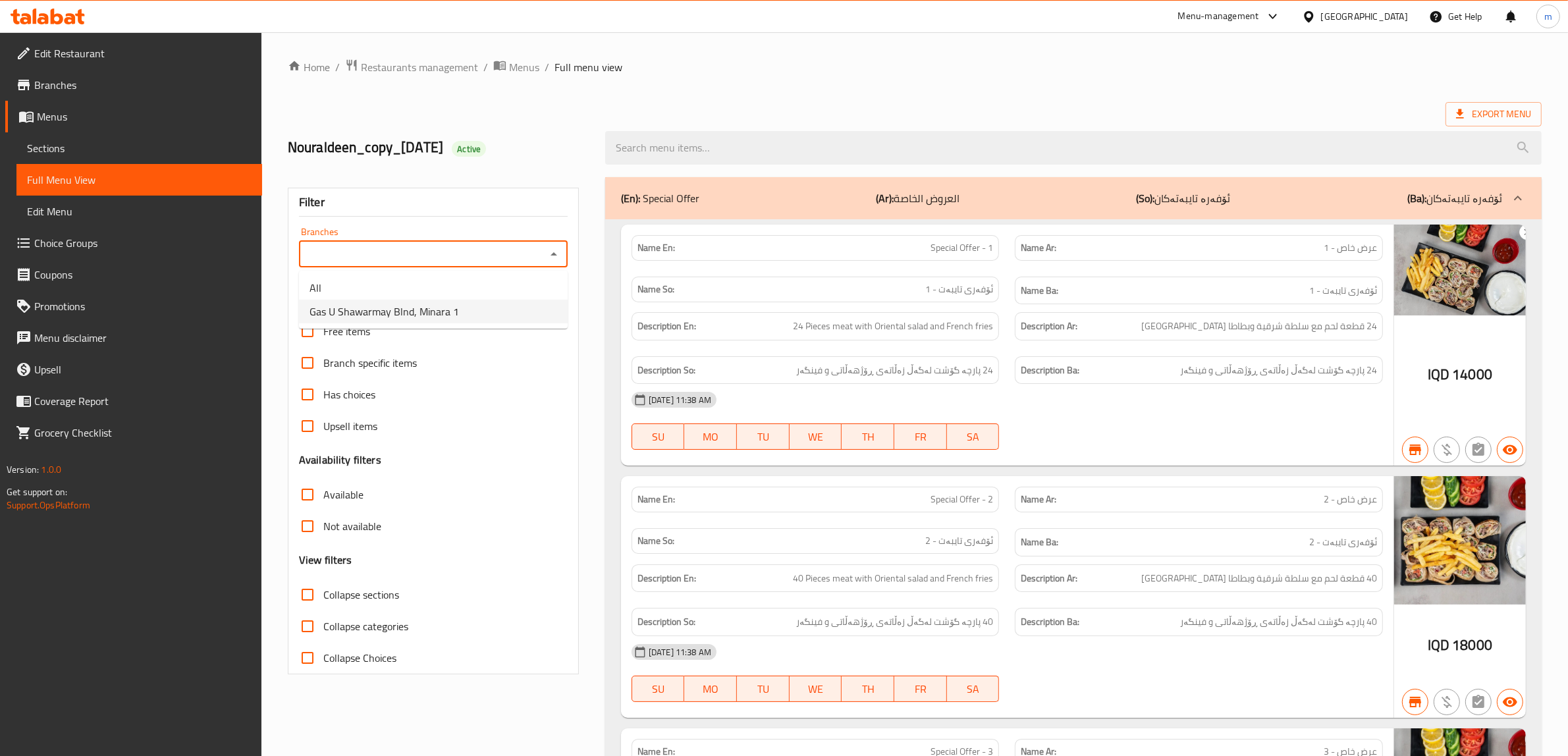
click at [501, 311] on li "Gas U Shawarmay Blnd, Minara 1" at bounding box center [433, 311] width 268 height 24
type input "Gas U Shawarmay Blnd, Minara 1"
click at [456, 68] on span "Restaurants management" at bounding box center [419, 67] width 117 height 16
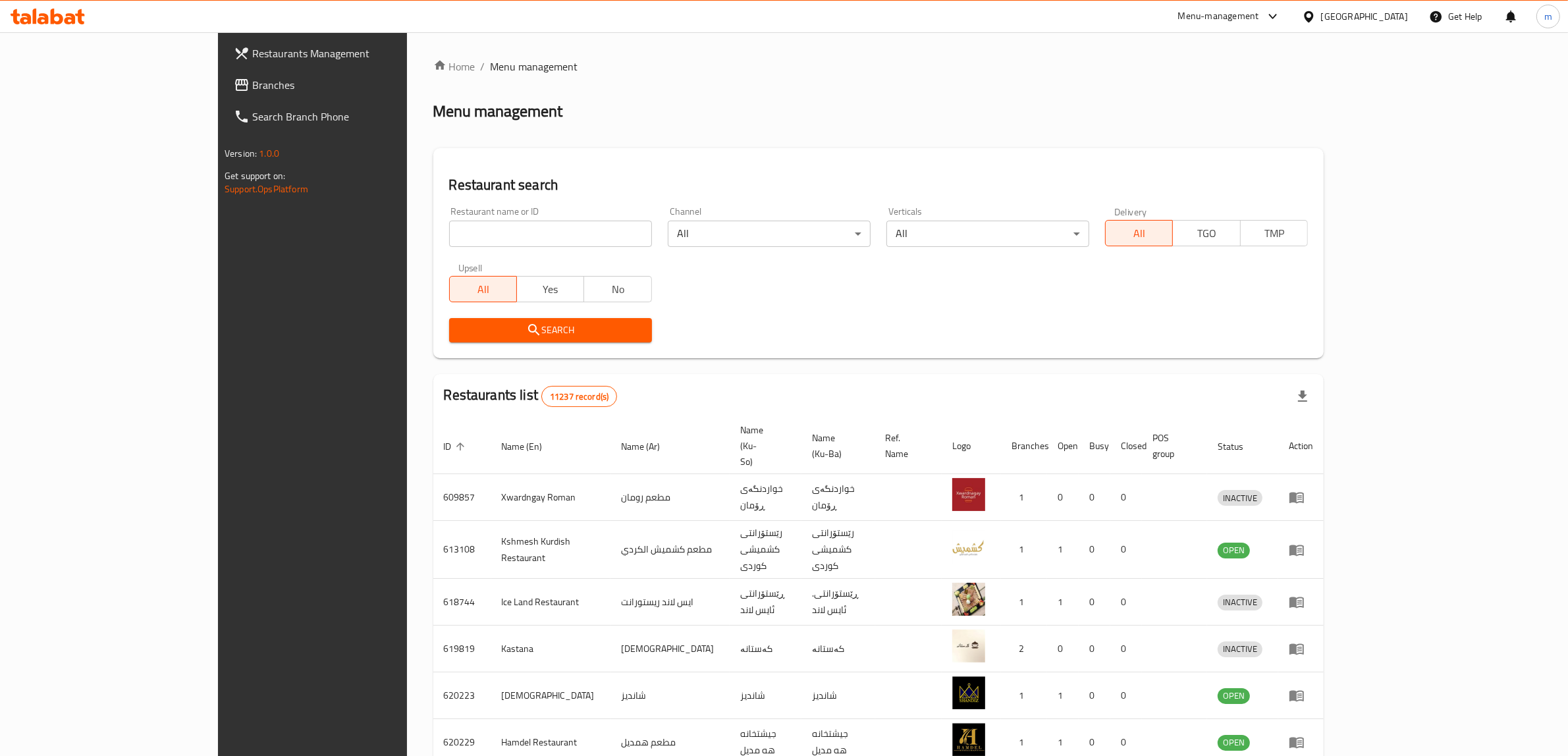
click at [449, 232] on input "search" at bounding box center [550, 234] width 203 height 26
click at [224, 74] on link "Branches" at bounding box center [352, 85] width 257 height 32
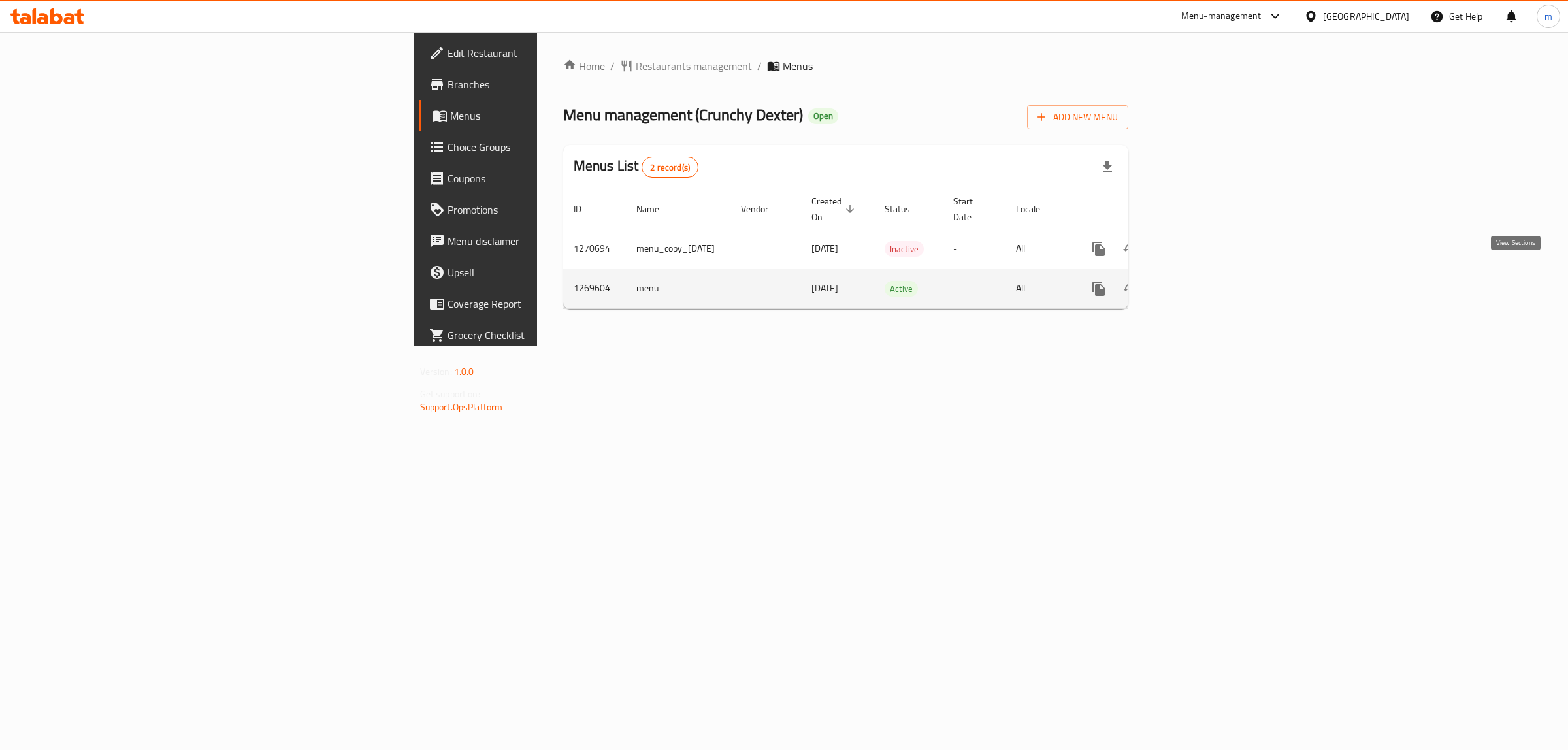
click at [1208, 279] on link "enhanced table" at bounding box center [1193, 289] width 32 height 32
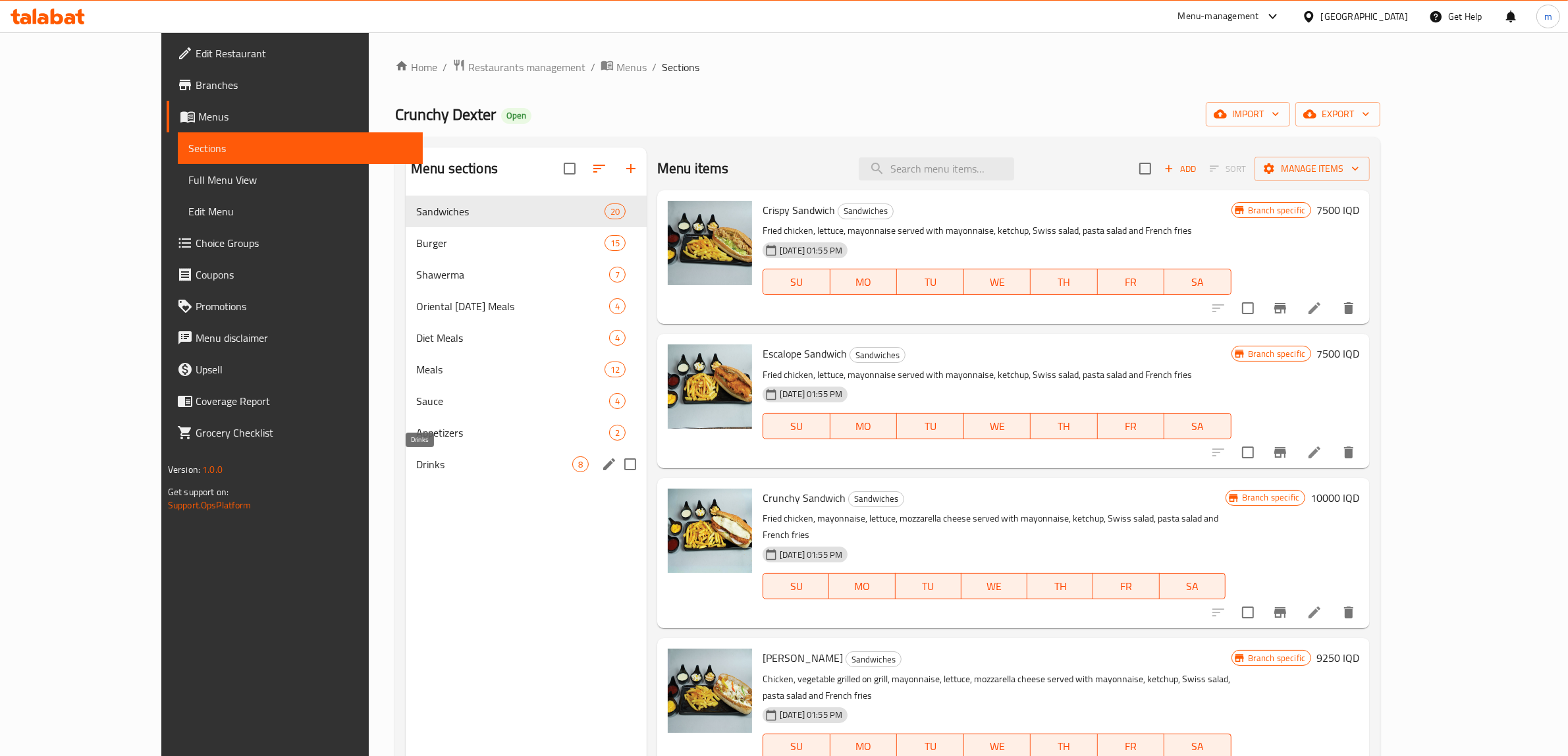
click at [417, 465] on span "Drinks" at bounding box center [495, 464] width 156 height 16
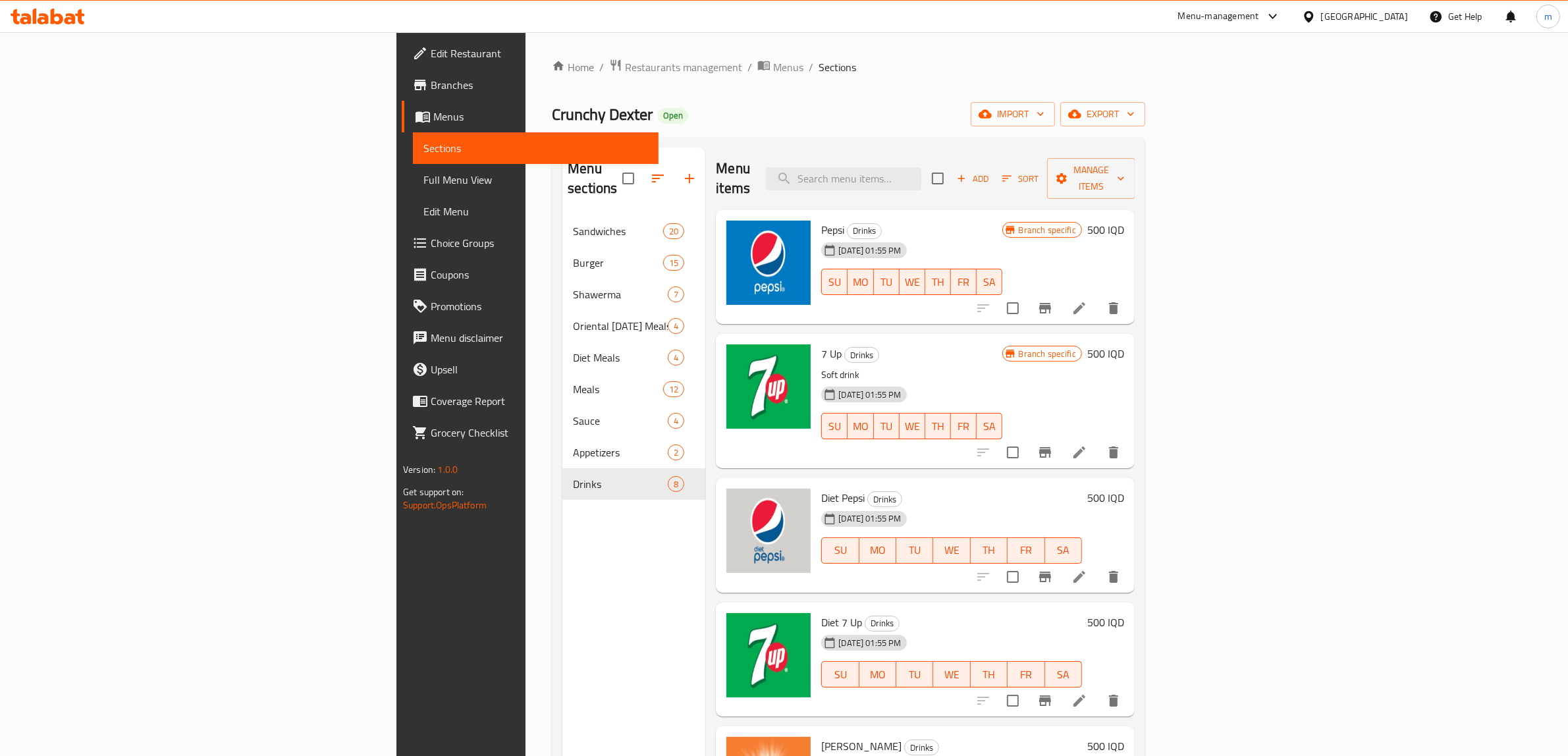
click at [1086, 302] on icon at bounding box center [1079, 308] width 12 height 12
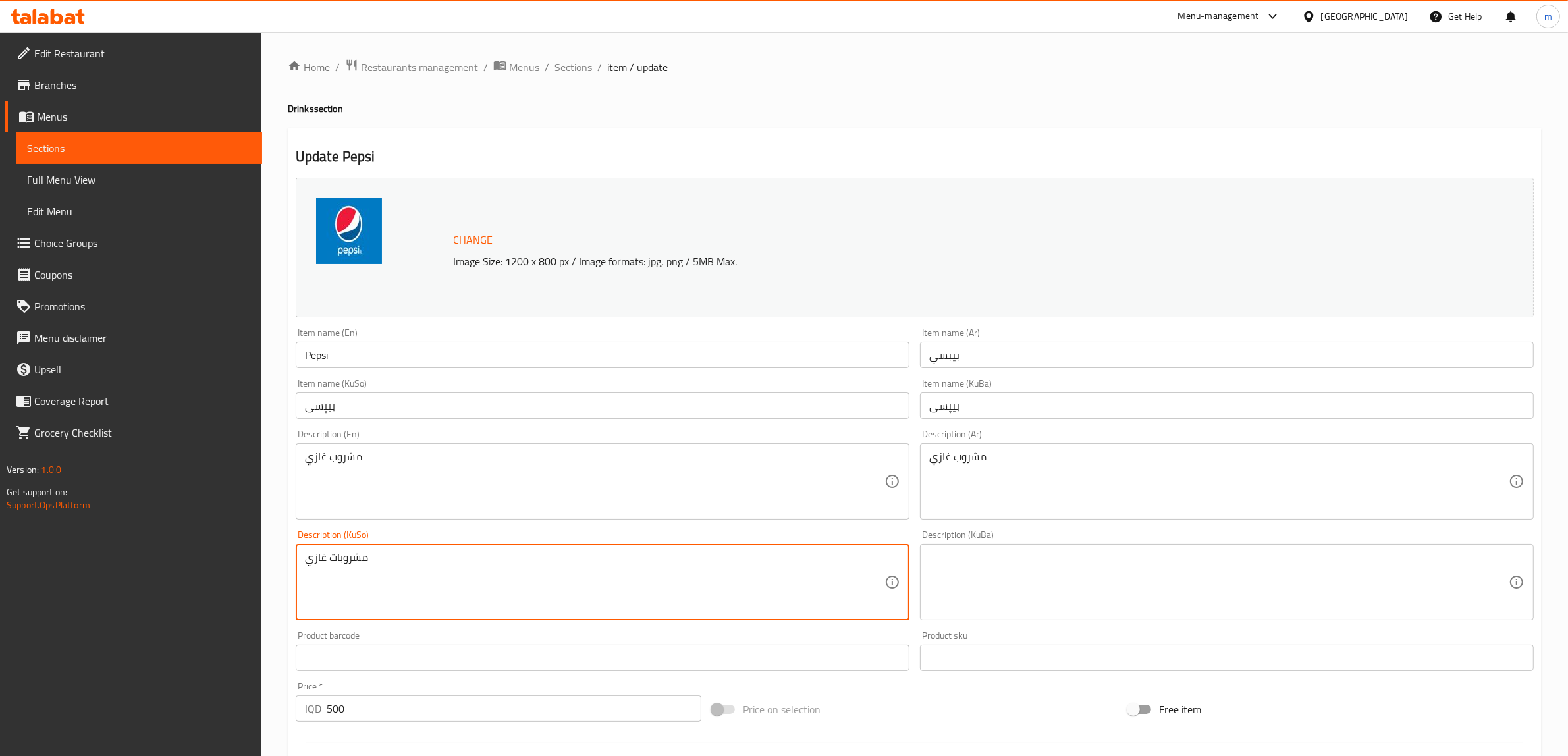
click at [386, 567] on textarea "مشروبات غازي" at bounding box center [595, 582] width 580 height 62
type textarea "خواردنەوەی گازی"
click at [990, 452] on textarea "مشروب غازي" at bounding box center [1219, 481] width 580 height 62
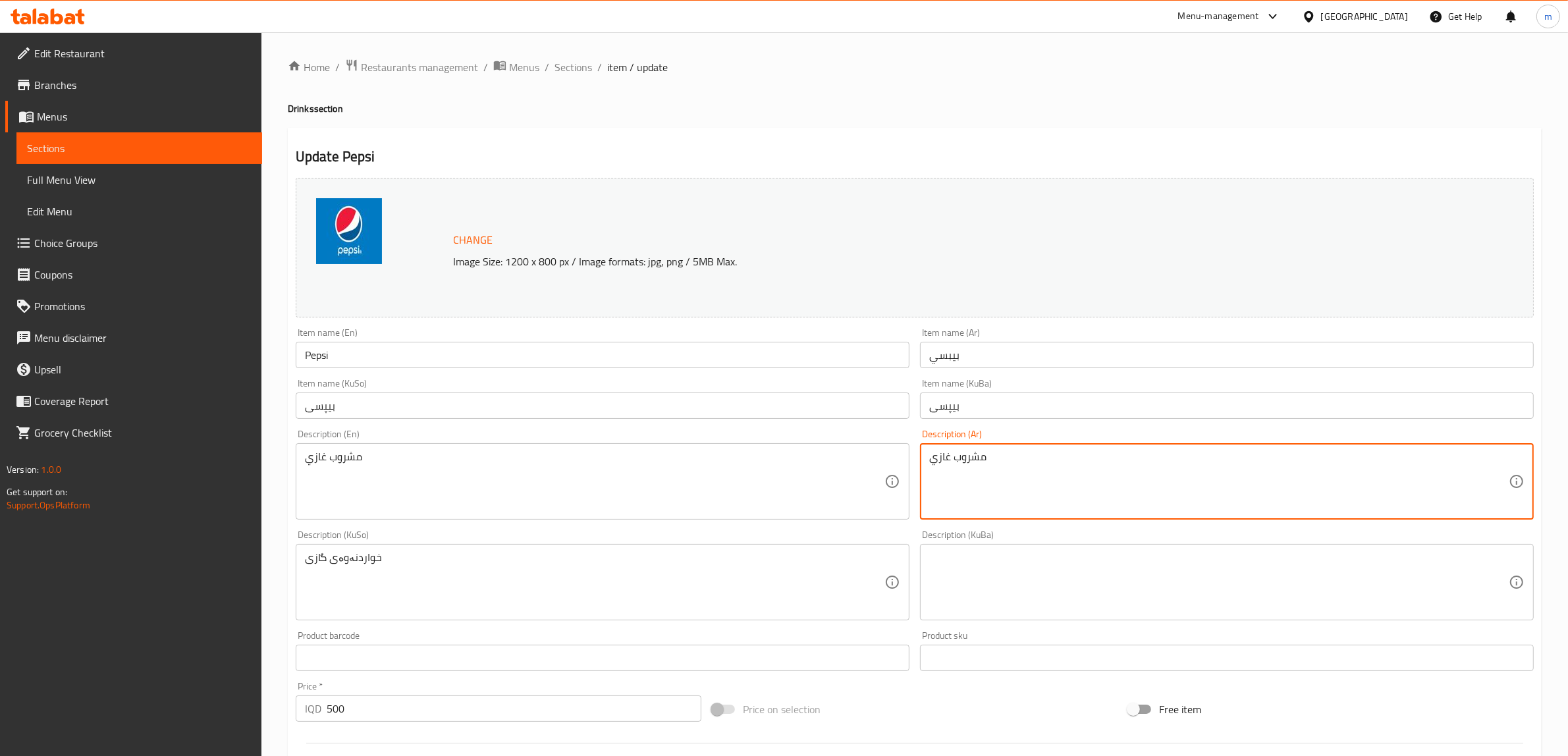
click at [990, 452] on textarea "مشروب غازي" at bounding box center [1219, 481] width 580 height 62
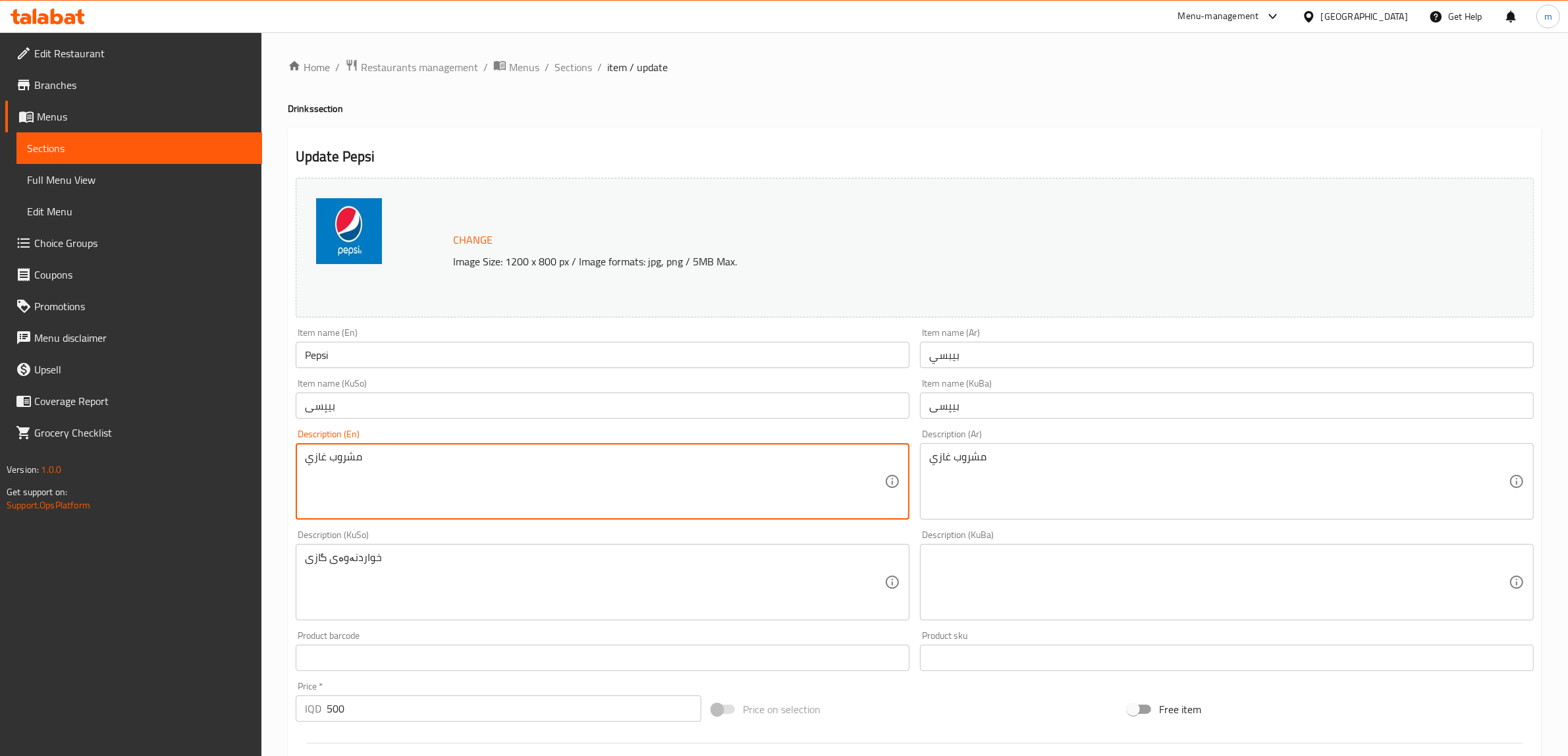
click at [381, 472] on textarea "مشروب غازي" at bounding box center [595, 481] width 580 height 62
type textarea "ٍ"
click at [430, 472] on textarea at bounding box center [595, 481] width 580 height 62
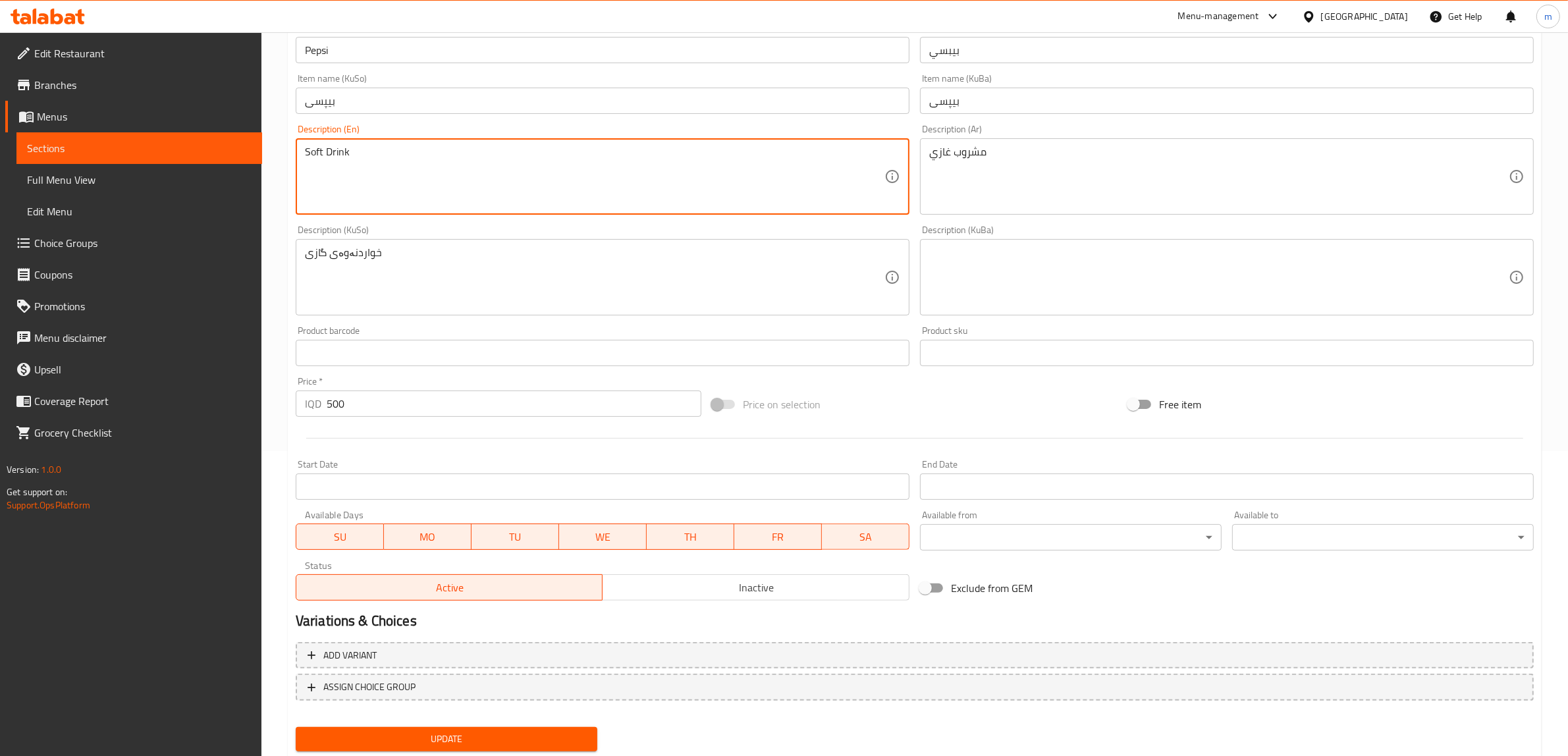
scroll to position [343, 0]
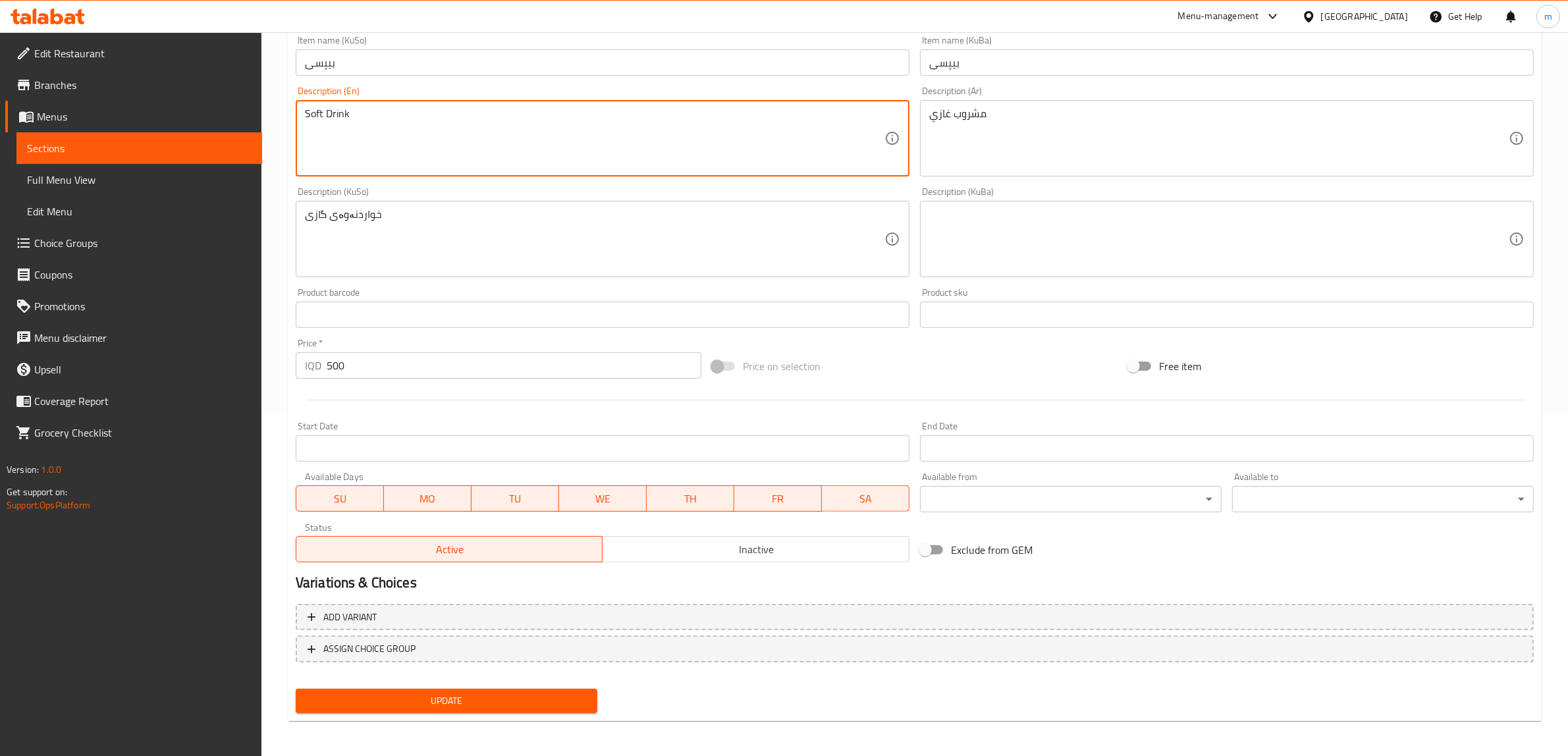
type textarea "Soft Drink"
click at [500, 706] on span "Update" at bounding box center [447, 701] width 281 height 17
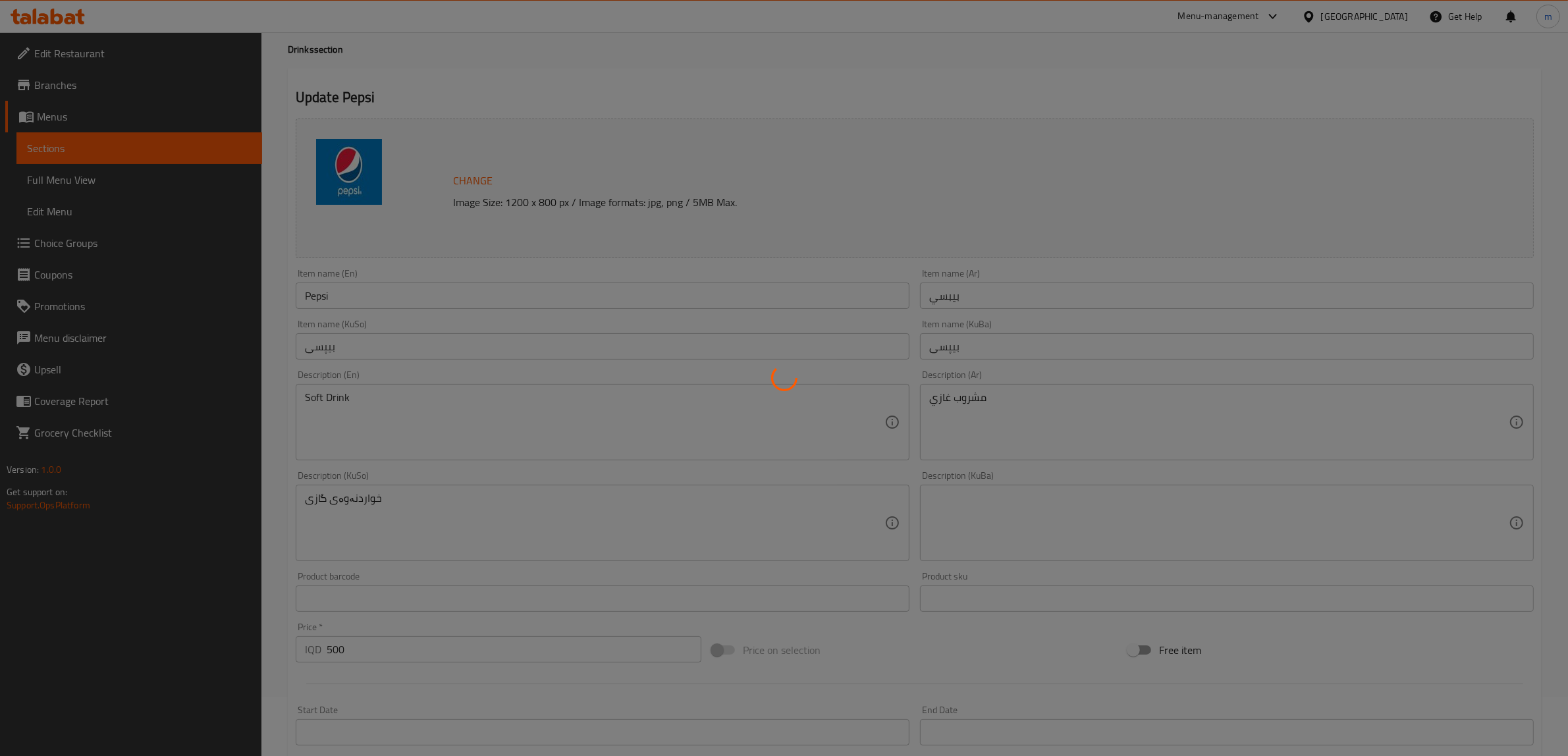
scroll to position [0, 0]
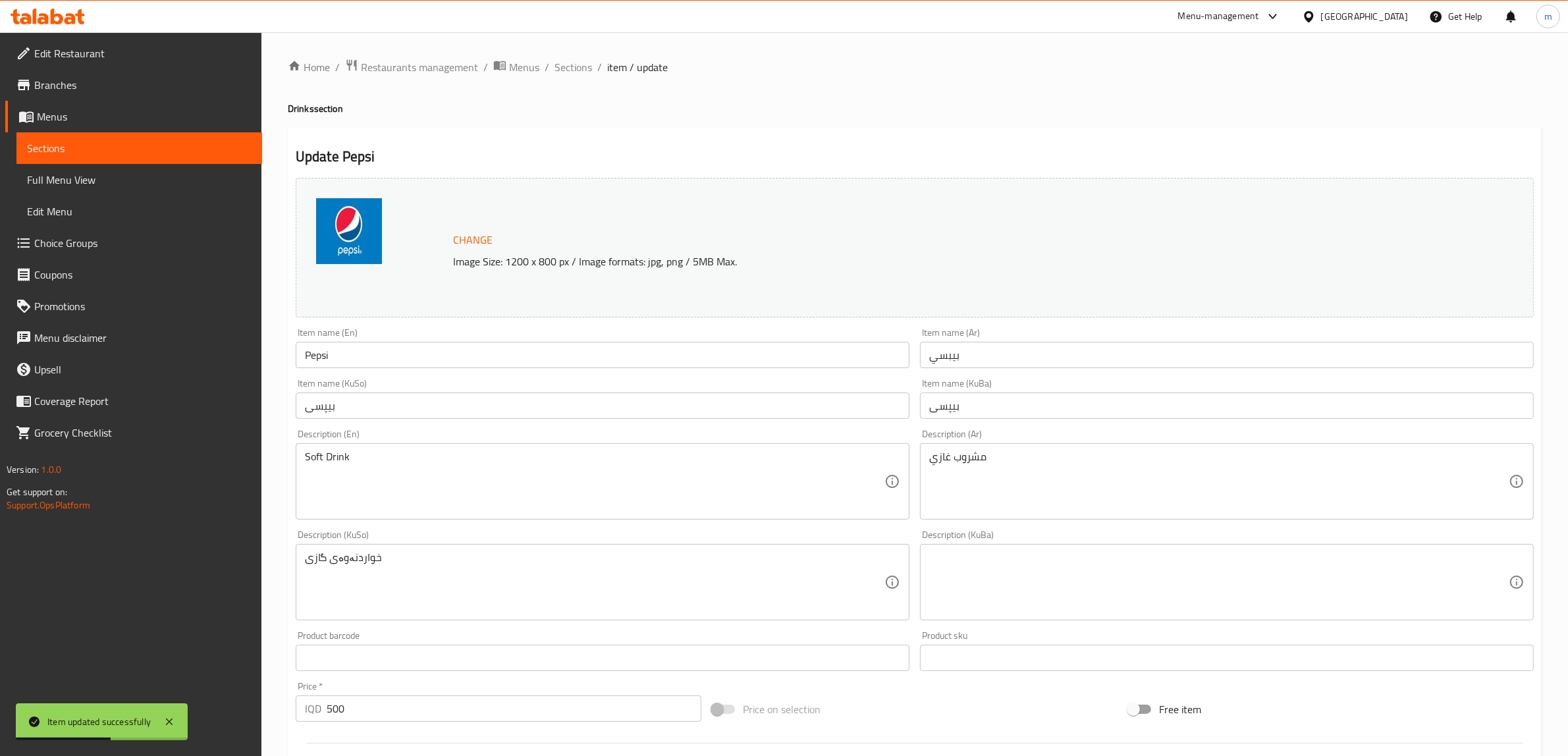
click at [54, 185] on span "Full Menu View" at bounding box center [139, 179] width 225 height 16
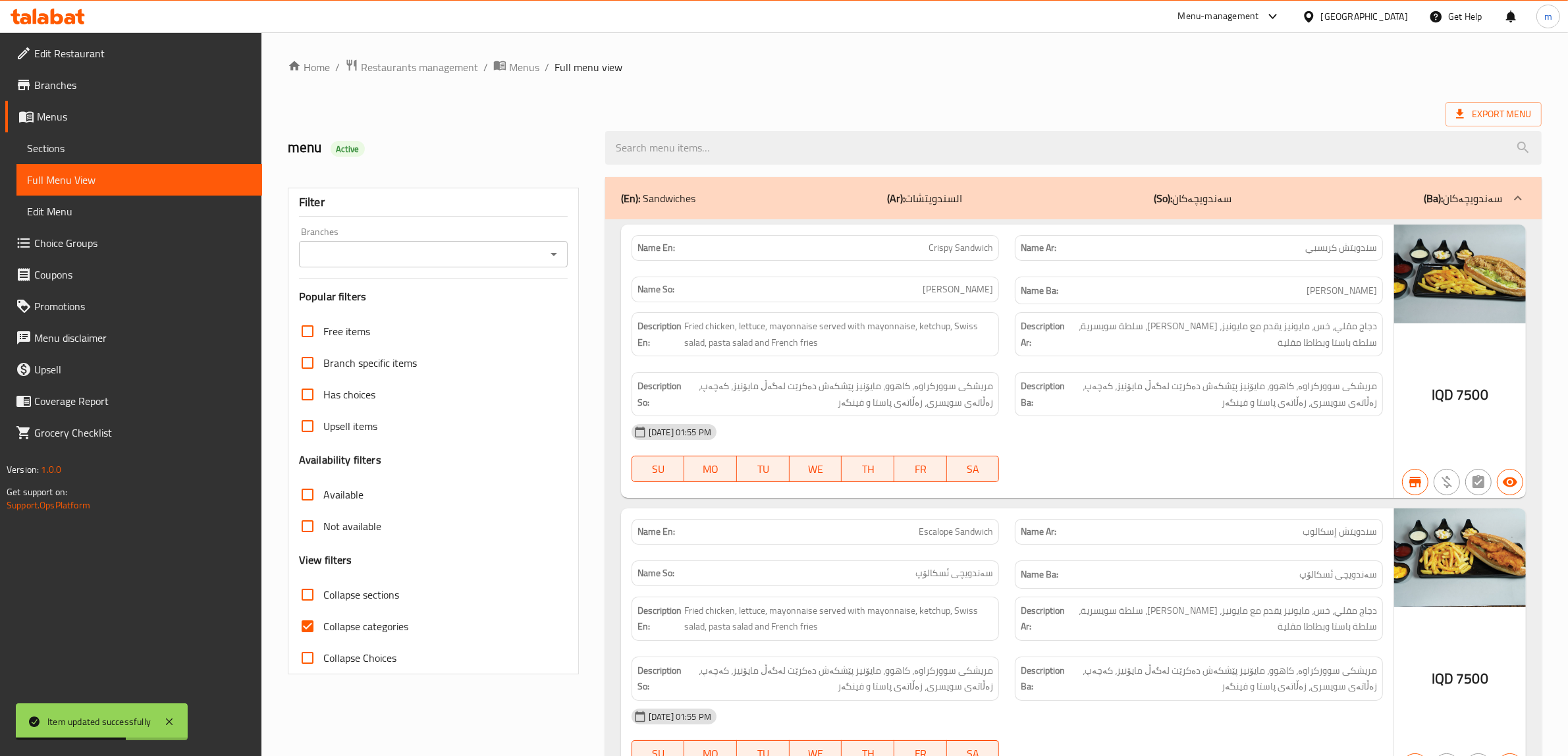
click at [550, 255] on icon "Open" at bounding box center [554, 254] width 16 height 16
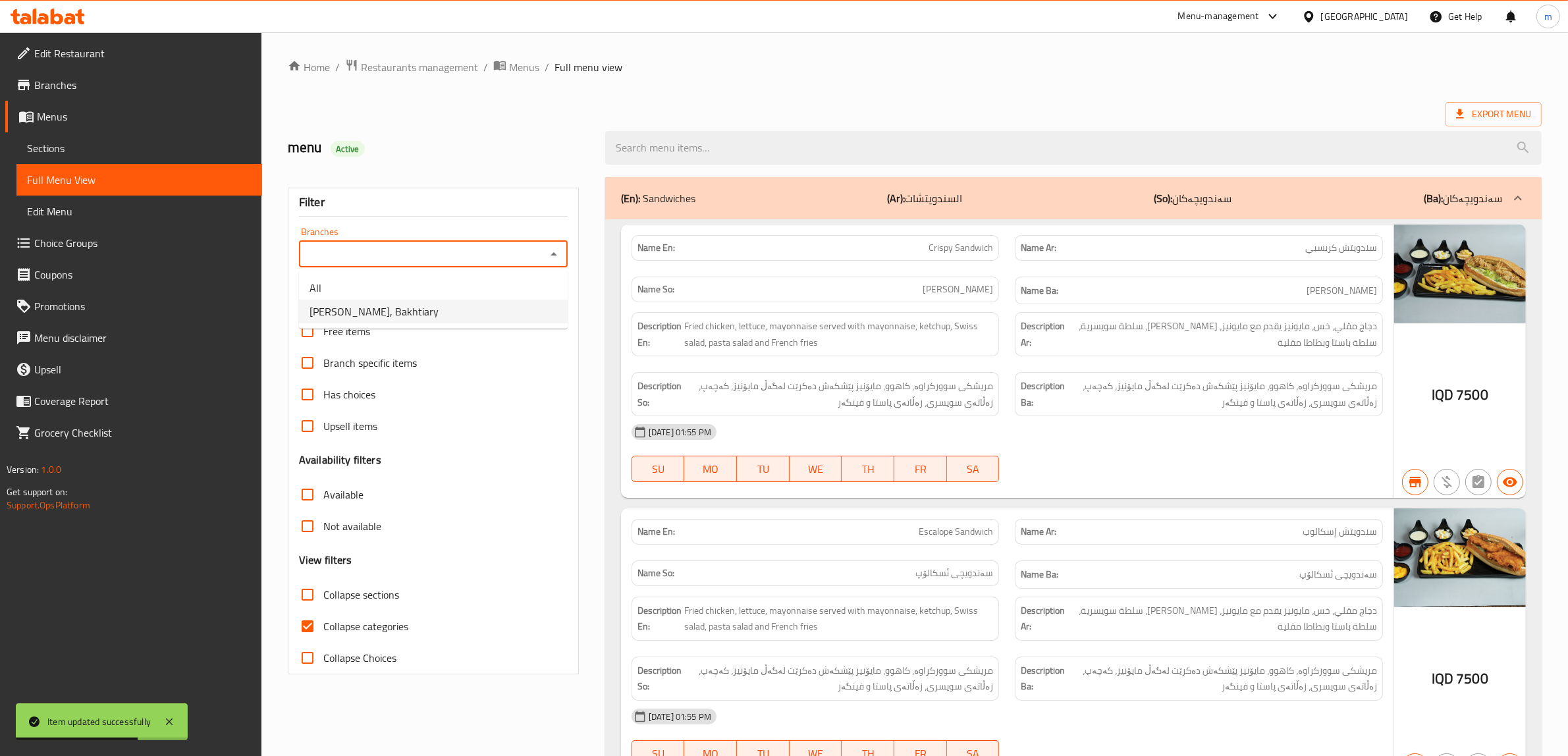
click at [380, 311] on span "Crunchy Dexter, Bakhtiary" at bounding box center [374, 311] width 129 height 16
type input "Crunchy Dexter, Bakhtiary"
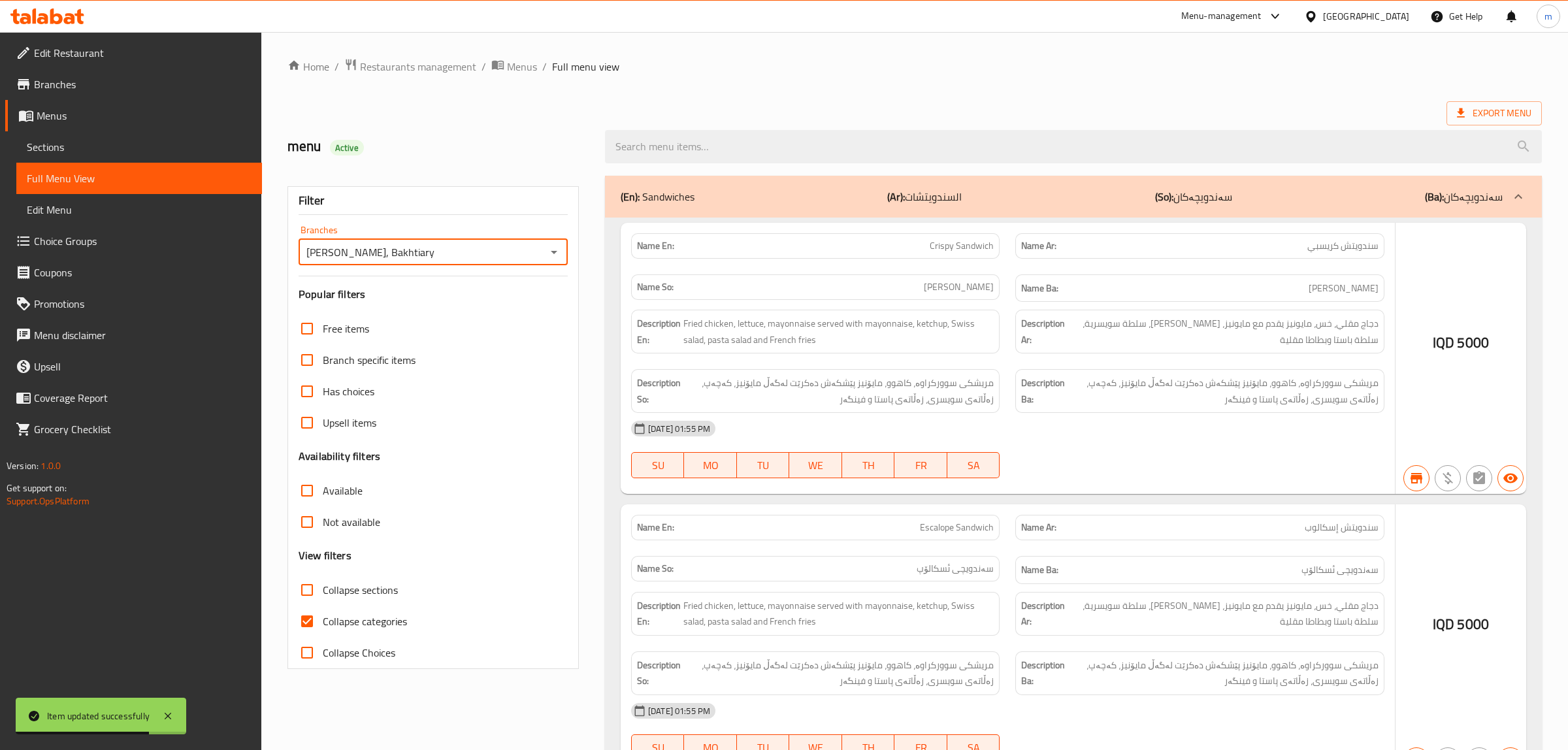
click at [307, 622] on div at bounding box center [784, 375] width 1568 height 750
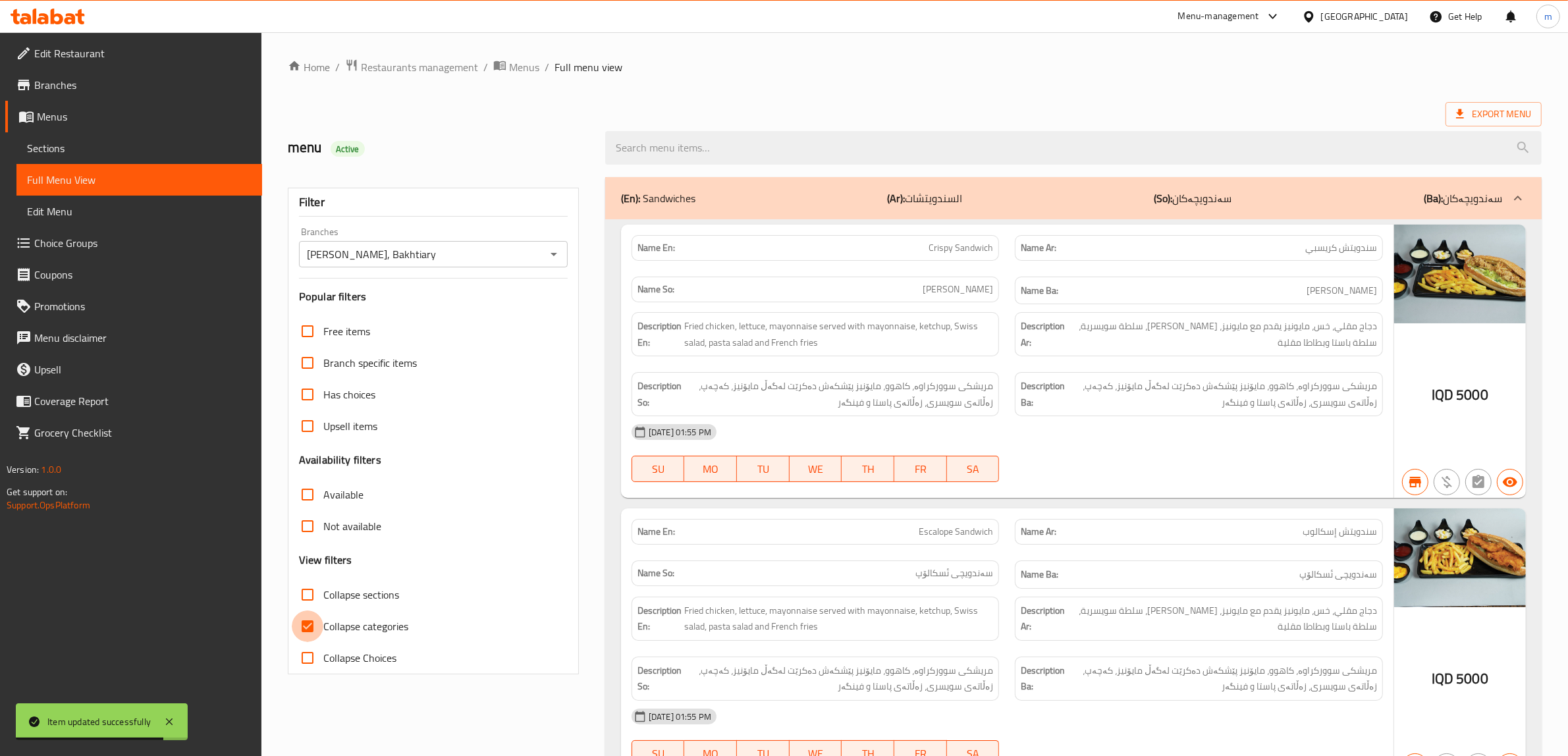
click at [313, 624] on input "Collapse categories" at bounding box center [308, 626] width 32 height 32
checkbox input "false"
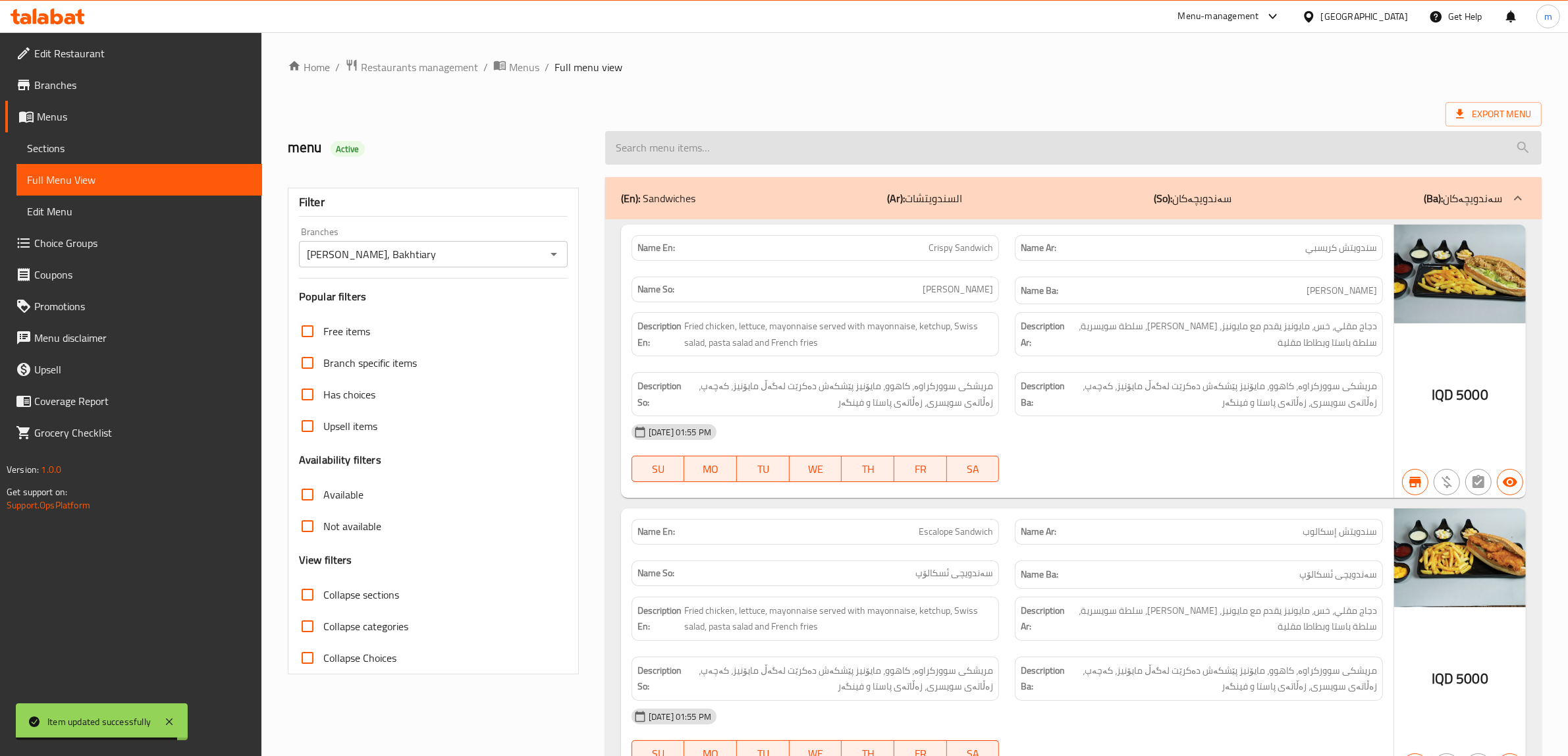
click at [677, 150] on input "search" at bounding box center [1074, 147] width 937 height 34
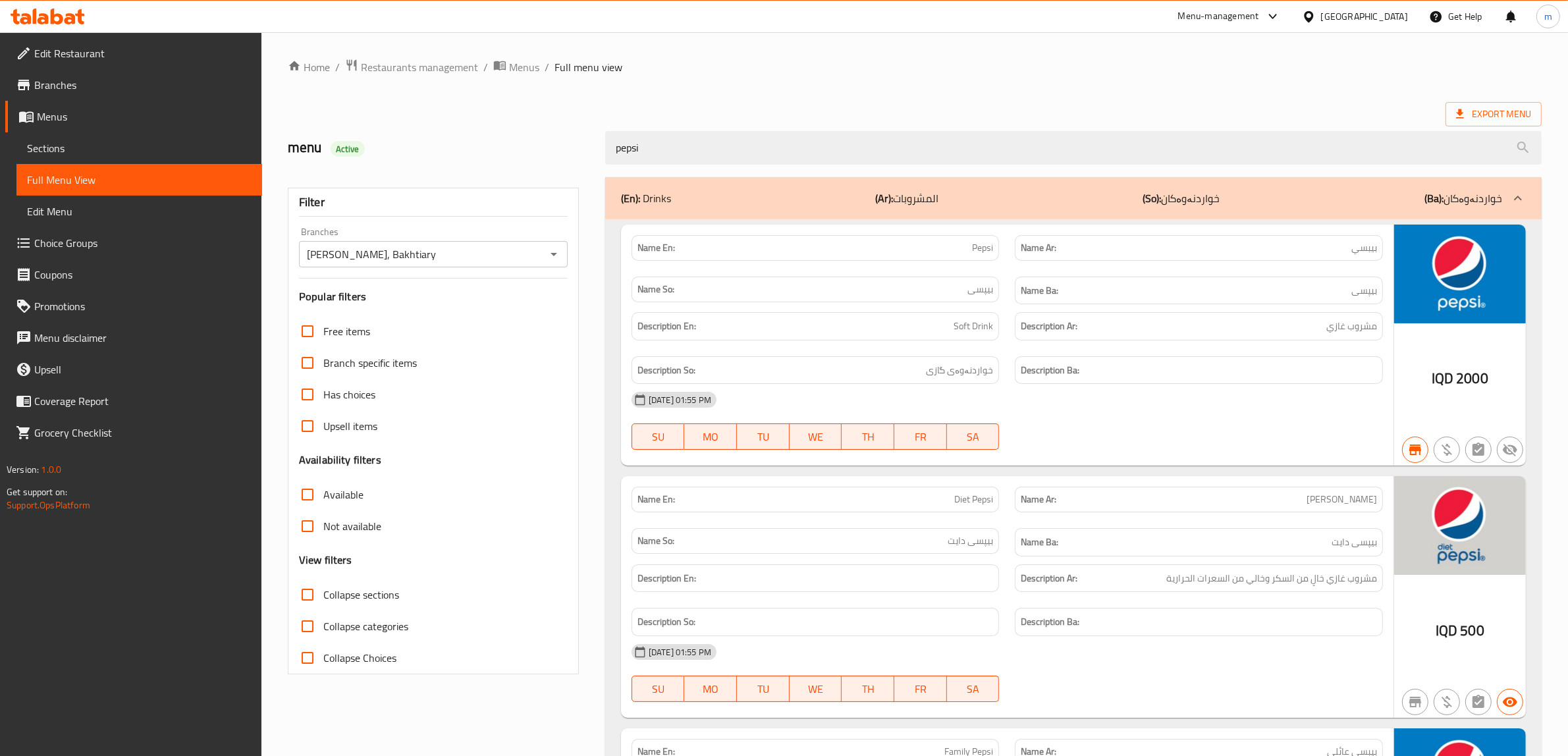
type input "pepsi"
click at [982, 241] on span "Pepsi" at bounding box center [983, 248] width 21 height 14
copy span "Pepsi"
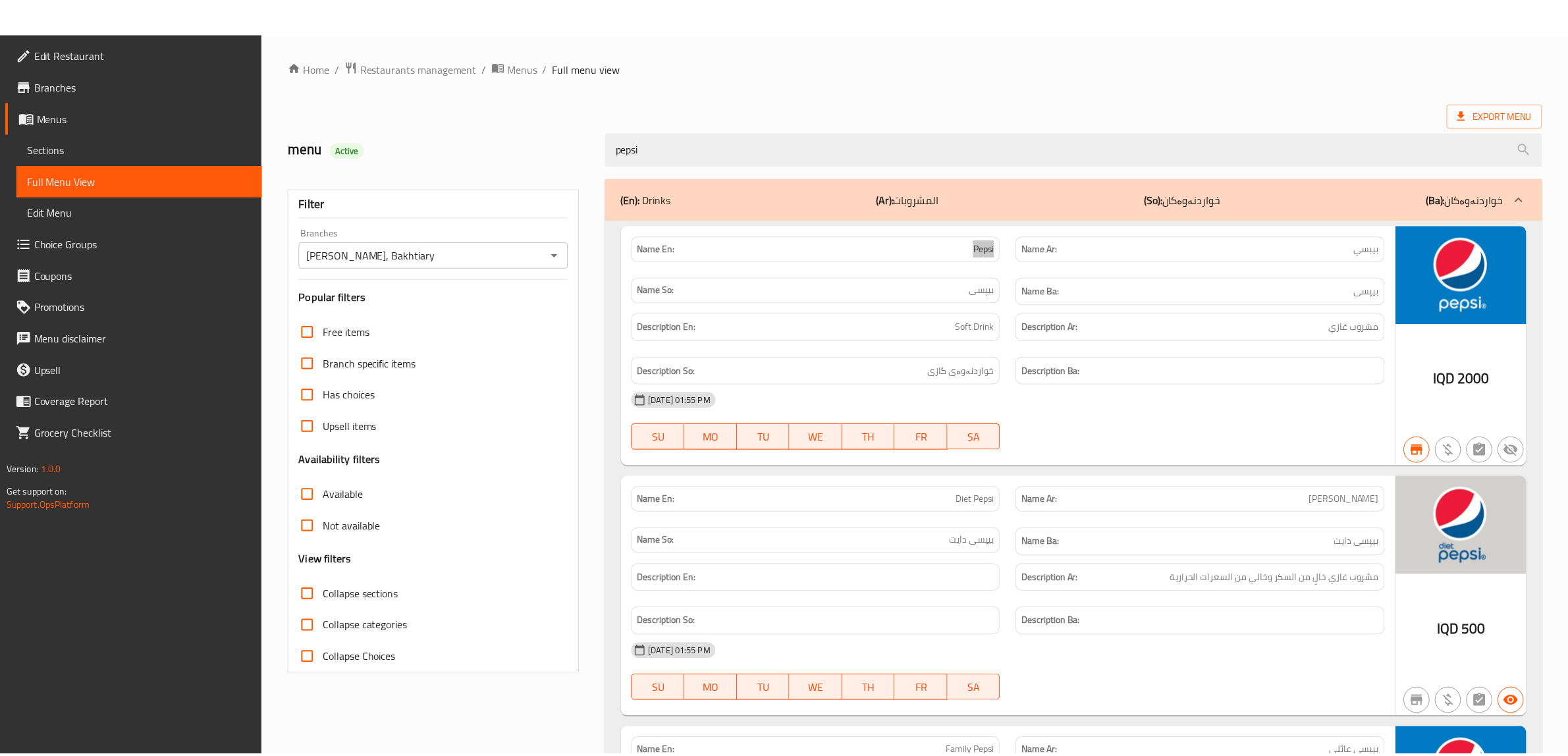
scroll to position [270, 0]
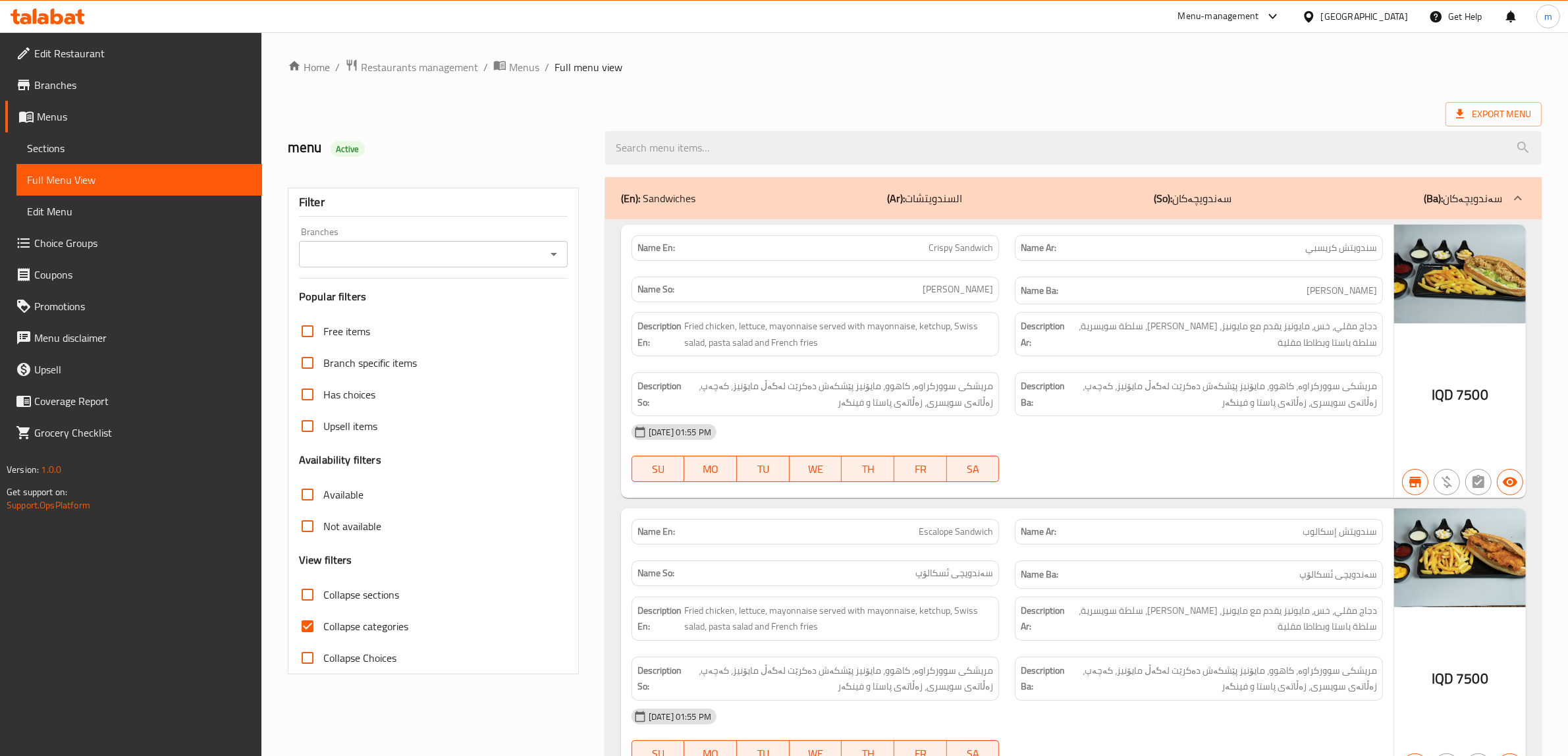
click at [125, 154] on span "Sections" at bounding box center [139, 148] width 225 height 16
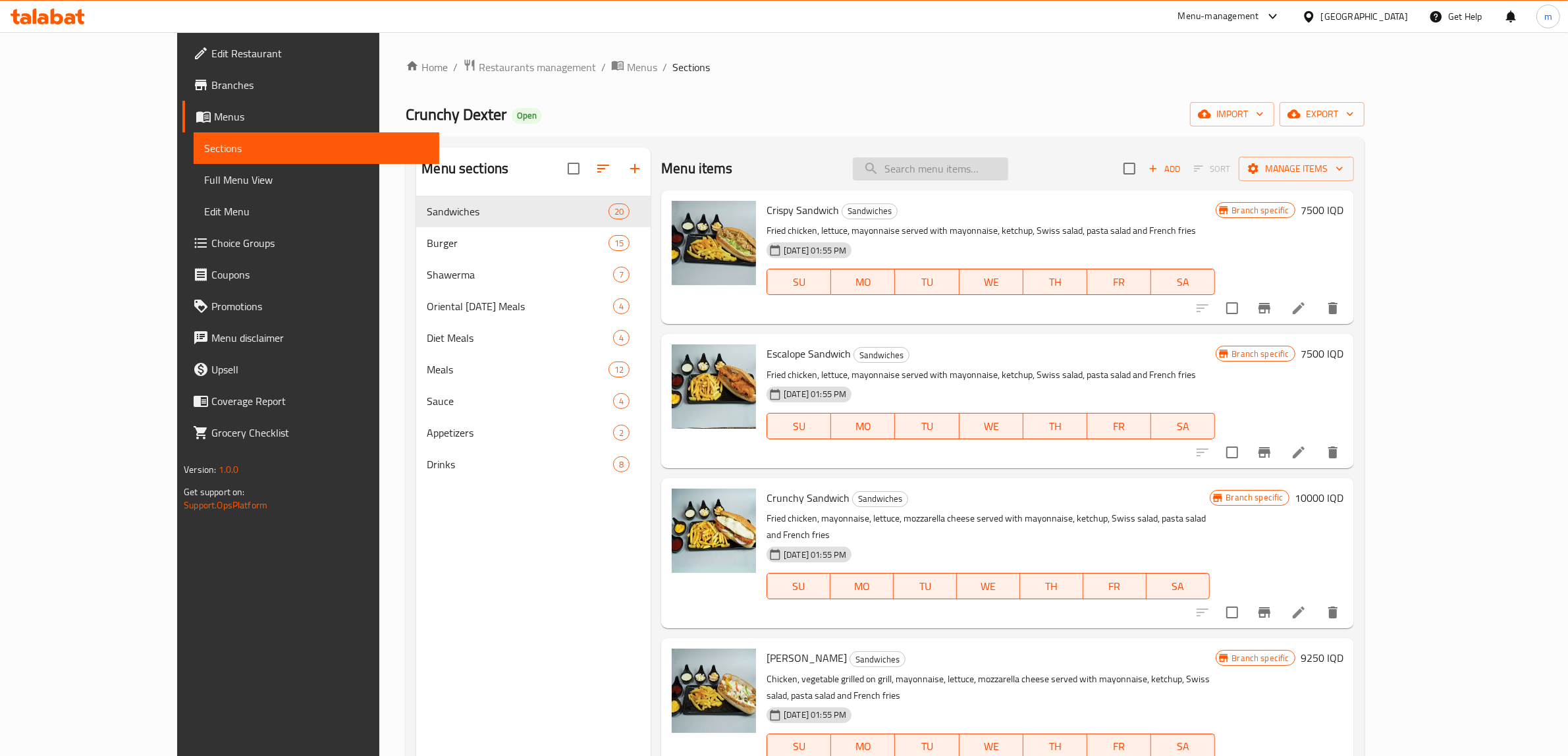
click at [986, 170] on input "search" at bounding box center [931, 169] width 156 height 23
paste input "Diet Pepsi"
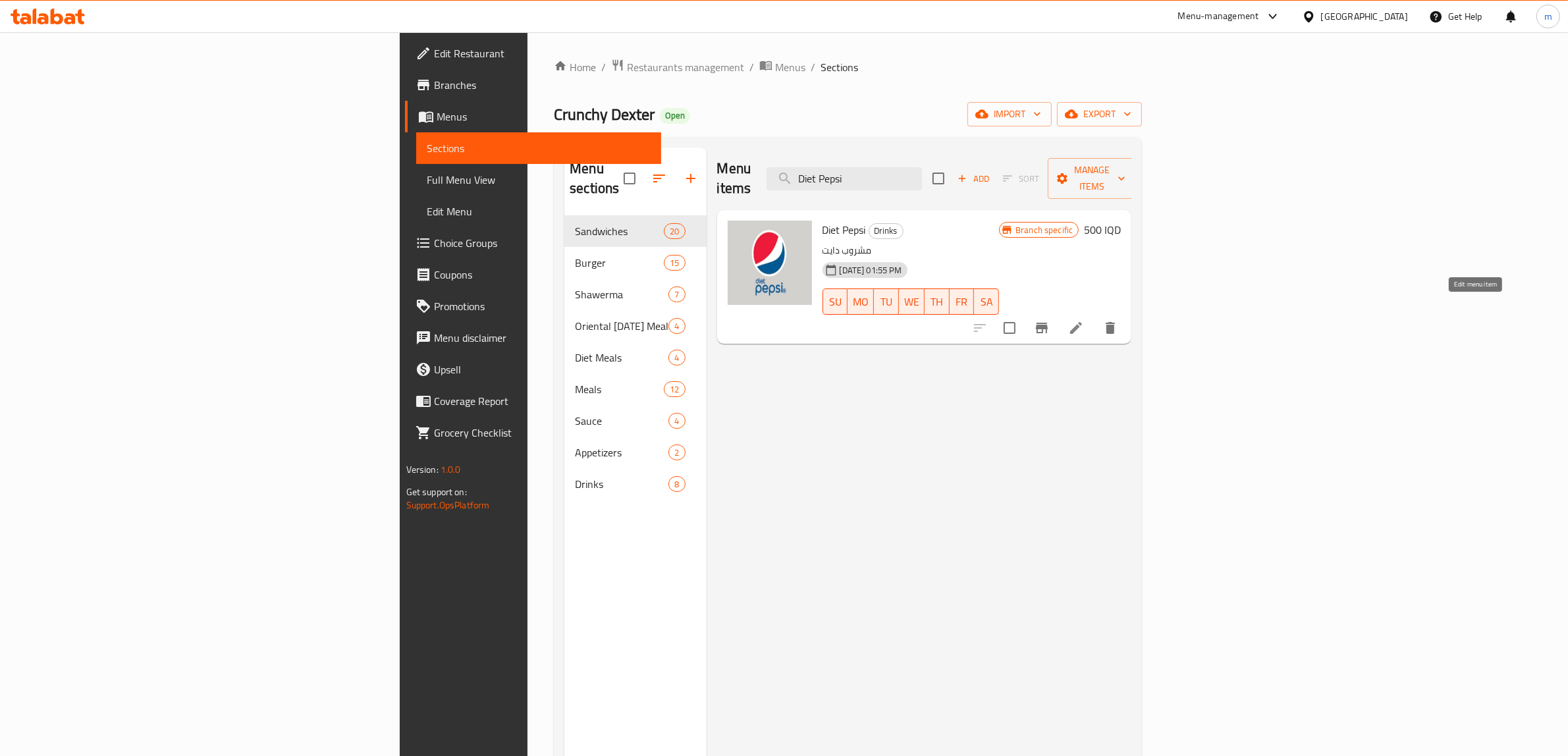
type input "Diet Pepsi"
click at [1084, 320] on icon at bounding box center [1076, 328] width 16 height 16
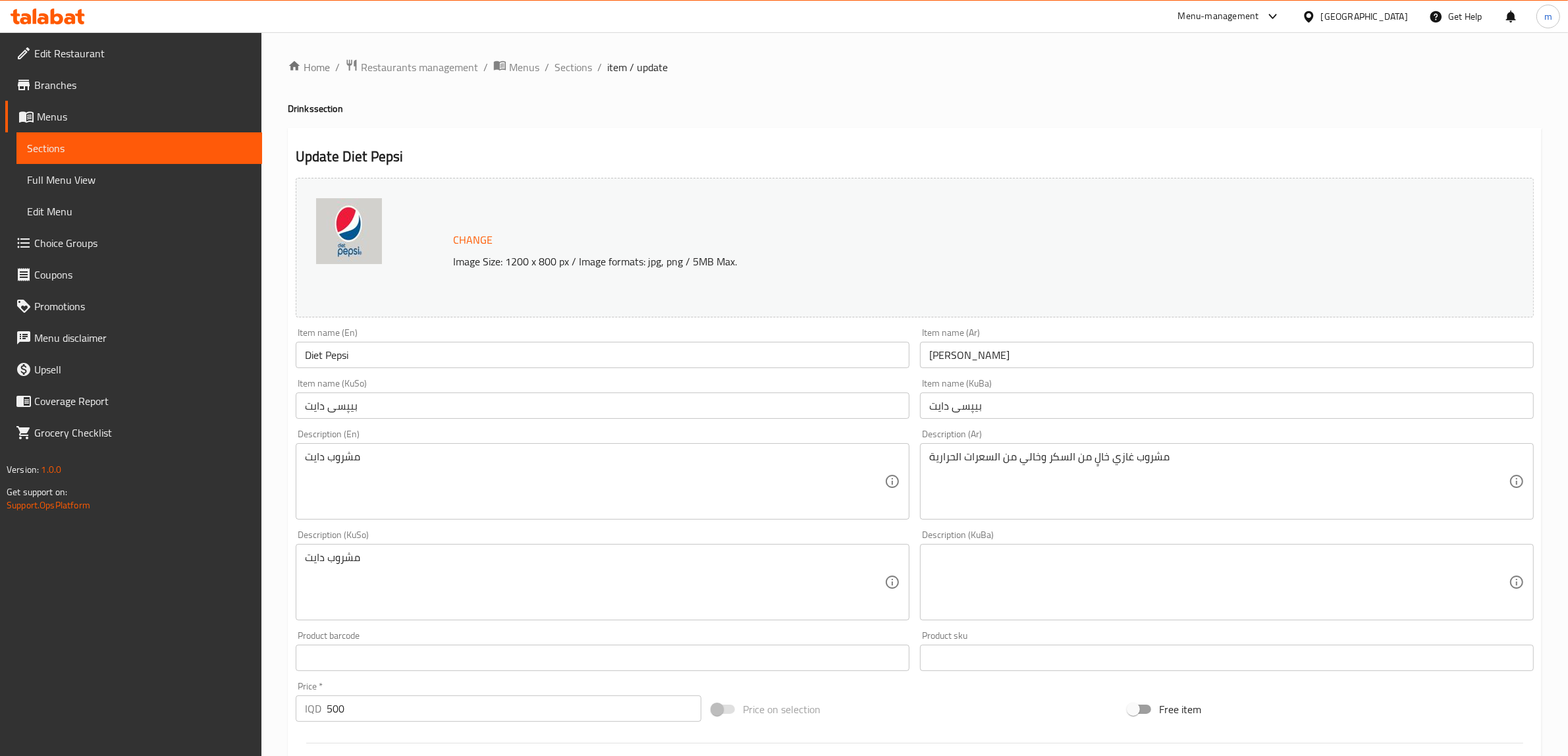
click at [408, 472] on textarea "مشروب دايت" at bounding box center [595, 481] width 580 height 62
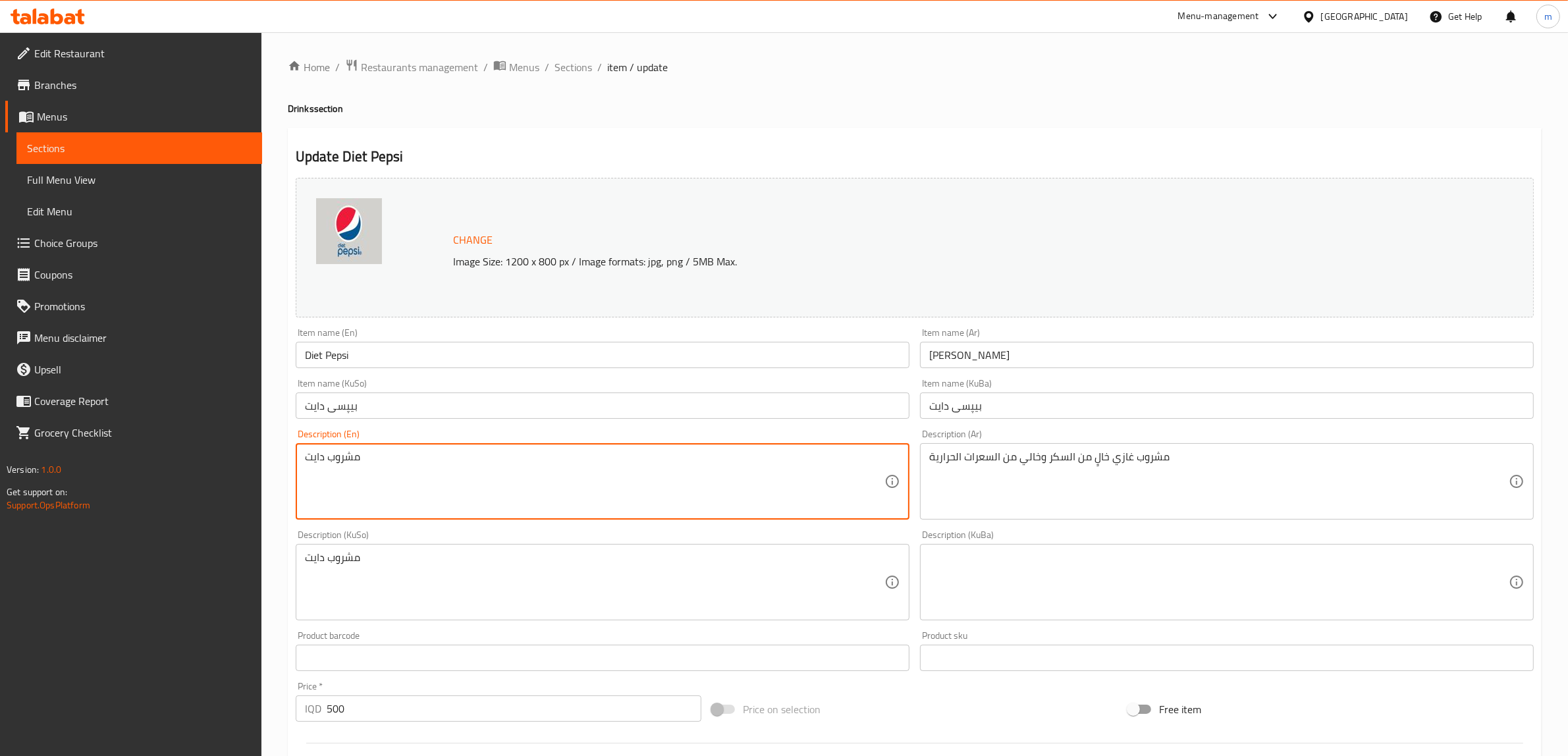
click at [408, 472] on textarea "مشروب دايت" at bounding box center [595, 481] width 580 height 62
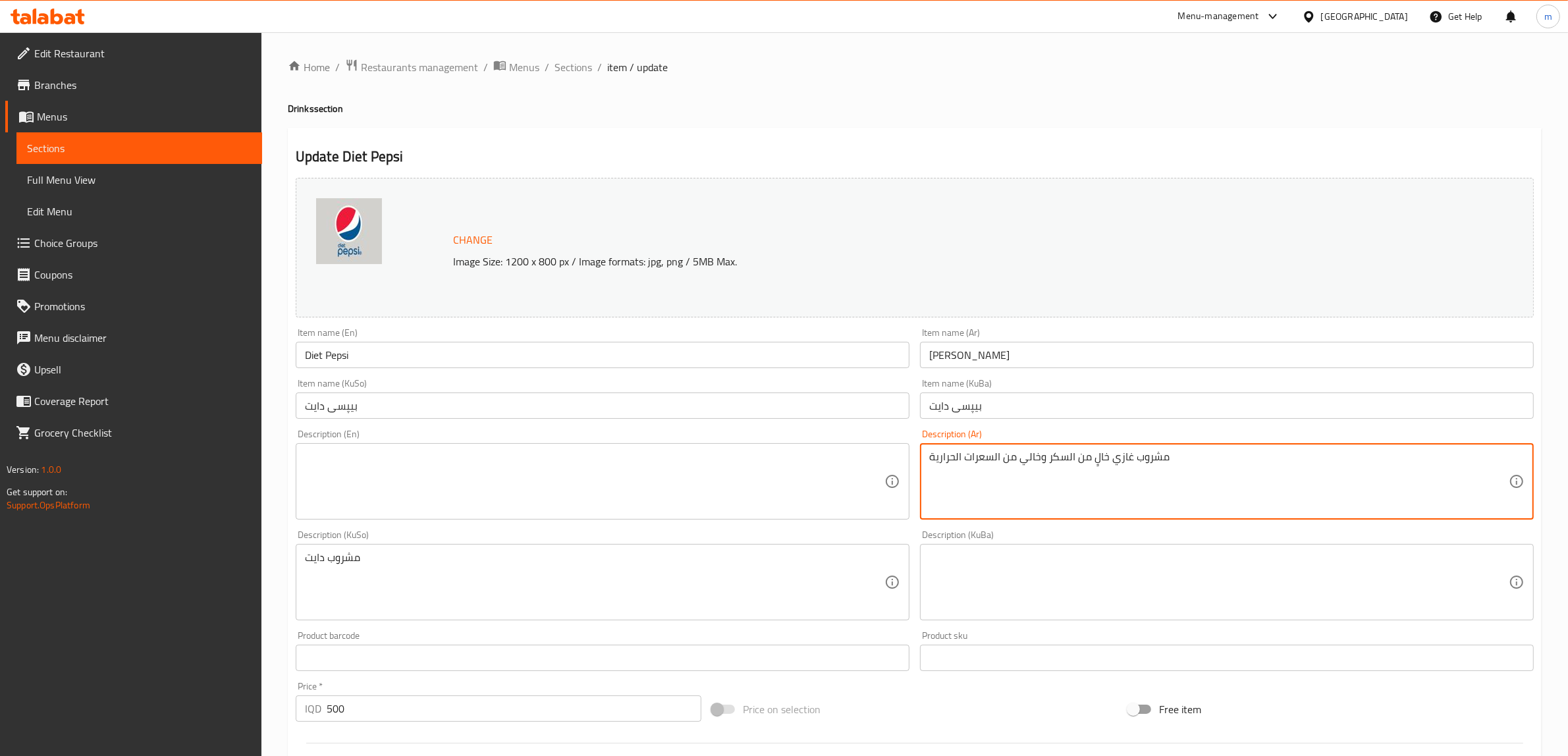
click at [996, 468] on textarea "مشروب غازي خالٍ من السكر وخالي من السعرات الحرارية" at bounding box center [1219, 481] width 580 height 62
click at [996, 468] on textarea "مشروب غازي خالٍ من السكر وخالي من السعرات الحرارية" at bounding box center [1219, 481] width 580 height 62
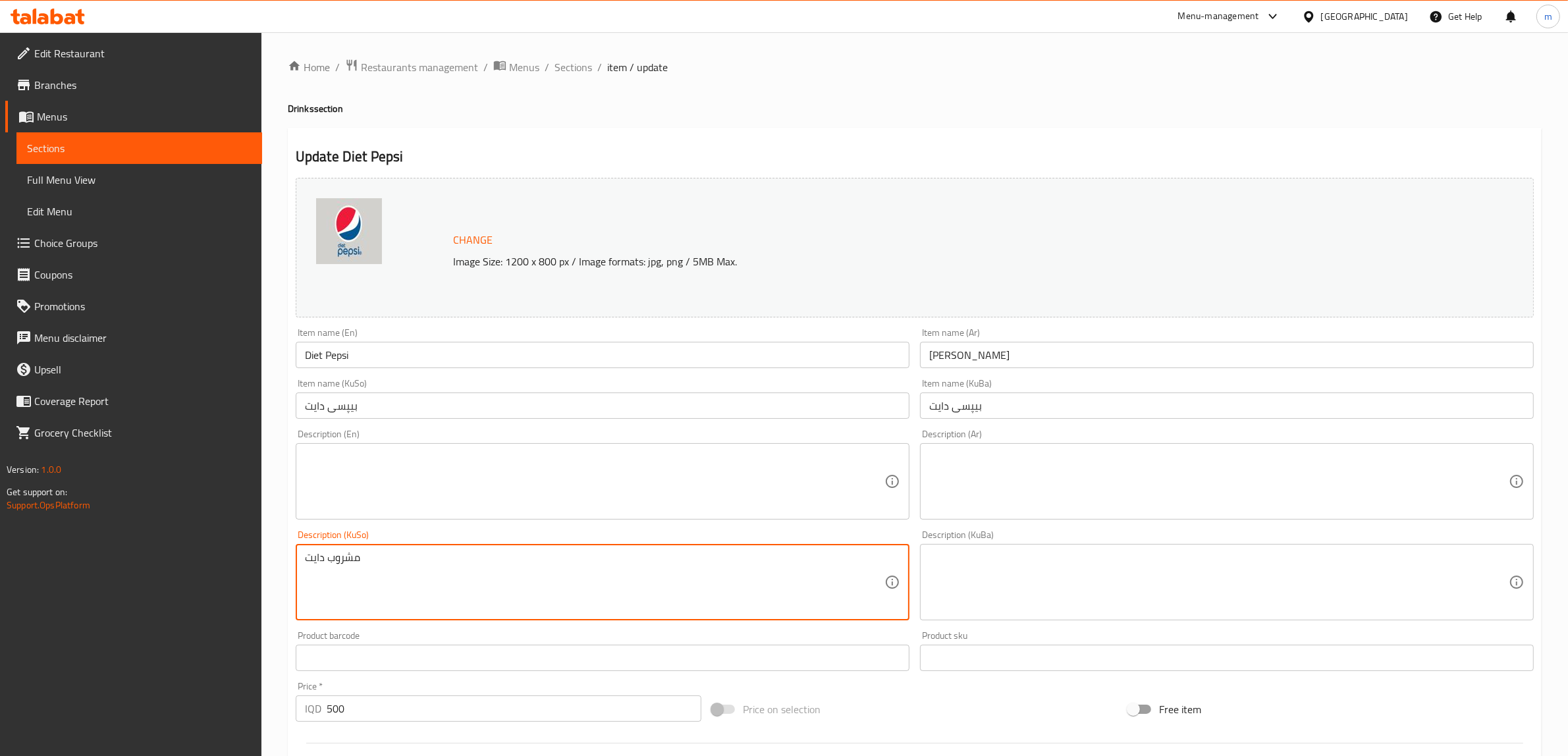
click at [494, 591] on textarea "مشروب دايت" at bounding box center [595, 582] width 580 height 62
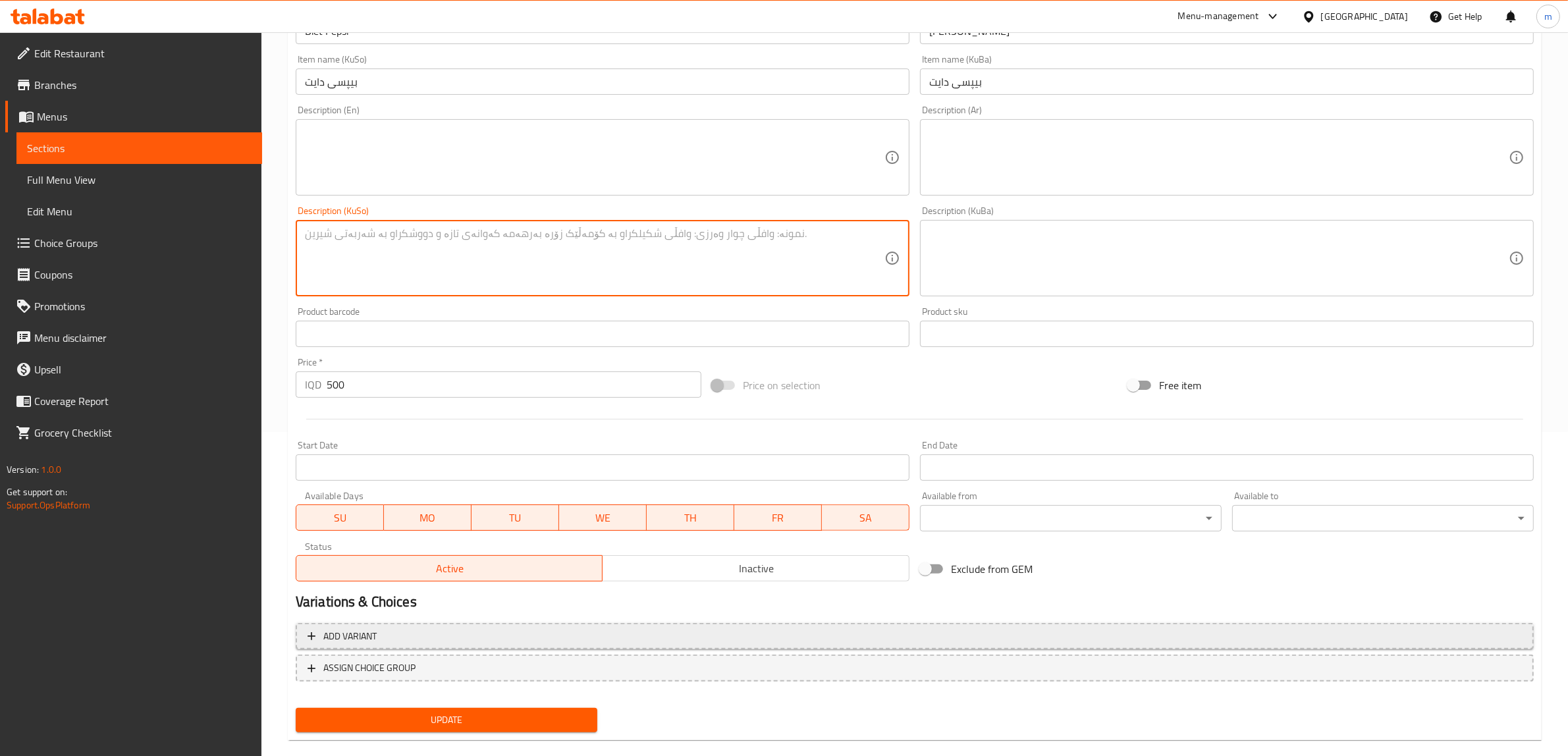
scroll to position [343, 0]
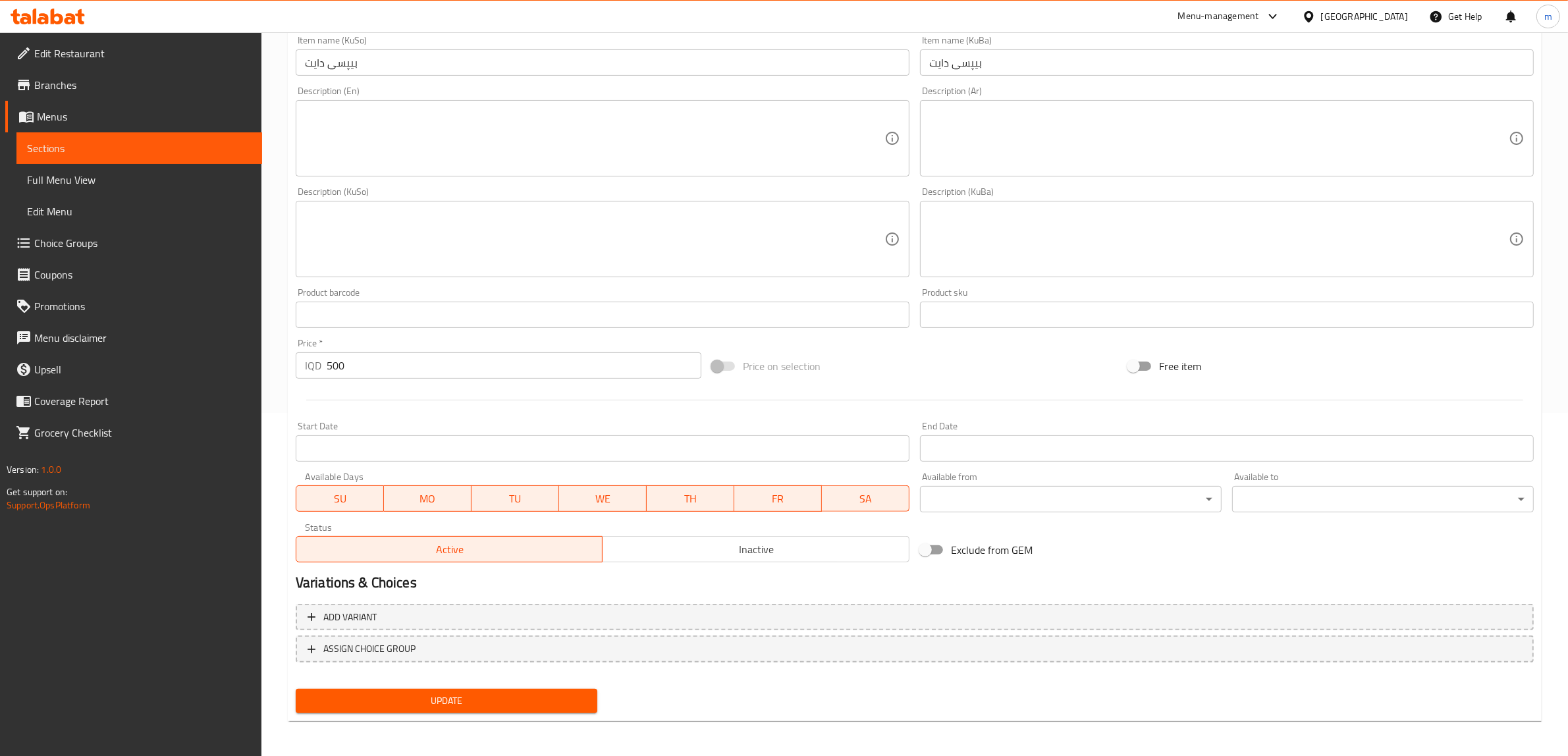
click at [477, 683] on div "Update" at bounding box center [446, 701] width 312 height 35
click at [478, 700] on span "Update" at bounding box center [447, 701] width 281 height 17
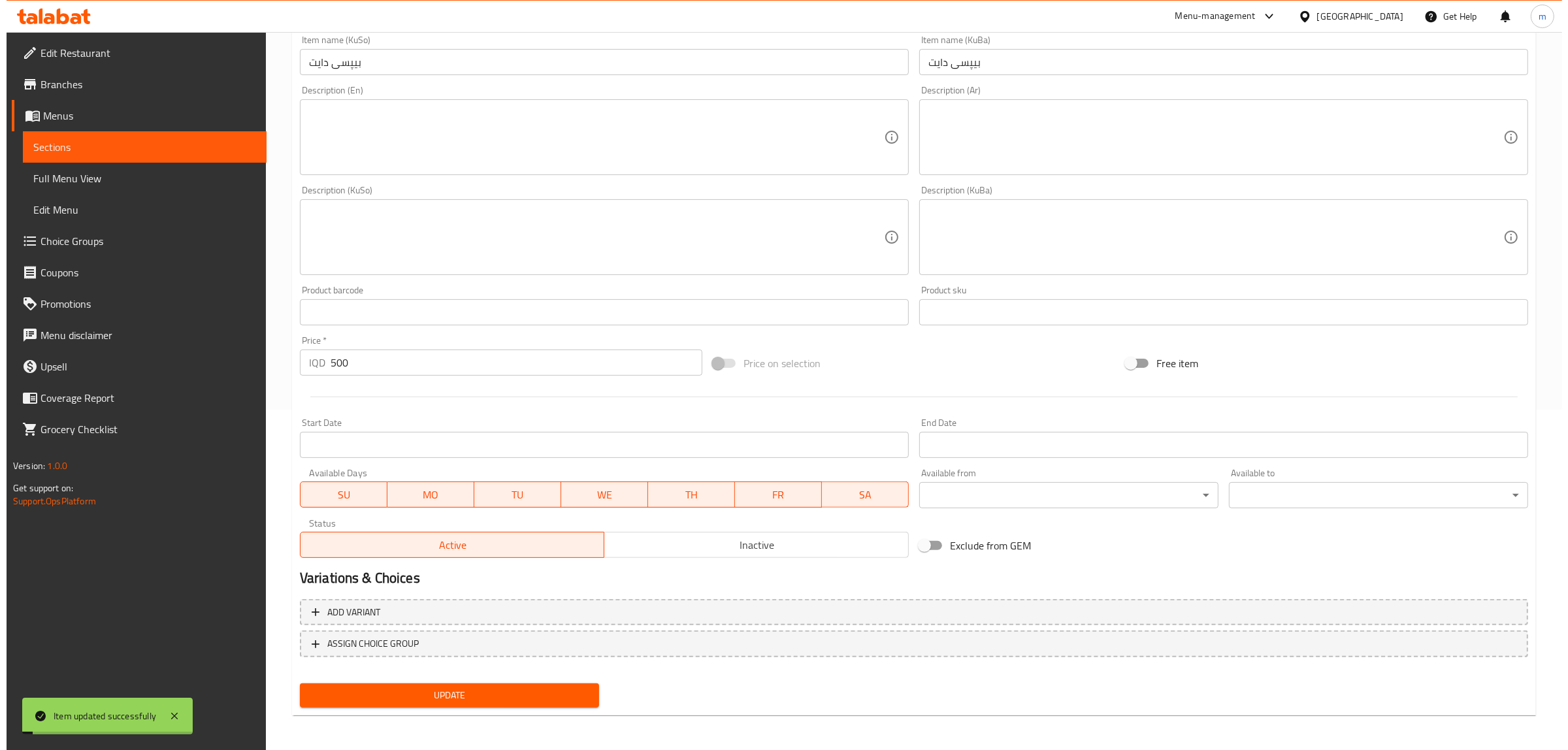
scroll to position [0, 0]
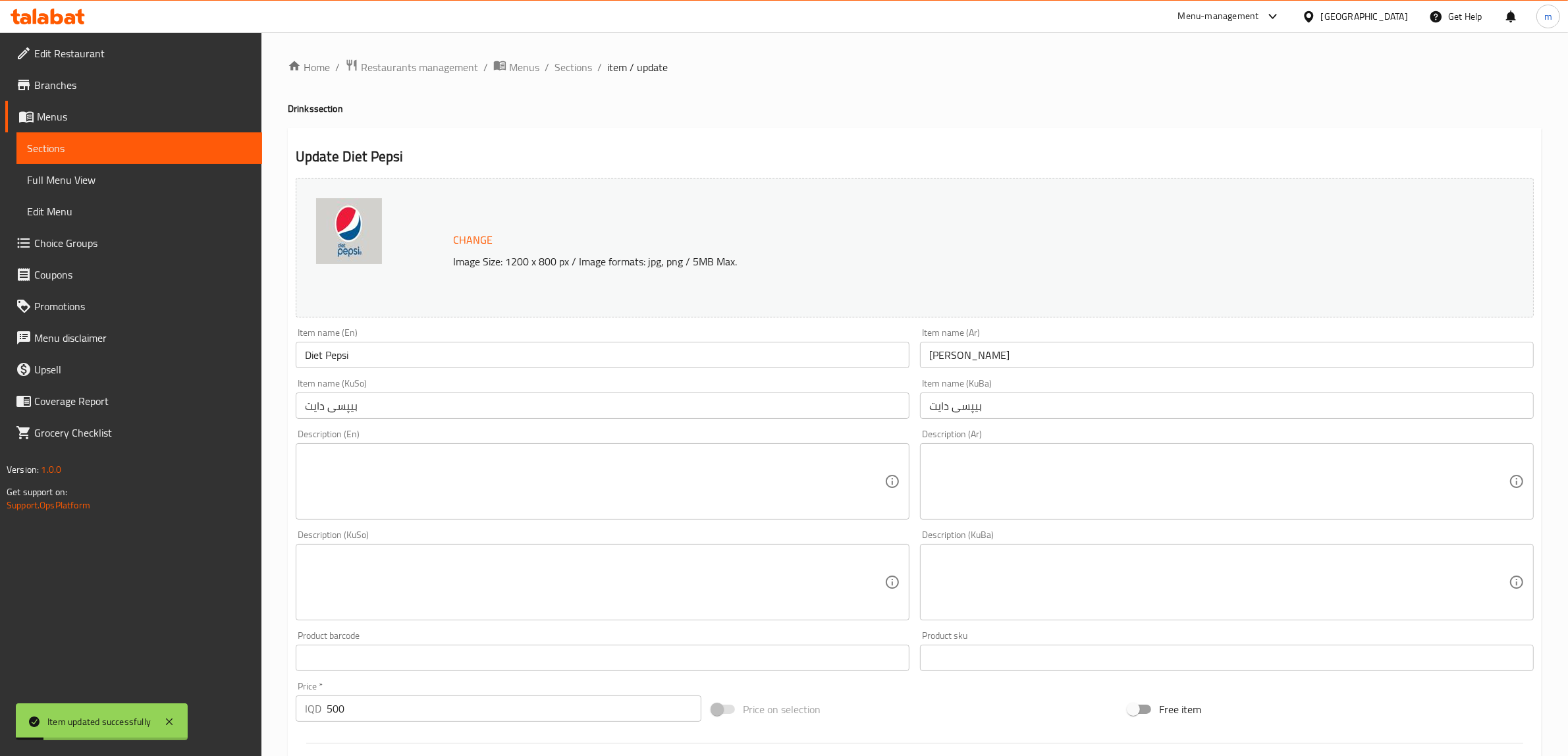
click at [80, 179] on span "Full Menu View" at bounding box center [139, 179] width 225 height 16
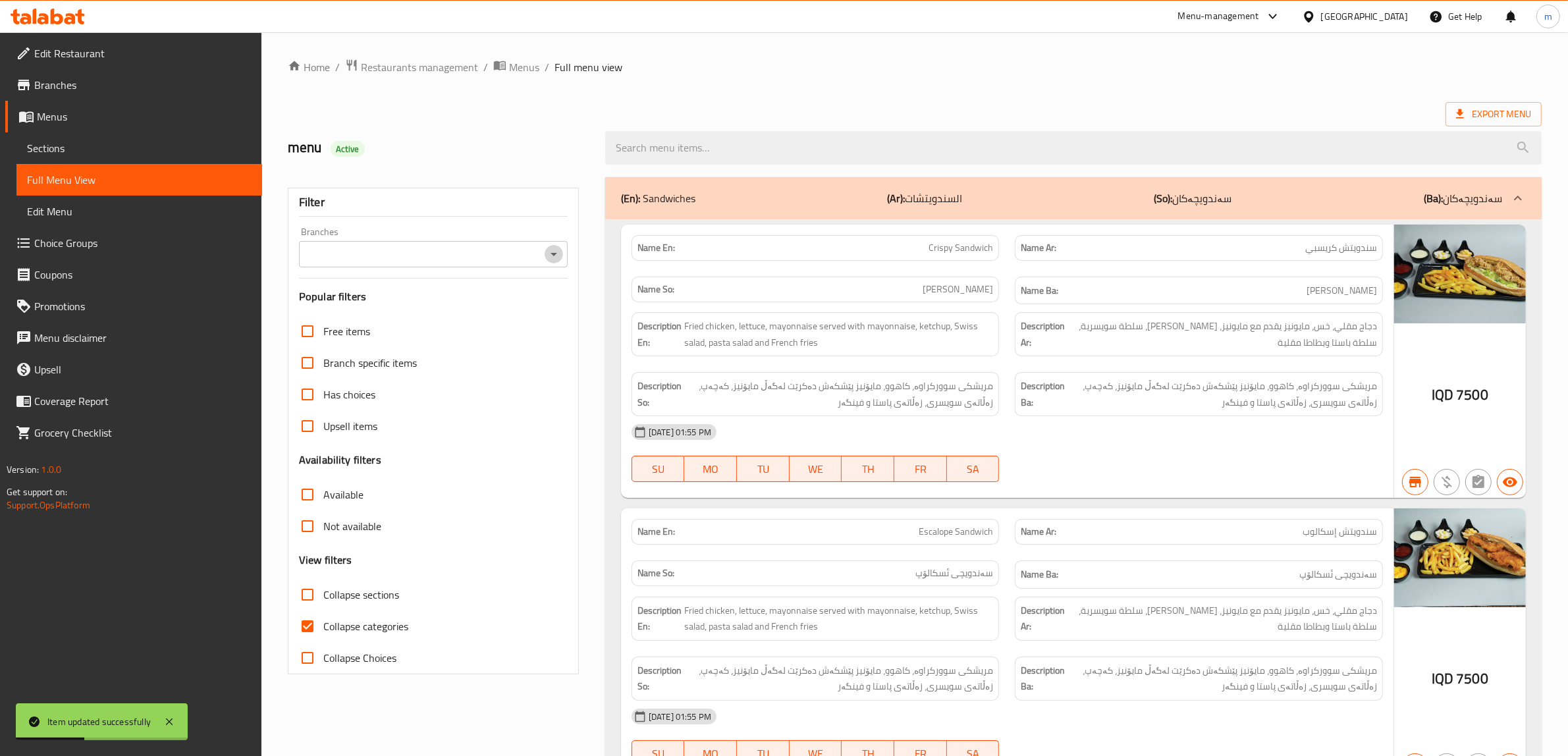
click at [552, 248] on icon "Open" at bounding box center [554, 254] width 16 height 16
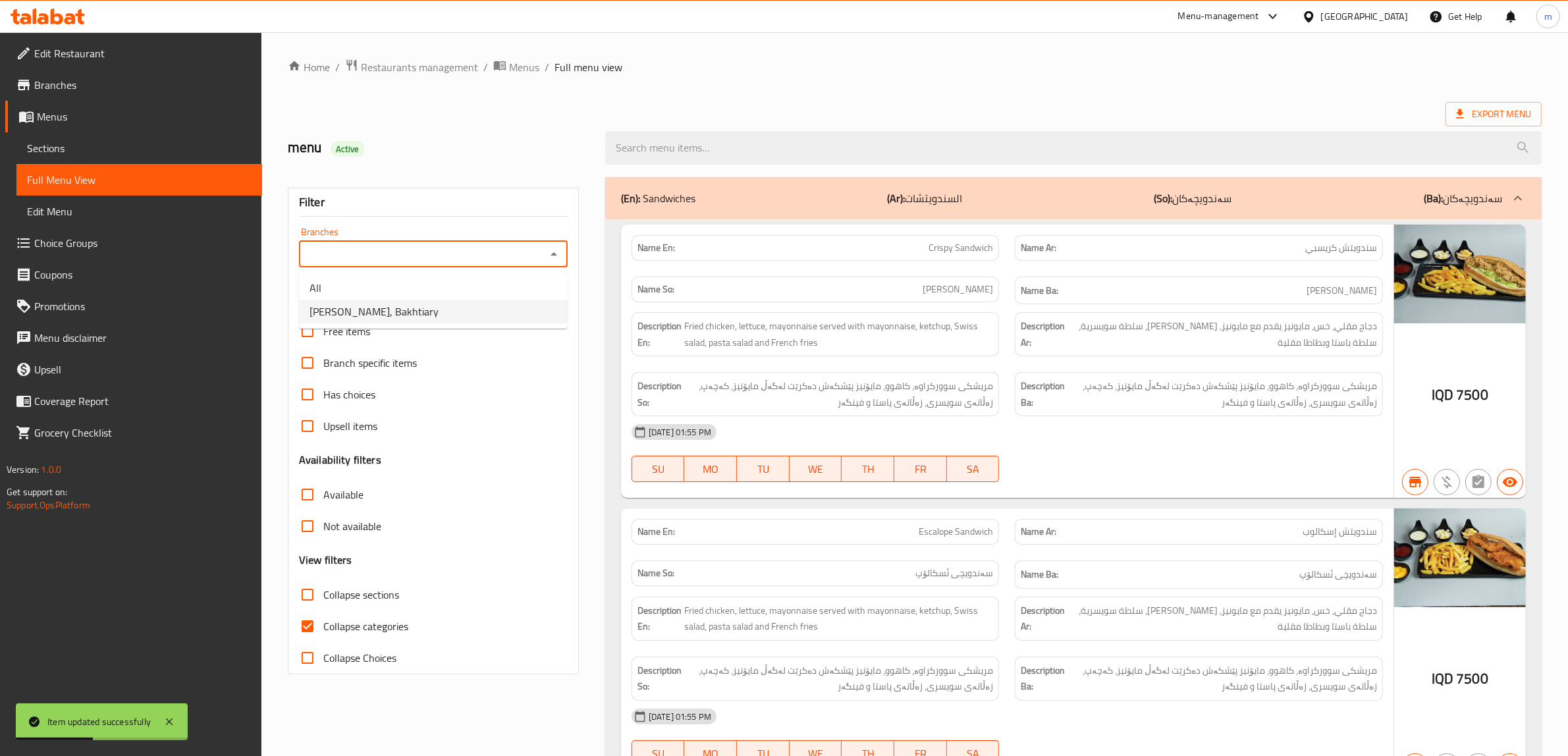
click at [482, 321] on li "[PERSON_NAME], Bakhtiary" at bounding box center [433, 311] width 268 height 24
type input "[PERSON_NAME], Bakhtiary"
click at [308, 627] on input "Collapse categories" at bounding box center [308, 626] width 32 height 32
checkbox input "false"
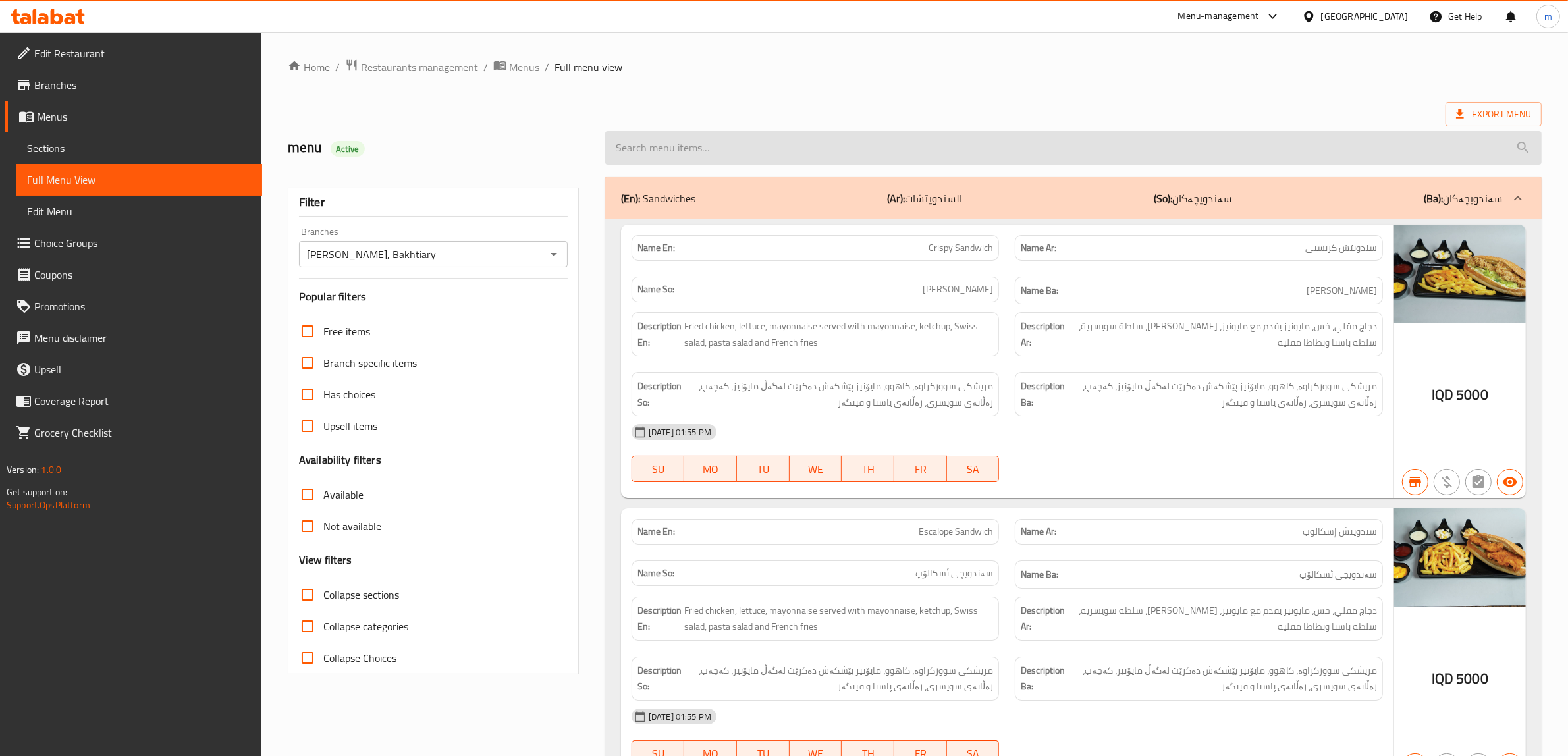
click at [686, 149] on input "search" at bounding box center [1074, 147] width 937 height 34
paste input "Diet Pepsi"
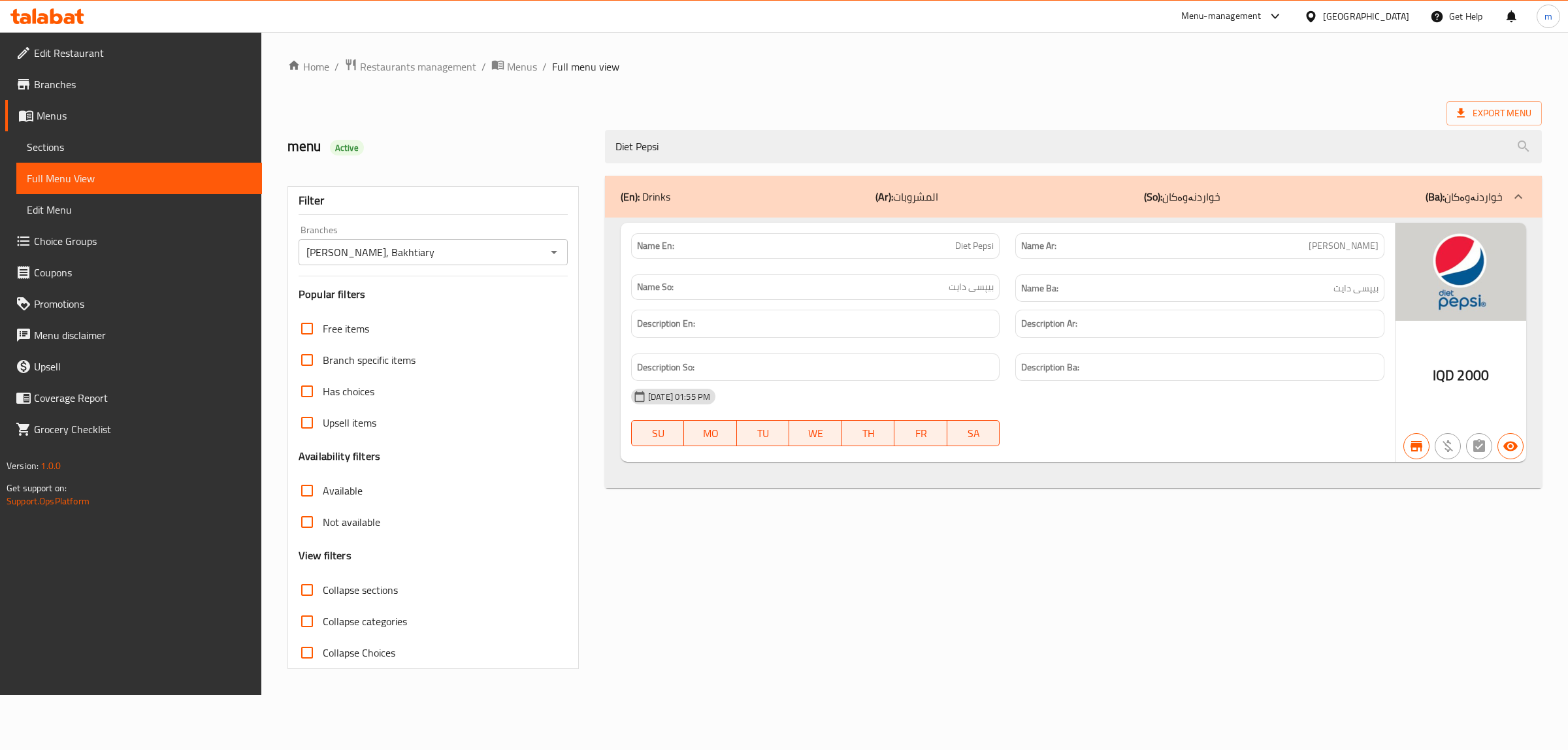
type input "Diet Pepsi"
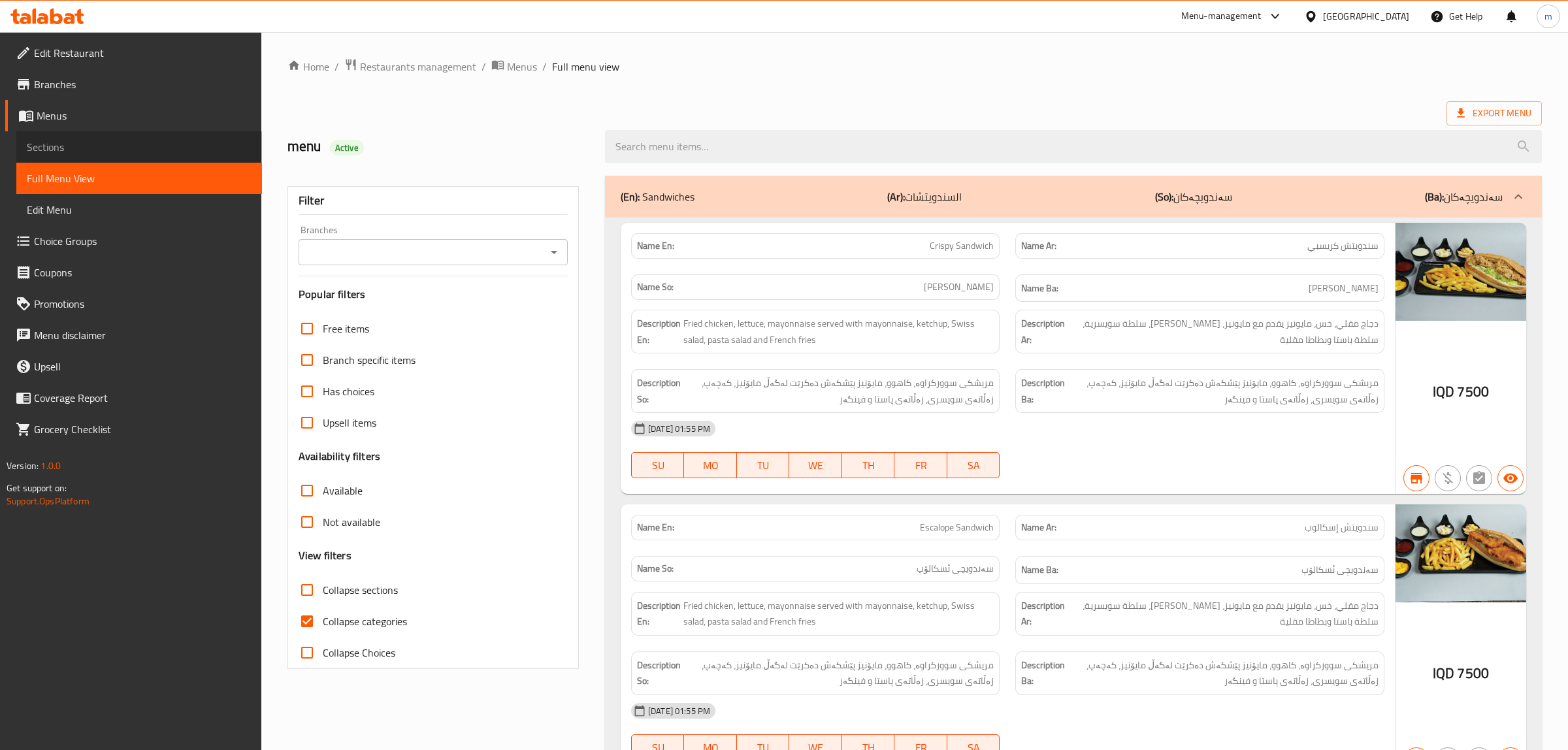
click at [145, 154] on span "Sections" at bounding box center [139, 147] width 224 height 16
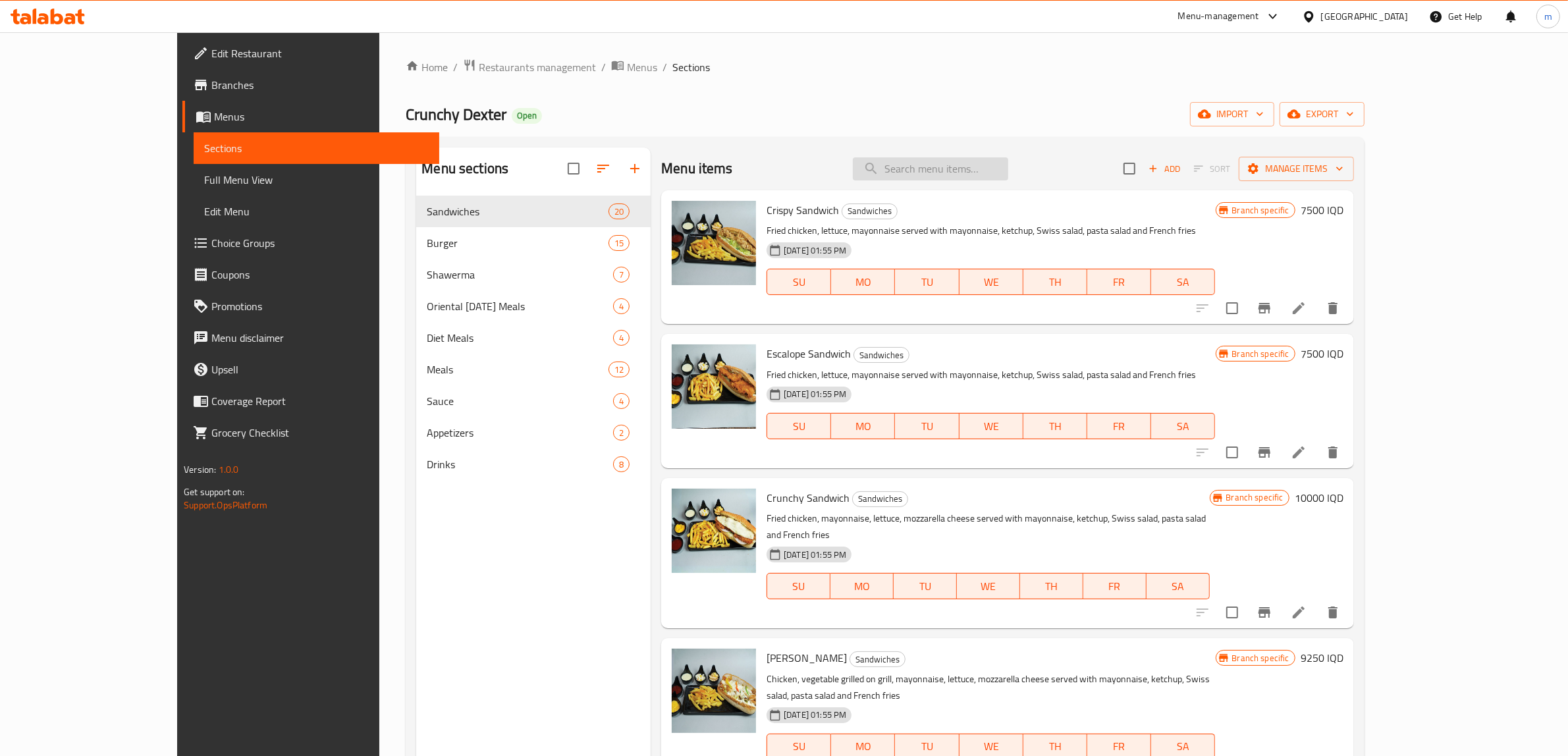
click at [1008, 170] on input "search" at bounding box center [931, 169] width 156 height 23
paste input "Diet 7 Up"
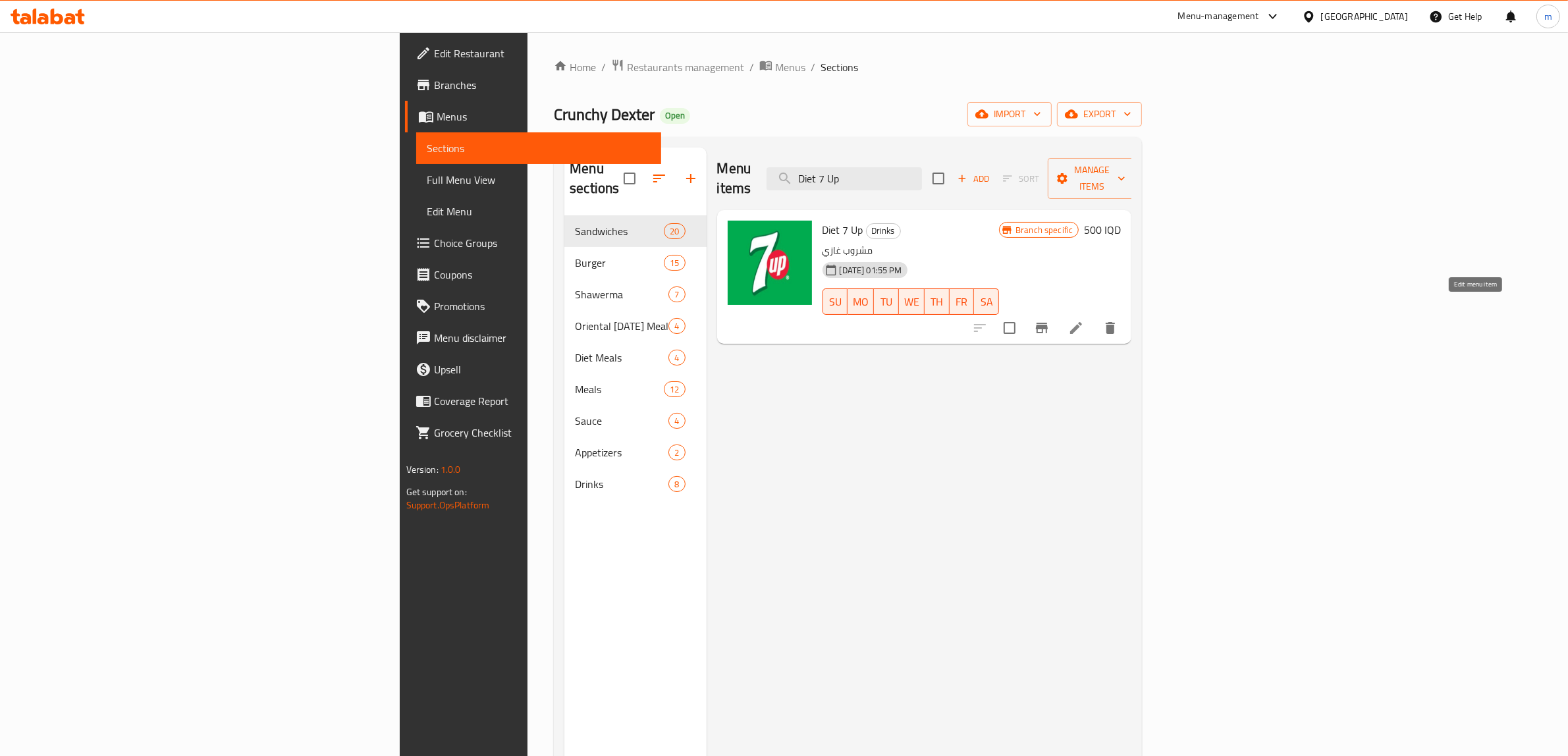
type input "Diet 7 Up"
click at [1084, 320] on icon at bounding box center [1076, 328] width 16 height 16
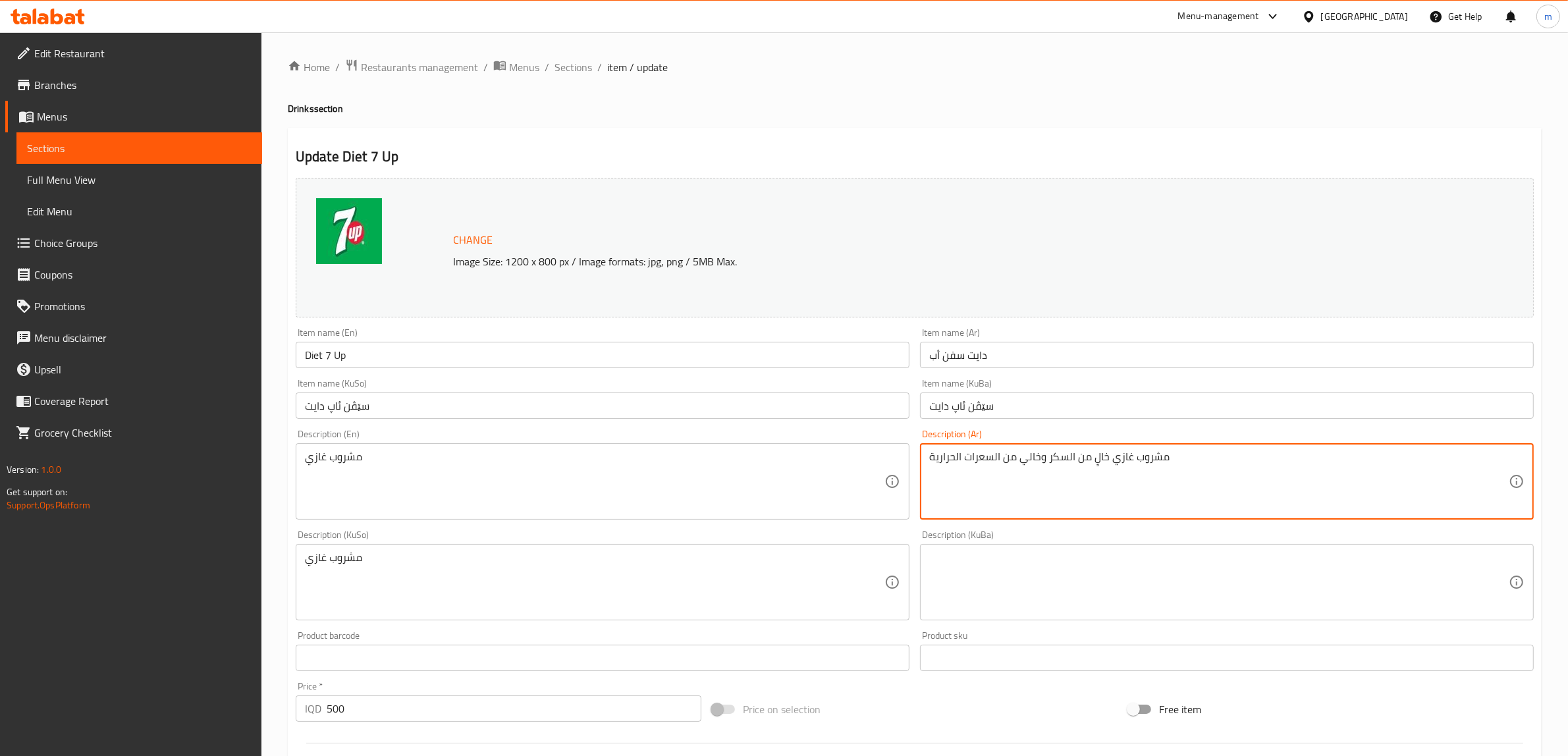
click at [1194, 481] on textarea "مشروب غازي خالٍ من السكر وخالي من السعرات الحرارية" at bounding box center [1219, 481] width 580 height 62
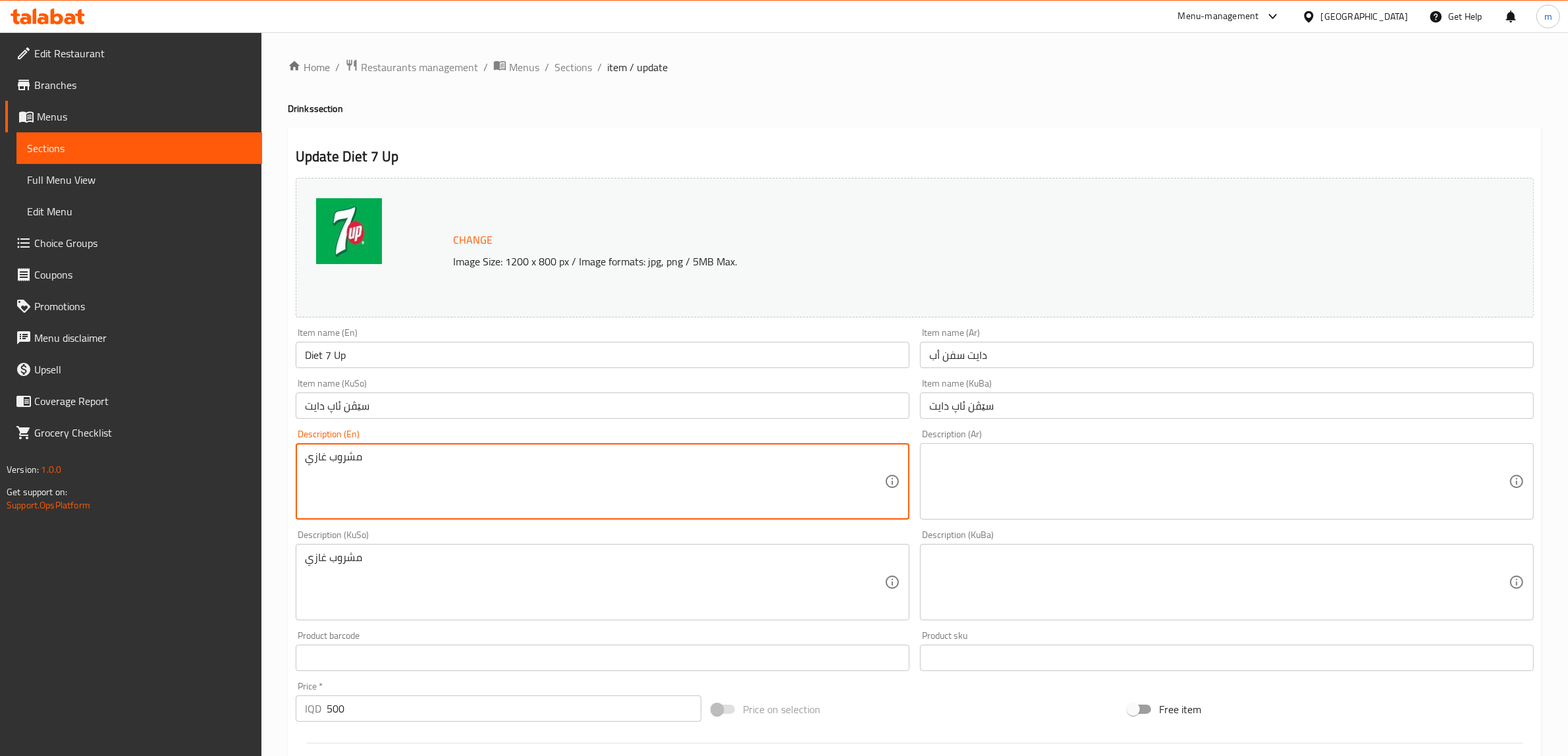
click at [335, 484] on textarea "مشروب غازي" at bounding box center [595, 481] width 580 height 62
type textarea "Soft Drink"
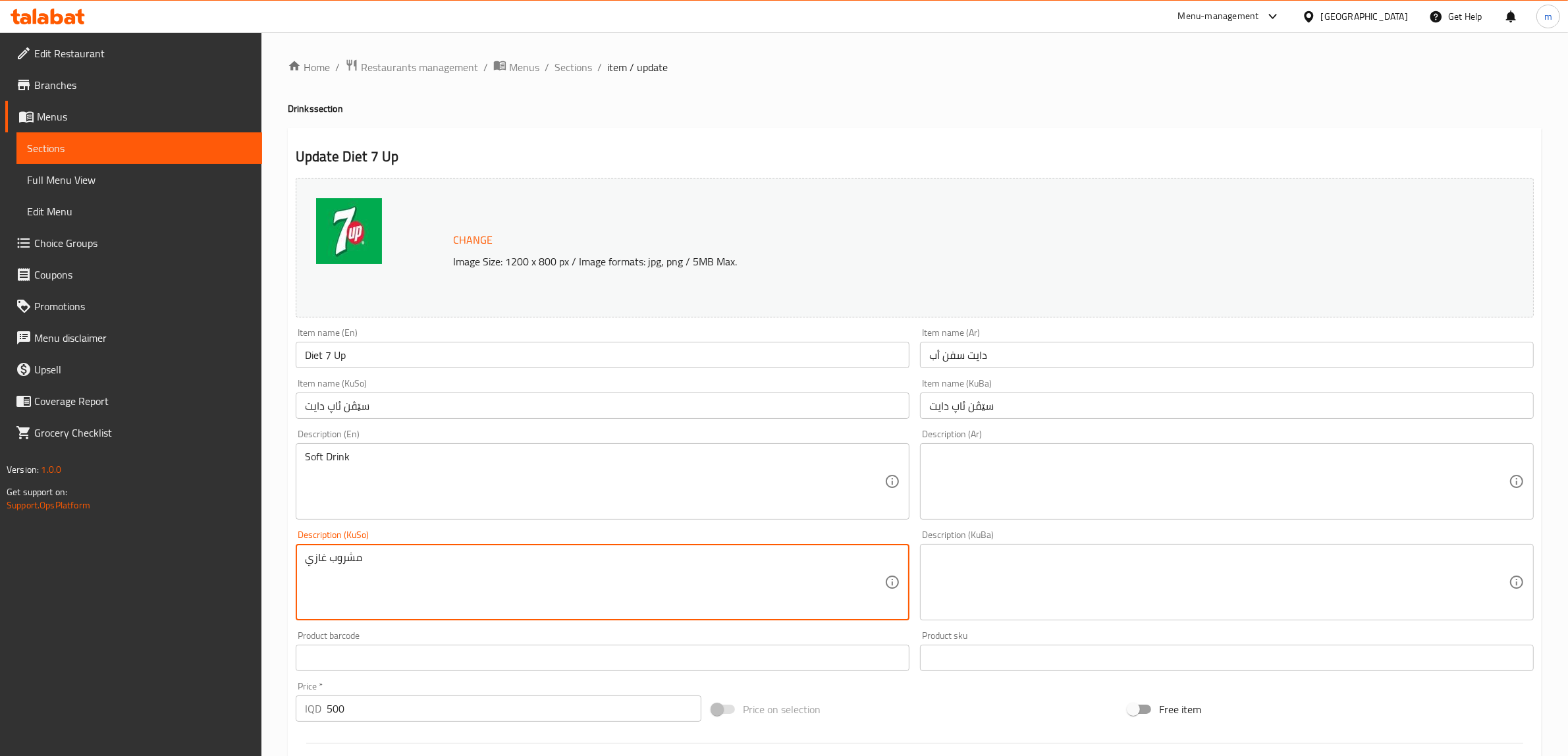
click at [320, 557] on textarea "مشروب غازي" at bounding box center [595, 582] width 580 height 62
click at [975, 472] on textarea at bounding box center [1219, 481] width 580 height 62
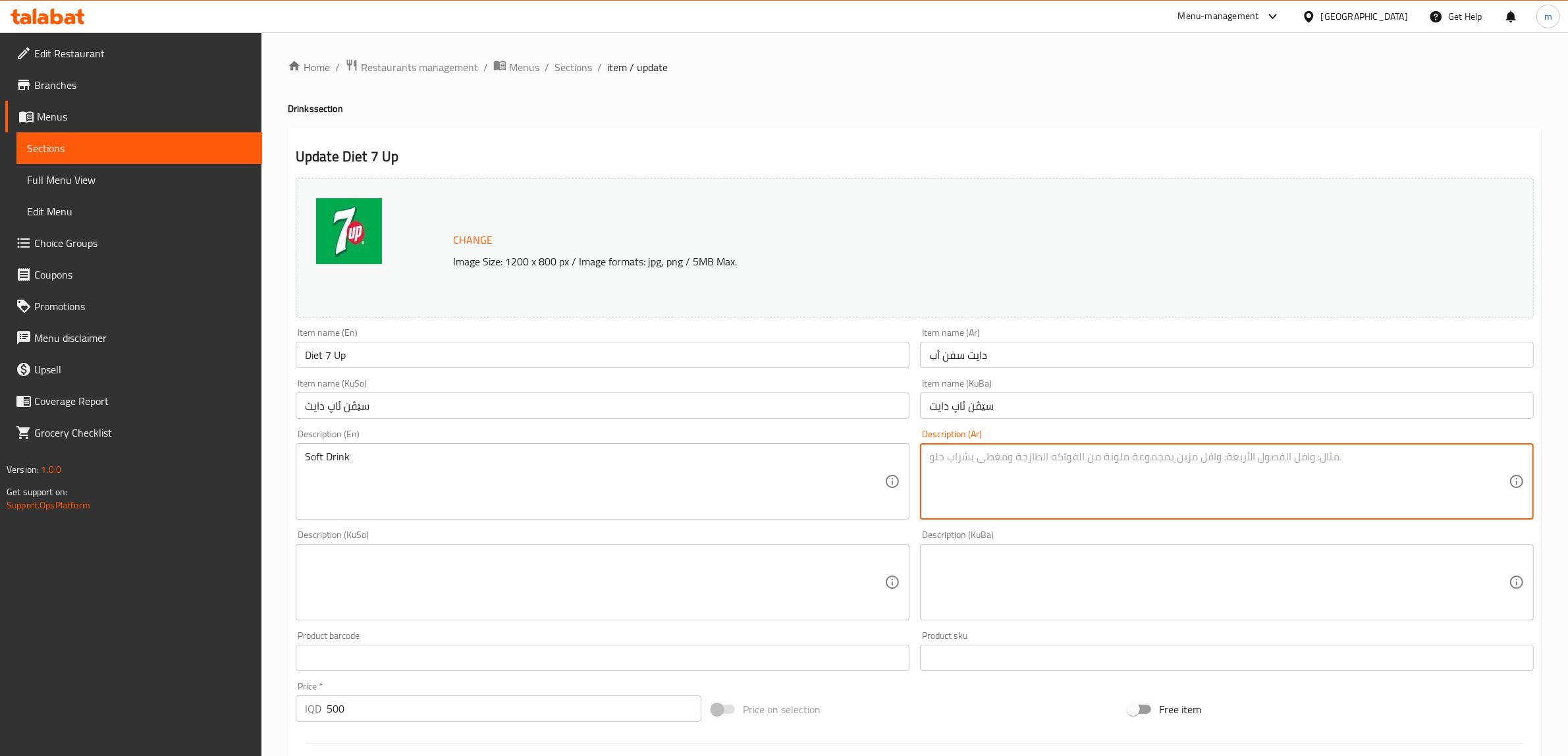
click at [756, 574] on textarea at bounding box center [595, 582] width 580 height 62
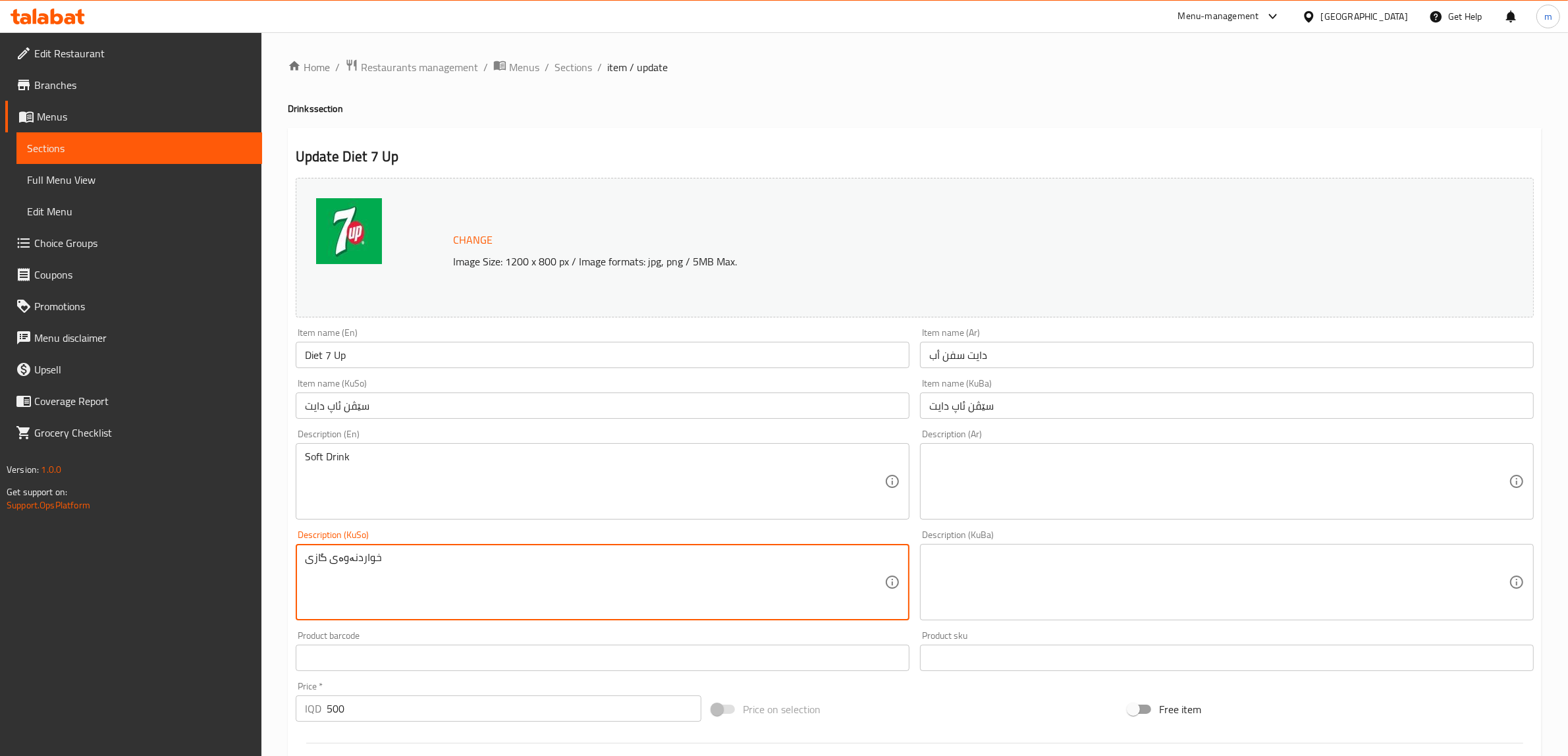
type textarea "خواردنەوەی گازی"
click at [1006, 552] on textarea at bounding box center [1219, 582] width 580 height 62
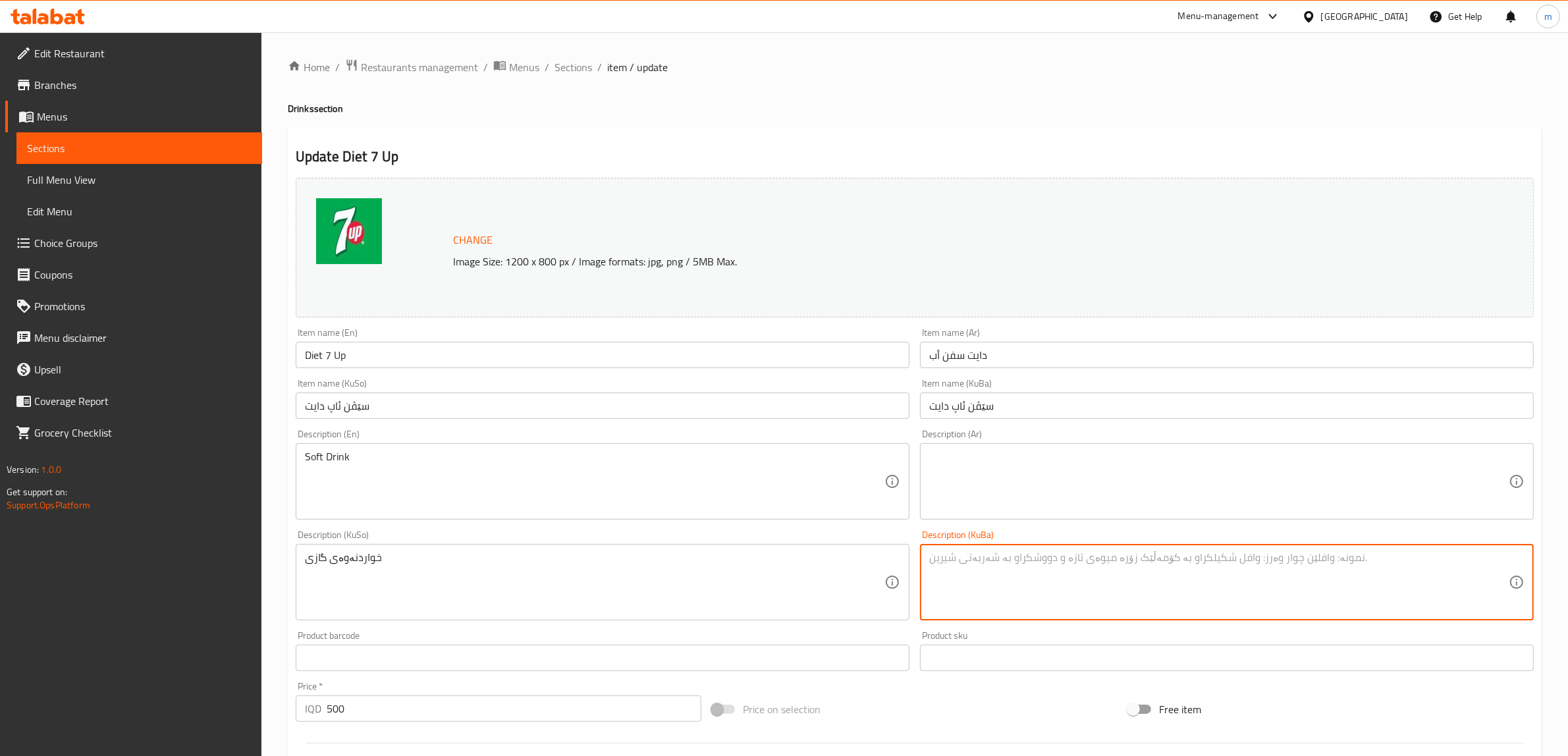
paste textarea "خواردنەوەی گازی"
type textarea "خواردنەوەی گازی"
click at [952, 470] on textarea at bounding box center [1219, 481] width 580 height 62
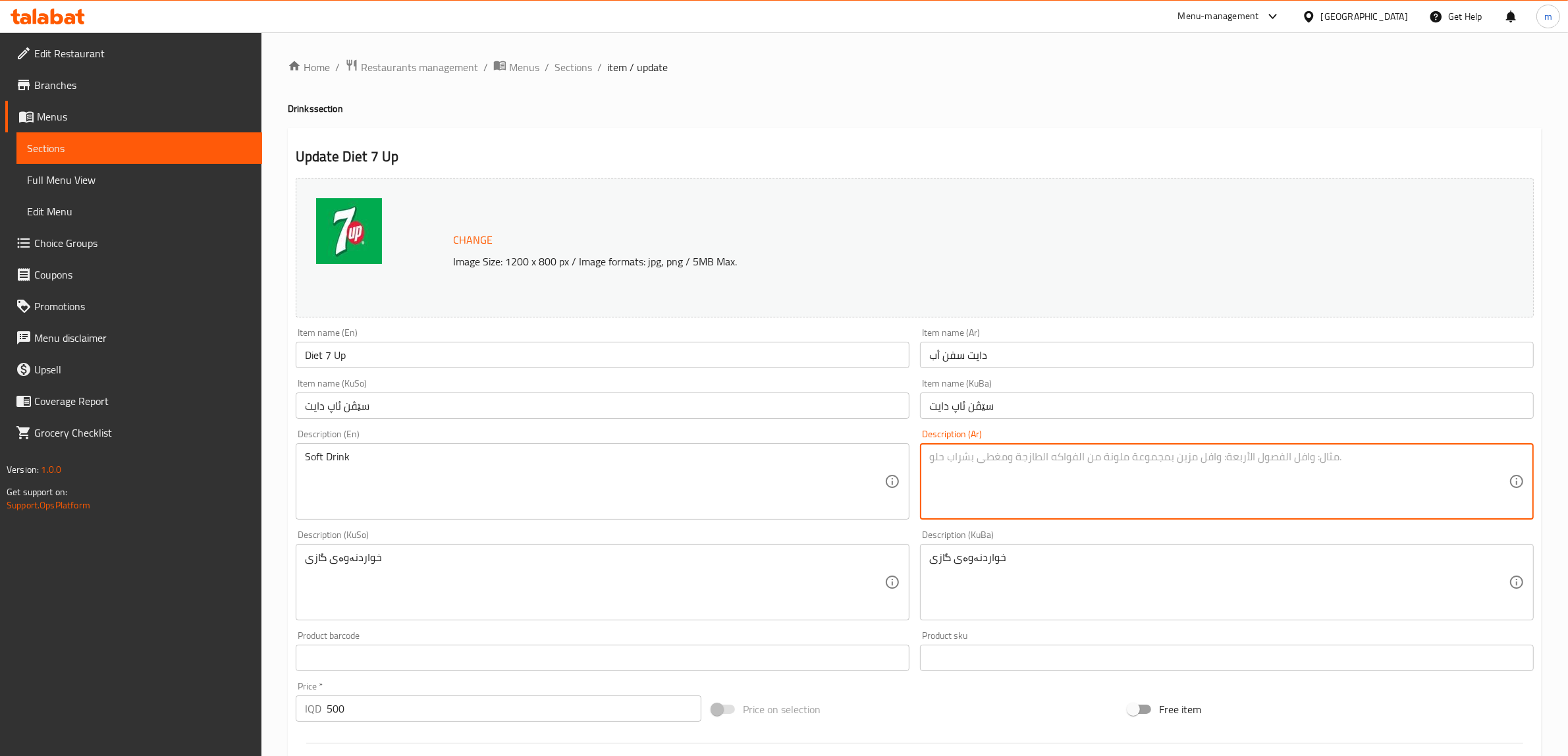
paste textarea "خواردنەوەی گازی"
click at [969, 481] on textarea "خواردنەوەی گازی" at bounding box center [1219, 481] width 580 height 62
paste textarea "مشروب غازي"
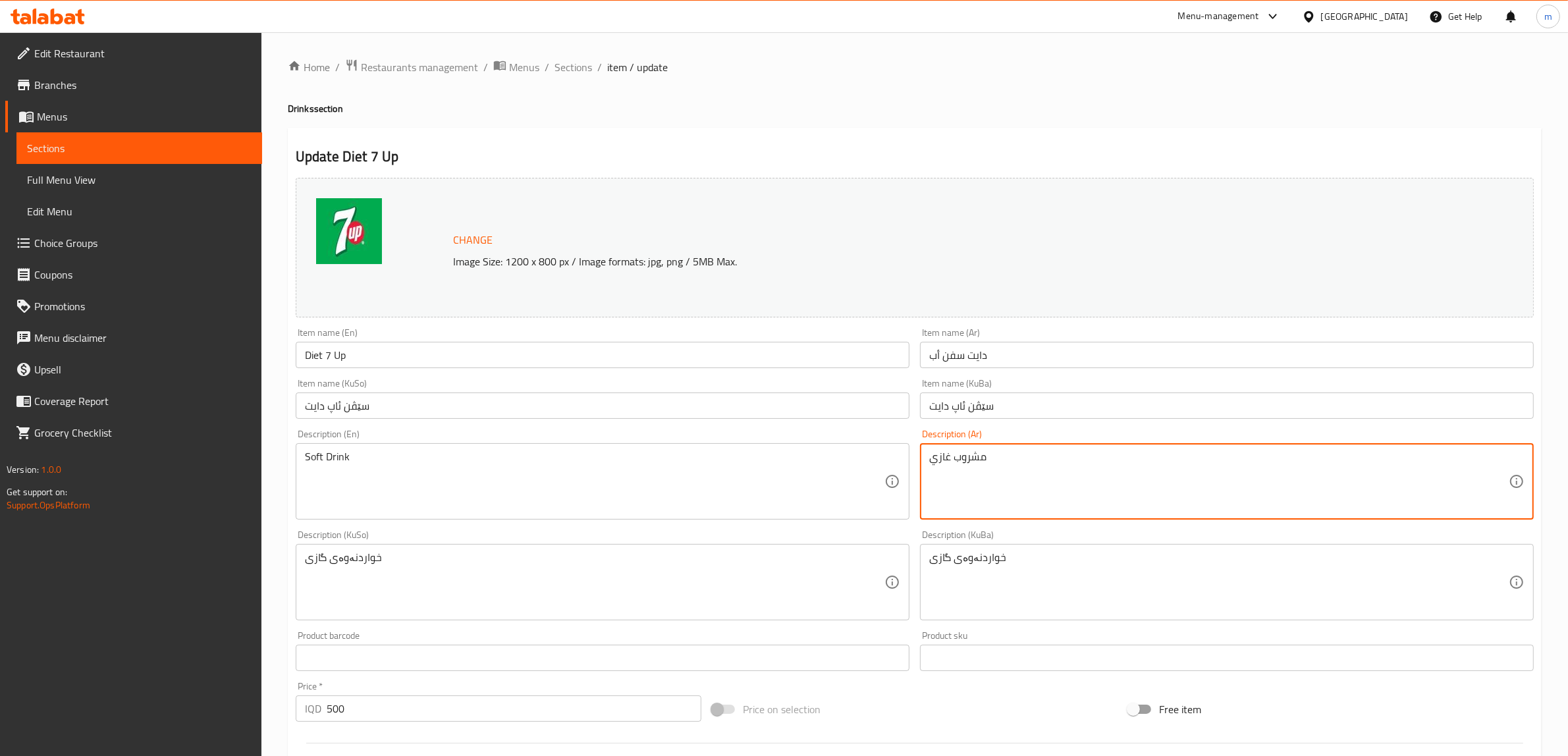
scroll to position [343, 0]
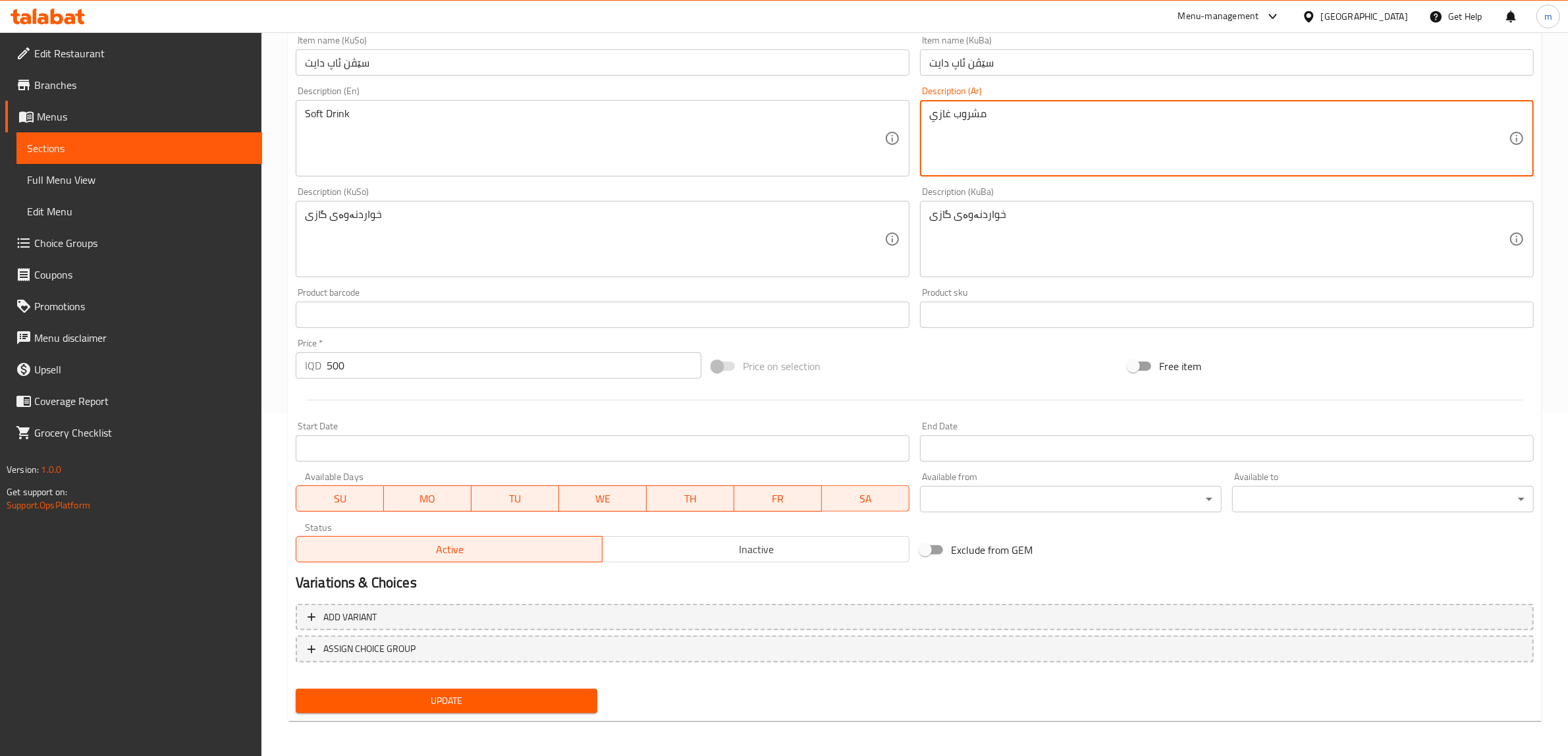
type textarea "مشروب غازي"
click at [574, 701] on span "Update" at bounding box center [447, 701] width 281 height 17
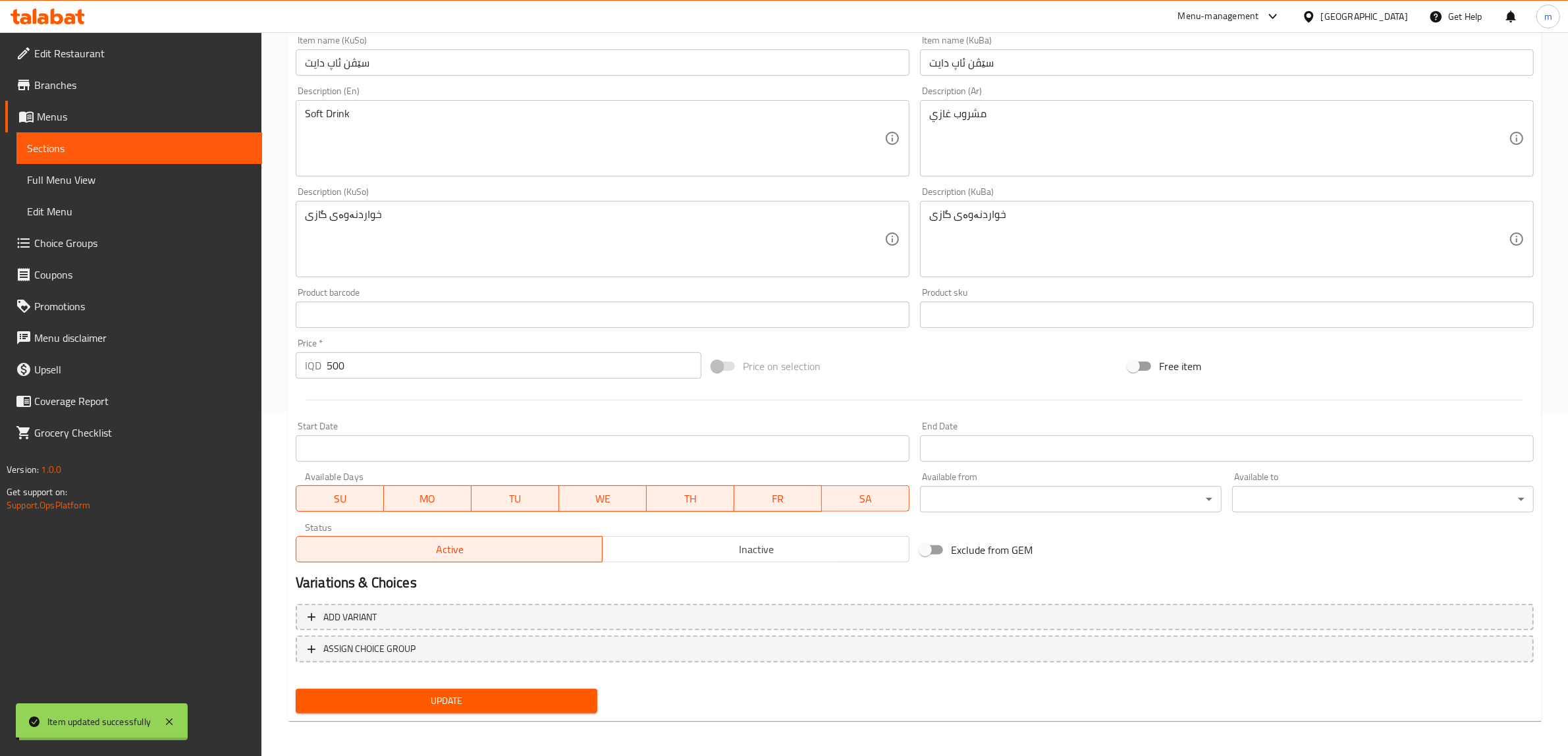
click at [138, 183] on span "Full Menu View" at bounding box center [139, 179] width 225 height 16
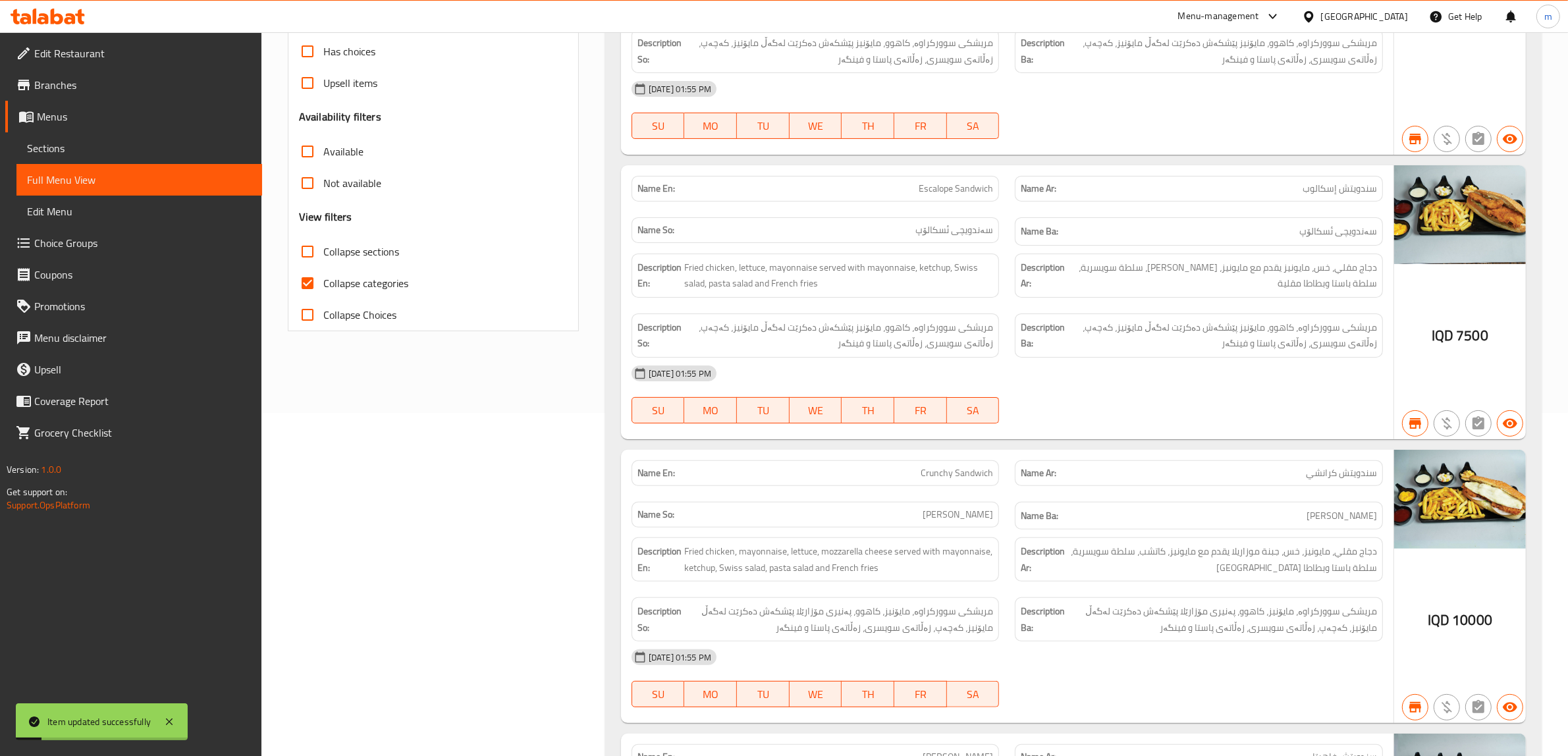
click at [309, 284] on input "Collapse categories" at bounding box center [308, 283] width 32 height 32
checkbox input "false"
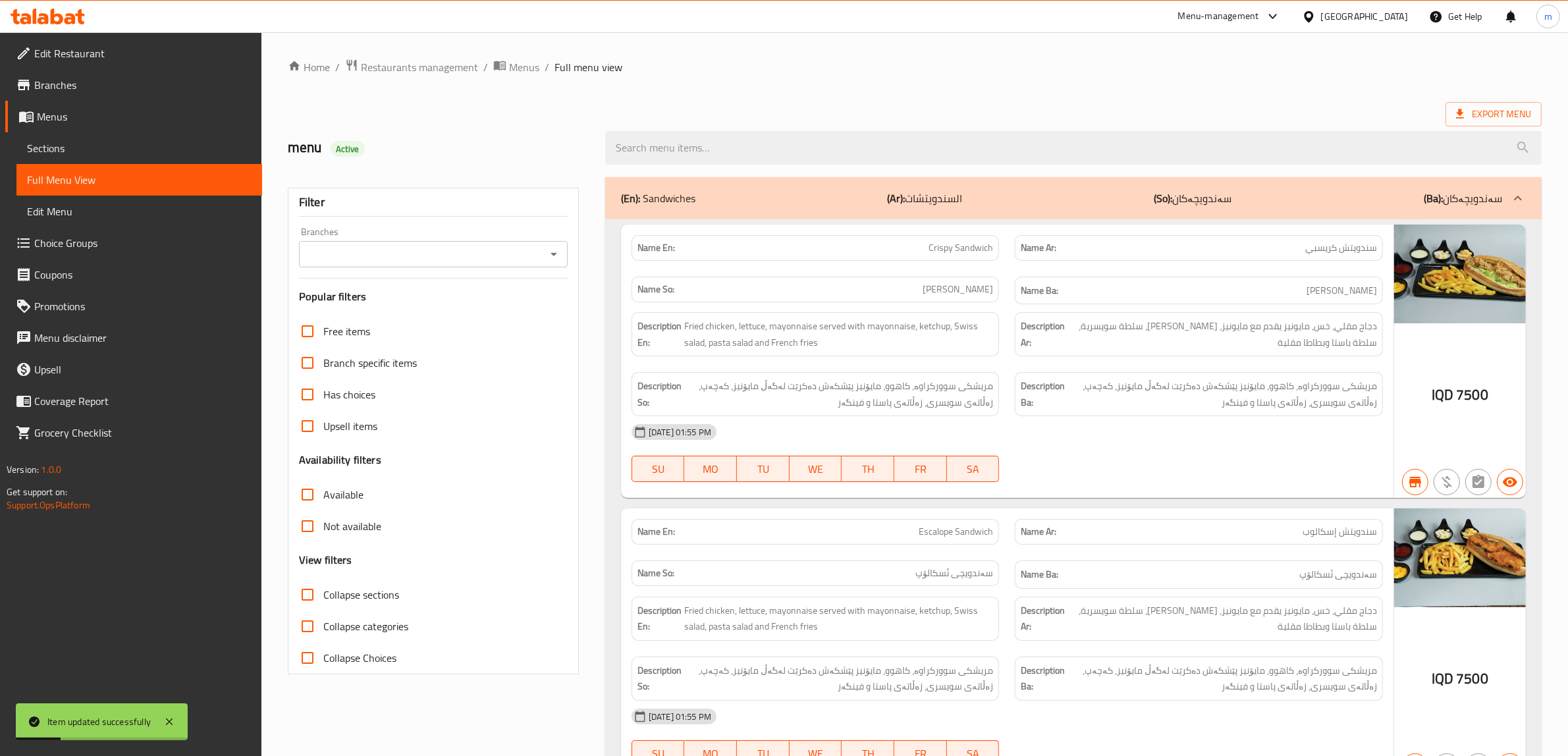
click at [538, 255] on input "Branches" at bounding box center [423, 254] width 239 height 19
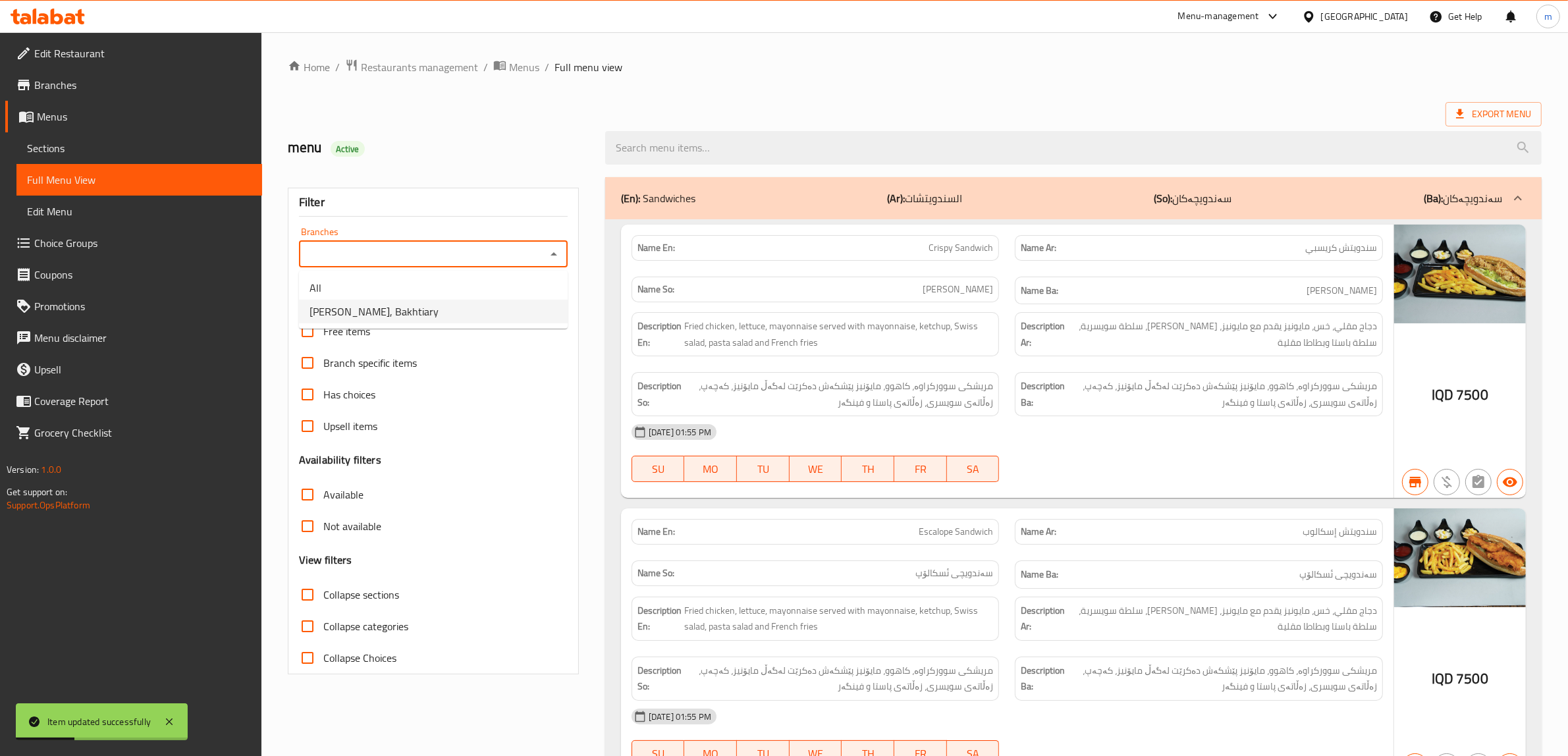
click at [482, 307] on li "Crunchy Dexter, Bakhtiary" at bounding box center [433, 311] width 268 height 24
type input "Crunchy Dexter, Bakhtiary"
click at [738, 148] on input "search" at bounding box center [1074, 147] width 937 height 34
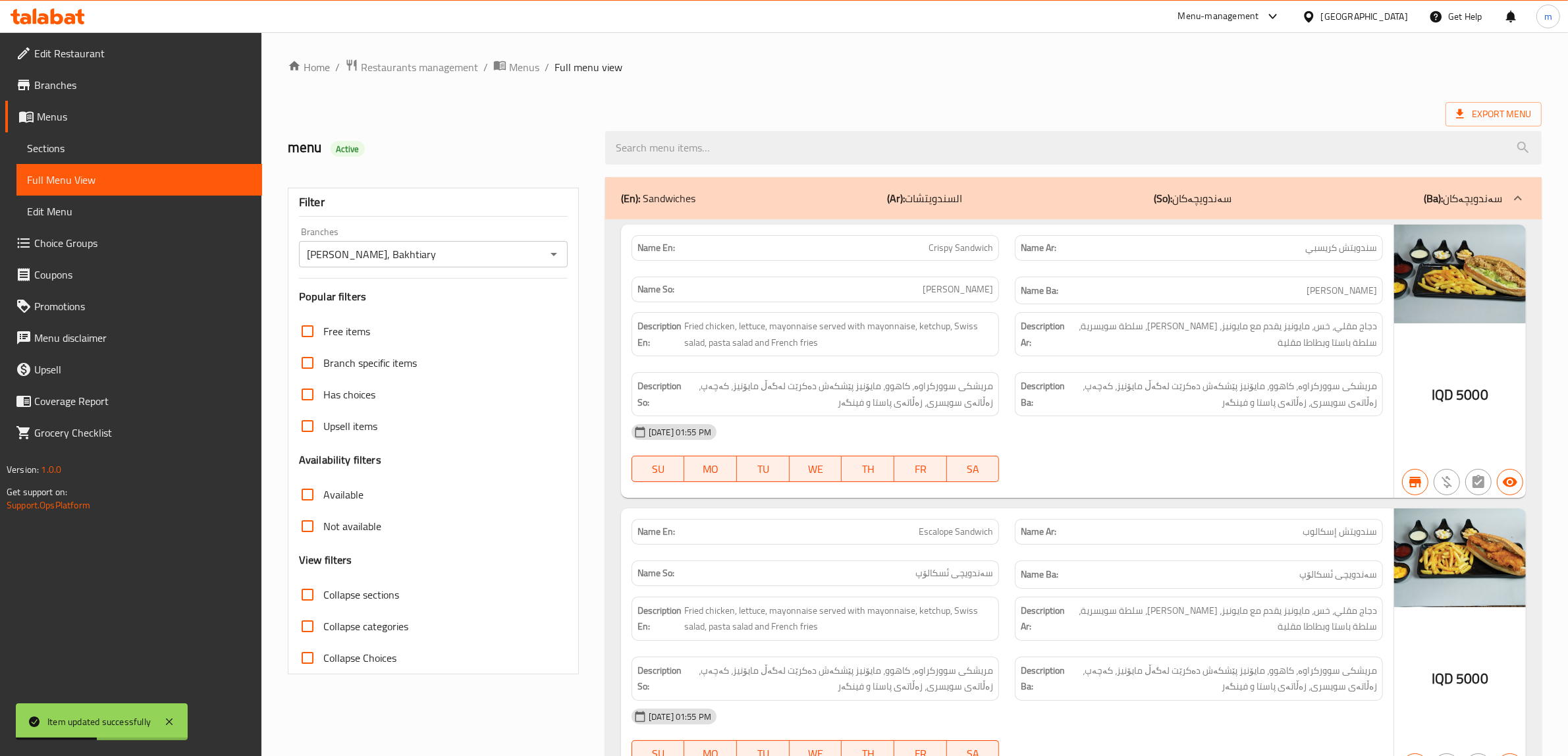
paste input "مشروب غازي"
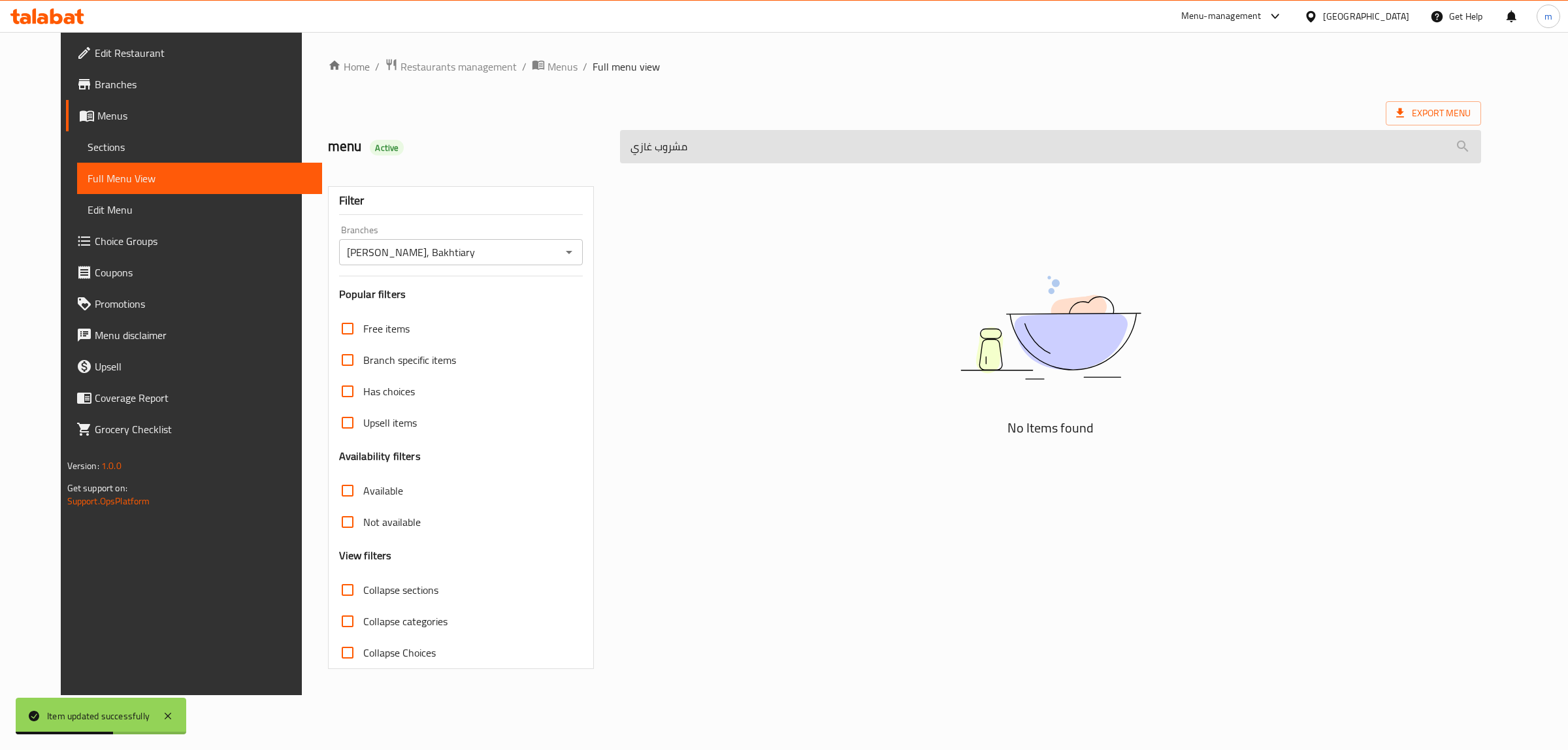
click at [745, 131] on input "مشروب غازي" at bounding box center [1050, 146] width 861 height 34
click at [739, 148] on input "مشروب غازي" at bounding box center [1050, 146] width 861 height 34
paste input "Diet 7 Up"
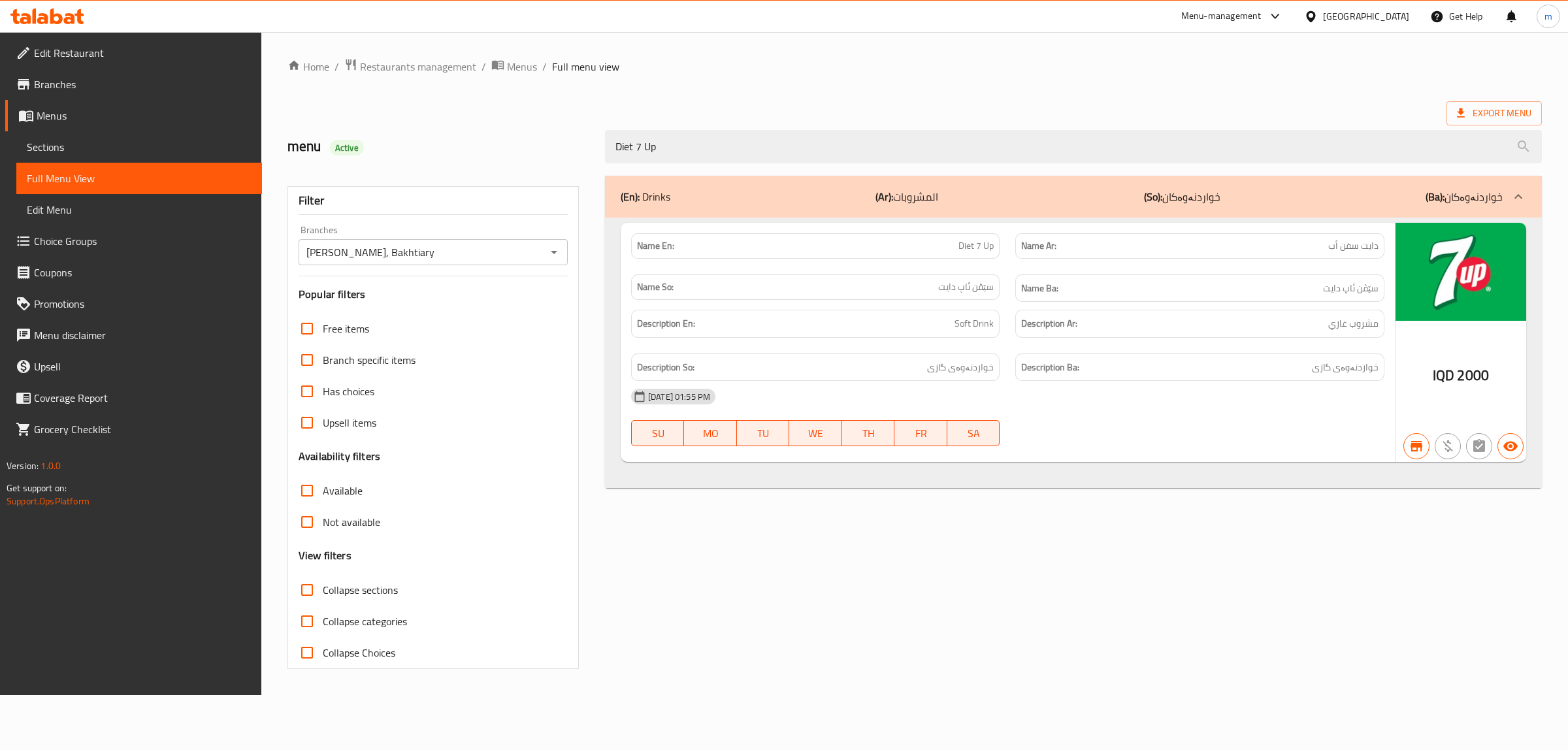
type input "Diet 7 Up"
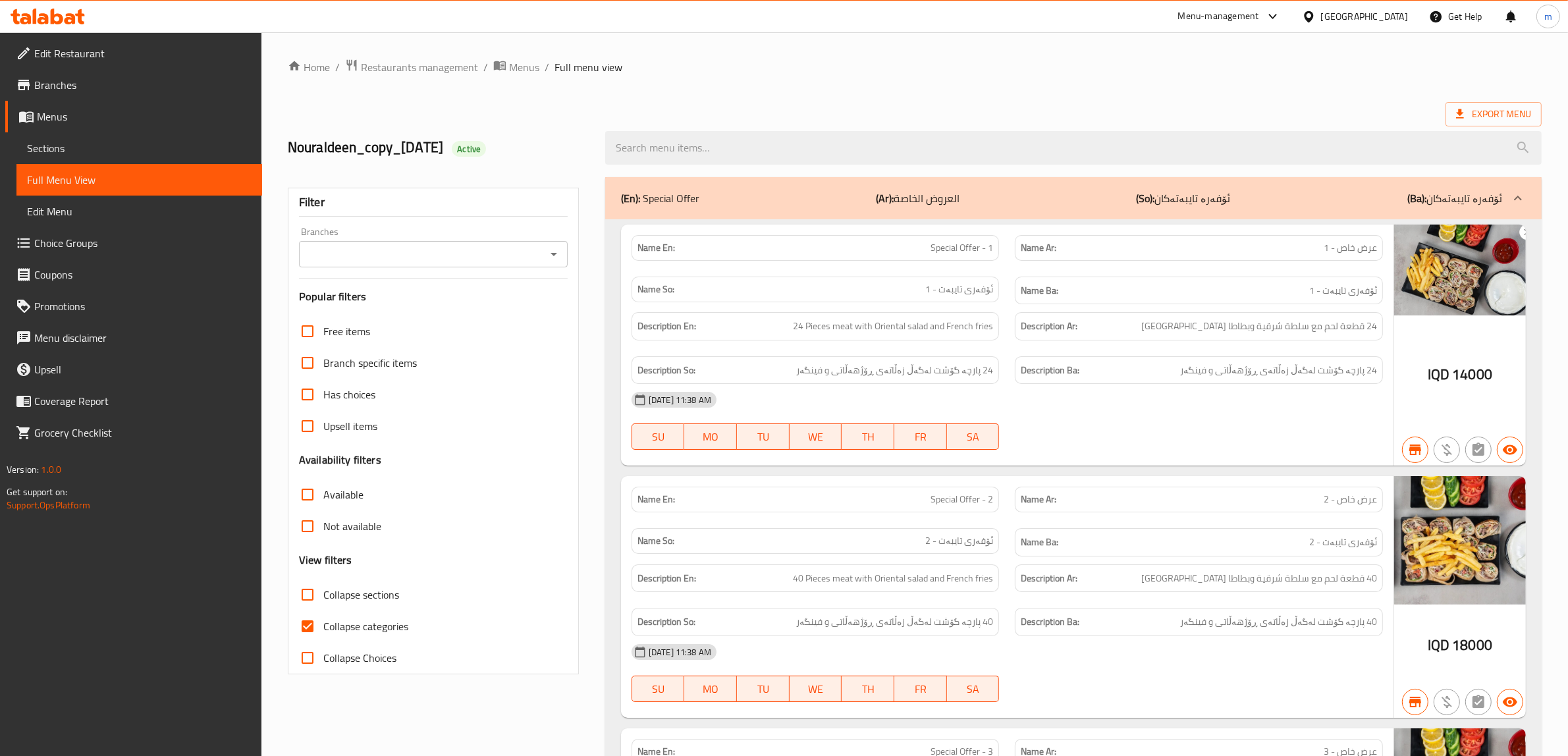
click at [554, 257] on icon "Open" at bounding box center [554, 254] width 16 height 16
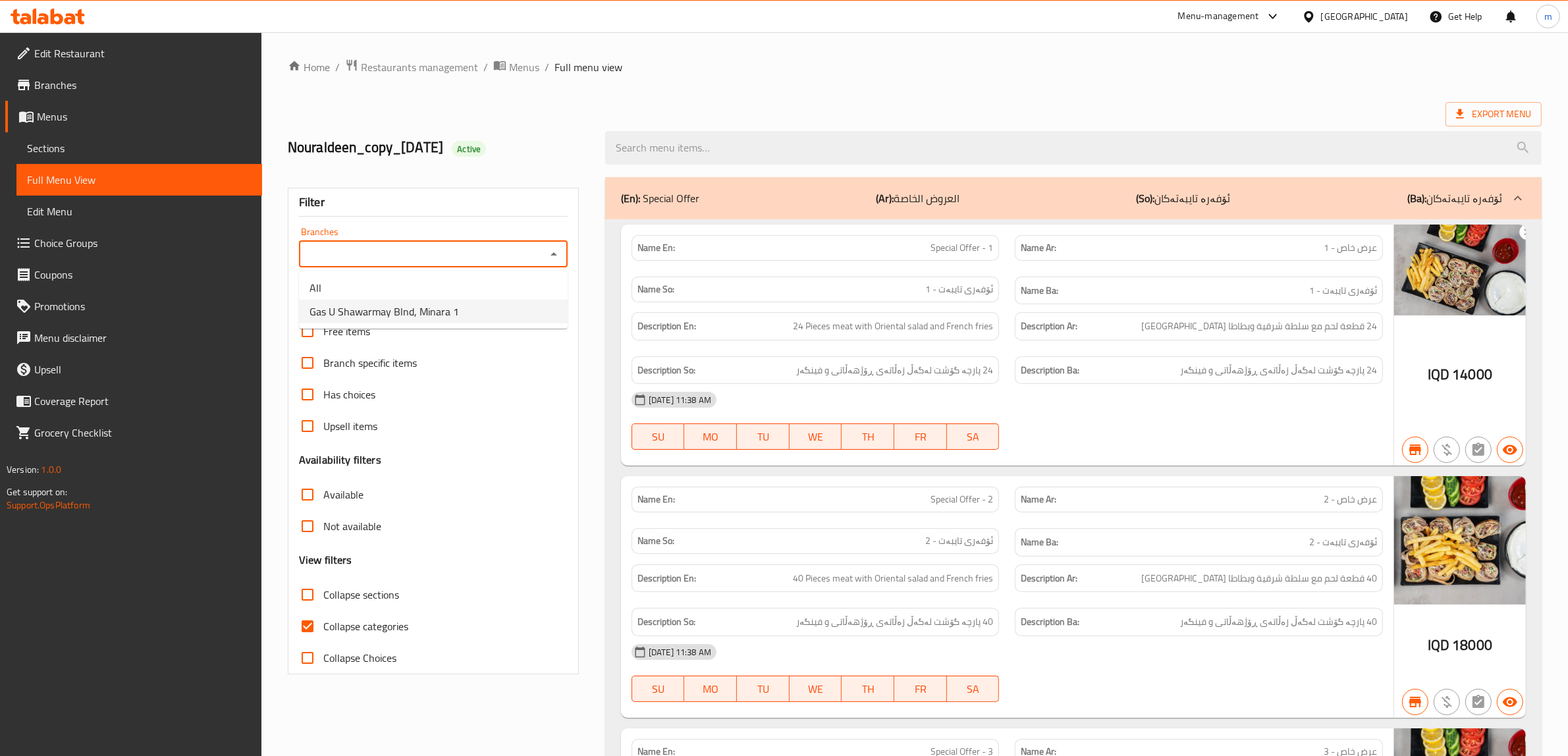
click at [437, 307] on span "Gas U Shawarmay Blnd, Minara 1" at bounding box center [384, 311] width 149 height 16
type input "Gas U Shawarmay Blnd, Minara 1"
click at [313, 626] on input "Collapse categories" at bounding box center [308, 626] width 32 height 32
checkbox input "false"
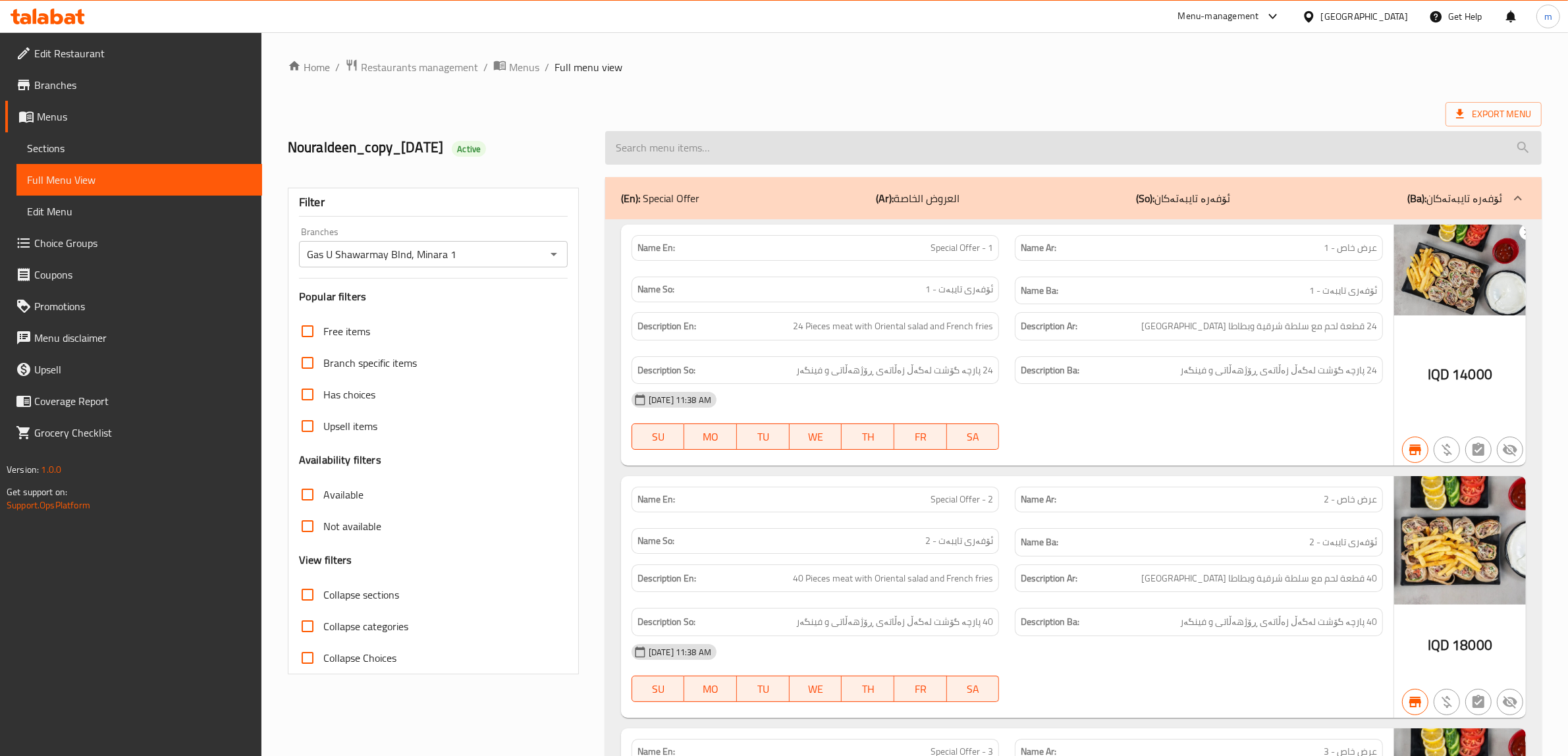
click at [691, 152] on input "search" at bounding box center [1074, 147] width 937 height 34
paste input "Diet 7 Up"
type input "Diet 7 Up"
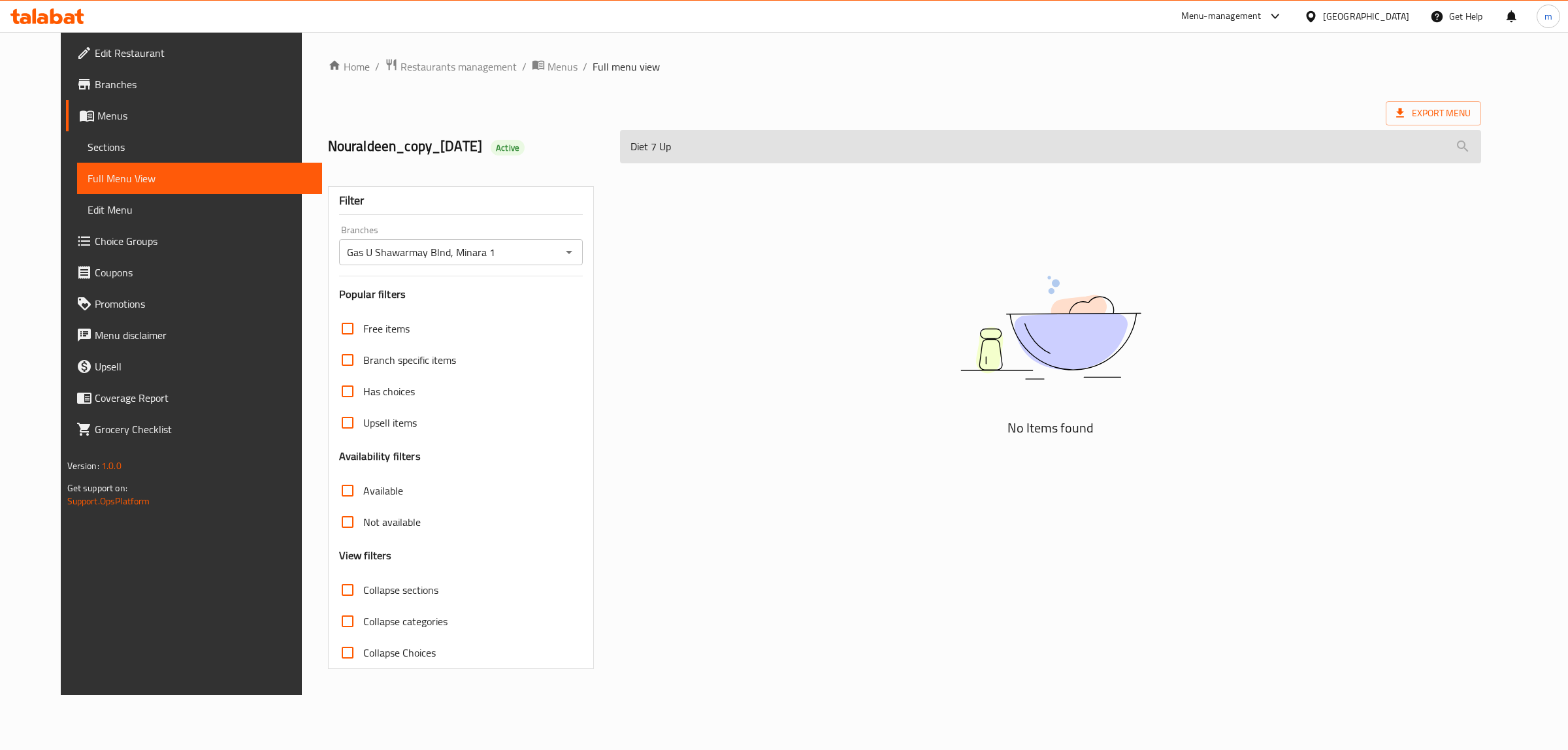
click at [677, 161] on input "Diet 7 Up" at bounding box center [1050, 146] width 861 height 34
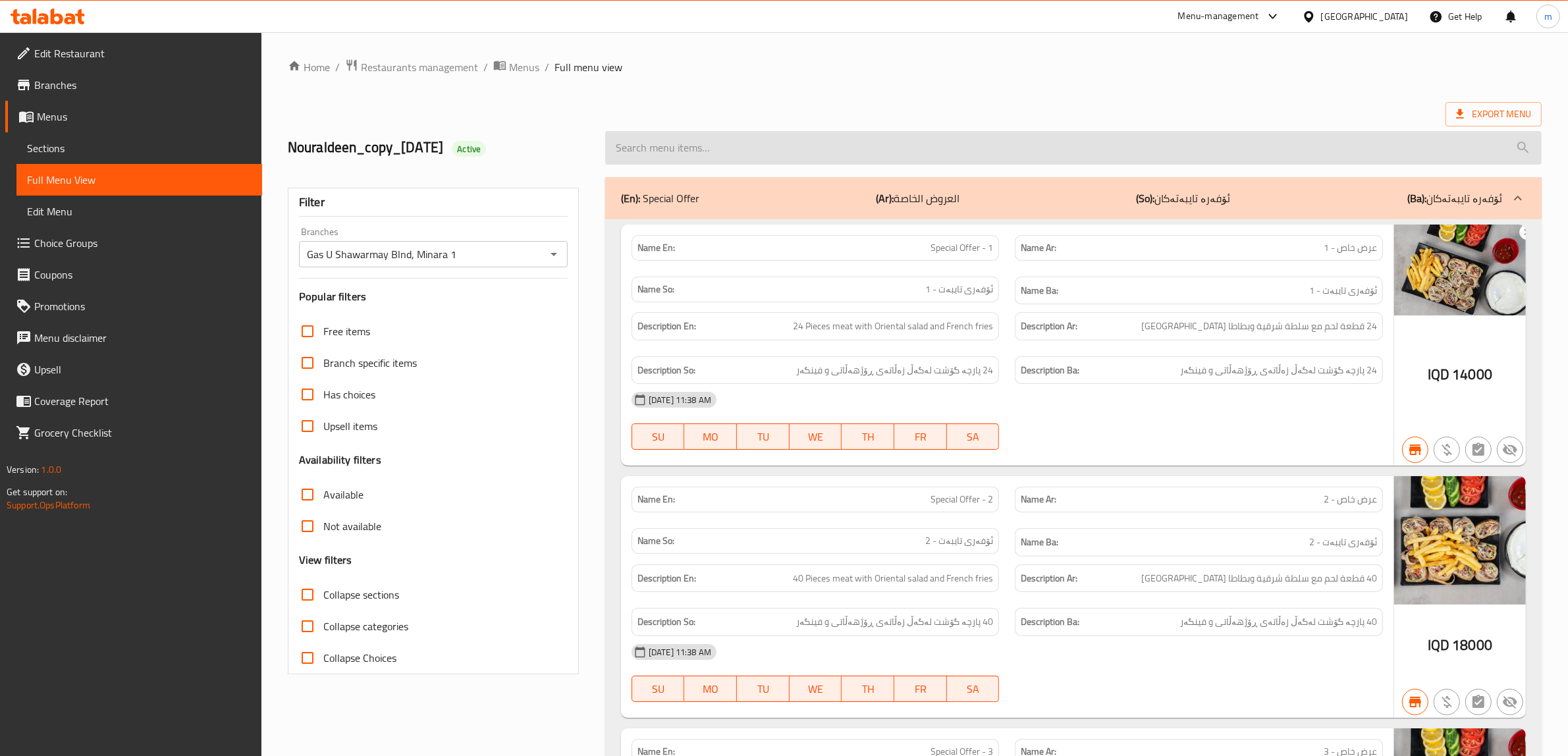
click at [968, 136] on input "search" at bounding box center [1074, 147] width 937 height 34
click at [962, 151] on input "search" at bounding box center [1074, 147] width 937 height 34
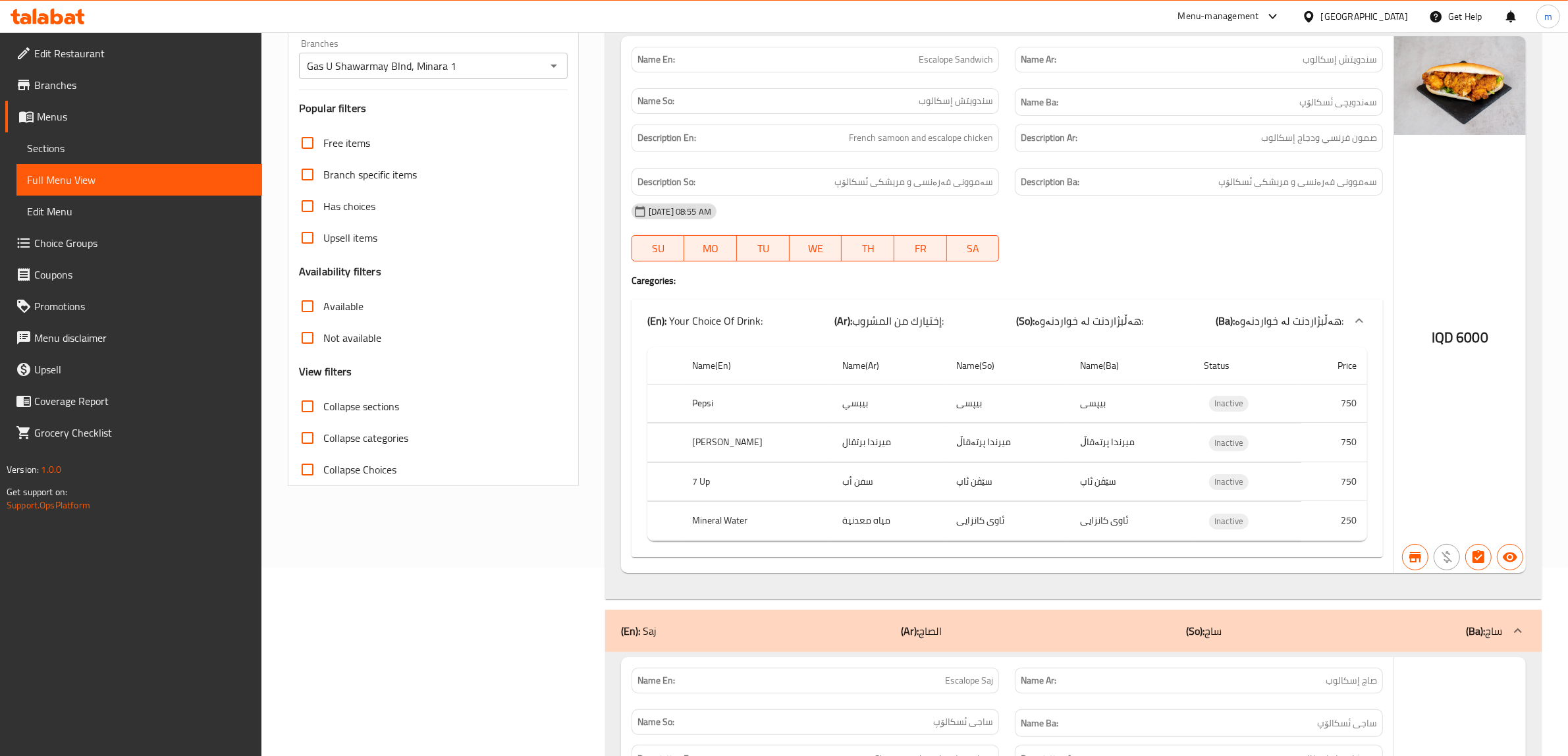
scroll to position [219, 0]
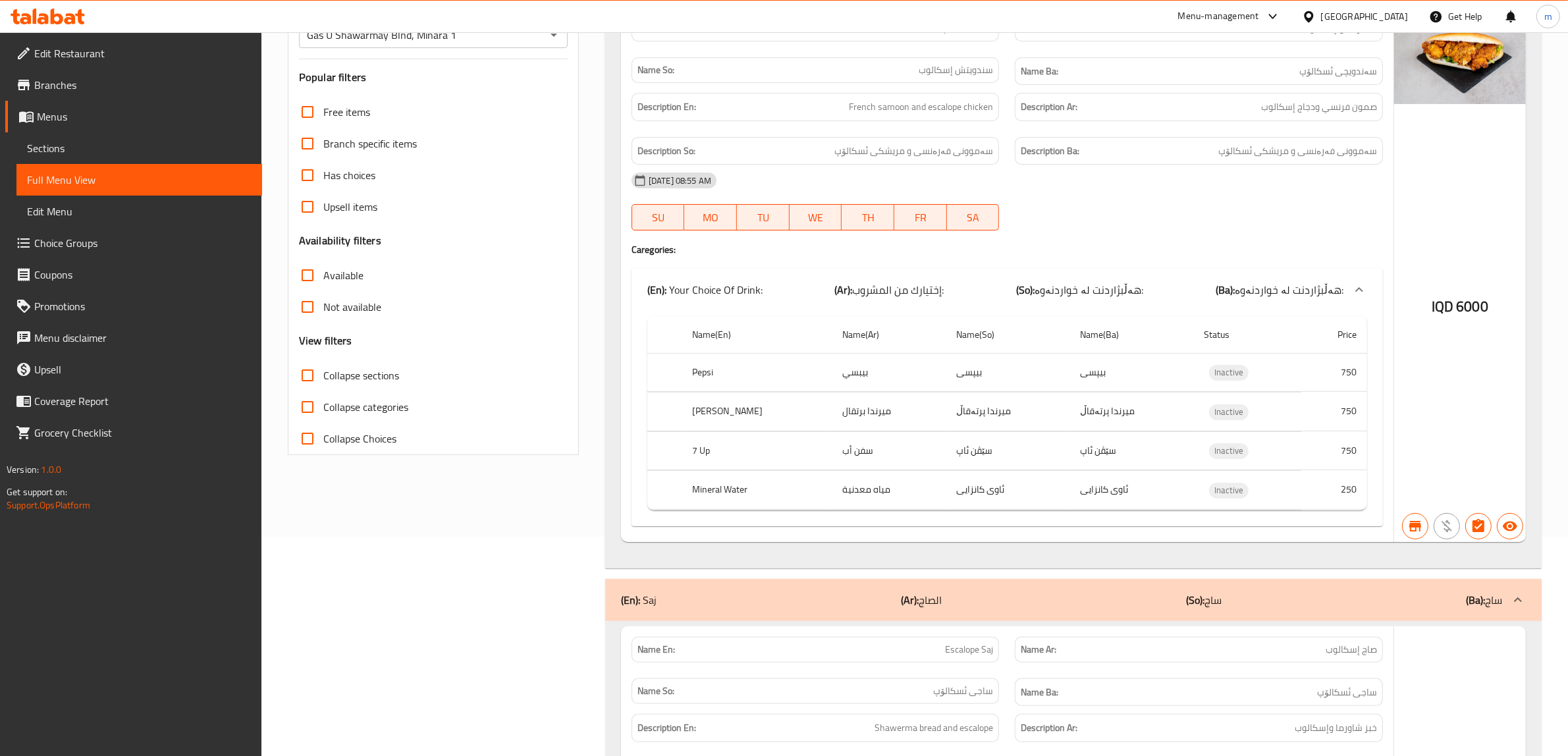
type input "escalope"
click at [613, 194] on div "Name En: Escalope Sandwich Name Ar: سندويتش إسكالوب Name So: سندويتش إسكالوب Na…" at bounding box center [1074, 284] width 937 height 568
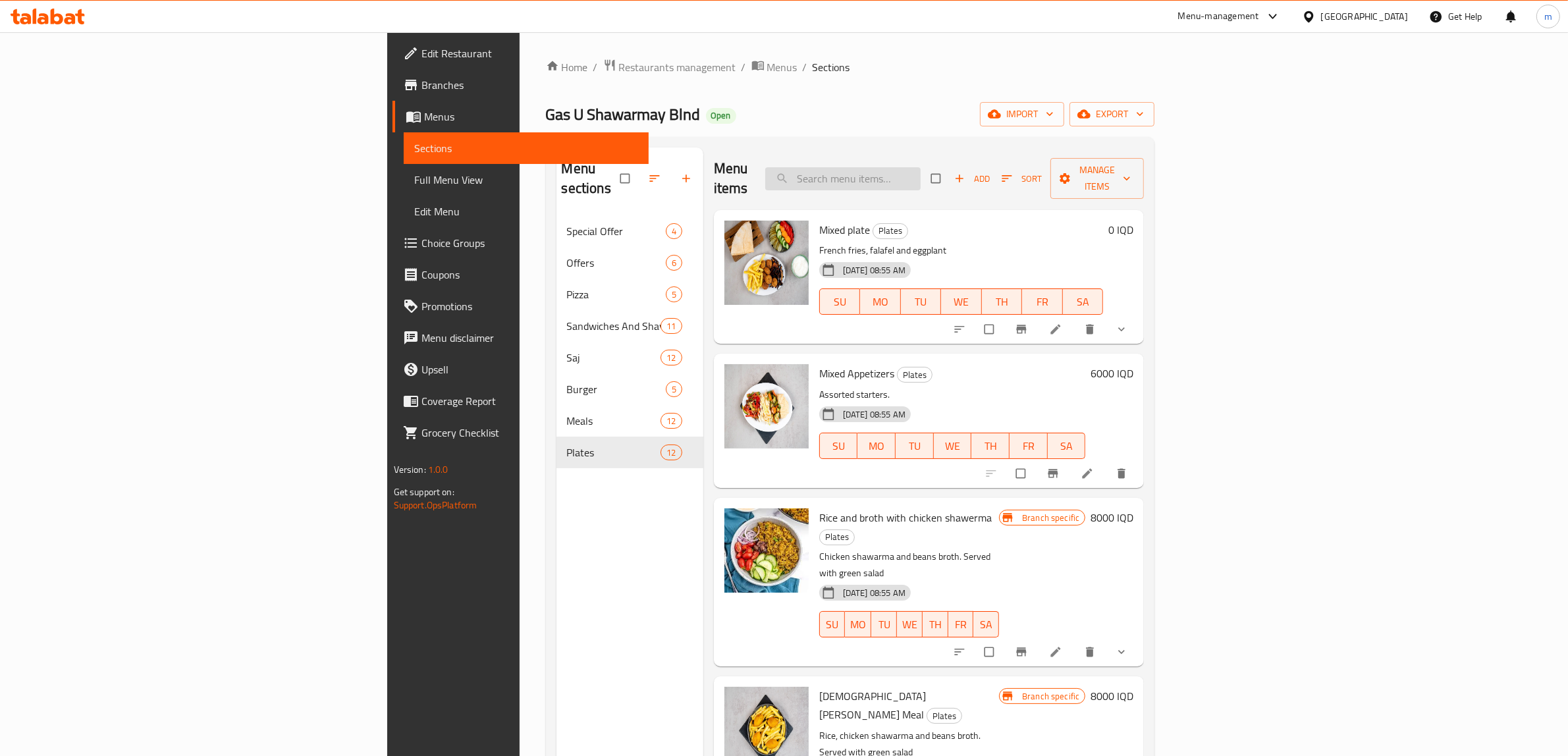
click at [921, 167] on input "search" at bounding box center [843, 178] width 156 height 23
paste input "سلطة جزر"
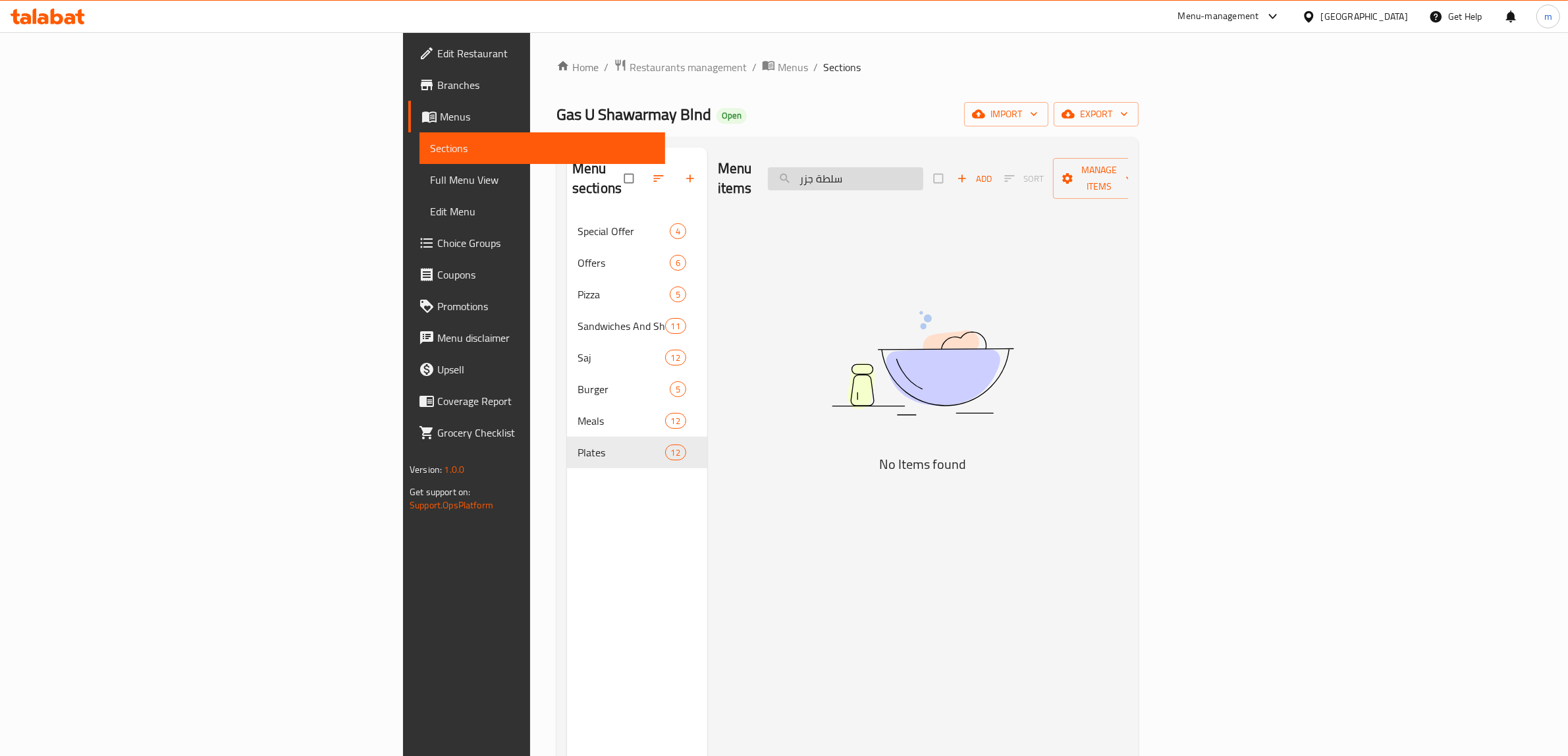
click at [924, 167] on input "سلطة جزر" at bounding box center [846, 178] width 156 height 23
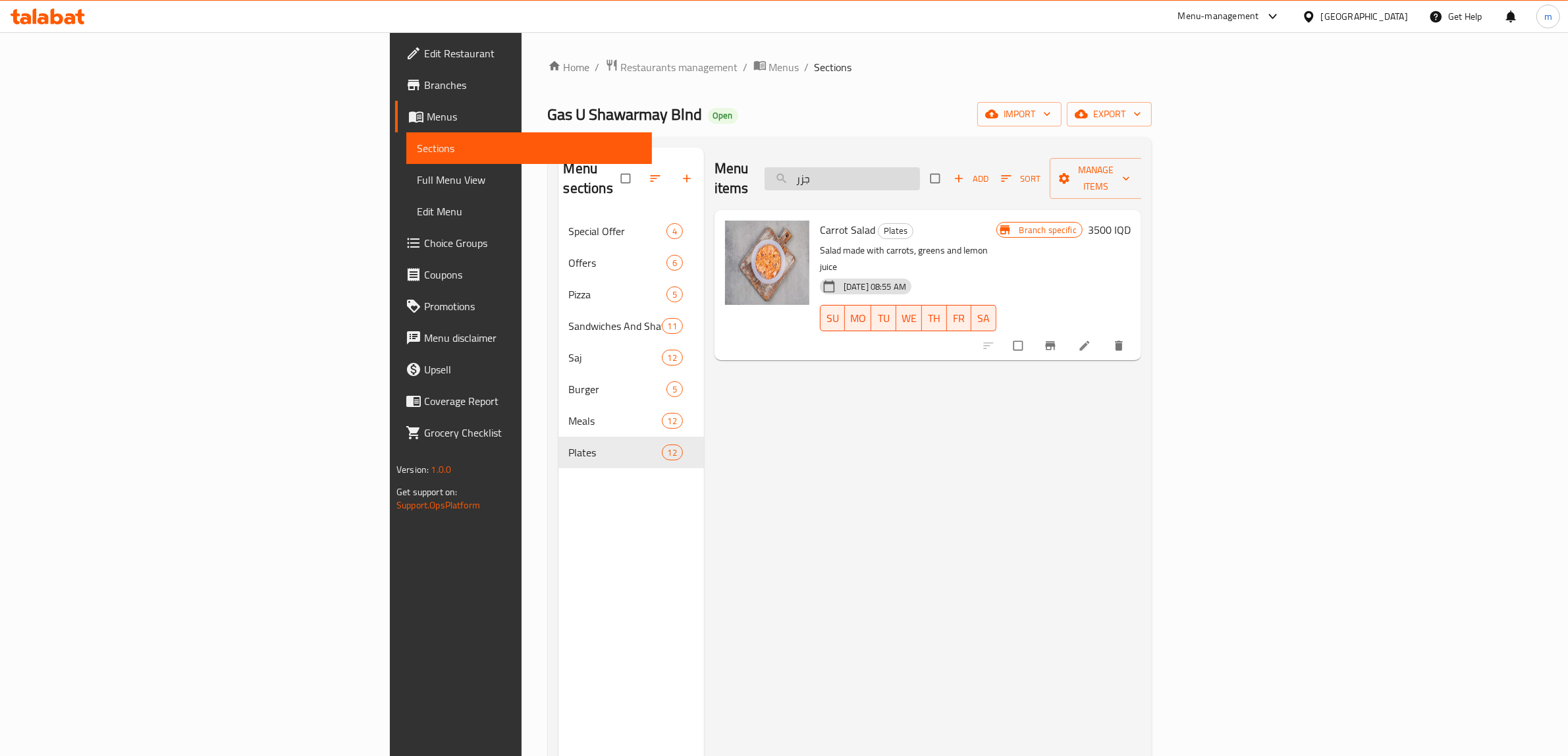
click at [920, 167] on input "جزر" at bounding box center [842, 178] width 156 height 23
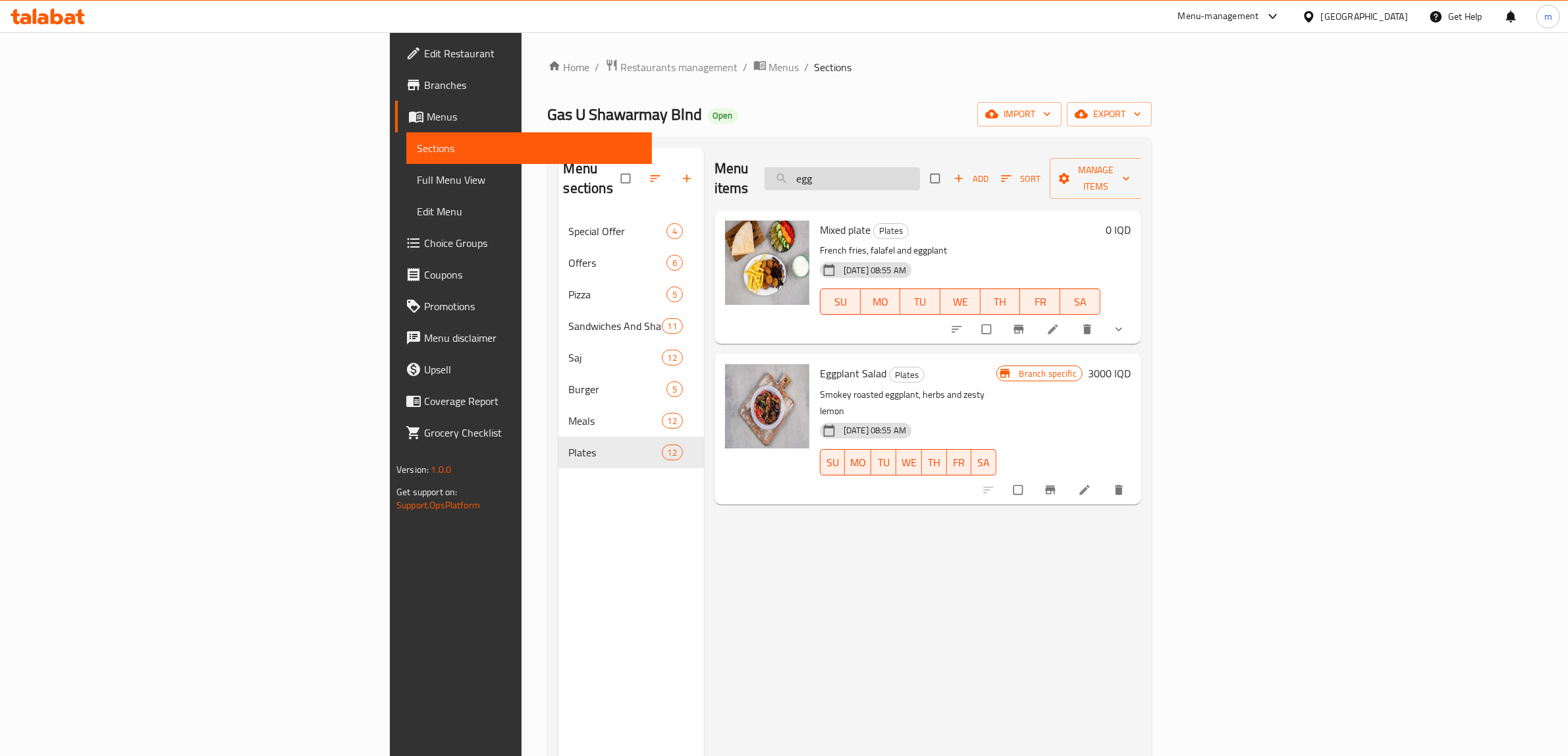
type input "egg"
click at [1055, 486] on icon "Branch-specific-item" at bounding box center [1050, 490] width 10 height 8
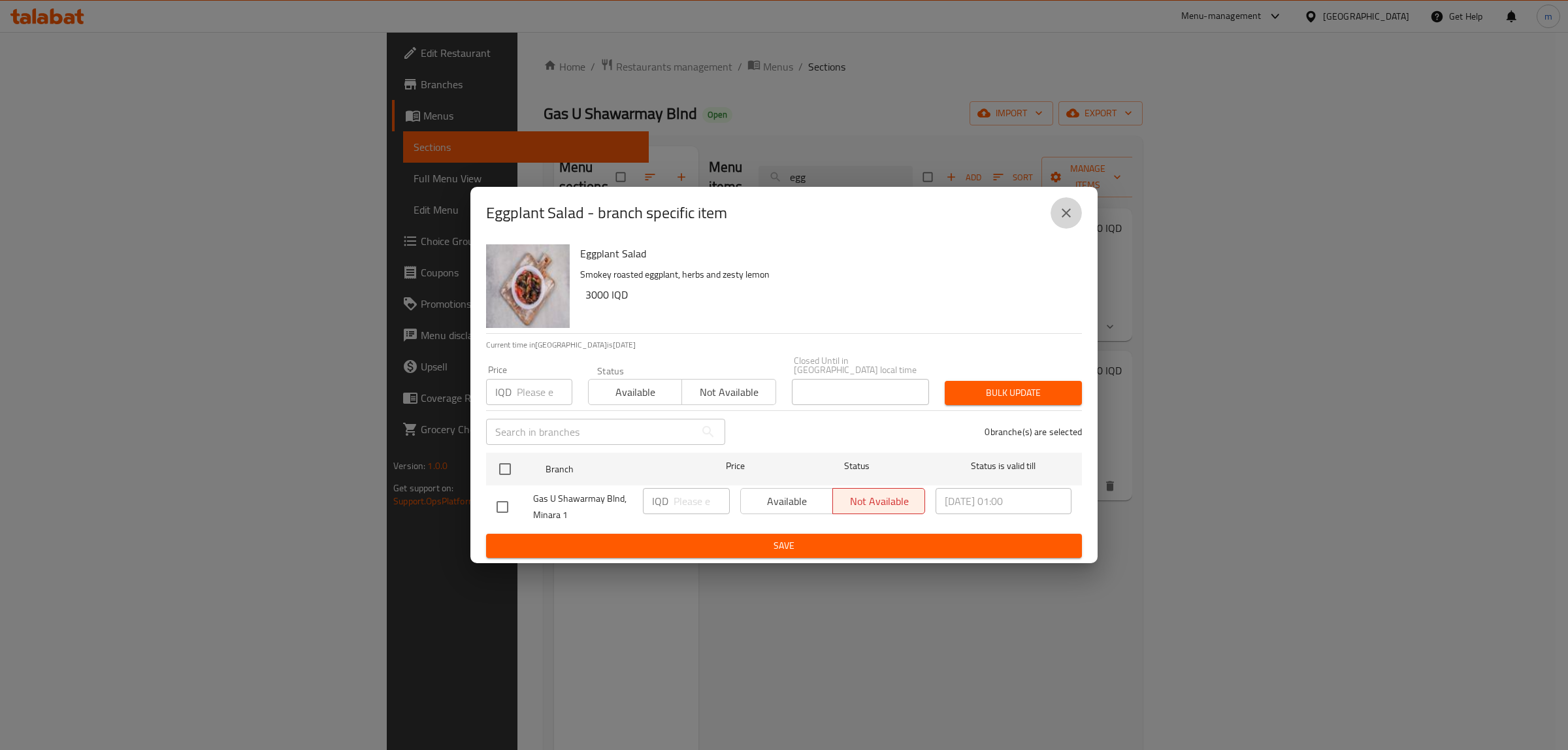
click at [1070, 217] on icon "close" at bounding box center [1066, 213] width 16 height 16
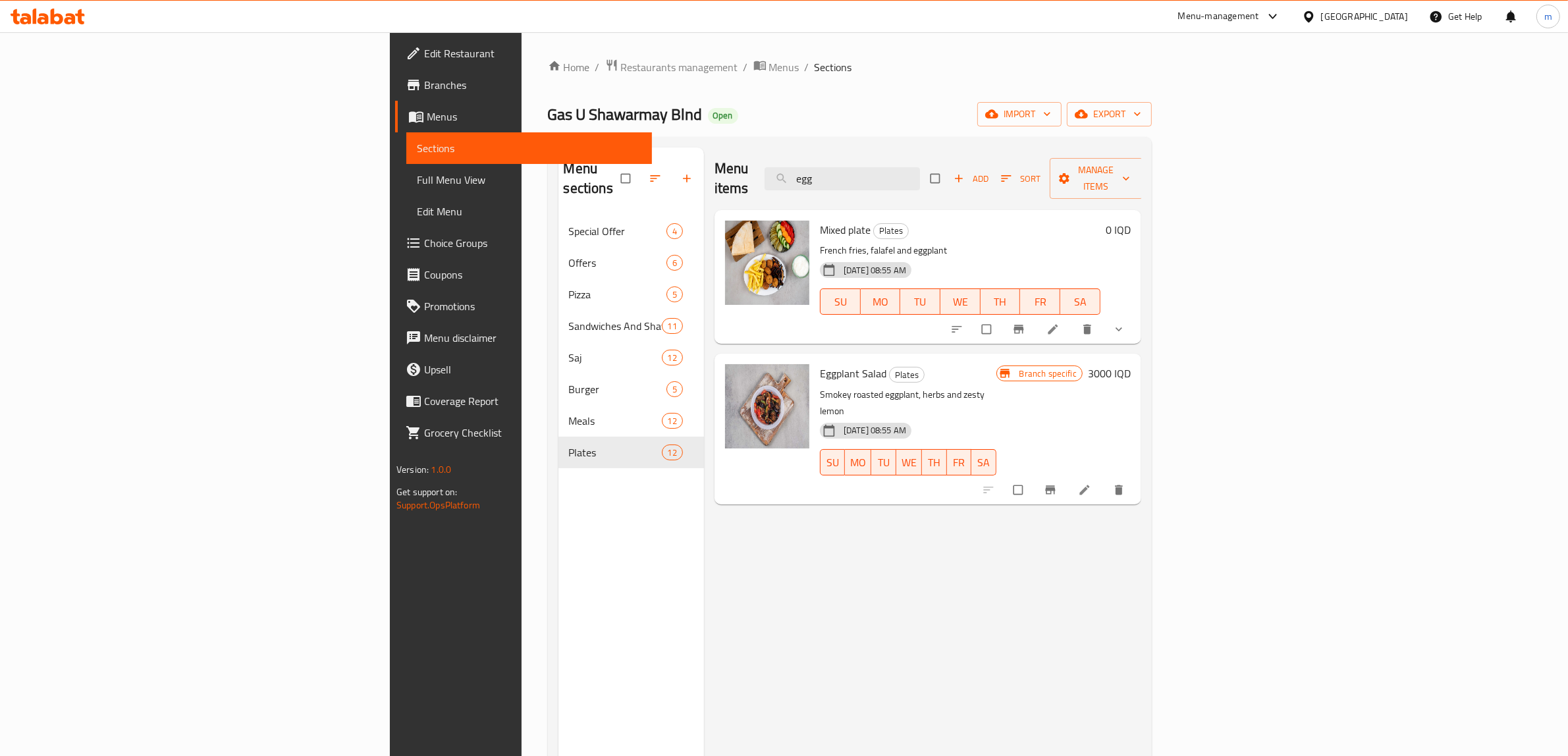
click at [1131, 364] on h6 "3000 IQD" at bounding box center [1110, 373] width 43 height 19
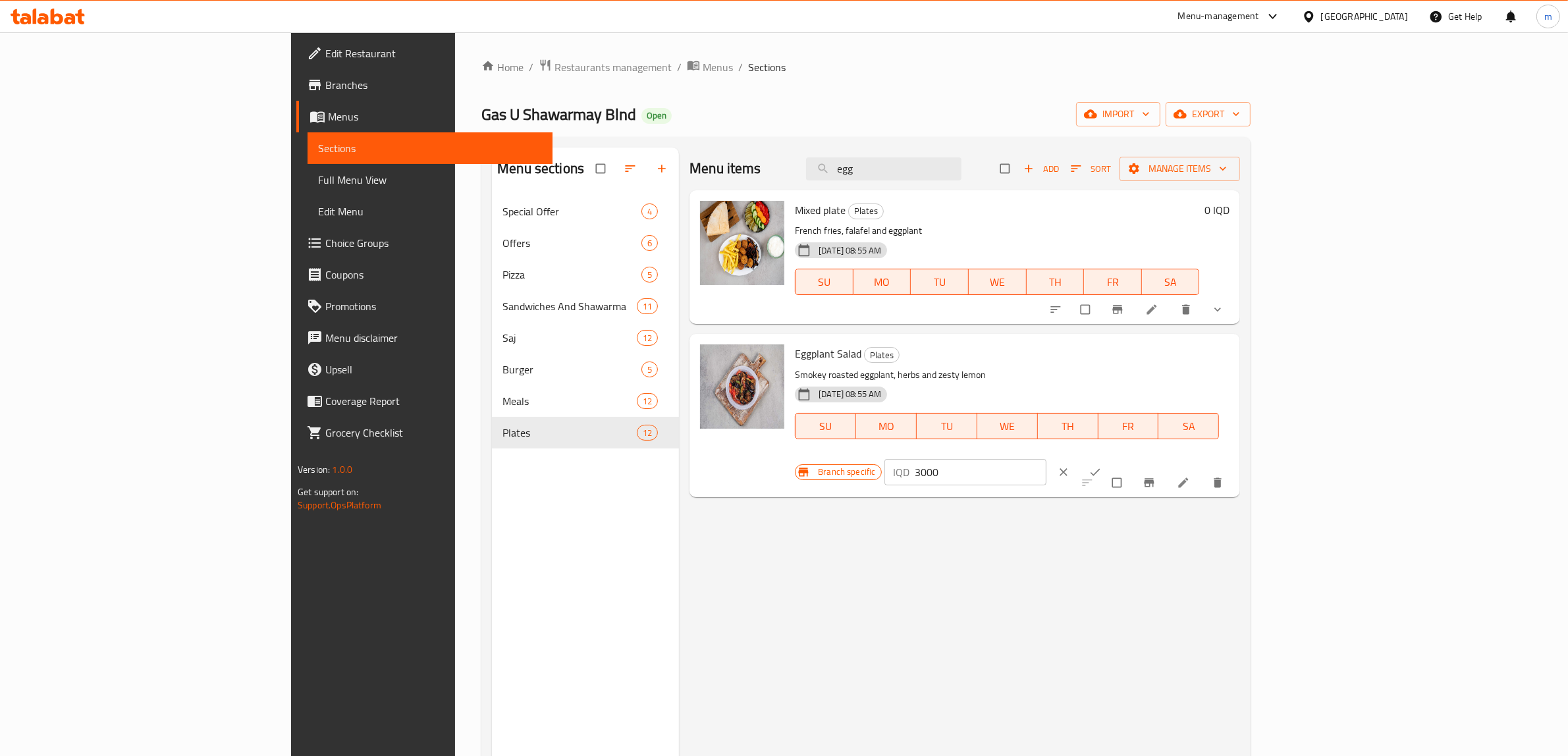
click at [1047, 459] on input "3000" at bounding box center [981, 472] width 131 height 26
paste input "number"
click at [1047, 459] on input "number" at bounding box center [981, 472] width 131 height 26
paste input "3500"
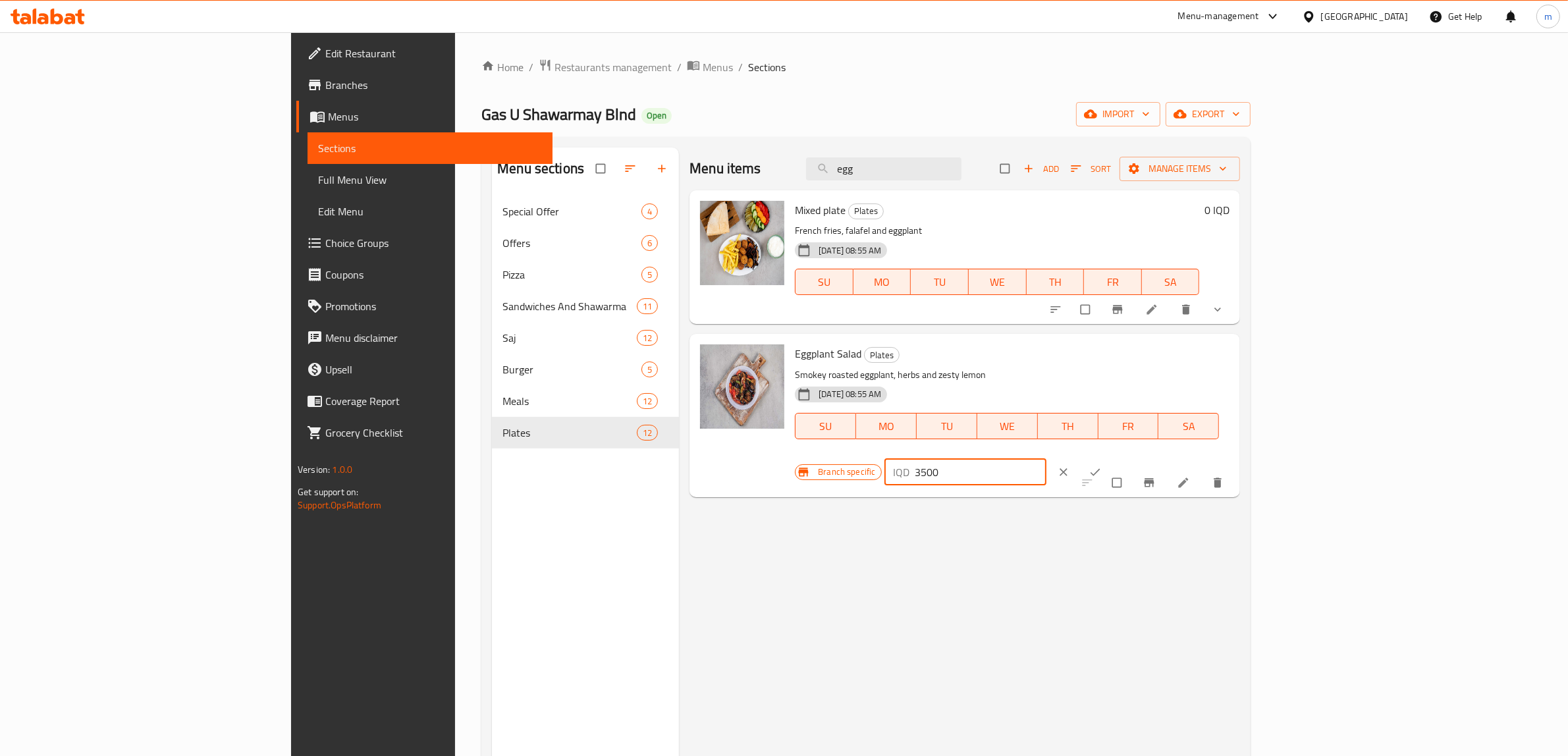
type input "3500"
click at [1113, 458] on button "ok" at bounding box center [1097, 472] width 32 height 29
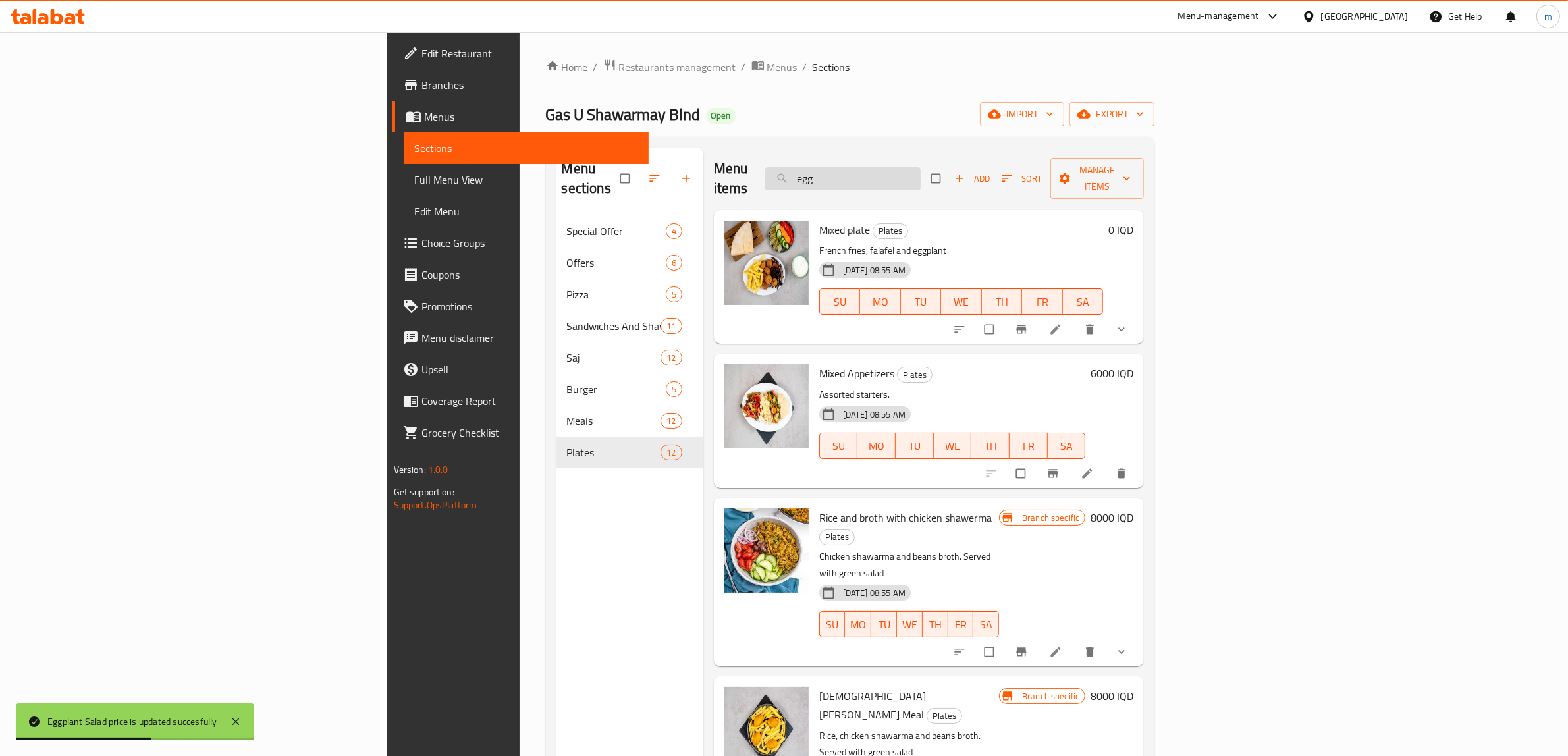
click at [921, 174] on input "egg" at bounding box center [843, 178] width 156 height 23
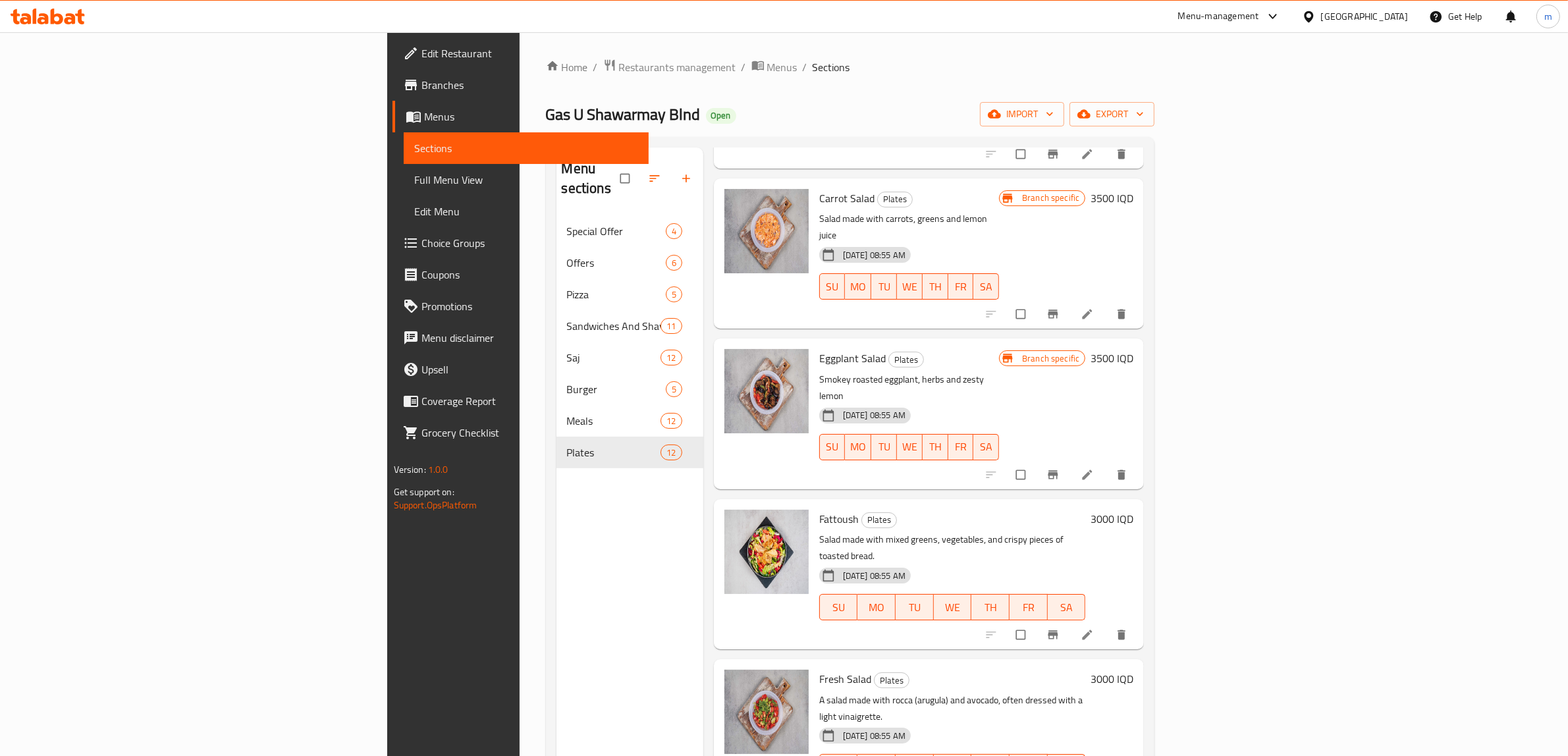
scroll to position [1002, 0]
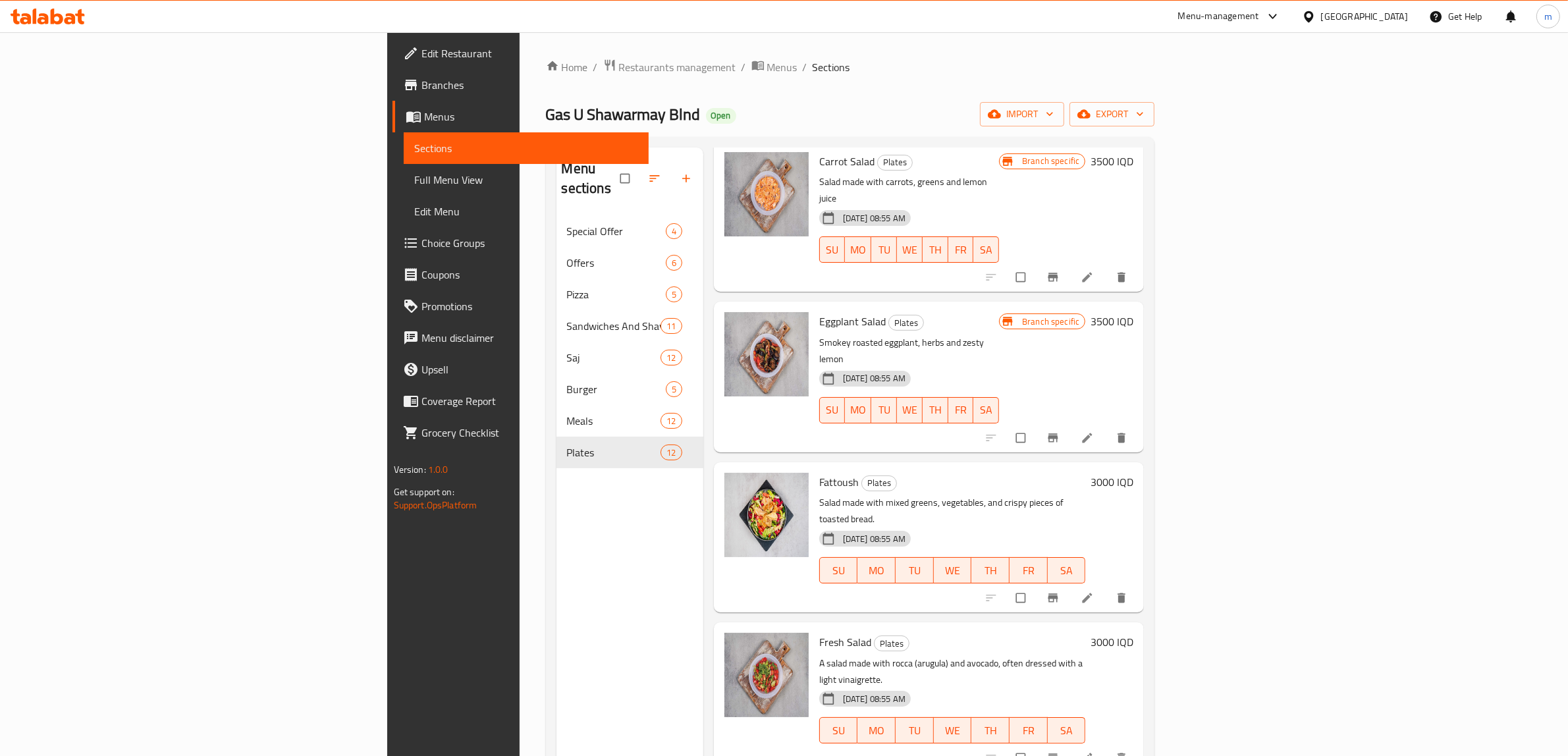
click at [1133, 472] on h6 "3000 IQD" at bounding box center [1112, 481] width 43 height 19
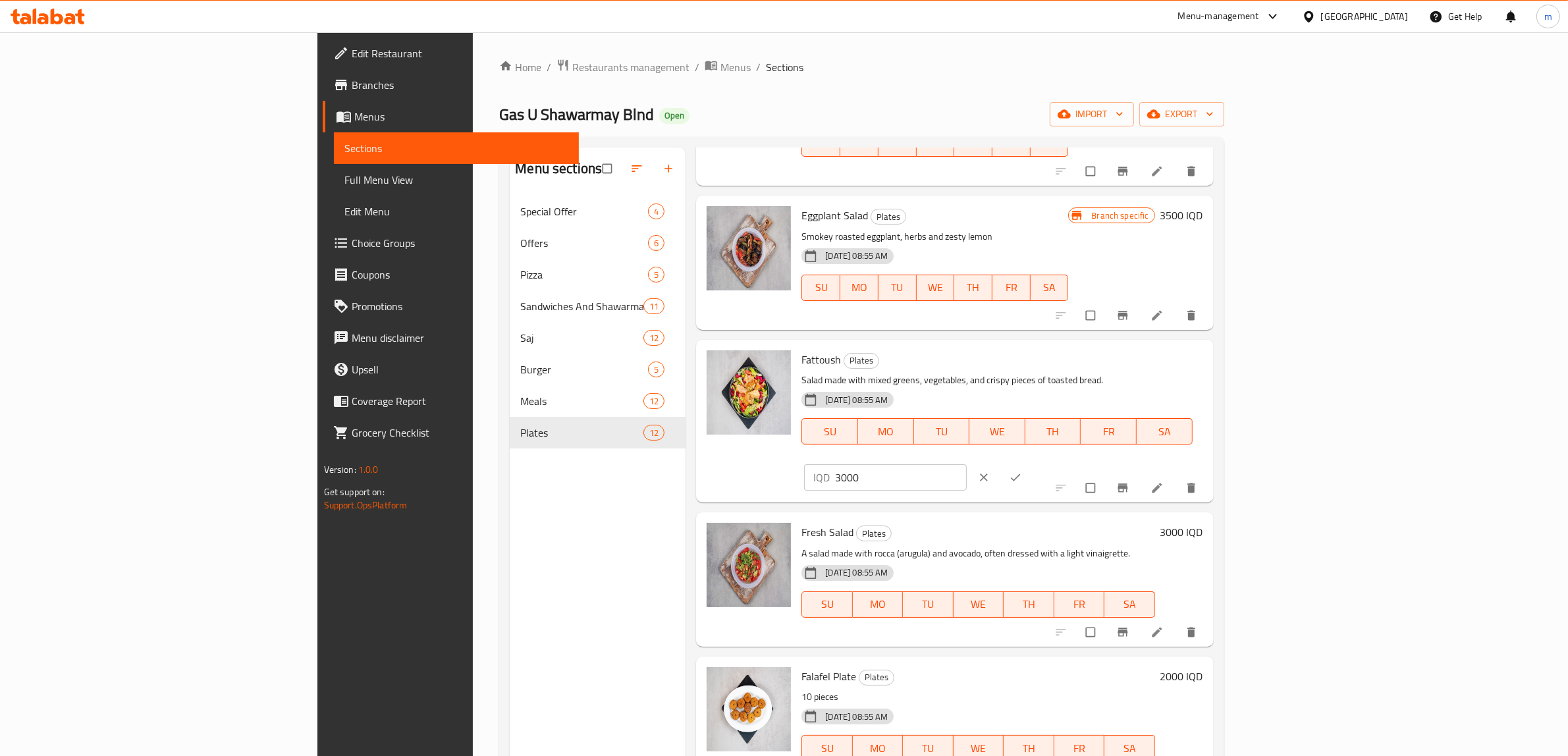
click at [967, 464] on input "3000" at bounding box center [901, 477] width 131 height 26
paste input "5"
type input "3500"
click at [1021, 474] on icon "ok" at bounding box center [1016, 477] width 10 height 7
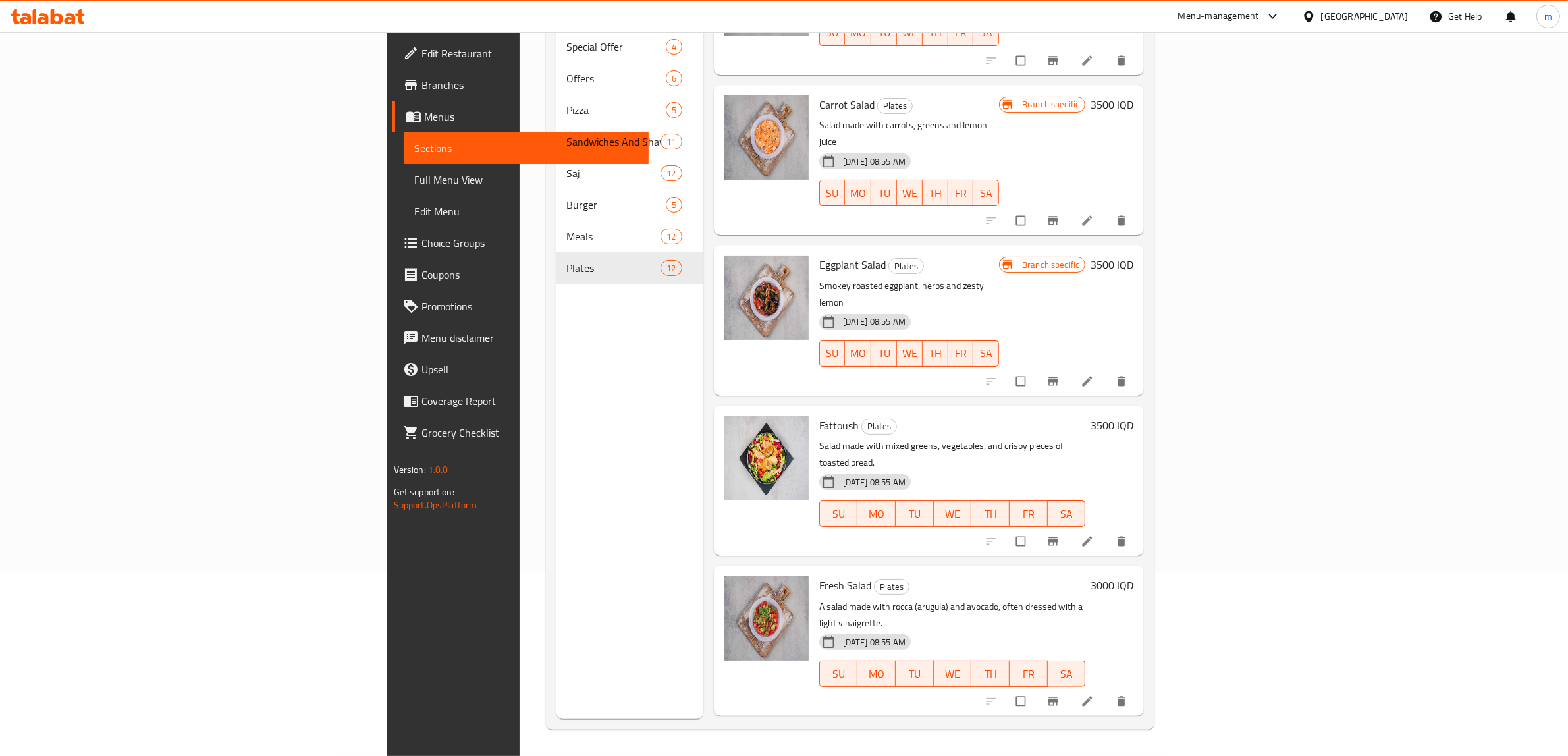
scroll to position [894, 0]
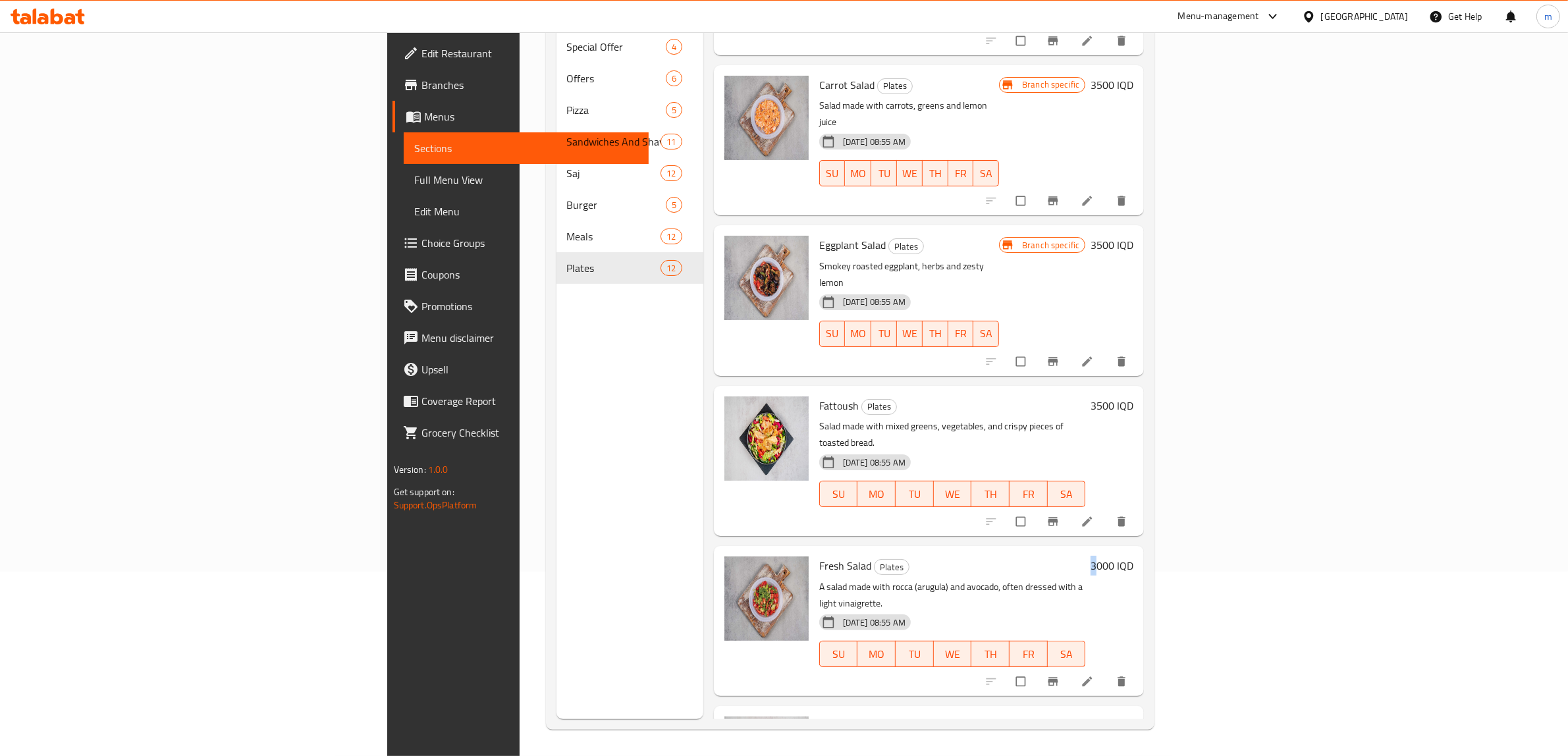
click at [1133, 556] on h6 "3000 IQD" at bounding box center [1112, 565] width 43 height 19
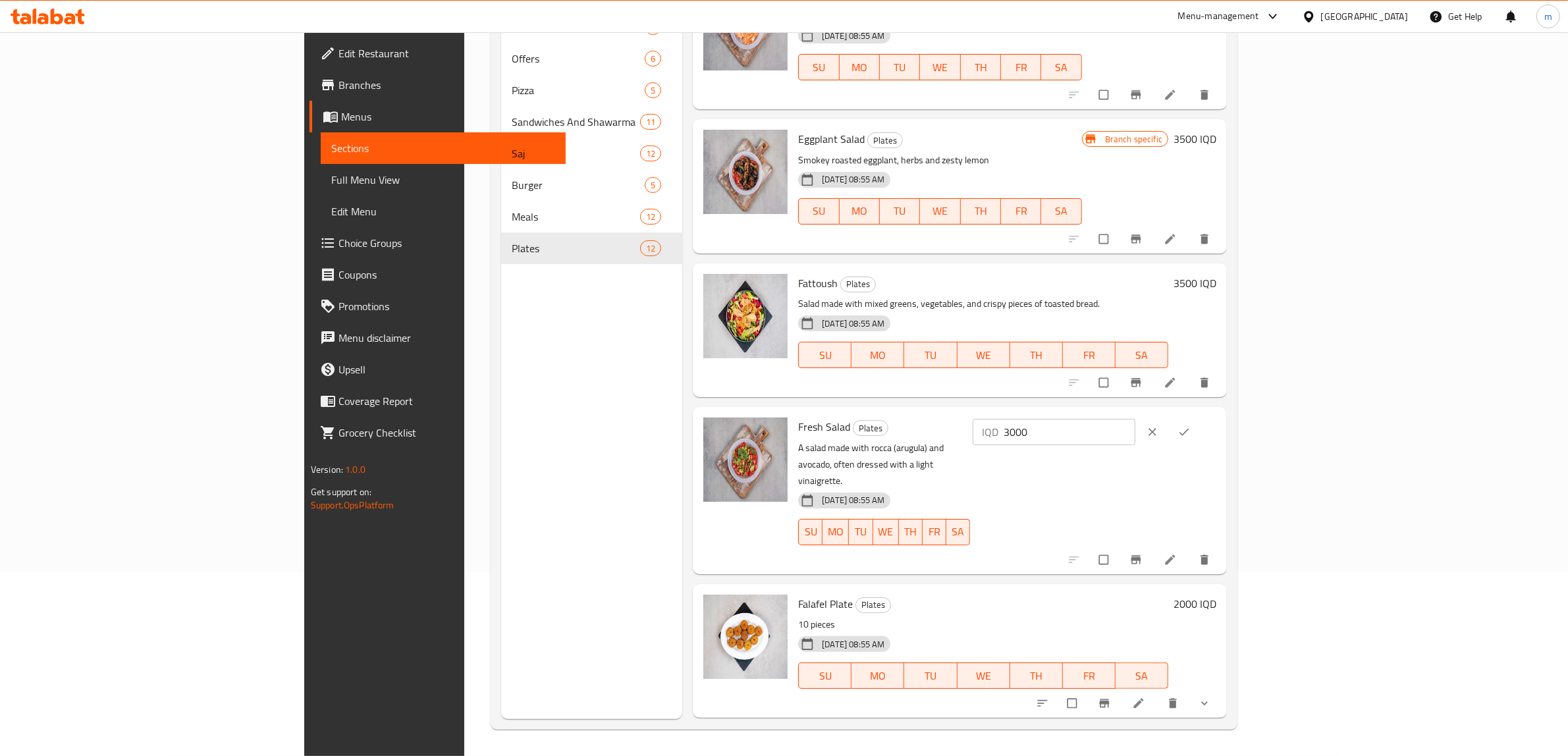
click at [1136, 430] on input "3000" at bounding box center [1070, 432] width 131 height 26
paste input "5"
type input "3500"
click at [1201, 421] on button "ok" at bounding box center [1186, 432] width 32 height 29
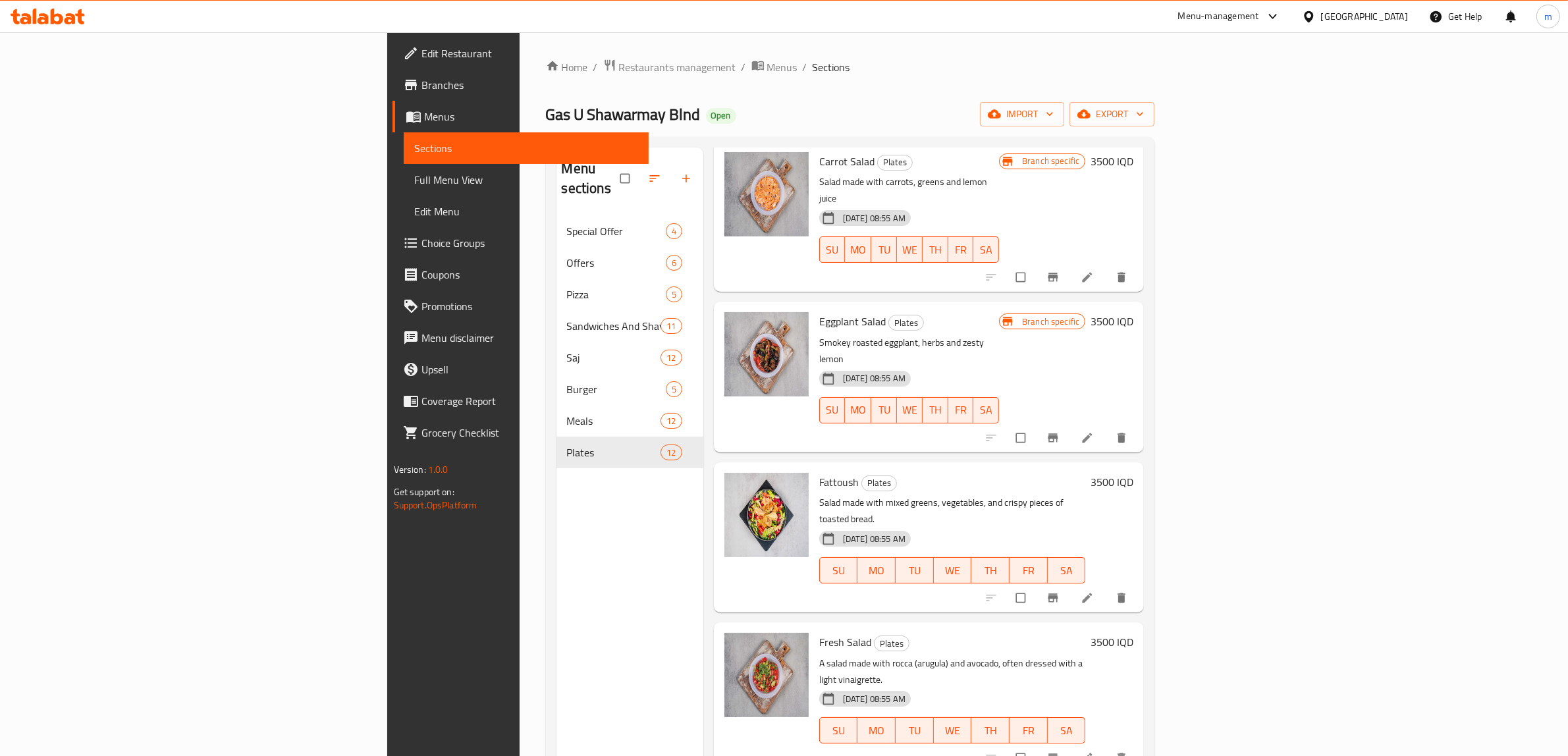
scroll to position [185, 0]
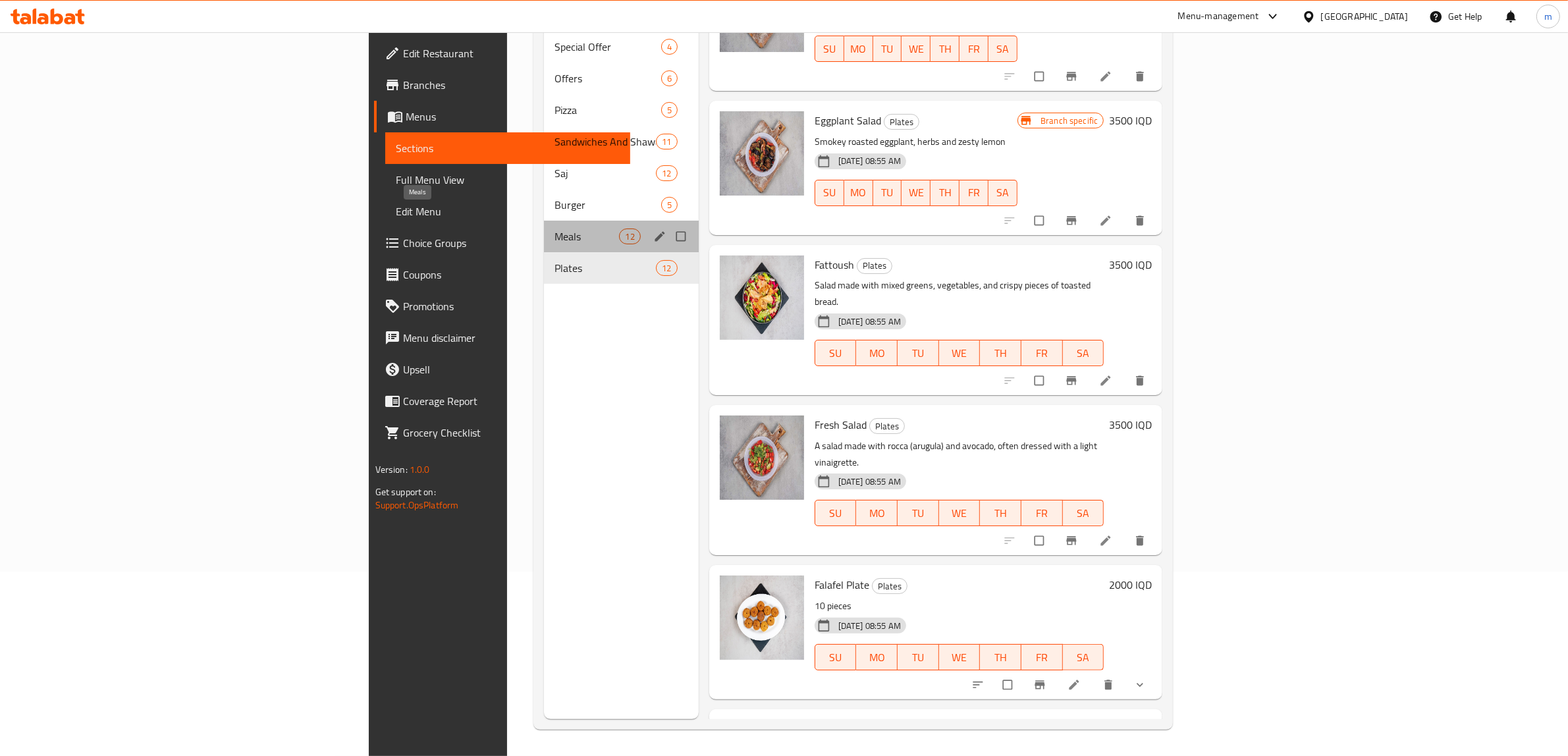
click at [554, 228] on span "Meals" at bounding box center [587, 236] width 65 height 16
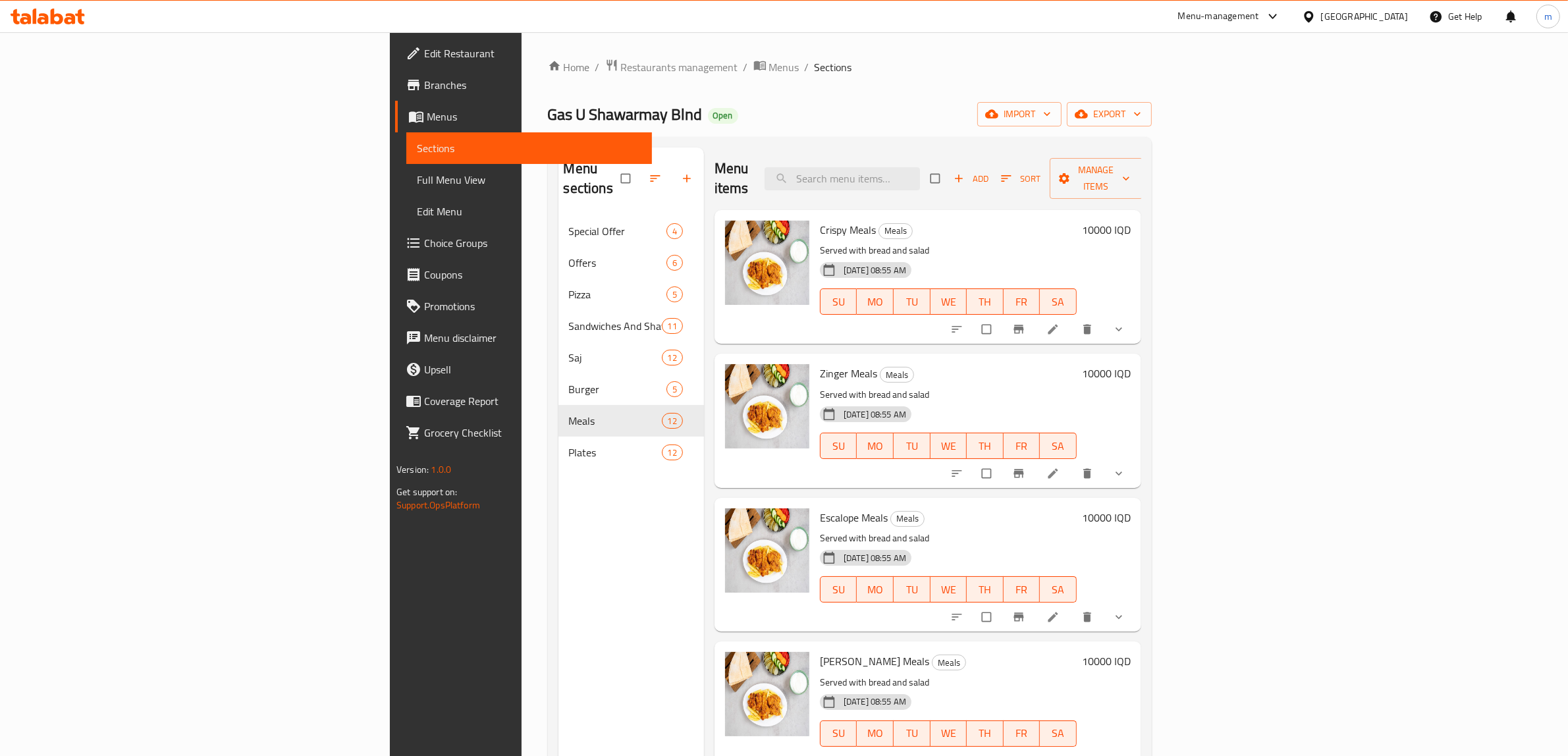
click at [1131, 221] on h6 "10000 IQD" at bounding box center [1106, 230] width 48 height 19
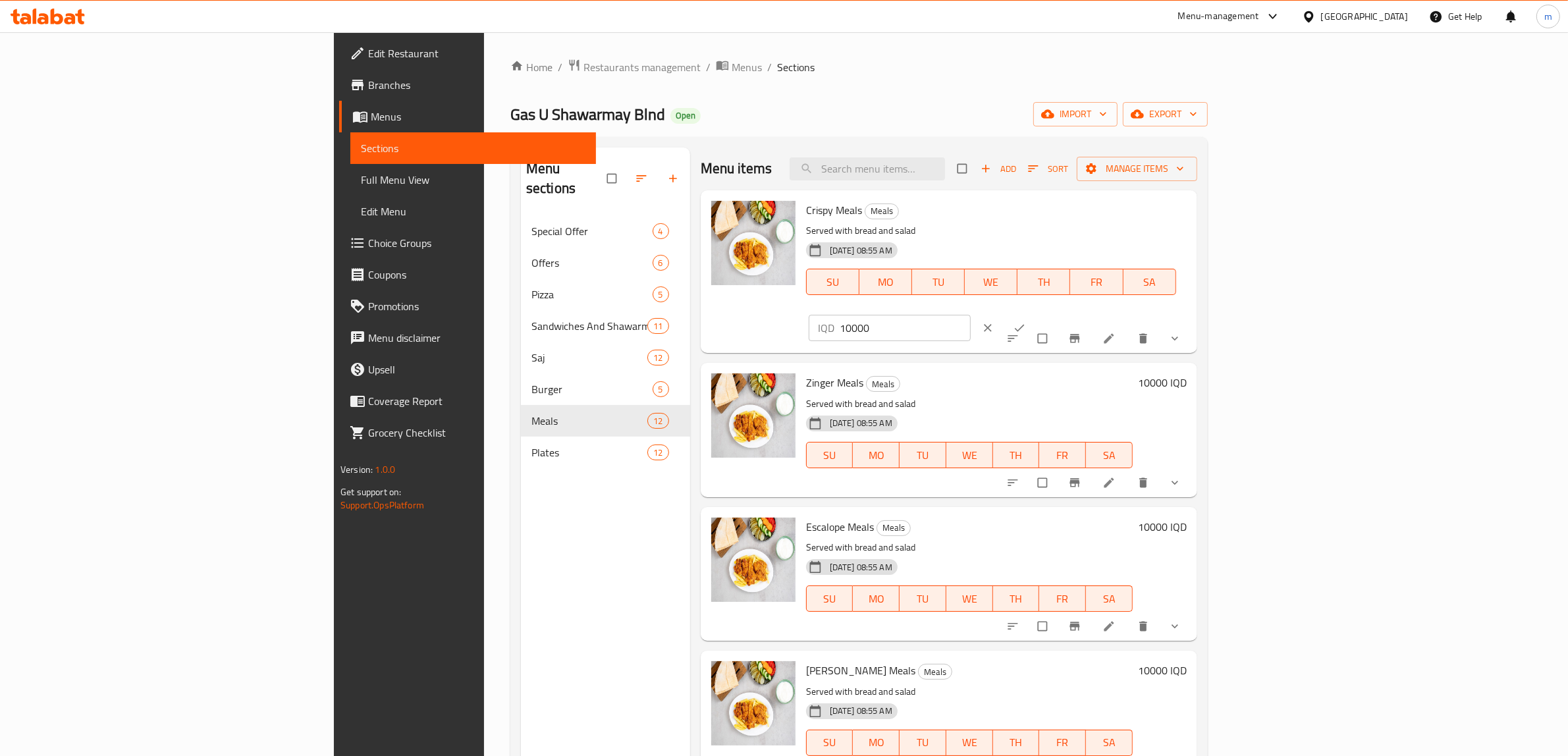
click at [972, 315] on input "10000" at bounding box center [906, 328] width 131 height 26
paste input "3"
type input "13000"
click at [1182, 332] on icon "show more" at bounding box center [1175, 338] width 13 height 13
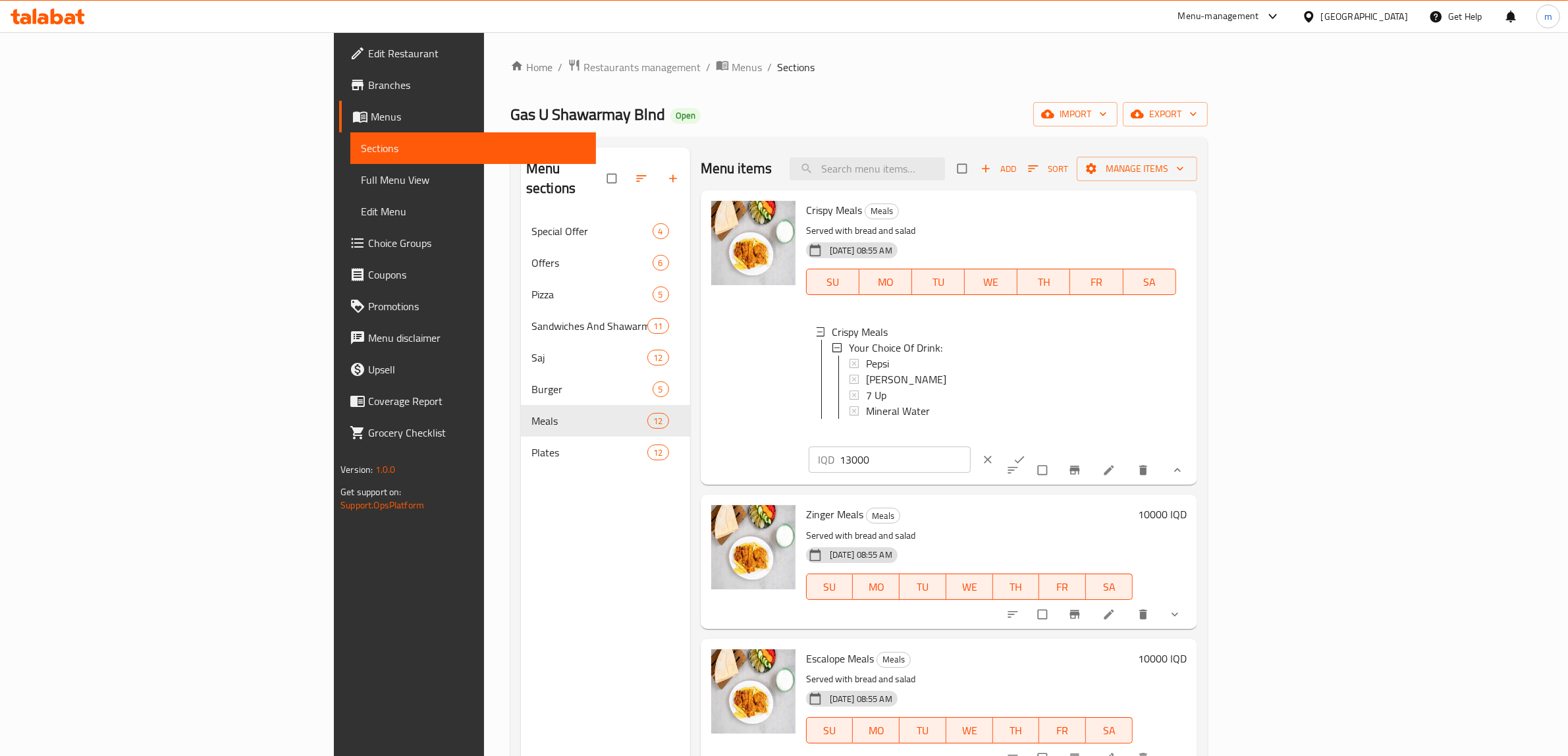
click at [1026, 453] on icon "ok" at bounding box center [1019, 459] width 13 height 13
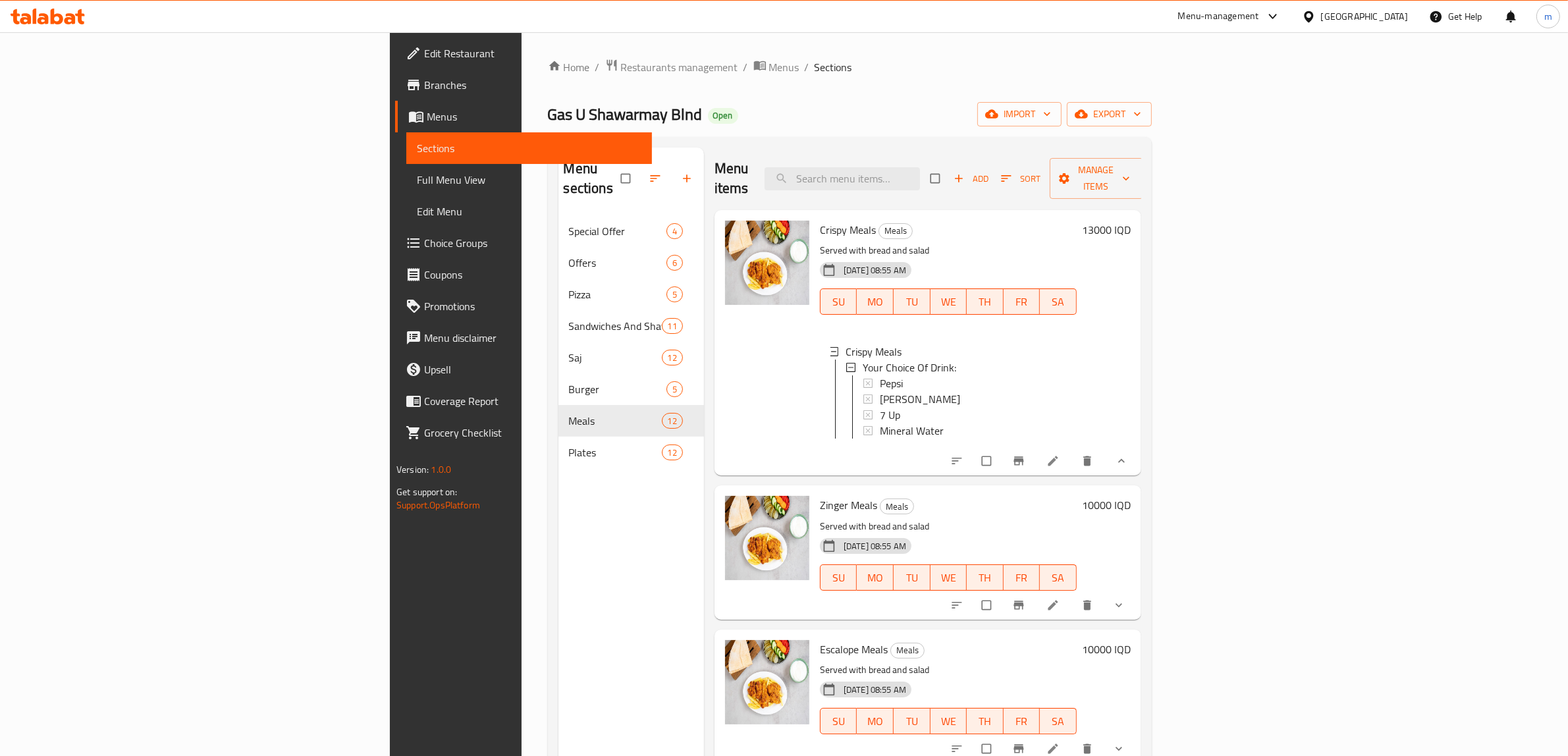
click at [1131, 496] on h6 "10000 IQD" at bounding box center [1106, 505] width 48 height 19
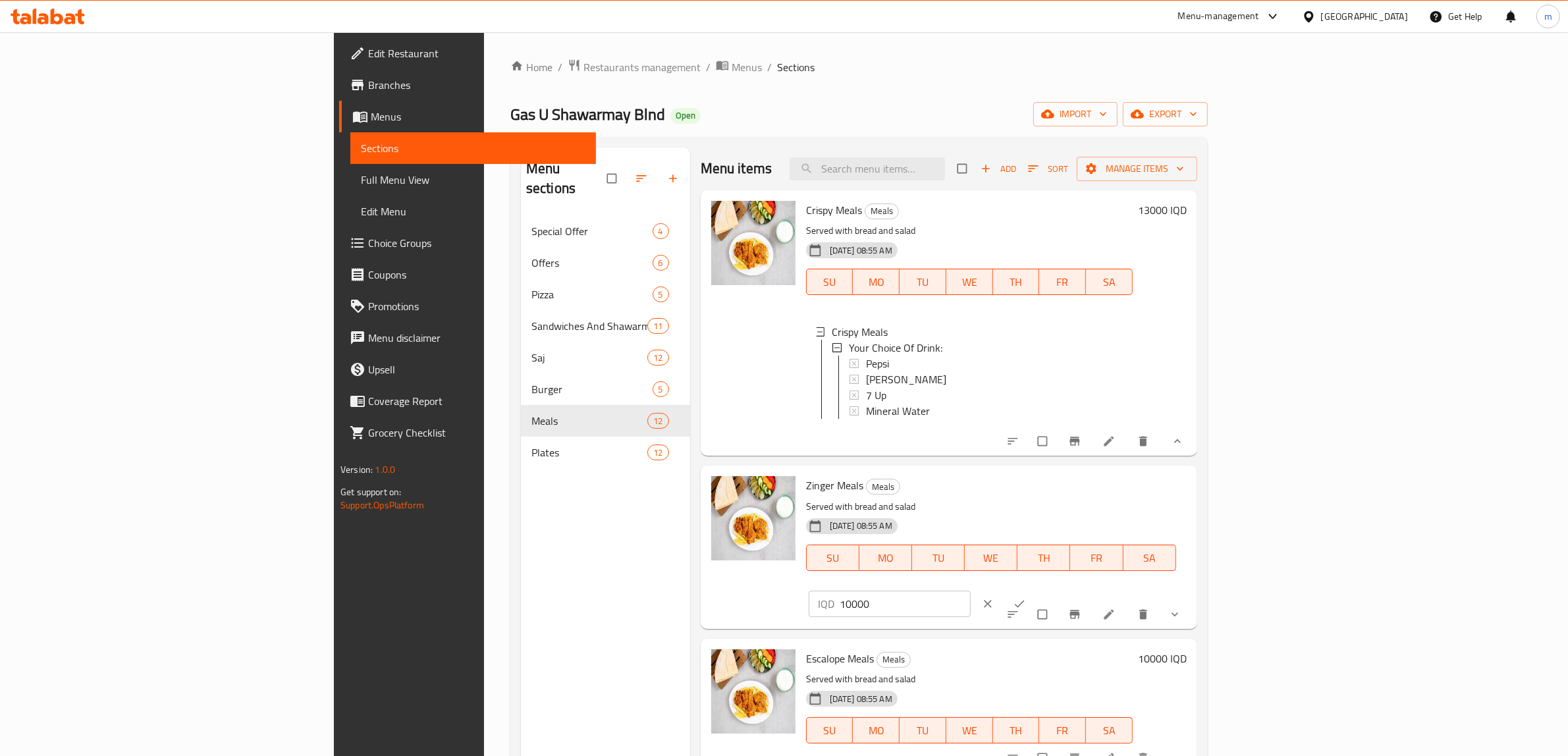
click at [972, 591] on input "10000" at bounding box center [906, 604] width 131 height 26
paste input "3"
type input "13000"
click at [1026, 597] on icon "ok" at bounding box center [1019, 603] width 13 height 13
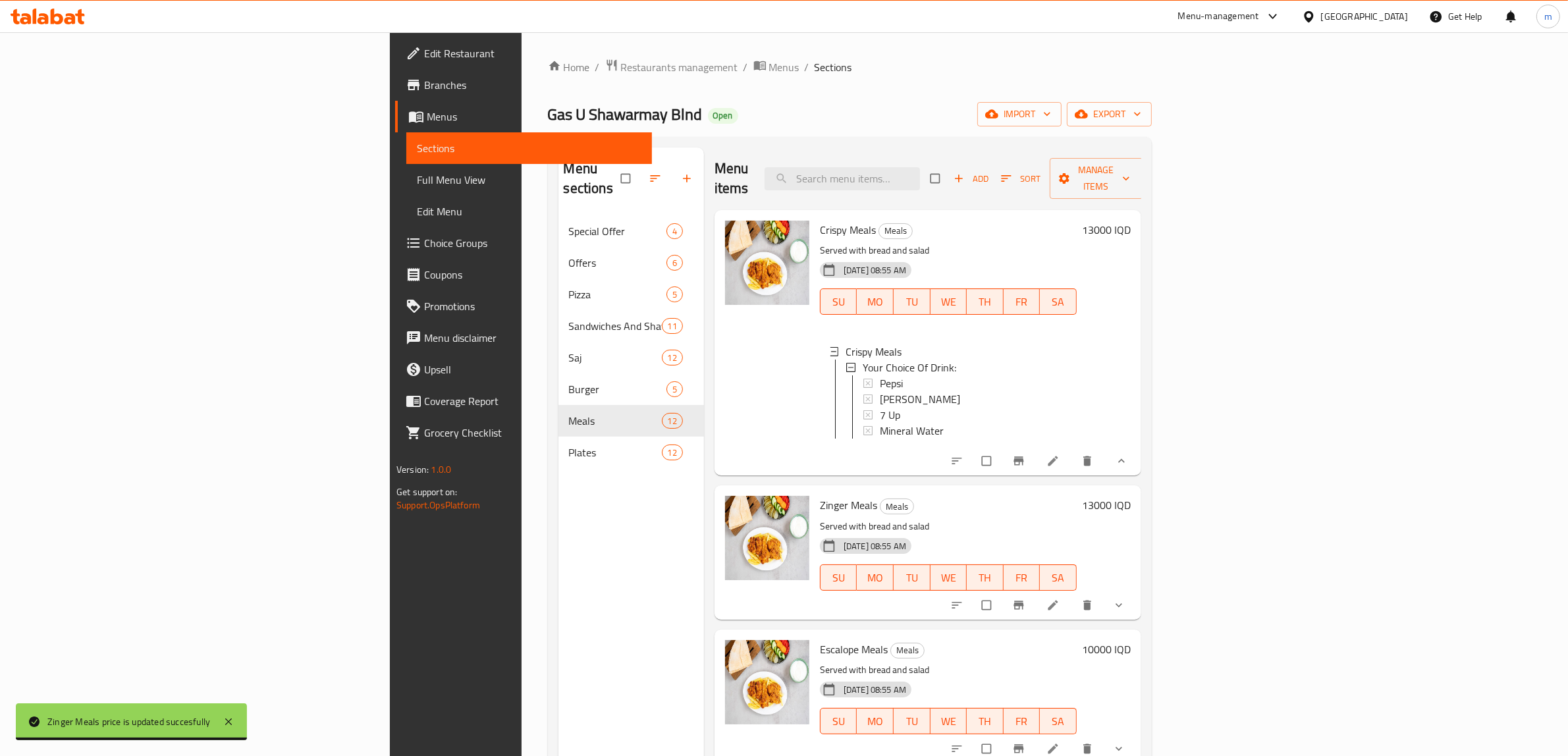
click at [1131, 640] on h6 "10000 IQD" at bounding box center [1106, 649] width 48 height 19
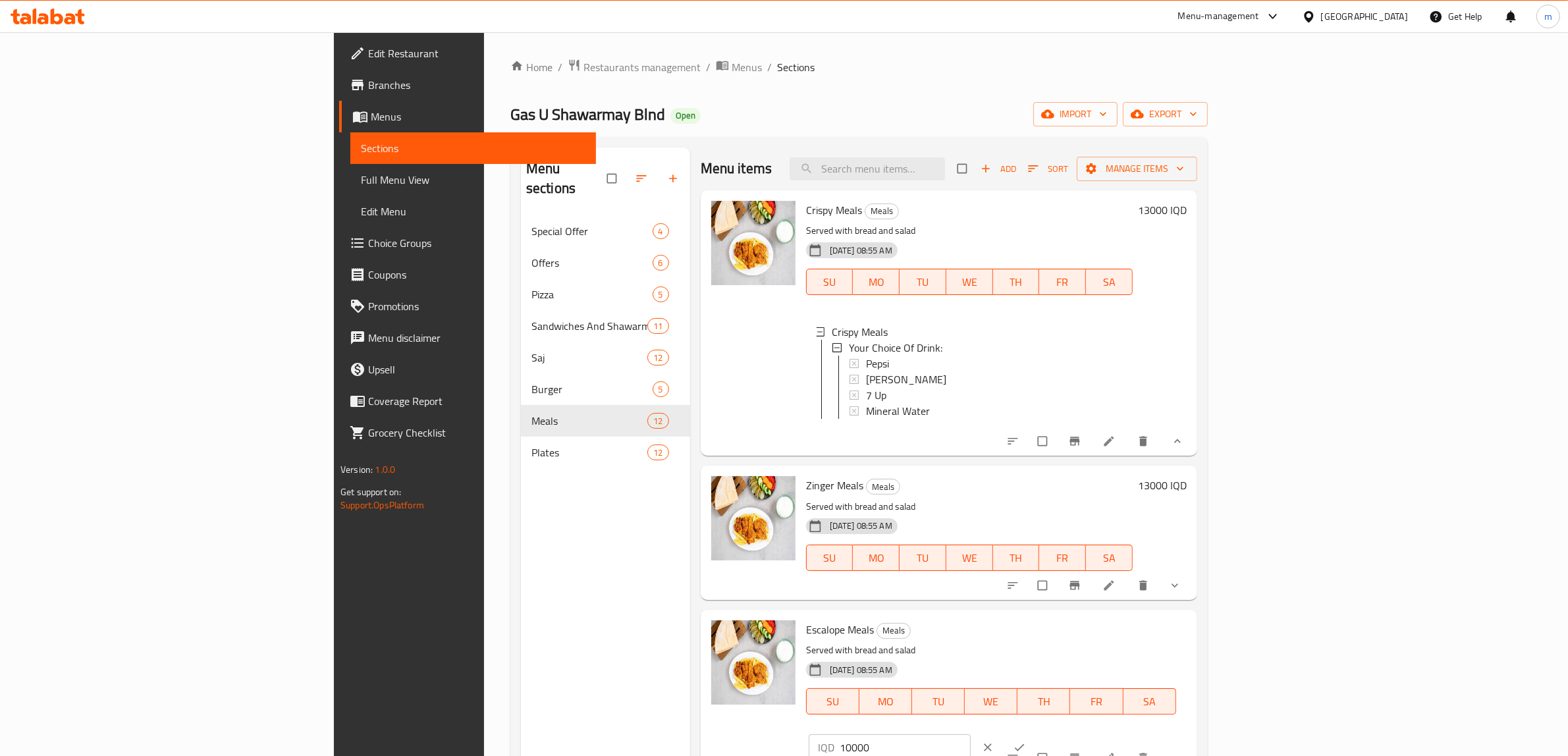
click at [972, 734] on input "10000" at bounding box center [906, 747] width 131 height 26
paste input "3"
type input "13000"
click at [1029, 741] on span "ok" at bounding box center [1021, 747] width 16 height 13
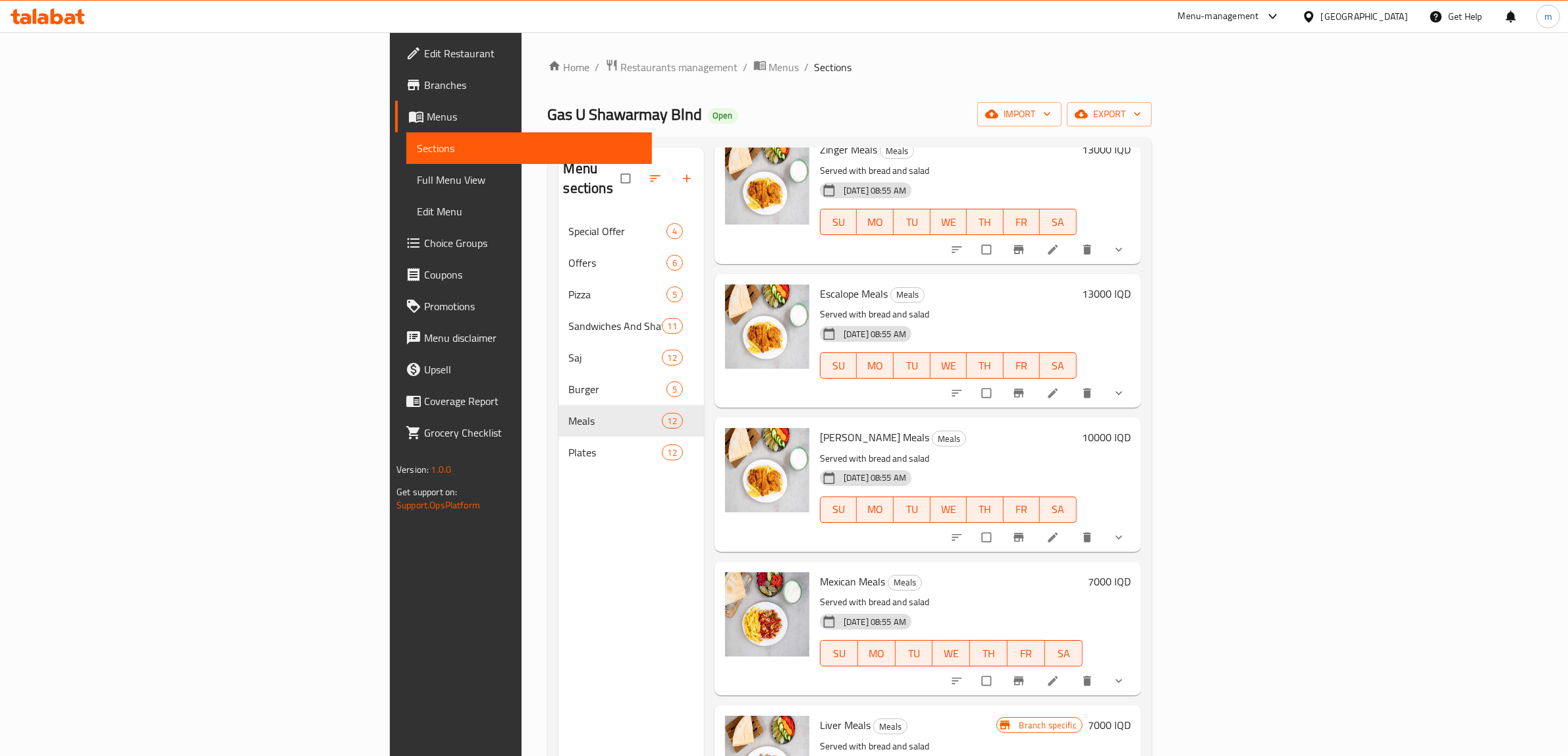
scroll to position [363, 0]
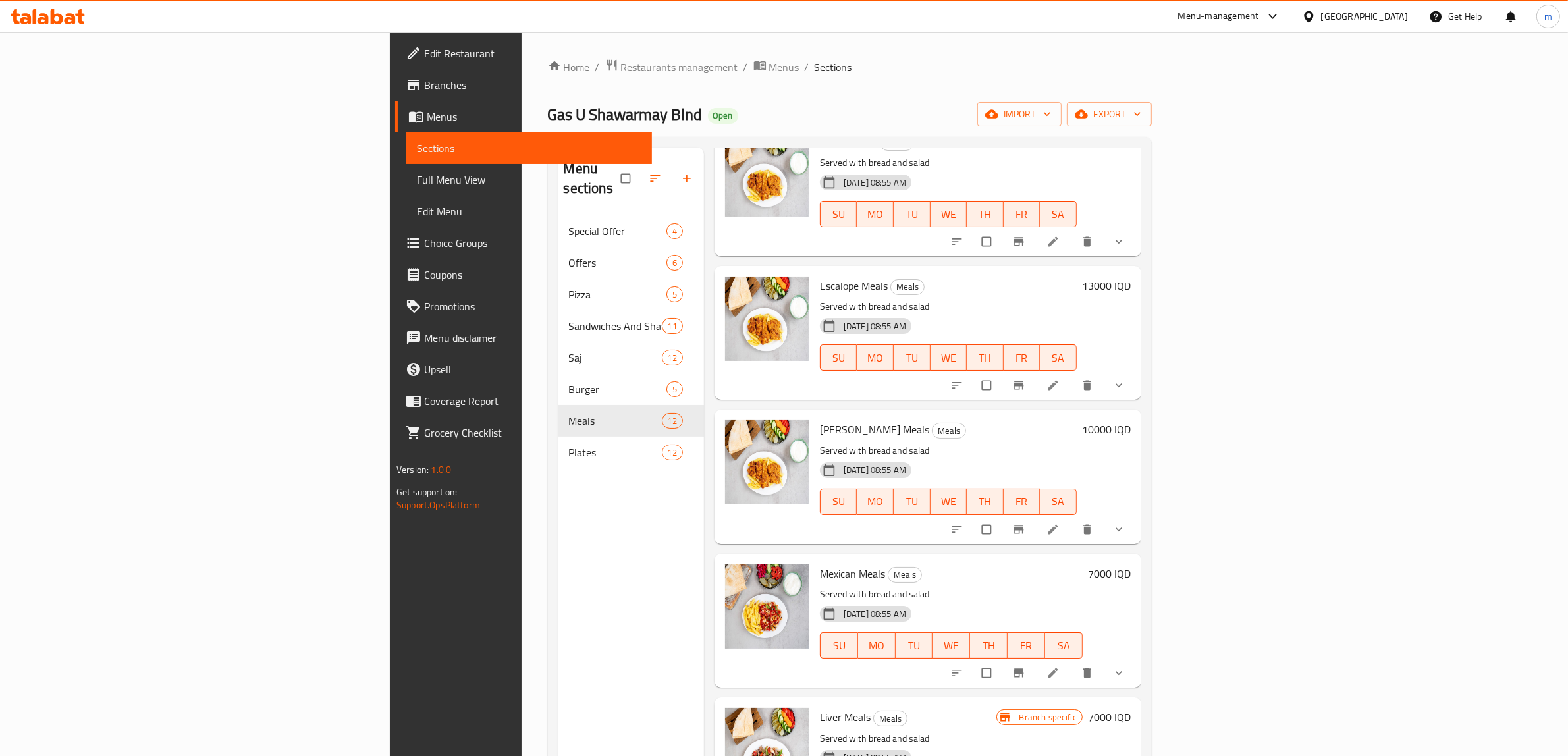
click at [1131, 429] on h6 "10000 IQD" at bounding box center [1106, 429] width 48 height 19
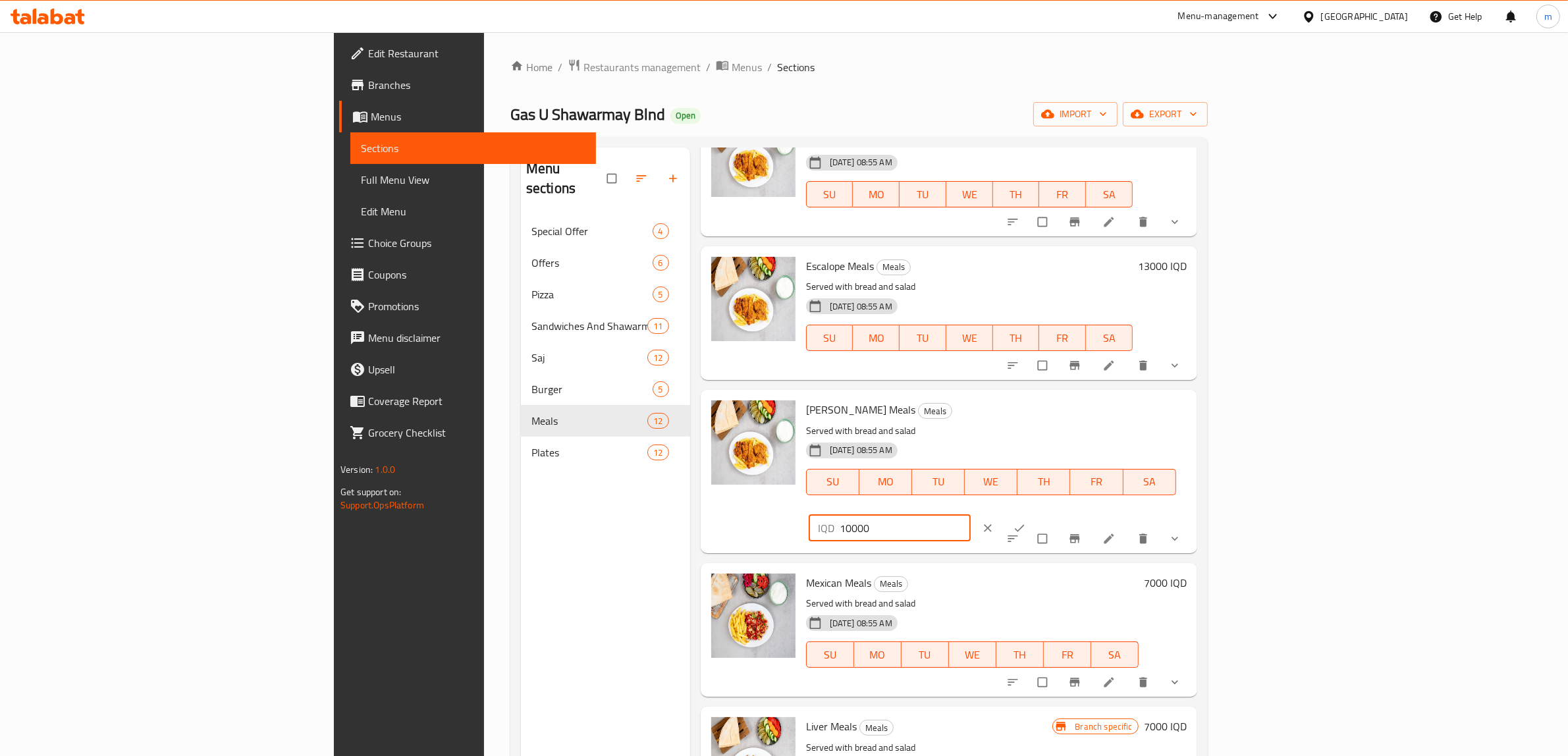
click at [972, 515] on input "10000" at bounding box center [906, 528] width 131 height 26
paste input "3"
type input "13000"
click at [1026, 522] on icon "ok" at bounding box center [1019, 528] width 13 height 13
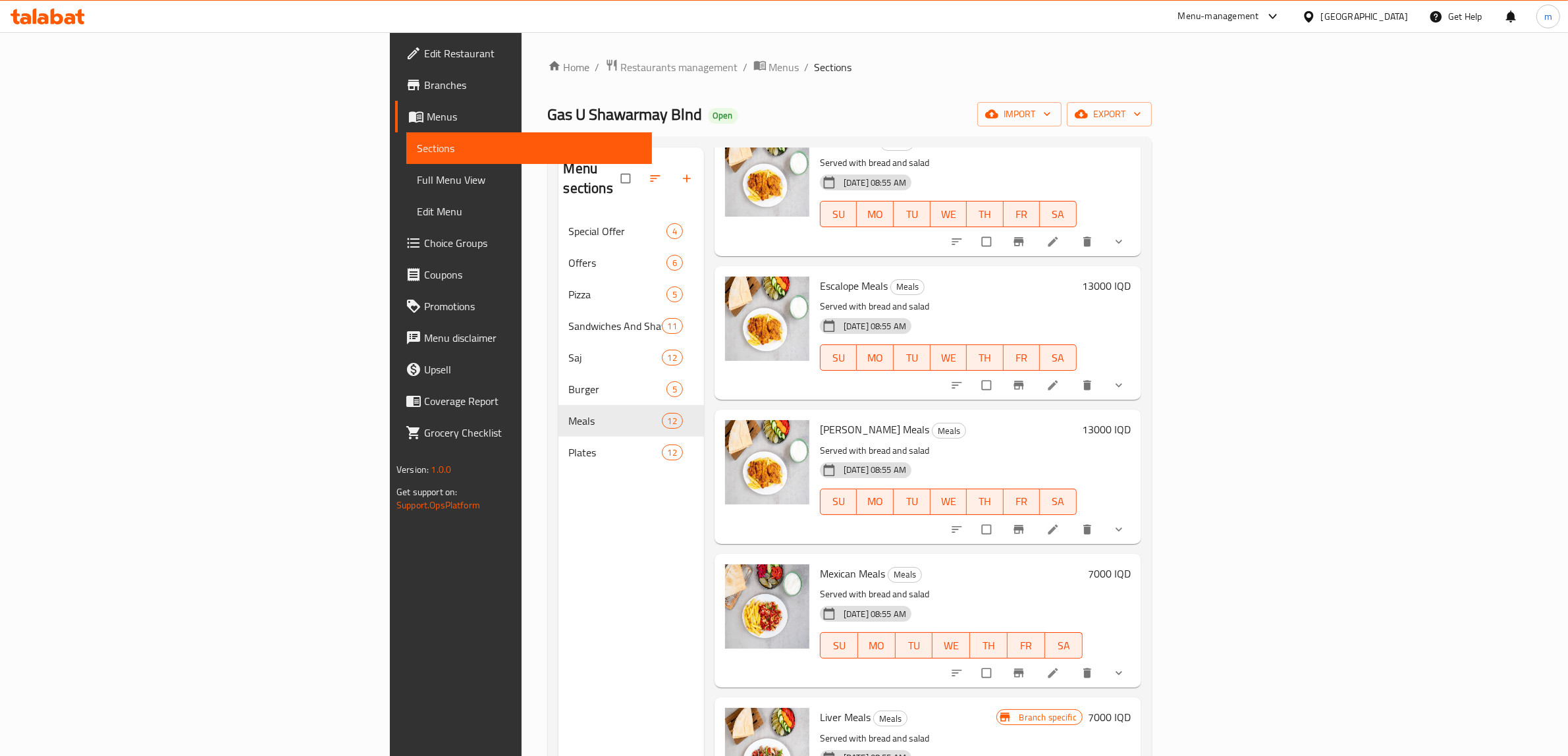
click at [1131, 565] on h6 "7000 IQD" at bounding box center [1110, 573] width 43 height 19
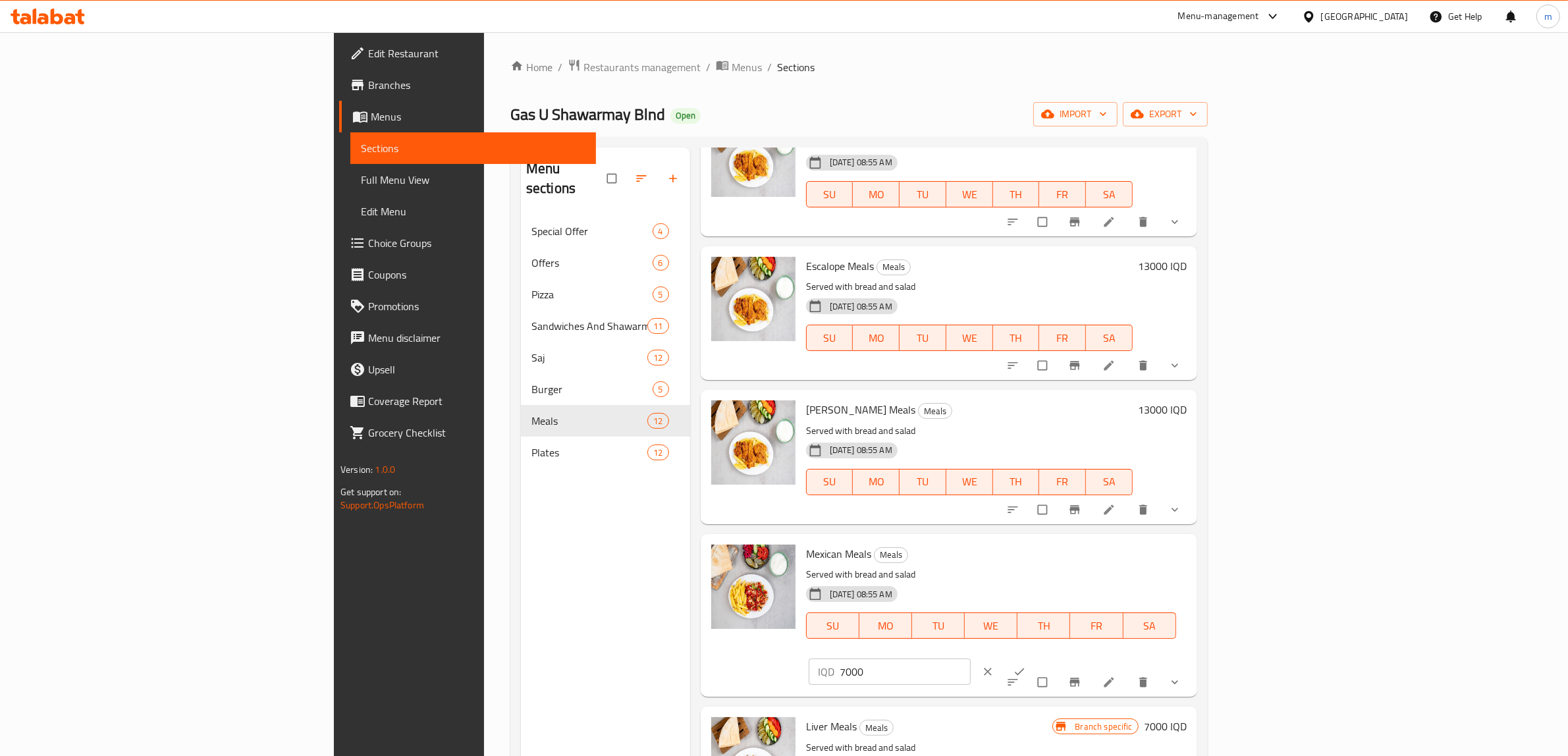
click at [972, 658] on input "7000" at bounding box center [906, 672] width 131 height 26
paste input "12"
type input "12000"
click at [1026, 665] on icon "ok" at bounding box center [1019, 671] width 13 height 13
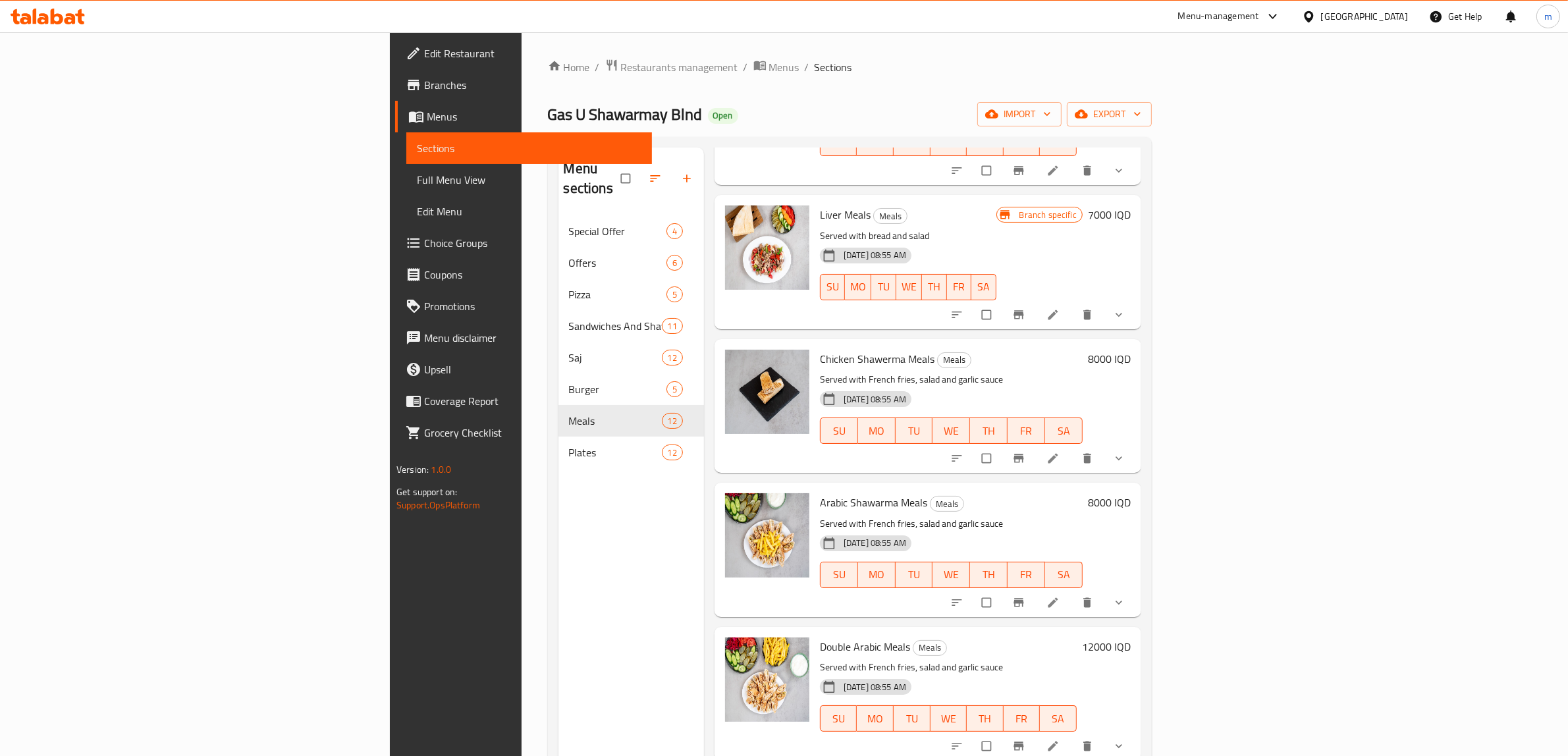
scroll to position [810, 0]
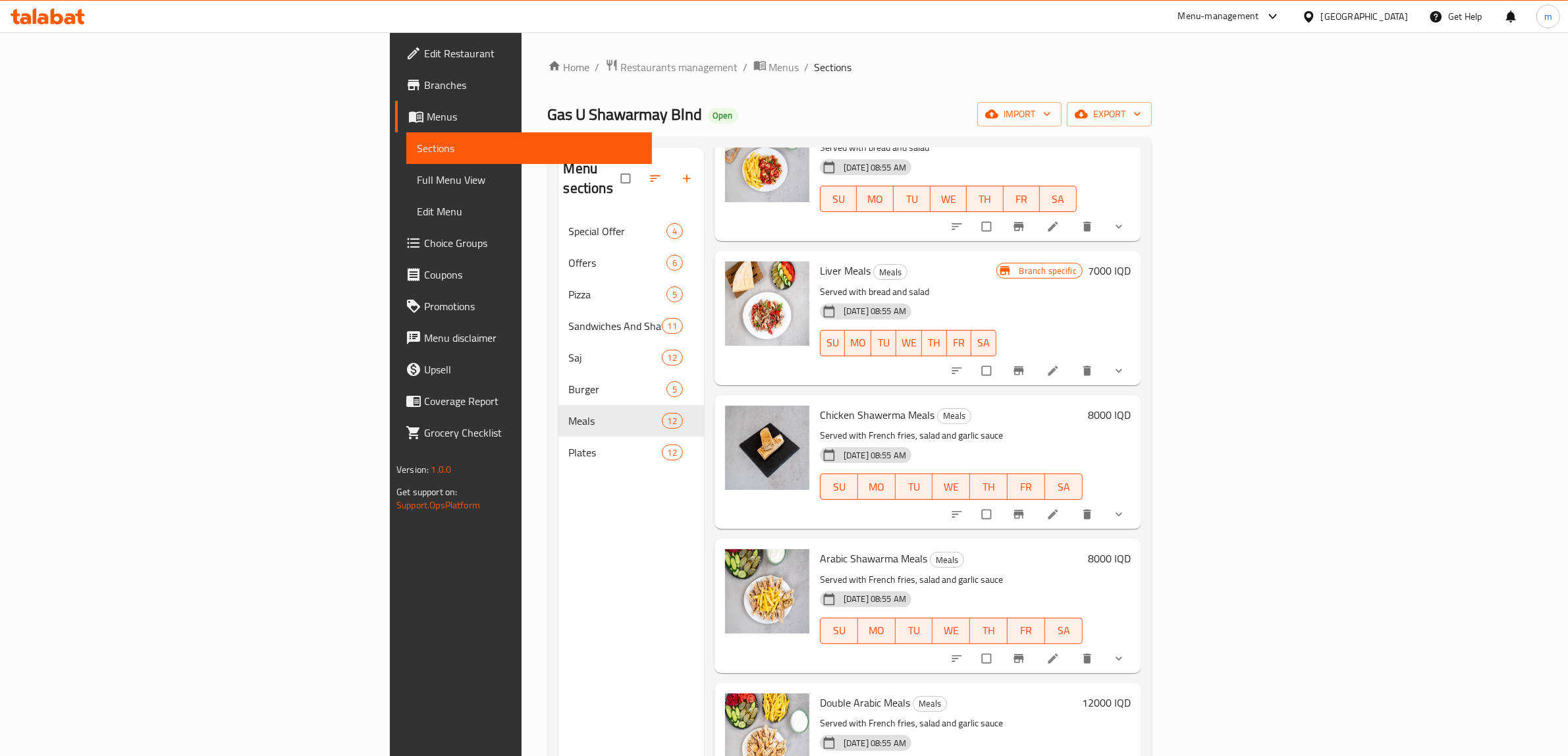
click at [1131, 264] on h6 "7000 IQD" at bounding box center [1110, 270] width 43 height 19
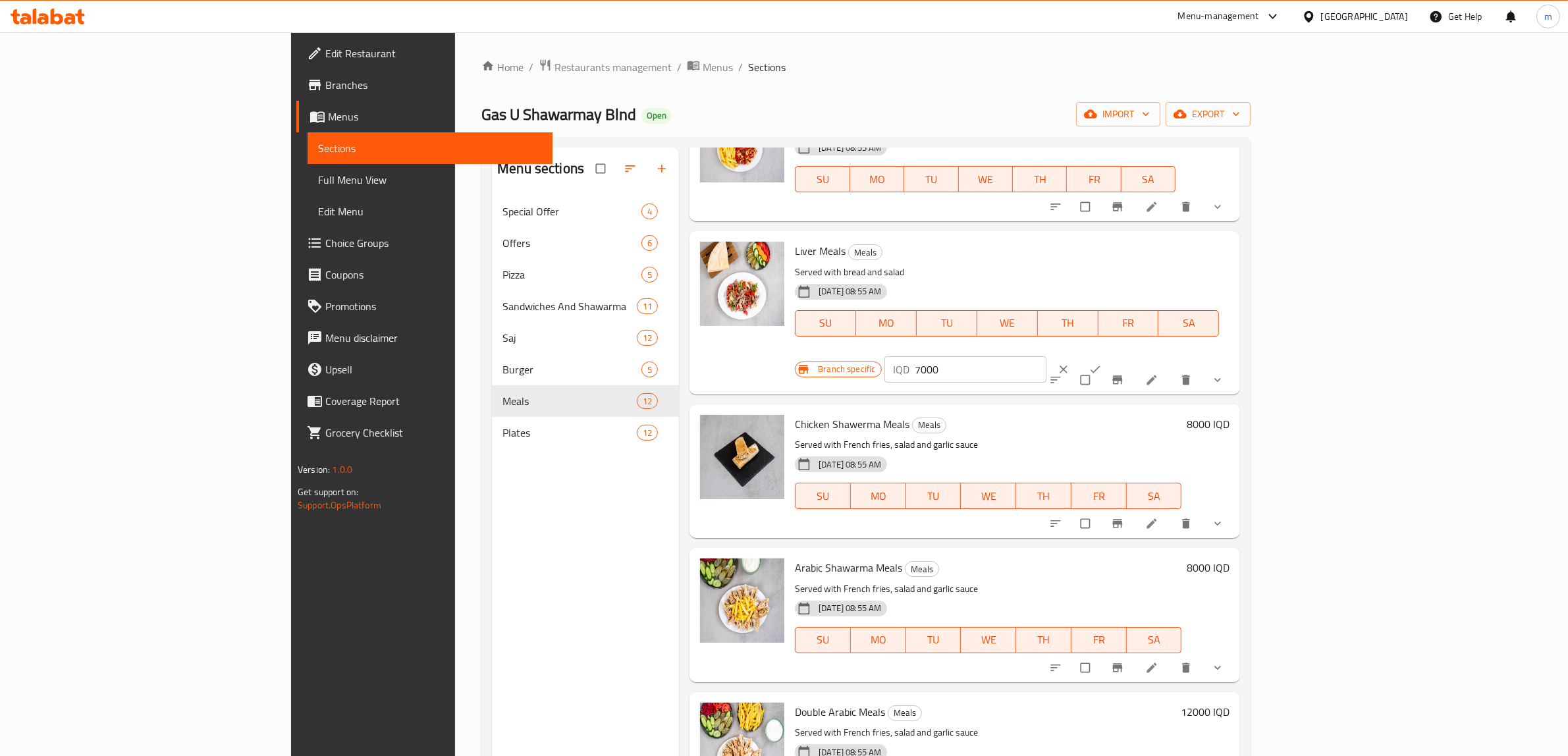
click at [1047, 356] on input "7000" at bounding box center [981, 369] width 131 height 26
paste input "12"
type input "12000"
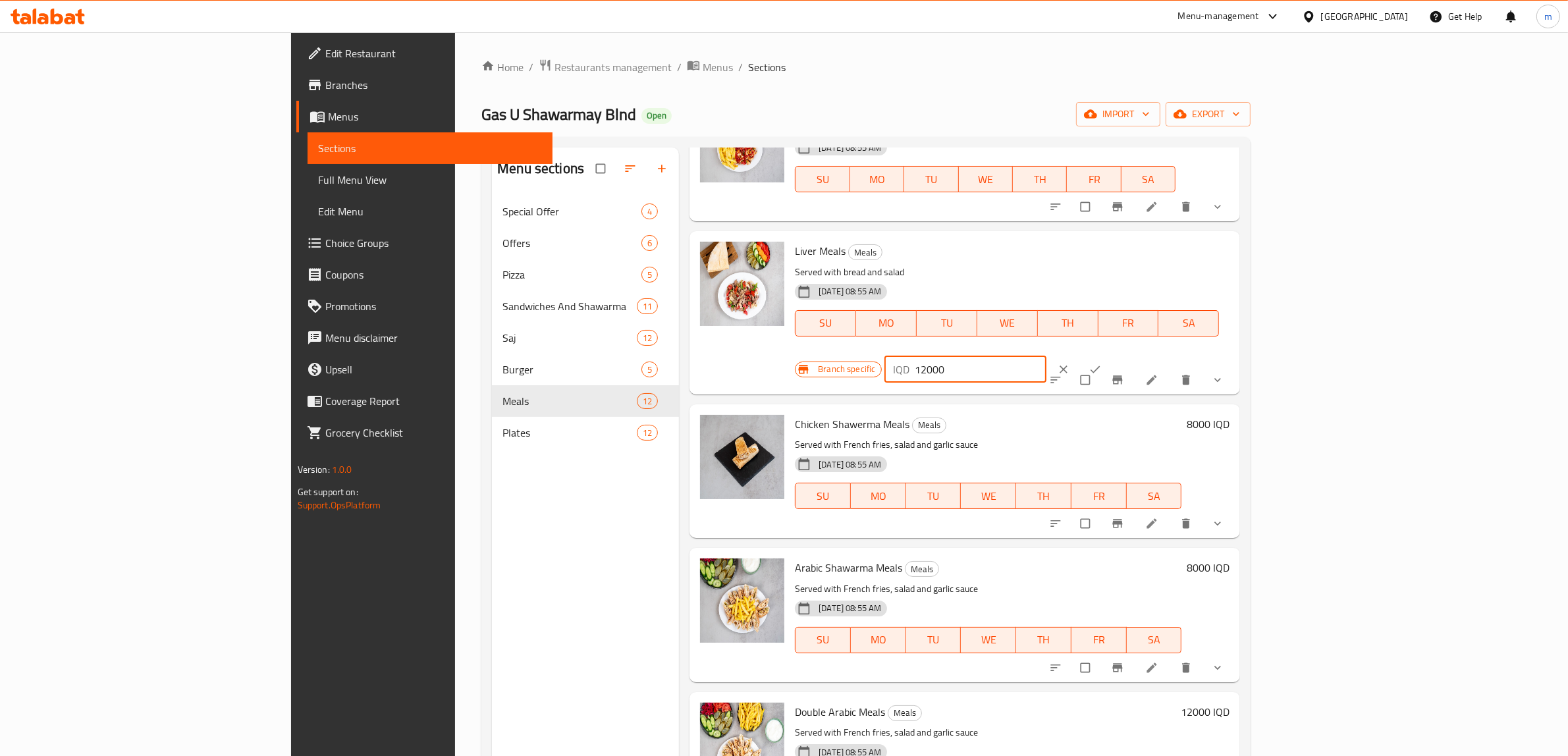
click at [1113, 355] on button "ok" at bounding box center [1097, 369] width 32 height 29
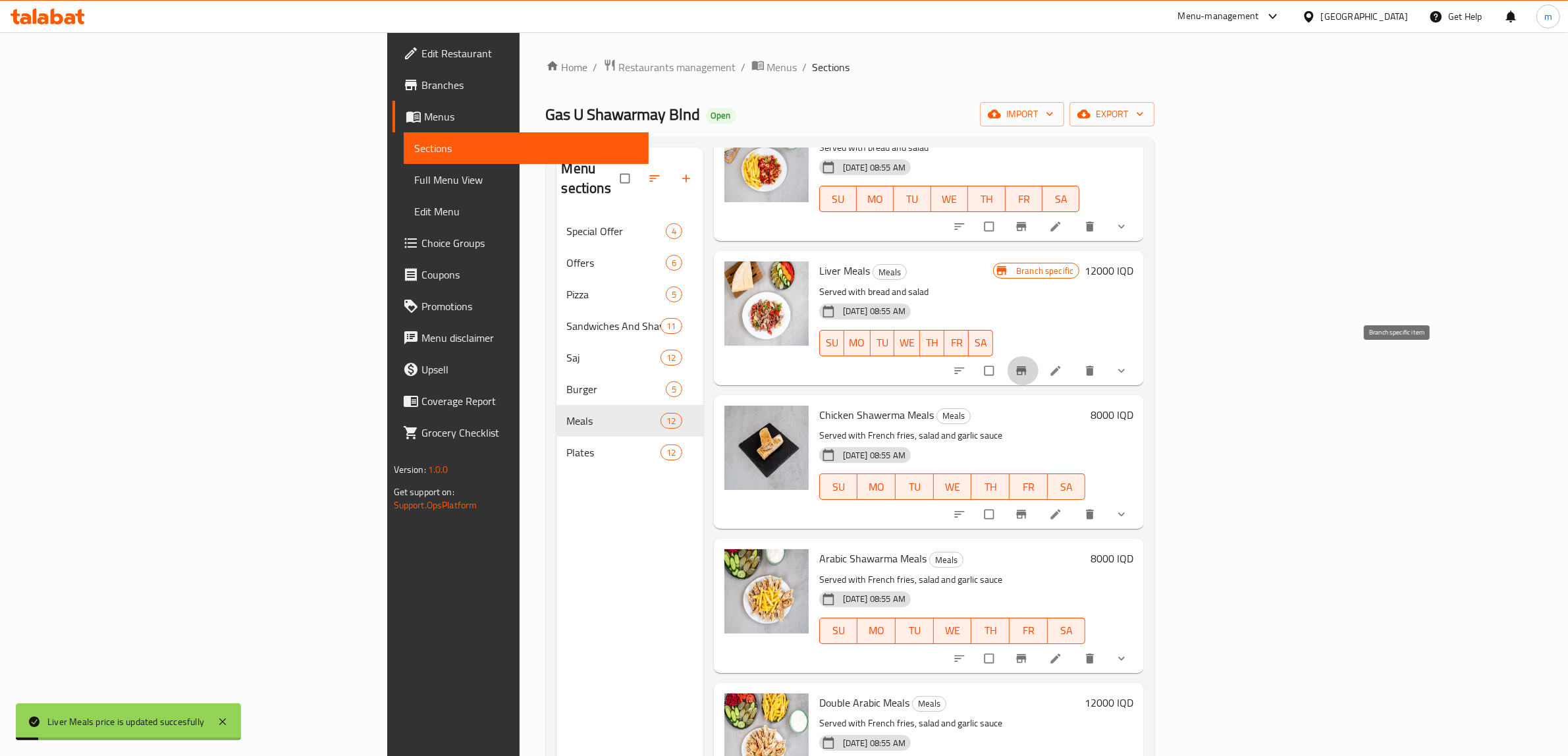
click at [1028, 364] on icon "Branch-specific-item" at bounding box center [1021, 370] width 13 height 13
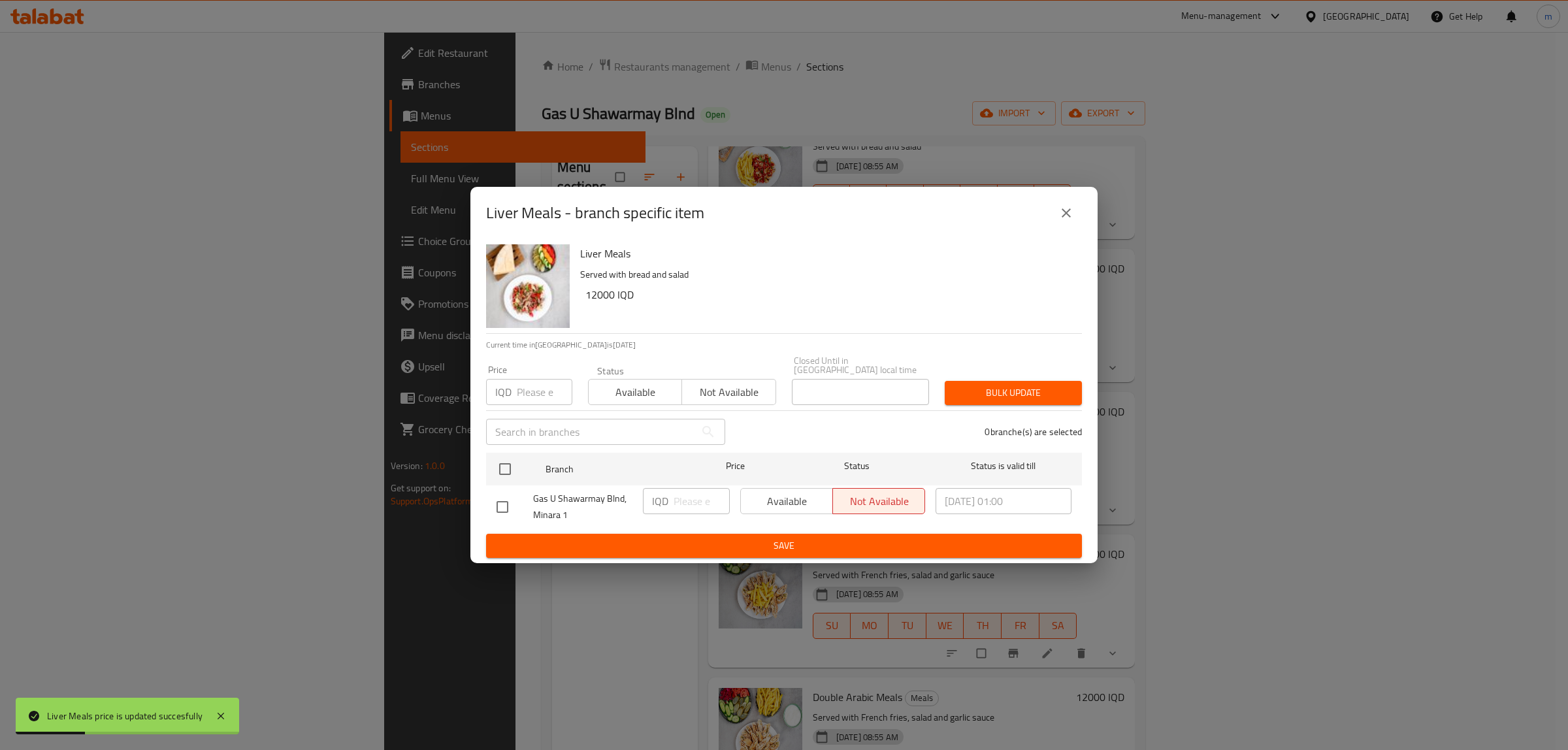
click at [1070, 220] on icon "close" at bounding box center [1066, 213] width 16 height 16
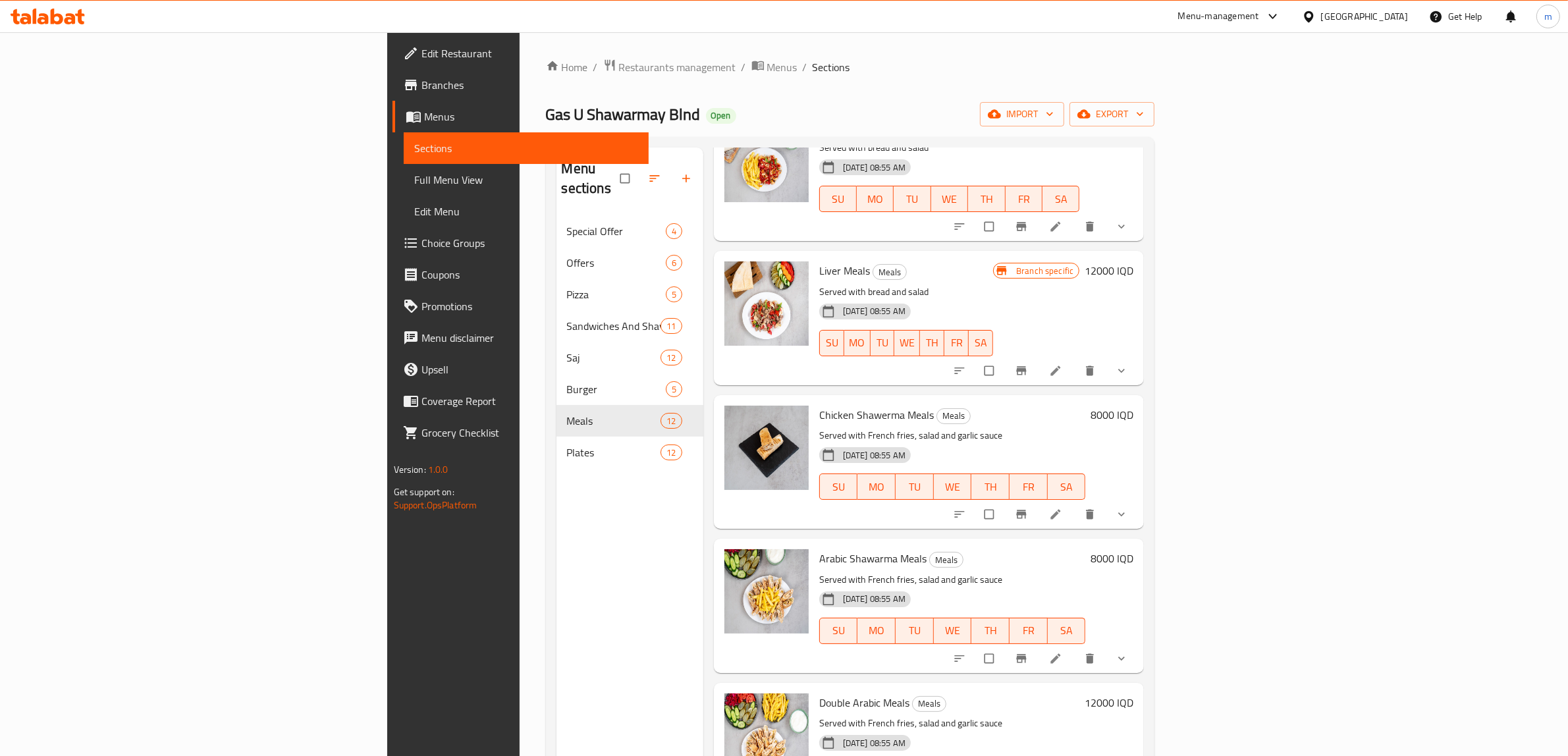
click at [1129, 652] on icon "show more" at bounding box center [1122, 658] width 13 height 13
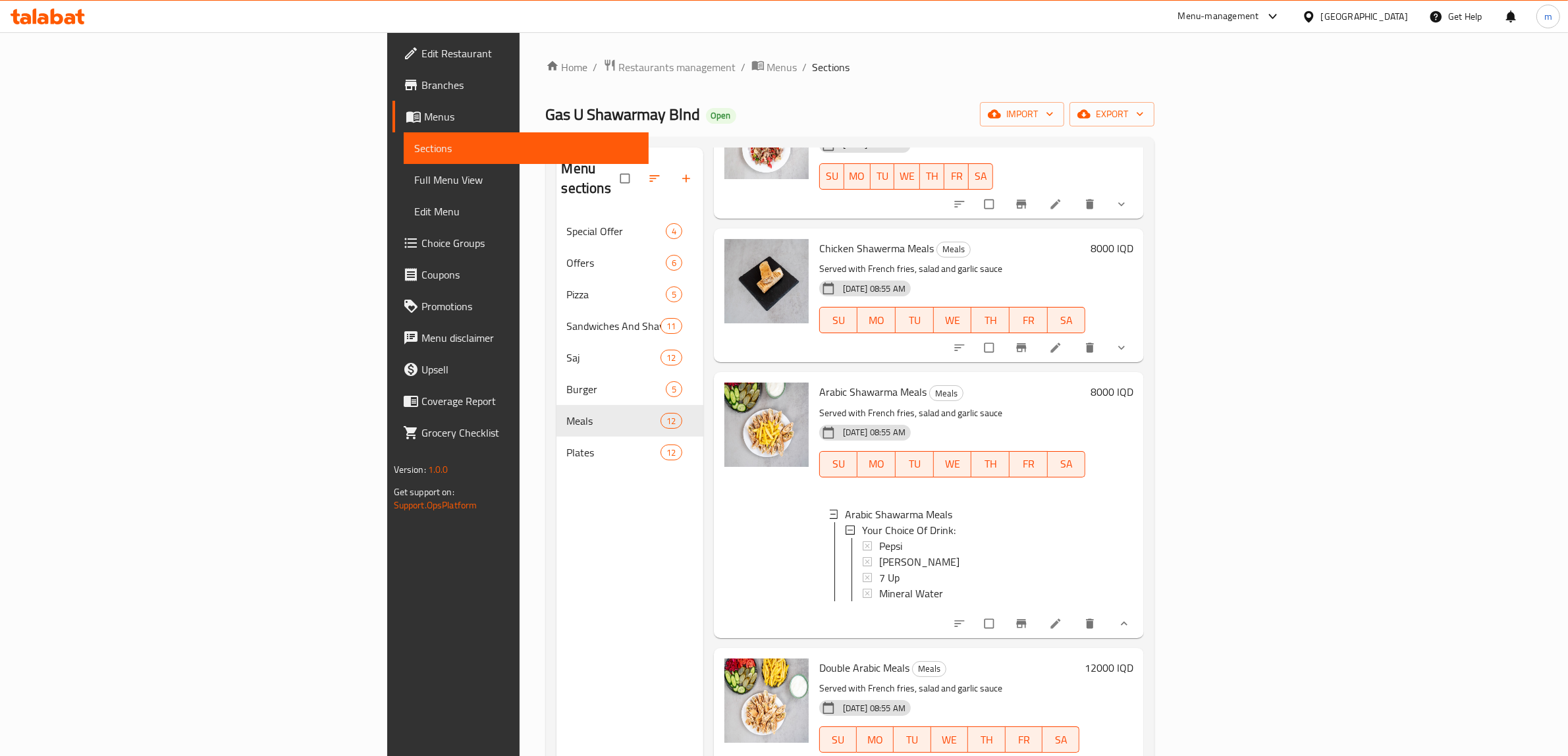
scroll to position [1029, 0]
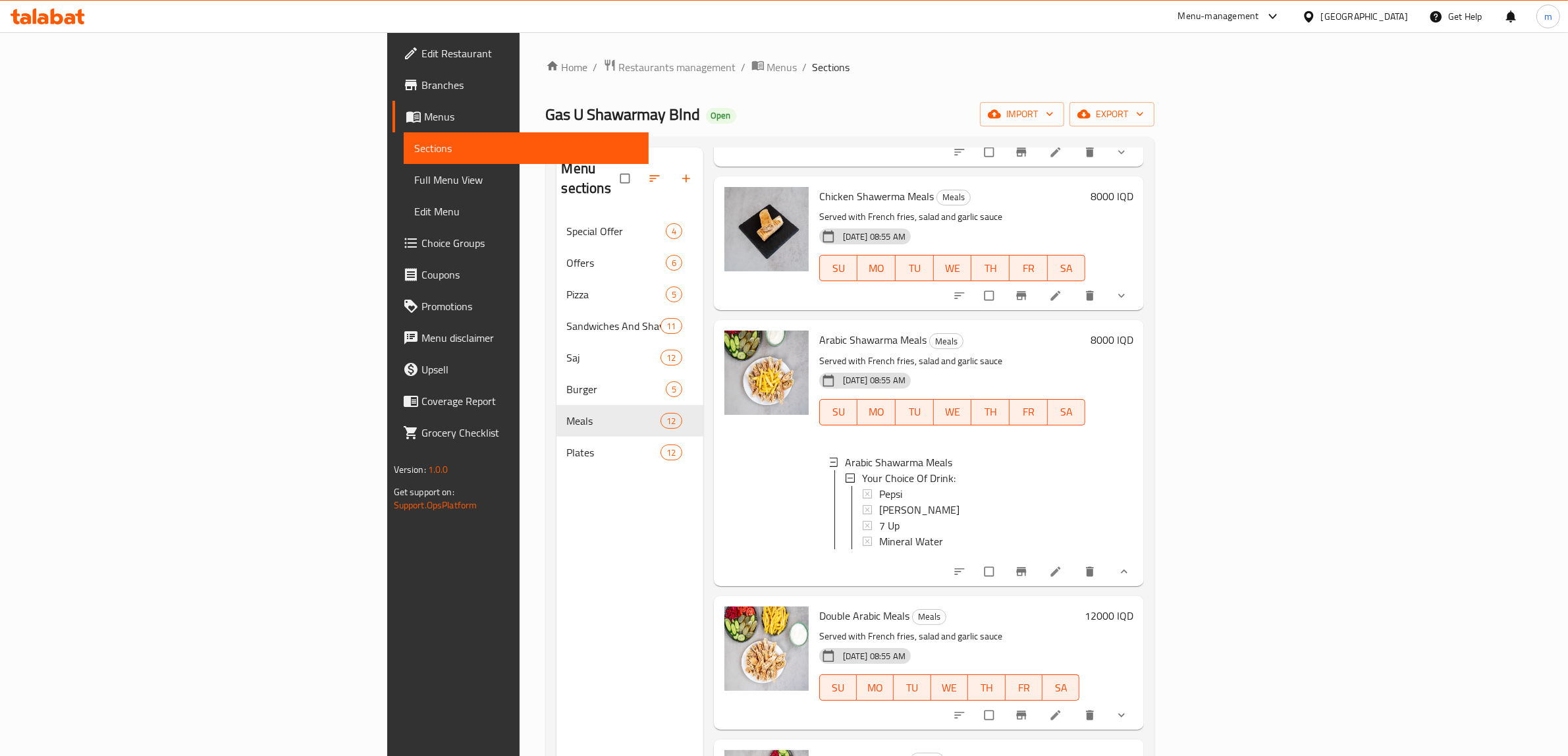
click at [1139, 298] on button "show more" at bounding box center [1123, 295] width 32 height 29
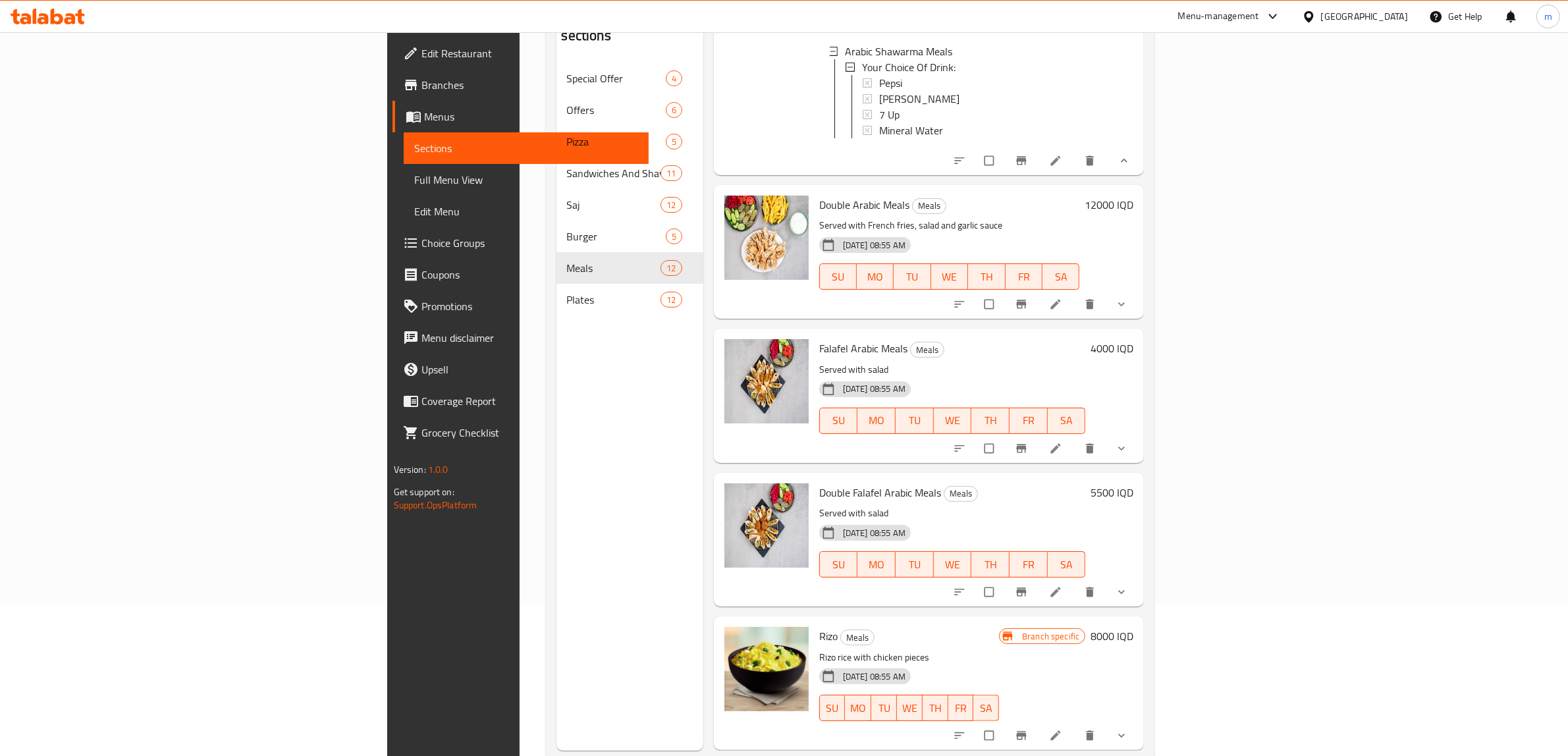
scroll to position [185, 0]
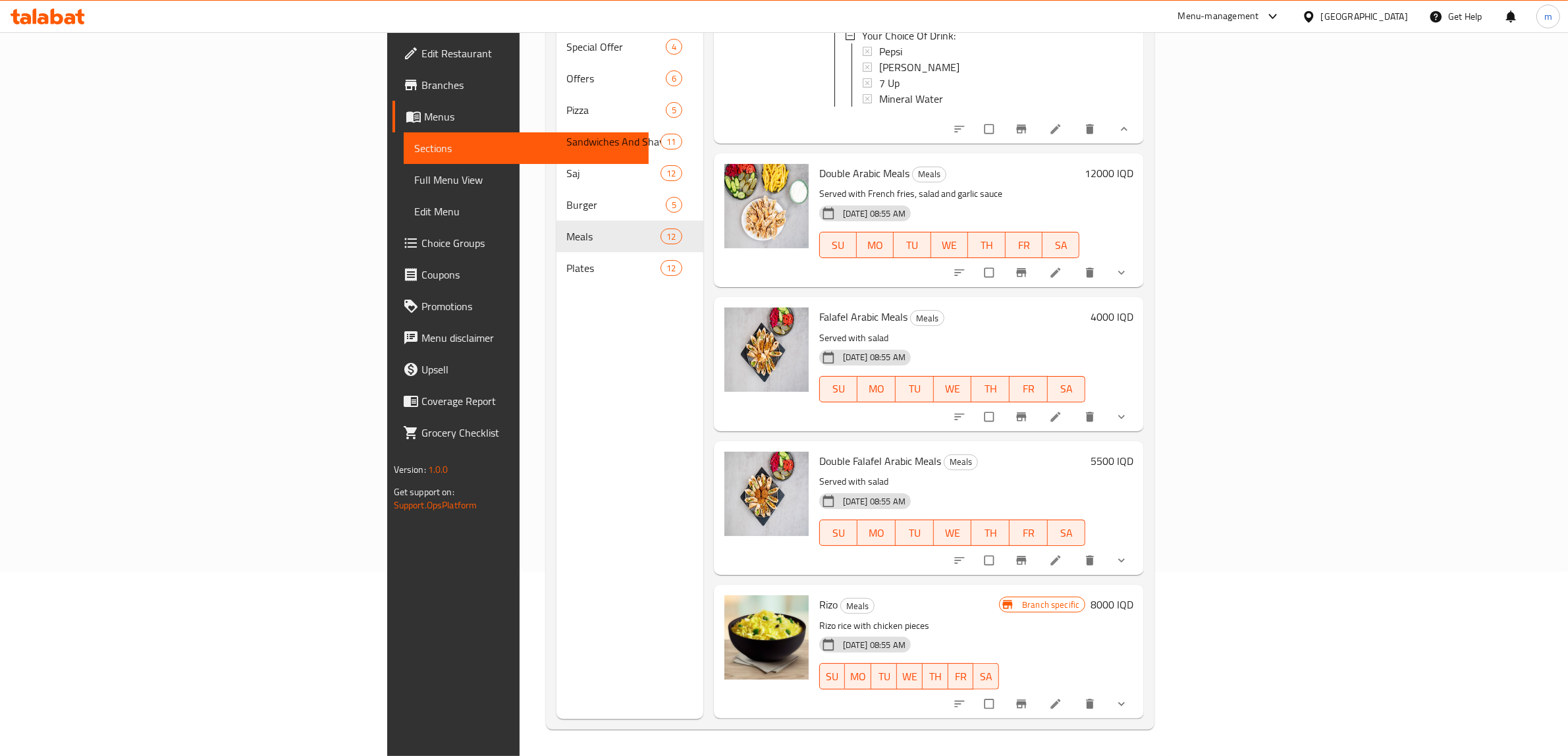
click at [1133, 313] on h6 "4000 IQD" at bounding box center [1112, 317] width 43 height 19
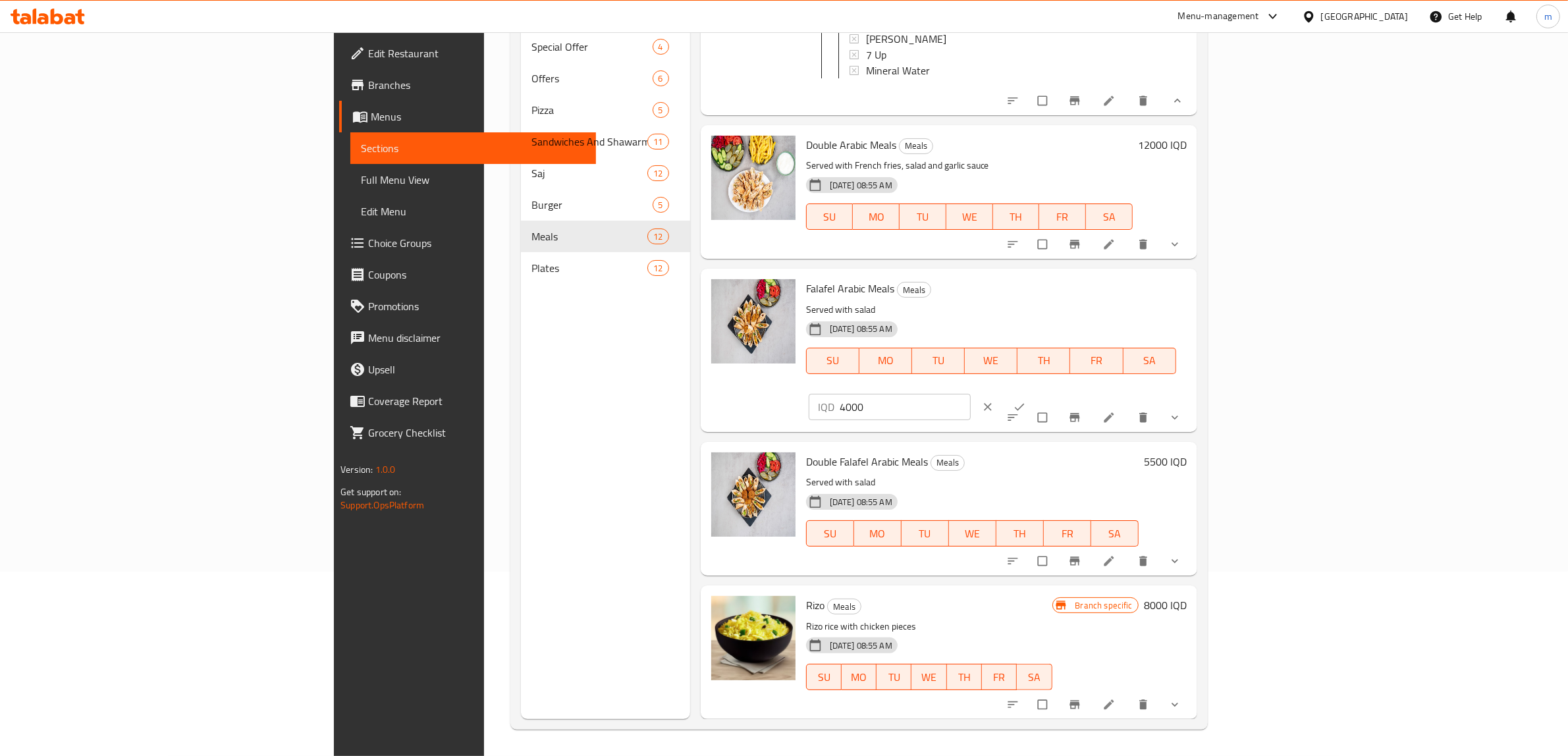
click at [972, 394] on input "4000" at bounding box center [906, 407] width 131 height 26
paste input "5"
type input "5000"
click at [1029, 400] on span "ok" at bounding box center [1021, 407] width 16 height 13
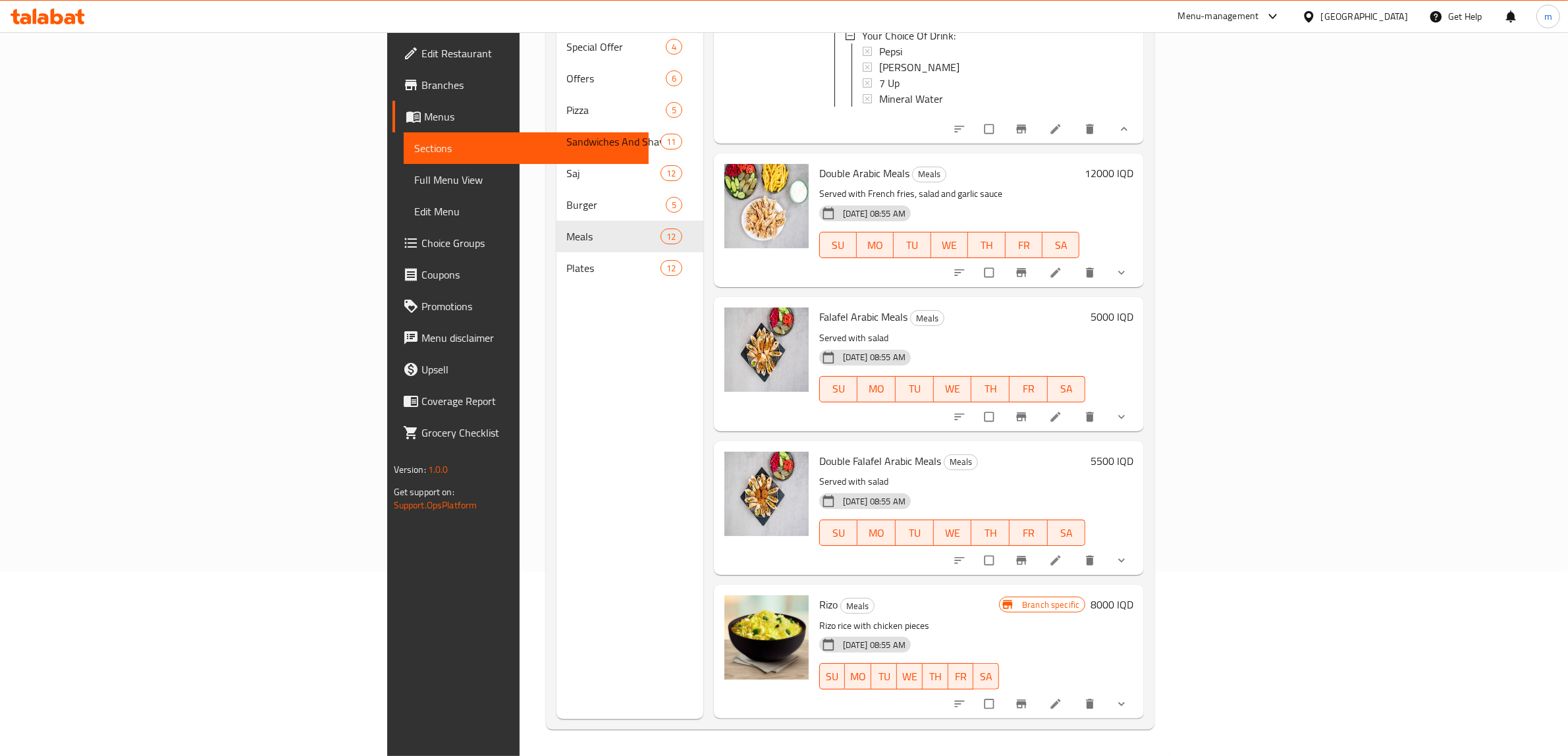
click at [1133, 458] on h6 "5500 IQD" at bounding box center [1112, 461] width 43 height 19
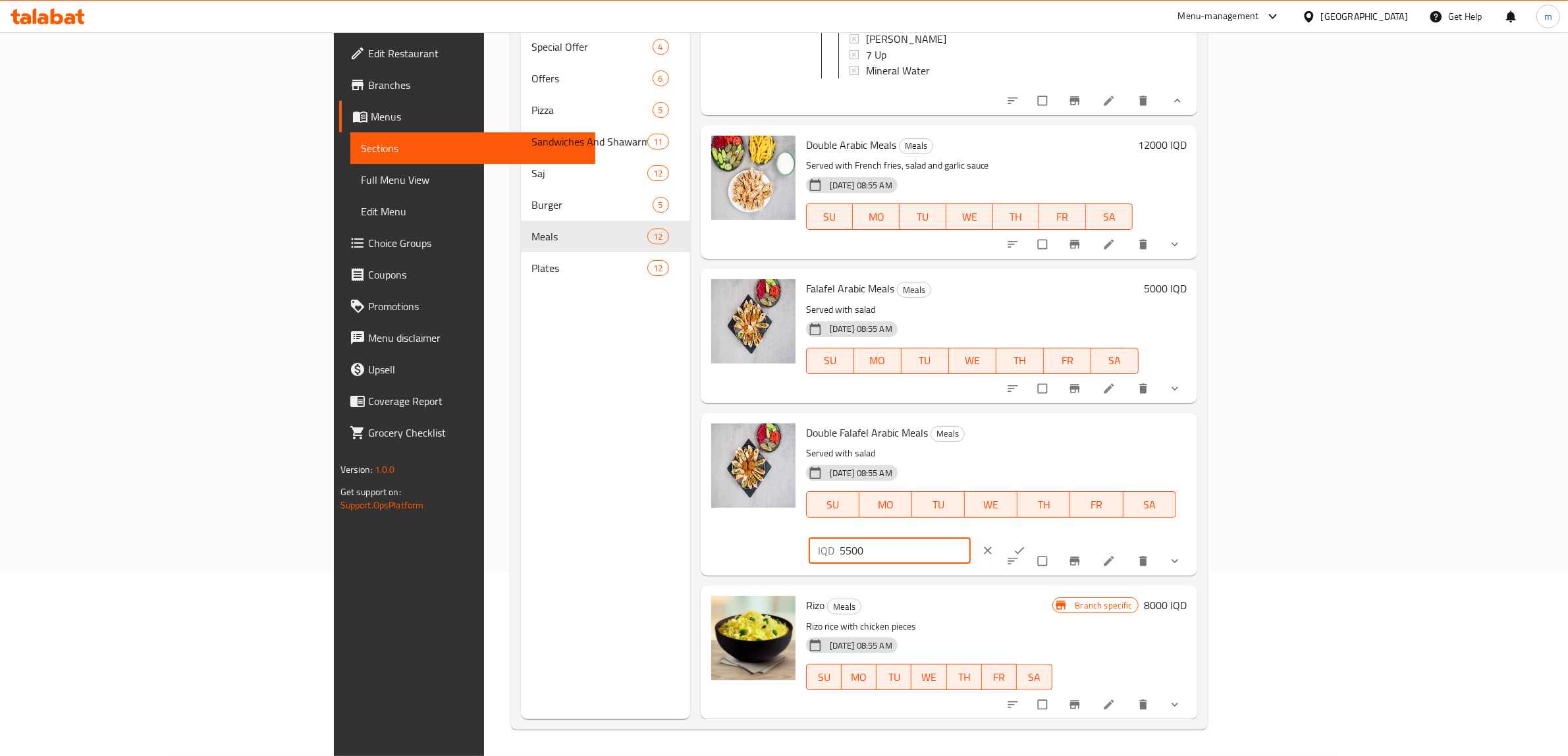
click at [972, 537] on input "5500" at bounding box center [906, 551] width 131 height 26
paste input "6"
type input "6500"
click at [1026, 544] on icon "ok" at bounding box center [1019, 550] width 13 height 13
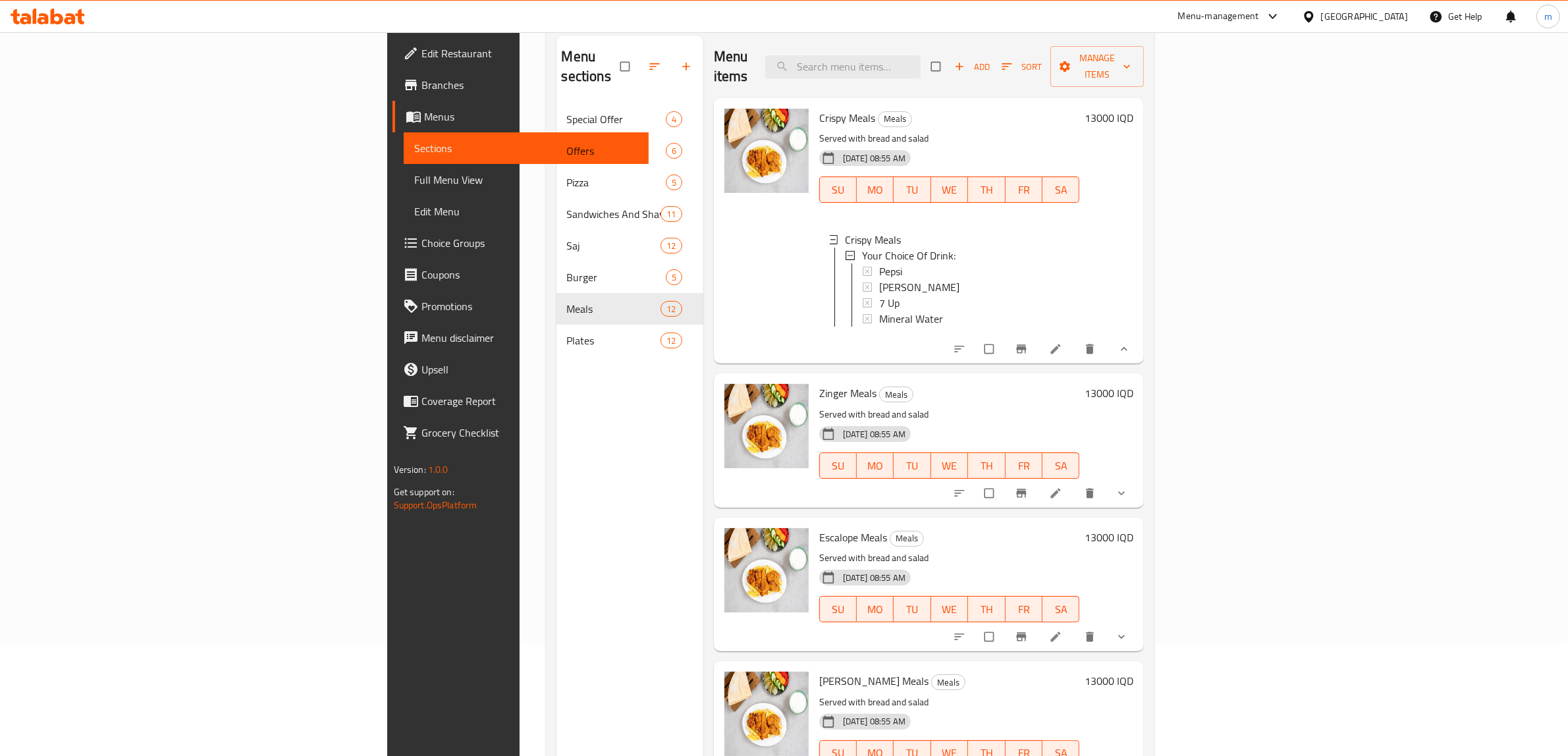
scroll to position [0, 0]
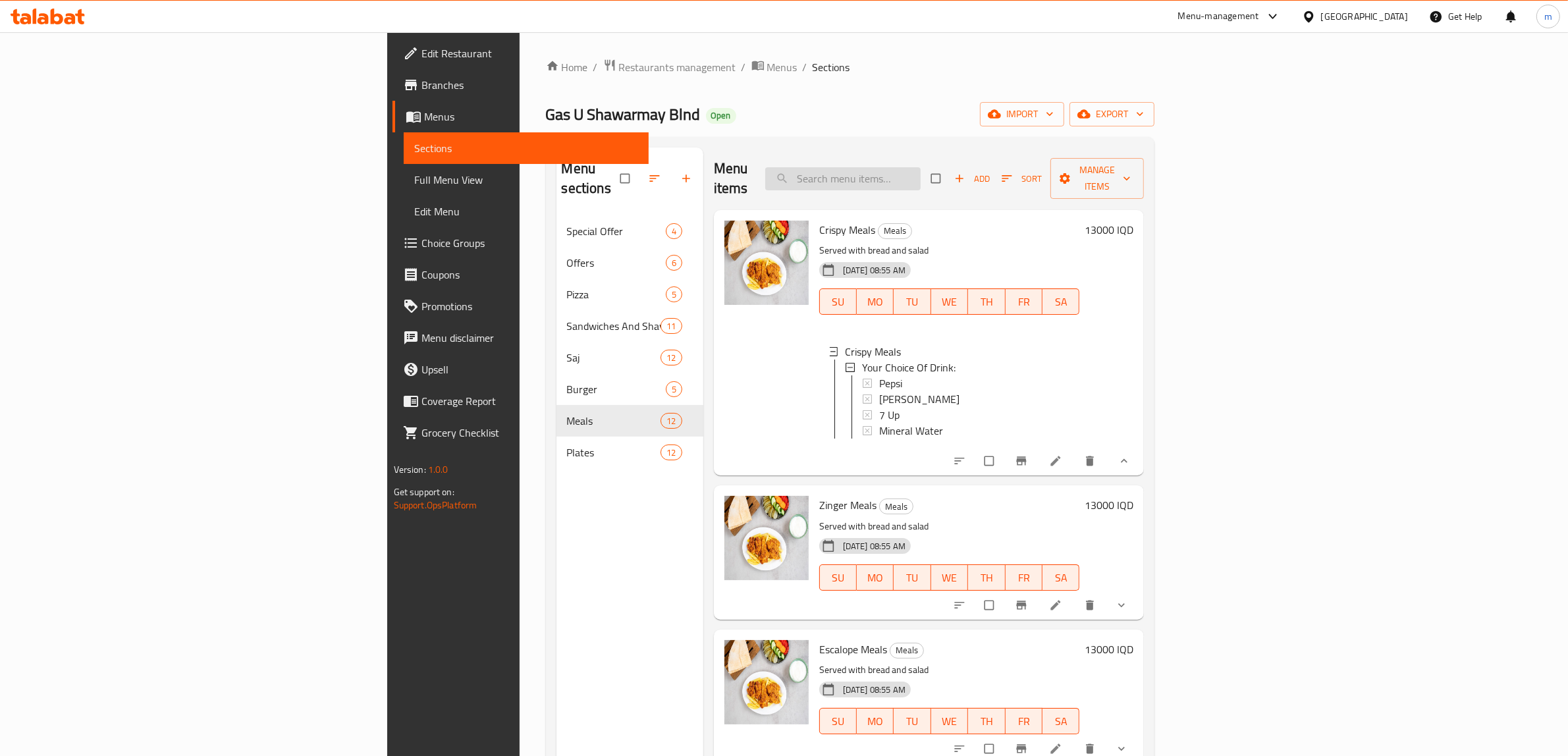
click at [921, 171] on input "search" at bounding box center [843, 178] width 156 height 23
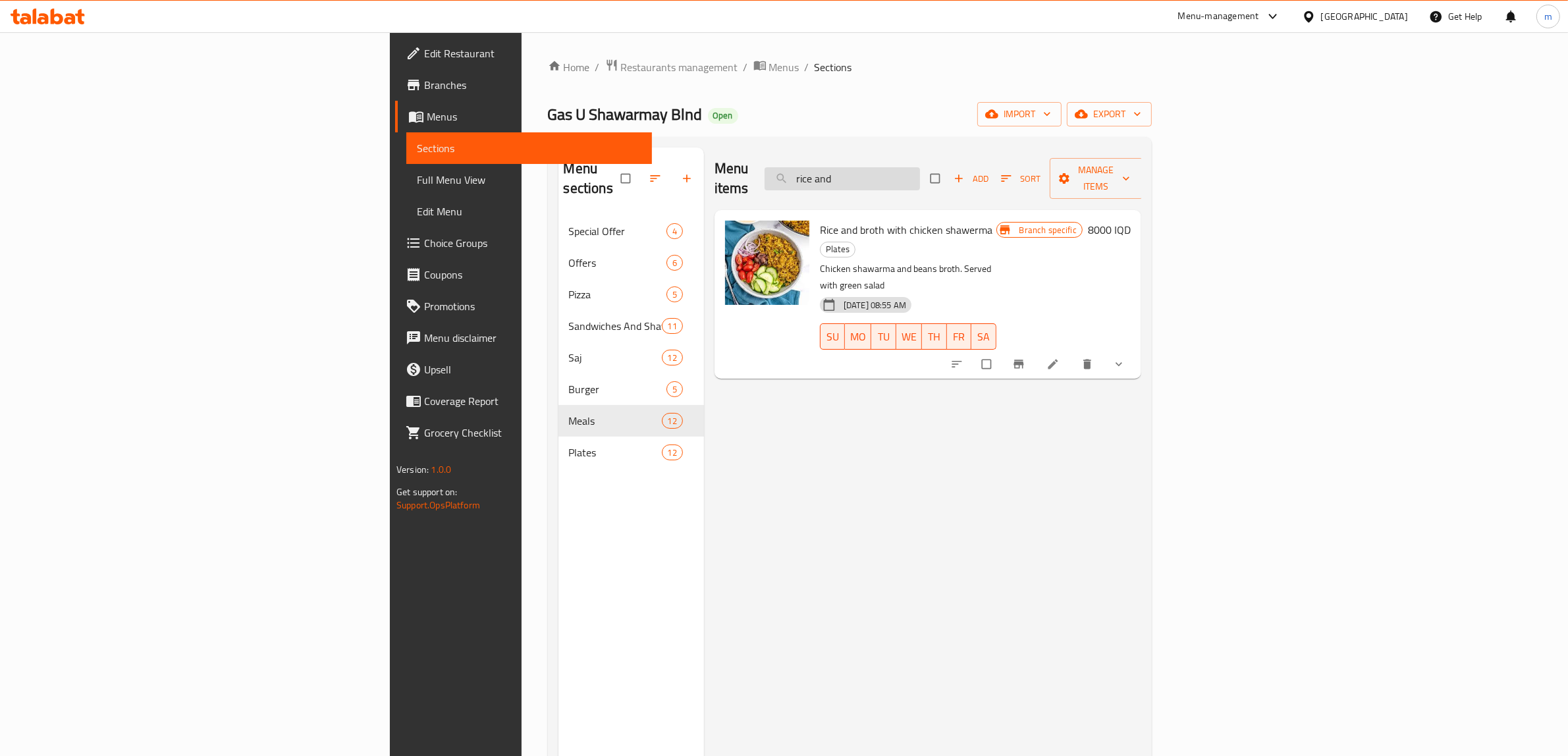
type input "rice and"
click at [1025, 358] on icon "Branch-specific-item" at bounding box center [1019, 364] width 13 height 13
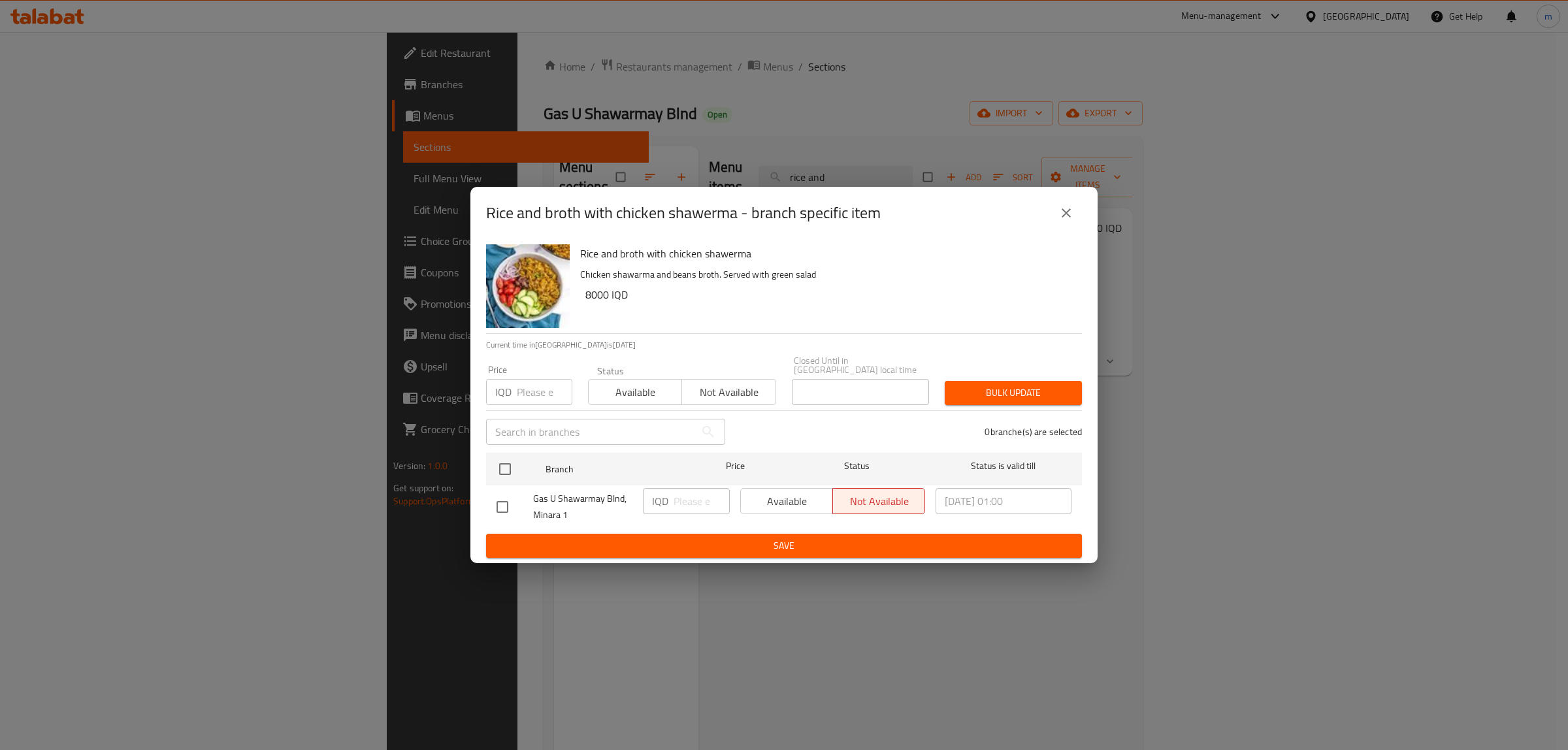
click at [1082, 222] on div "Rice and broth with chicken shawerma - branch specific item" at bounding box center [784, 213] width 627 height 52
click at [1062, 221] on icon "close" at bounding box center [1066, 213] width 16 height 16
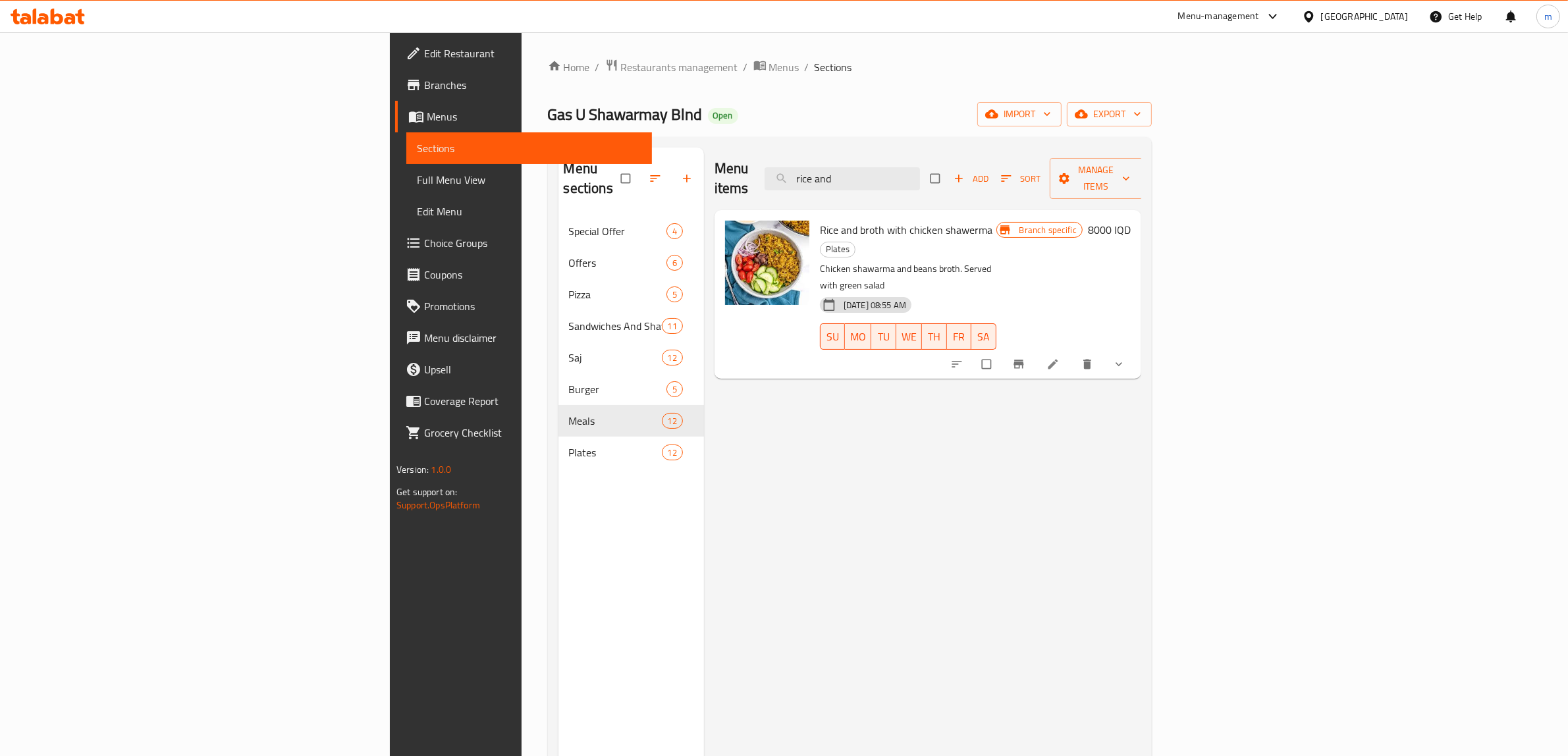
click at [1131, 221] on h6 "8000 IQD" at bounding box center [1110, 230] width 43 height 19
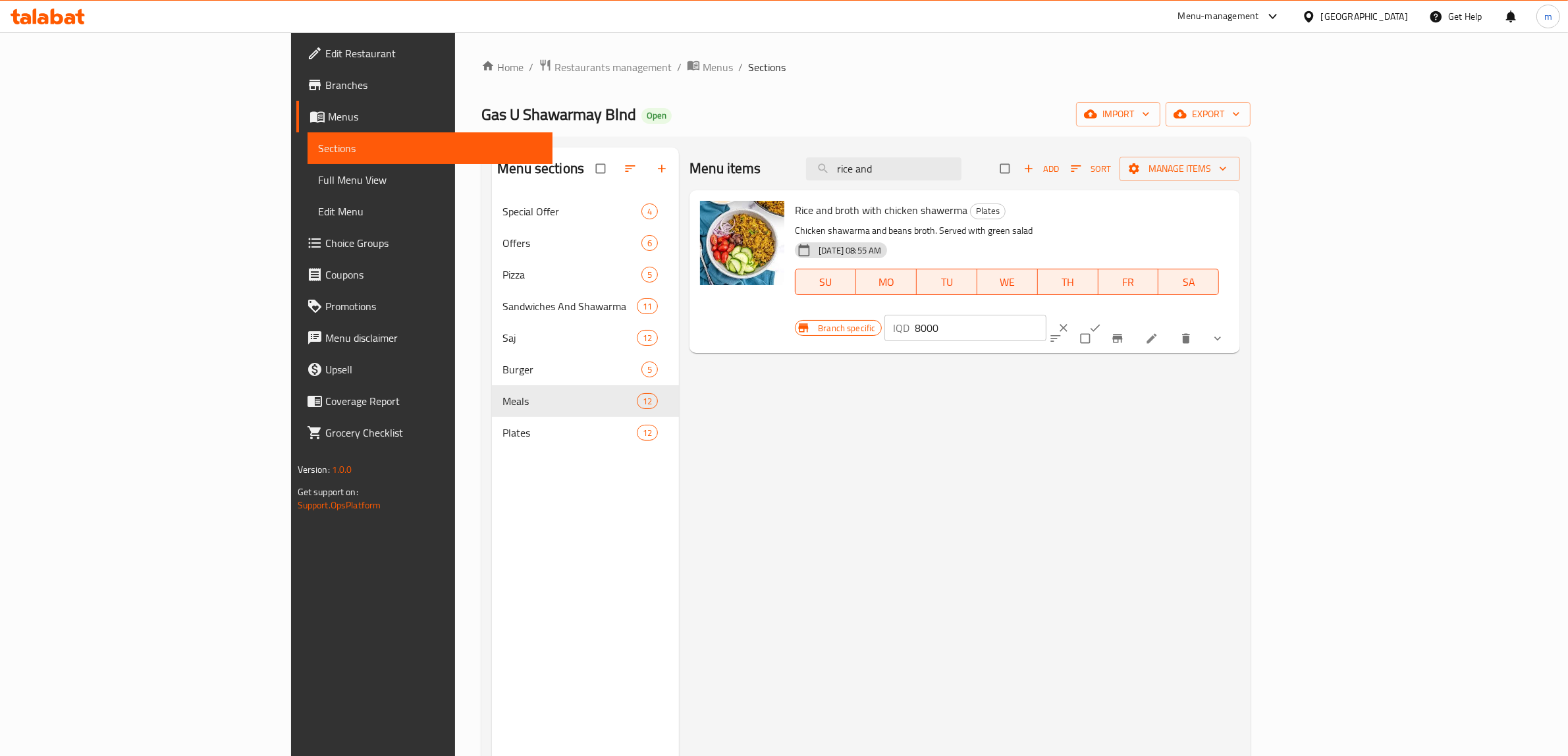
click at [1047, 315] on input "8000" at bounding box center [981, 328] width 131 height 26
paste input "10"
type input "10000"
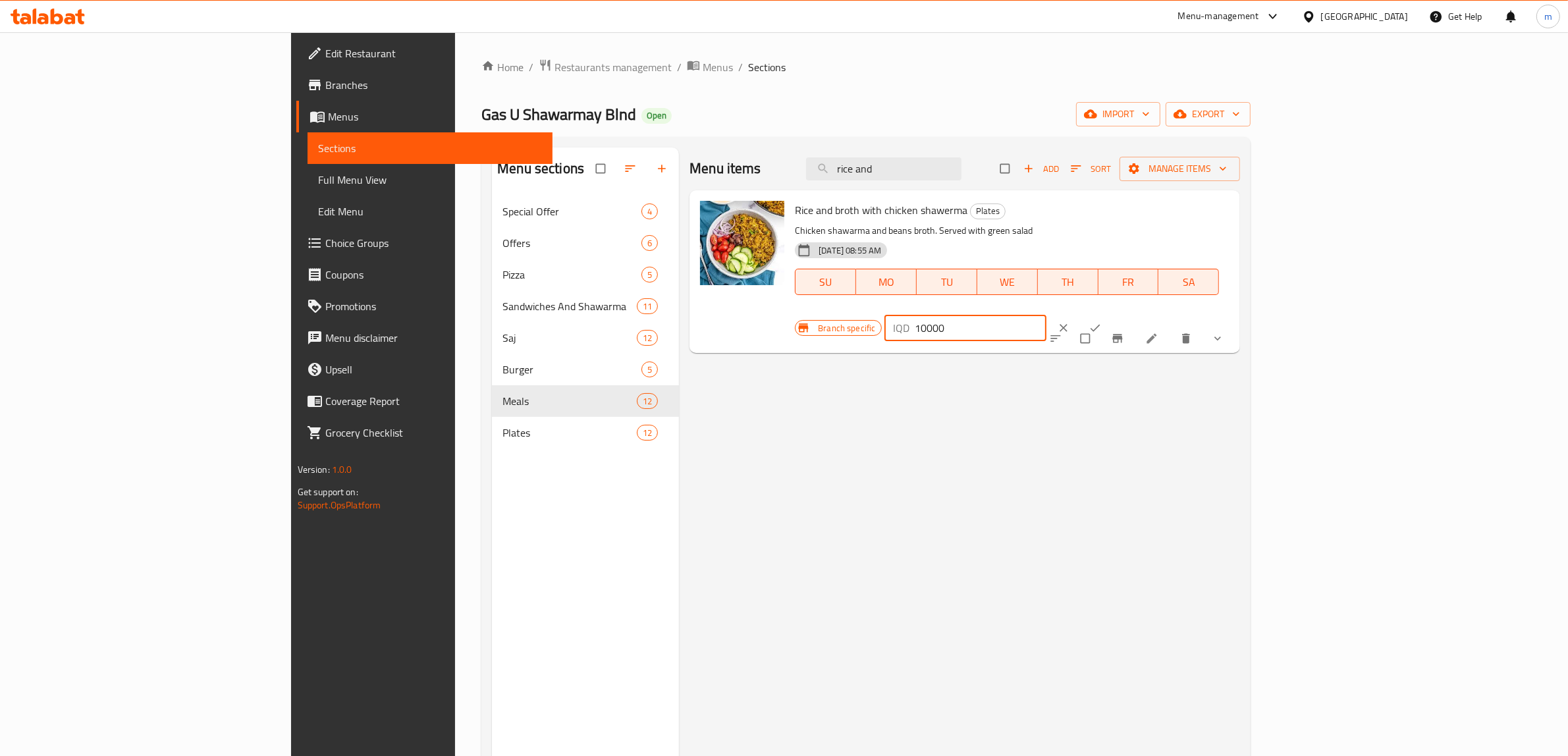
click at [1102, 322] on icon "ok" at bounding box center [1095, 328] width 13 height 13
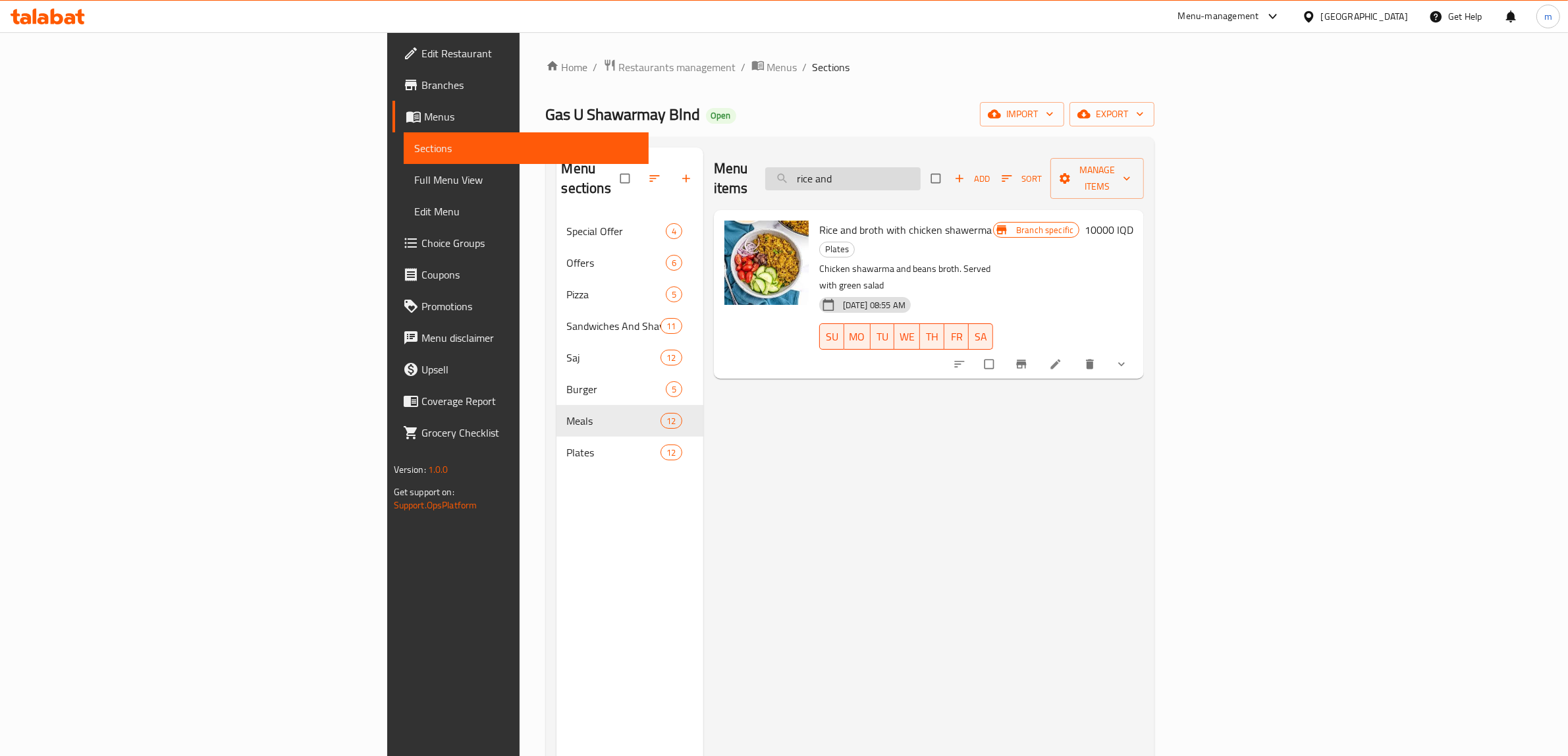
click at [1005, 160] on div "Menu items rice and Add Sort Manage items" at bounding box center [929, 178] width 431 height 62
click at [921, 167] on input "rice and" at bounding box center [843, 178] width 156 height 23
paste input "وجبة كبة حلبي"
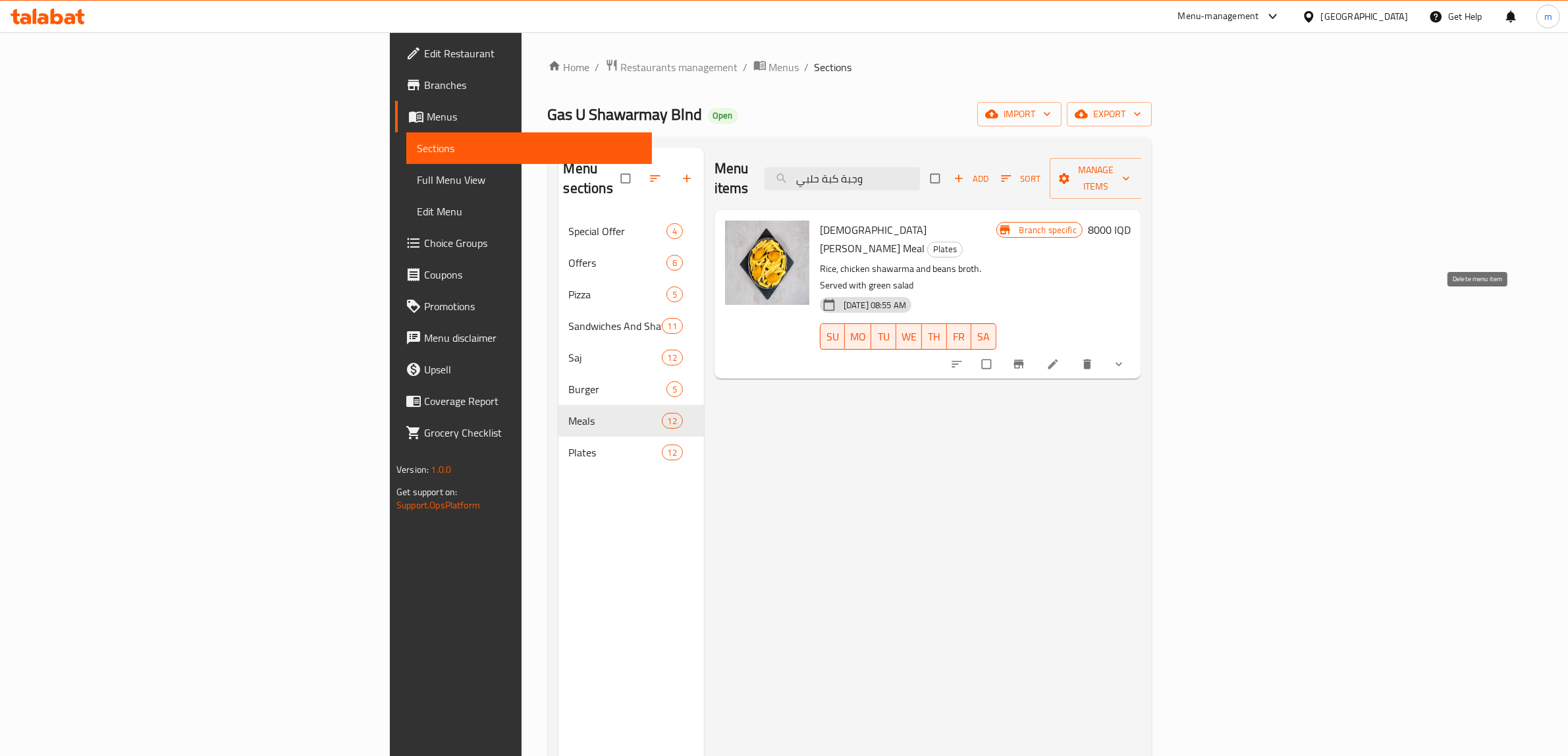
type input "وجبة كبة حلبي"
click at [1094, 358] on icon "delete" at bounding box center [1087, 364] width 13 height 13
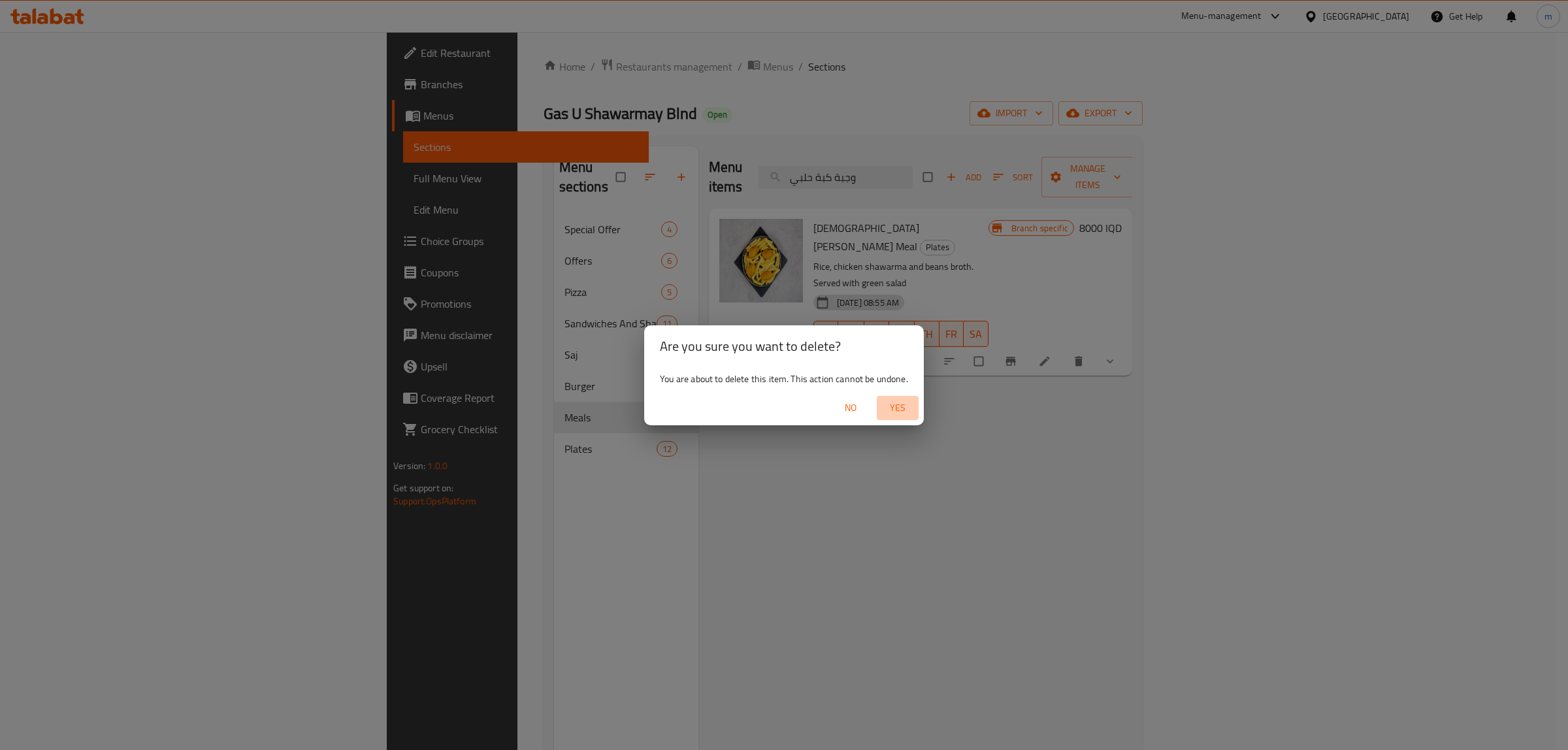
click at [896, 403] on span "Yes" at bounding box center [898, 408] width 32 height 16
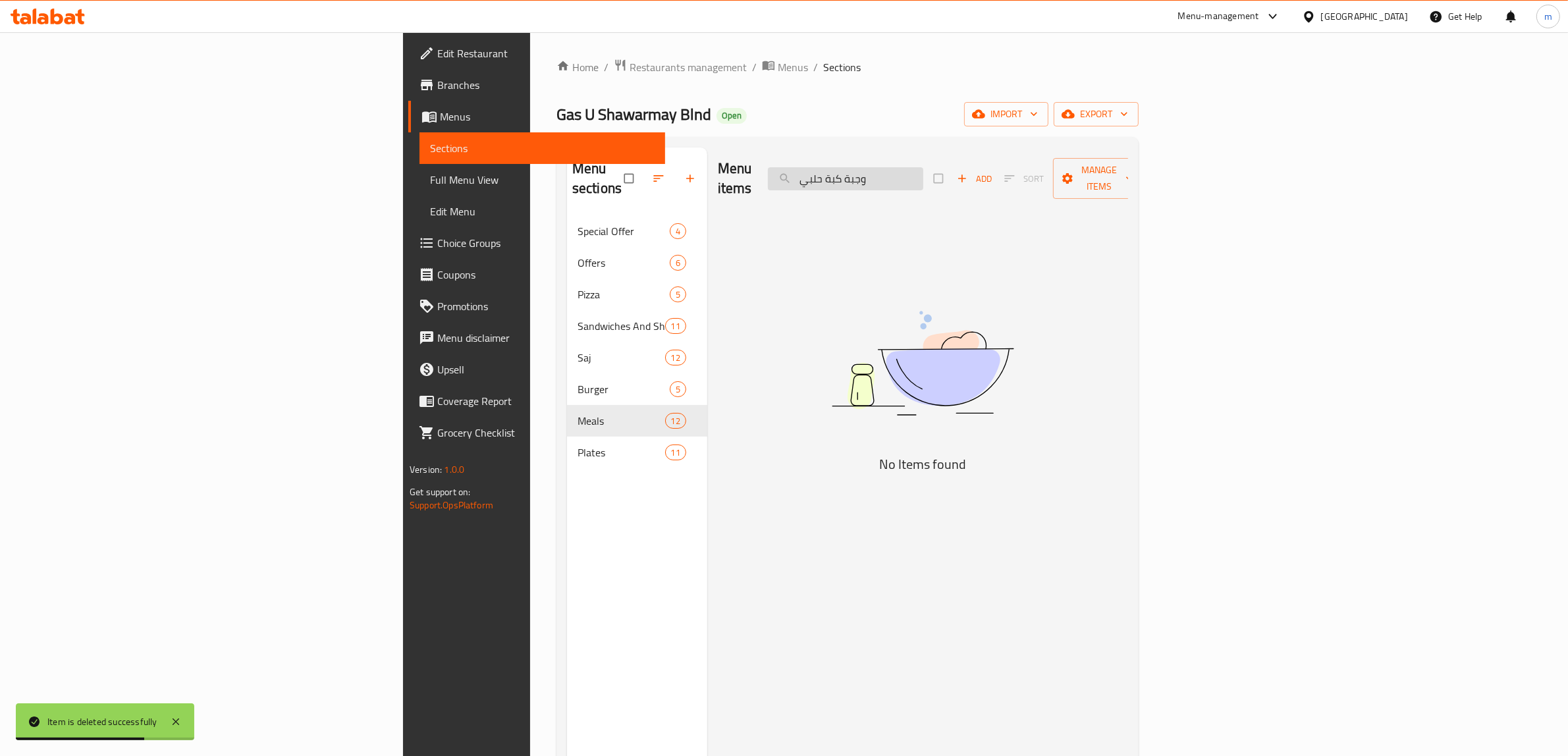
click at [924, 169] on input "وجبة كبة حلبي" at bounding box center [846, 178] width 156 height 23
paste input "ت دوبل فلافل عربية"
type input "وجبات"
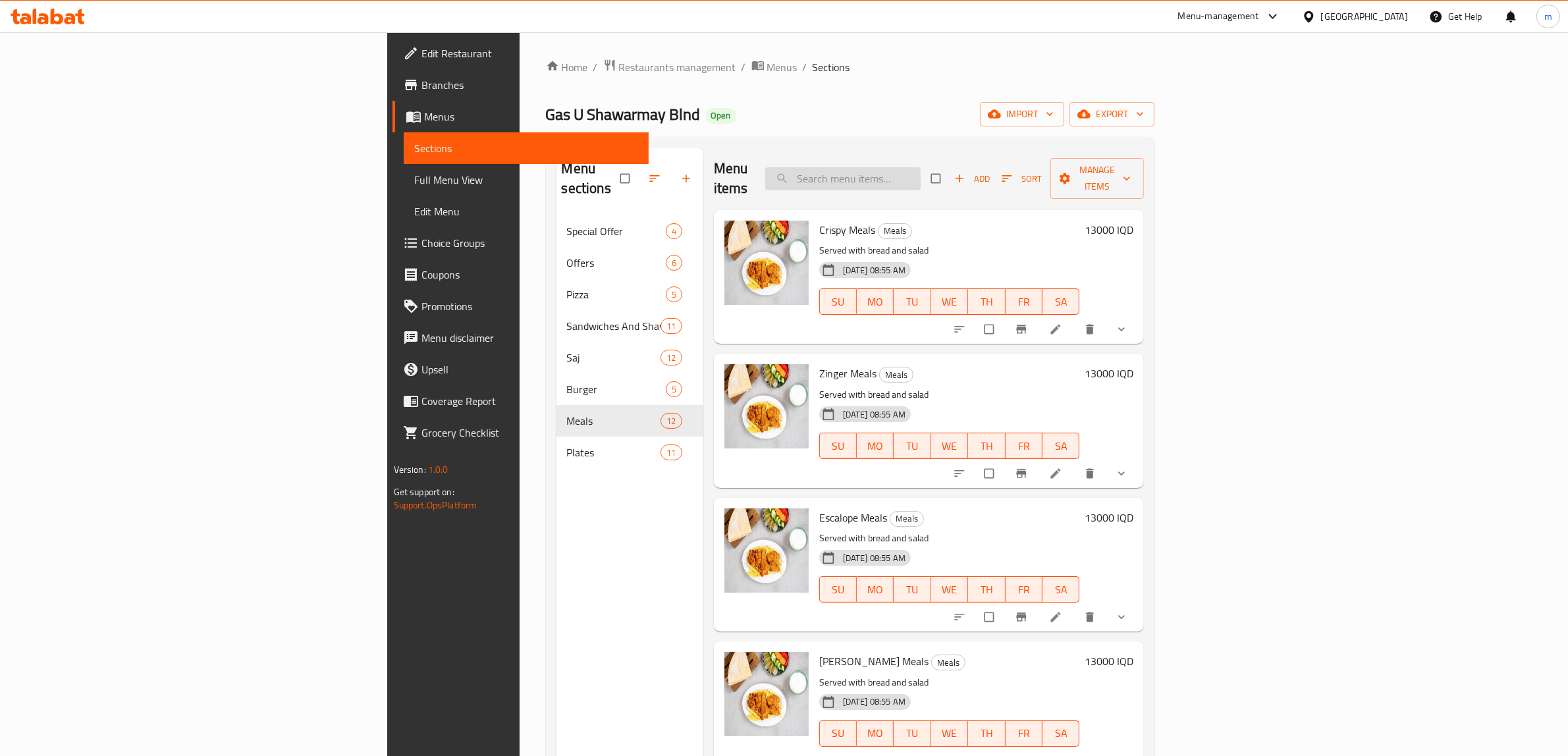
click at [921, 170] on input "search" at bounding box center [843, 178] width 156 height 23
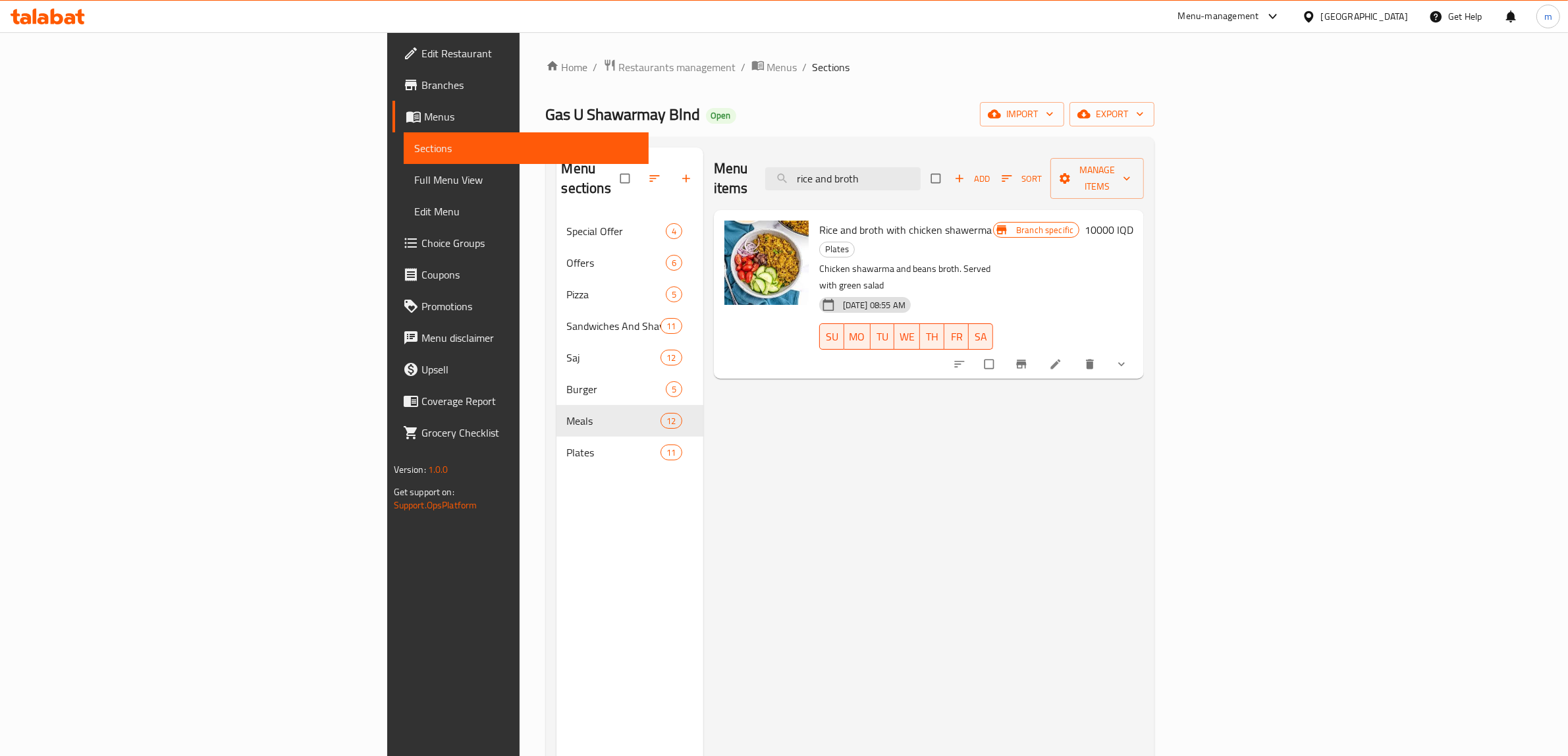
click at [1017, 145] on div "Menu sections Special Offer 4 Offers 6 Pizza 5 Sandwiches And Shawarma 11 Saj 1…" at bounding box center [850, 525] width 609 height 777
click at [921, 167] on input "rice and broth" at bounding box center [843, 178] width 156 height 23
paste input "وجبة كبة حلبي"
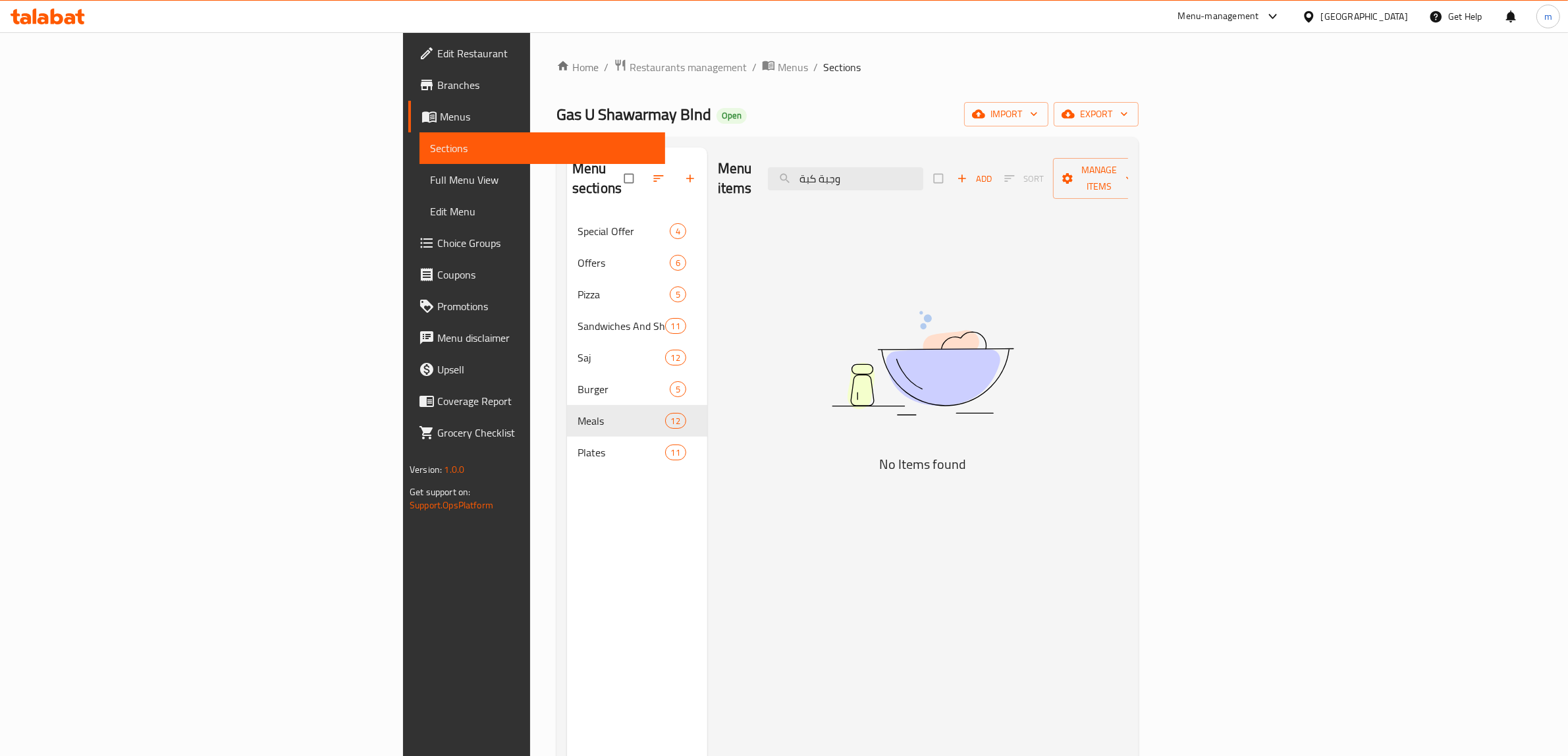
type input "وجبة"
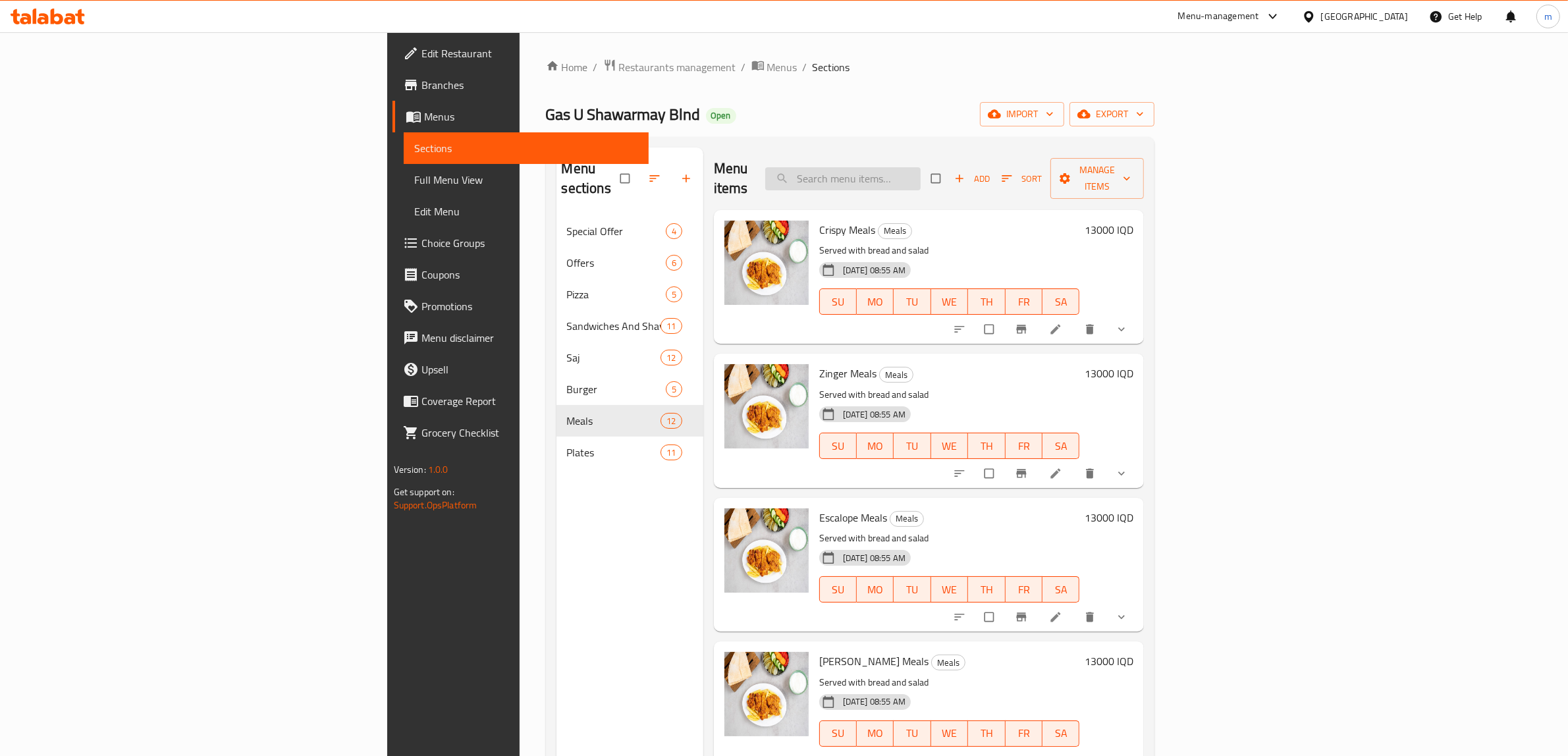
click at [921, 167] on input "search" at bounding box center [843, 178] width 156 height 23
paste input "كبة مصلاوي"
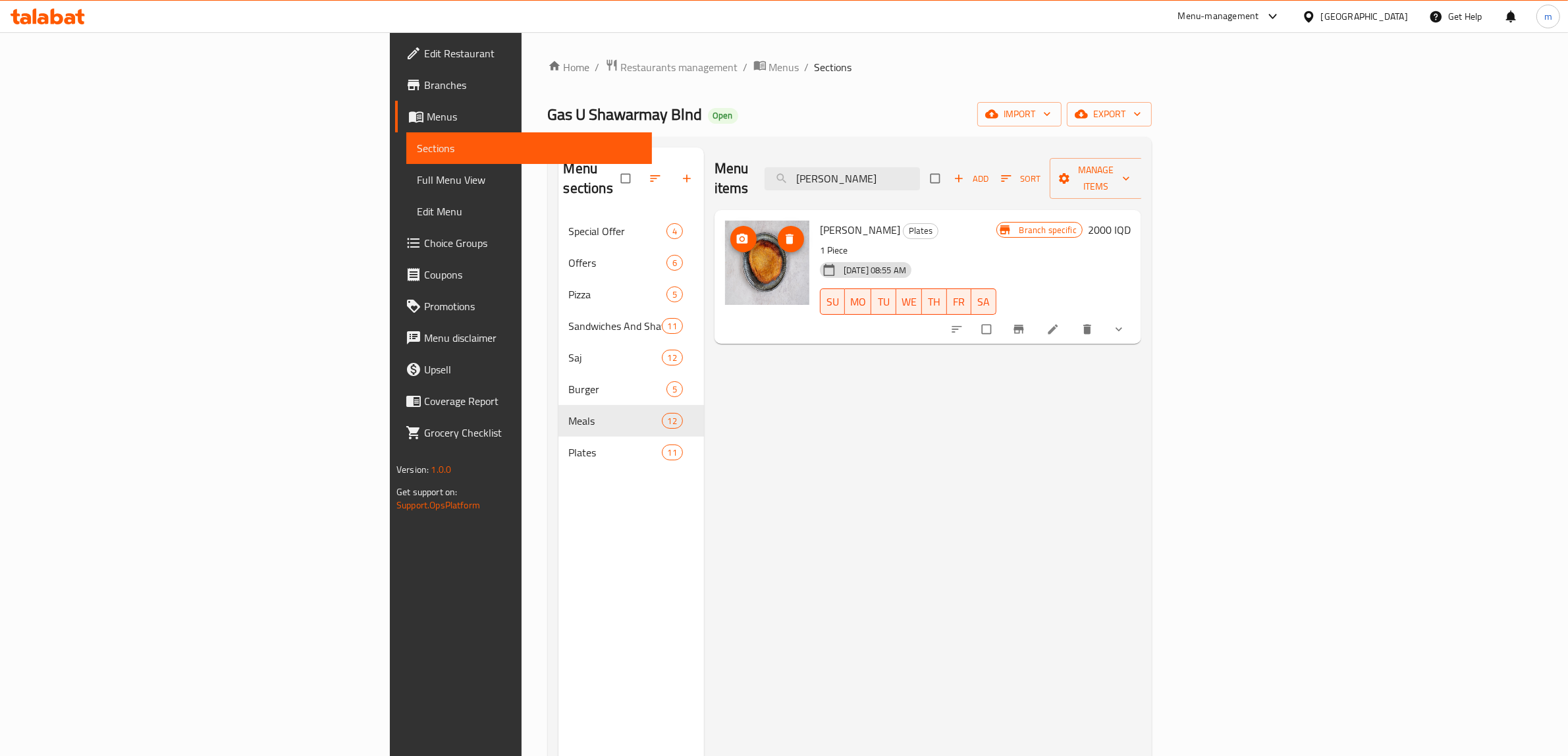
type input "كبة مصلاوي"
click at [1094, 322] on icon "delete" at bounding box center [1087, 329] width 13 height 13
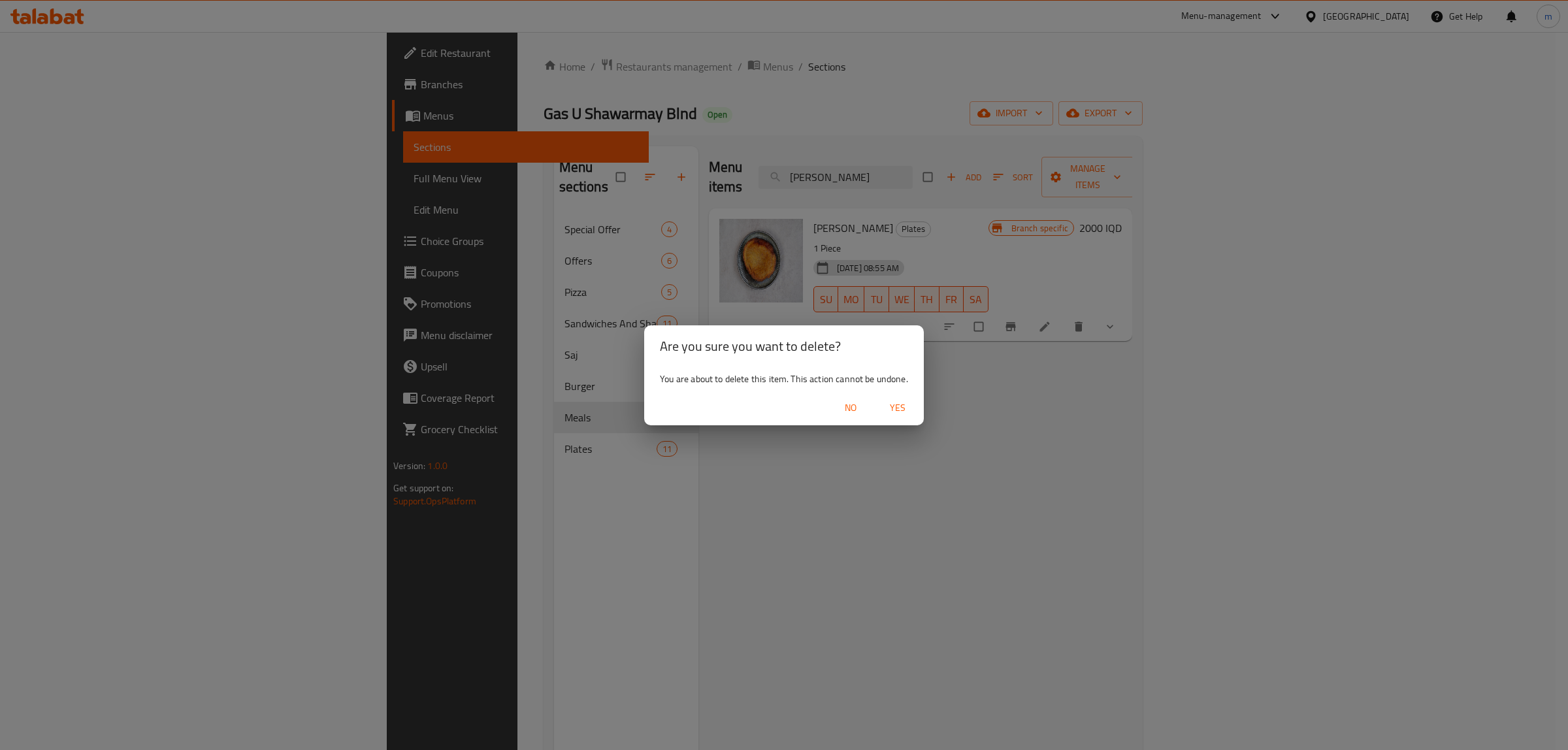
click at [891, 406] on span "Yes" at bounding box center [898, 408] width 32 height 16
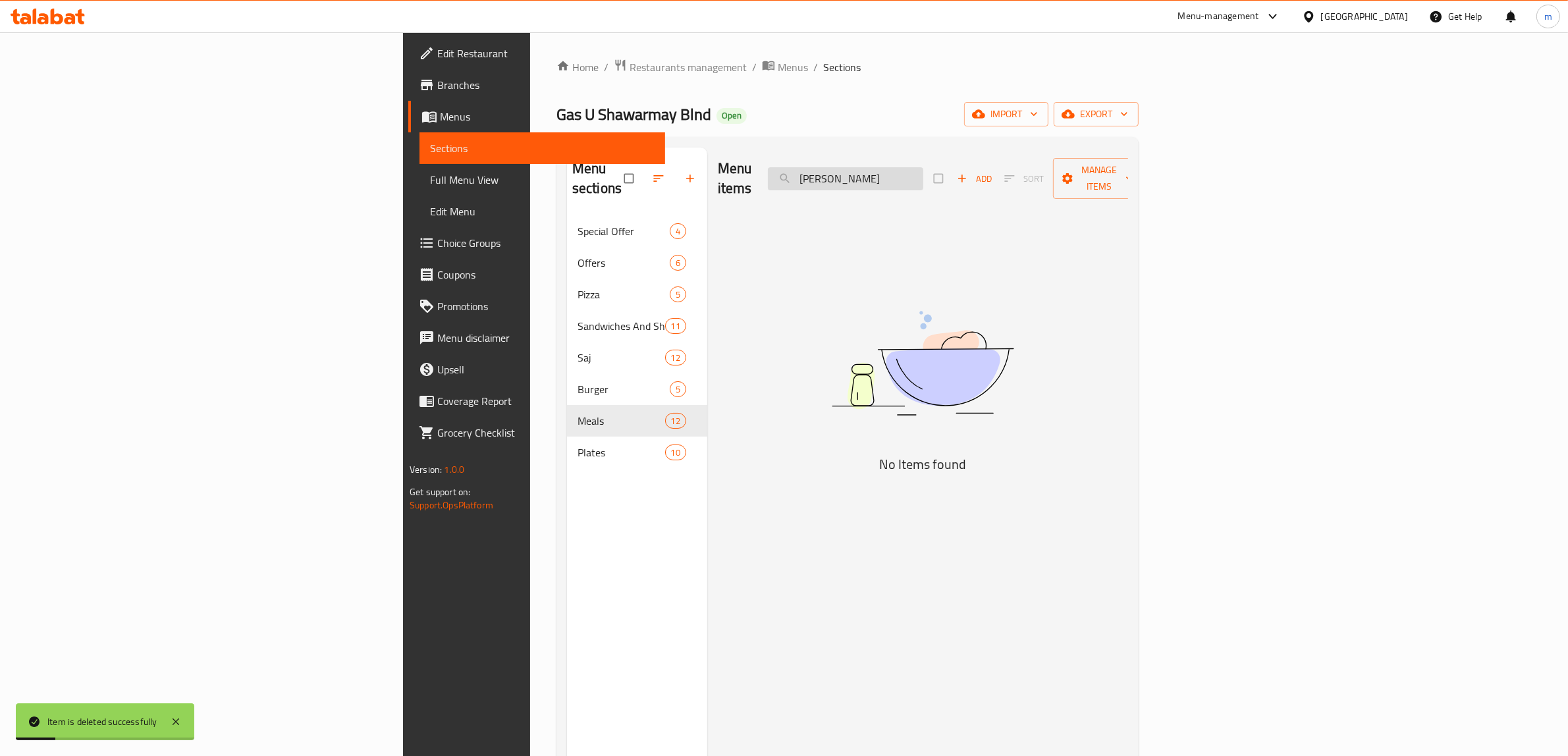
click at [924, 169] on input "كبة مصلاوي" at bounding box center [846, 178] width 156 height 23
paste input "طبق مشكل"
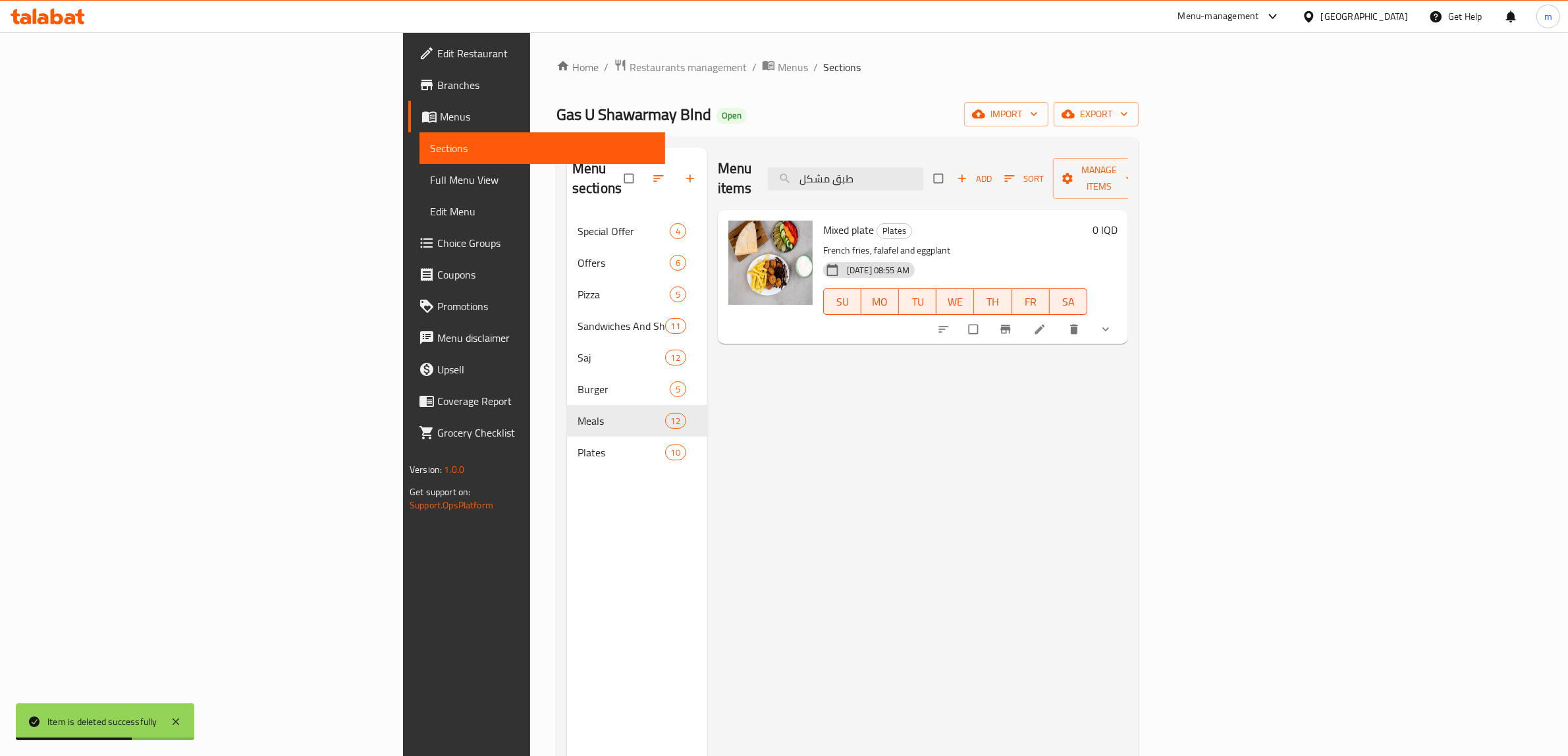
click at [1113, 322] on icon "show more" at bounding box center [1106, 329] width 13 height 13
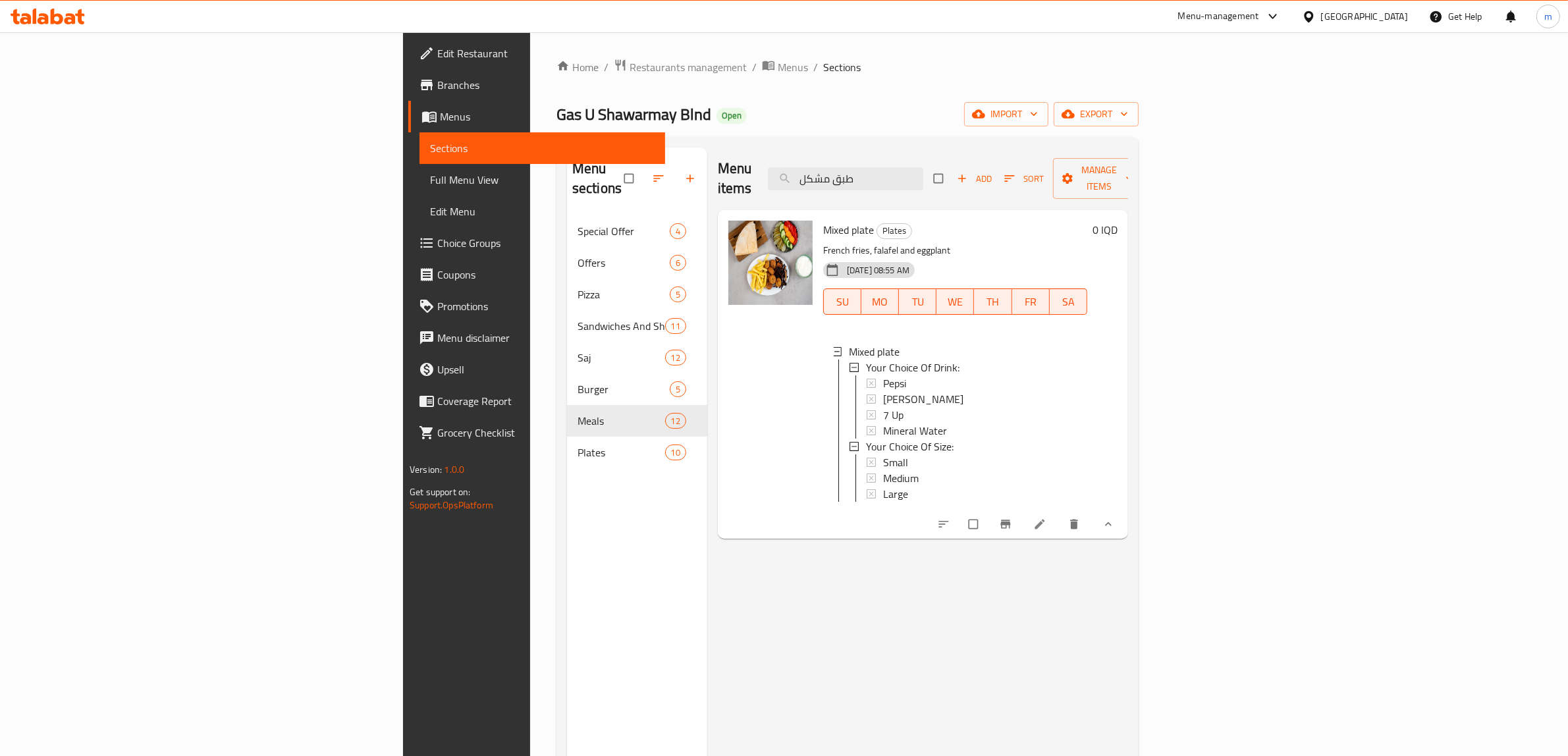
click at [823, 220] on span "Mixed plate" at bounding box center [848, 230] width 51 height 20
copy h6 "Mixed plate"
click at [924, 167] on input "طبق مشكل" at bounding box center [846, 178] width 156 height 23
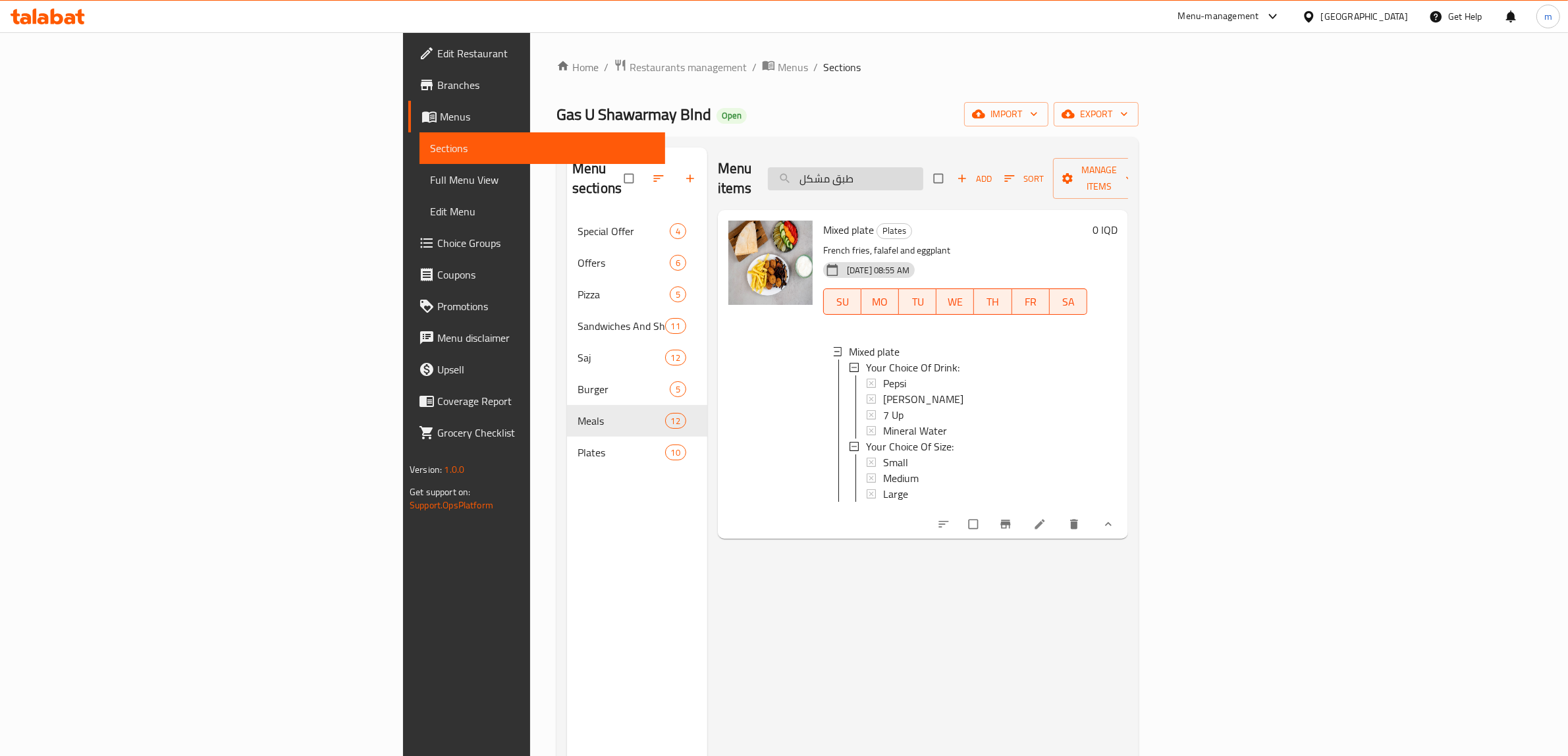
click at [924, 167] on input "طبق مشكل" at bounding box center [846, 178] width 156 height 23
click at [924, 169] on input "طبق مشكل" at bounding box center [846, 178] width 156 height 23
paste input "لاف"
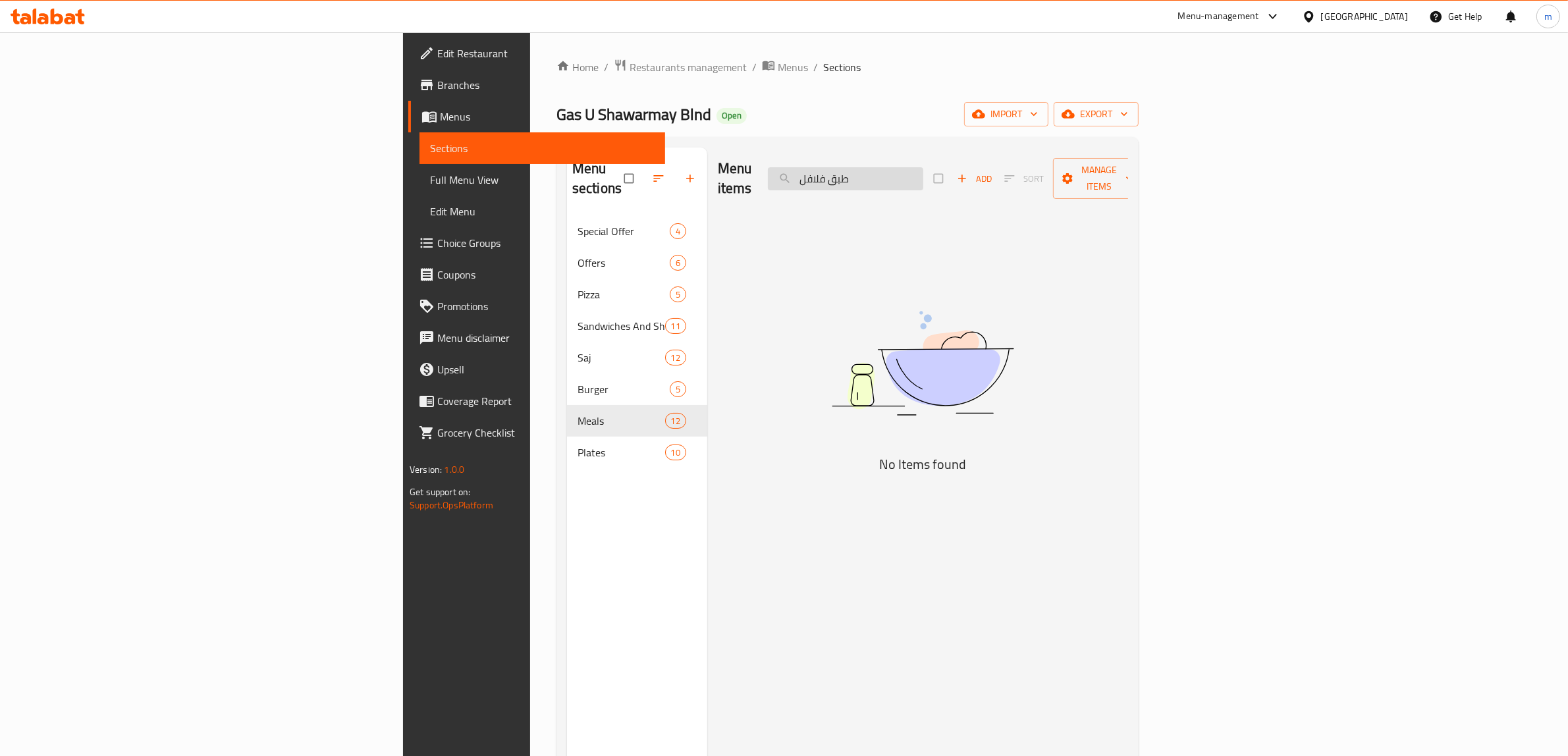
type input "طبق"
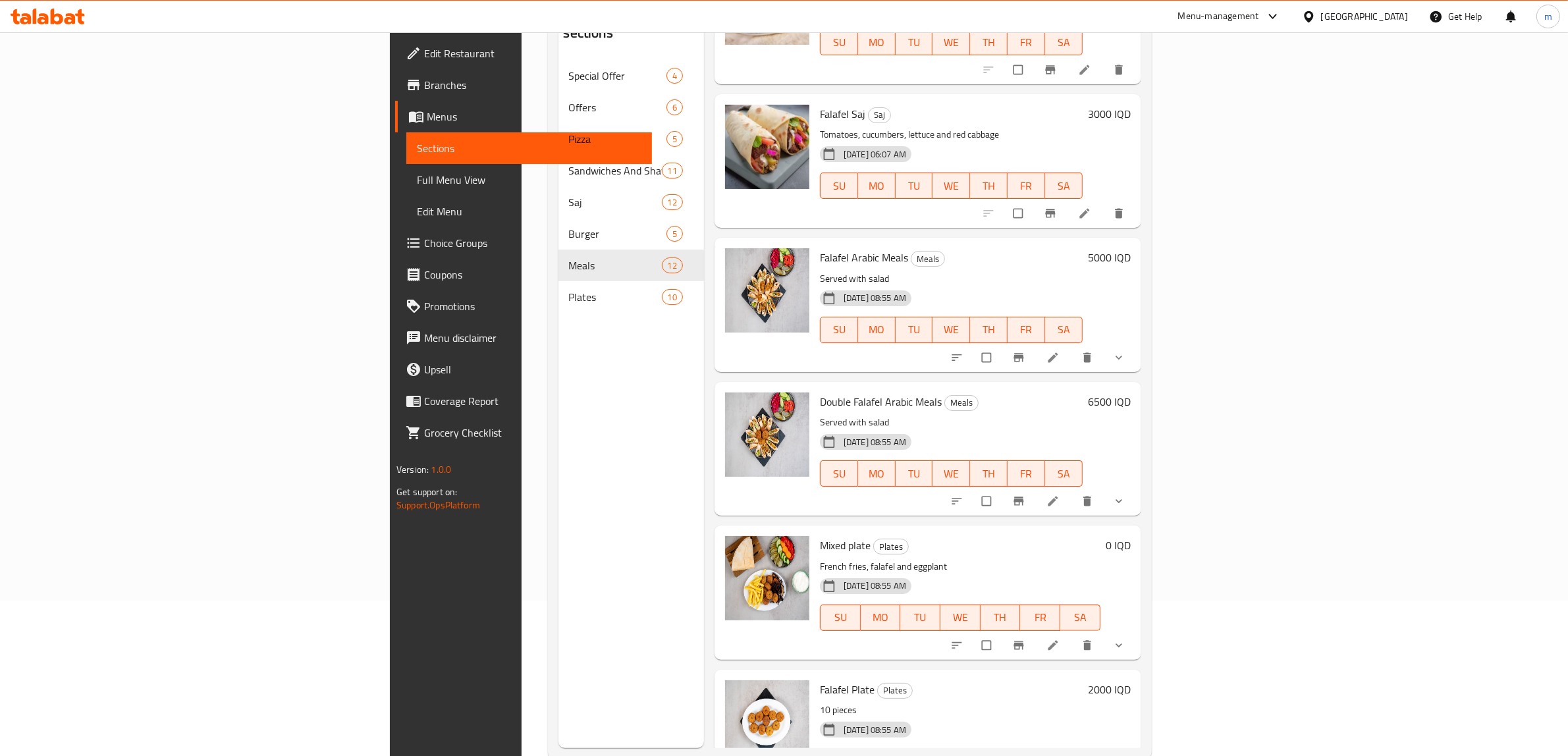
scroll to position [185, 0]
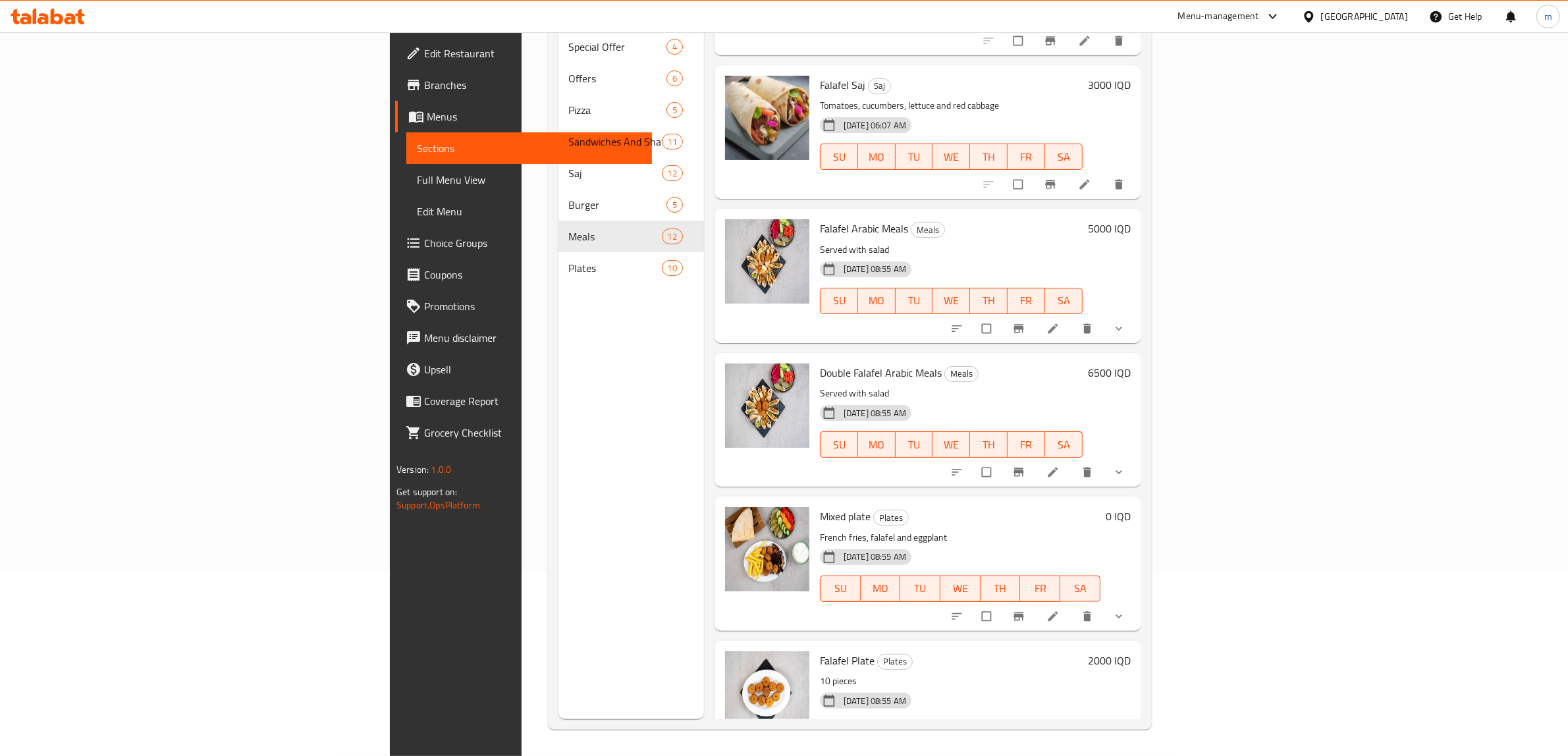
type input "falafel"
click at [1126, 753] on icon "show more" at bounding box center [1119, 759] width 13 height 13
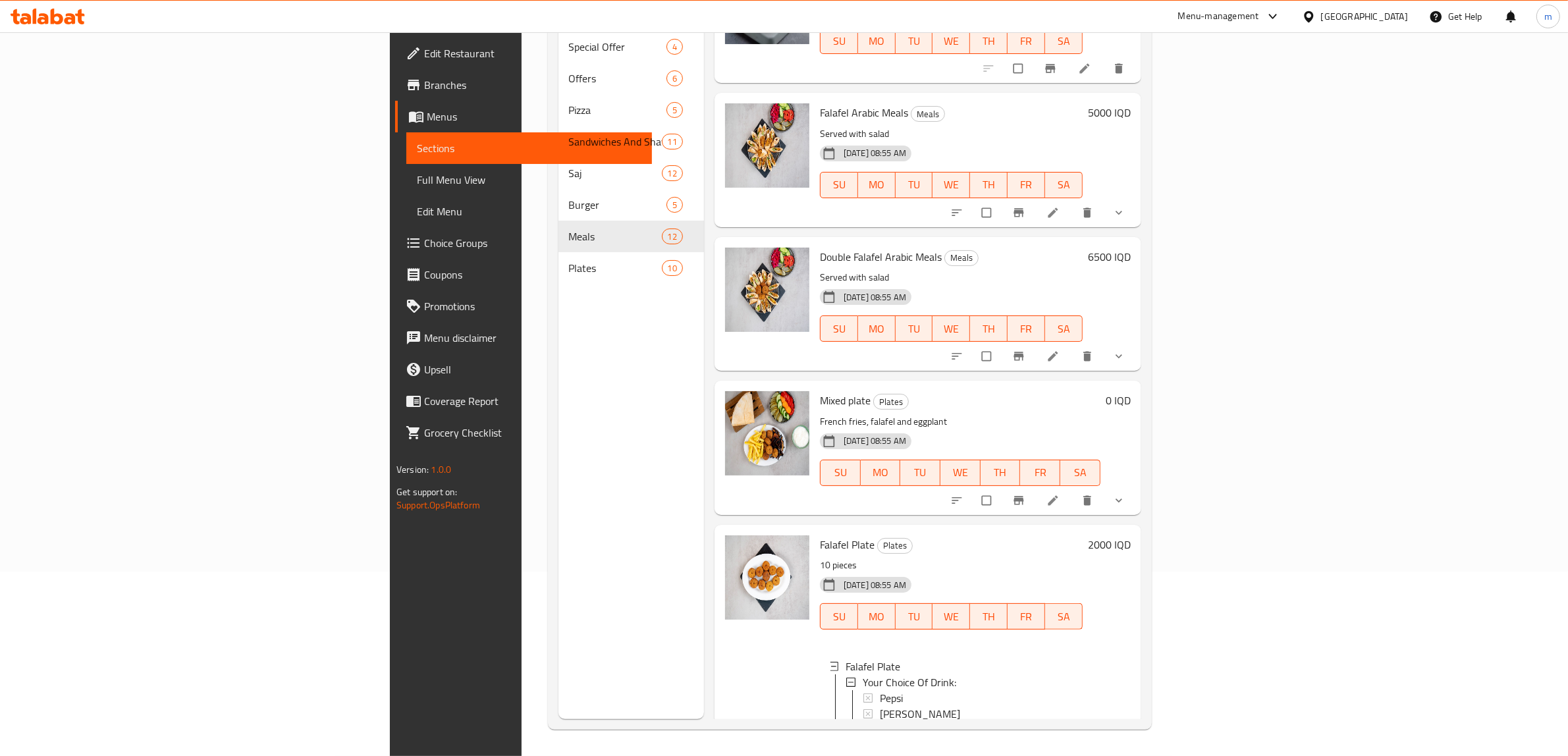
scroll to position [427, 0]
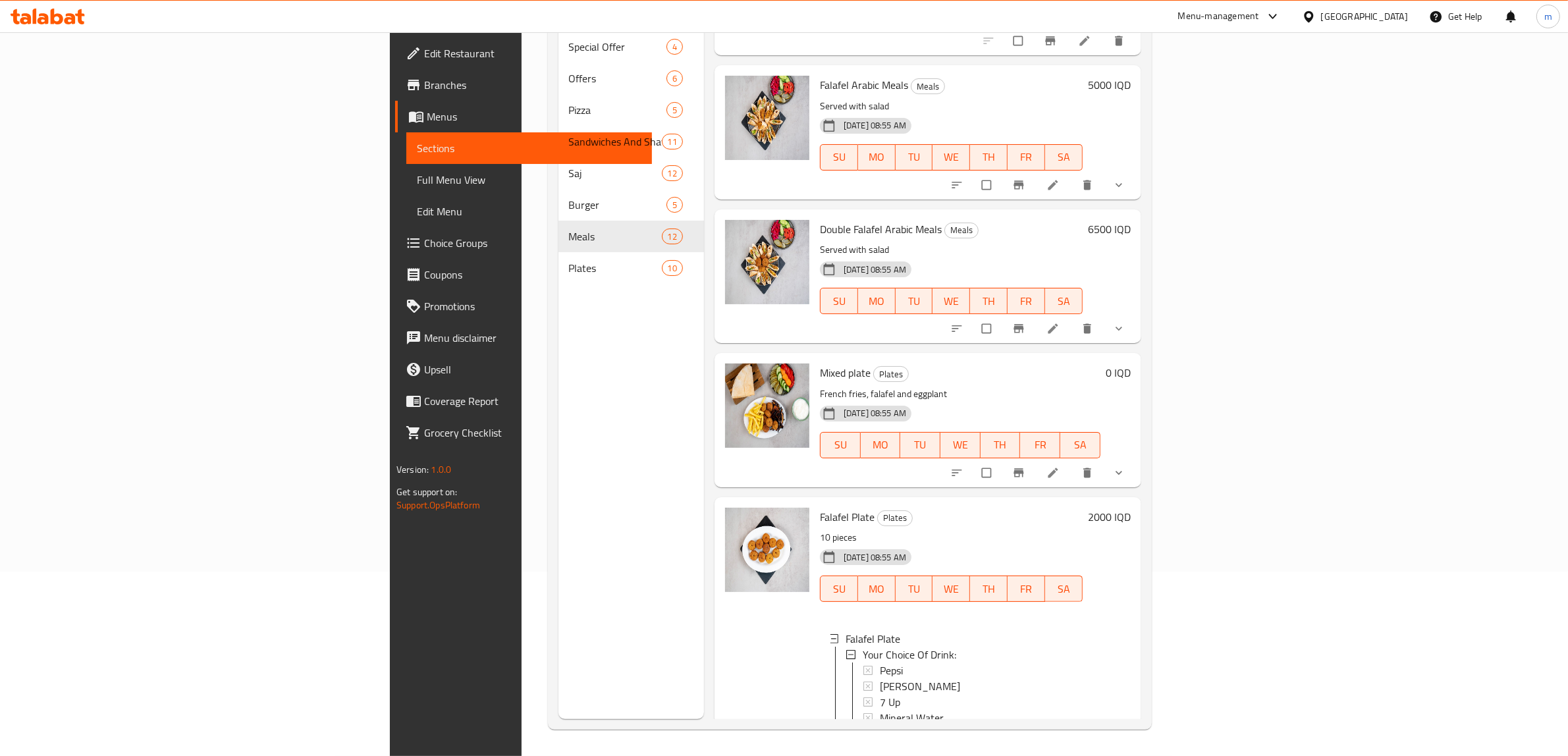
click at [1131, 508] on h6 "2000 IQD" at bounding box center [1110, 517] width 43 height 19
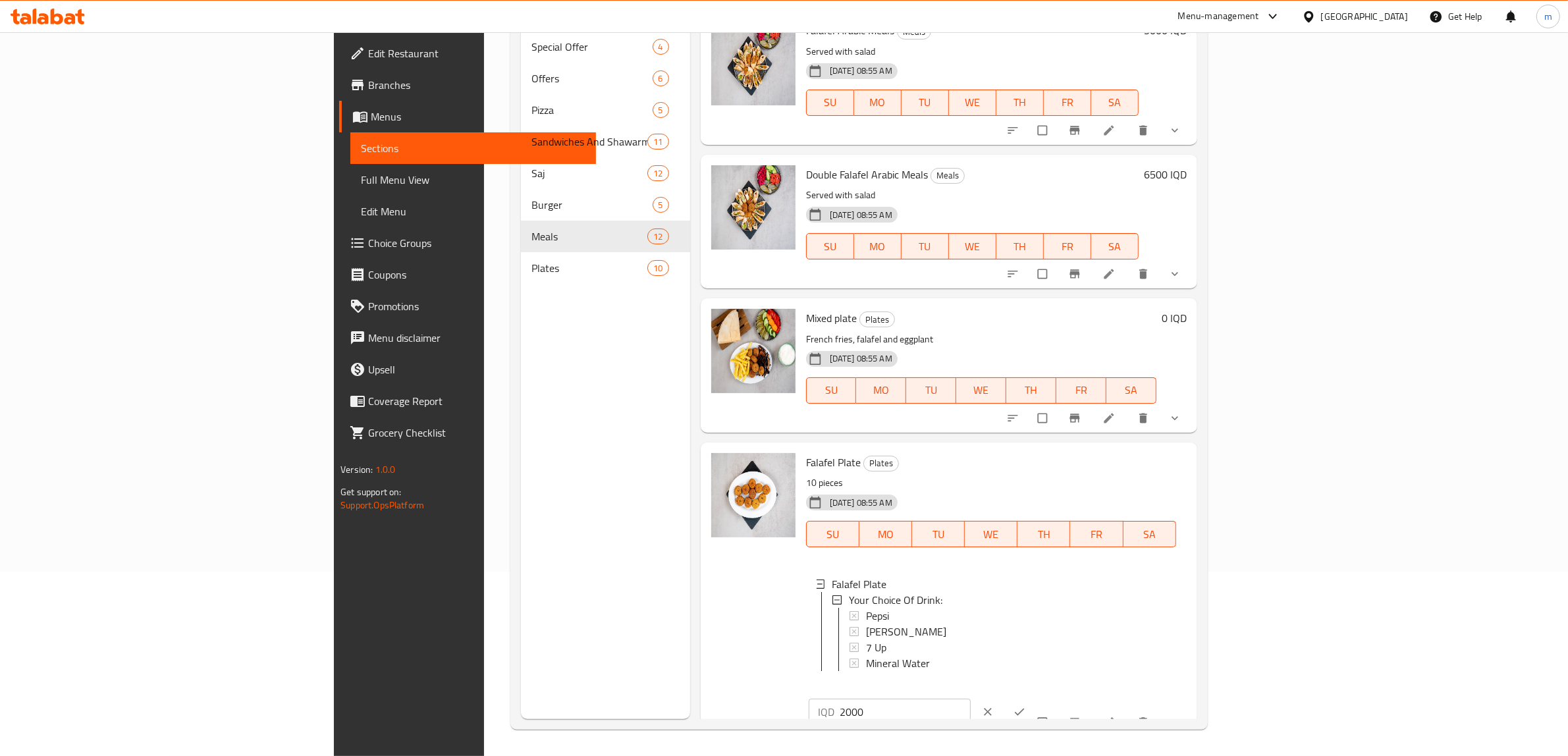
click at [972, 699] on input "2000" at bounding box center [906, 712] width 131 height 26
paste input "3"
type input "3000"
click at [1029, 705] on span "ok" at bounding box center [1021, 711] width 16 height 13
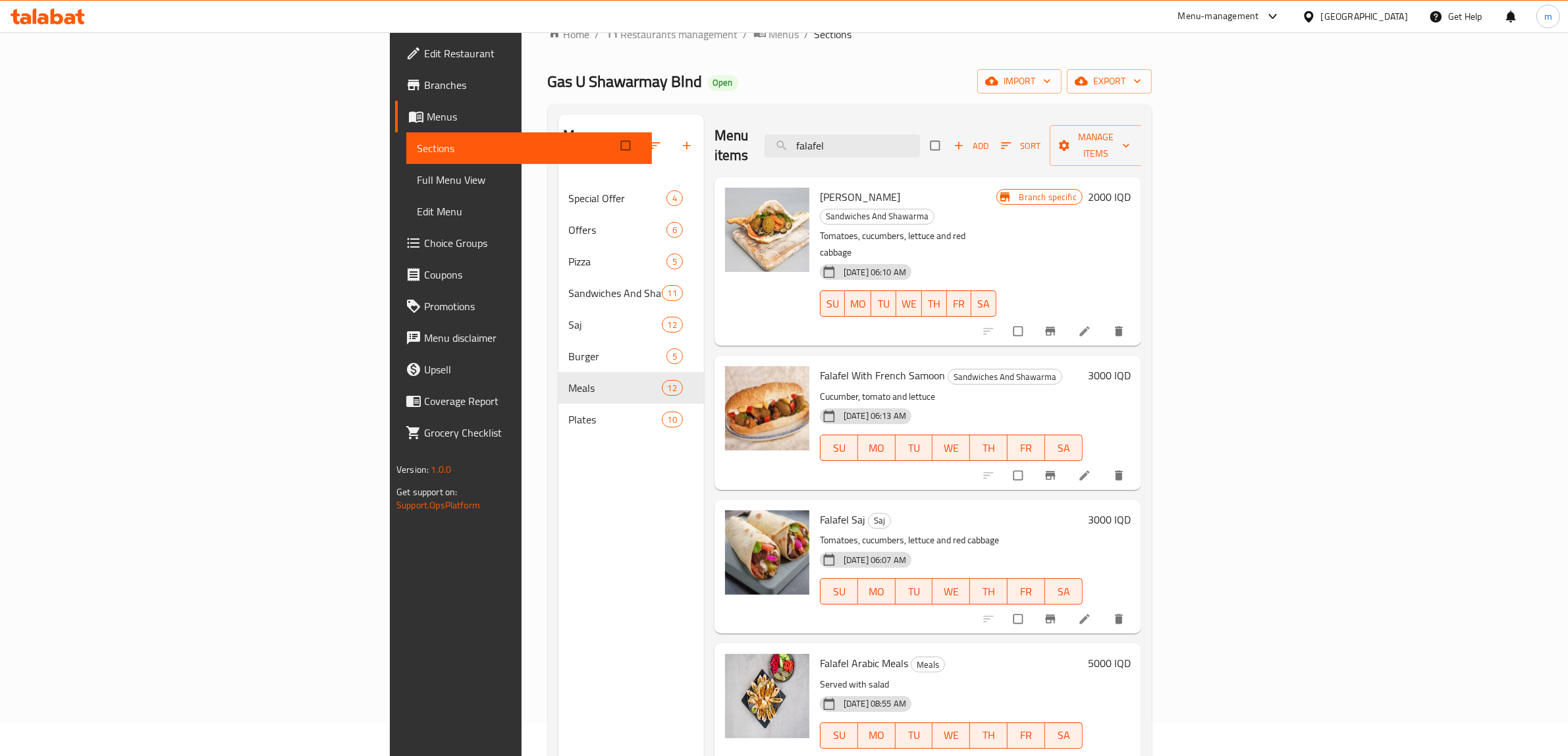
scroll to position [0, 0]
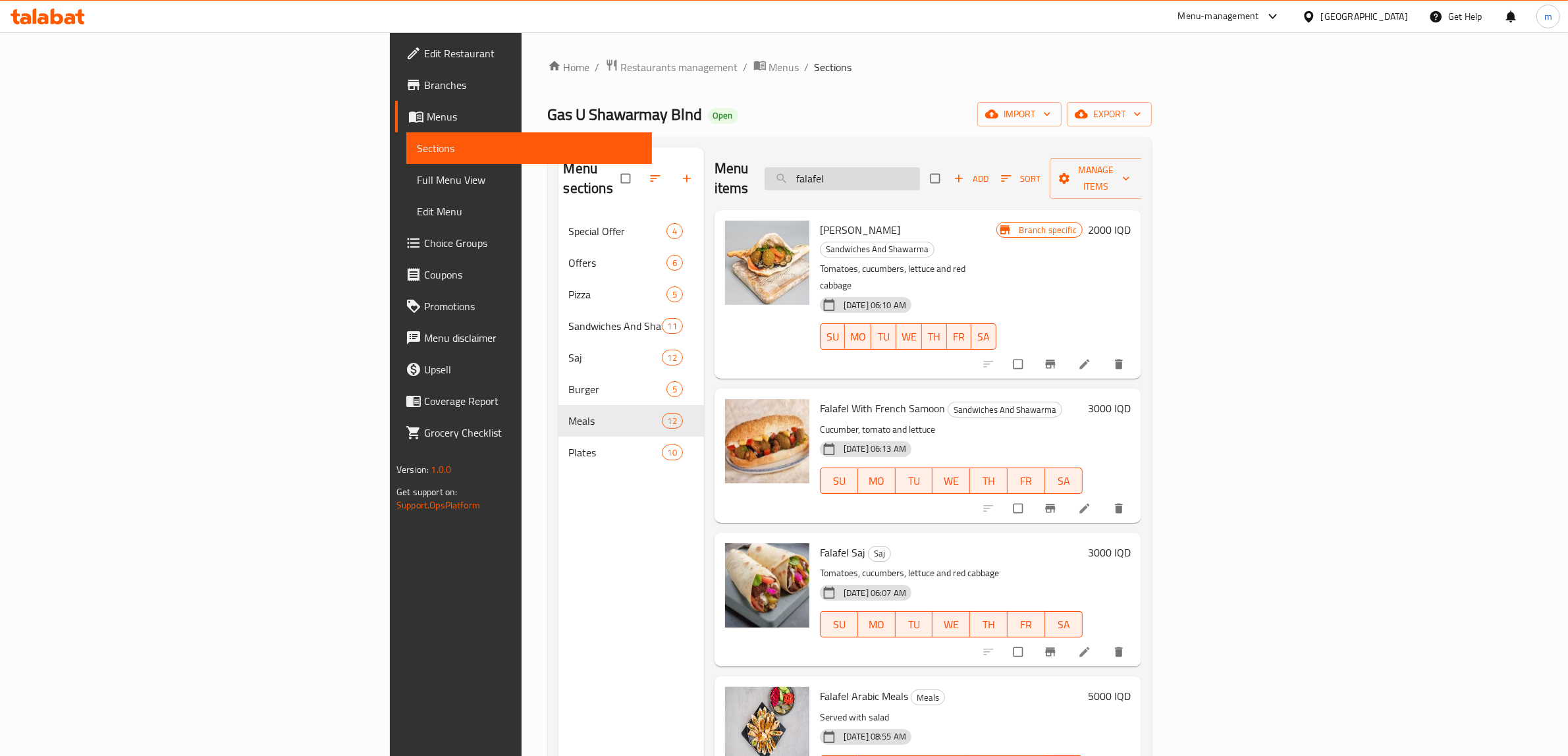
click at [920, 167] on input "falafel" at bounding box center [842, 178] width 156 height 23
type input "chicken"
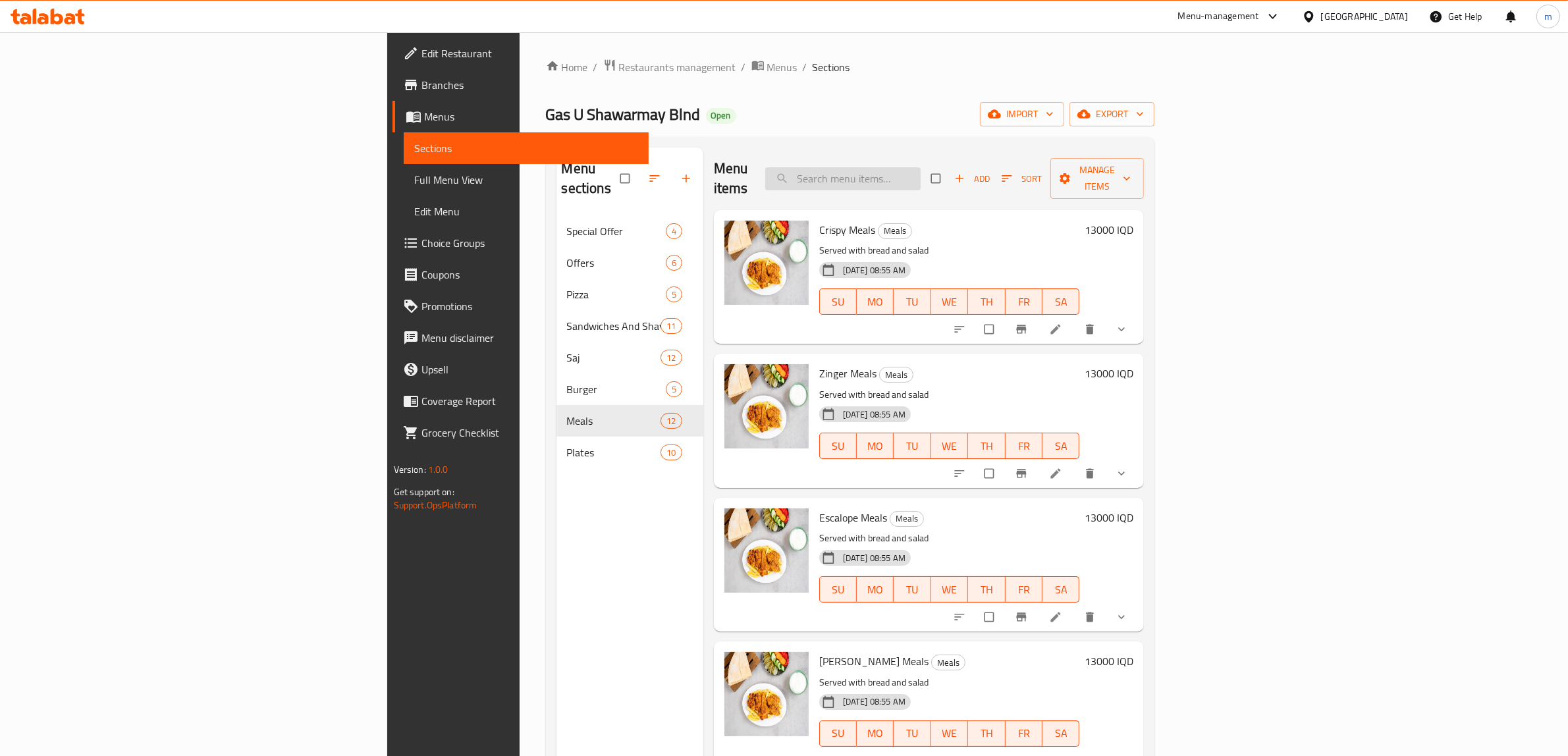
click at [921, 170] on input "search" at bounding box center [843, 178] width 156 height 23
paste input "ماعون شاورما دجاج"
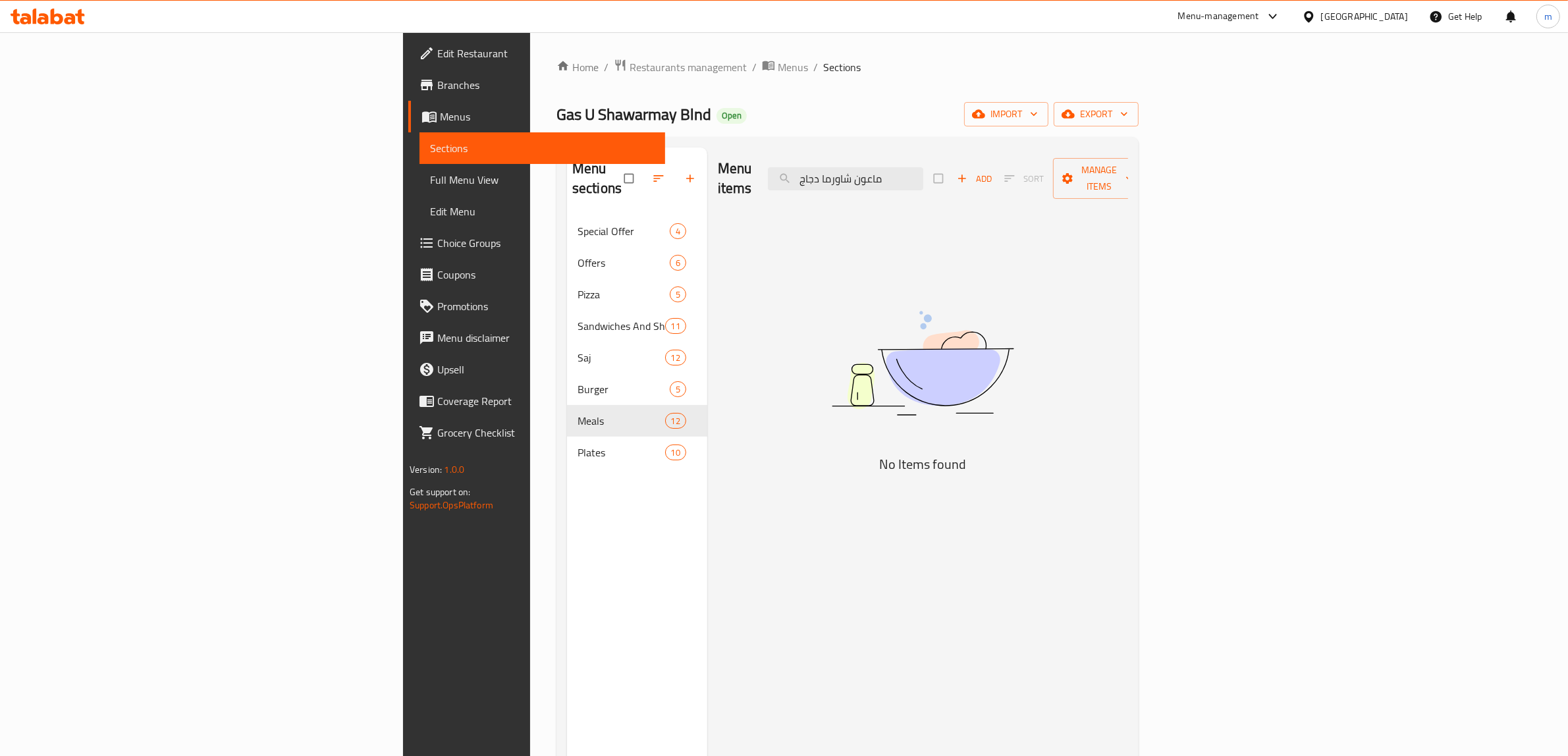
drag, startPoint x: 995, startPoint y: 169, endPoint x: 1133, endPoint y: 169, distance: 138.0
click at [1129, 169] on div "Menu items ماعون شاورما دجاج Add Sort Manage items" at bounding box center [923, 178] width 410 height 62
type input "شاورما دجاج"
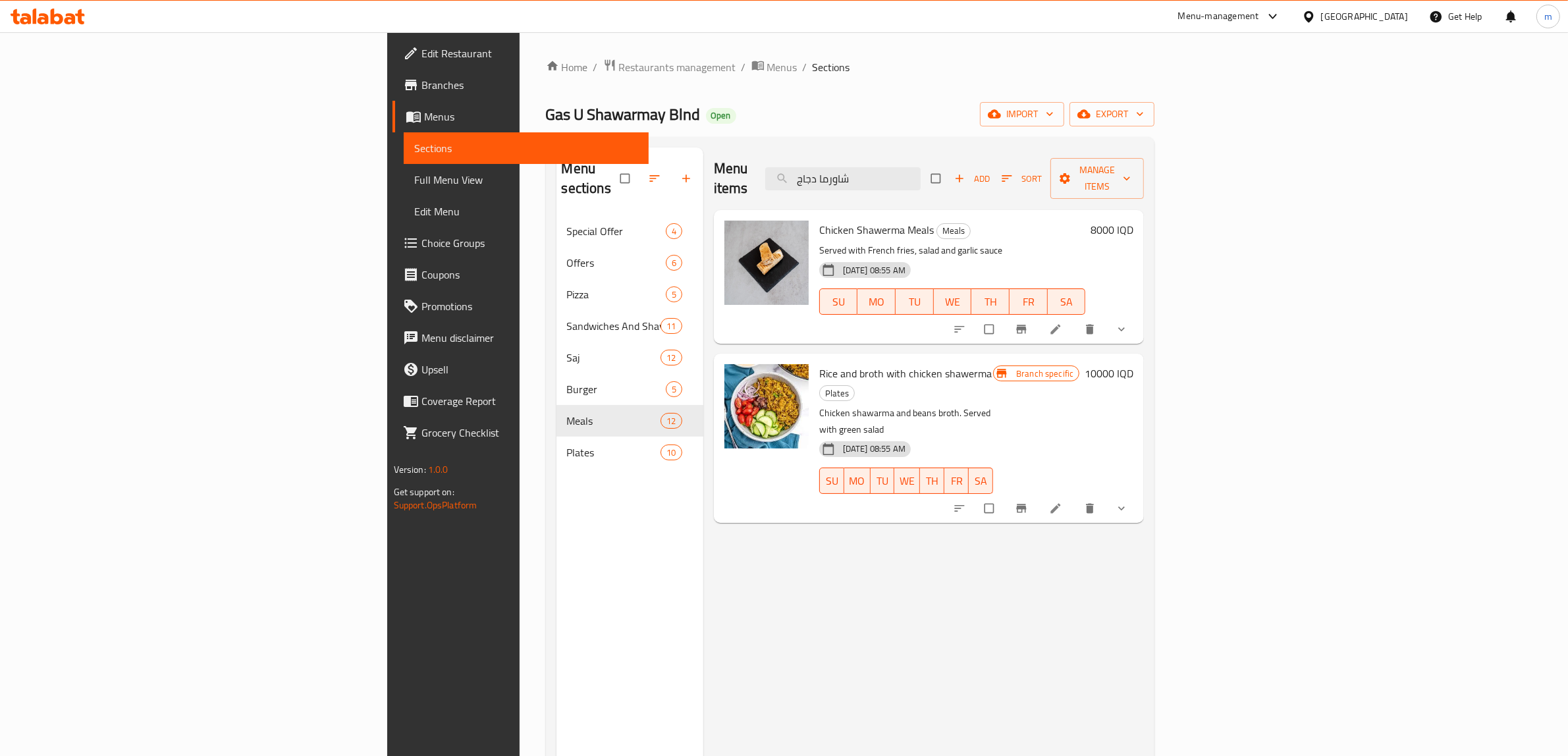
click at [1075, 319] on li at bounding box center [1057, 329] width 37 height 21
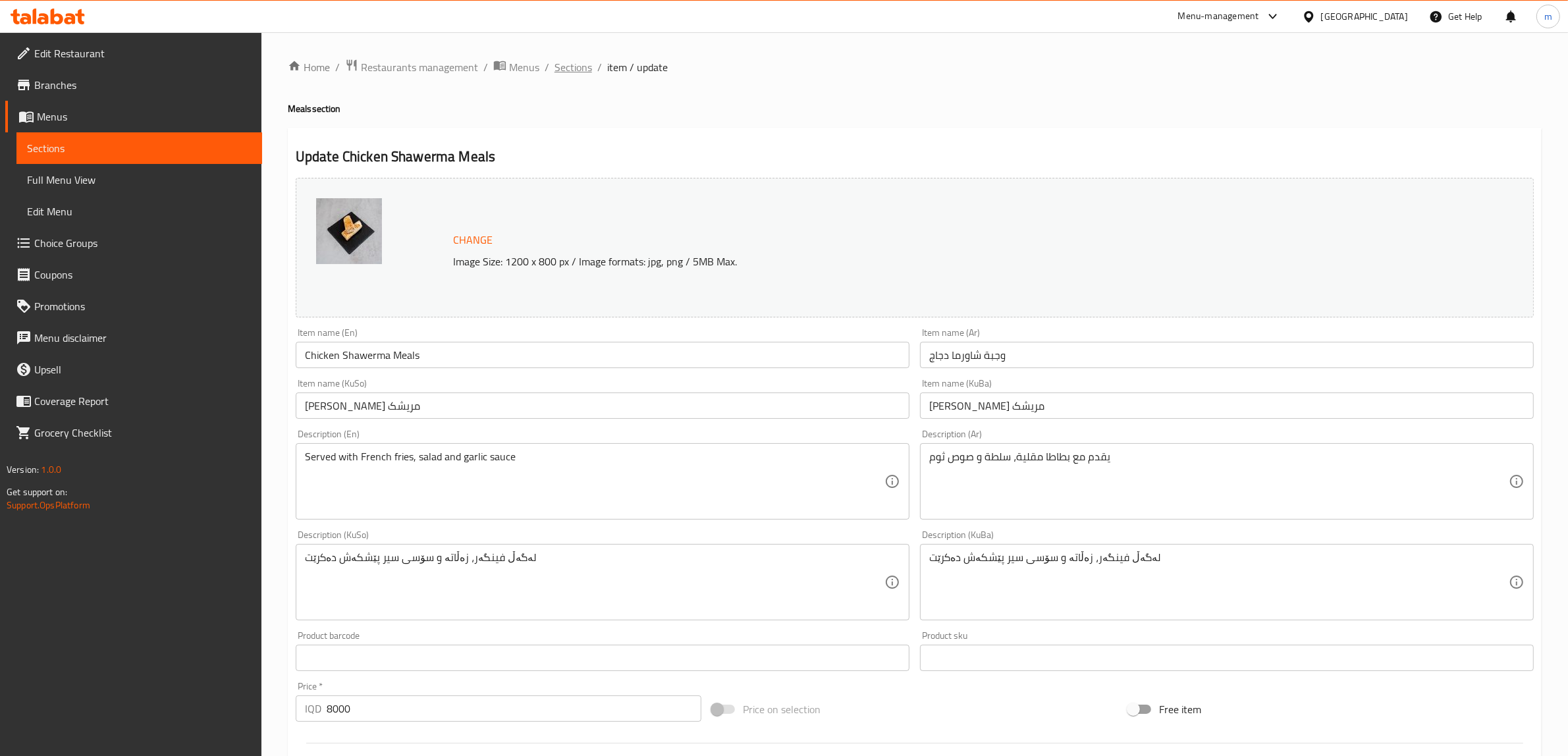
click at [578, 71] on span "Sections" at bounding box center [573, 67] width 37 height 16
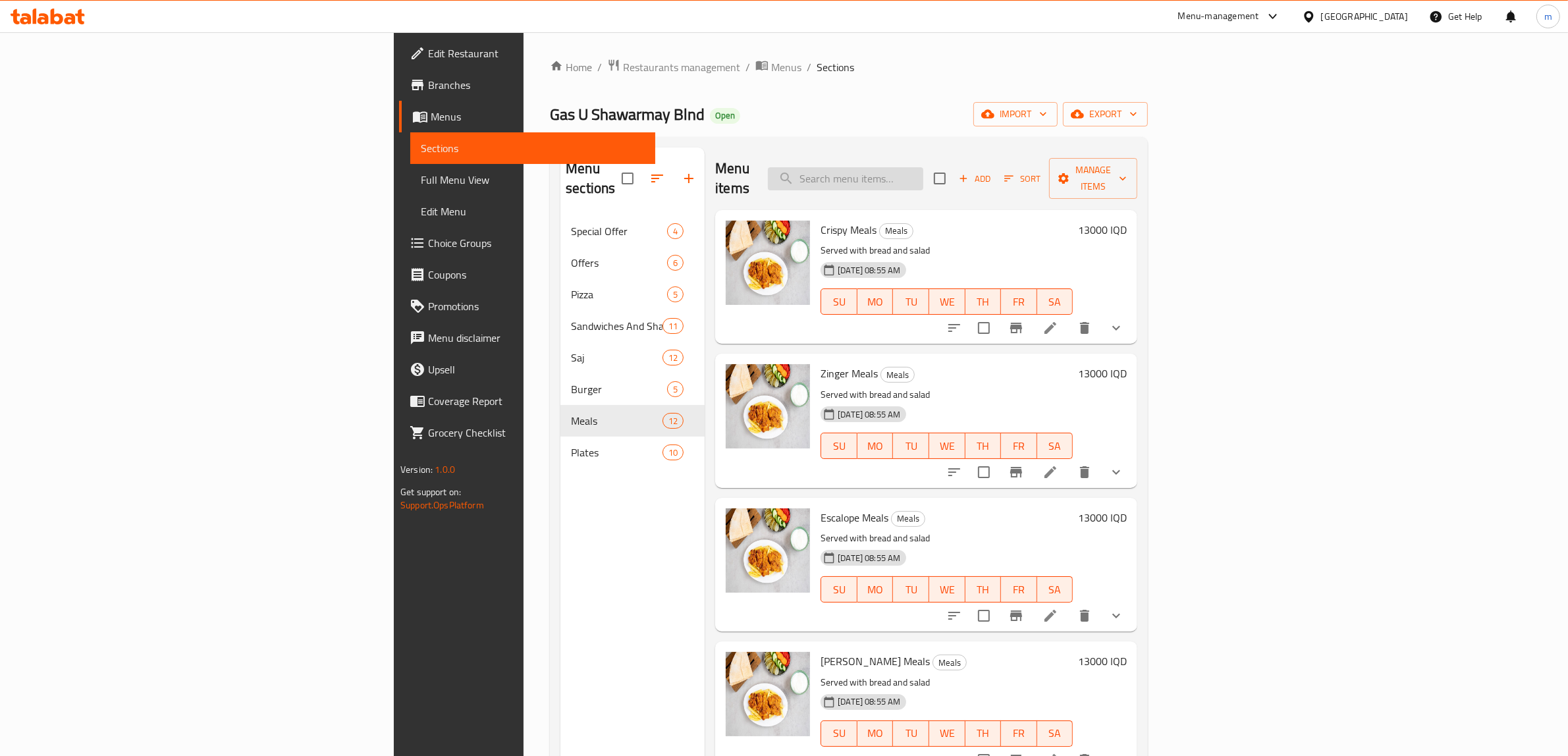
click at [924, 172] on input "search" at bounding box center [846, 178] width 156 height 23
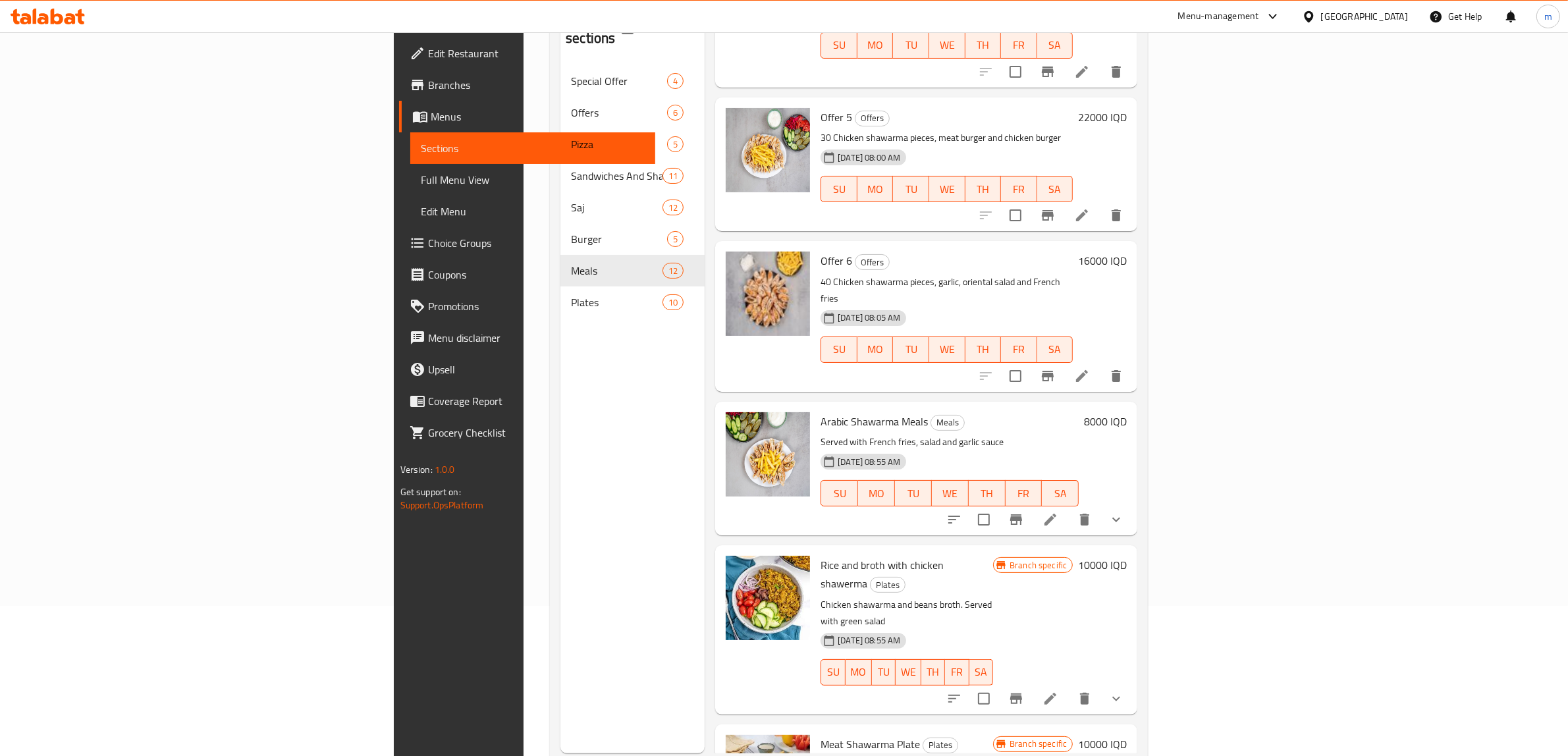
scroll to position [185, 0]
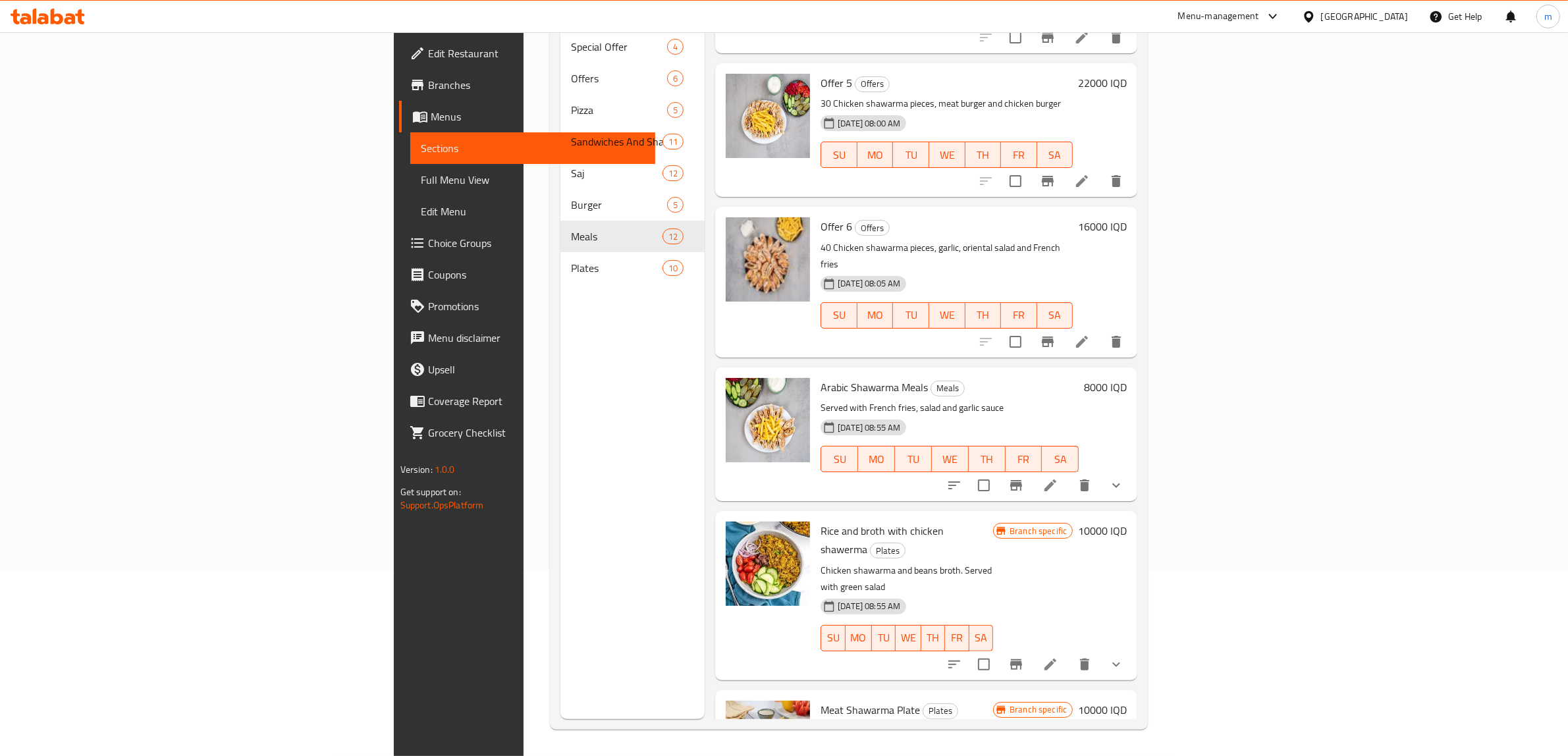
click at [560, 283] on div "Menu sections Special Offer 4 Offers 6 Pizza 5 Sandwiches And Shawarma 11 Saj 1…" at bounding box center [632, 341] width 144 height 756
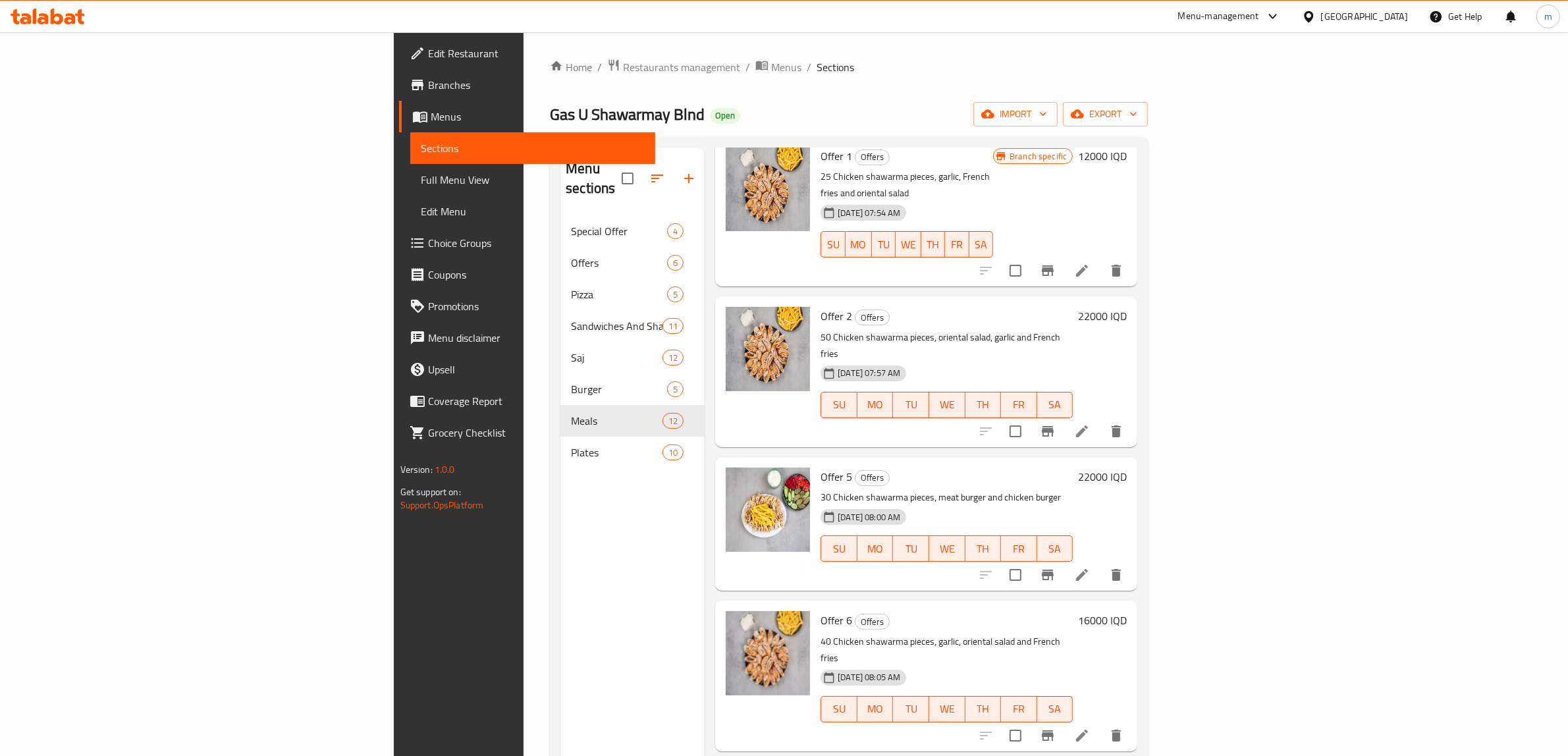
scroll to position [0, 0]
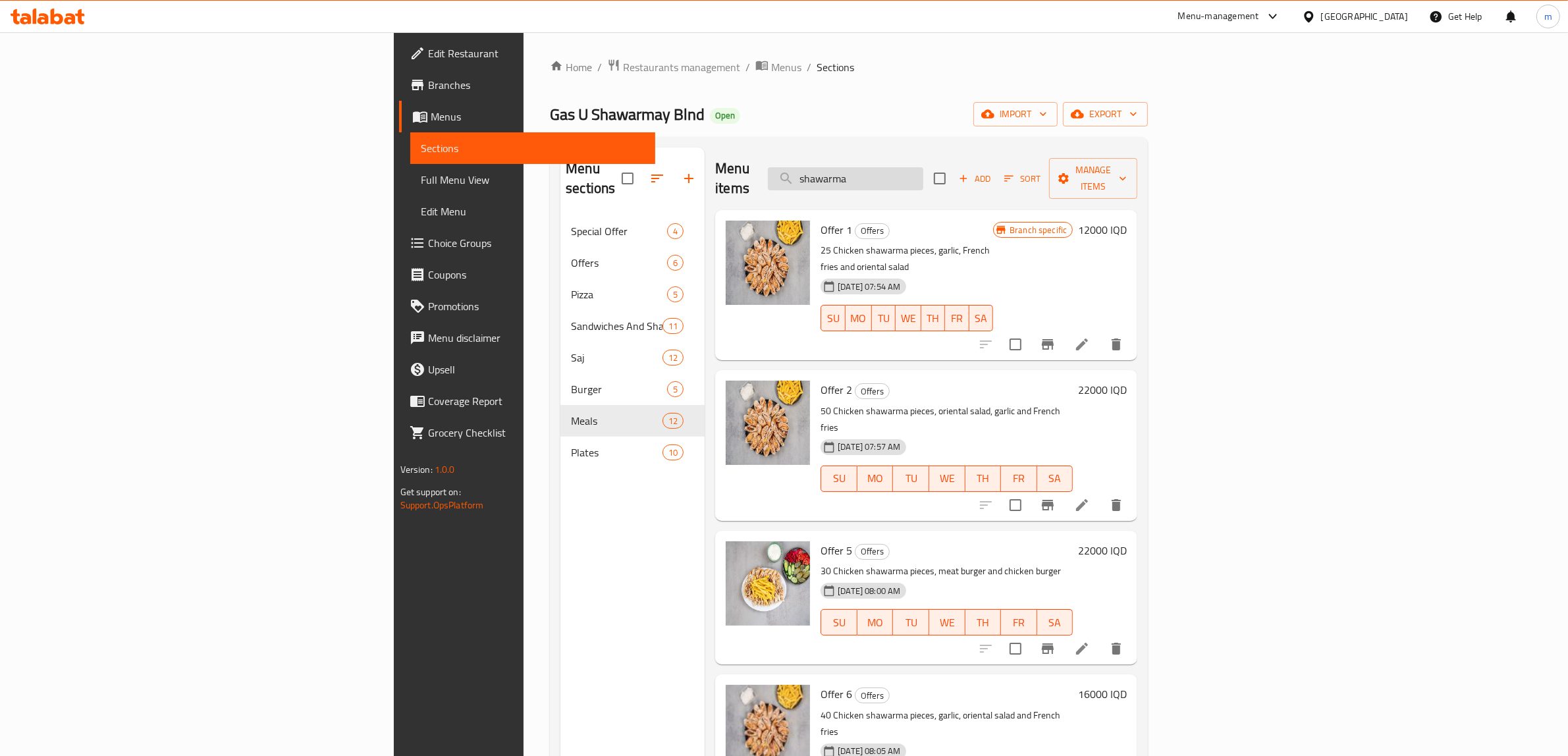
click at [924, 167] on input "shawarma" at bounding box center [846, 178] width 156 height 23
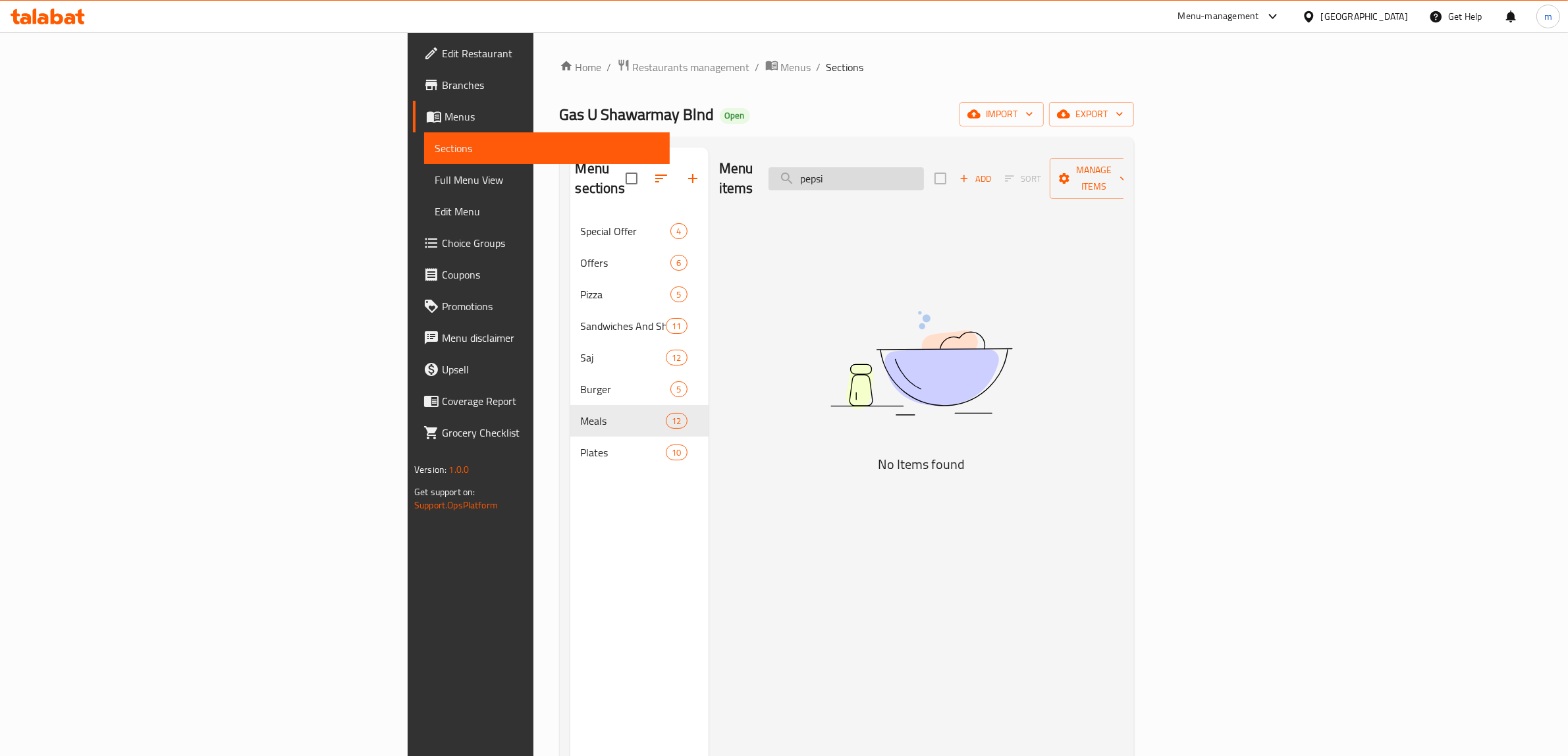
type input "pepsi"
drag, startPoint x: 676, startPoint y: 394, endPoint x: 664, endPoint y: 396, distance: 12.2
click at [709, 394] on div "Menu items pepsi Add Sort Manage items No Items found" at bounding box center [916, 525] width 415 height 756
click at [435, 179] on span "Full Menu View" at bounding box center [547, 179] width 225 height 16
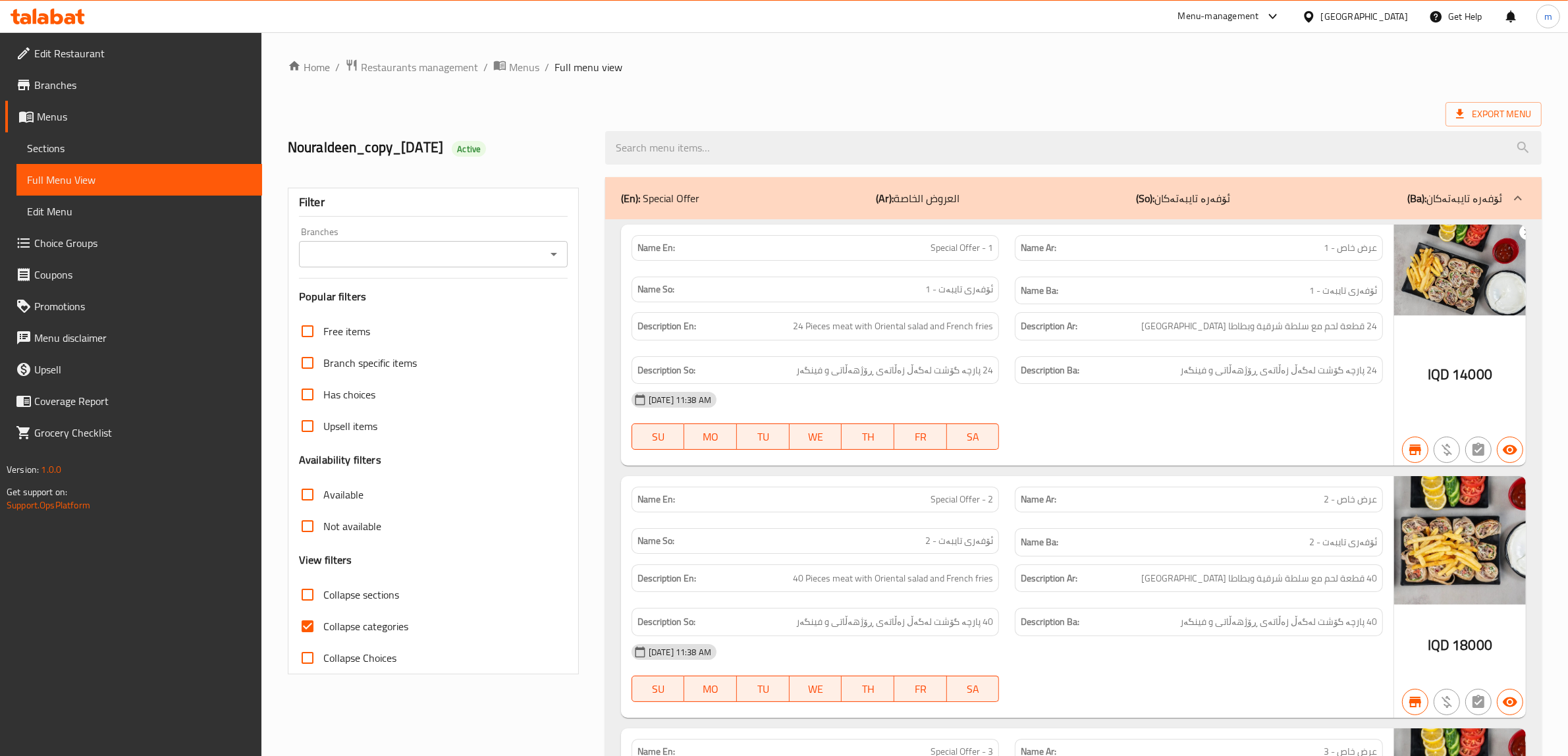
click at [554, 254] on icon "Open" at bounding box center [554, 255] width 7 height 3
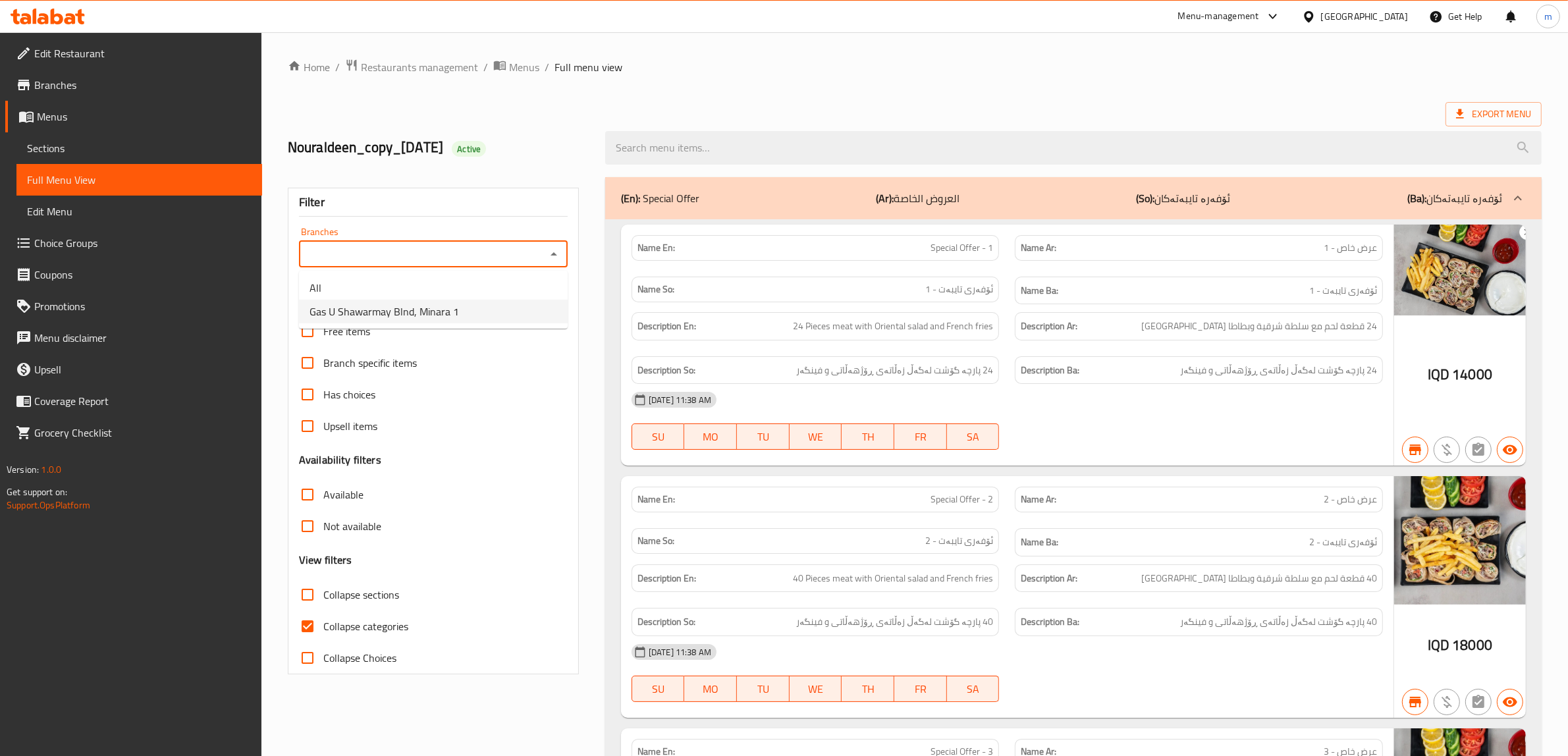
click at [476, 302] on li "Gas U Shawarmay Blnd, Minara 1" at bounding box center [433, 311] width 268 height 24
type input "Gas U Shawarmay Blnd, Minara 1"
click at [309, 629] on input "Collapse categories" at bounding box center [308, 626] width 32 height 32
checkbox input "false"
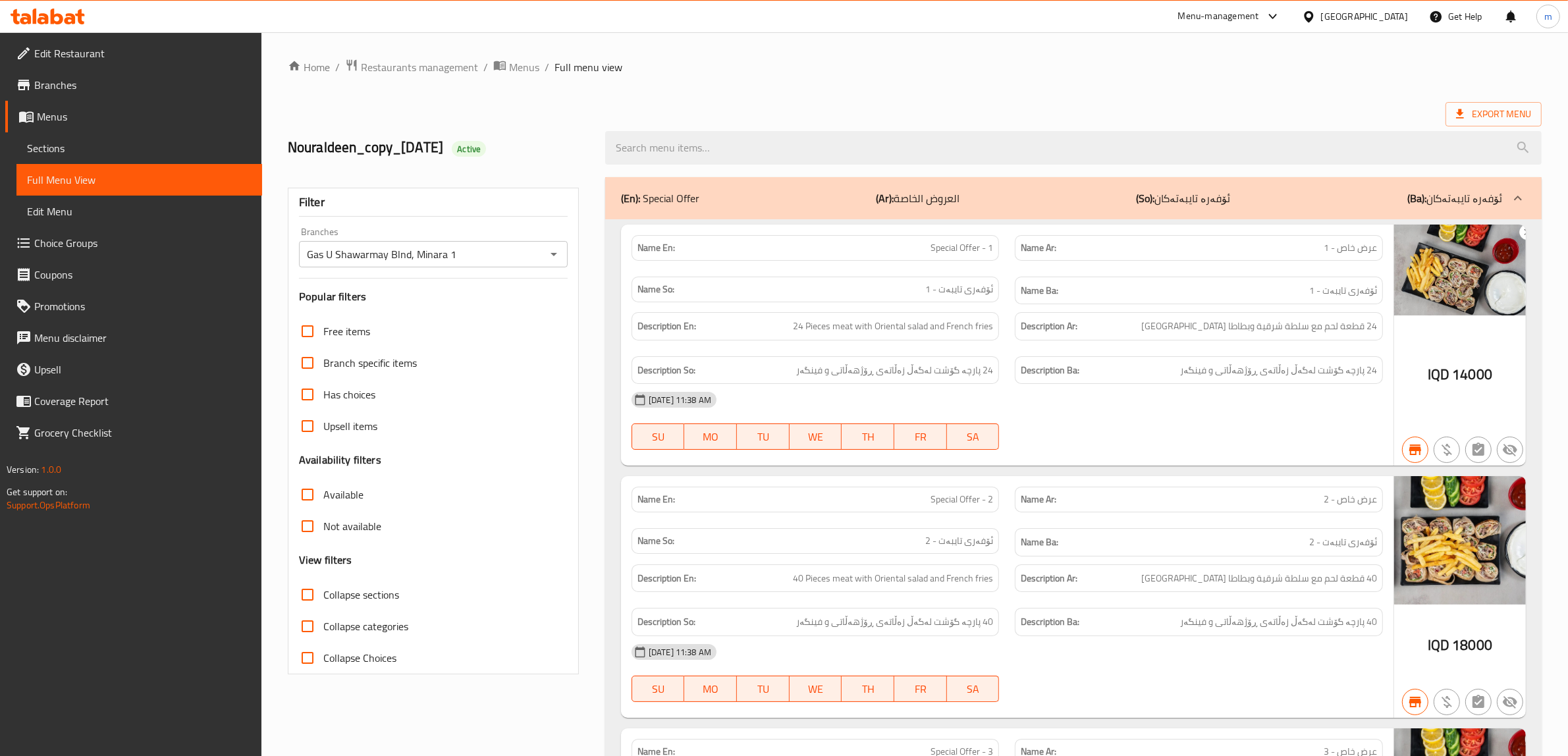
drag, startPoint x: 689, startPoint y: 75, endPoint x: 678, endPoint y: 77, distance: 11.2
click at [689, 75] on ol "Home / Restaurants management / Menus / Full menu view" at bounding box center [915, 67] width 1254 height 17
click at [551, 253] on icon "Open" at bounding box center [554, 255] width 7 height 3
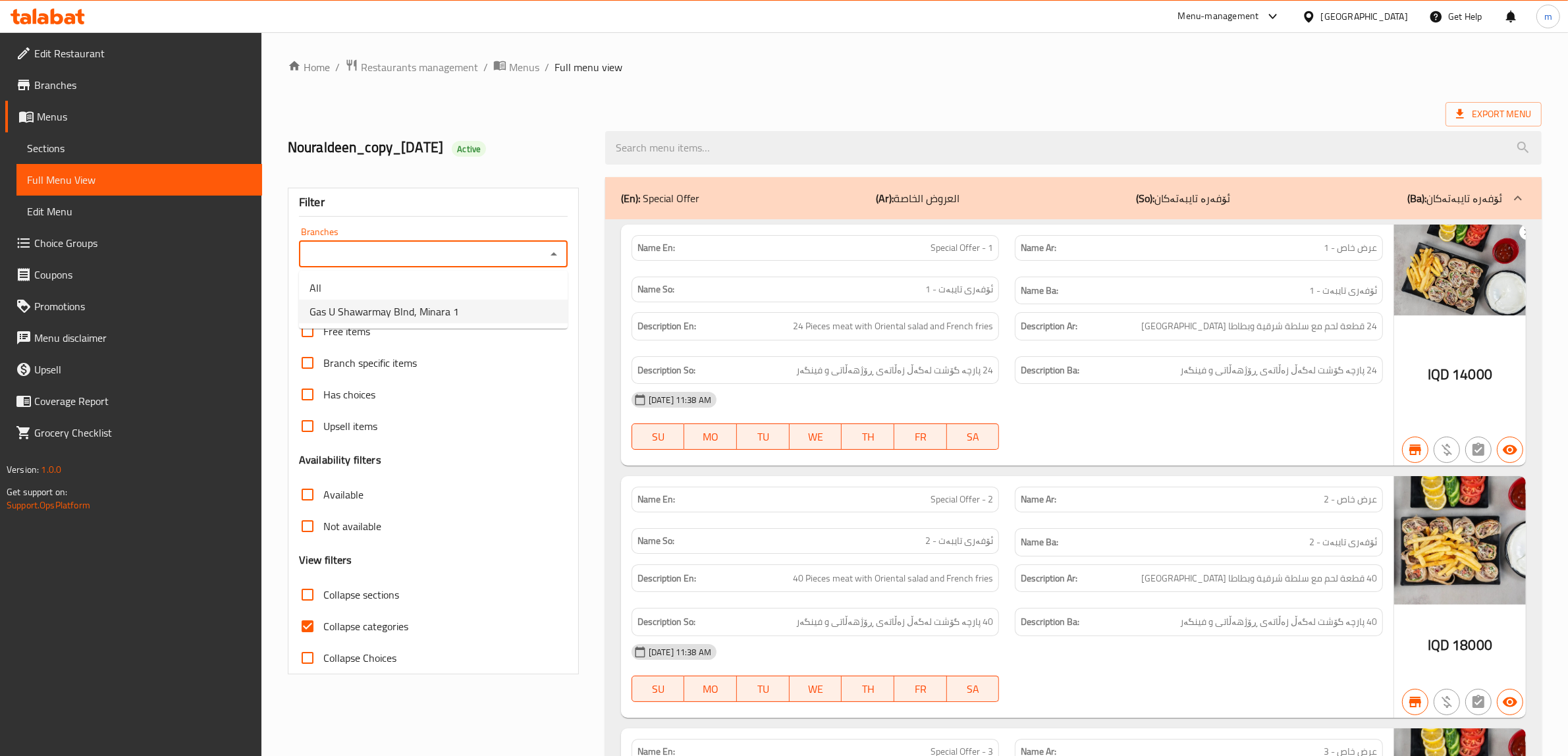
click at [518, 314] on li "Gas U Shawarmay Blnd, Minara 1" at bounding box center [433, 311] width 268 height 24
type input "Gas U Shawarmay Blnd, Minara 1"
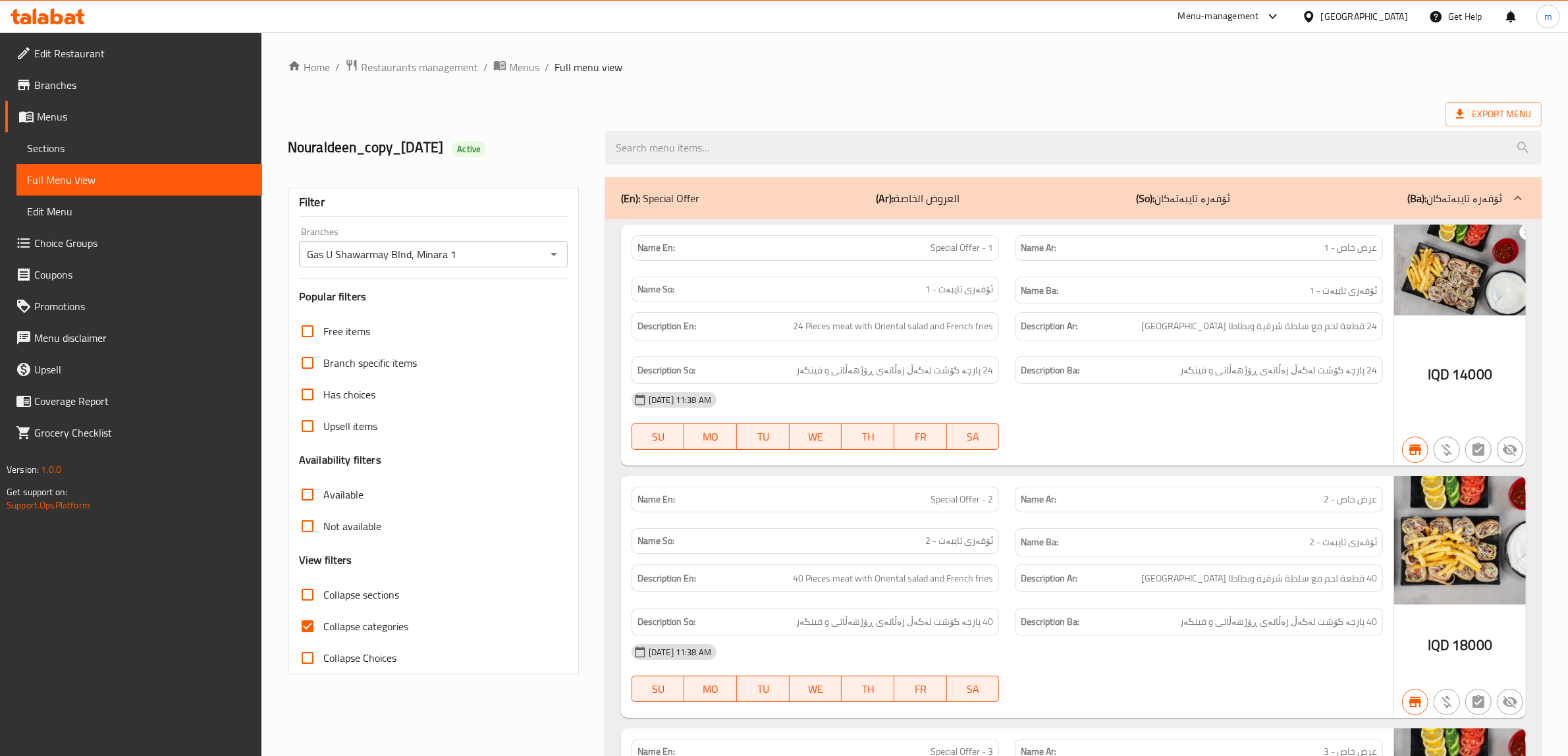
click at [308, 627] on input "Collapse categories" at bounding box center [308, 626] width 32 height 32
checkbox input "false"
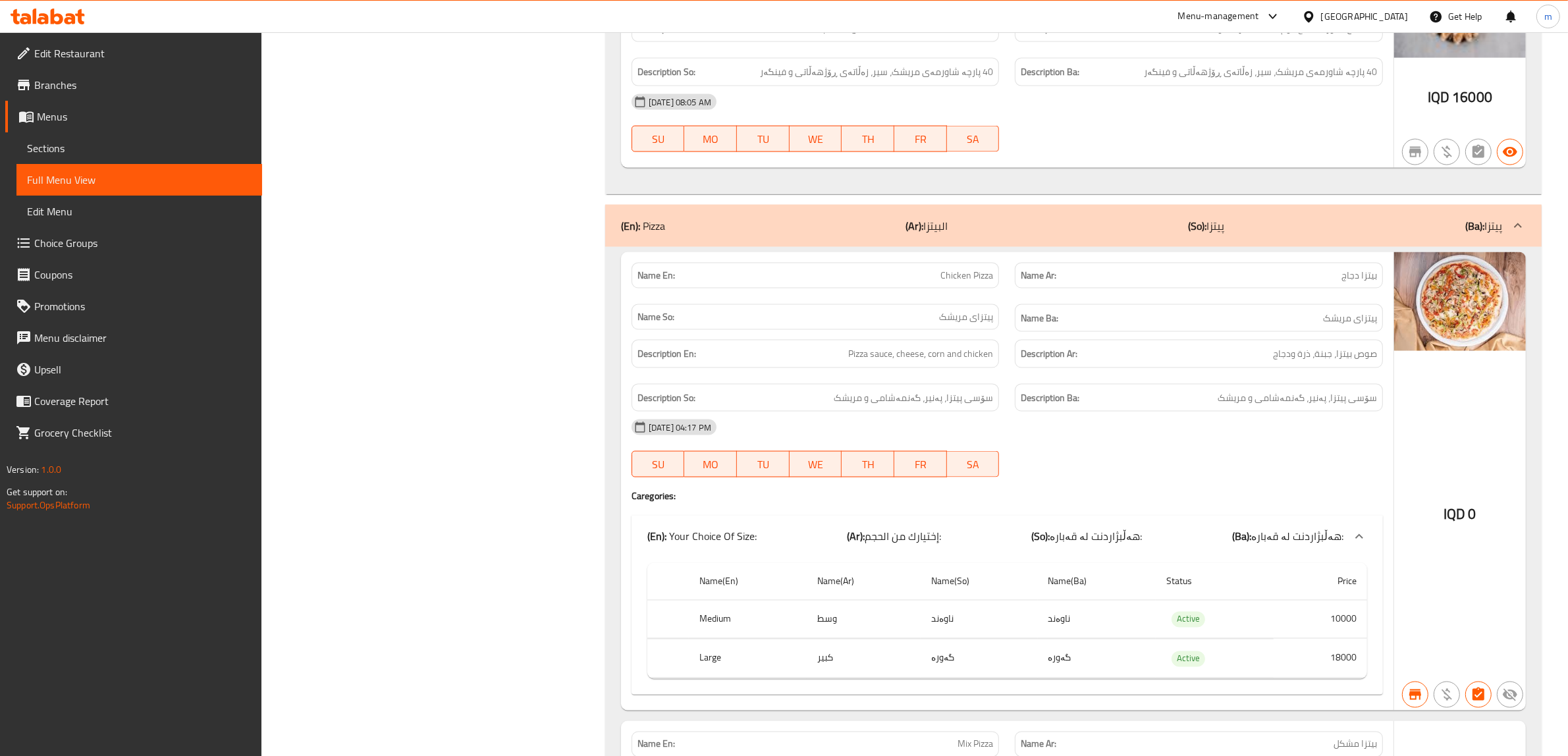
scroll to position [2693, 0]
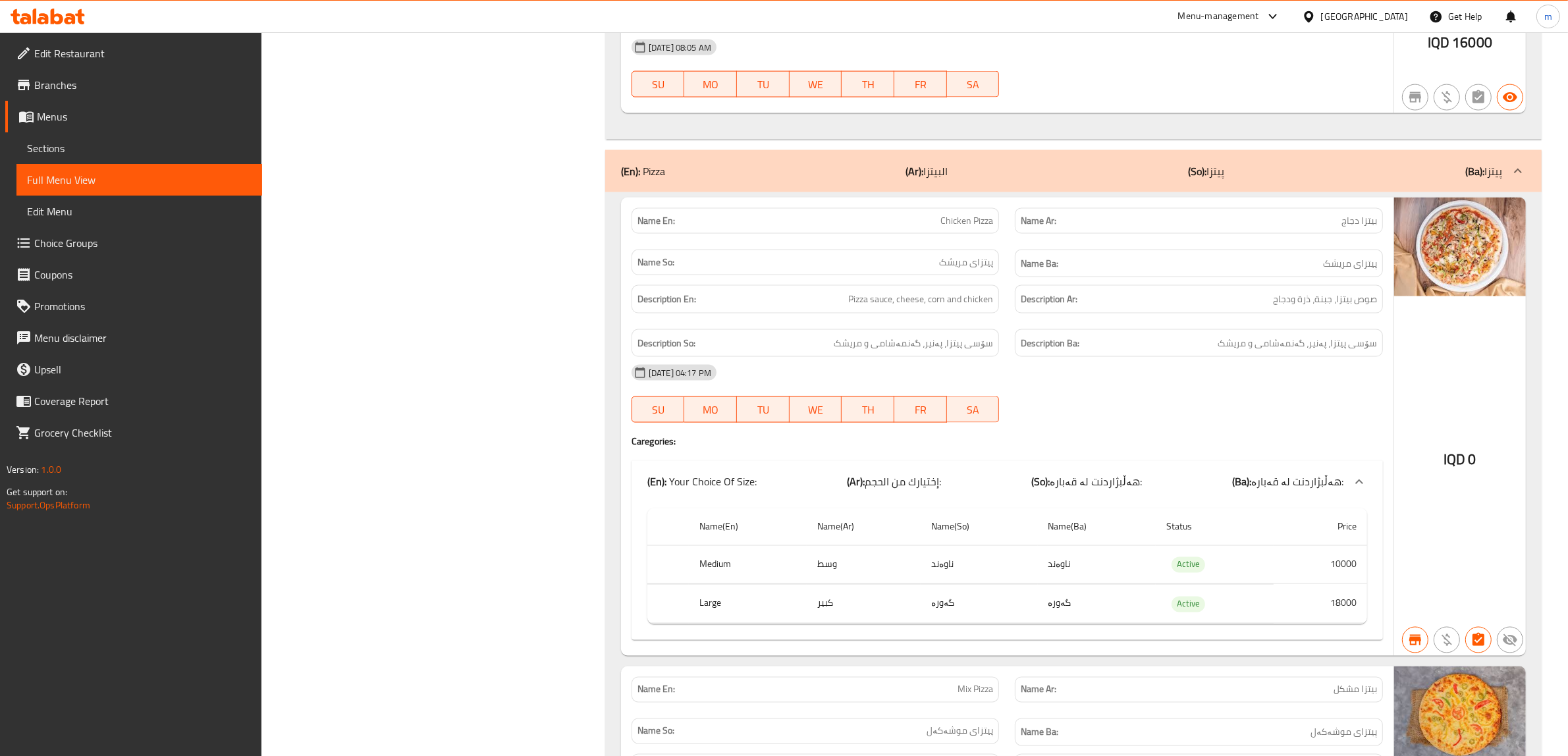
type button "6"
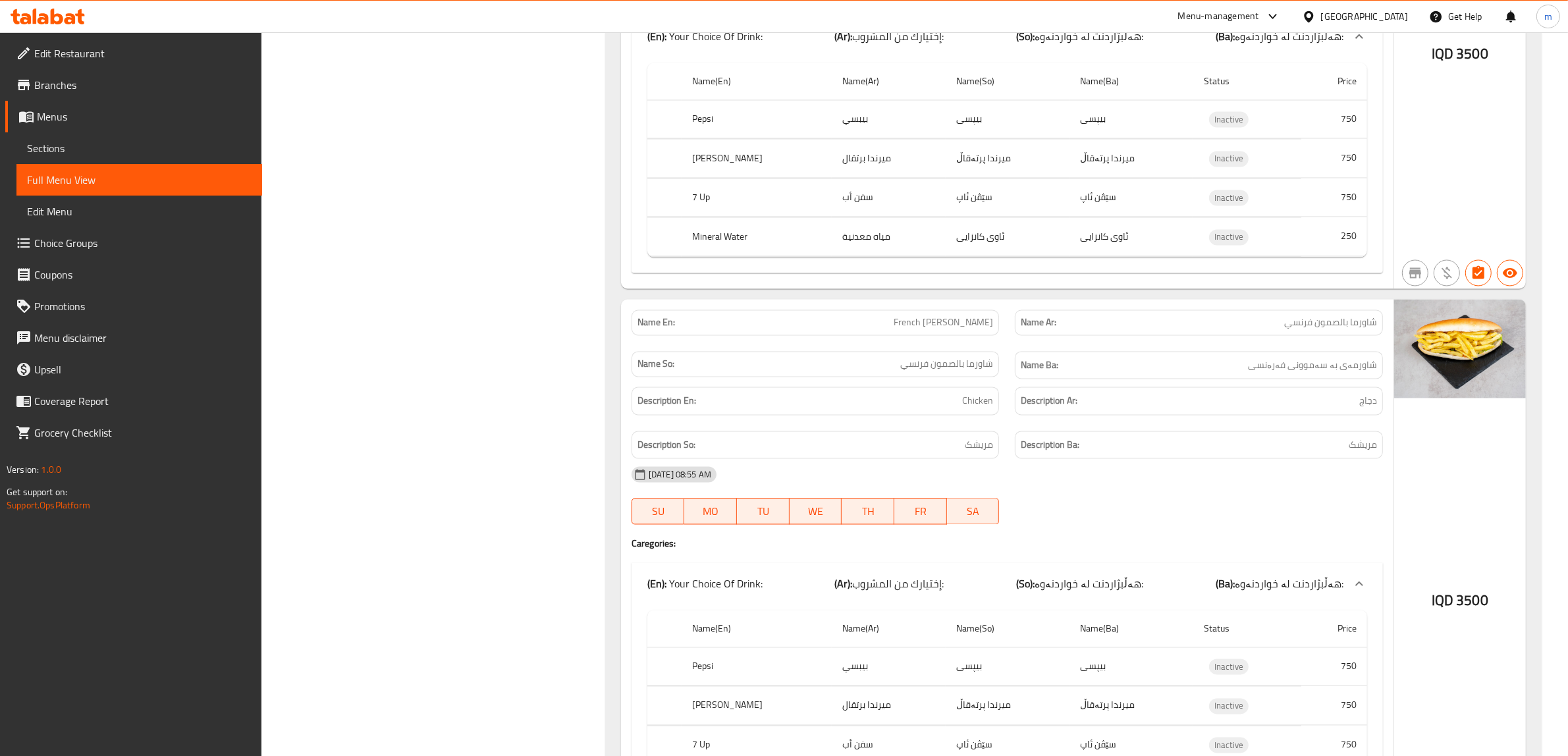
scroll to position [9652, 0]
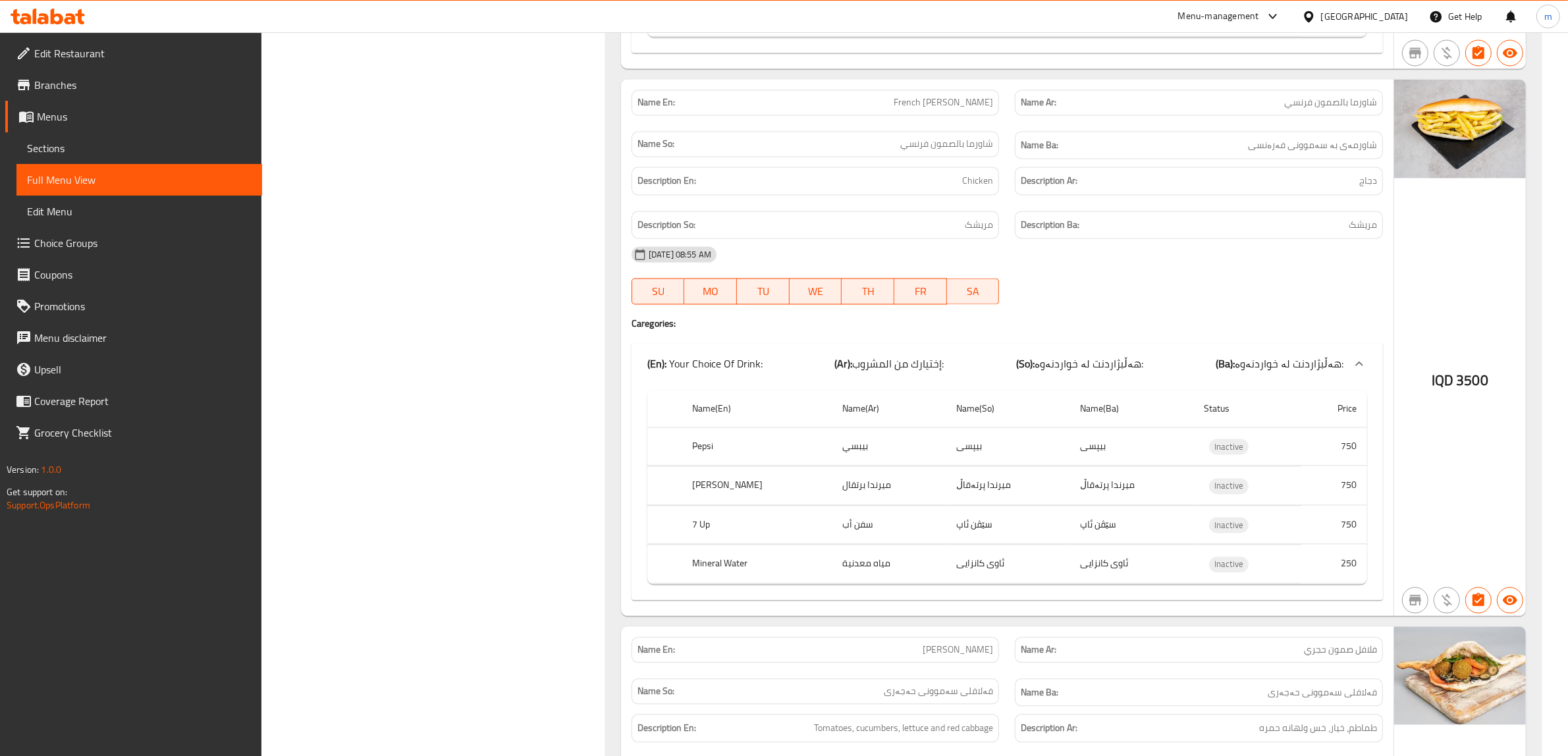
click at [956, 109] on span "French Samoon Shawerma" at bounding box center [944, 102] width 100 height 14
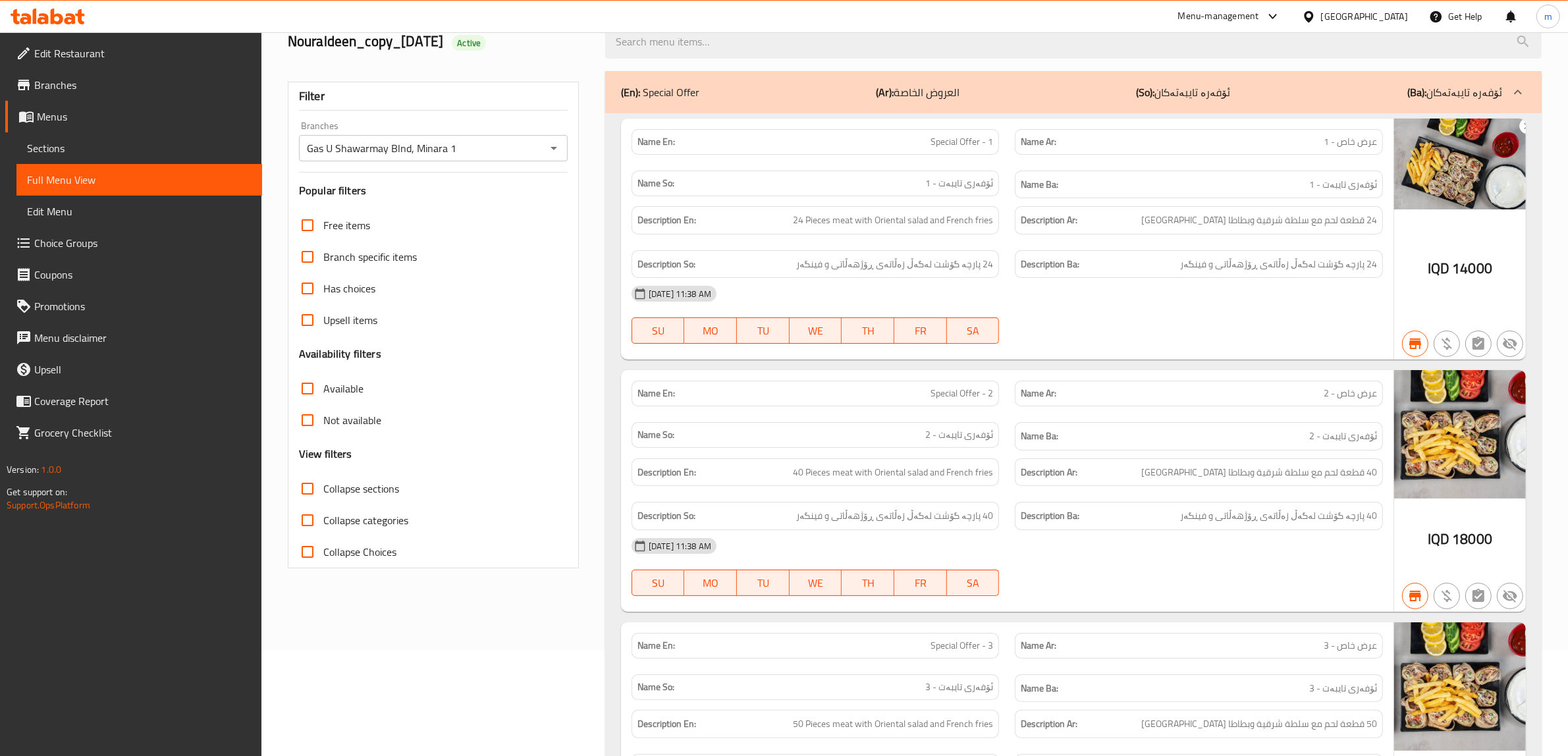
scroll to position [0, 0]
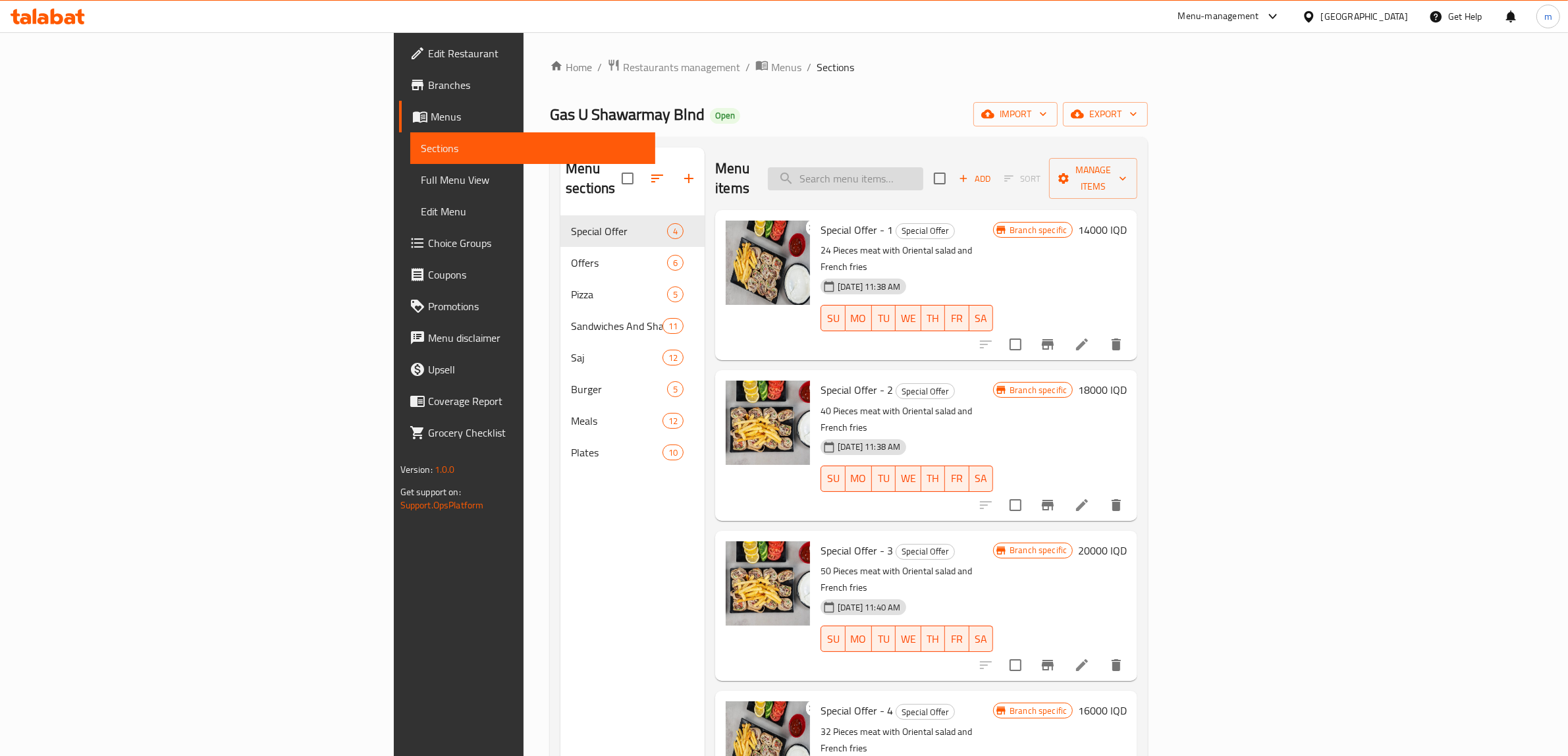
click at [924, 167] on input "search" at bounding box center [846, 178] width 156 height 23
paste input "جبنة اكسترا"
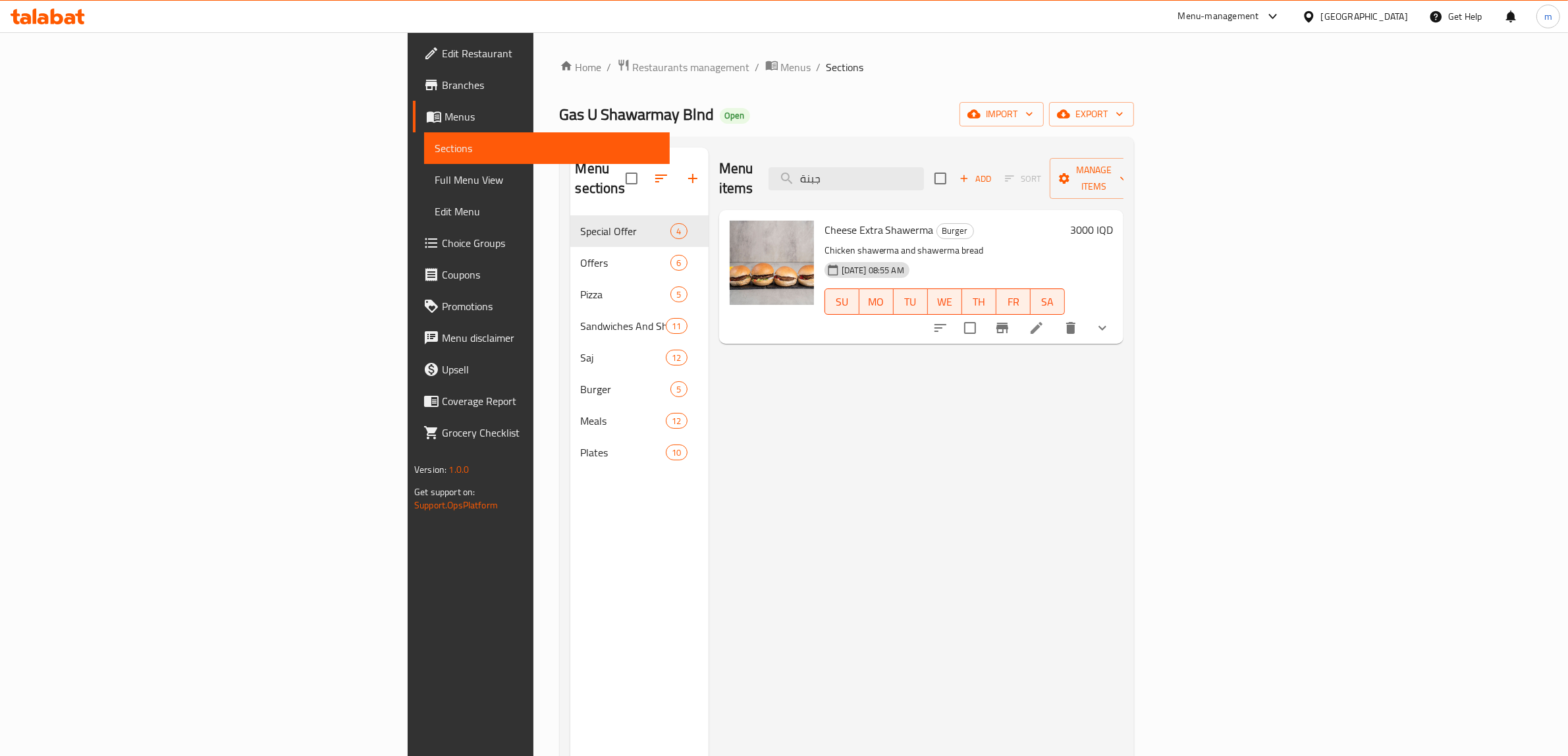
type input "جبنة"
click at [1111, 320] on icon "show more" at bounding box center [1102, 328] width 16 height 16
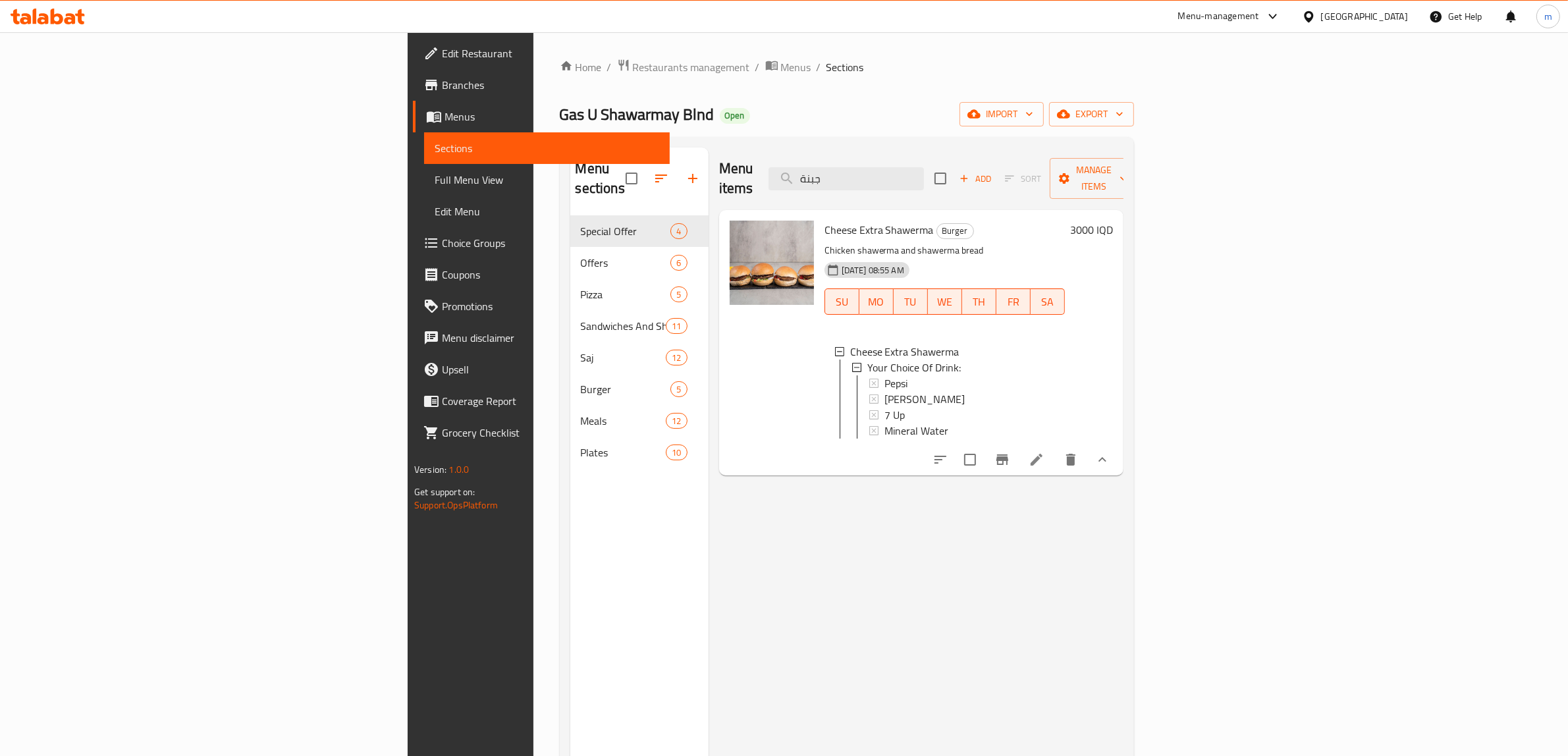
click at [1113, 221] on h6 "3000 IQD" at bounding box center [1092, 230] width 43 height 19
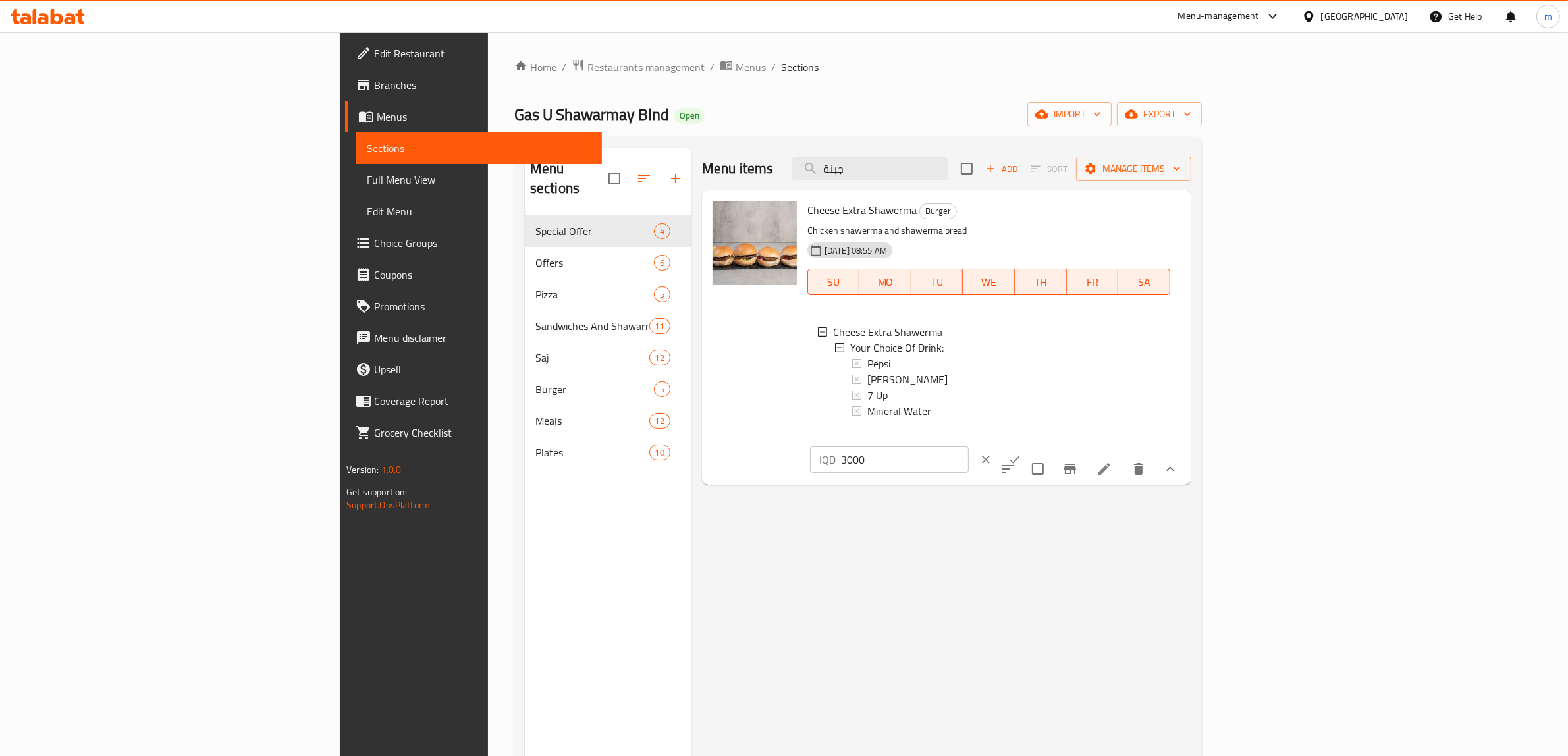
click at [969, 446] on input "3000" at bounding box center [905, 459] width 128 height 26
type input "5000"
click at [1021, 453] on icon "ok" at bounding box center [1014, 459] width 13 height 13
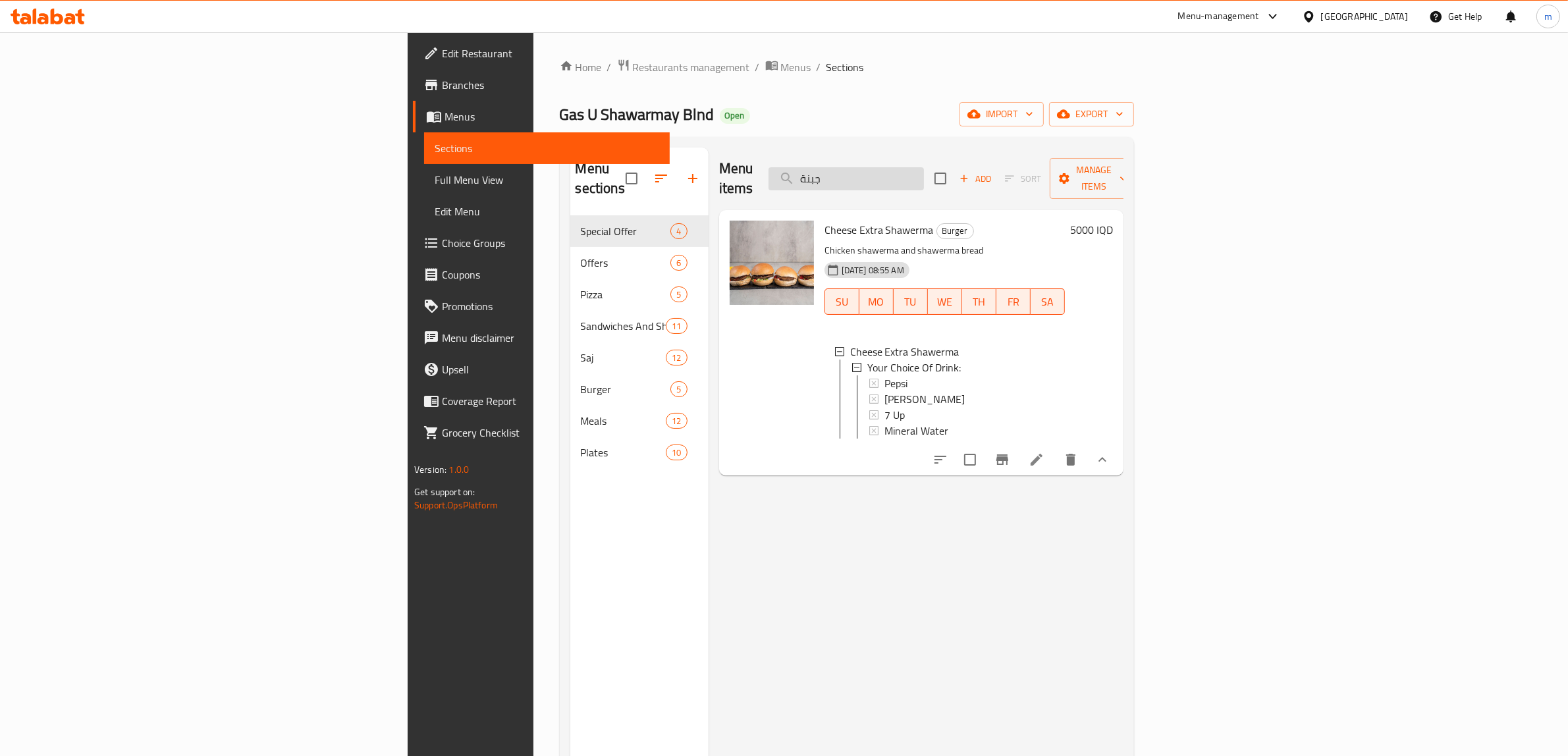
click at [924, 169] on input "جبنة" at bounding box center [846, 178] width 156 height 23
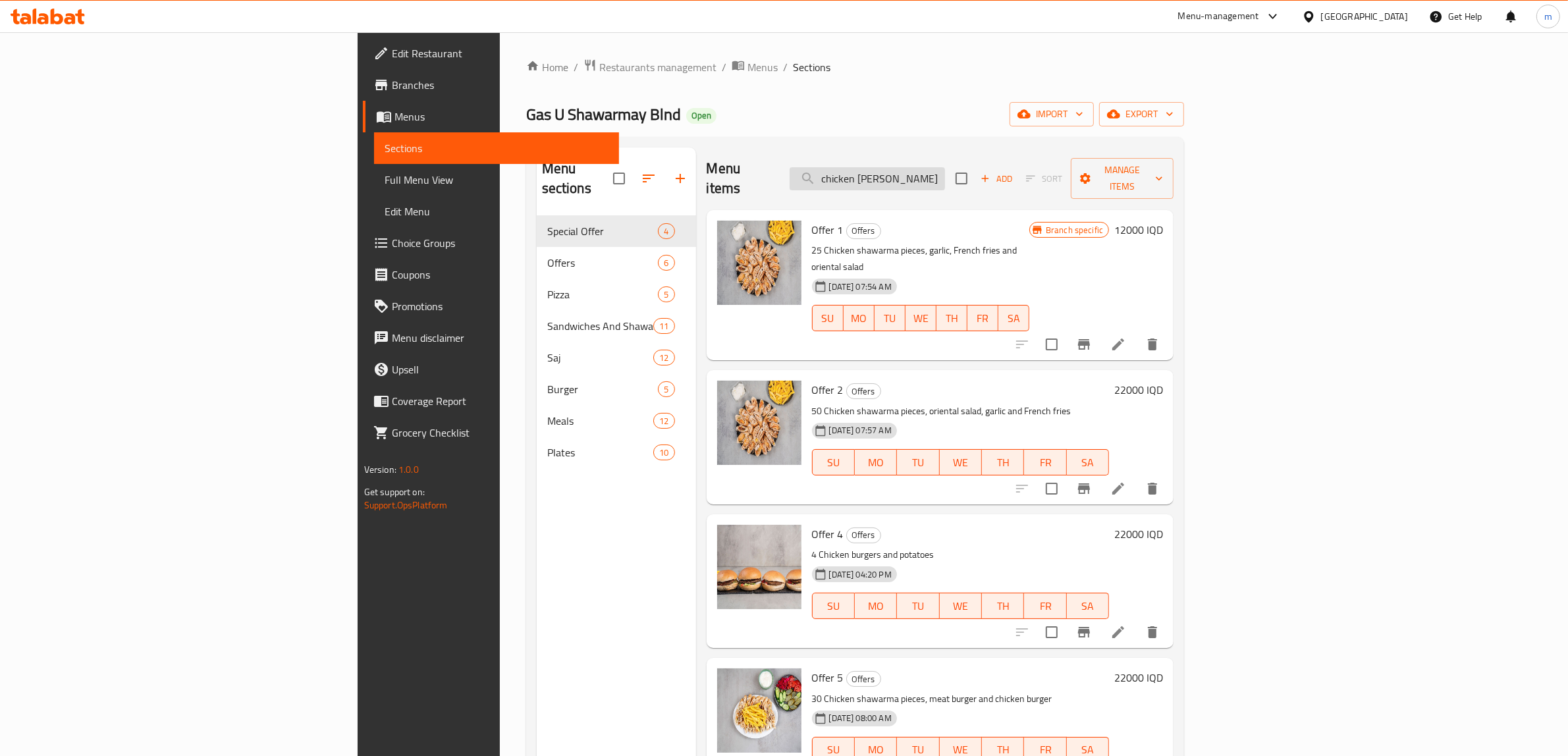
type input "chicken shawa"
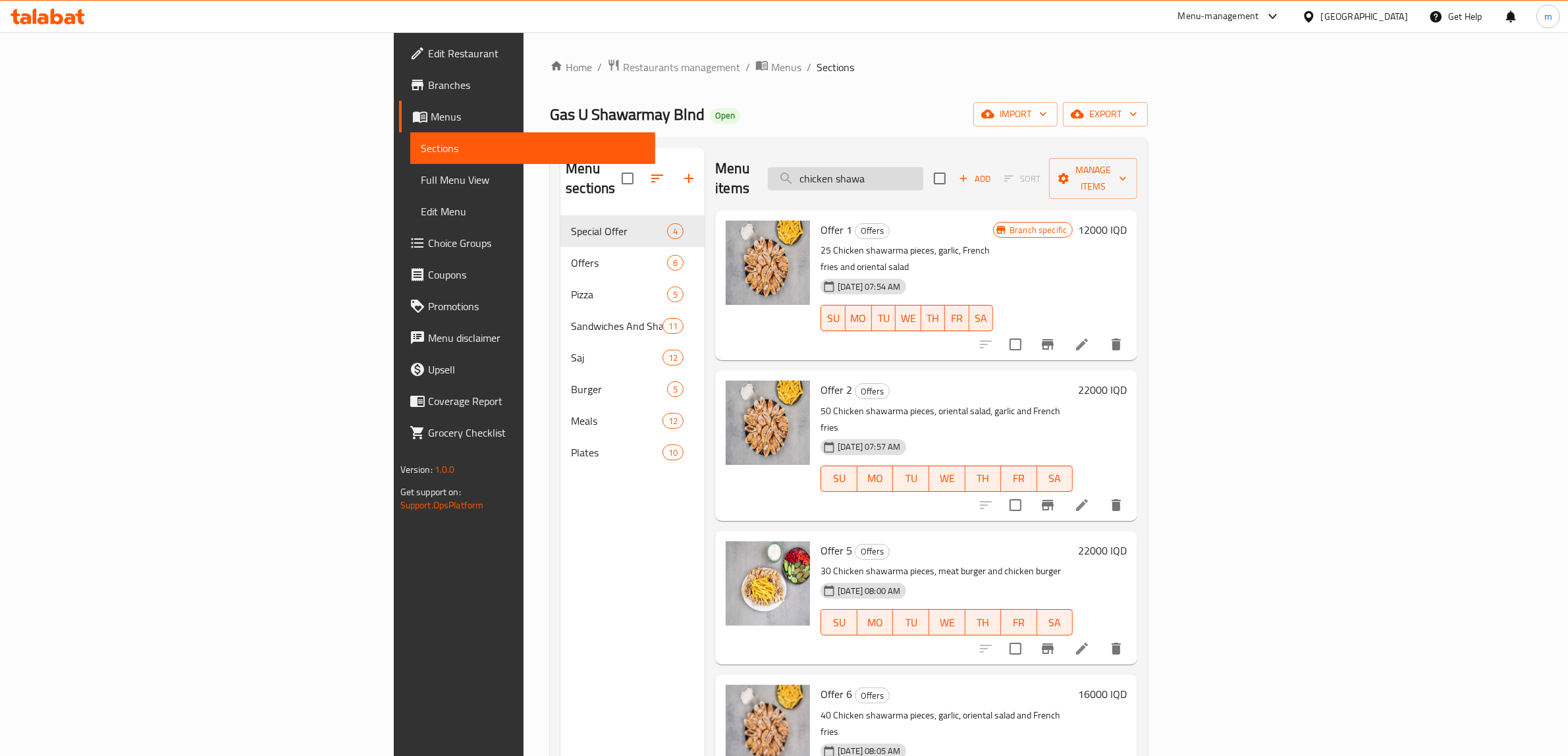
click at [924, 172] on input "chicken shawa" at bounding box center [846, 178] width 156 height 23
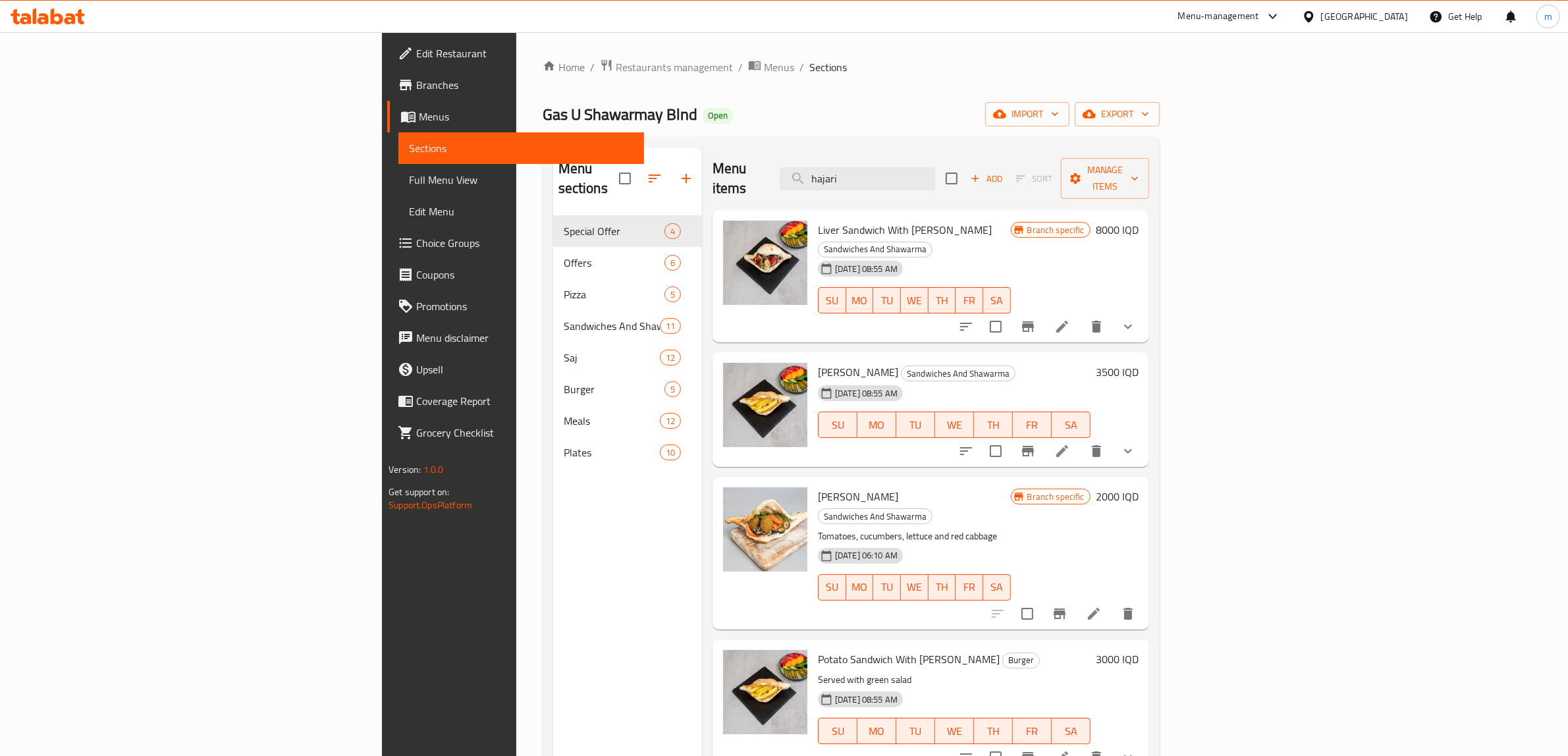
type input "hajari"
click at [818, 486] on span "[PERSON_NAME]" at bounding box center [858, 496] width 80 height 20
click at [818, 362] on span "[PERSON_NAME]" at bounding box center [858, 372] width 80 height 20
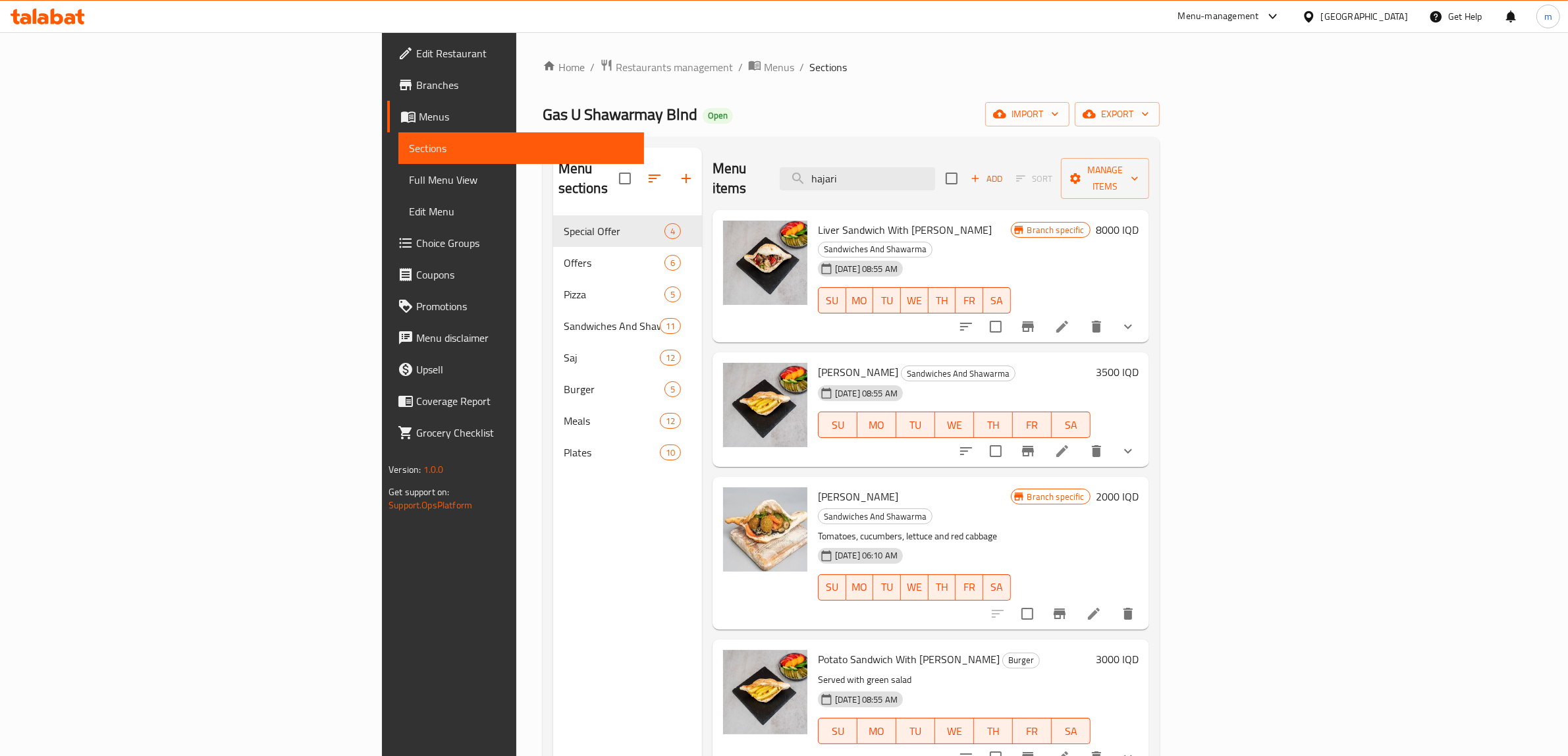
click at [818, 362] on span "[PERSON_NAME]" at bounding box center [858, 372] width 80 height 20
copy h6 "[PERSON_NAME]"
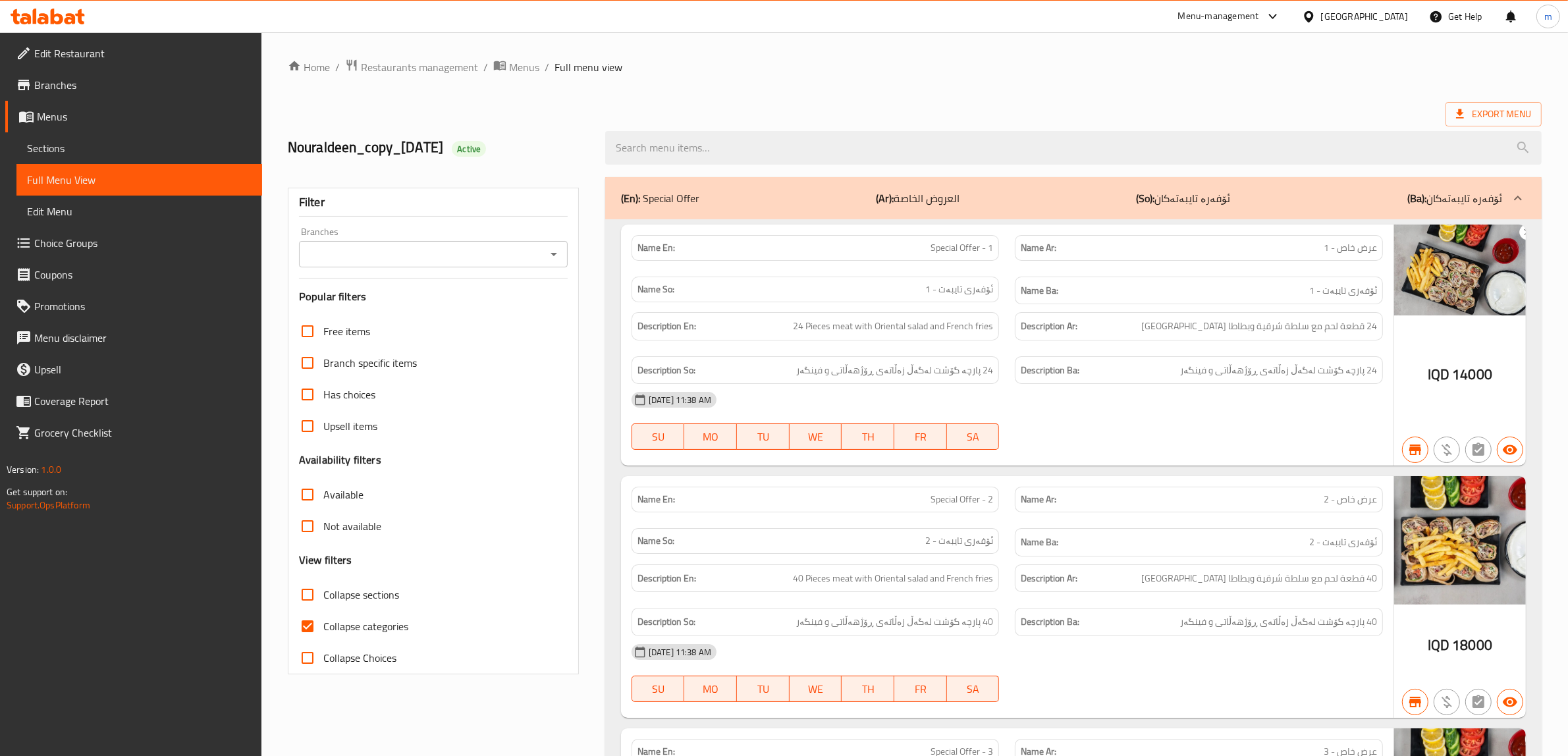
click at [311, 629] on input "Collapse categories" at bounding box center [308, 626] width 32 height 32
checkbox input "false"
click at [554, 252] on icon "Open" at bounding box center [554, 254] width 16 height 16
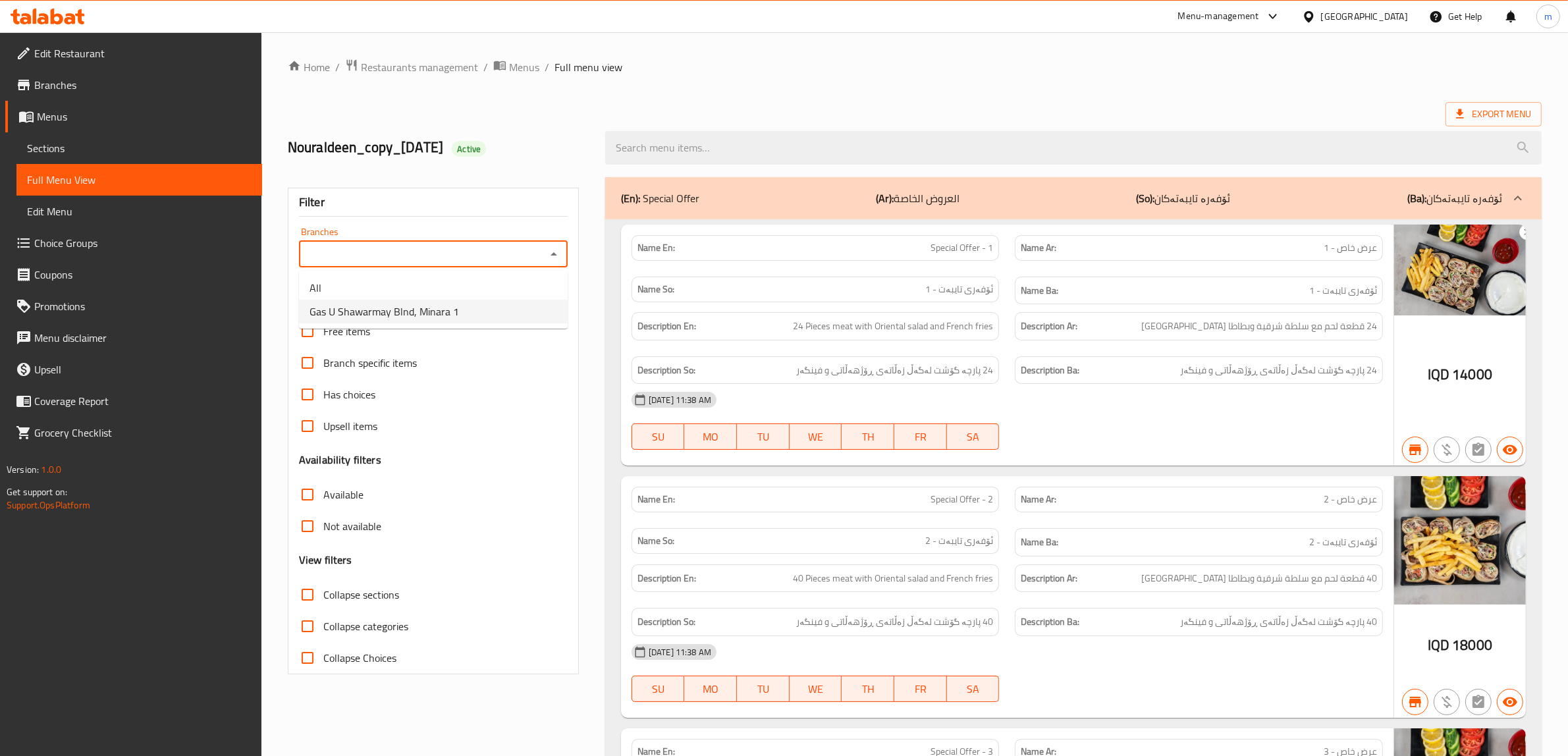
click at [457, 310] on li "Gas U Shawarmay Blnd, Minara 1" at bounding box center [433, 311] width 268 height 24
type input "Gas U Shawarmay Blnd, Minara 1"
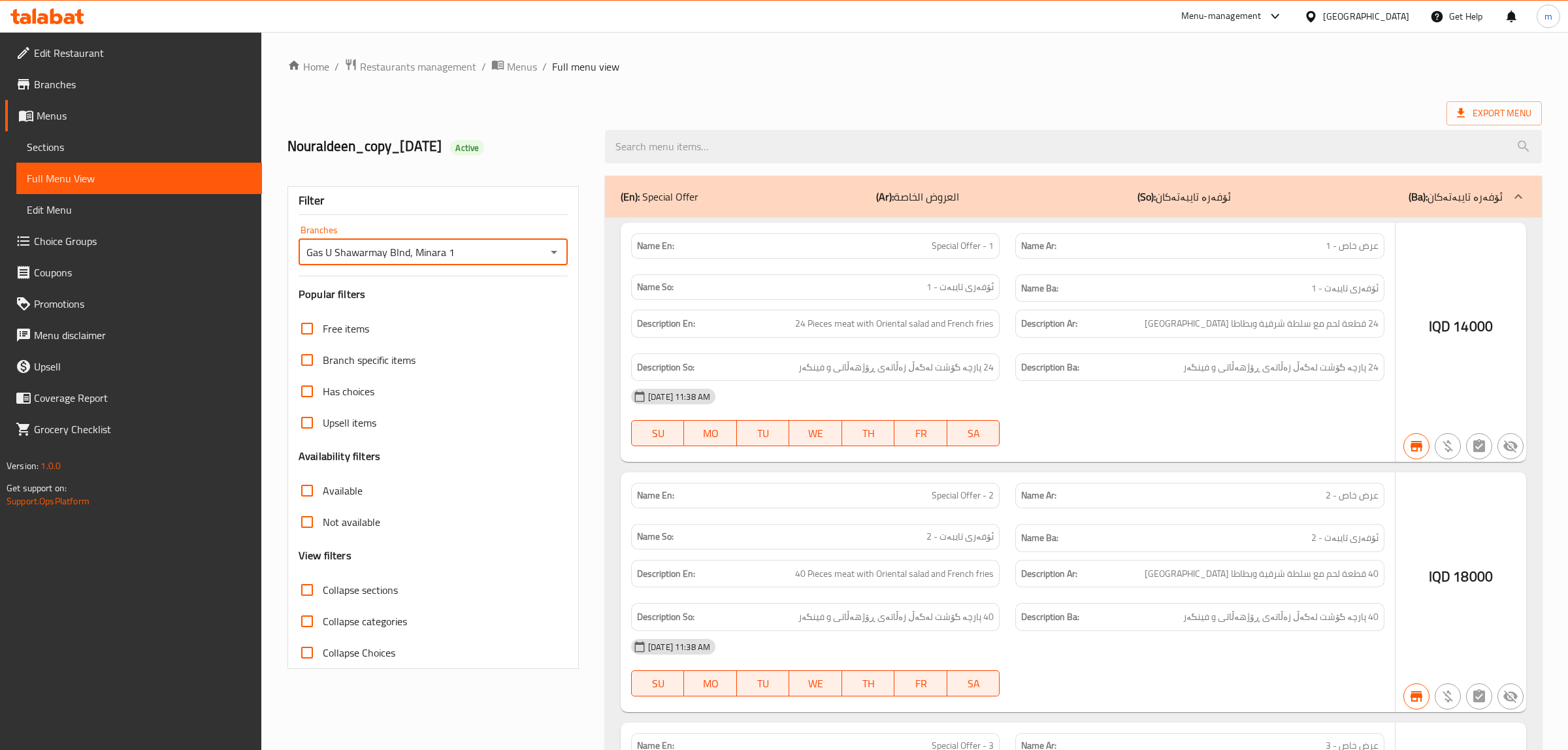
click at [880, 90] on div at bounding box center [784, 375] width 1568 height 750
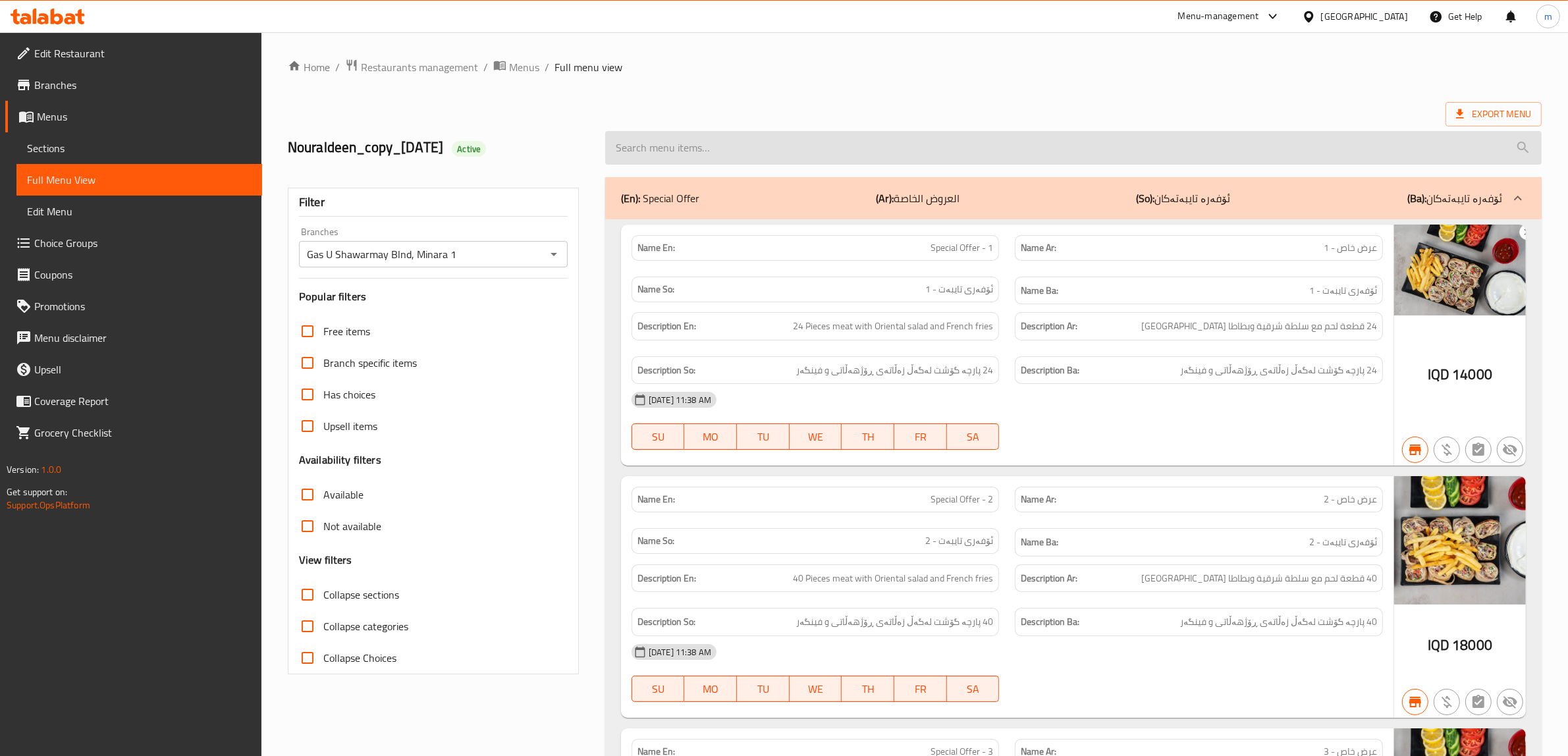
click at [960, 153] on input "search" at bounding box center [1074, 147] width 937 height 34
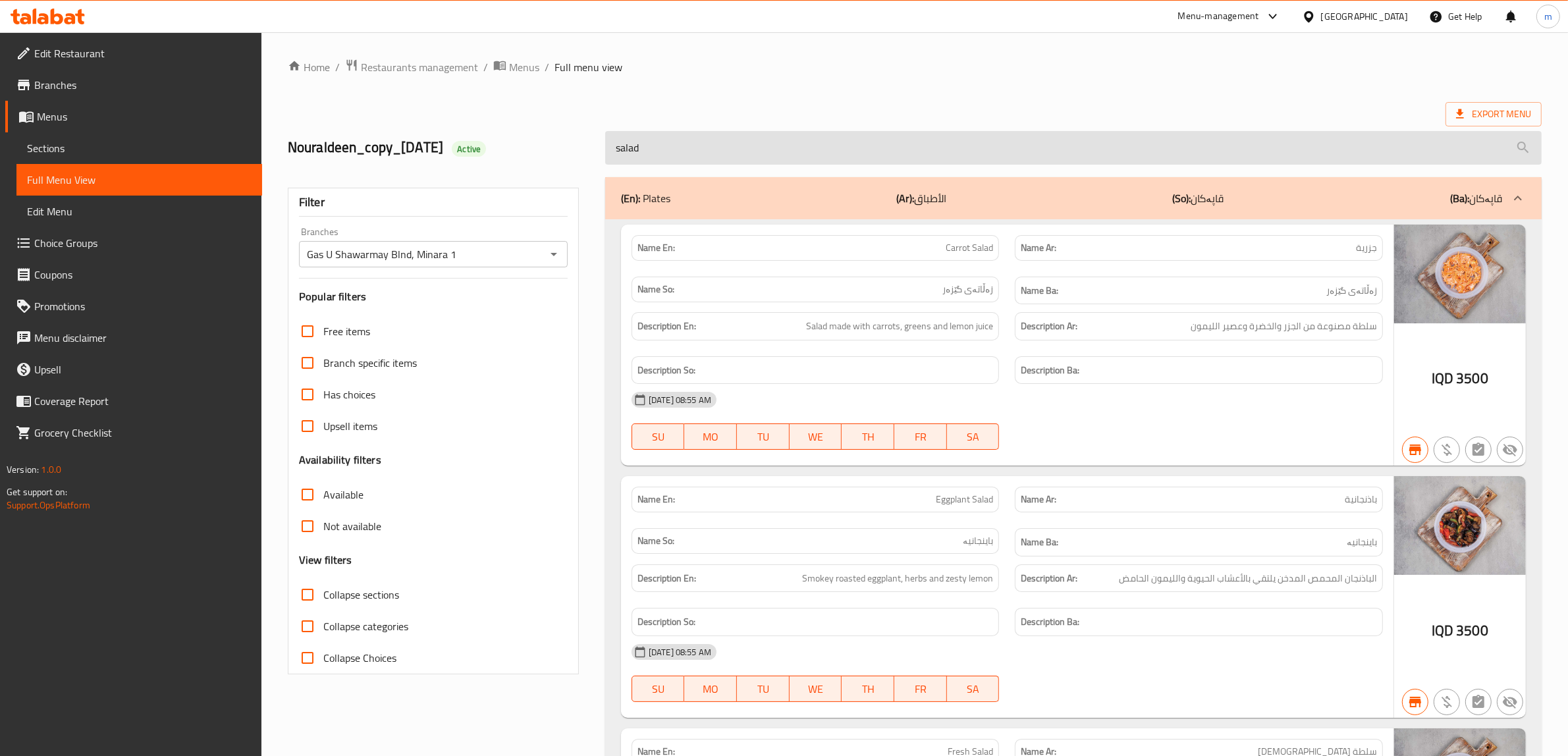
click at [933, 158] on input "salad" at bounding box center [1074, 147] width 937 height 34
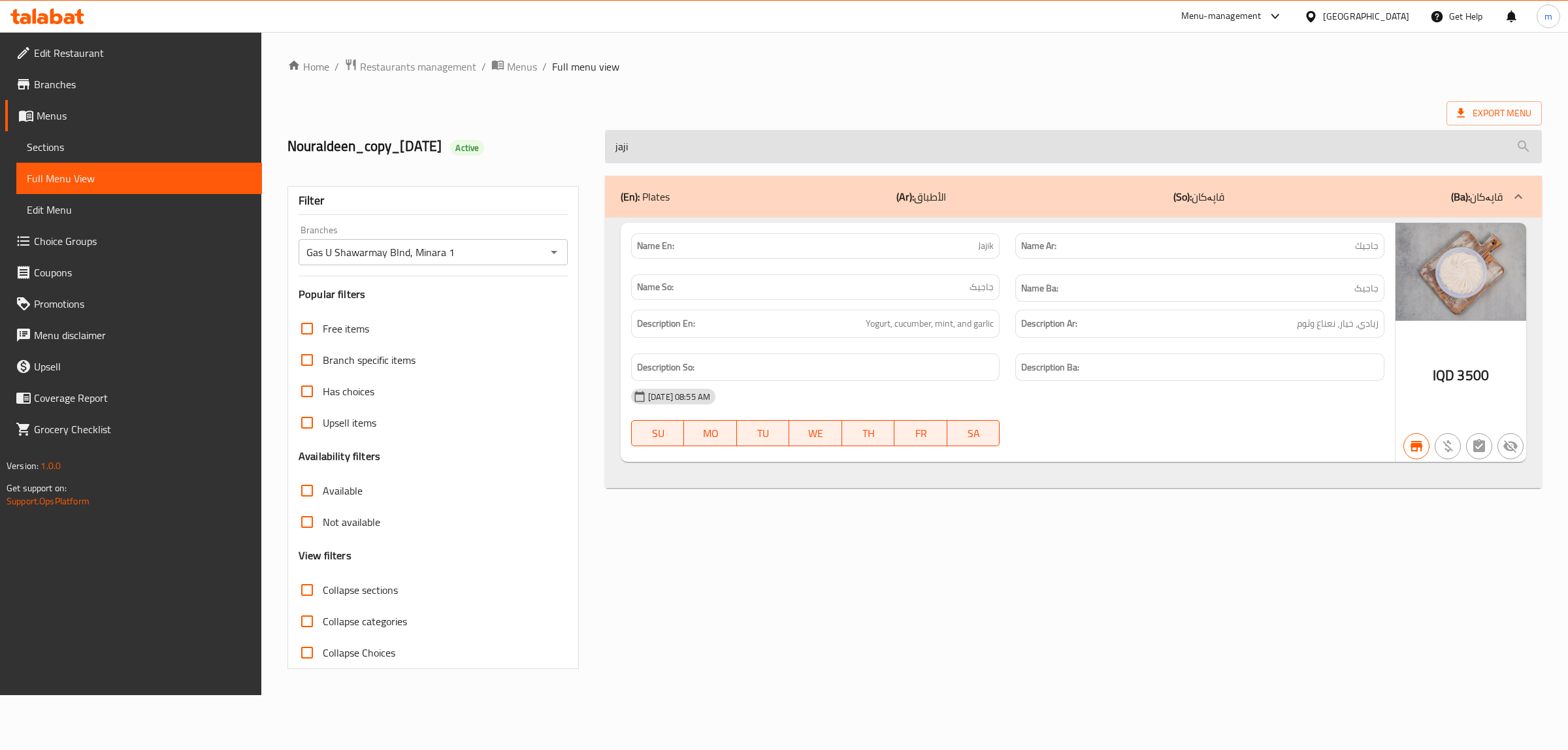
type input "jajik"
click at [671, 147] on input "jajik" at bounding box center [1073, 146] width 937 height 34
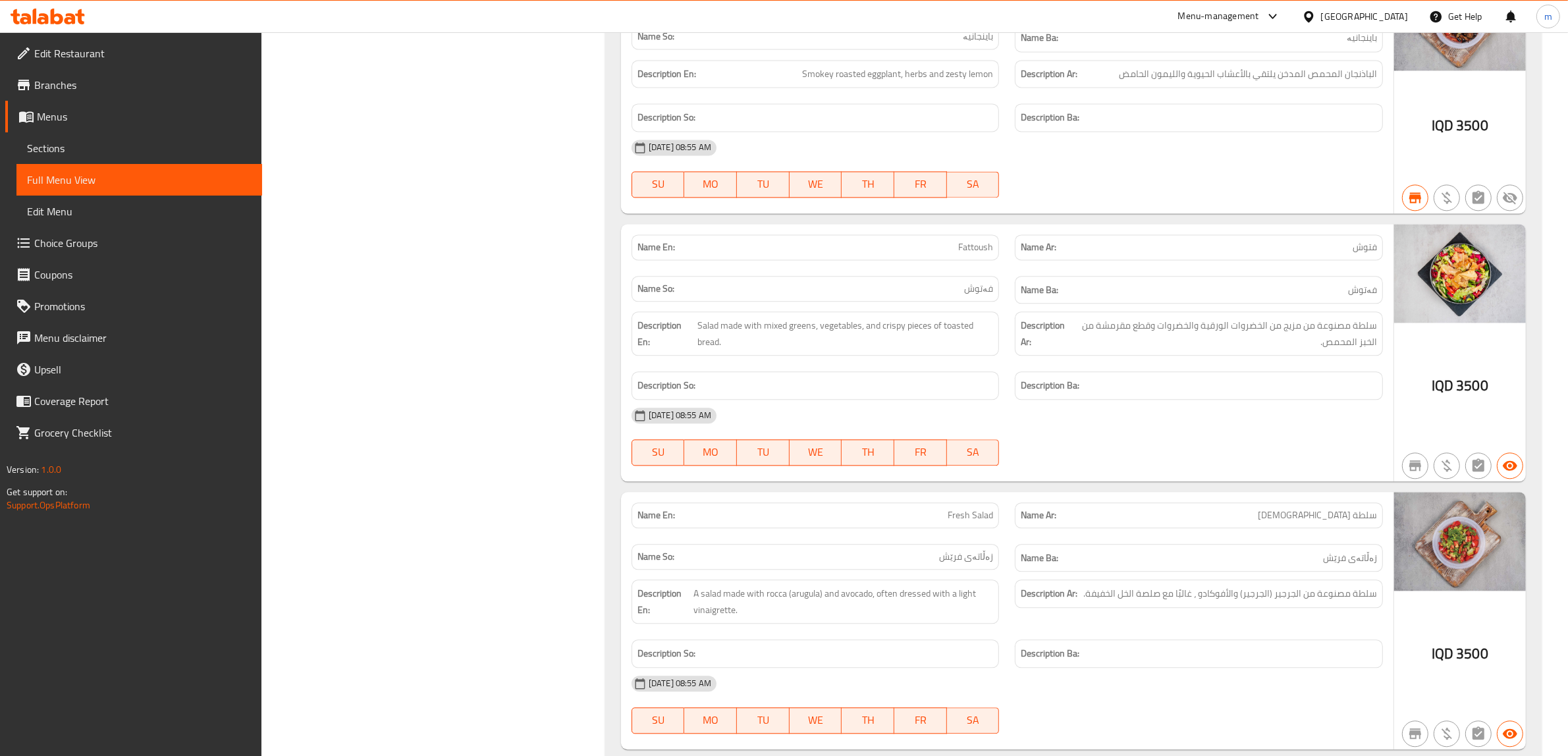
scroll to position [28969, 0]
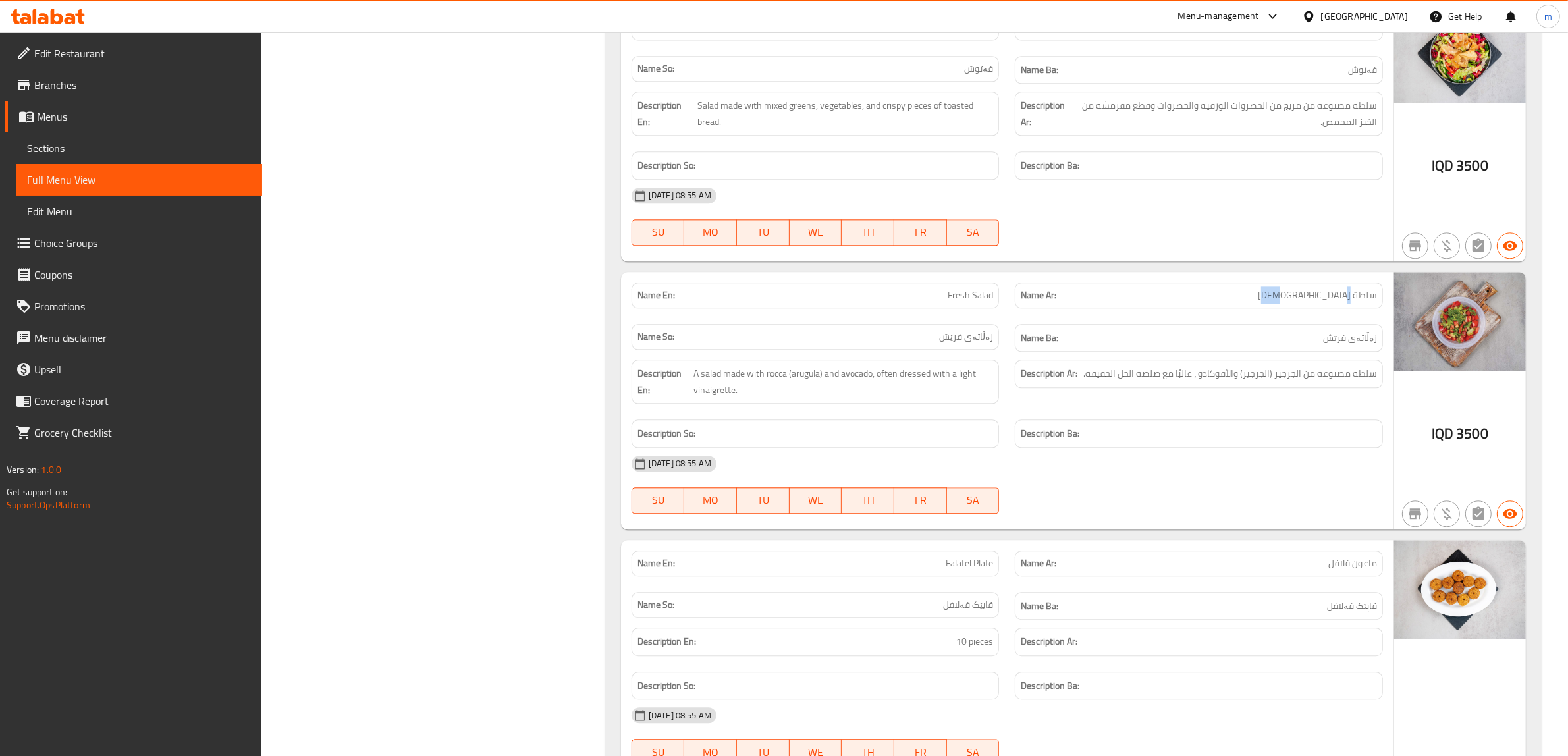
drag, startPoint x: 1351, startPoint y: 483, endPoint x: 1314, endPoint y: 492, distance: 38.1
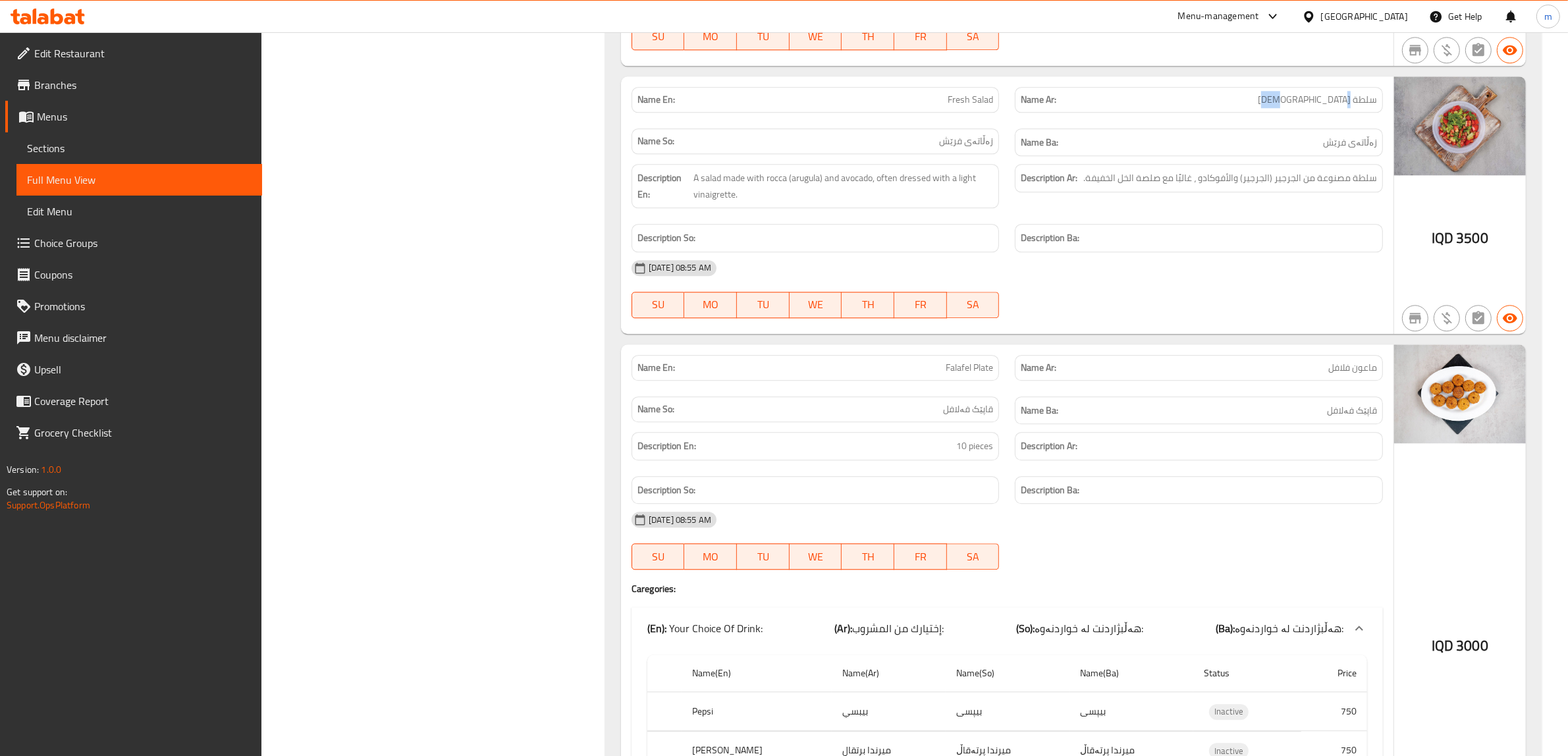
scroll to position [29189, 0]
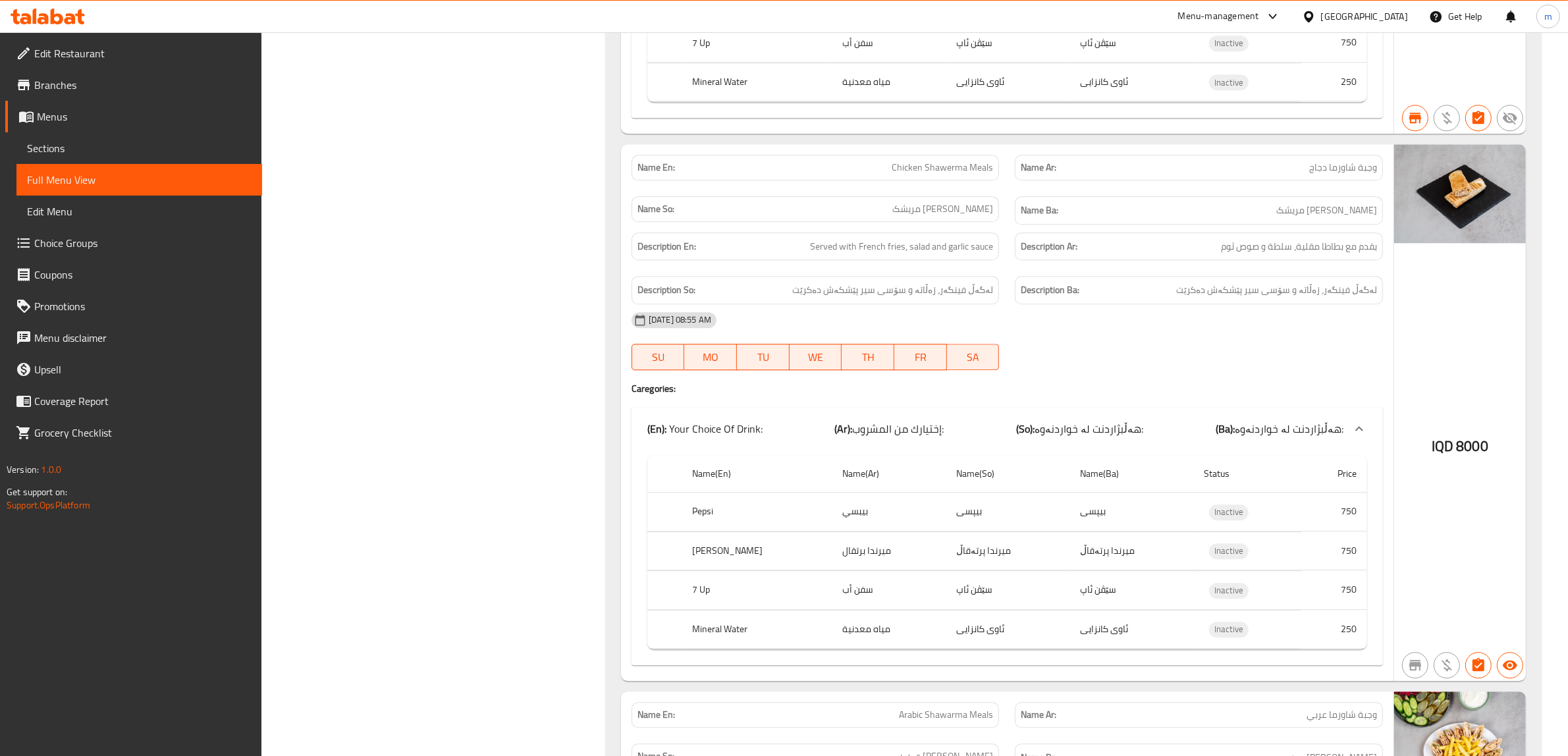
scroll to position [23205, 0]
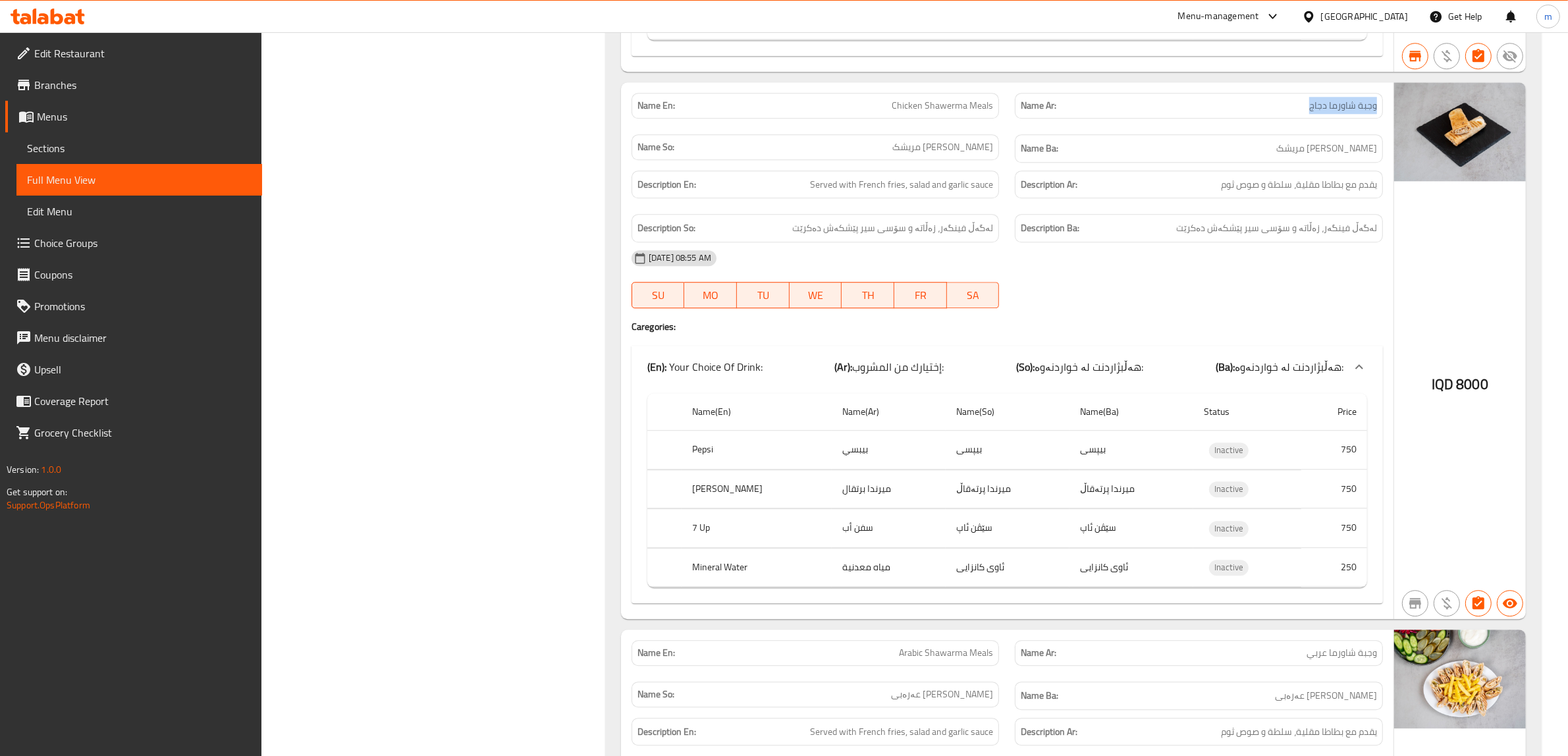
drag, startPoint x: 1377, startPoint y: 255, endPoint x: 1272, endPoint y: 255, distance: 105.0
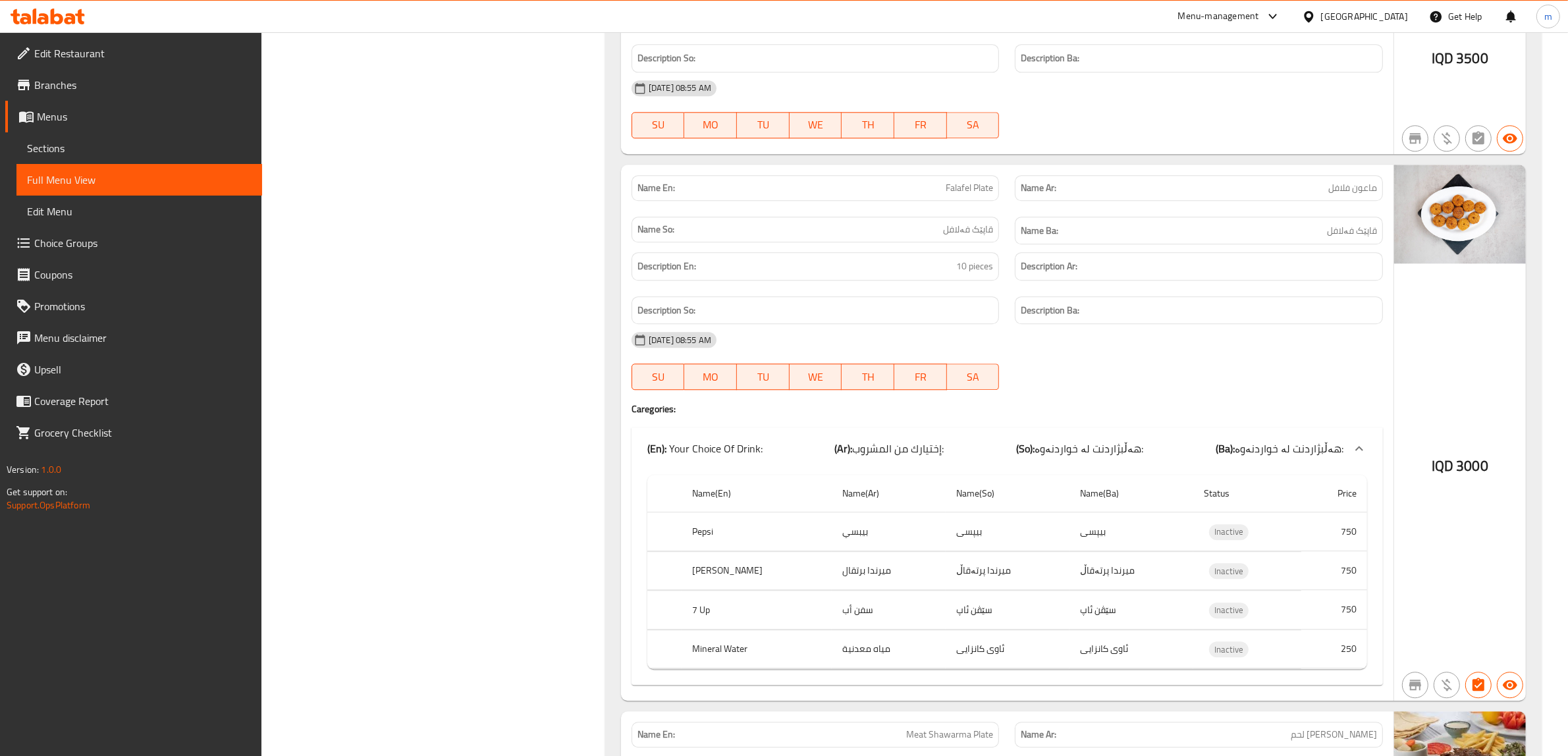
scroll to position [29789, 0]
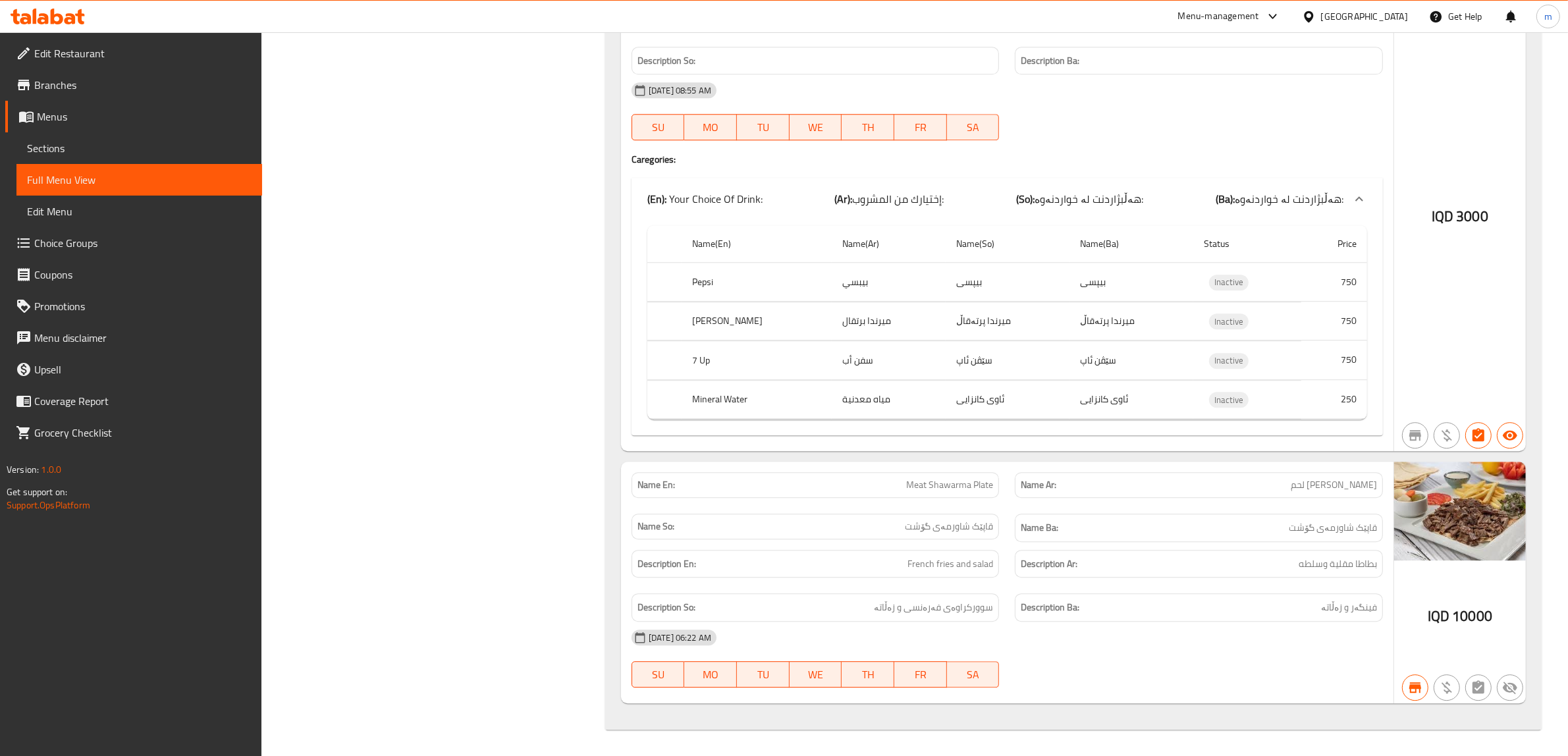
drag, startPoint x: 1333, startPoint y: 482, endPoint x: 1358, endPoint y: 481, distance: 25.0
copy span "[PERSON_NAME]"
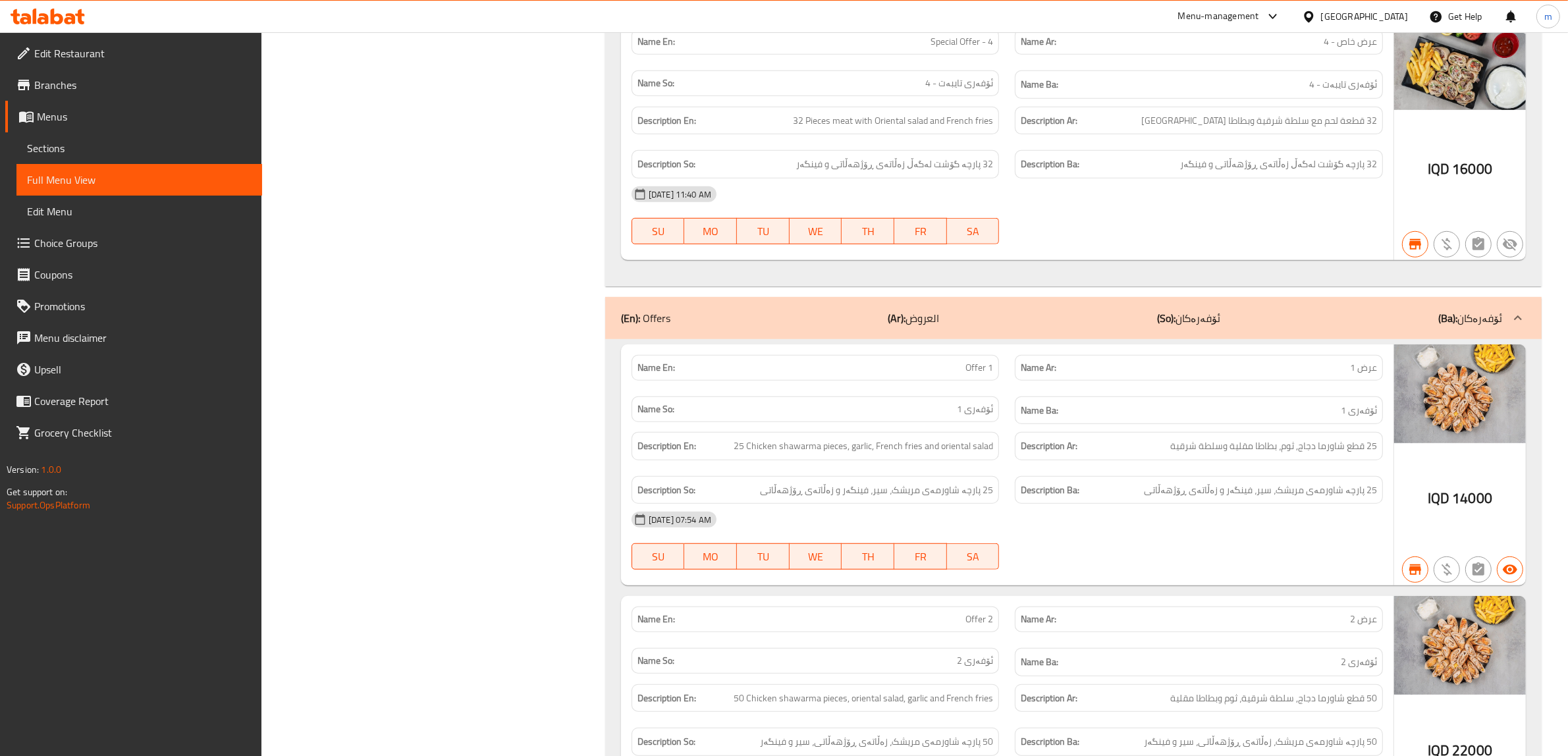
scroll to position [0, 0]
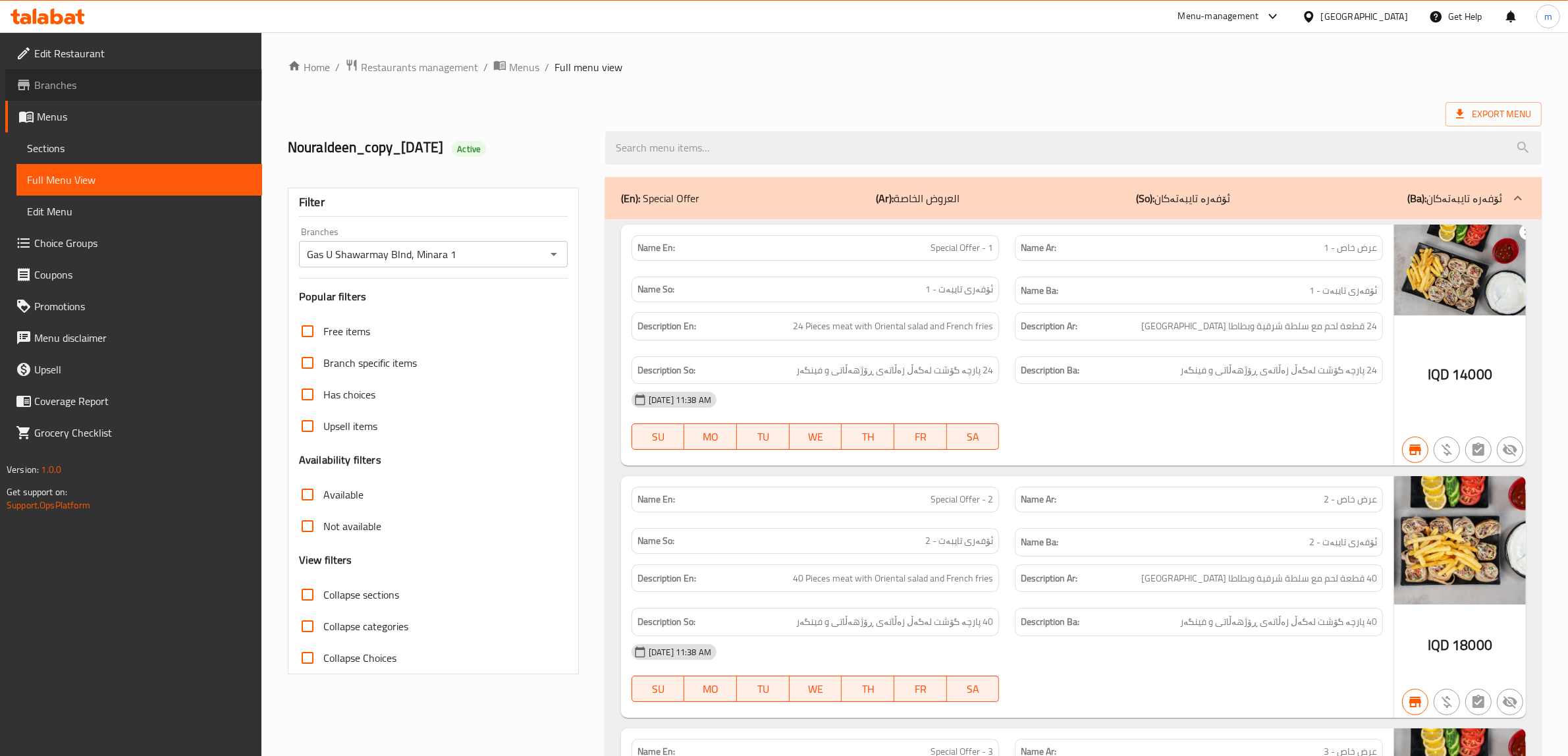
click at [60, 86] on span "Branches" at bounding box center [143, 84] width 217 height 16
